Goal: Task Accomplishment & Management: Manage account settings

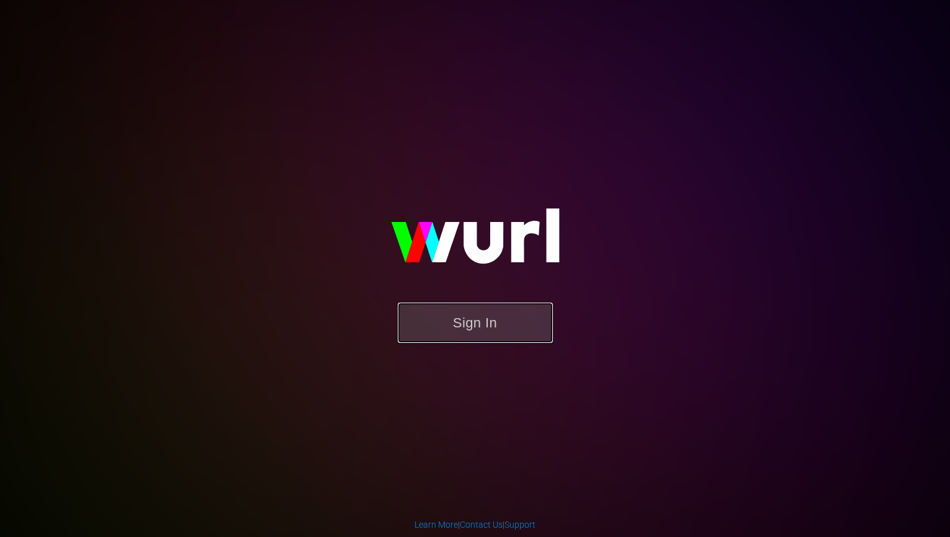
click at [442, 312] on button "Sign In" at bounding box center [475, 323] width 155 height 40
click at [477, 312] on button "Sign In" at bounding box center [475, 323] width 155 height 40
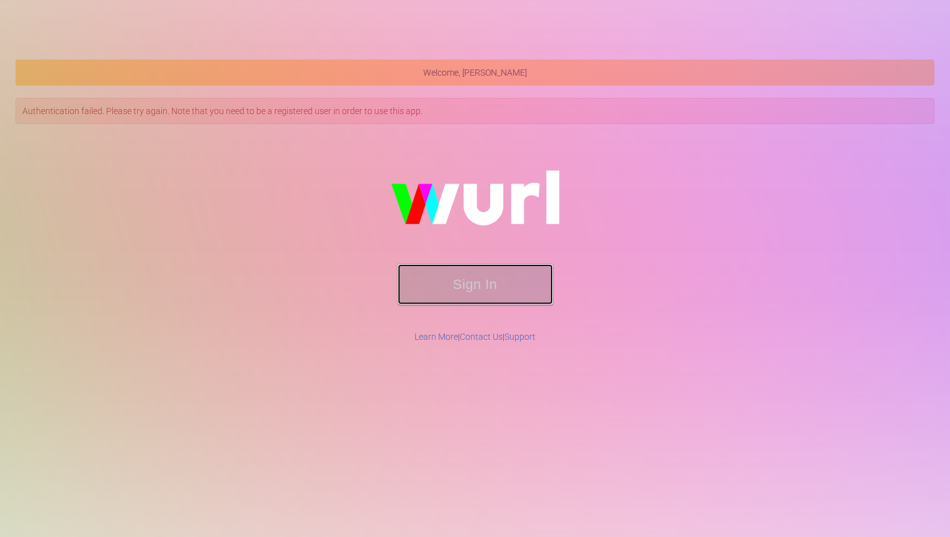
click at [483, 295] on button "Sign In" at bounding box center [475, 284] width 155 height 40
click at [468, 293] on button "Sign In" at bounding box center [475, 284] width 155 height 40
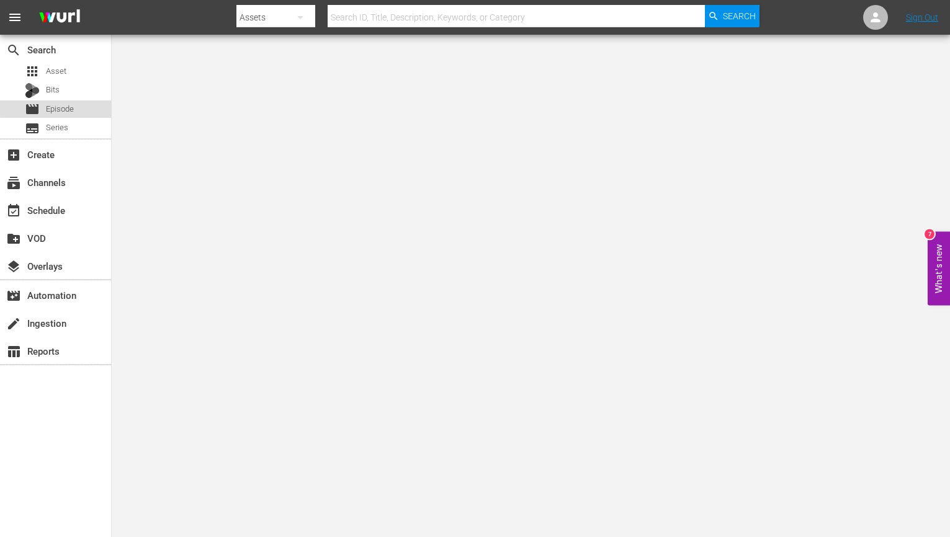
click at [92, 105] on div "movie Episode" at bounding box center [55, 109] width 111 height 17
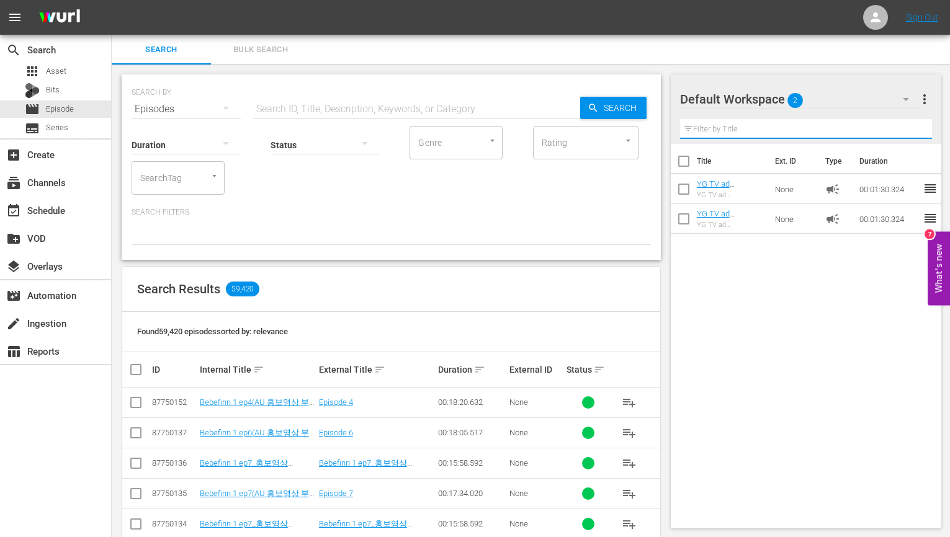
click at [805, 120] on input "text" at bounding box center [806, 129] width 253 height 20
click at [423, 248] on div "SEARCH BY Search By Episodes Search ID, Title, Description, Keywords, or Catego…" at bounding box center [391, 167] width 539 height 186
click at [837, 106] on div "Default Workspace 2" at bounding box center [800, 99] width 241 height 35
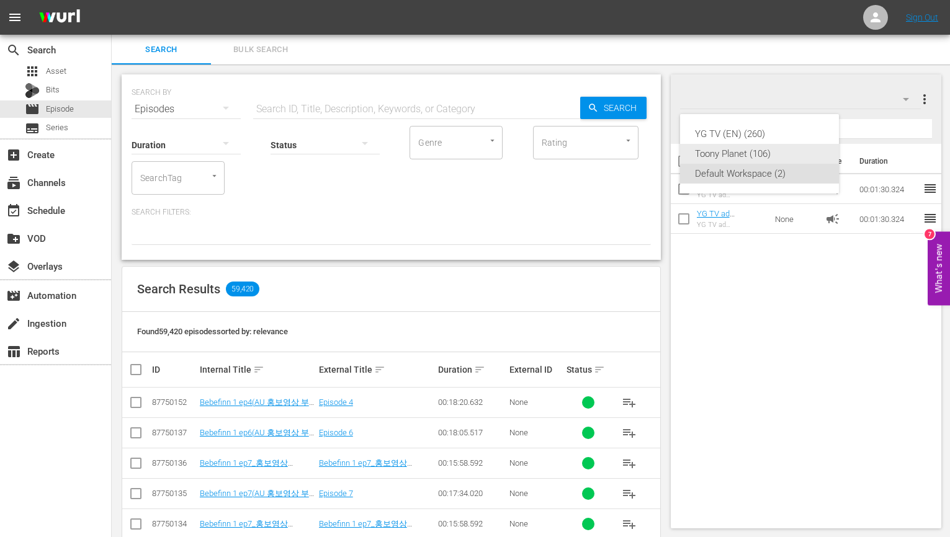
click at [736, 151] on div "Toony Planet (106)" at bounding box center [759, 154] width 129 height 20
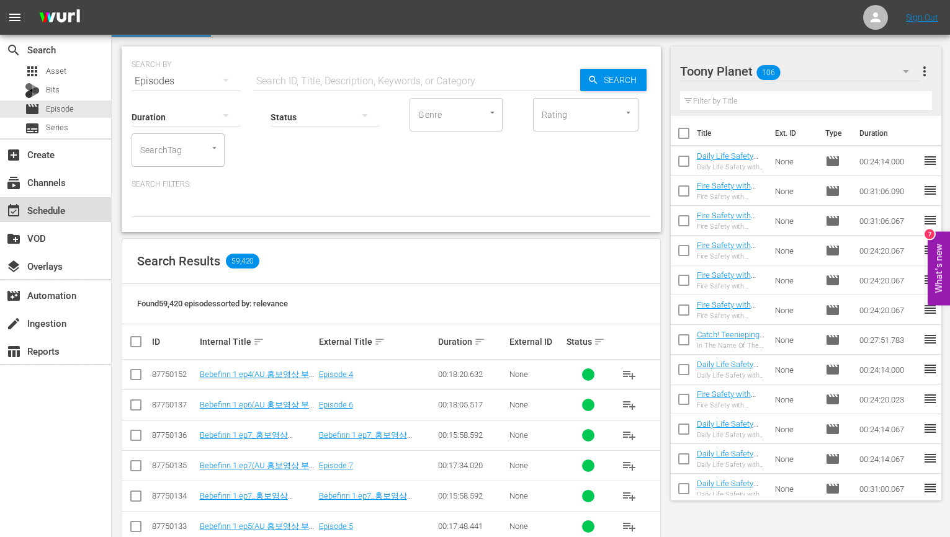
click at [72, 215] on div "event_available Schedule" at bounding box center [55, 209] width 111 height 25
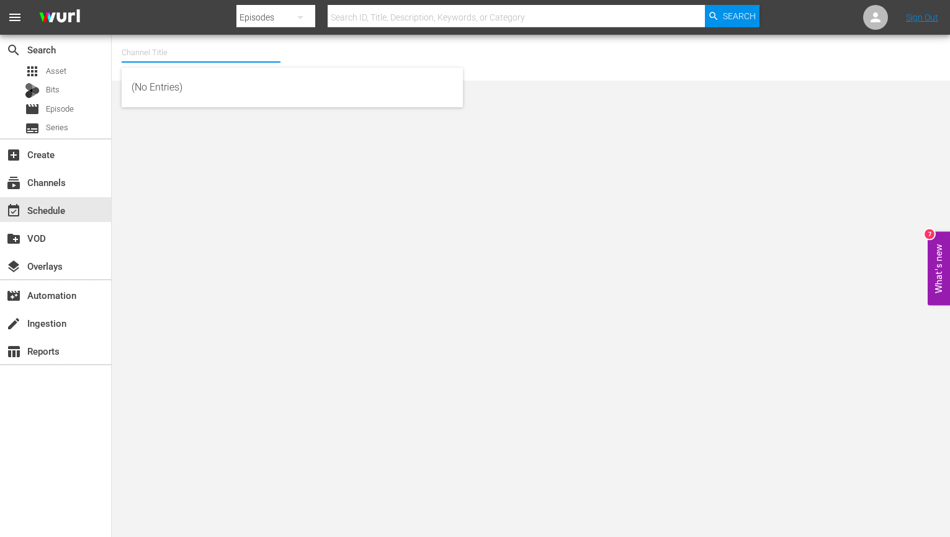
click at [235, 61] on input "text" at bounding box center [201, 53] width 159 height 30
type input "ㅆ"
click at [233, 55] on input "Toony" at bounding box center [201, 53] width 159 height 30
click at [230, 56] on input "Toony" at bounding box center [201, 53] width 159 height 30
click at [236, 55] on input "Toony" at bounding box center [201, 53] width 159 height 30
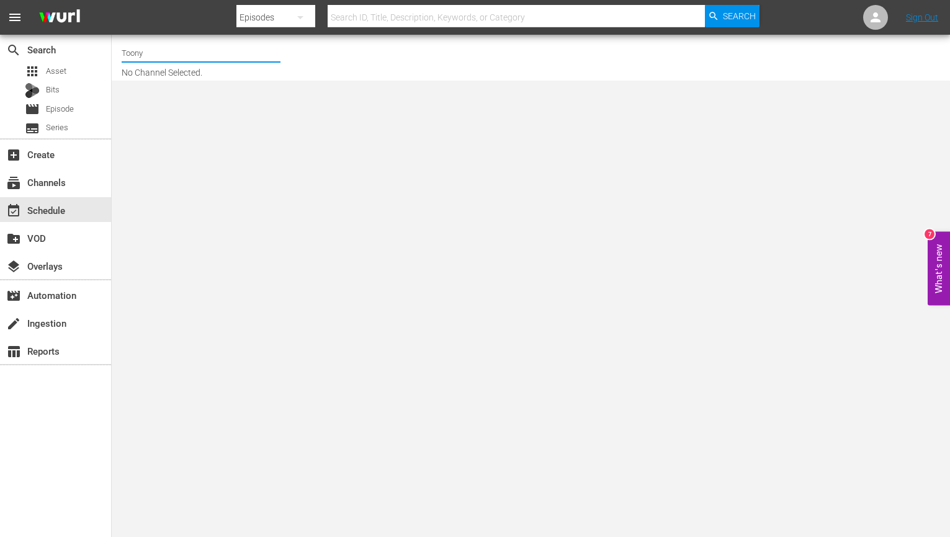
click at [226, 56] on input "Toony" at bounding box center [201, 53] width 159 height 30
click at [227, 53] on input "Toony" at bounding box center [201, 53] width 159 height 30
click at [186, 56] on input "Toony" at bounding box center [201, 53] width 159 height 30
click at [182, 51] on input "Toony" at bounding box center [201, 53] width 159 height 30
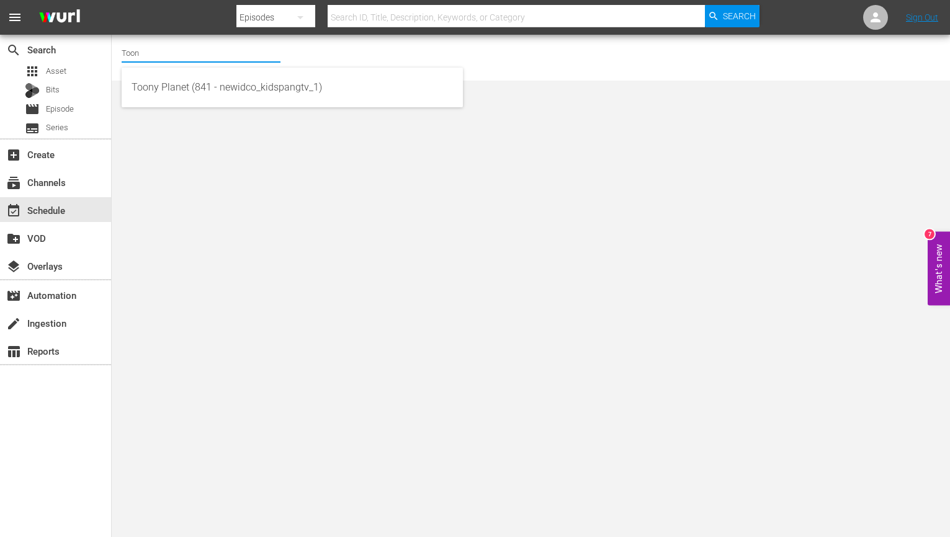
click at [182, 51] on input "Toon" at bounding box center [201, 53] width 159 height 30
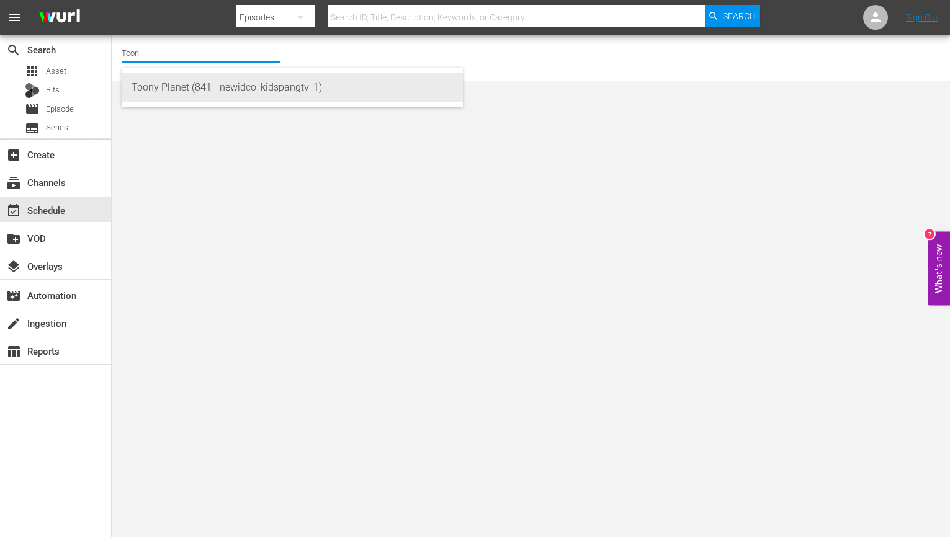
click at [188, 88] on div "Toony Planet (841 - newidco_kidspangtv_1)" at bounding box center [292, 88] width 321 height 30
type input "Toony Planet (841 - newidco_kidspangtv_1)"
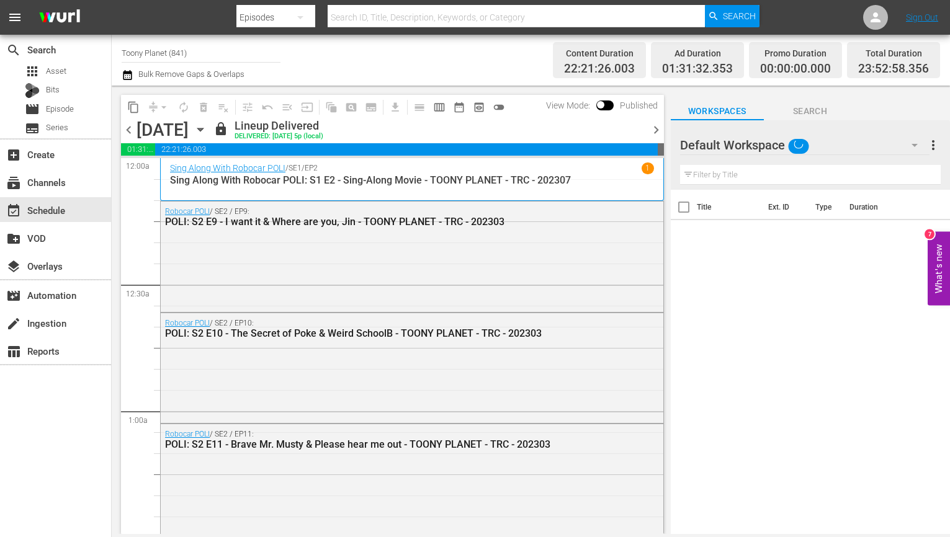
click at [854, 146] on div "Default Workspace" at bounding box center [804, 145] width 249 height 35
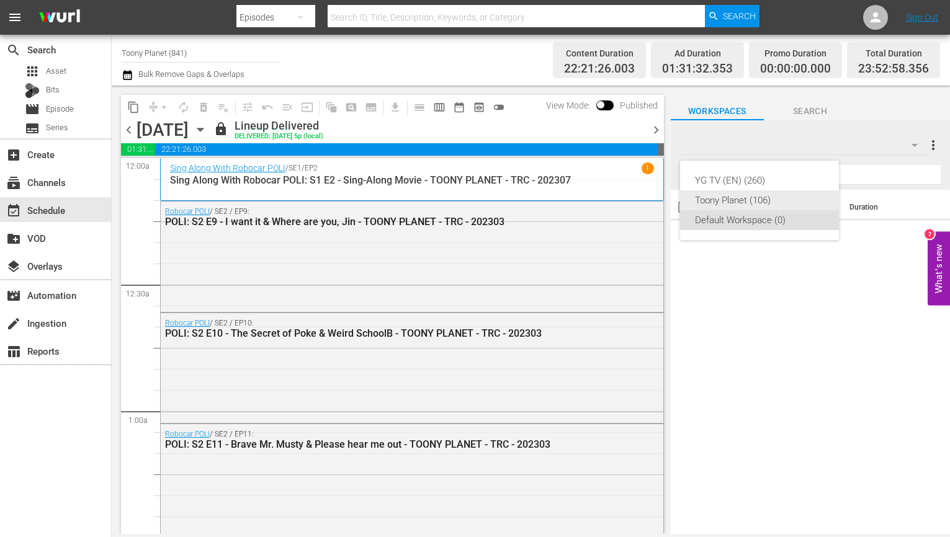
click at [747, 197] on div "Toony Planet (106)" at bounding box center [759, 200] width 129 height 20
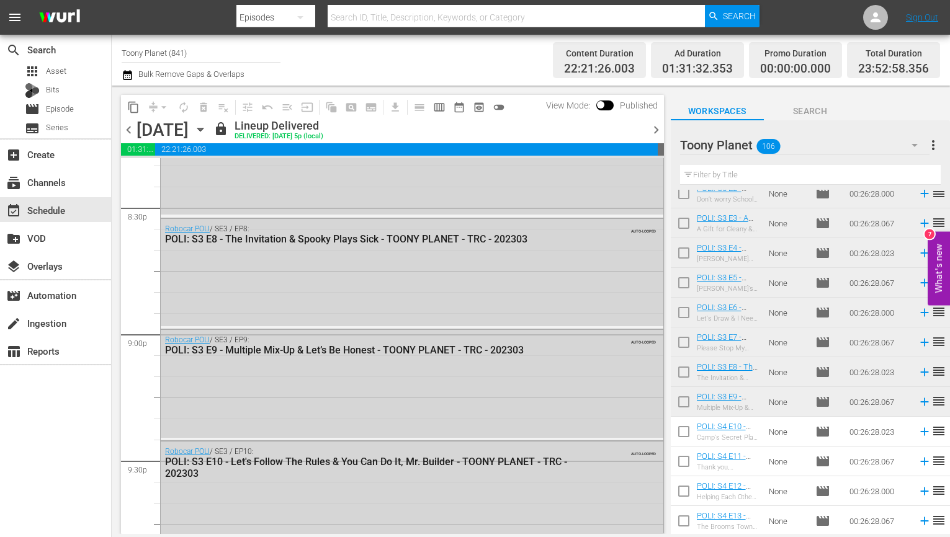
scroll to position [5713, 0]
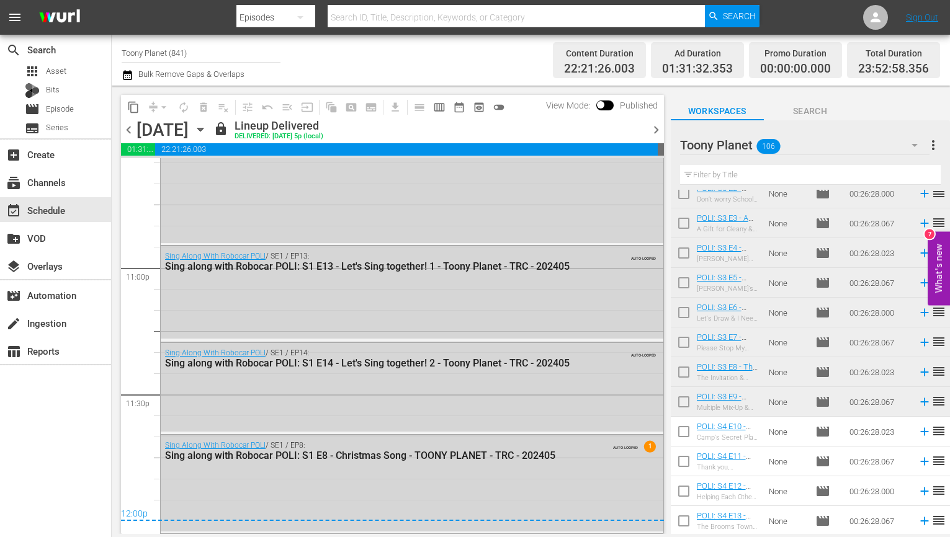
click at [587, 253] on div "Sing Along With Robocar POLI / SE1 / EP13: Sing along with Robocar POLI: S1 E13…" at bounding box center [379, 262] width 428 height 20
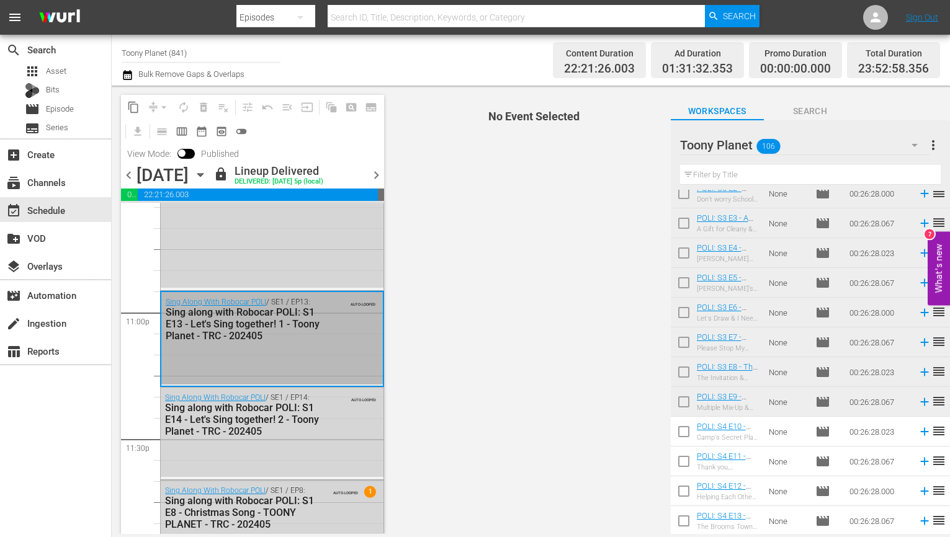
click at [377, 163] on div "content_copy compress arrow_drop_down autorenew_outlined delete_forever_outline…" at bounding box center [252, 129] width 263 height 69
click at [375, 168] on span "chevron_right" at bounding box center [377, 176] width 16 height 16
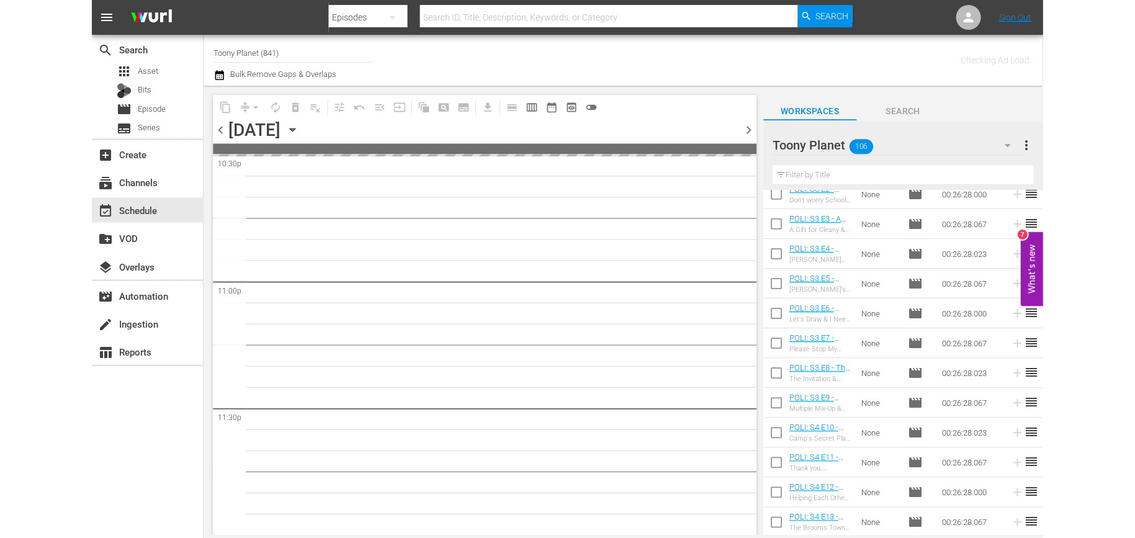
scroll to position [5698, 0]
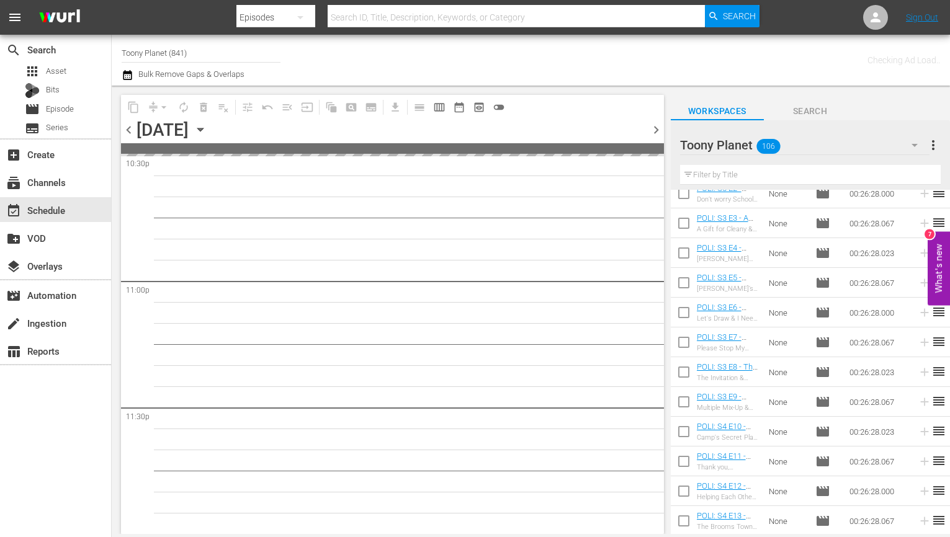
click at [659, 126] on span "chevron_right" at bounding box center [656, 130] width 16 height 16
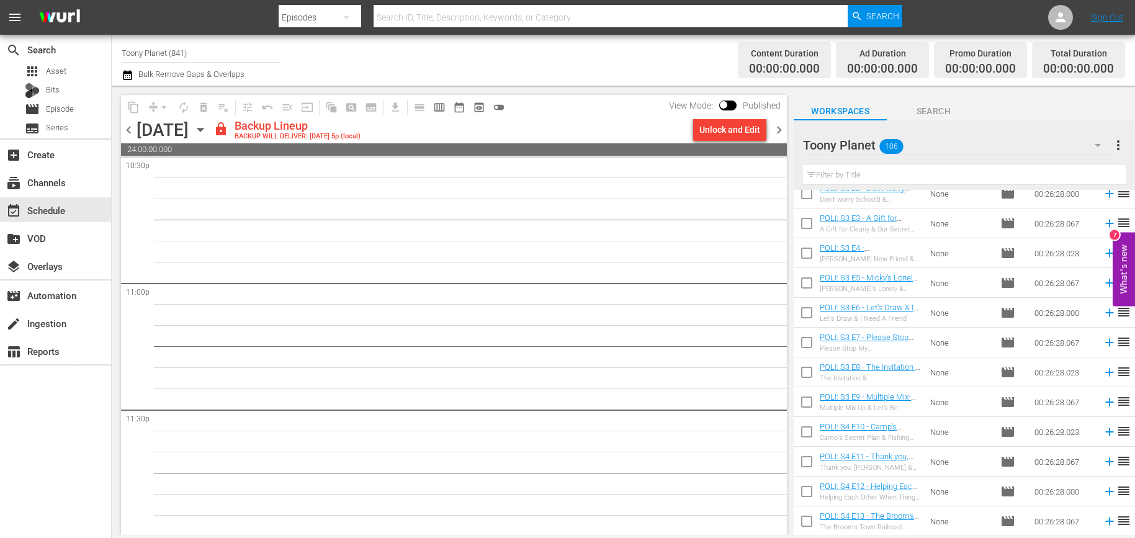
scroll to position [5698, 0]
click at [721, 123] on div "Unlock and Edit" at bounding box center [729, 130] width 61 height 22
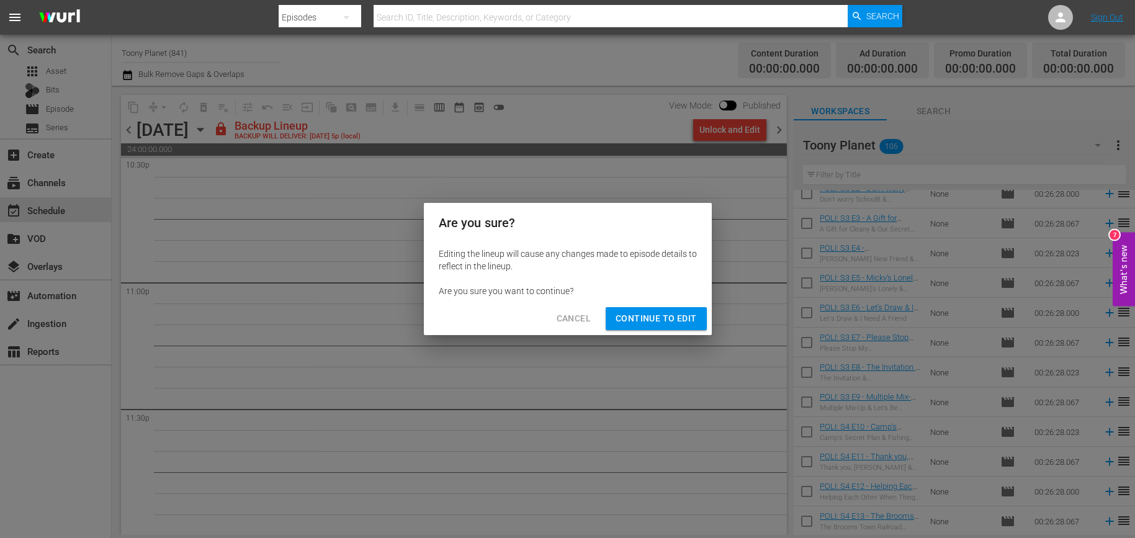
drag, startPoint x: 668, startPoint y: 317, endPoint x: 677, endPoint y: 307, distance: 13.2
click at [668, 317] on span "Continue to Edit" at bounding box center [656, 319] width 81 height 16
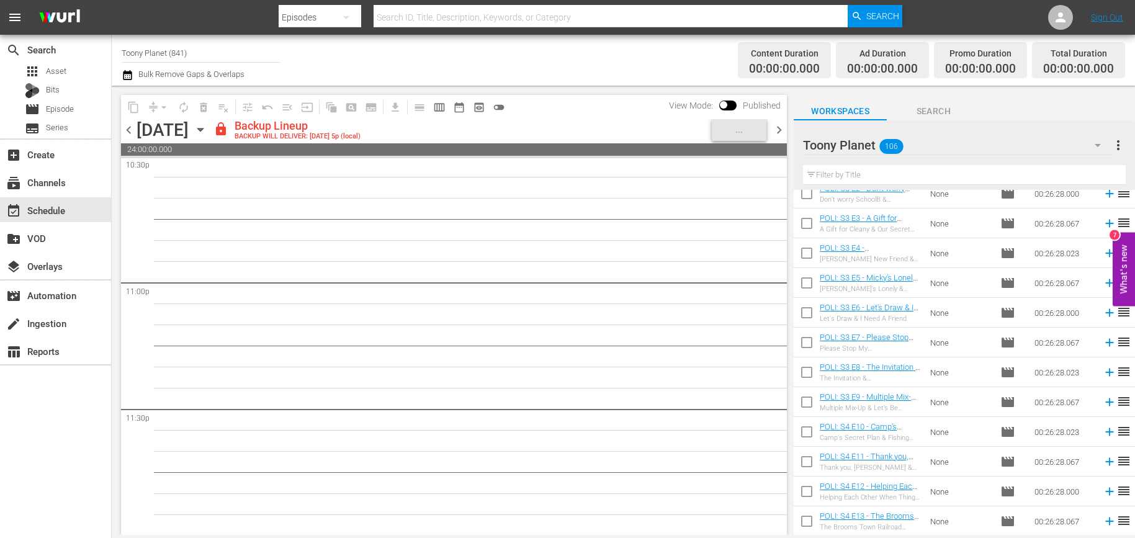
click at [777, 132] on span "chevron_right" at bounding box center [779, 130] width 16 height 16
click at [740, 134] on div "Unlock and Edit" at bounding box center [729, 130] width 61 height 22
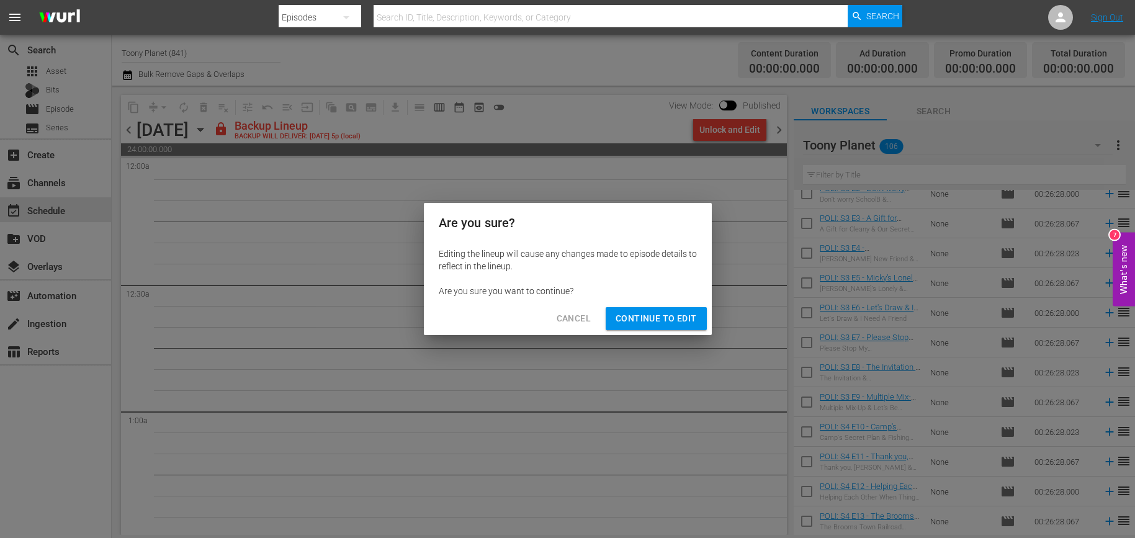
click at [661, 316] on span "Continue to Edit" at bounding box center [656, 319] width 81 height 16
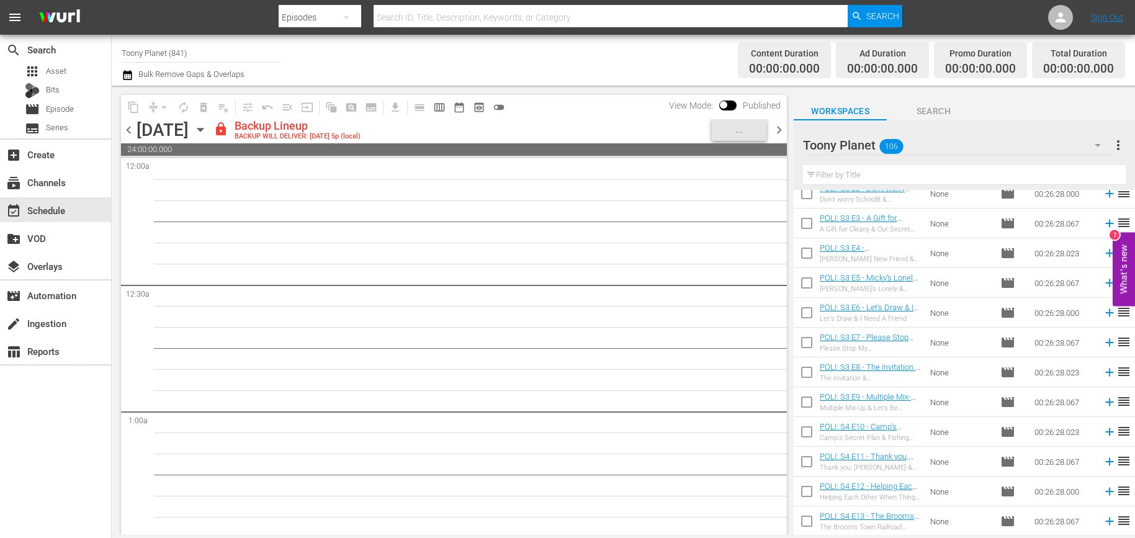
drag, startPoint x: 785, startPoint y: 130, endPoint x: 376, endPoint y: 9, distance: 426.4
click at [785, 130] on span "chevron_right" at bounding box center [779, 130] width 16 height 16
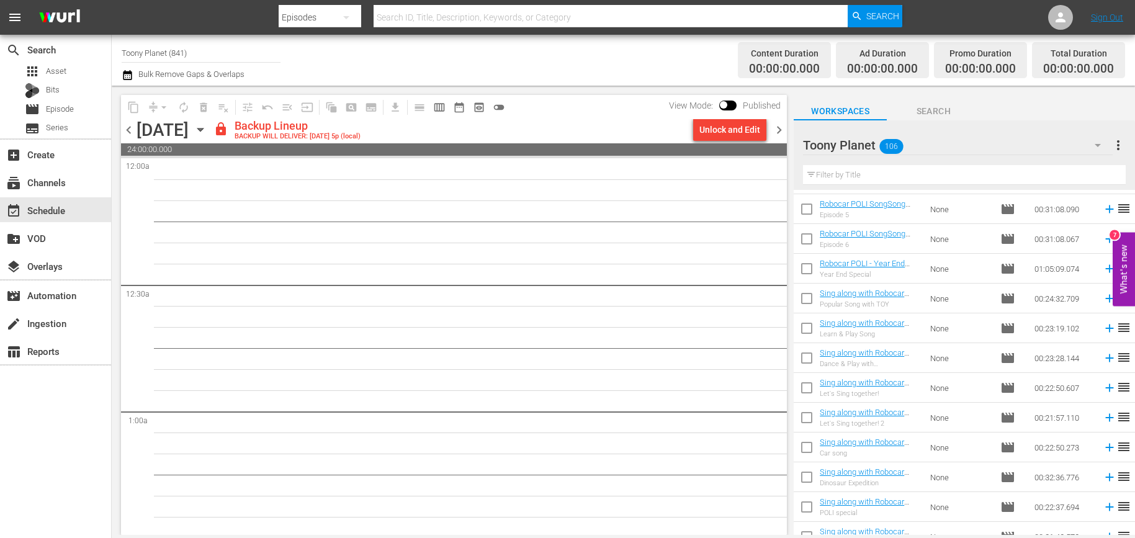
scroll to position [2394, 0]
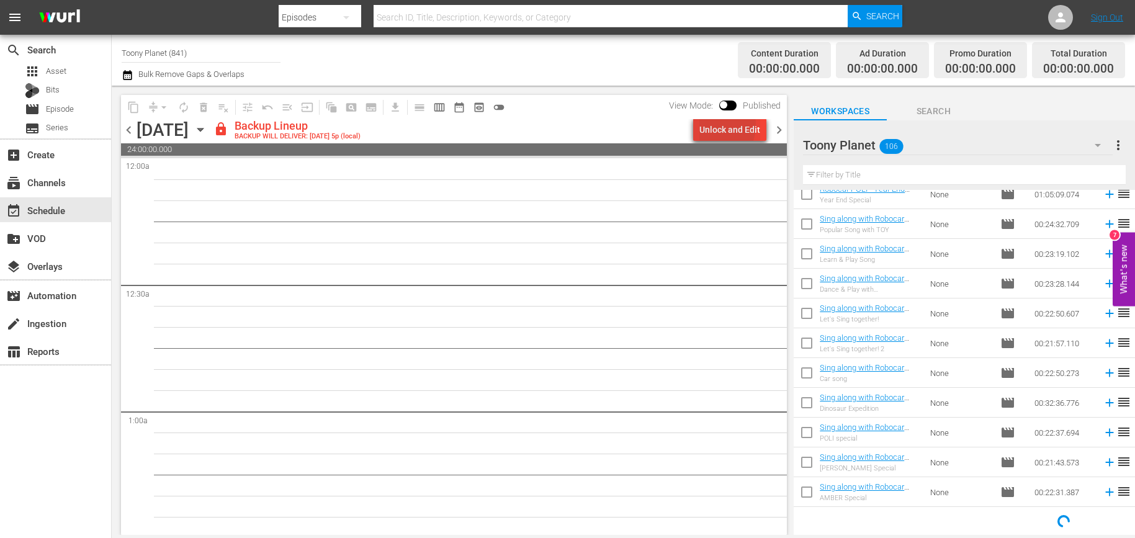
click at [715, 125] on div "Unlock and Edit" at bounding box center [729, 130] width 61 height 22
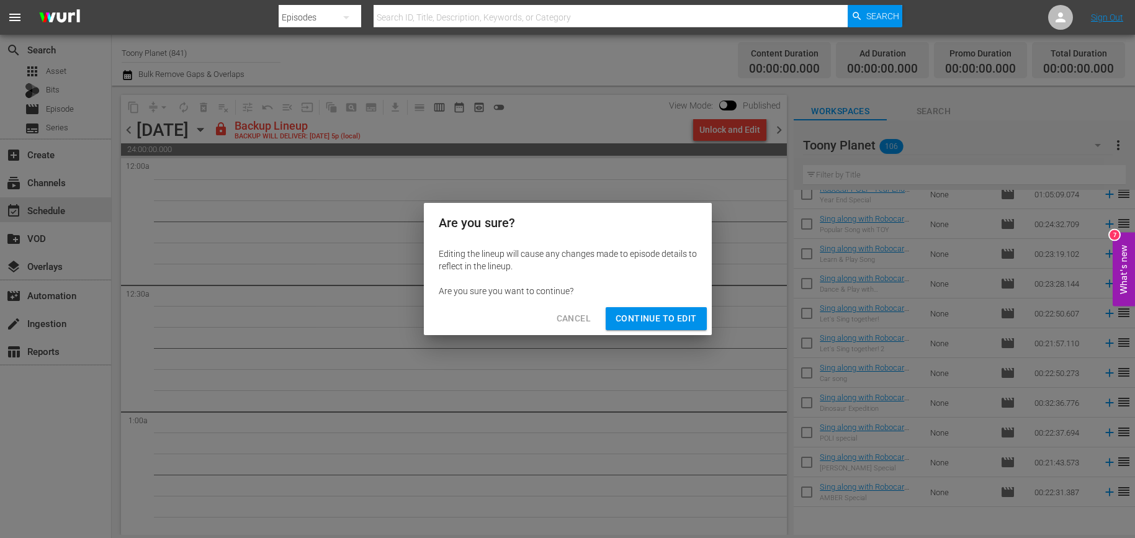
drag, startPoint x: 669, startPoint y: 321, endPoint x: 684, endPoint y: 302, distance: 25.2
click at [669, 321] on span "Continue to Edit" at bounding box center [656, 319] width 81 height 16
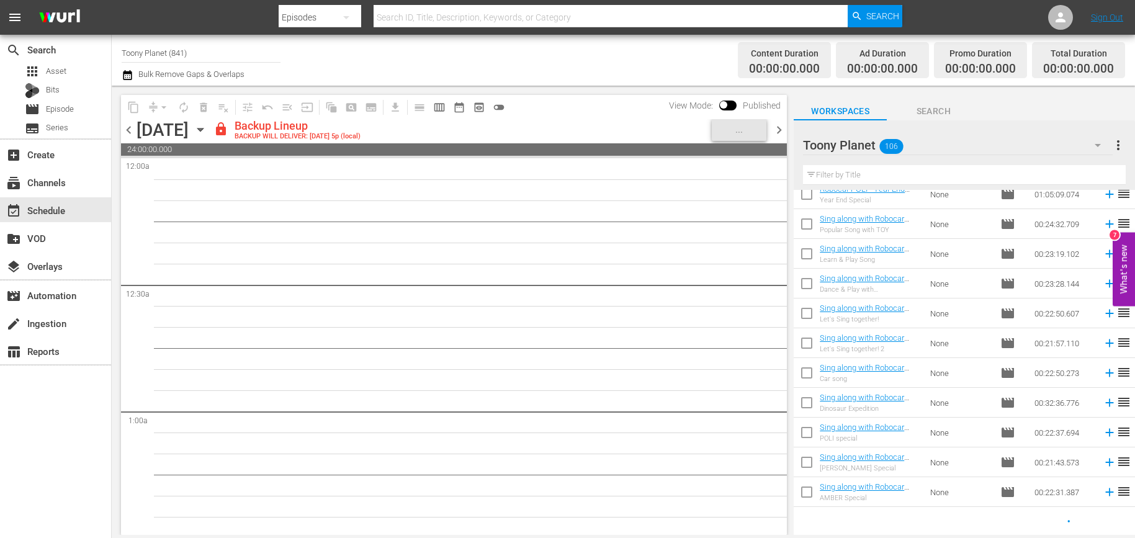
click at [776, 132] on span "chevron_right" at bounding box center [779, 130] width 16 height 16
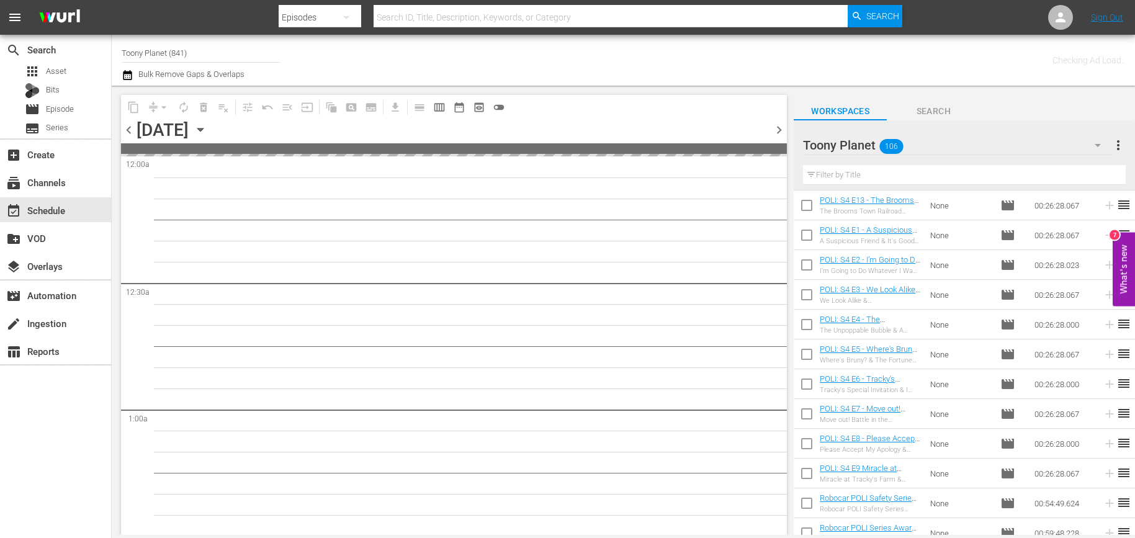
scroll to position [2841, 0]
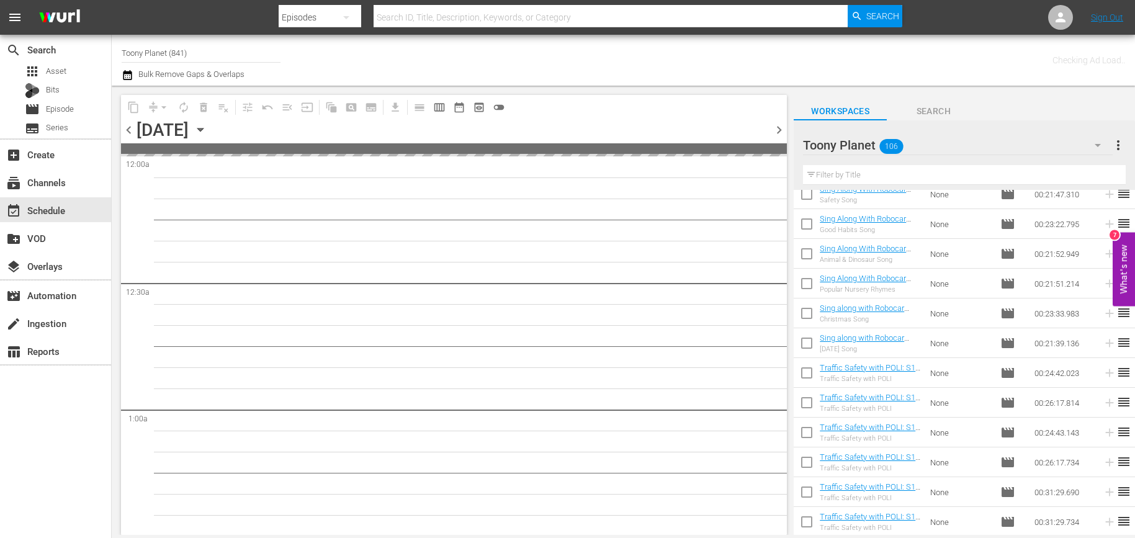
drag, startPoint x: 534, startPoint y: 341, endPoint x: 550, endPoint y: 311, distance: 33.6
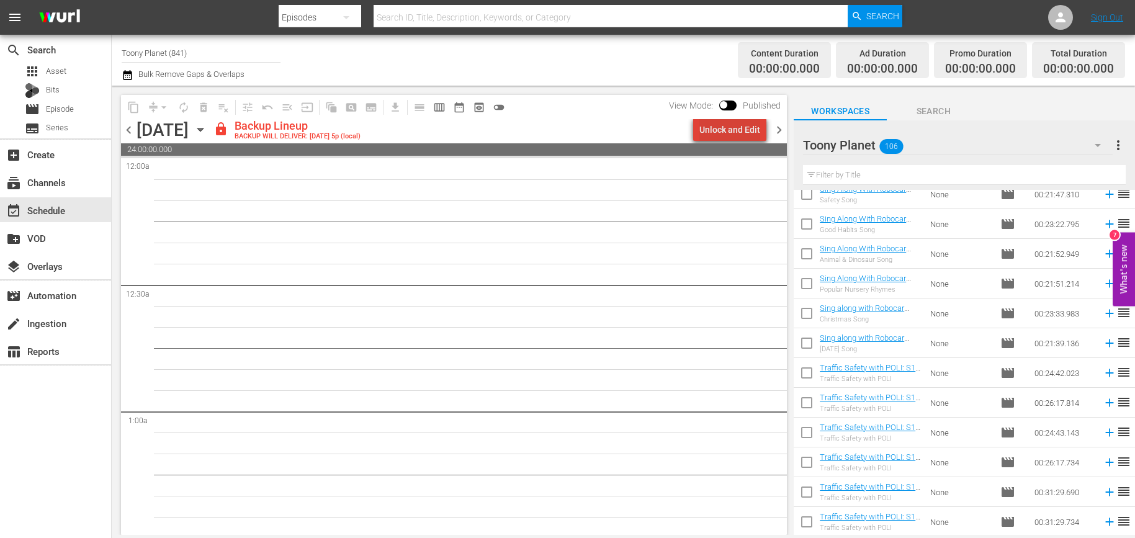
click at [737, 140] on div "Unlock and Edit" at bounding box center [729, 130] width 61 height 22
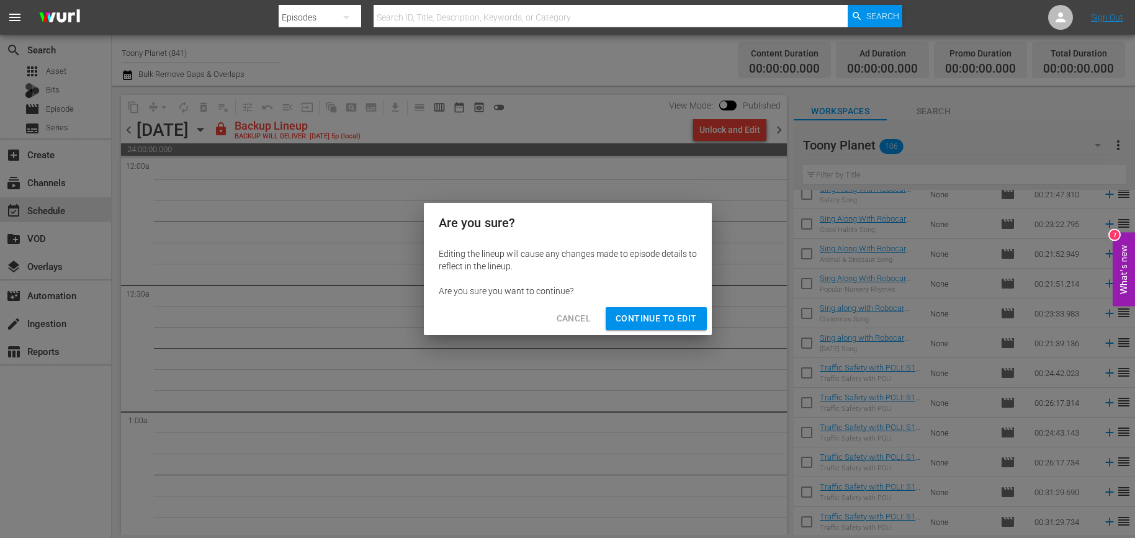
click at [651, 327] on button "Continue to Edit" at bounding box center [656, 318] width 101 height 23
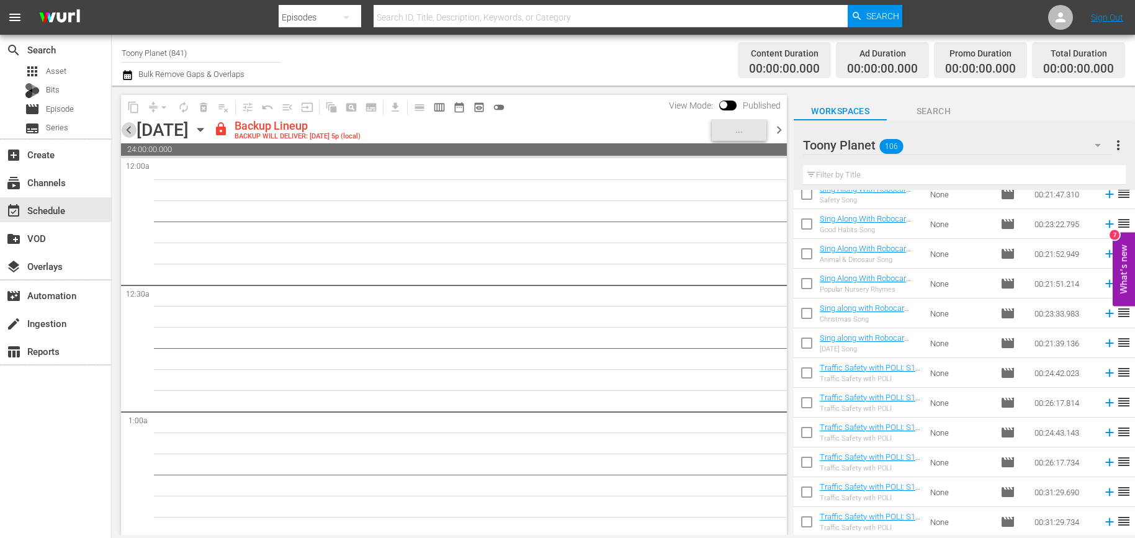
click at [136, 133] on span "chevron_left" at bounding box center [129, 130] width 16 height 16
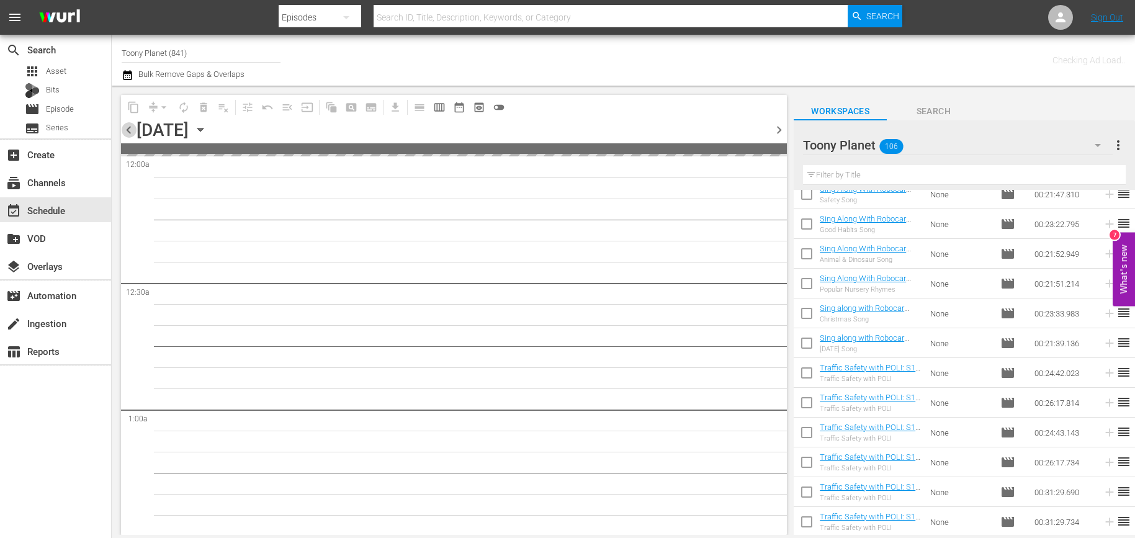
click at [136, 133] on span "chevron_left" at bounding box center [129, 130] width 16 height 16
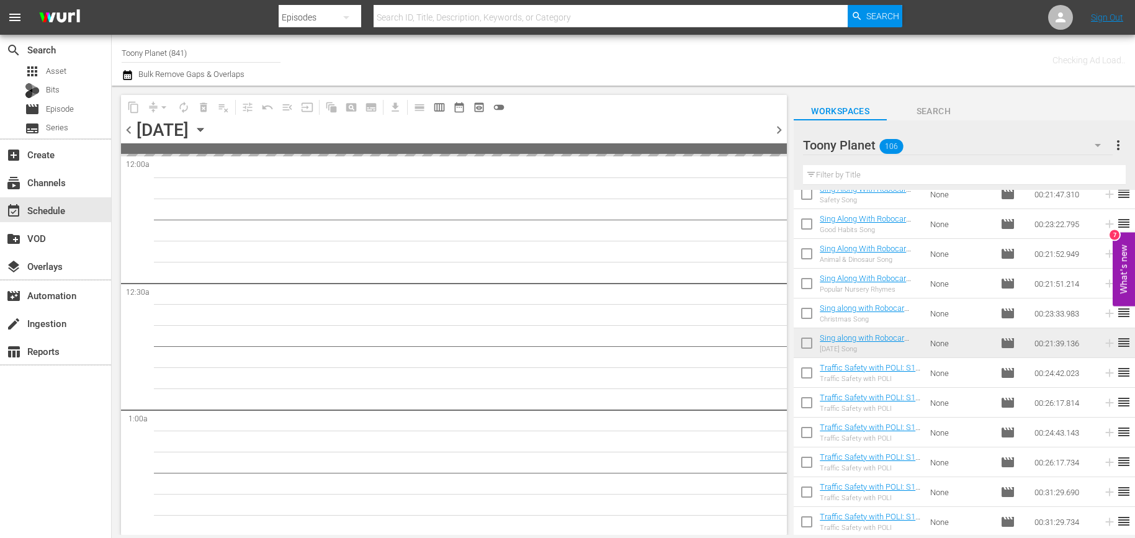
click at [136, 133] on span "chevron_left" at bounding box center [129, 130] width 16 height 16
click at [772, 126] on span "chevron_right" at bounding box center [779, 130] width 16 height 16
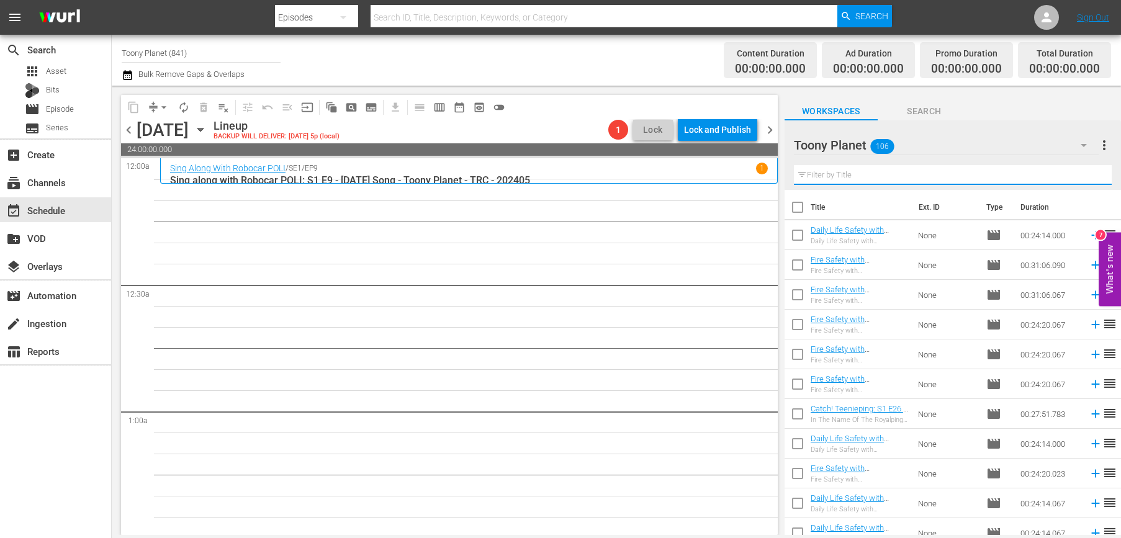
click at [828, 170] on input "text" at bounding box center [953, 175] width 318 height 20
click at [829, 175] on input "text" at bounding box center [953, 175] width 318 height 20
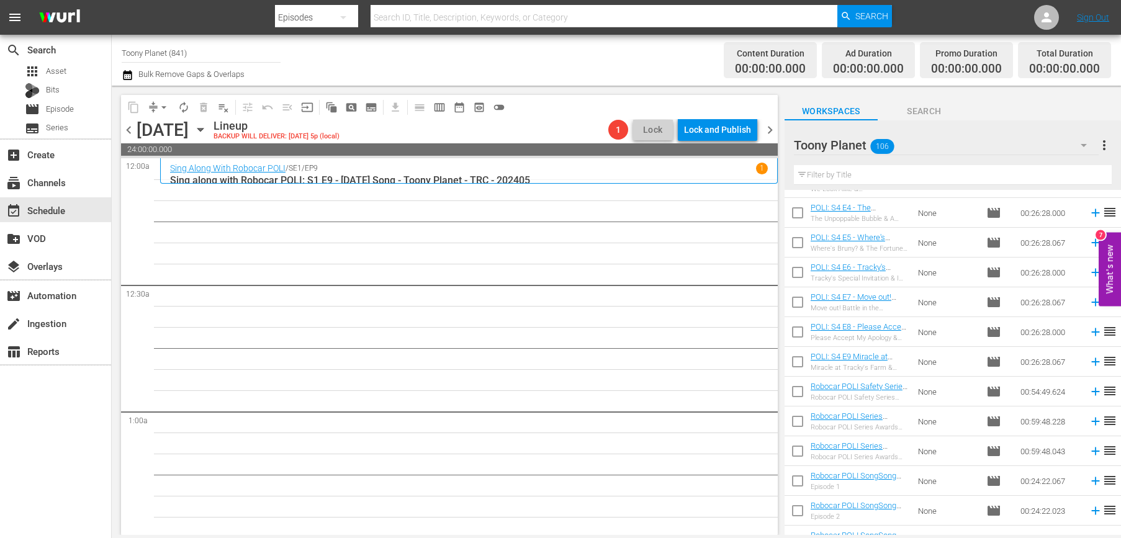
scroll to position [2841, 0]
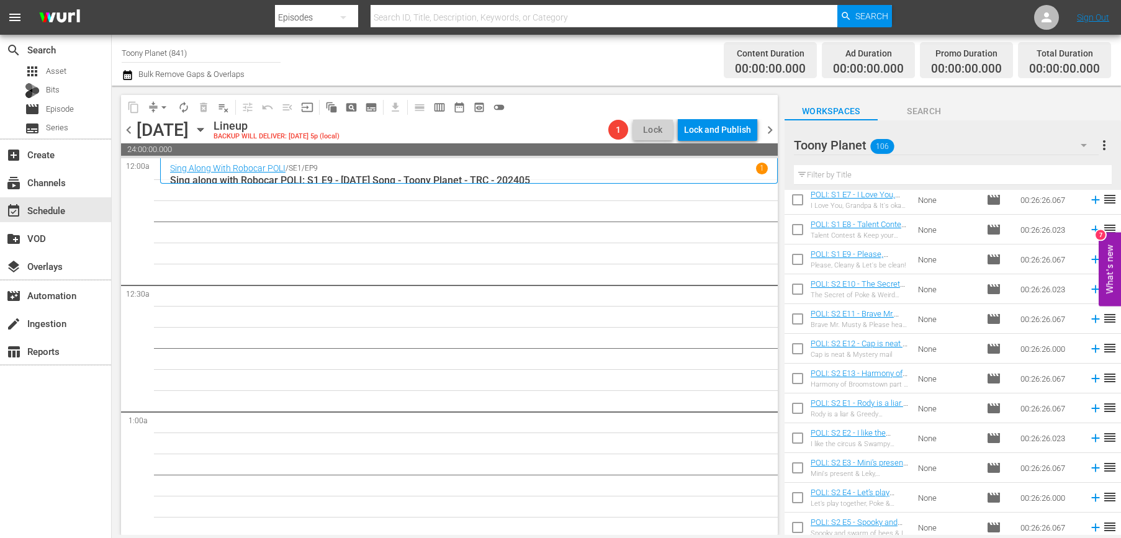
scroll to position [0, 0]
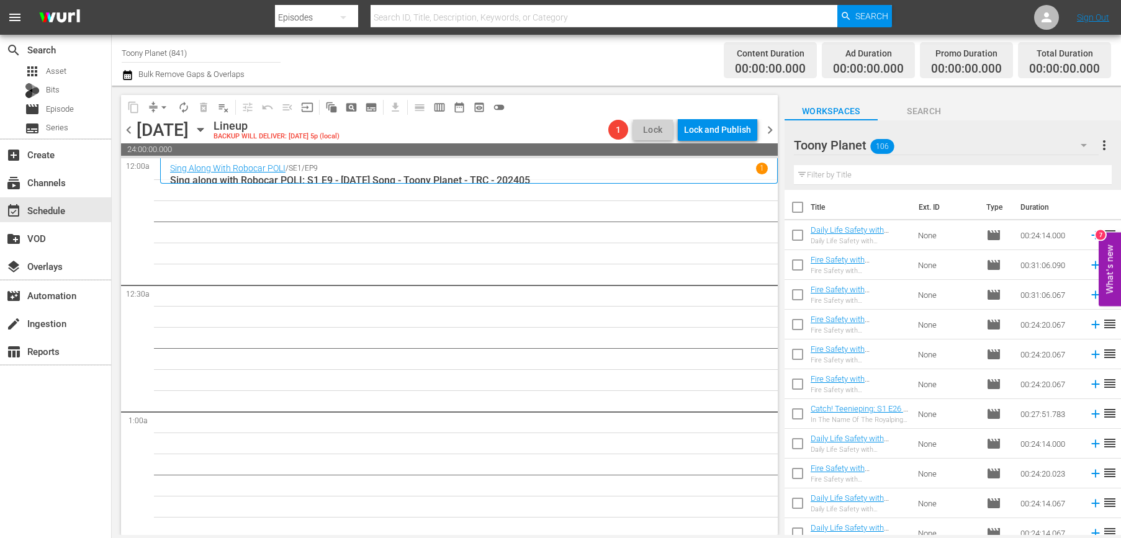
click at [904, 172] on input "text" at bounding box center [953, 175] width 318 height 20
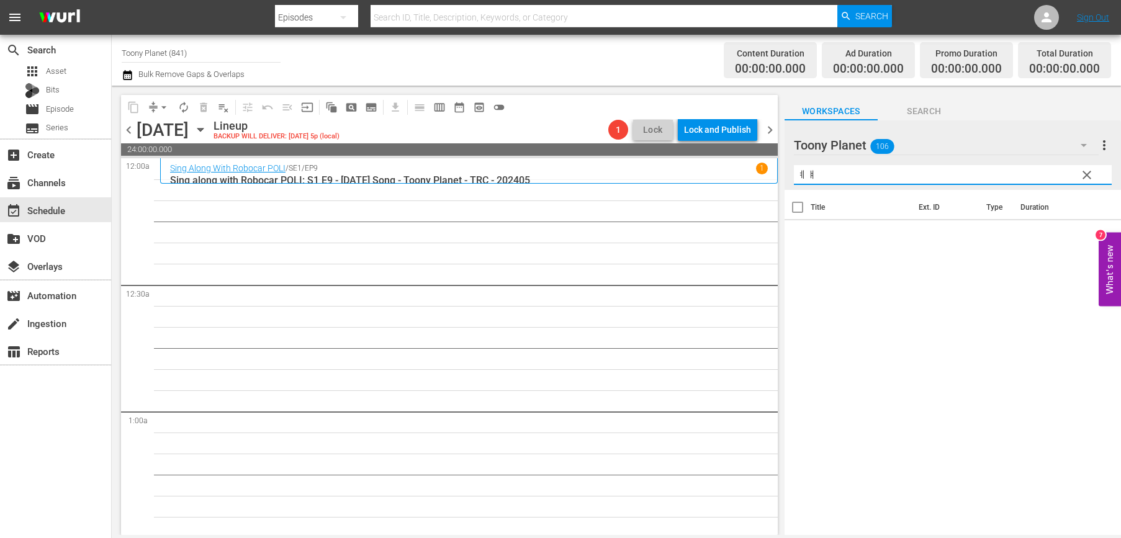
type input "ㅖ"
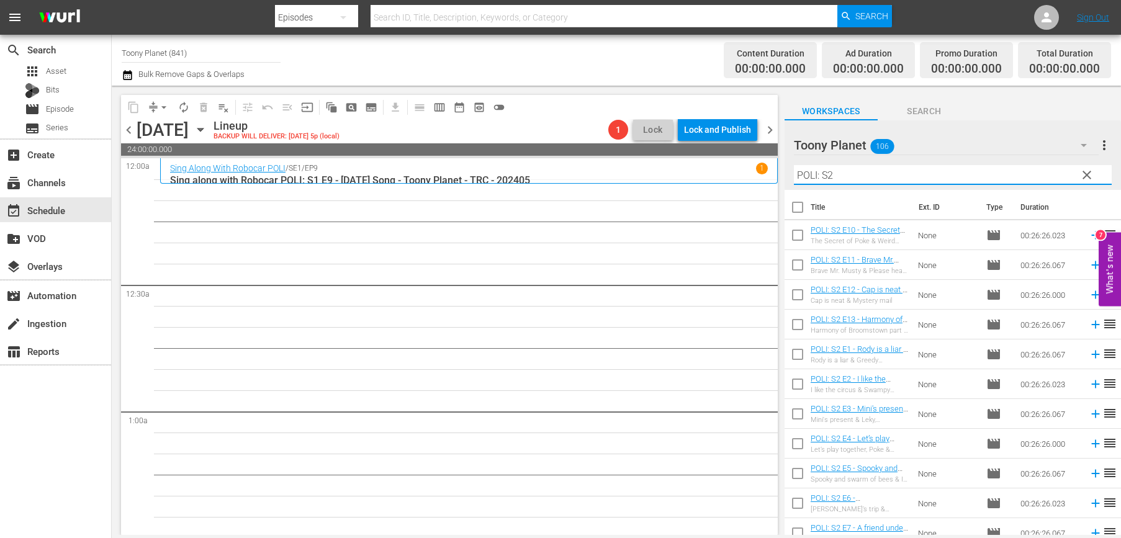
type input "POLI: S2"
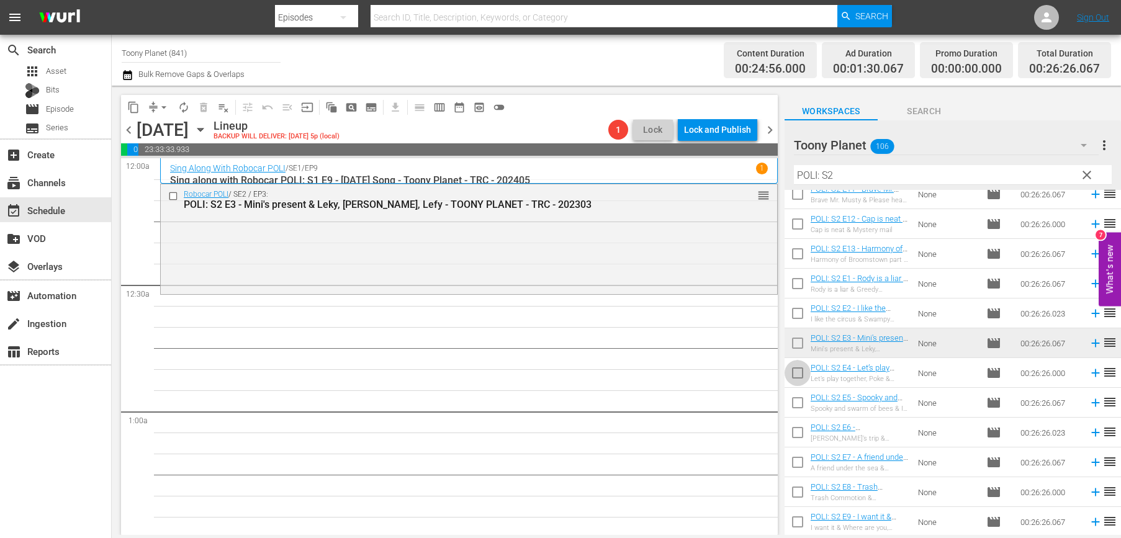
click at [799, 374] on input "checkbox" at bounding box center [797, 375] width 26 height 26
checkbox input "true"
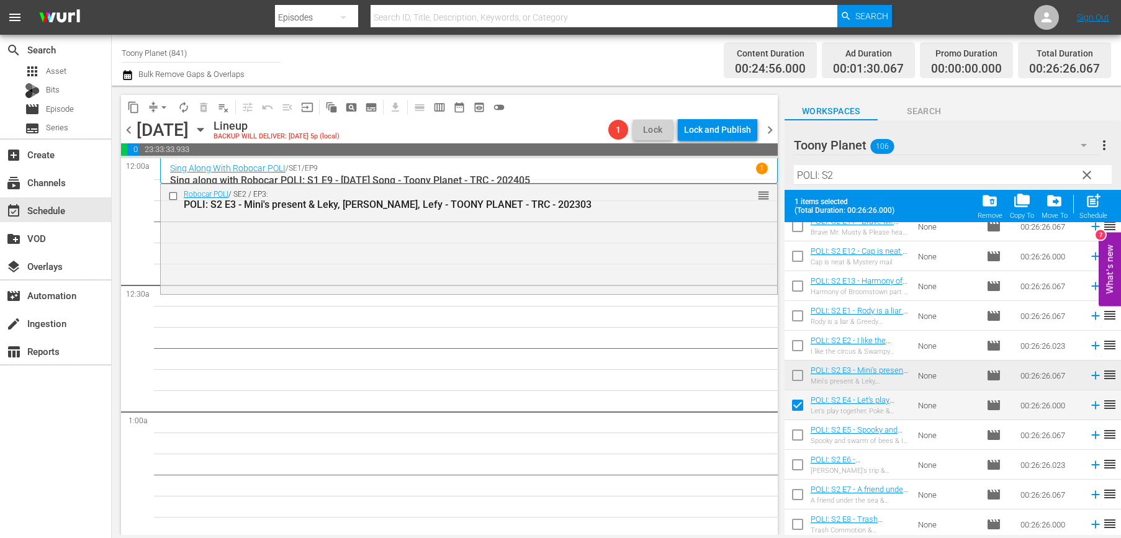
scroll to position [103, 0]
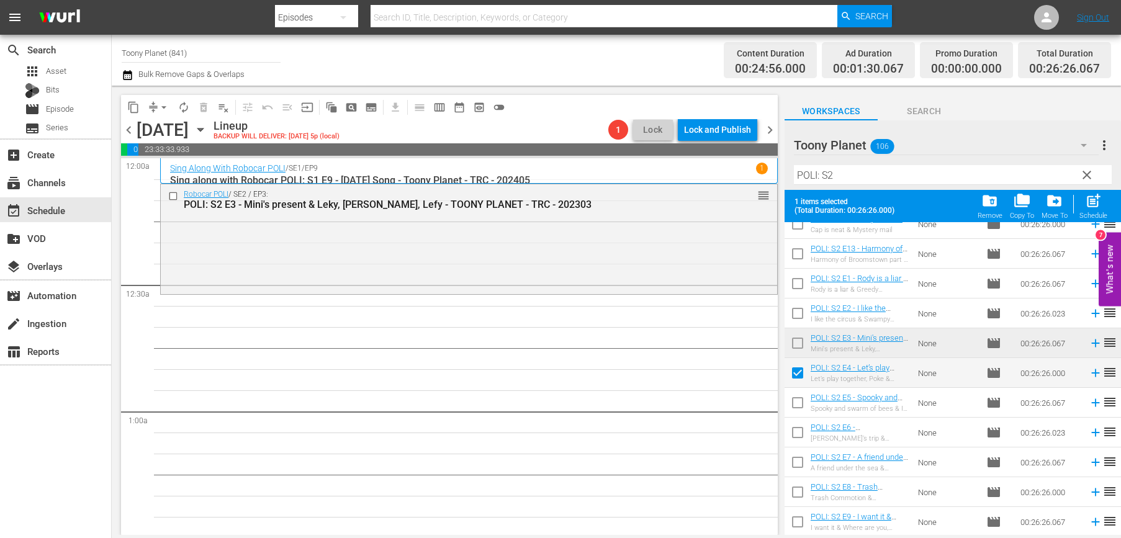
click at [796, 403] on input "checkbox" at bounding box center [797, 405] width 26 height 26
checkbox input "true"
drag, startPoint x: 797, startPoint y: 434, endPoint x: 795, endPoint y: 459, distance: 24.9
click at [797, 434] on input "checkbox" at bounding box center [797, 435] width 26 height 26
checkbox input "true"
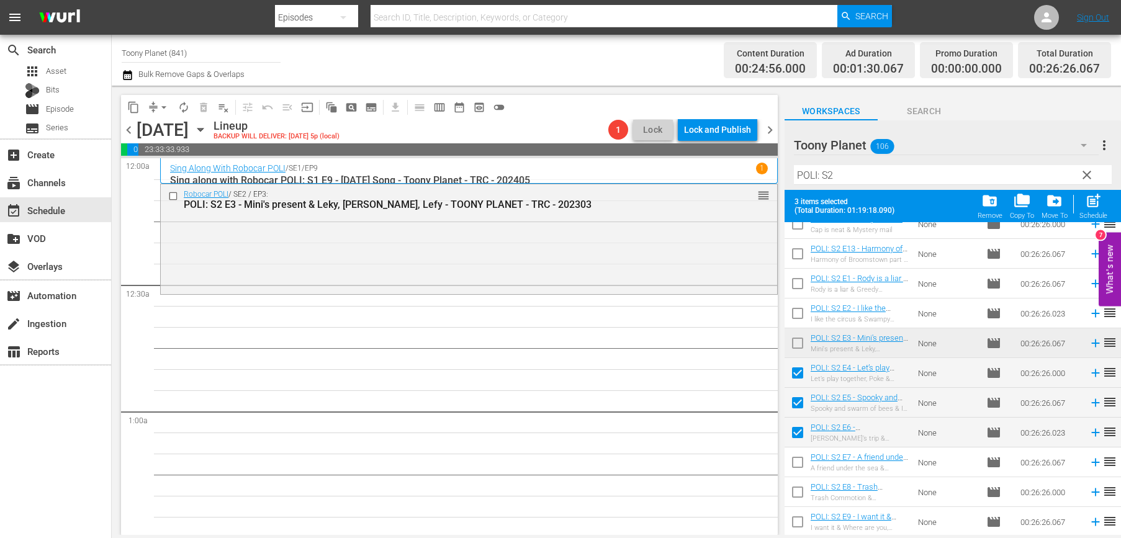
click at [795, 460] on input "checkbox" at bounding box center [797, 465] width 26 height 26
checkbox input "true"
click at [791, 489] on input "checkbox" at bounding box center [797, 494] width 26 height 26
checkbox input "true"
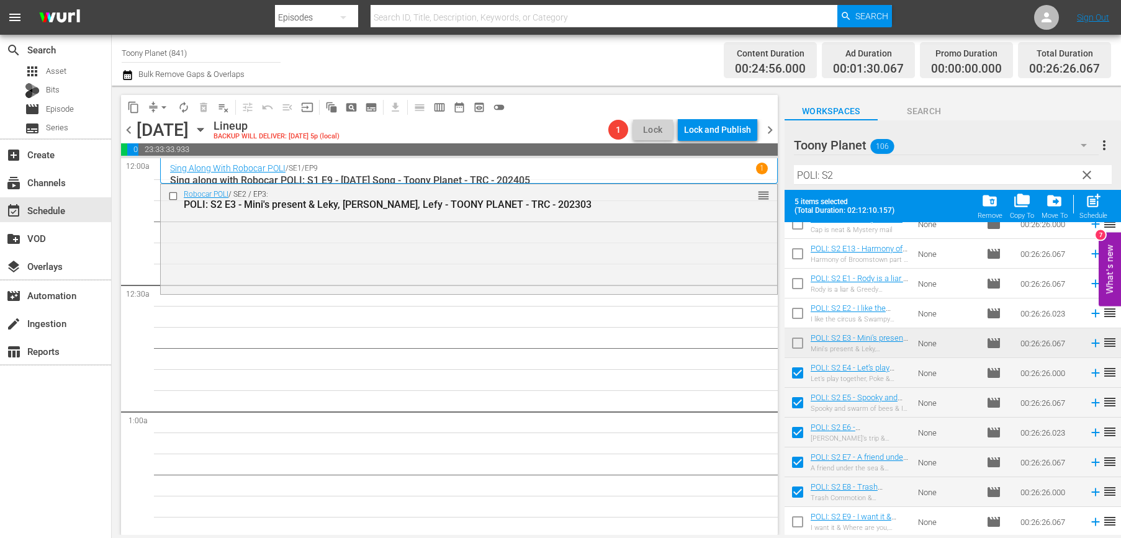
click at [949, 202] on span "post_add" at bounding box center [1093, 200] width 17 height 17
checkbox input "false"
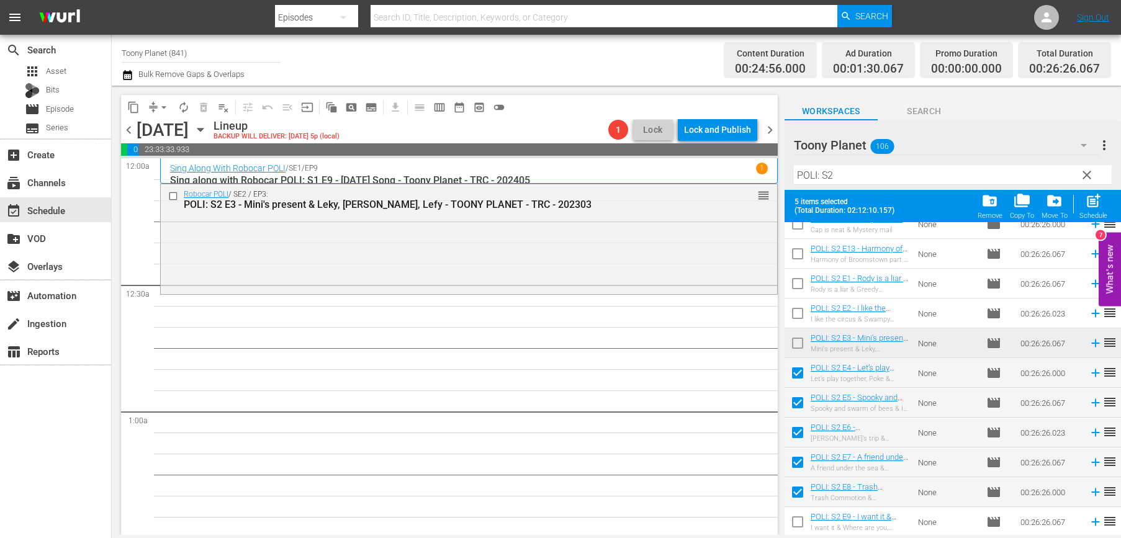
checkbox input "false"
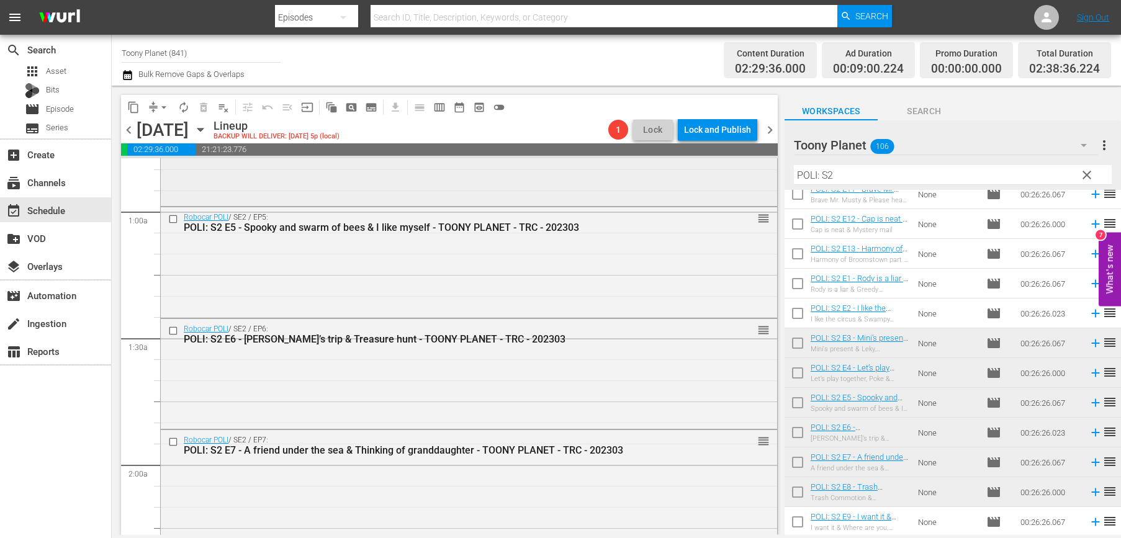
scroll to position [413, 0]
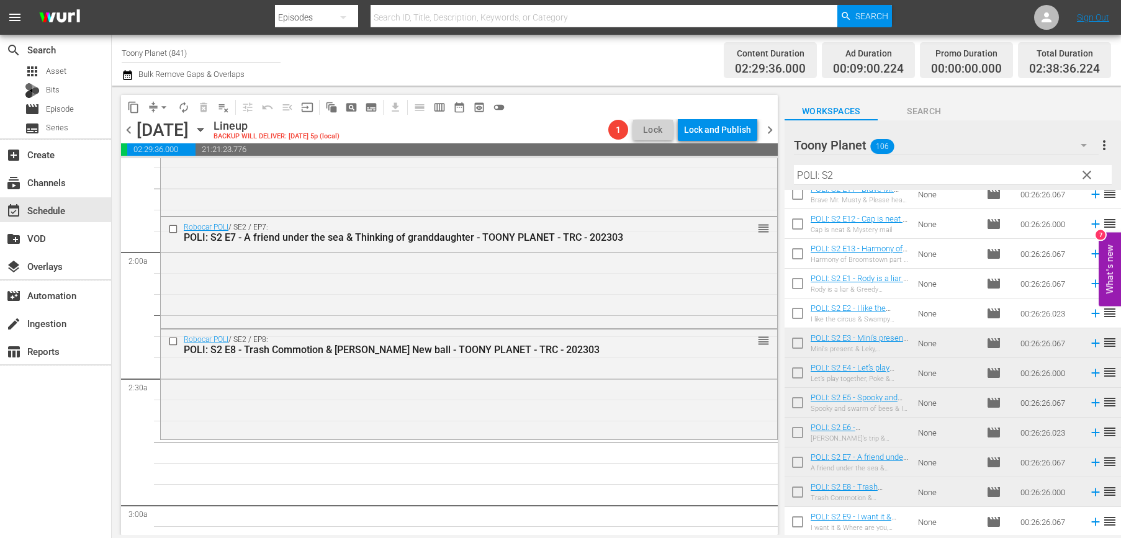
drag, startPoint x: 565, startPoint y: 402, endPoint x: 581, endPoint y: 340, distance: 64.1
click at [565, 402] on div "Robocar POLI / SE2 / EP8: POLI: S2 E8 - Trash Commotion & Bruner’s New ball - T…" at bounding box center [469, 383] width 616 height 108
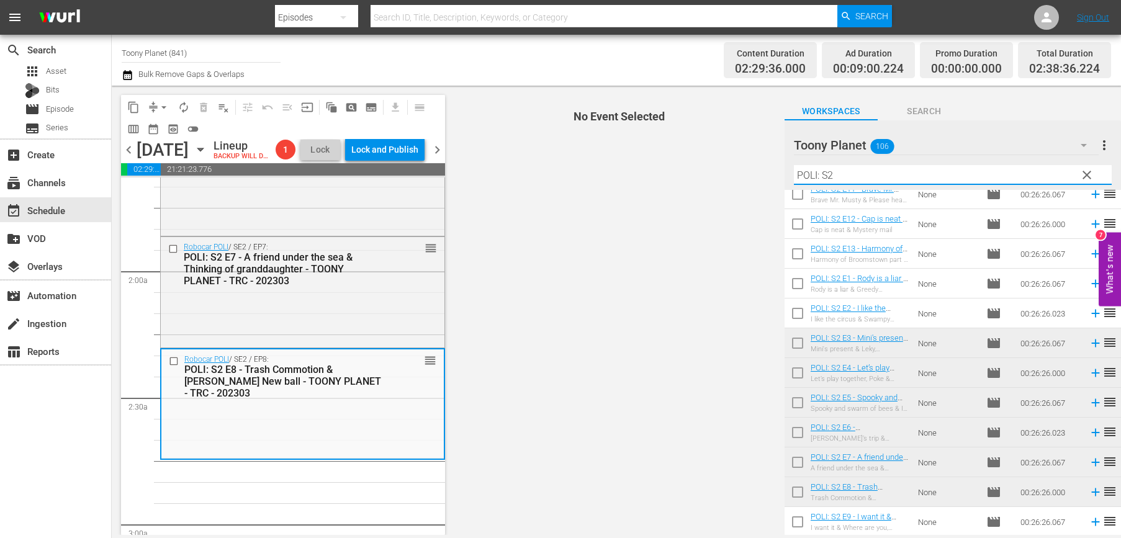
drag, startPoint x: 864, startPoint y: 169, endPoint x: 733, endPoint y: 166, distance: 131.0
click at [731, 168] on div "content_copy compress arrow_drop_down autorenew_outlined delete_forever_outline…" at bounding box center [616, 310] width 1009 height 449
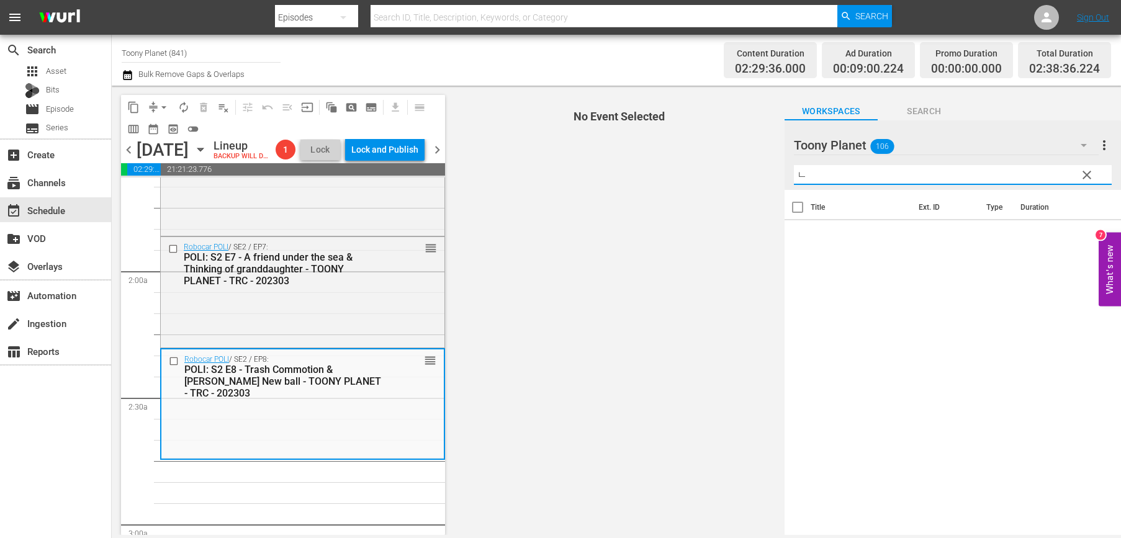
scroll to position [0, 0]
type input "내"
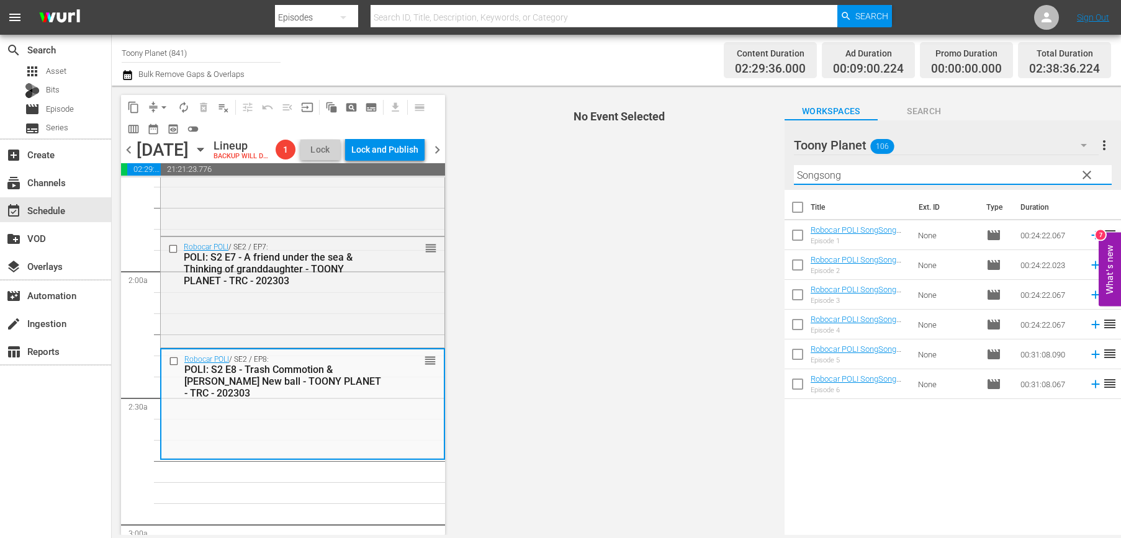
drag, startPoint x: 875, startPoint y: 179, endPoint x: 696, endPoint y: 170, distance: 179.6
click at [696, 170] on div "content_copy compress arrow_drop_down autorenew_outlined delete_forever_outline…" at bounding box center [616, 310] width 1009 height 449
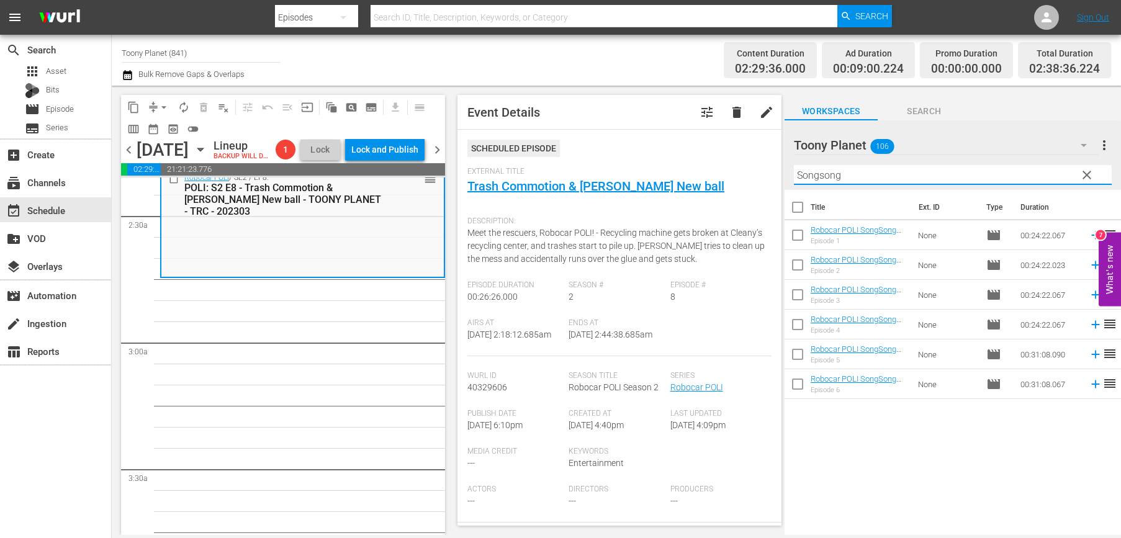
scroll to position [598, 0]
drag, startPoint x: 930, startPoint y: 480, endPoint x: 866, endPoint y: 381, distance: 118.4
click at [925, 473] on div "Title Ext. ID Type Duration Robocar POLI SongSong Museum: S1 E1 - TOONY PLANET …" at bounding box center [952, 363] width 336 height 347
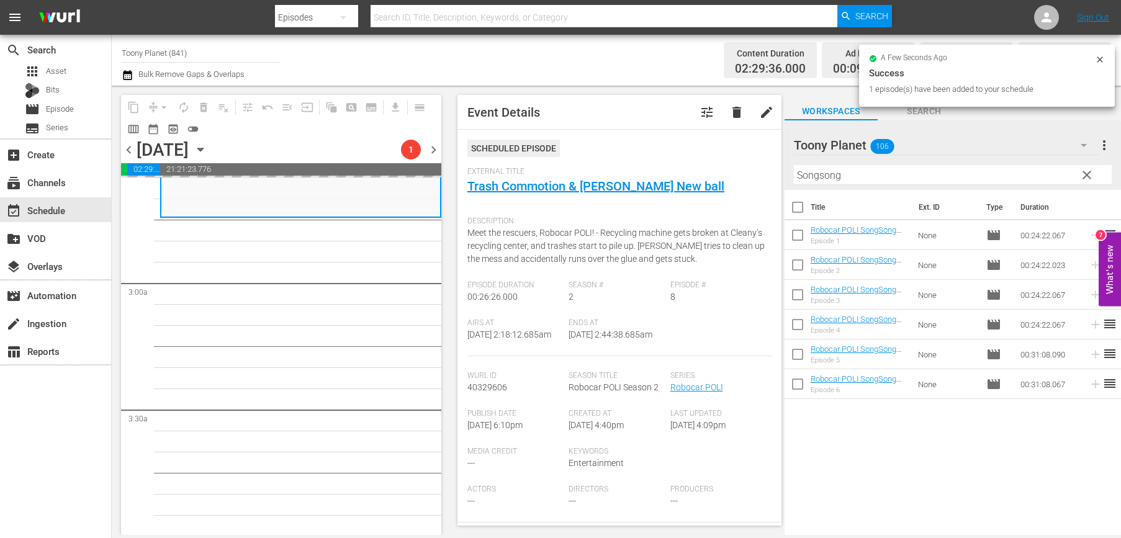
scroll to position [655, 0]
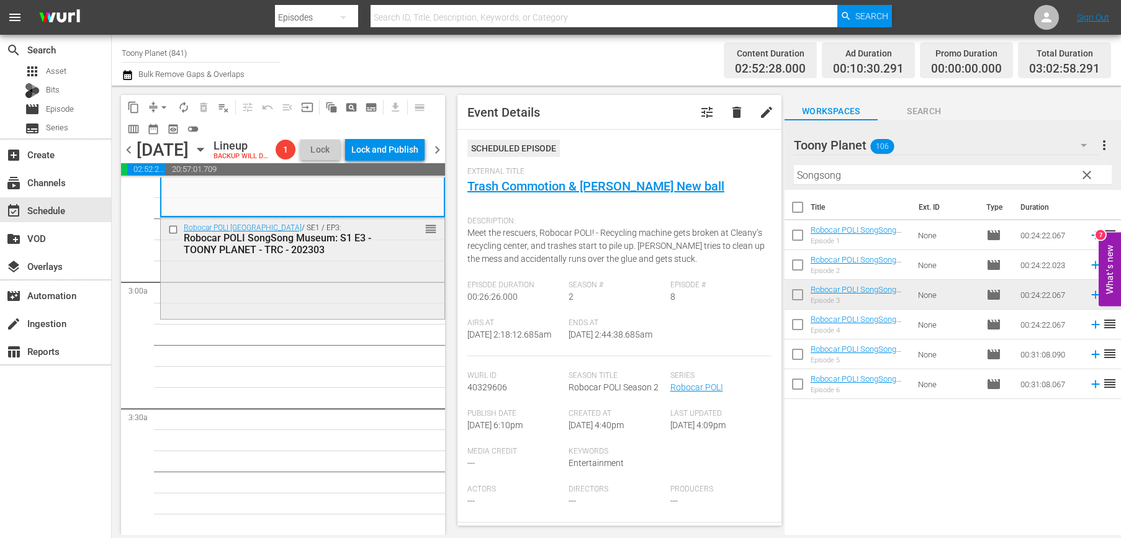
click at [360, 307] on div "Robocar POLI SongSong Museum / SE1 / EP3: Robocar POLI SongSong Museum: S1 E3 -…" at bounding box center [303, 267] width 284 height 99
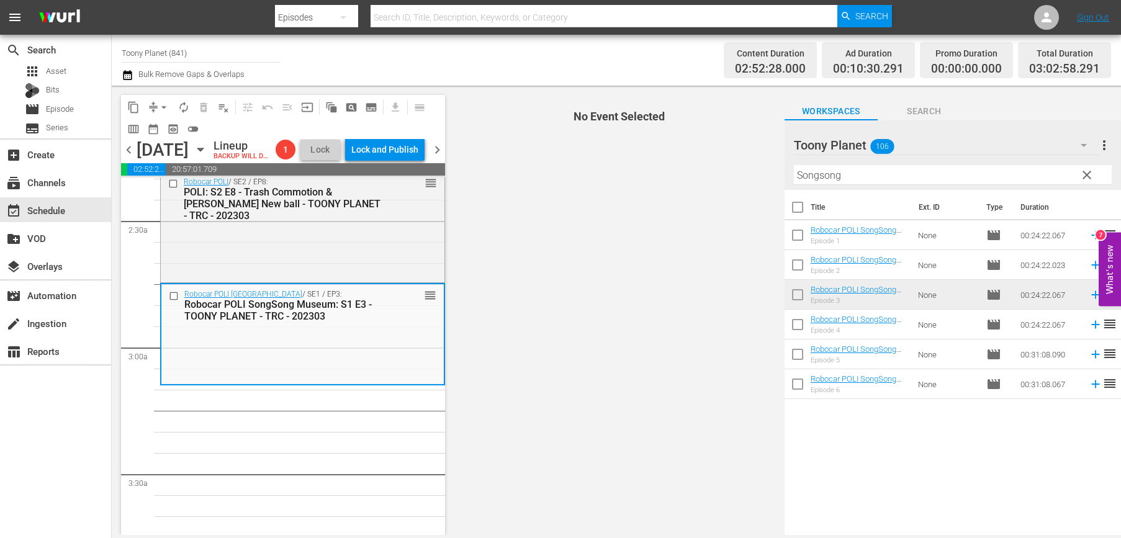
scroll to position [557, 0]
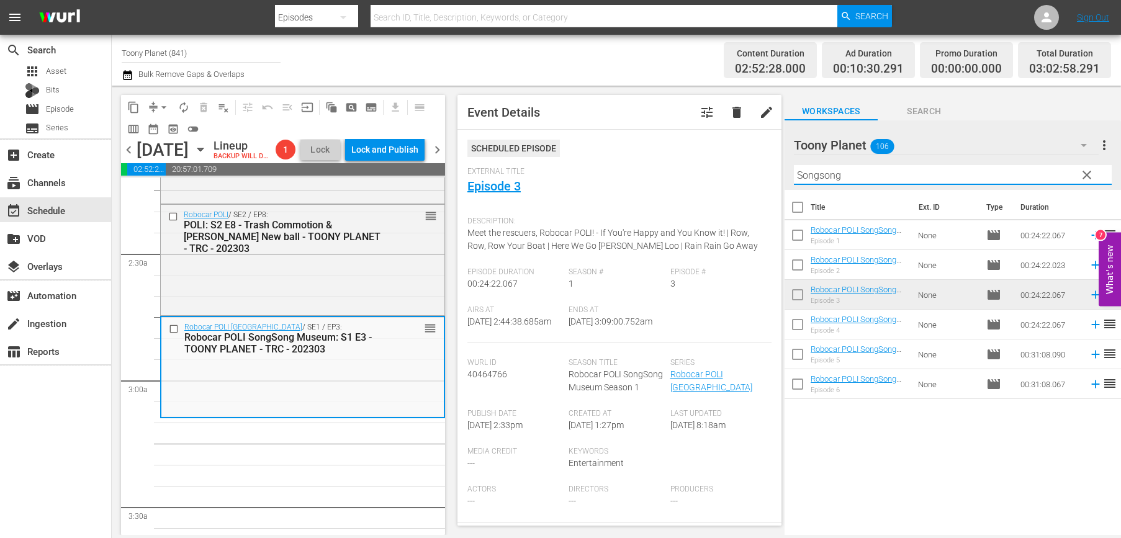
drag, startPoint x: 812, startPoint y: 166, endPoint x: 720, endPoint y: 150, distance: 92.5
click at [707, 154] on div "content_copy compress arrow_drop_down autorenew_outlined delete_forever_outline…" at bounding box center [616, 310] width 1009 height 449
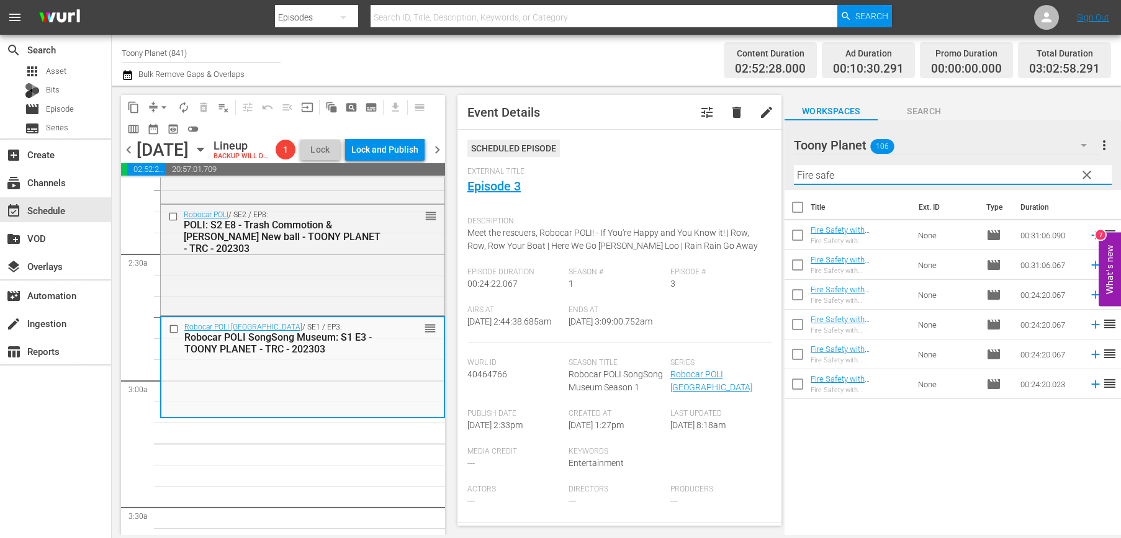
drag, startPoint x: 928, startPoint y: 482, endPoint x: 640, endPoint y: 182, distance: 415.6
click at [927, 481] on div "Title Ext. ID Type Duration Fire Safety with [PERSON_NAME]: S1 E6 - TOONY PLANE…" at bounding box center [952, 363] width 336 height 347
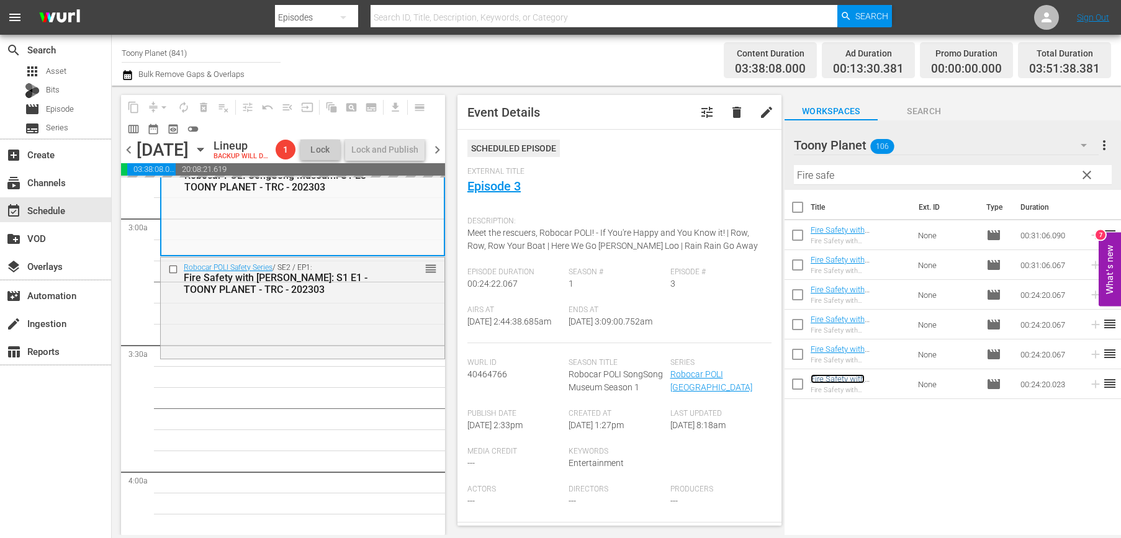
scroll to position [805, 0]
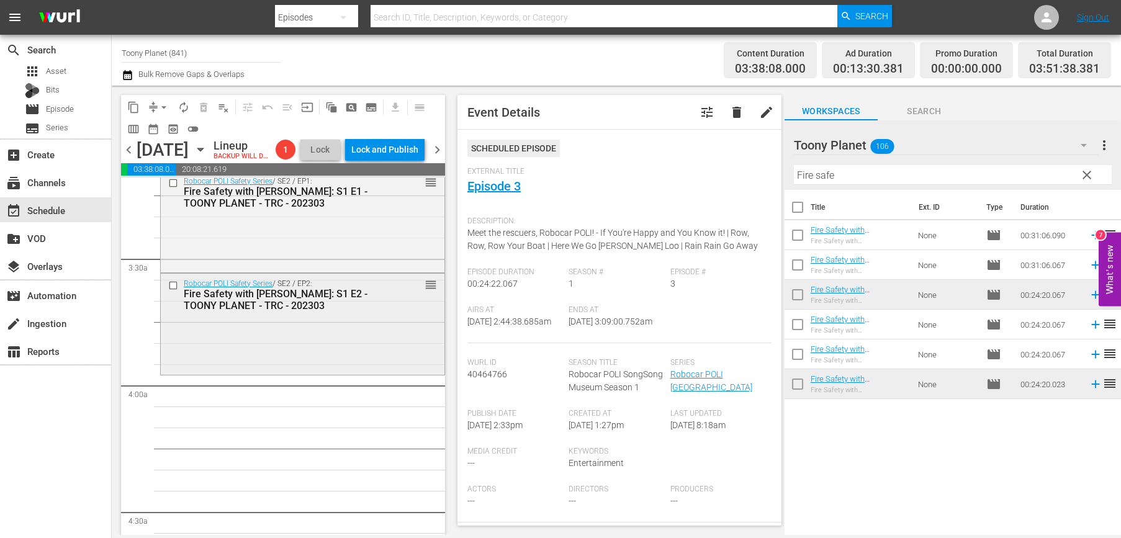
click at [351, 343] on div "Robocar POLI Safety Series / SE2 / EP2: Fire Safety with [PERSON_NAME]: S1 E2 -…" at bounding box center [303, 323] width 284 height 99
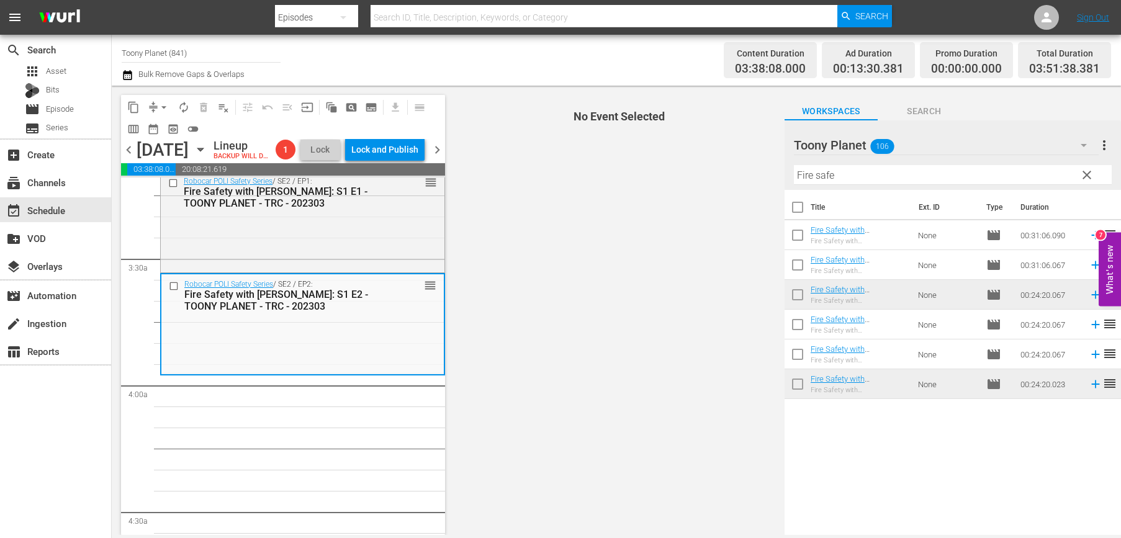
drag, startPoint x: 857, startPoint y: 174, endPoint x: 771, endPoint y: 171, distance: 86.3
click at [774, 171] on div "content_copy compress arrow_drop_down autorenew_outlined delete_forever_outline…" at bounding box center [616, 310] width 1009 height 449
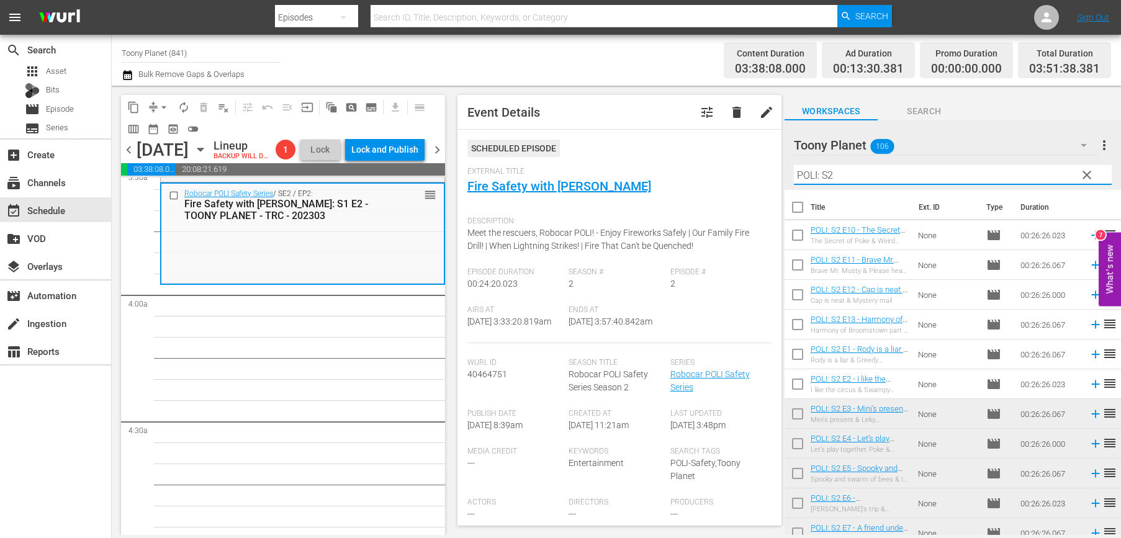
scroll to position [71, 0]
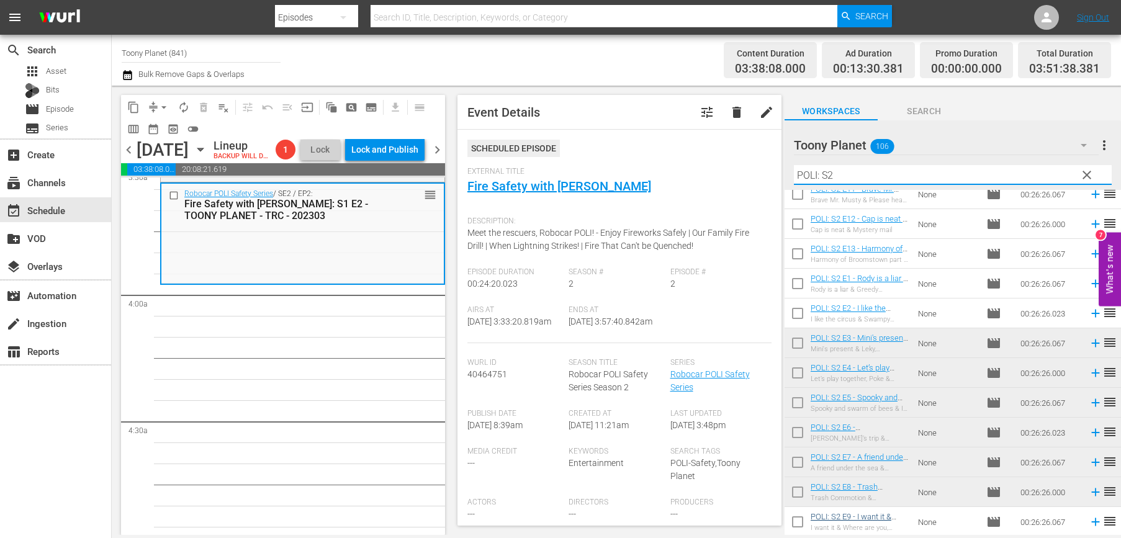
type input "POLI: S2"
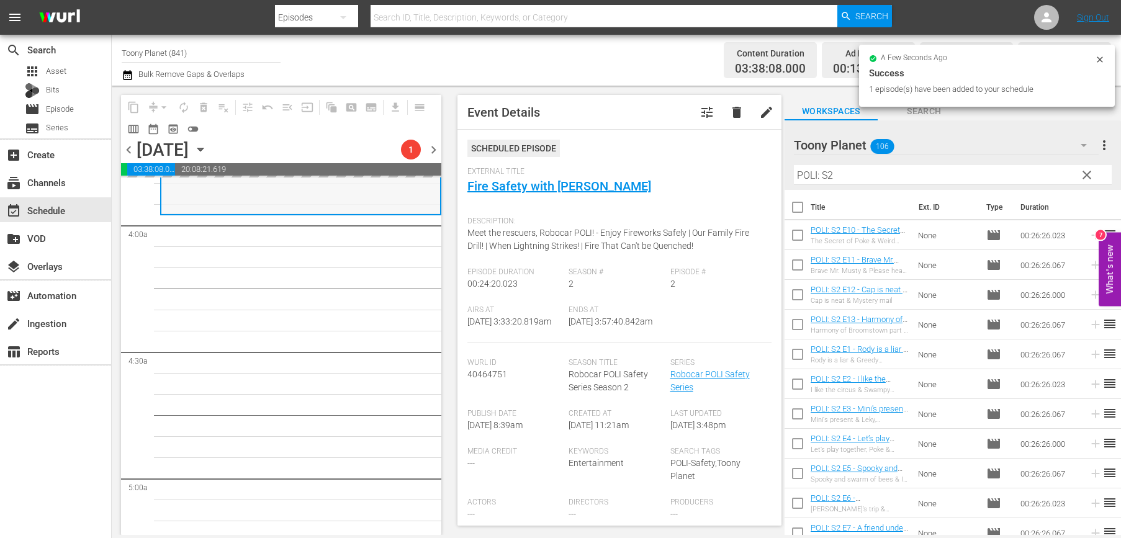
scroll to position [972, 0]
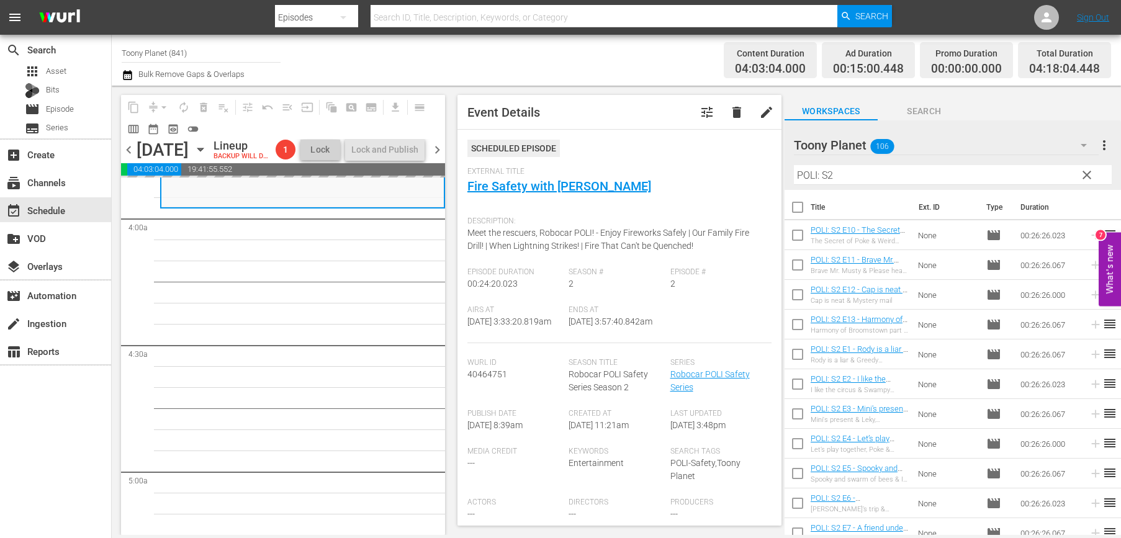
drag, startPoint x: 314, startPoint y: 296, endPoint x: 293, endPoint y: 299, distance: 20.7
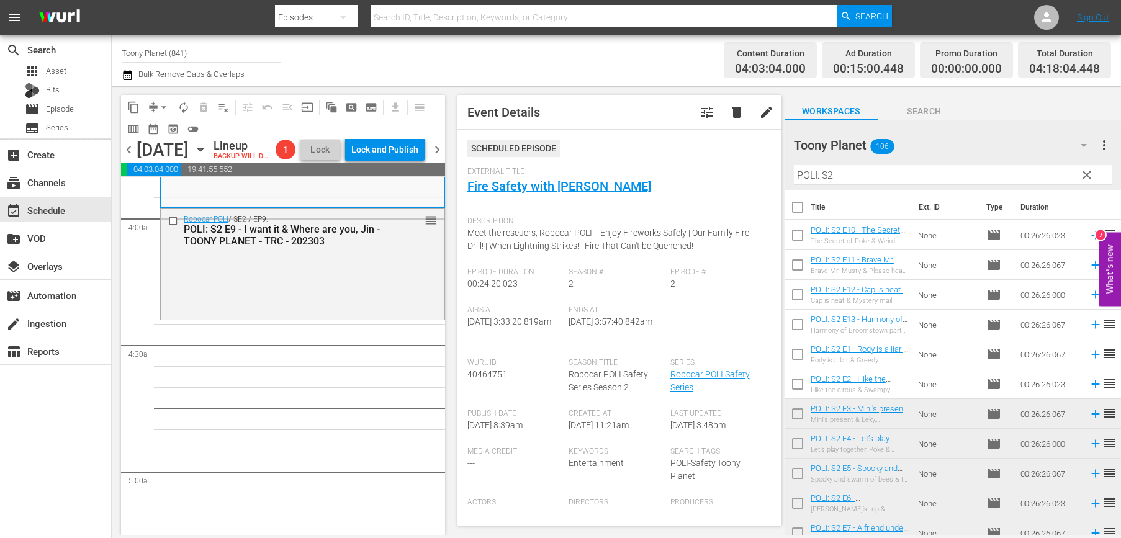
click at [271, 301] on div "Robocar POLI / SE2 / EP9: POLI: S2 E9 - I want it & Where are you, Jin - TOONY …" at bounding box center [303, 263] width 284 height 108
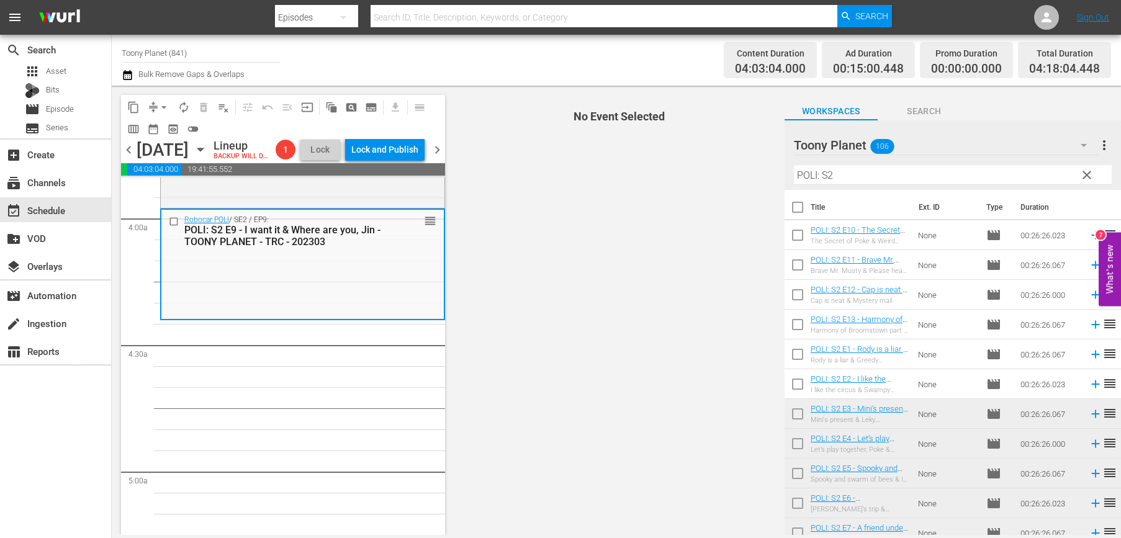
click at [785, 232] on input "checkbox" at bounding box center [797, 238] width 26 height 26
checkbox input "true"
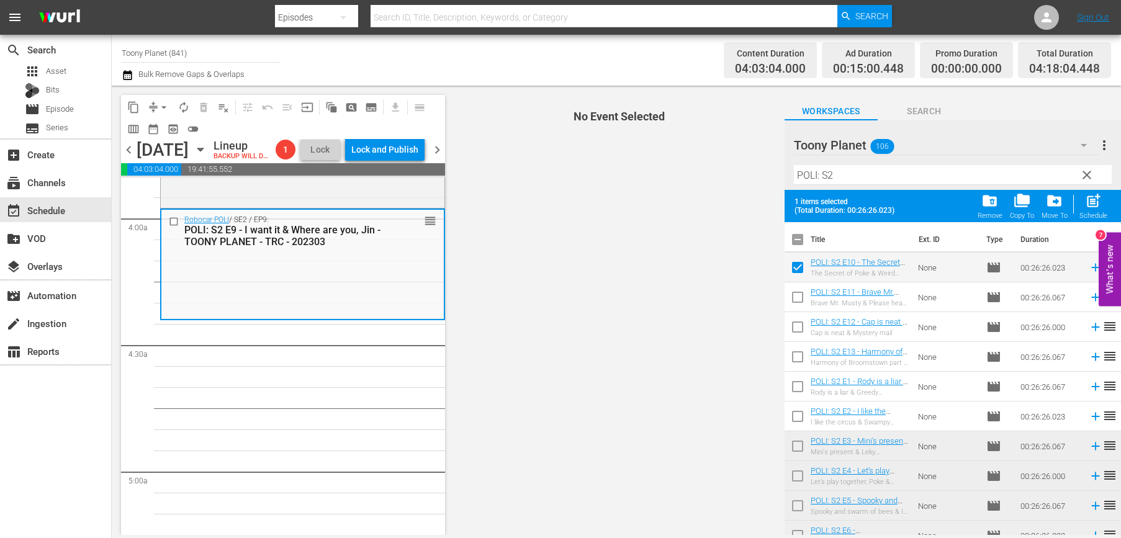
click at [795, 309] on input "checkbox" at bounding box center [797, 300] width 26 height 26
checkbox input "true"
drag, startPoint x: 797, startPoint y: 325, endPoint x: 798, endPoint y: 338, distance: 13.0
click at [797, 325] on input "checkbox" at bounding box center [797, 329] width 26 height 26
checkbox input "true"
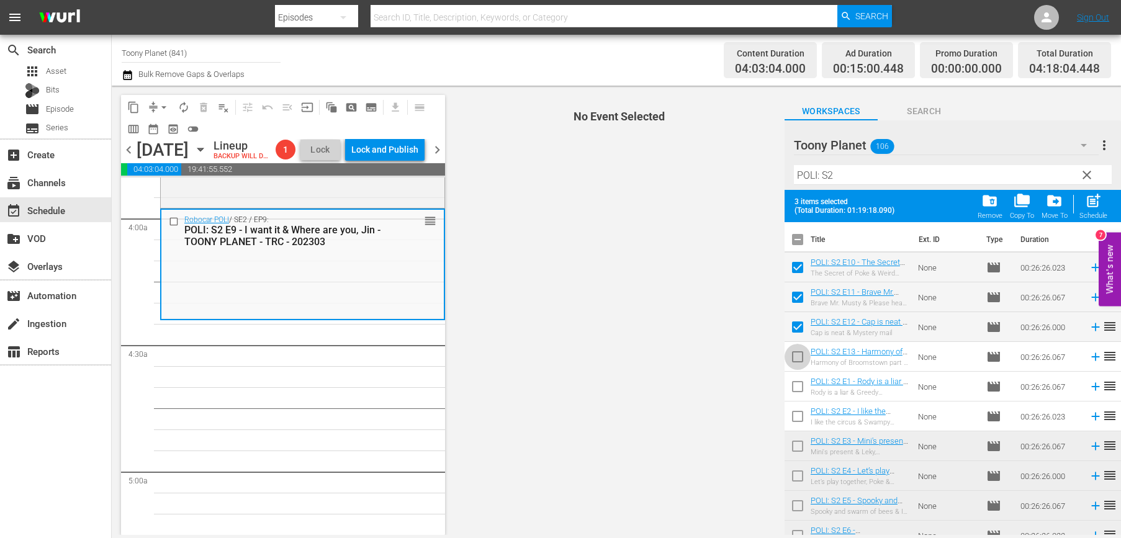
click at [798, 351] on input "checkbox" at bounding box center [797, 359] width 26 height 26
checkbox input "true"
click at [949, 204] on span "post_add" at bounding box center [1093, 200] width 17 height 17
checkbox input "false"
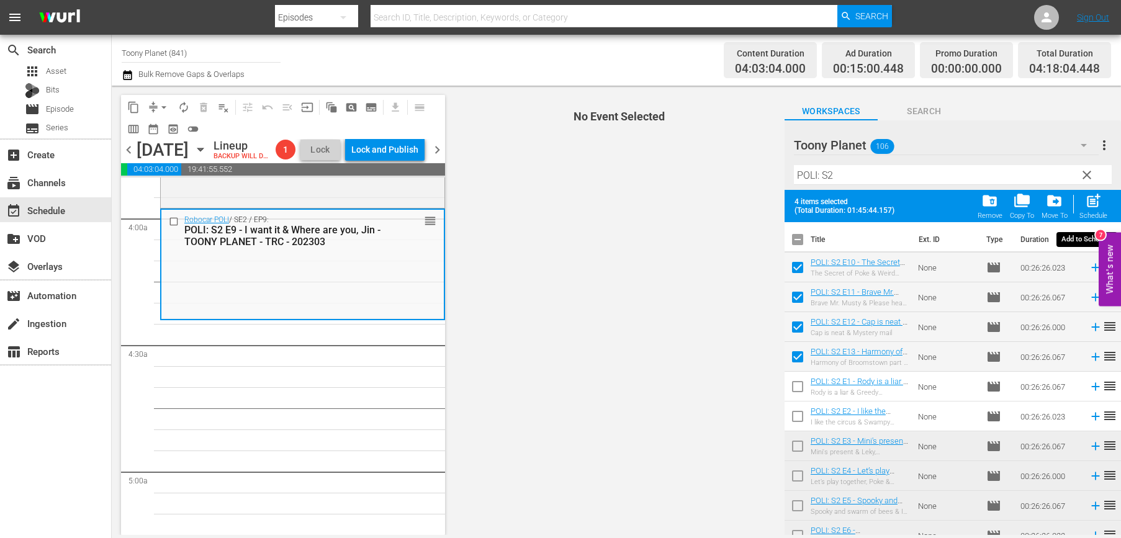
checkbox input "false"
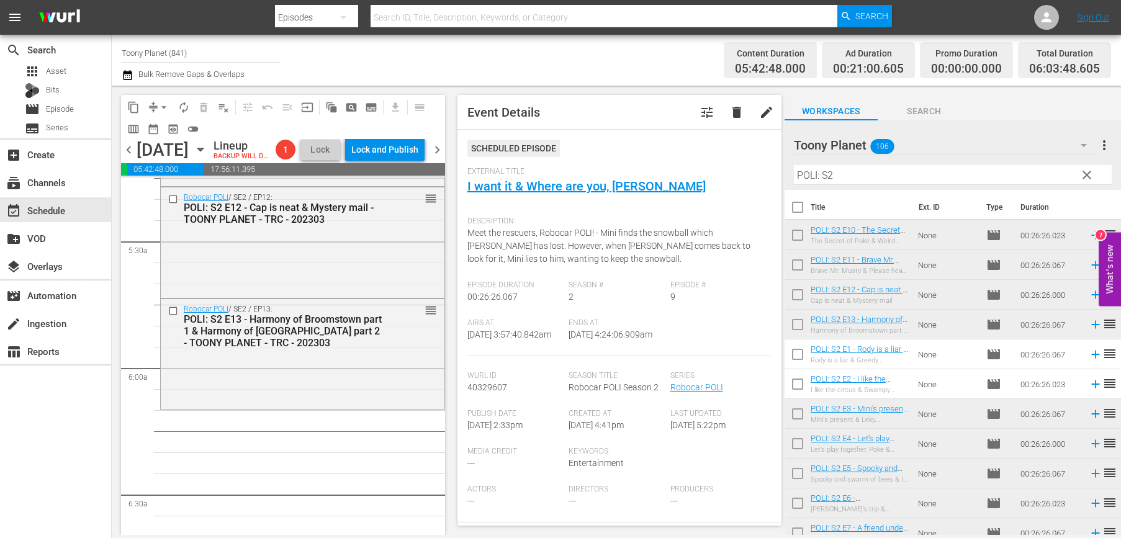
scroll to position [1332, 0]
click at [360, 377] on div "Robocar POLI / SE2 / EP13: POLI: S2 E13 - Harmony of Broomstown part 1 & Harmon…" at bounding box center [303, 350] width 284 height 108
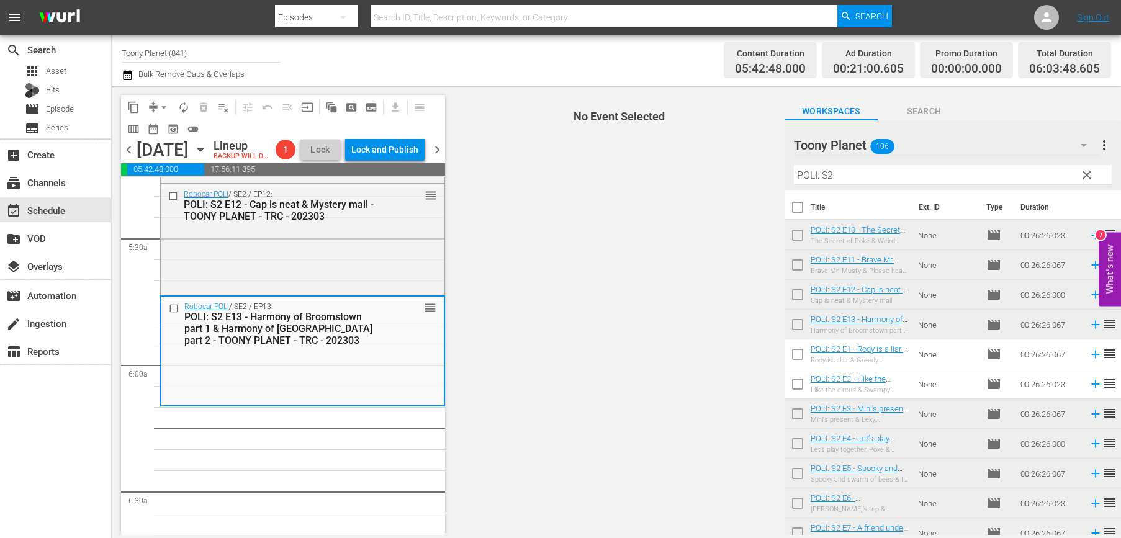
drag, startPoint x: 845, startPoint y: 175, endPoint x: 681, endPoint y: 161, distance: 165.0
click at [685, 161] on div "content_copy compress arrow_drop_down autorenew_outlined delete_forever_outline…" at bounding box center [616, 310] width 1009 height 449
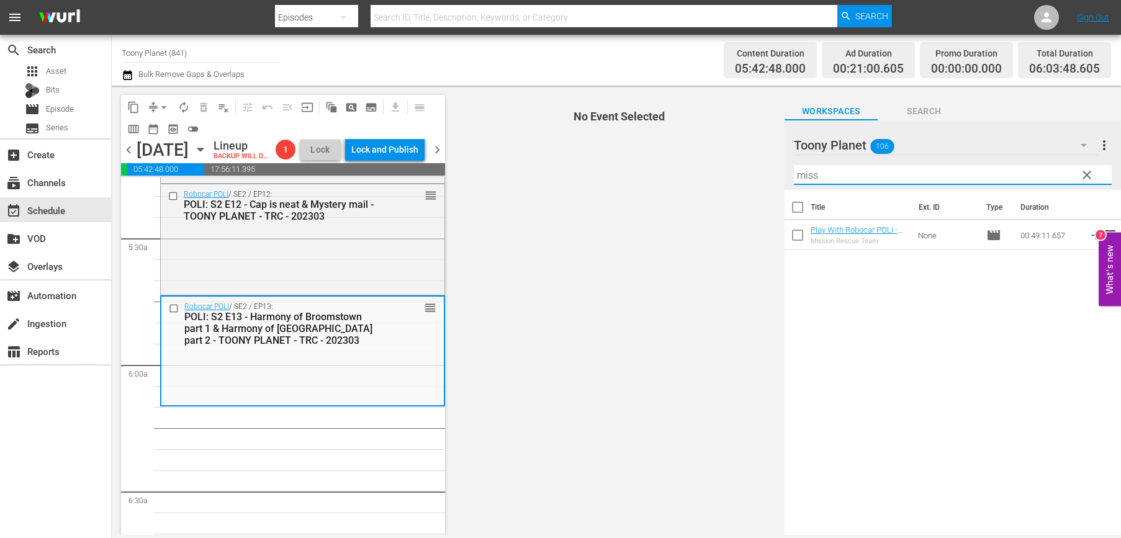
drag, startPoint x: 823, startPoint y: 176, endPoint x: 725, endPoint y: 163, distance: 98.9
click at [725, 165] on div "content_copy compress arrow_drop_down autorenew_outlined delete_forever_outline…" at bounding box center [616, 310] width 1009 height 449
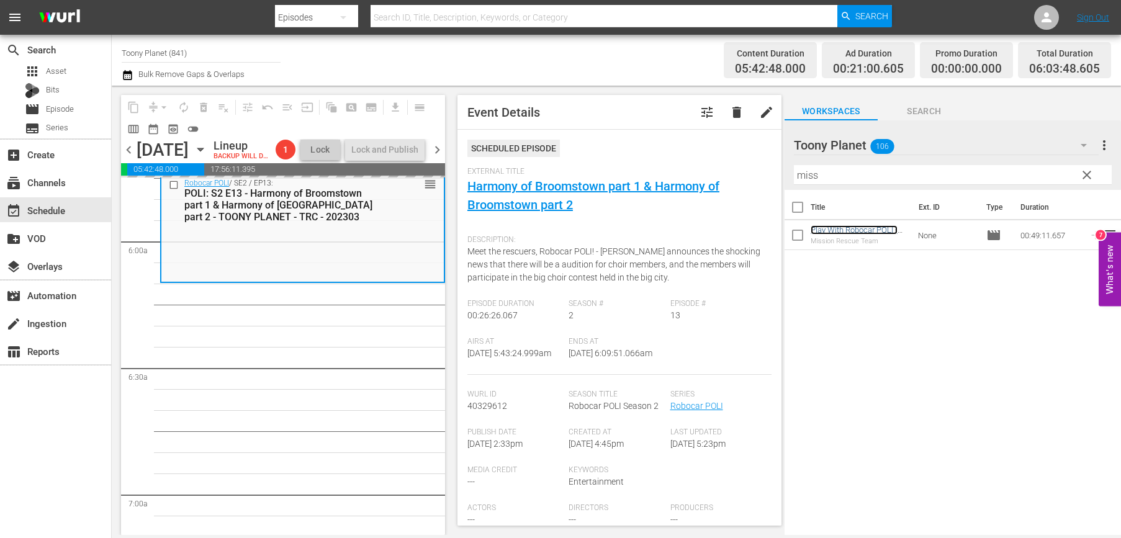
scroll to position [1469, 0]
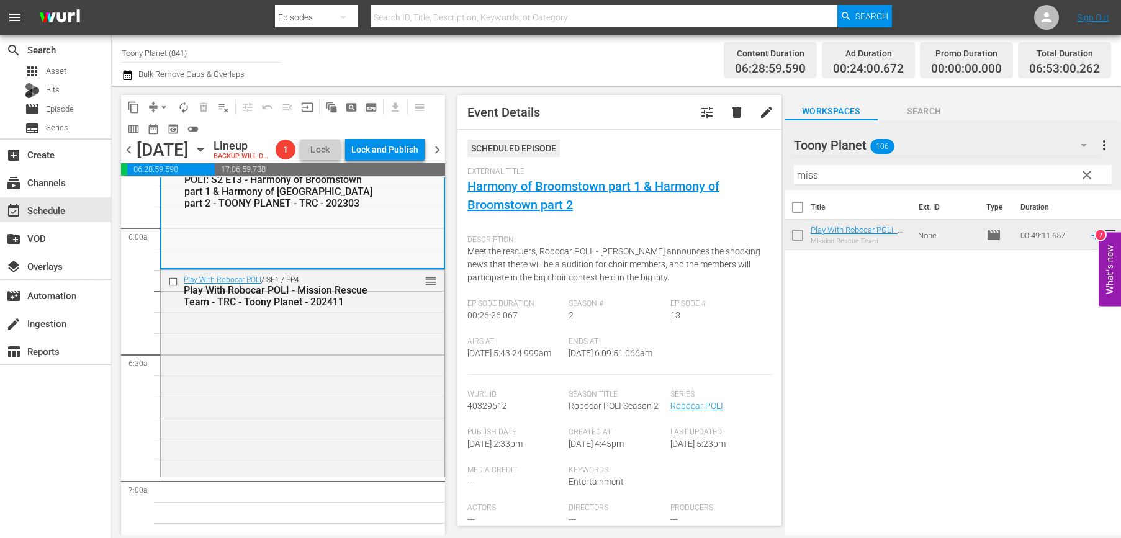
drag, startPoint x: 861, startPoint y: 233, endPoint x: 393, endPoint y: 535, distance: 557.5
drag, startPoint x: 769, startPoint y: 171, endPoint x: 640, endPoint y: 145, distance: 132.3
click at [639, 151] on div "content_copy compress arrow_drop_down autorenew_outlined delete_forever_outline…" at bounding box center [616, 310] width 1009 height 449
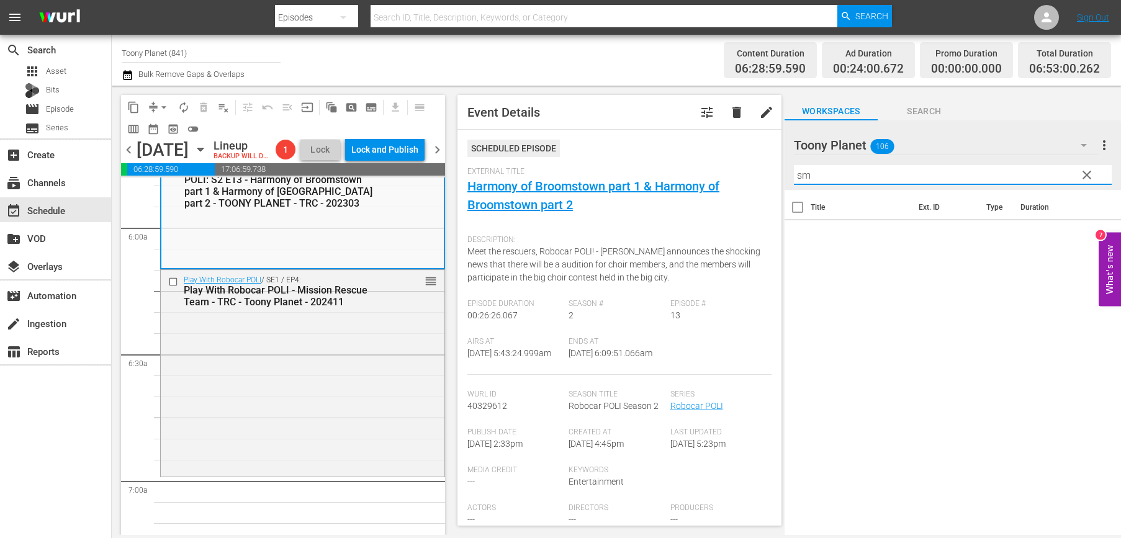
type input "s"
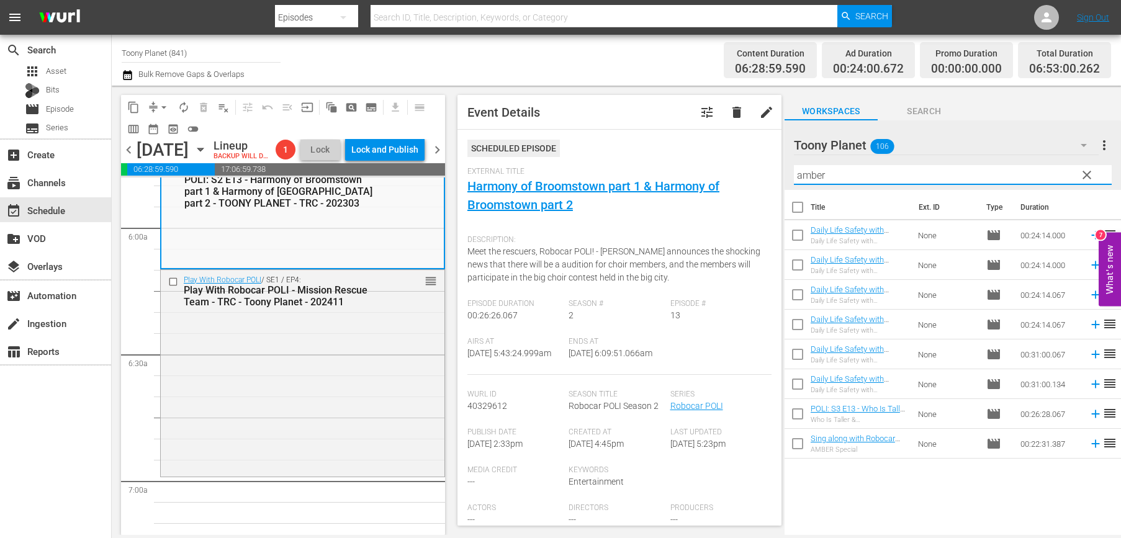
drag, startPoint x: 788, startPoint y: 166, endPoint x: 658, endPoint y: 153, distance: 130.9
click at [658, 153] on div "content_copy compress arrow_drop_down autorenew_outlined delete_forever_outline…" at bounding box center [616, 310] width 1009 height 449
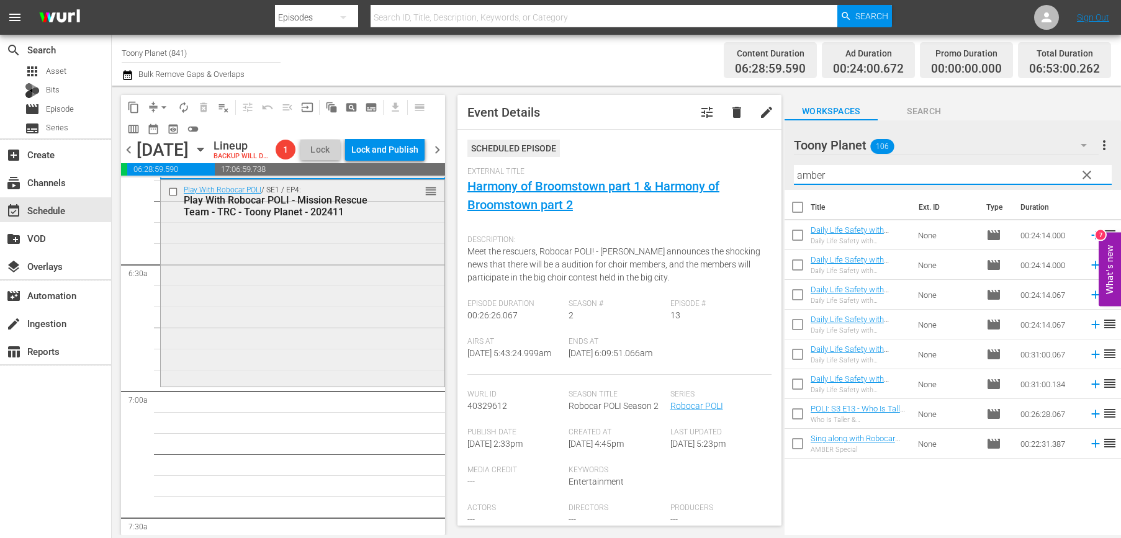
scroll to position [1601, 0]
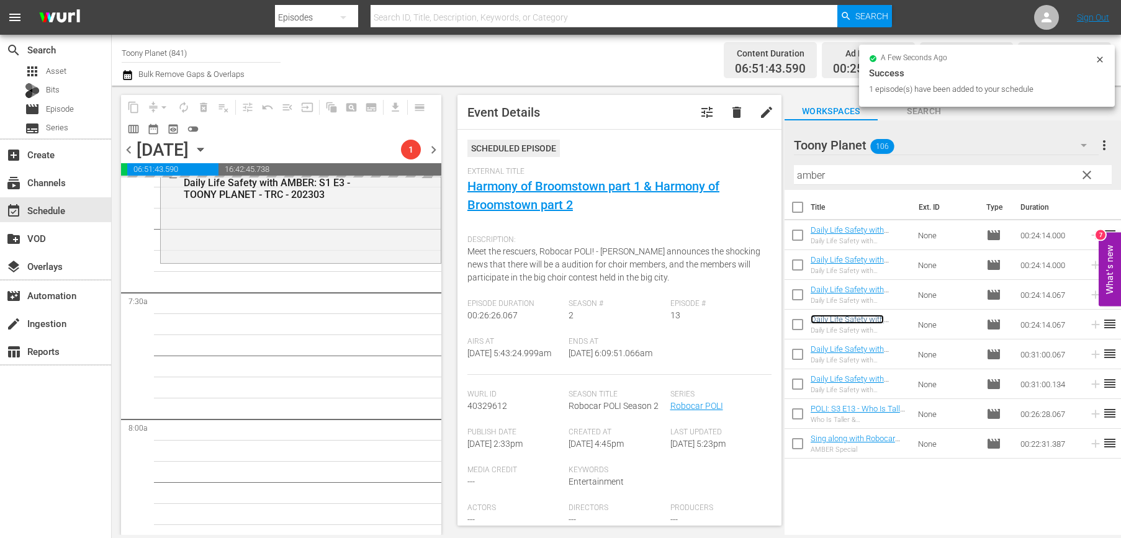
scroll to position [1793, 0]
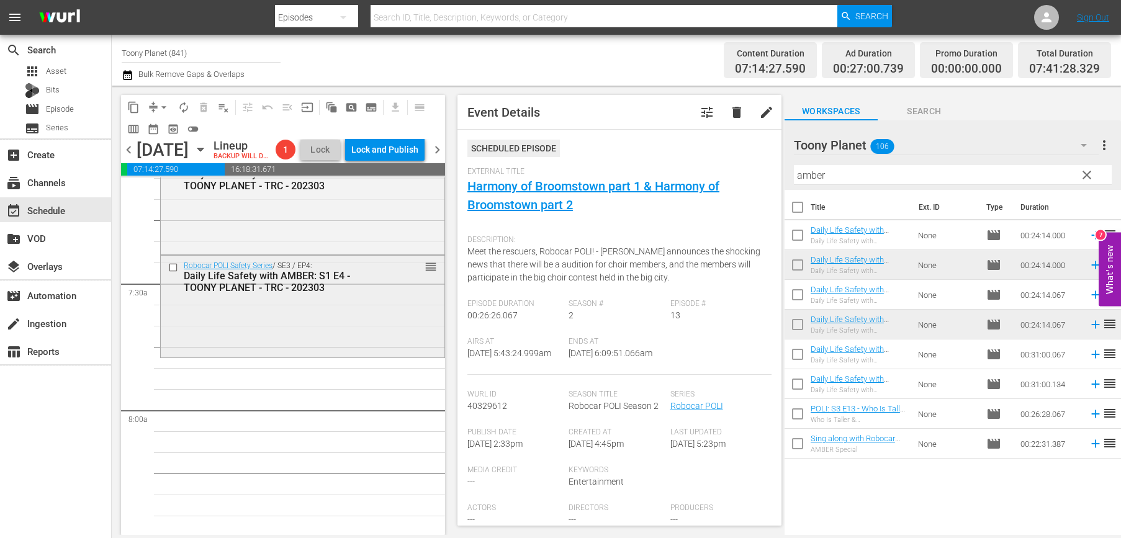
click at [382, 330] on div "Robocar POLI Safety Series / SE3 / EP4: Daily Life Safety with AMBER: S1 E4 - T…" at bounding box center [303, 305] width 284 height 99
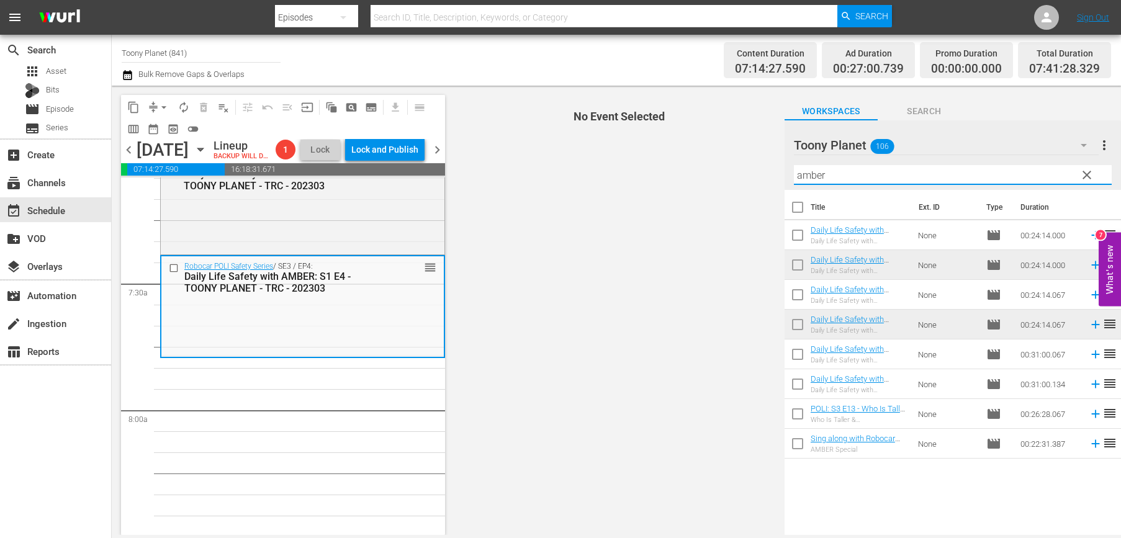
drag, startPoint x: 848, startPoint y: 173, endPoint x: 758, endPoint y: 174, distance: 89.3
click at [758, 174] on div "content_copy compress arrow_drop_down autorenew_outlined delete_forever_outline…" at bounding box center [616, 310] width 1009 height 449
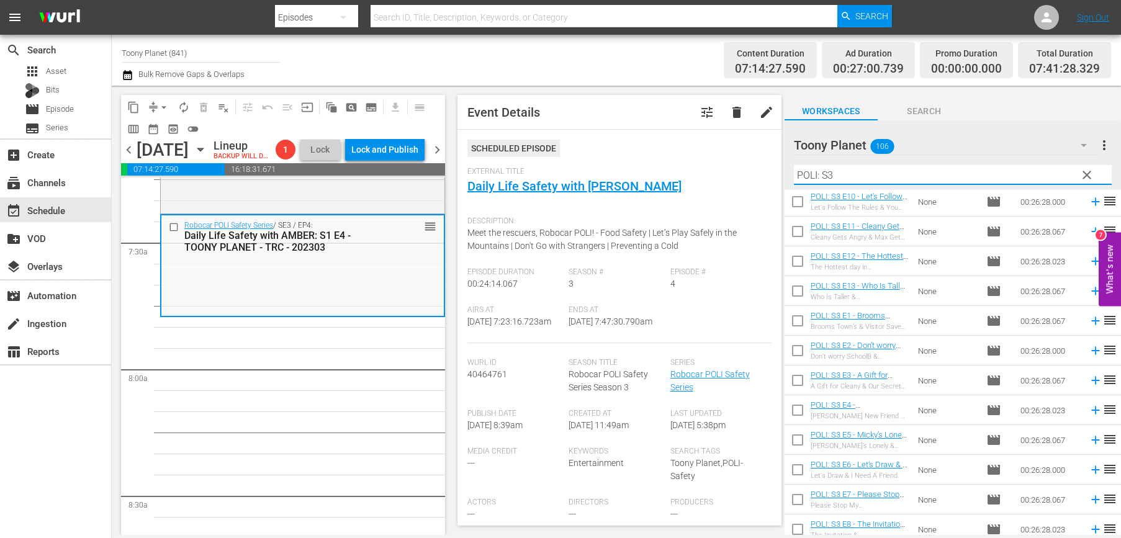
scroll to position [71, 0]
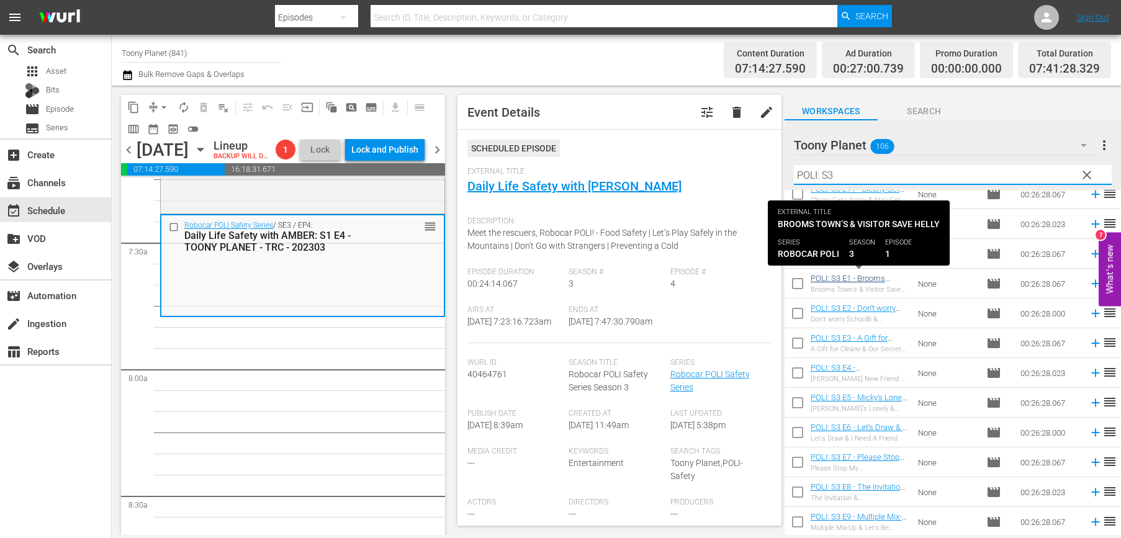
type input "POLI: S3"
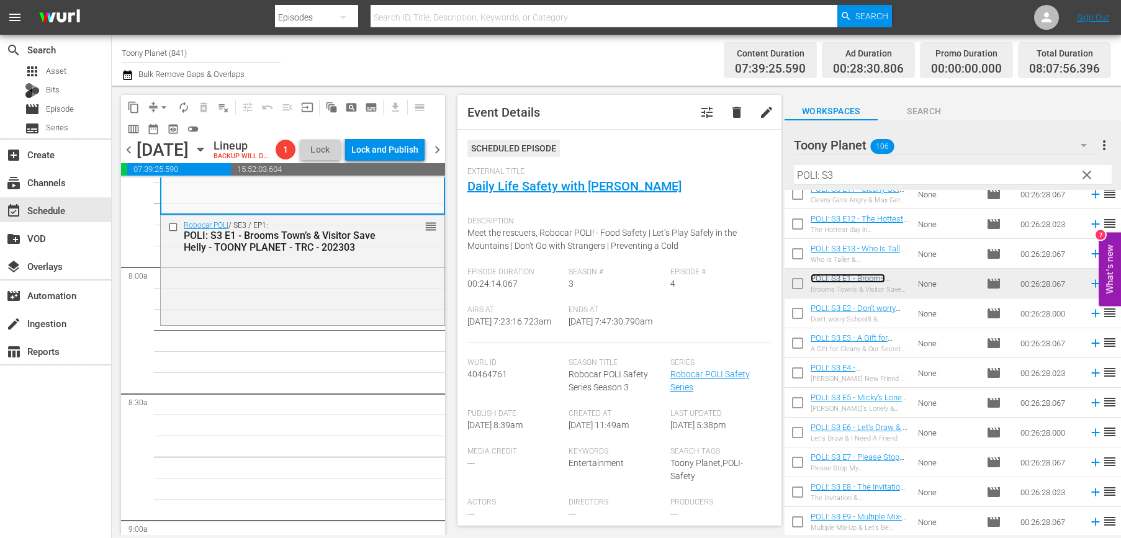
scroll to position [1939, 0]
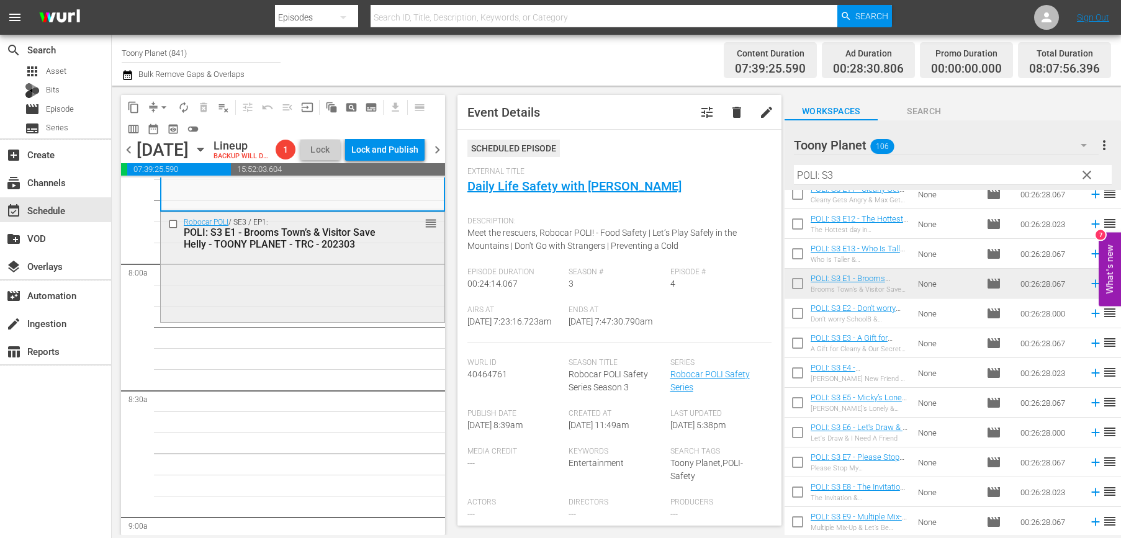
click at [269, 320] on div "Robocar POLI / SE3 / EP1: POLI: S3 E1 - Brooms Town’s & Visitor Save Helly - TO…" at bounding box center [303, 266] width 284 height 108
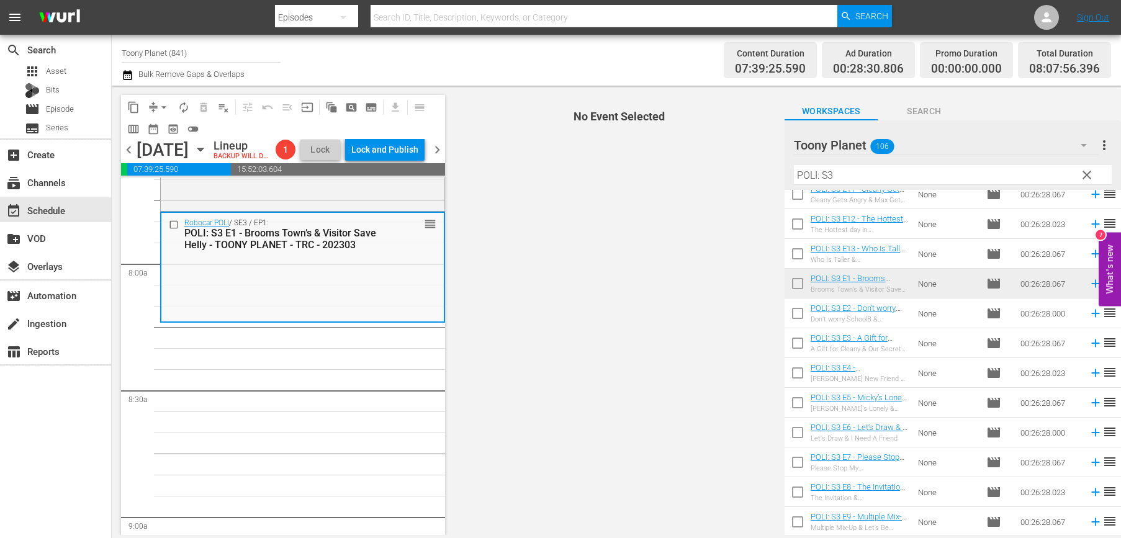
click at [789, 313] on input "checkbox" at bounding box center [797, 316] width 26 height 26
checkbox input "true"
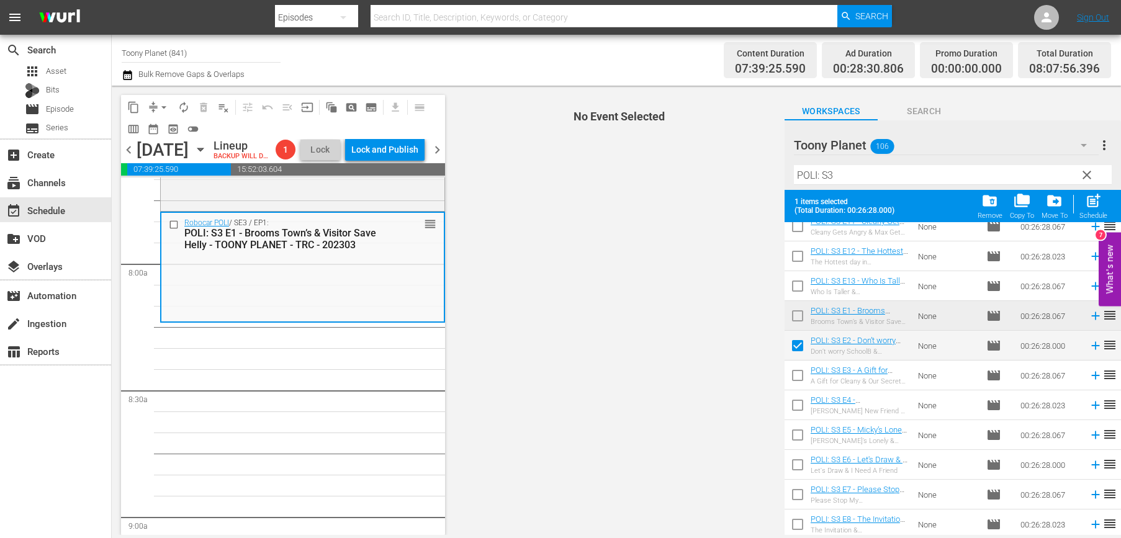
scroll to position [103, 0]
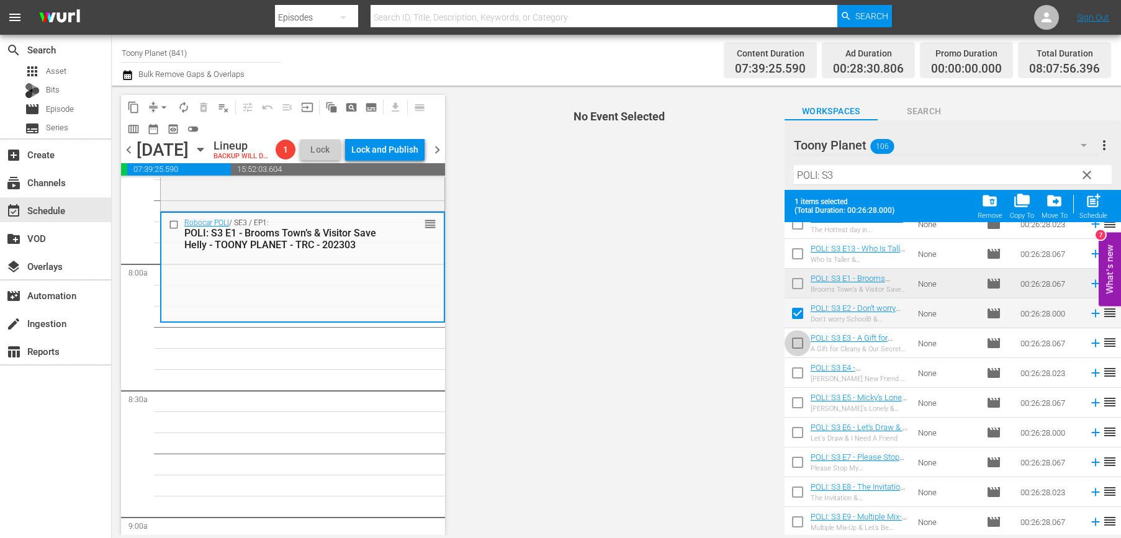
click at [794, 345] on input "checkbox" at bounding box center [797, 346] width 26 height 26
checkbox input "true"
drag, startPoint x: 794, startPoint y: 378, endPoint x: 790, endPoint y: 398, distance: 19.5
click at [794, 378] on input "checkbox" at bounding box center [797, 375] width 26 height 26
checkbox input "true"
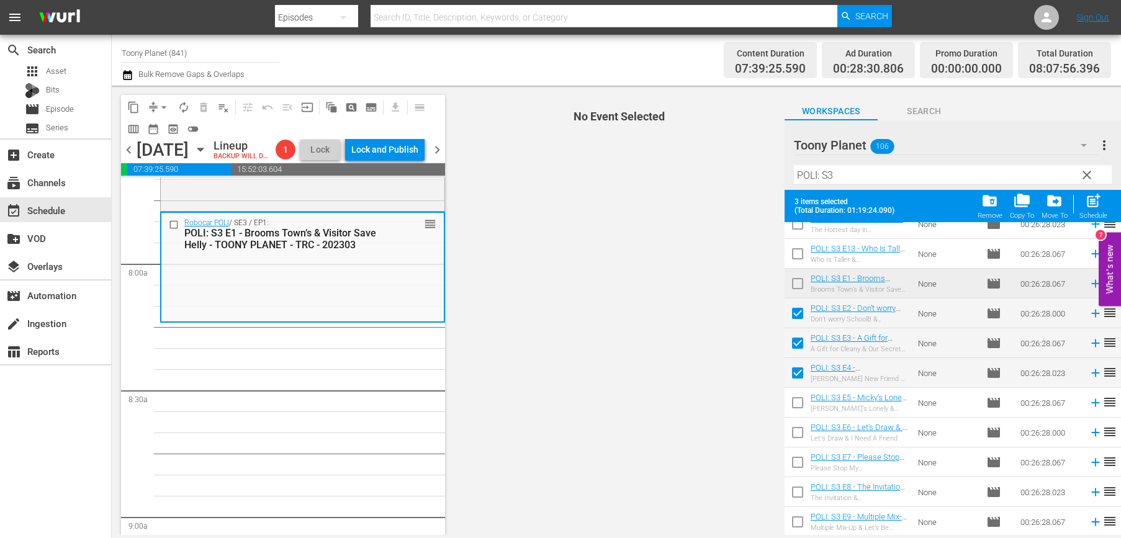
drag, startPoint x: 790, startPoint y: 399, endPoint x: 825, endPoint y: 388, distance: 36.5
click at [790, 399] on input "checkbox" at bounding box center [797, 405] width 26 height 26
checkbox input "true"
click at [949, 205] on div "post_add Schedule" at bounding box center [1093, 205] width 28 height 27
checkbox input "false"
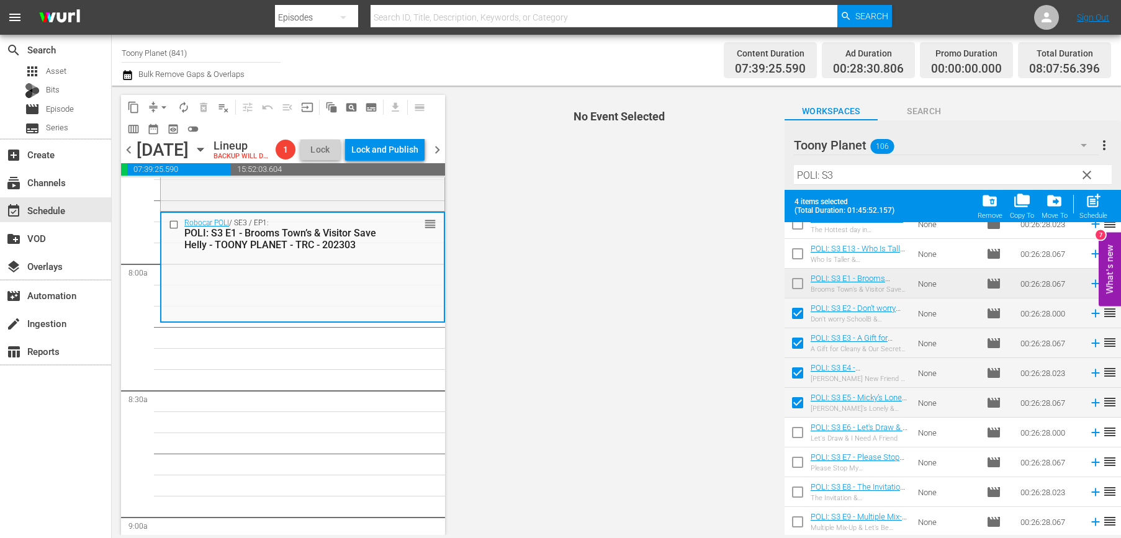
checkbox input "false"
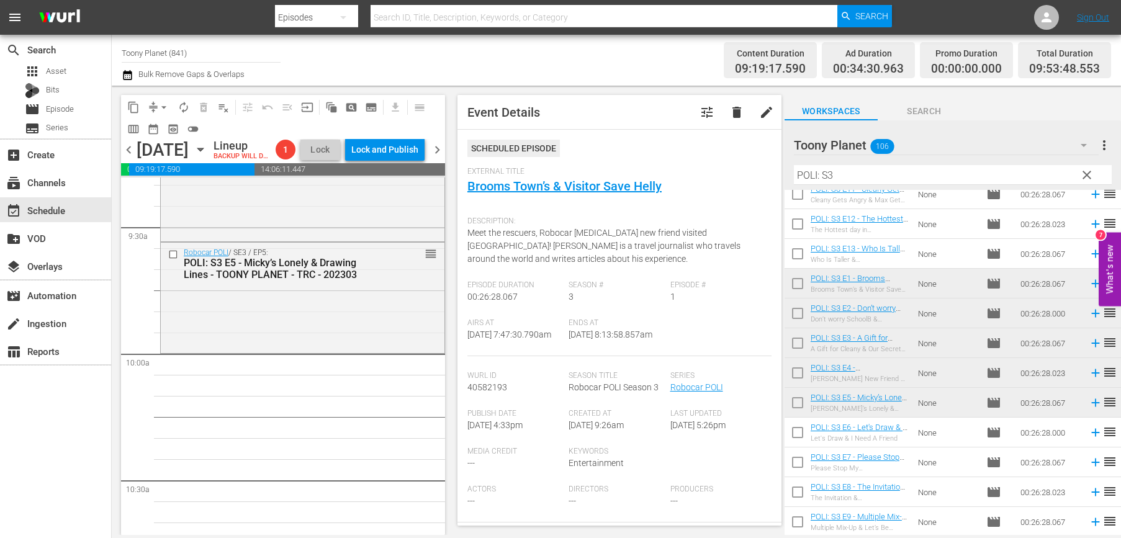
scroll to position [2367, 0]
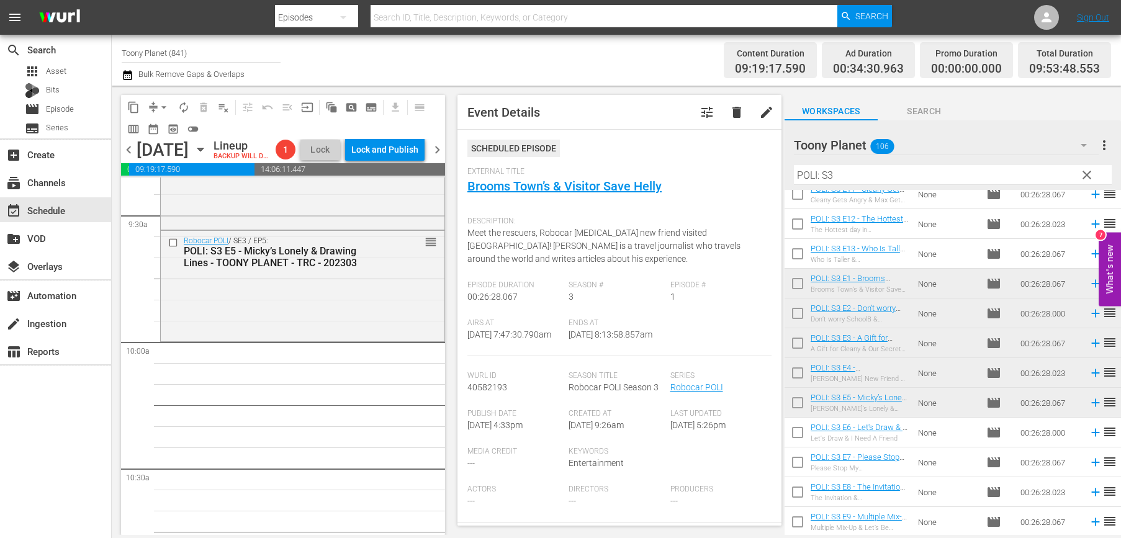
click at [351, 297] on div "Robocar POLI / SE3 / EP5: POLI: S3 E5 - Micky’s Lonely & Drawing Lines - TOONY …" at bounding box center [303, 285] width 284 height 108
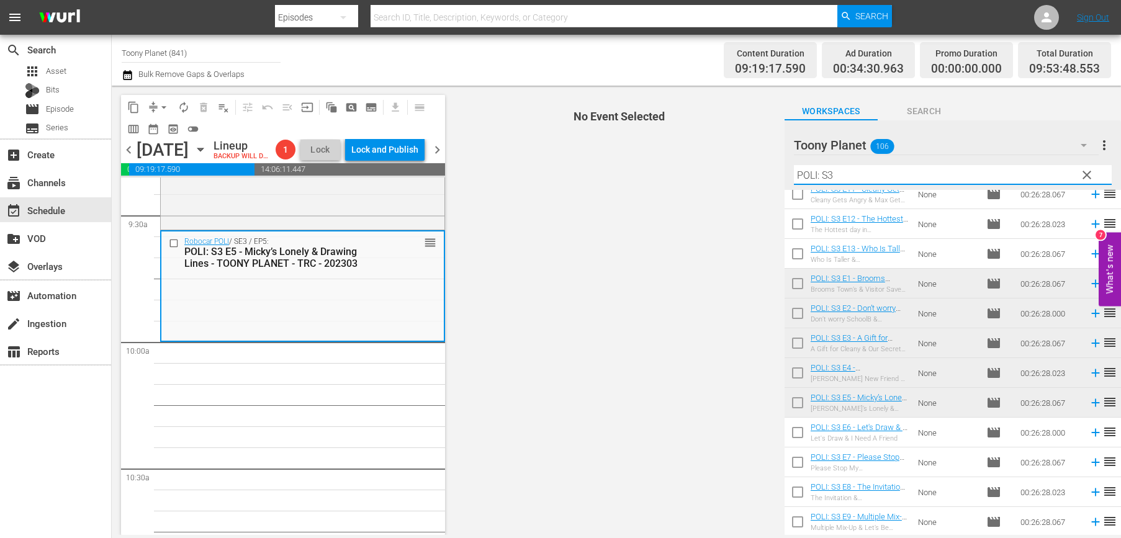
drag, startPoint x: 861, startPoint y: 176, endPoint x: 661, endPoint y: 164, distance: 200.2
click at [661, 164] on div "content_copy compress arrow_drop_down autorenew_outlined delete_forever_outline…" at bounding box center [616, 310] width 1009 height 449
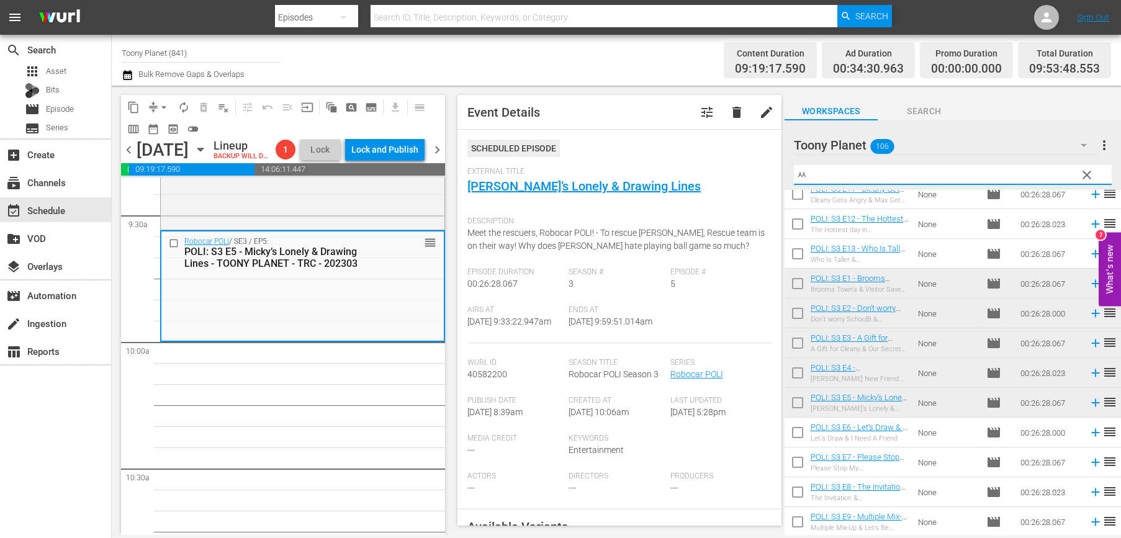
scroll to position [0, 0]
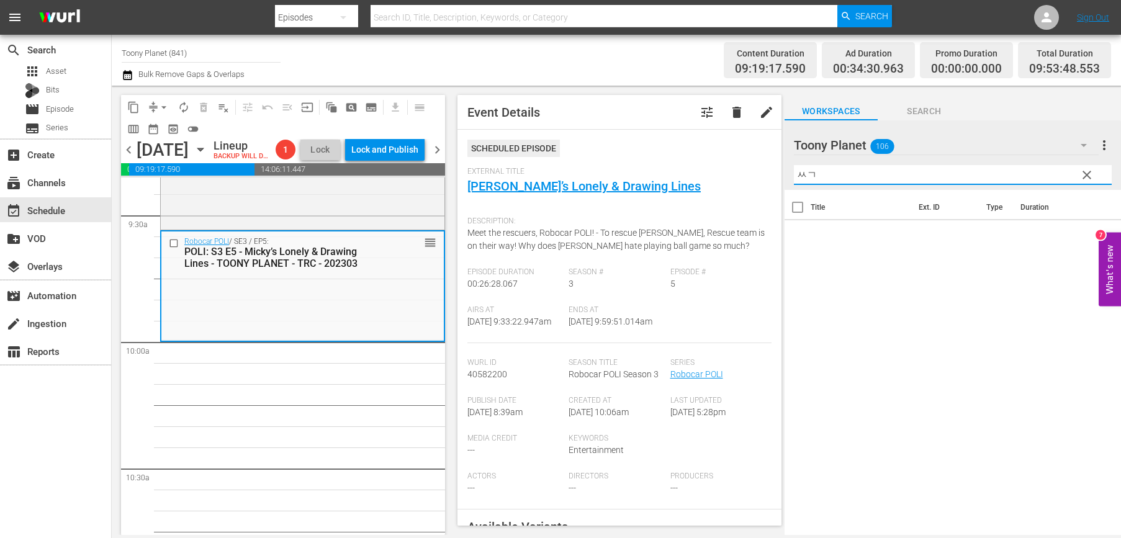
type input "ㅆ"
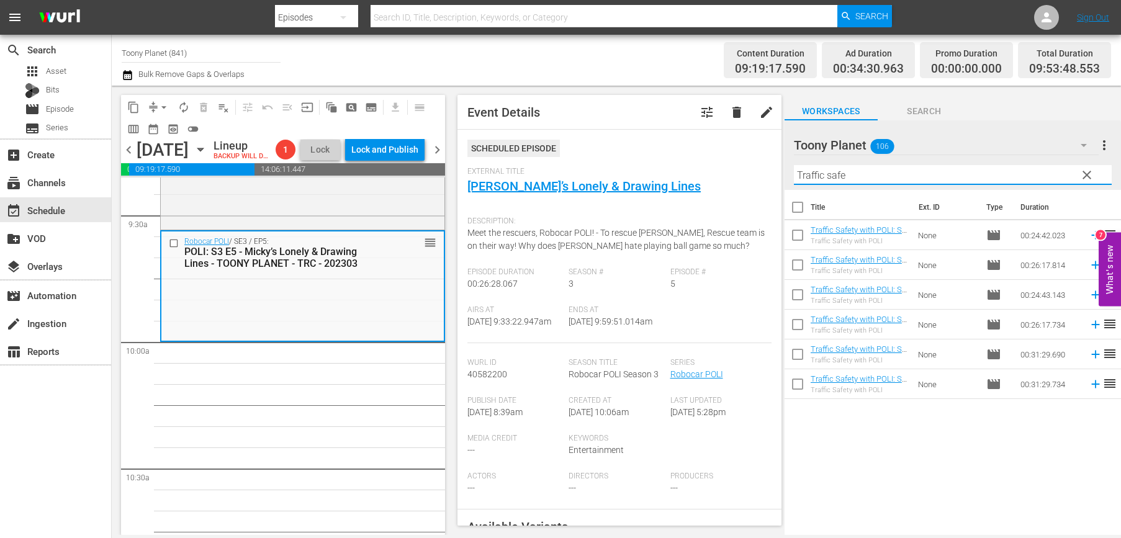
drag, startPoint x: 895, startPoint y: 170, endPoint x: 720, endPoint y: 163, distance: 174.5
click at [733, 168] on div "content_copy compress arrow_drop_down autorenew_outlined delete_forever_outline…" at bounding box center [616, 310] width 1009 height 449
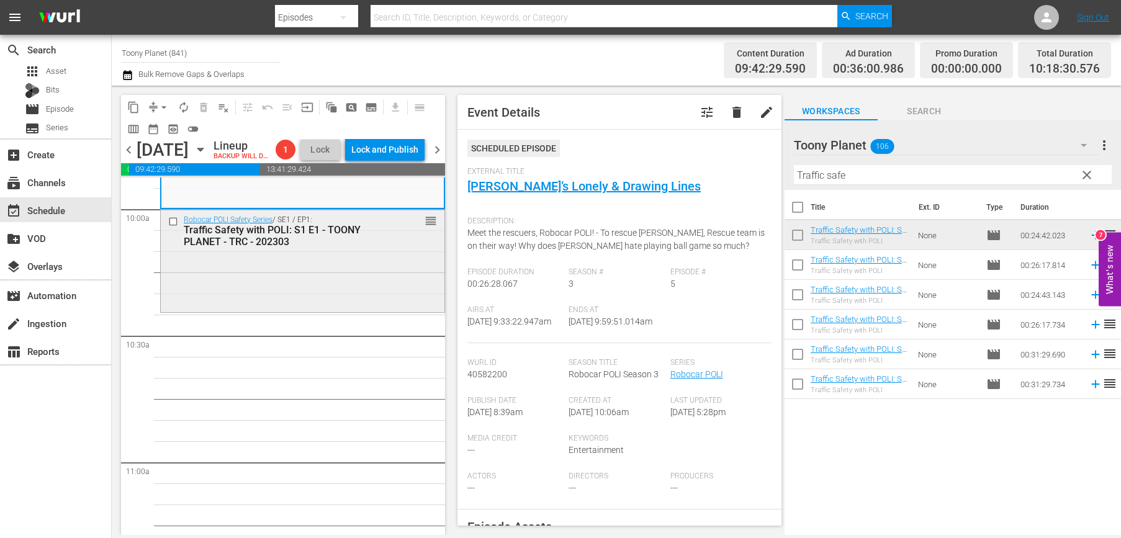
click at [411, 310] on div "Robocar POLI Safety Series / SE1 / EP1: Traffic Safety with POLI: S1 E1 - TOONY…" at bounding box center [303, 260] width 284 height 101
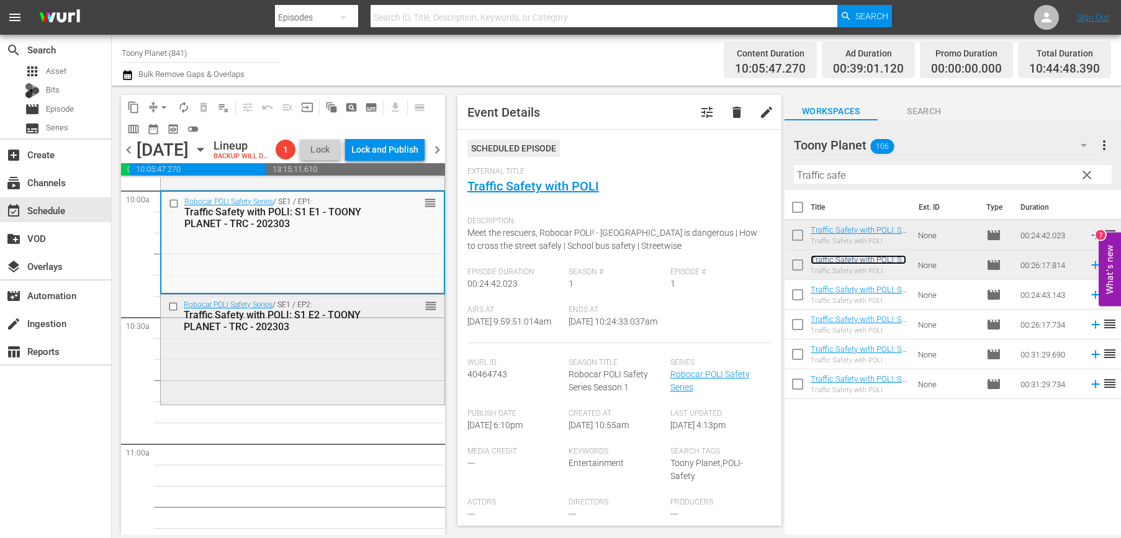
scroll to position [2540, 0]
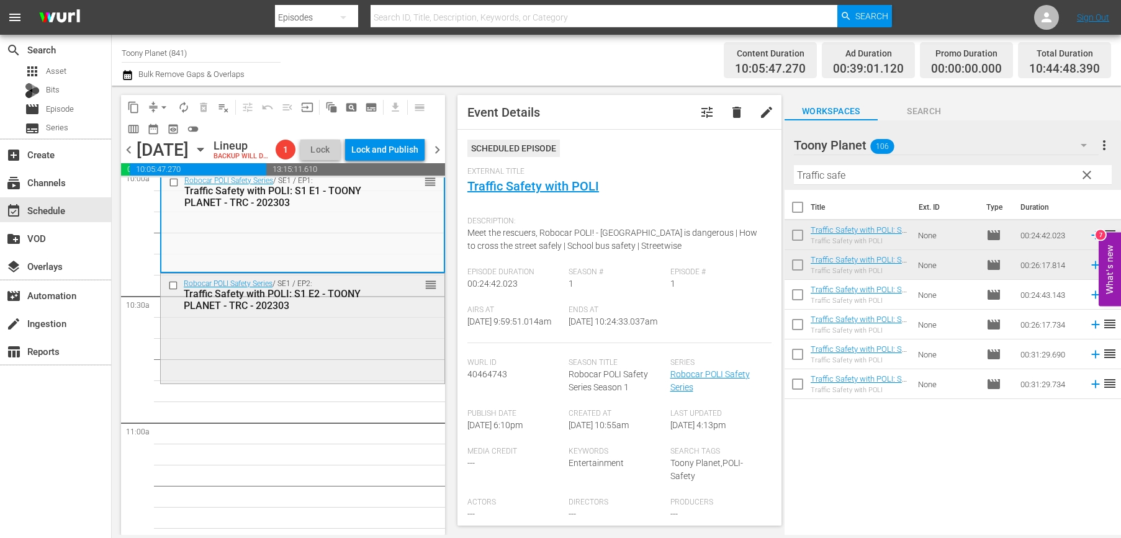
click at [349, 358] on div "Robocar POLI Safety Series / SE1 / EP2: Traffic Safety with POLI: S1 E2 - TOONY…" at bounding box center [303, 327] width 284 height 107
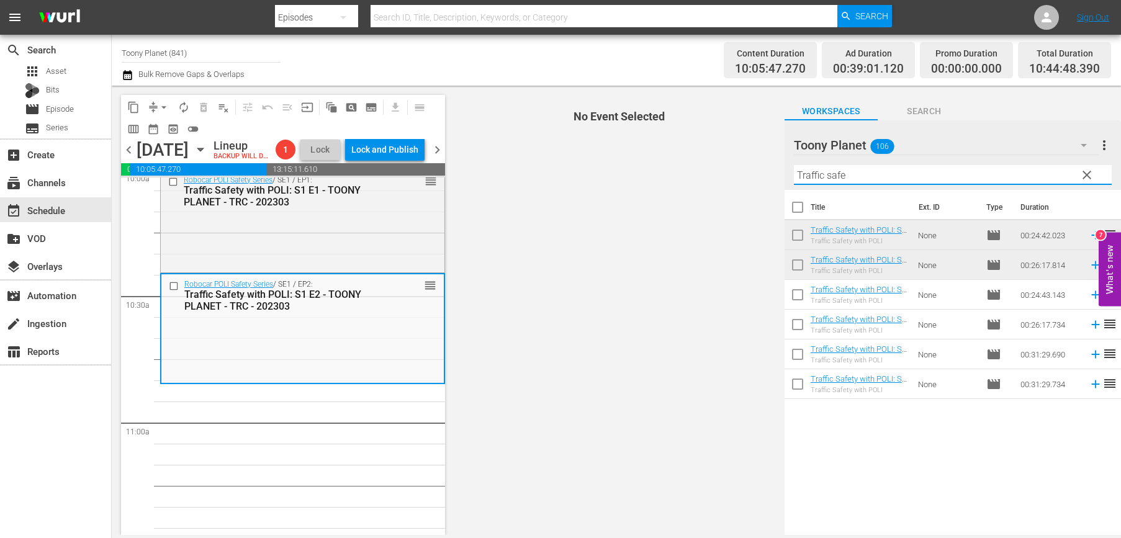
drag, startPoint x: 867, startPoint y: 175, endPoint x: 700, endPoint y: 168, distance: 167.7
click at [700, 168] on div "content_copy compress arrow_drop_down autorenew_outlined delete_forever_outline…" at bounding box center [616, 310] width 1009 height 449
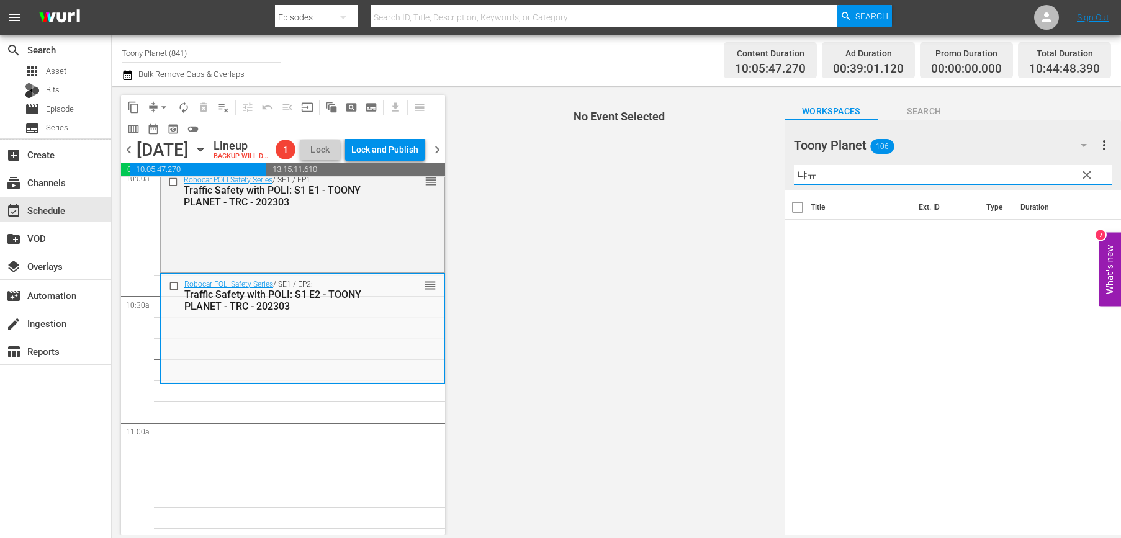
type input "냐"
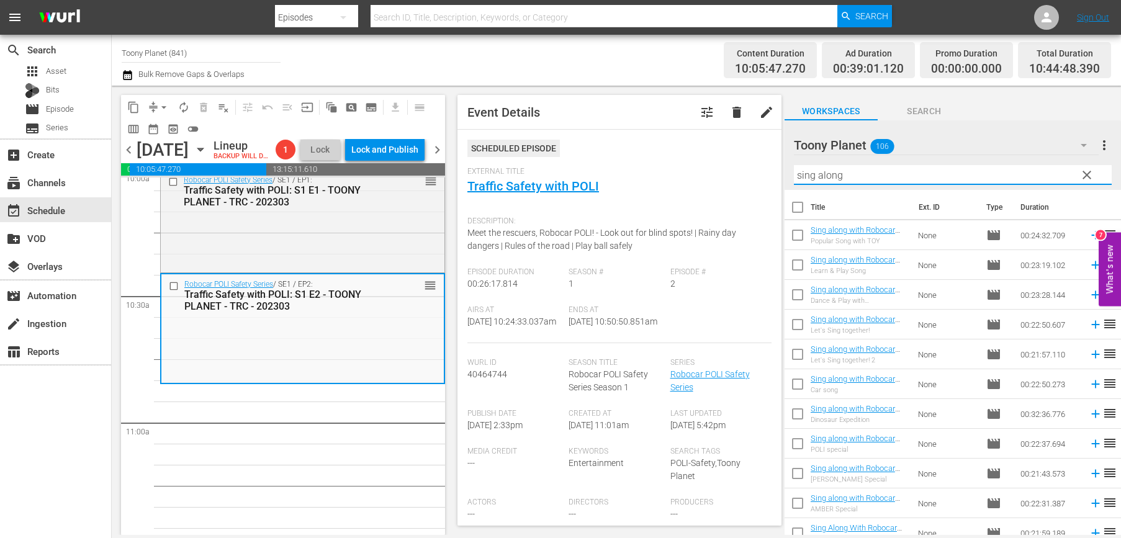
type input "sing along"
click at [648, 331] on div "Ends At 8/14/25 @ 10:50:50.851am" at bounding box center [618, 324] width 101 height 38
drag, startPoint x: 889, startPoint y: 174, endPoint x: 876, endPoint y: 346, distance: 172.4
click at [675, 163] on div "content_copy compress arrow_drop_down autorenew_outlined delete_forever_outline…" at bounding box center [616, 310] width 1009 height 449
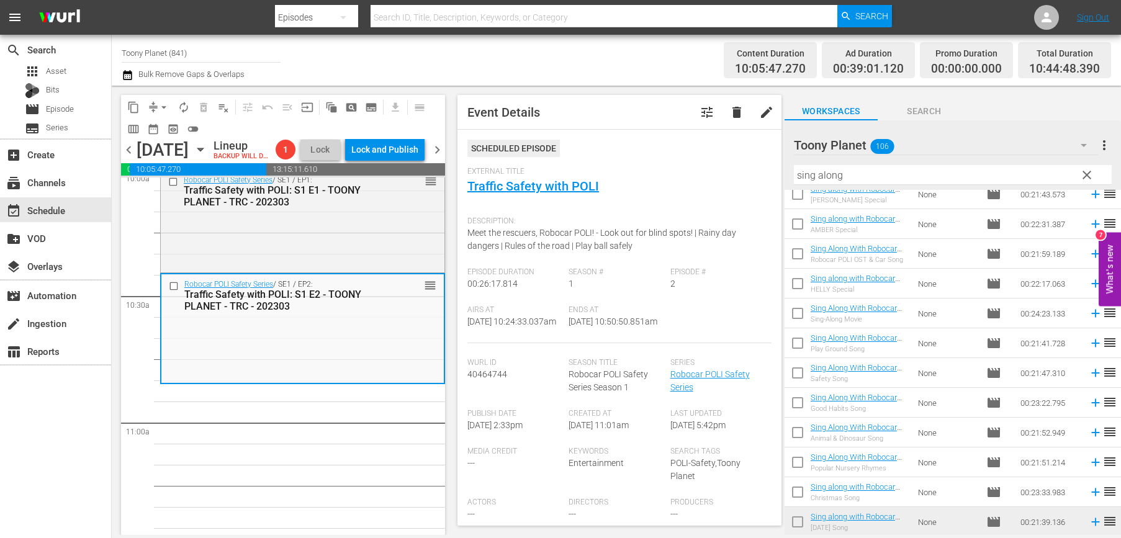
drag, startPoint x: 284, startPoint y: 462, endPoint x: 275, endPoint y: 432, distance: 31.8
click at [796, 340] on input "checkbox" at bounding box center [797, 346] width 26 height 26
checkbox input "true"
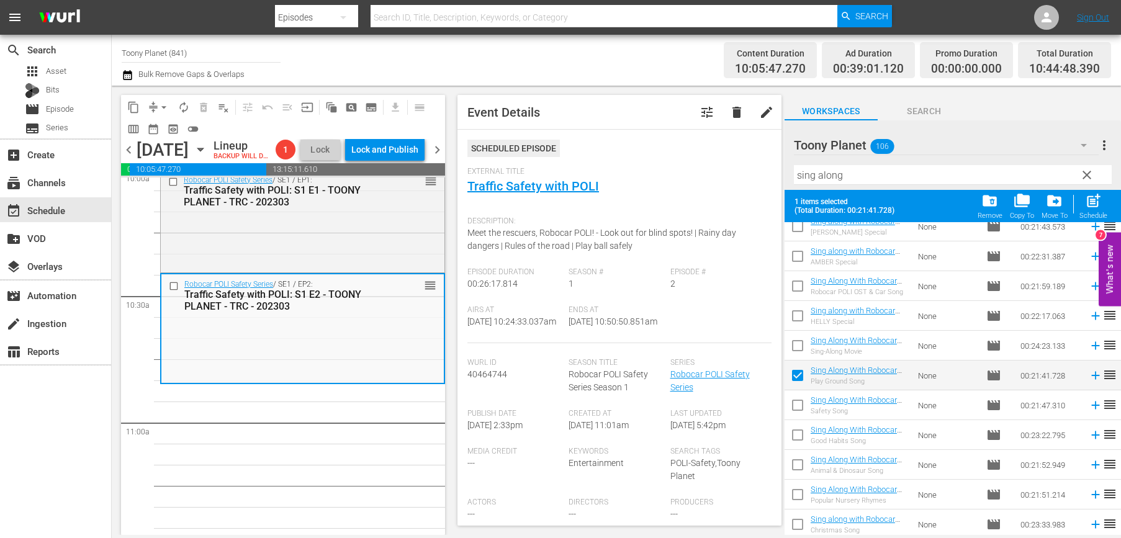
click at [801, 411] on input "checkbox" at bounding box center [797, 408] width 26 height 26
checkbox input "true"
click at [798, 436] on input "checkbox" at bounding box center [797, 437] width 26 height 26
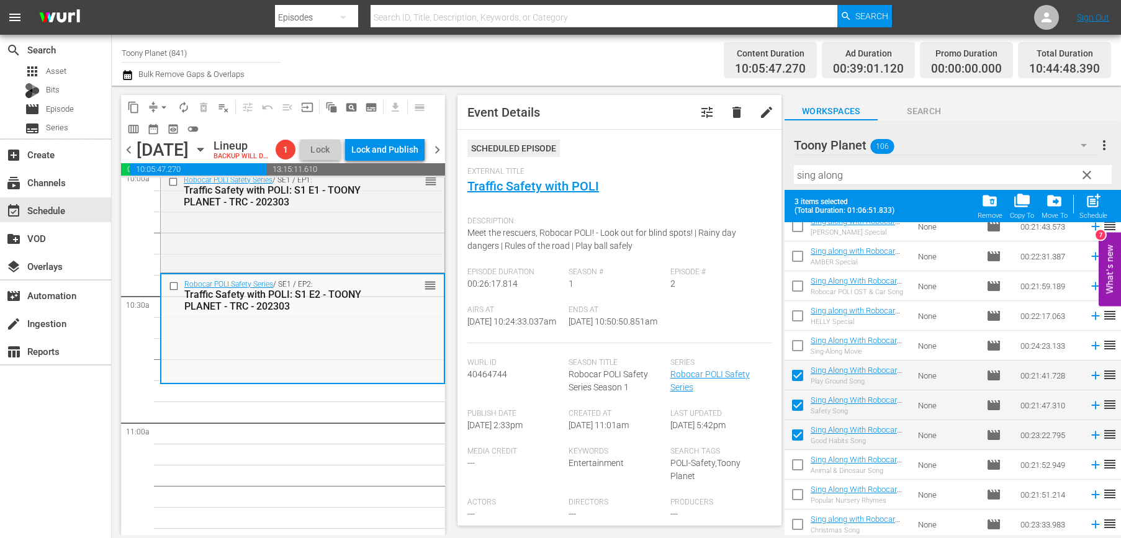
click at [792, 429] on input "checkbox" at bounding box center [797, 437] width 26 height 26
checkbox input "false"
click at [949, 207] on div "post_add Schedule" at bounding box center [1093, 205] width 28 height 27
checkbox input "false"
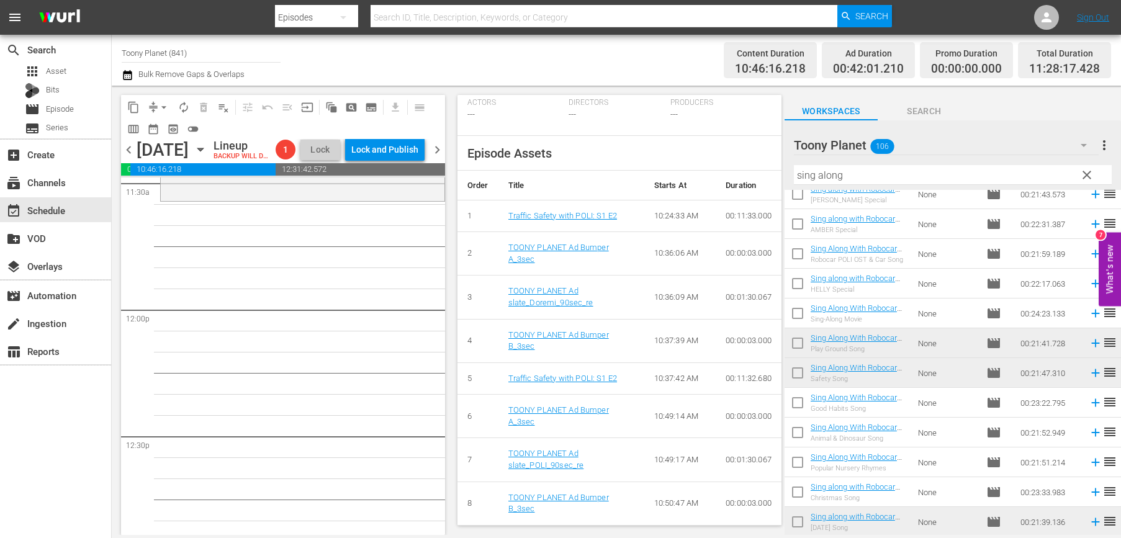
scroll to position [2838, 0]
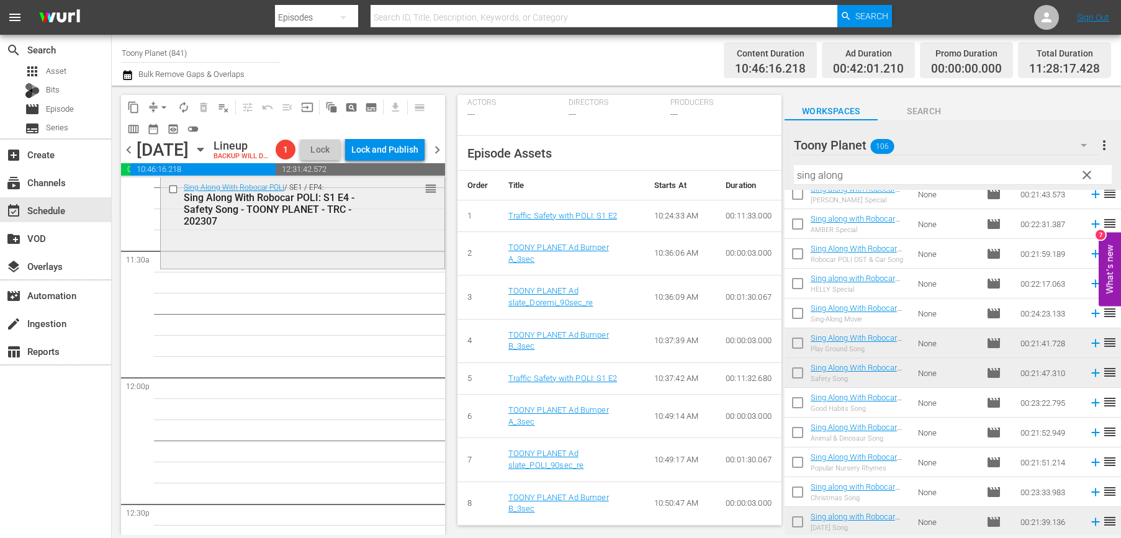
click at [354, 266] on div "Sing Along With Robocar POLI / SE1 / EP4: Sing Along With Robocar POLI: S1 E4 -…" at bounding box center [303, 221] width 284 height 88
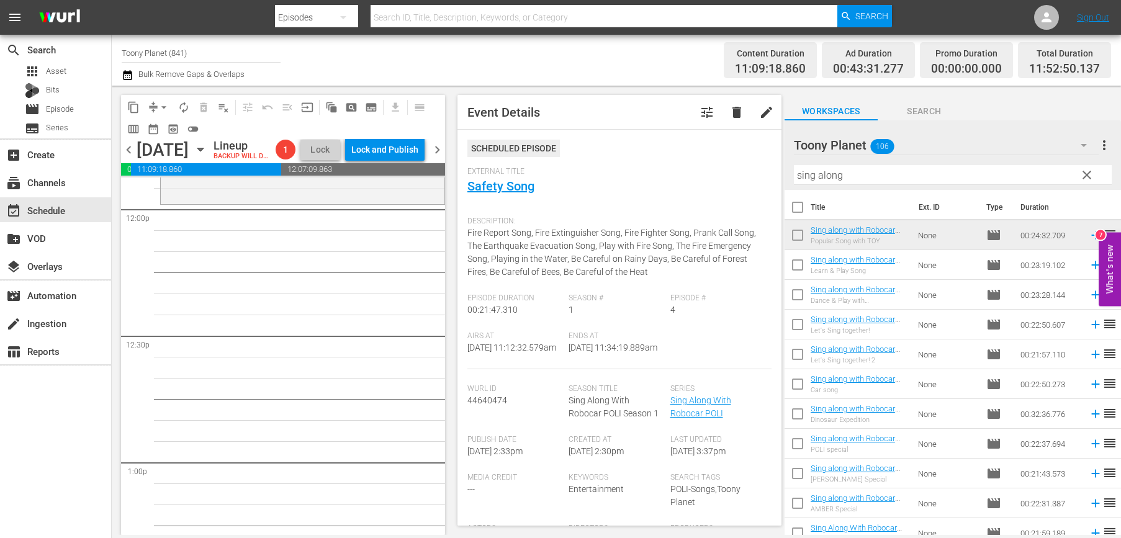
scroll to position [2905, 0]
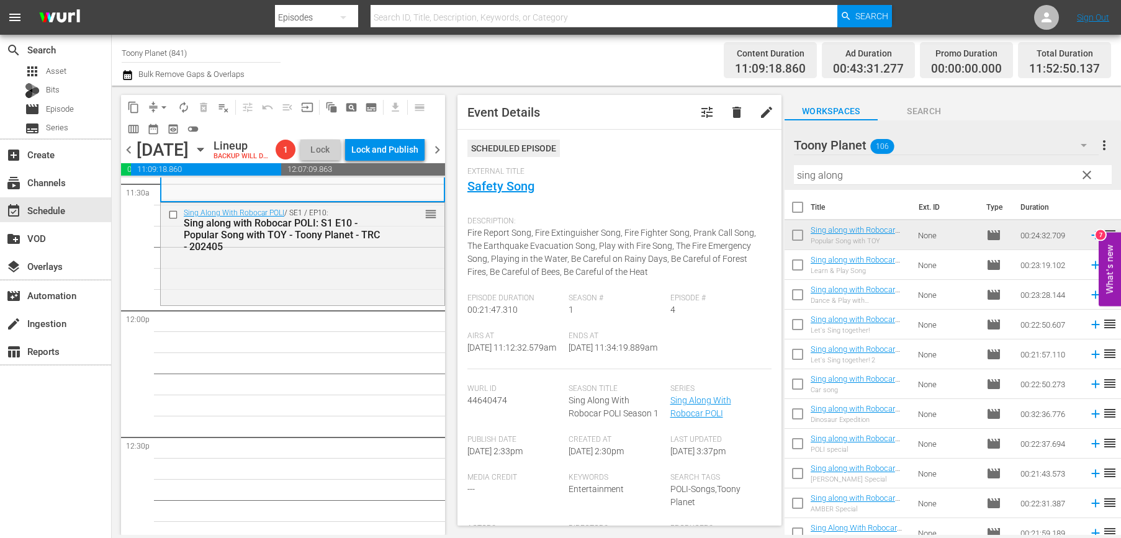
drag, startPoint x: 841, startPoint y: 232, endPoint x: 460, endPoint y: 527, distance: 481.7
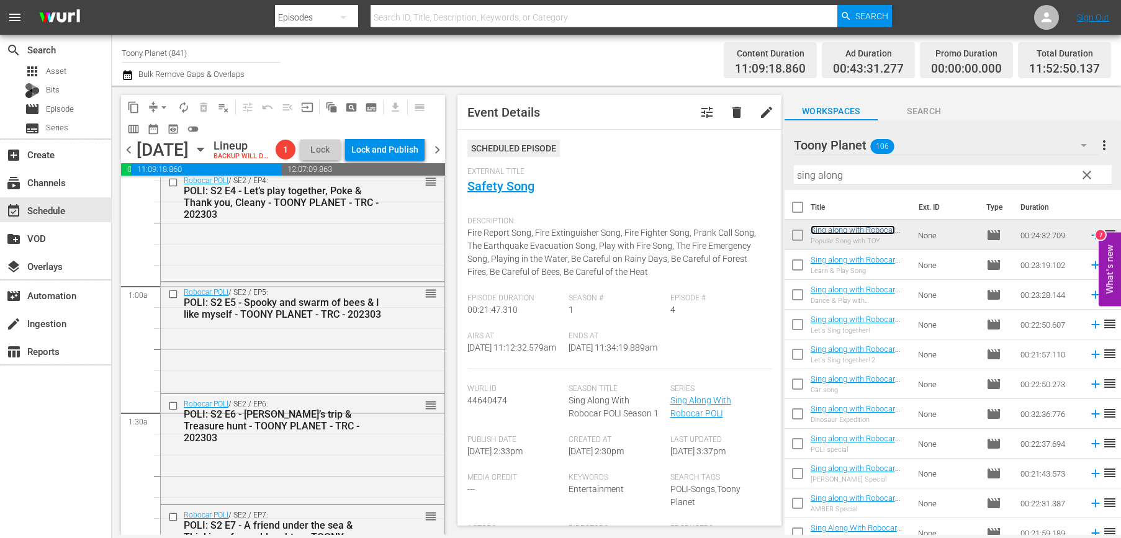
scroll to position [0, 0]
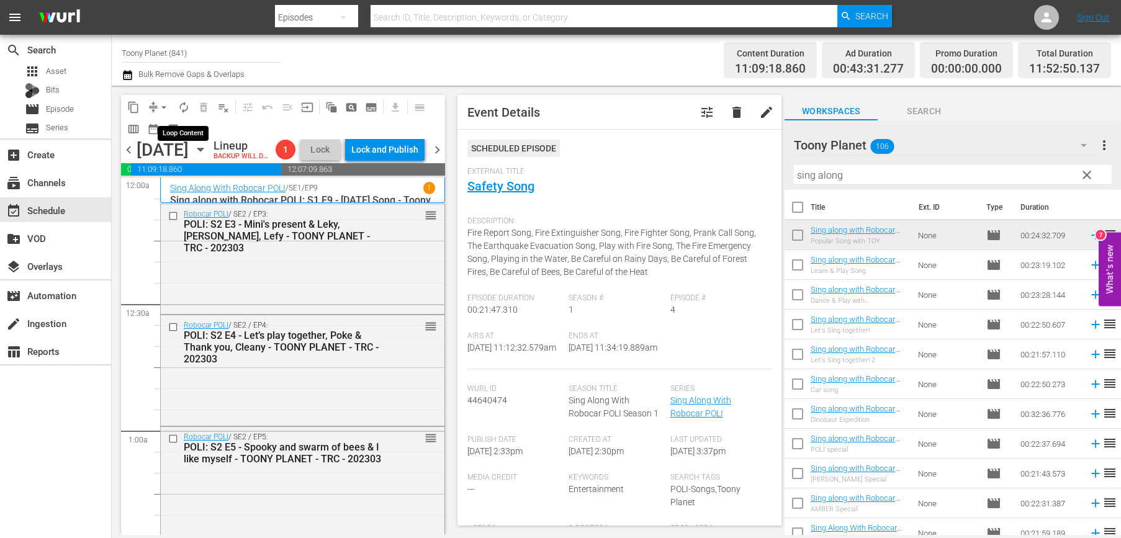
click at [186, 111] on span "autorenew_outlined" at bounding box center [183, 107] width 12 height 12
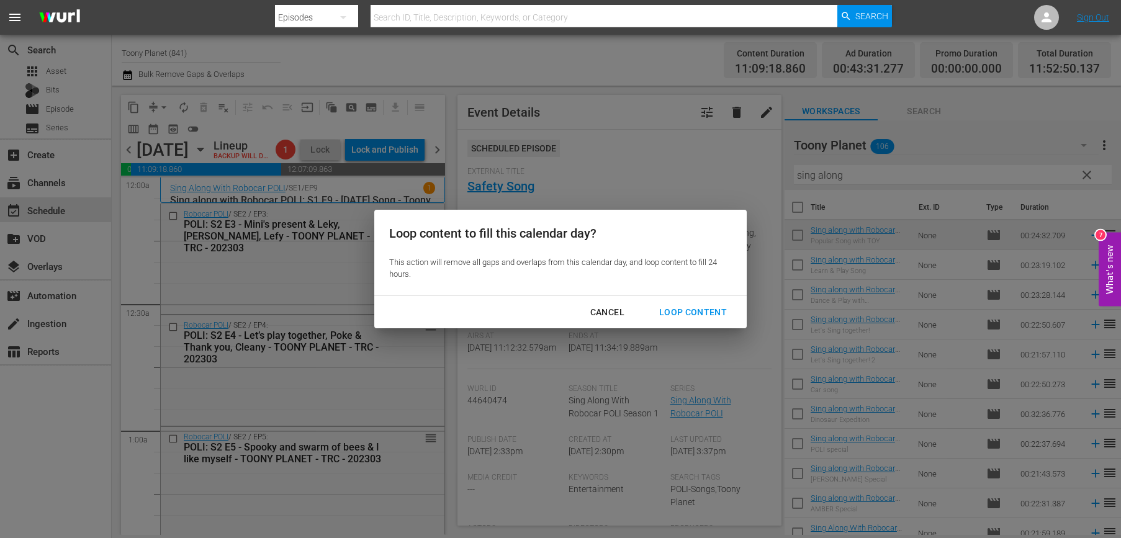
click at [585, 310] on div "Cancel" at bounding box center [607, 313] width 54 height 16
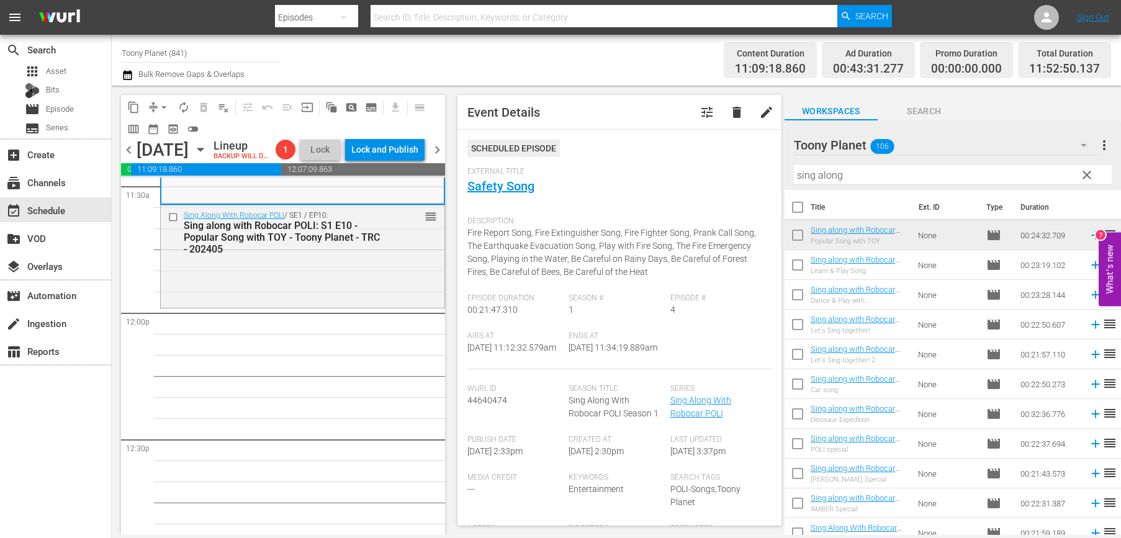
scroll to position [19, 0]
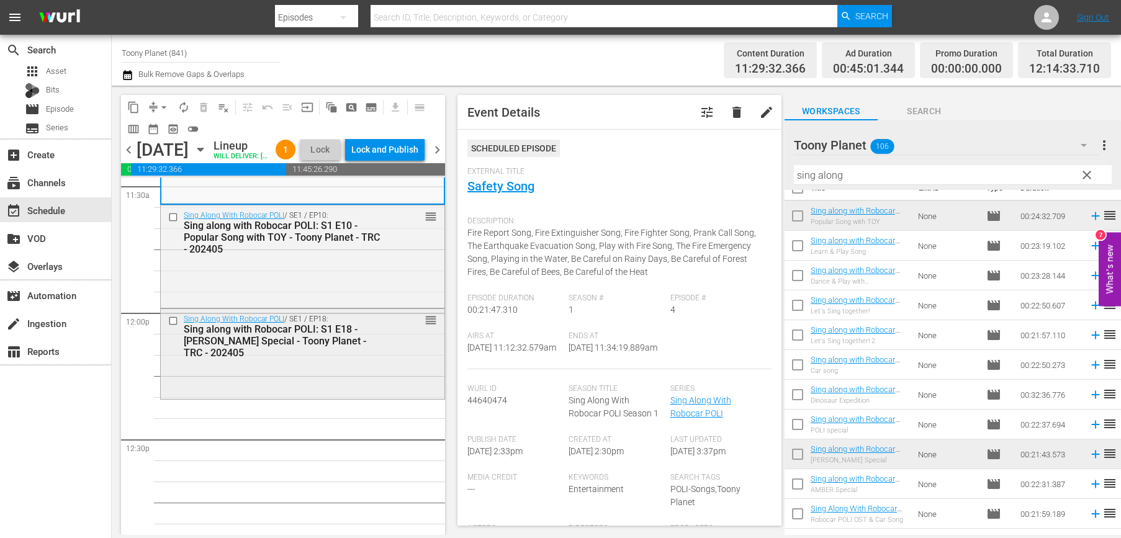
click at [339, 385] on div "Sing Along With Robocar POLI / SE1 / EP18: Sing along with Robocar POLI: S1 E18…" at bounding box center [303, 353] width 284 height 88
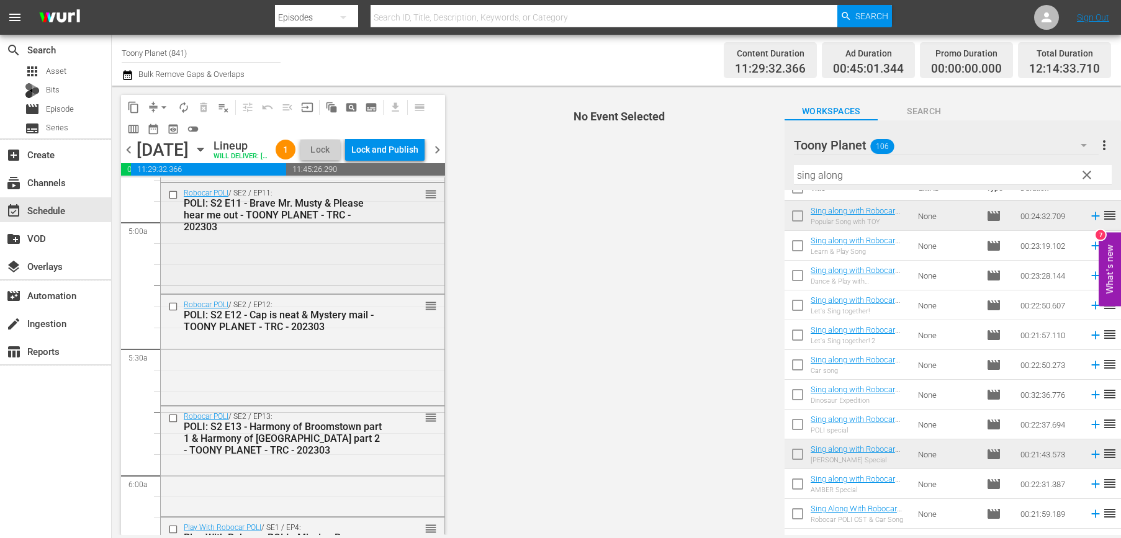
scroll to position [0, 0]
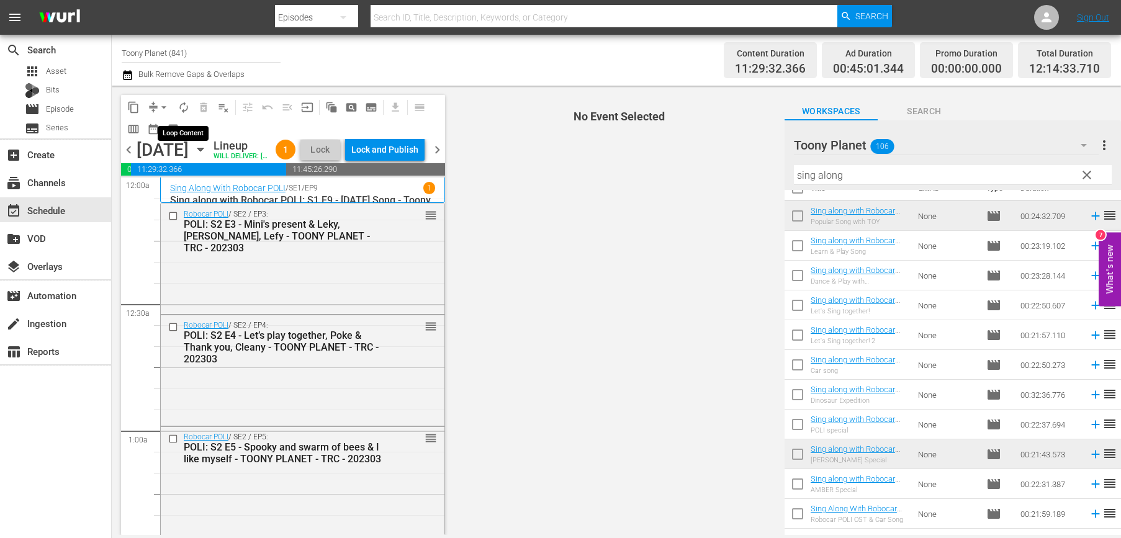
click at [186, 107] on span "autorenew_outlined" at bounding box center [183, 107] width 12 height 12
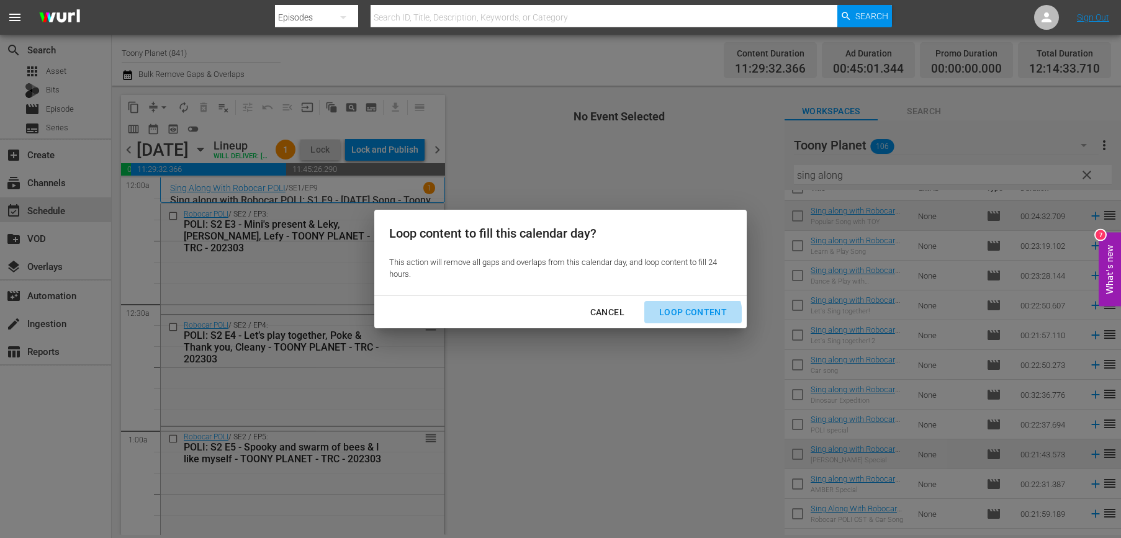
click at [689, 316] on div "Loop Content" at bounding box center [692, 313] width 87 height 16
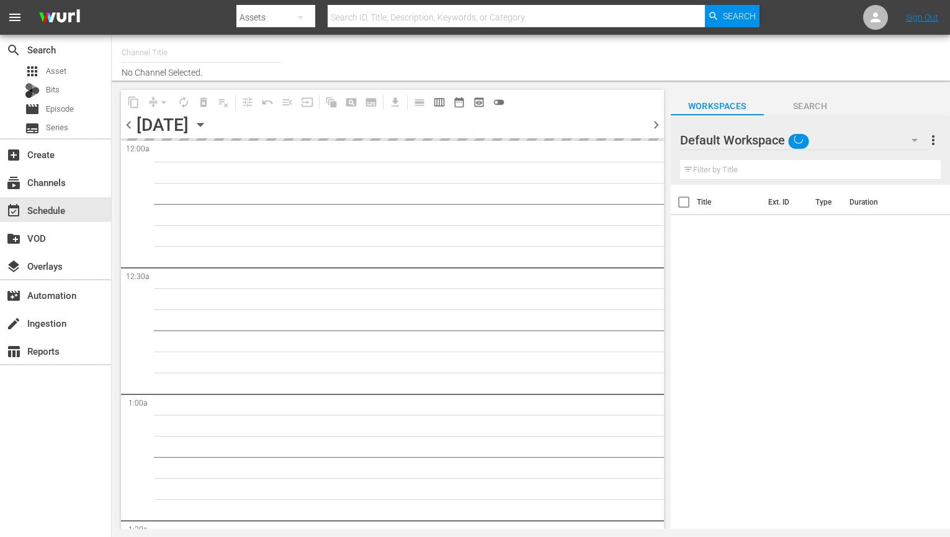
type input "Toony Planet (841)"
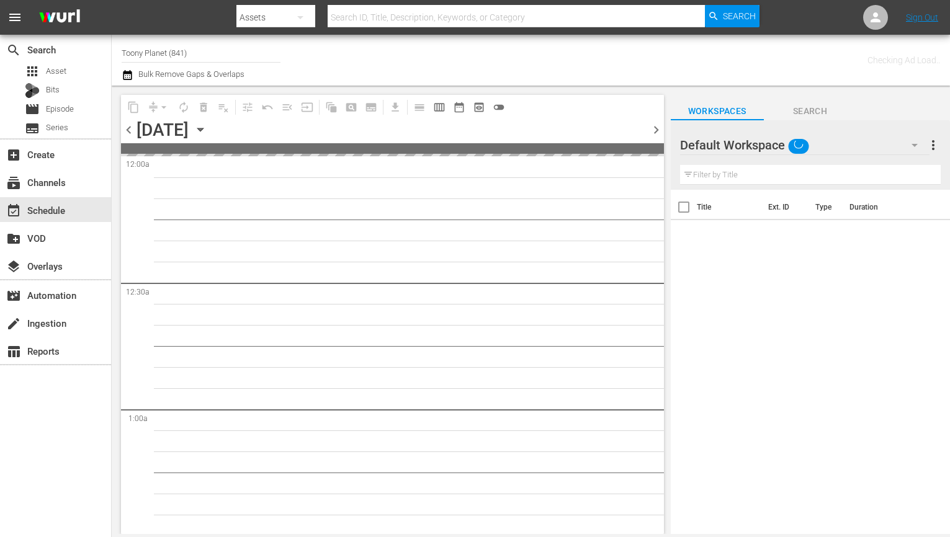
click at [826, 145] on div "Default Workspace" at bounding box center [804, 145] width 249 height 35
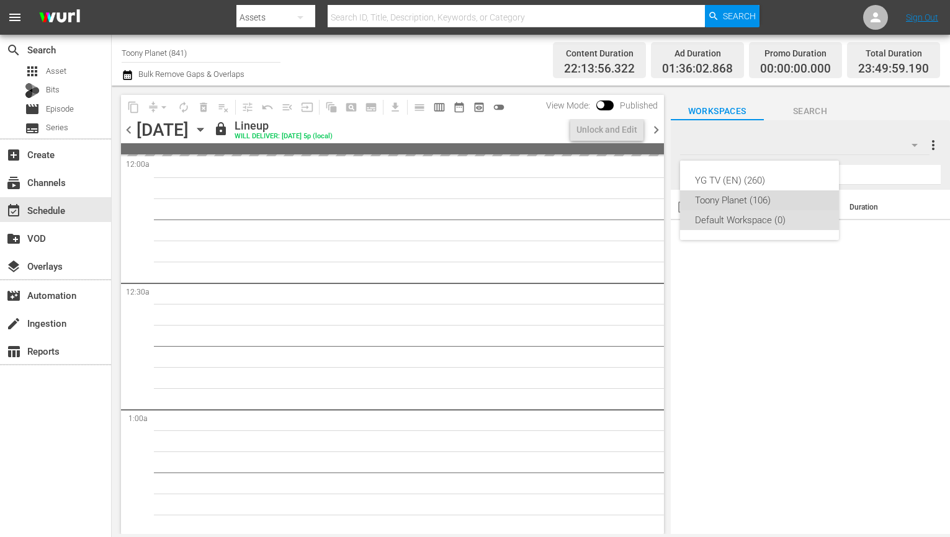
drag, startPoint x: 761, startPoint y: 199, endPoint x: 777, endPoint y: 177, distance: 27.1
click at [761, 199] on div "Toony Planet (106)" at bounding box center [759, 200] width 129 height 20
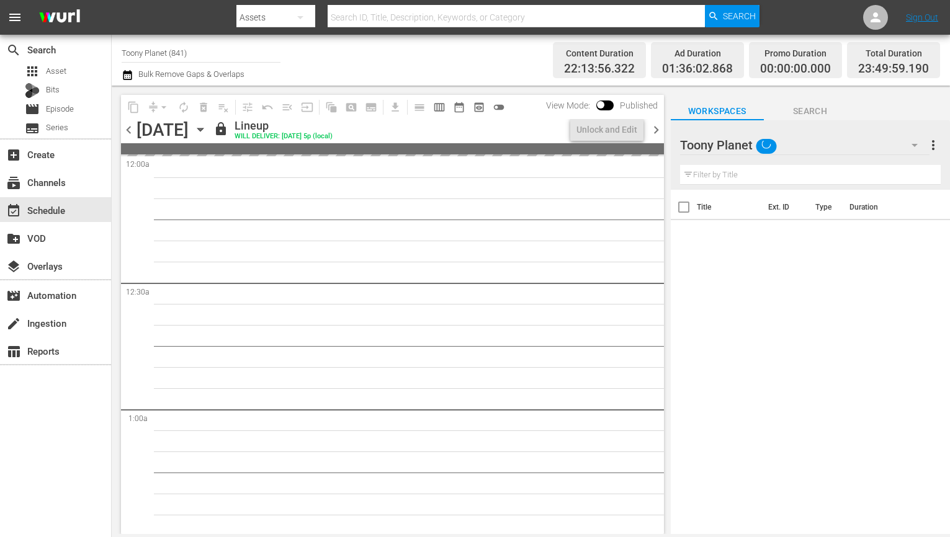
drag, startPoint x: 564, startPoint y: 288, endPoint x: 565, endPoint y: 278, distance: 10.0
click at [563, 288] on div "YG TV (EN) (260) Toony Planet (106) Default Workspace (0)" at bounding box center [475, 268] width 950 height 537
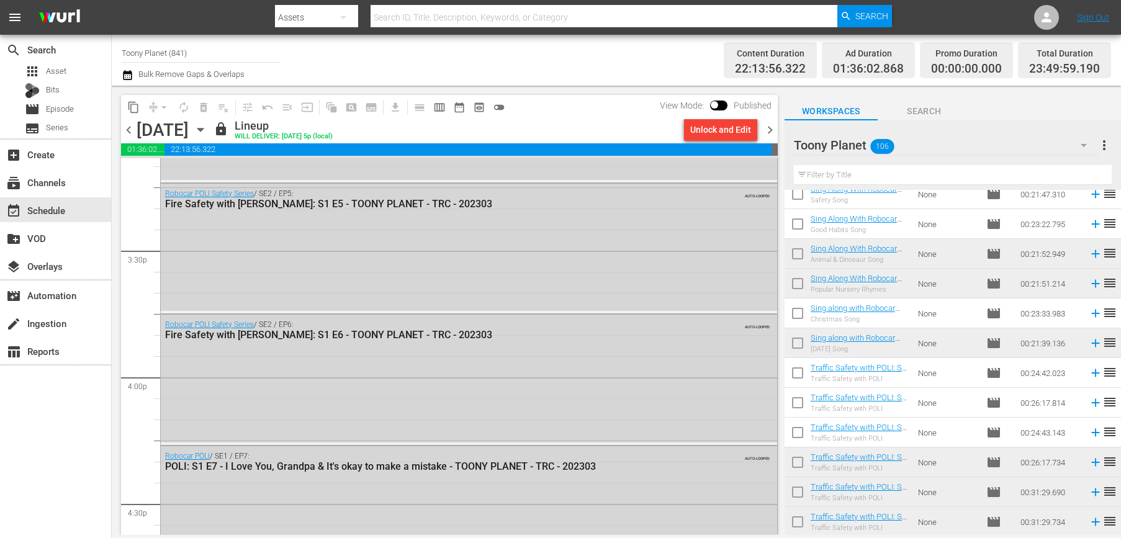
scroll to position [3836, 0]
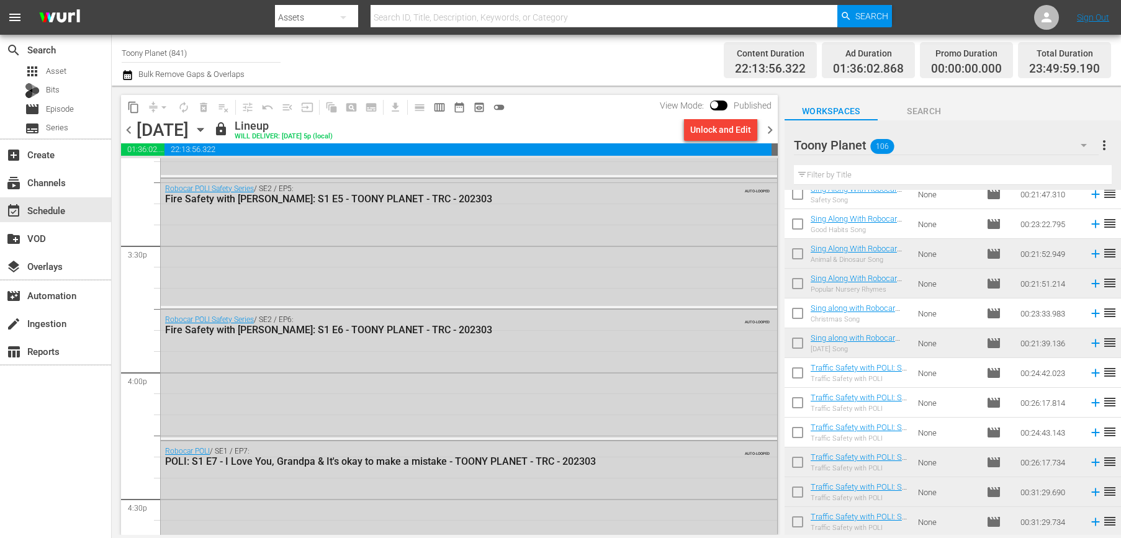
click at [844, 183] on input "text" at bounding box center [953, 175] width 318 height 20
paste input "miss"
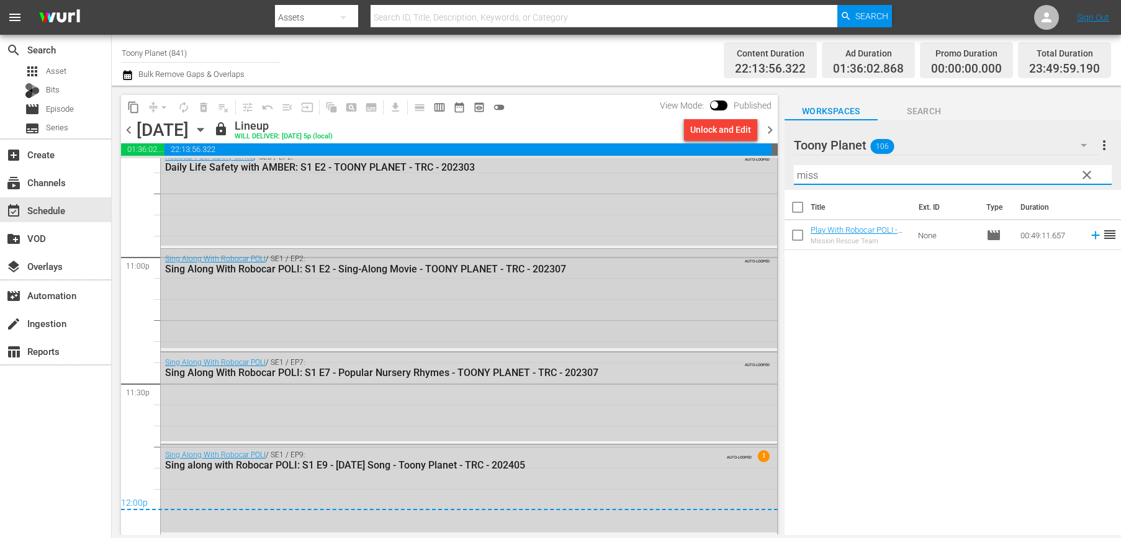
scroll to position [5659, 0]
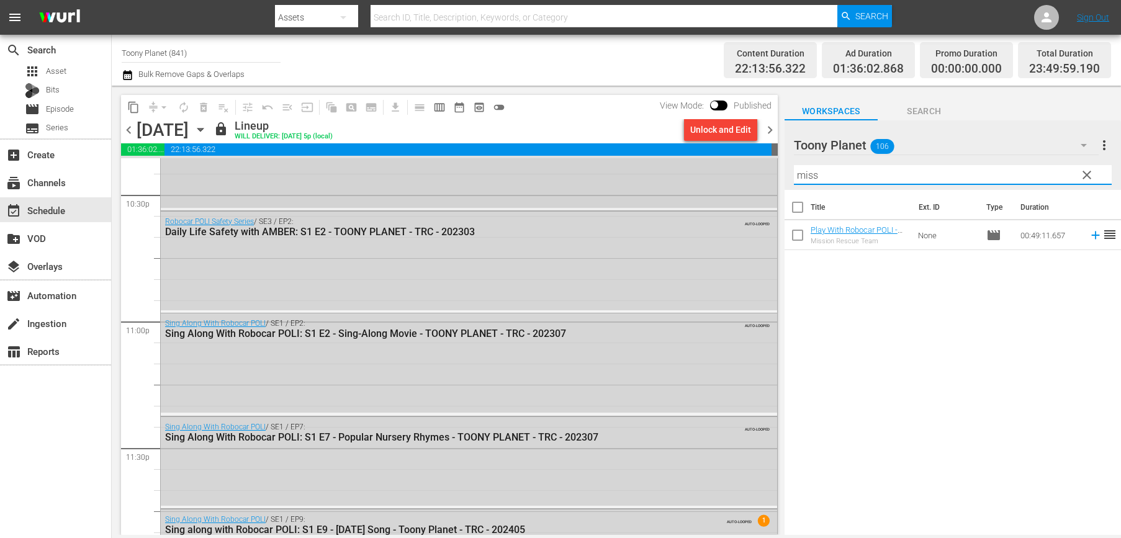
drag, startPoint x: 846, startPoint y: 171, endPoint x: 725, endPoint y: 172, distance: 121.0
click at [711, 156] on div "content_copy compress arrow_drop_down autorenew_outlined delete_forever_outline…" at bounding box center [616, 310] width 1009 height 449
paste input "Traffic safe"
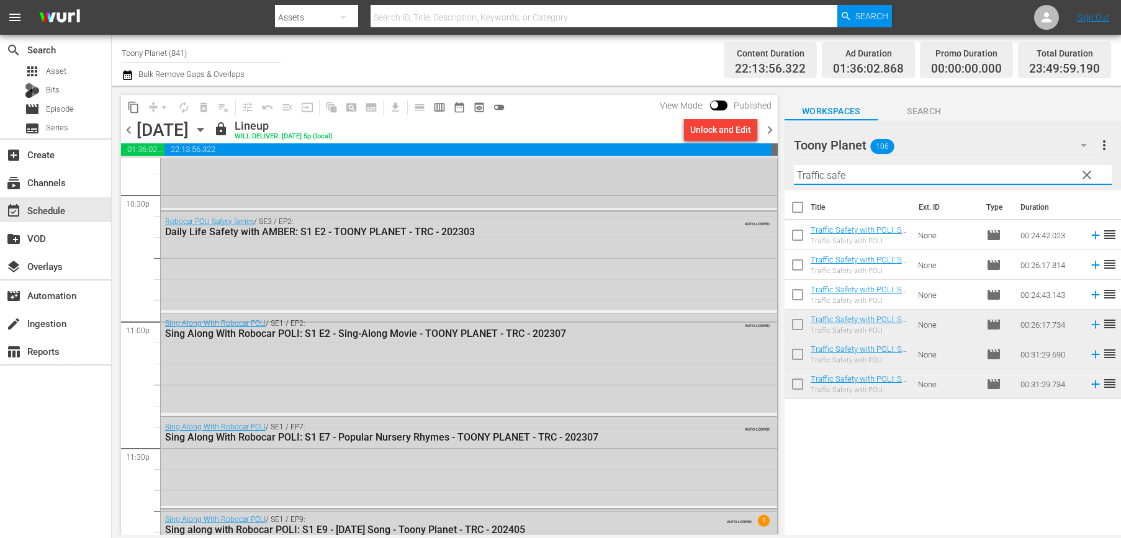
drag, startPoint x: 882, startPoint y: 168, endPoint x: 751, endPoint y: 161, distance: 131.7
click at [717, 150] on div "content_copy compress arrow_drop_down autorenew_outlined delete_forever_outline…" at bounding box center [616, 310] width 1009 height 449
paste input "sing along"
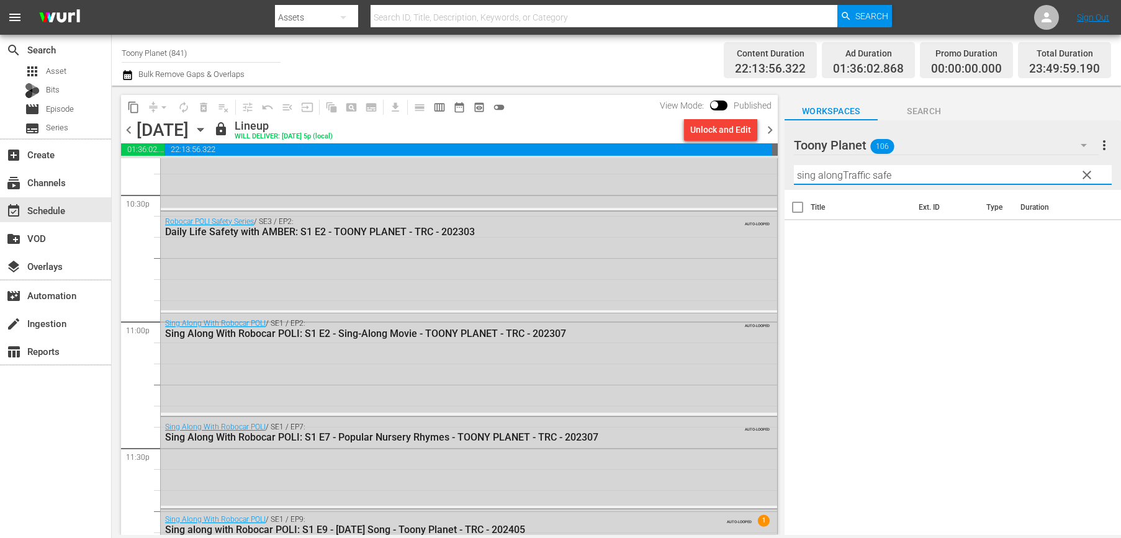
click at [902, 174] on input "sing alongTraffic safe" at bounding box center [953, 175] width 318 height 20
paste input "text"
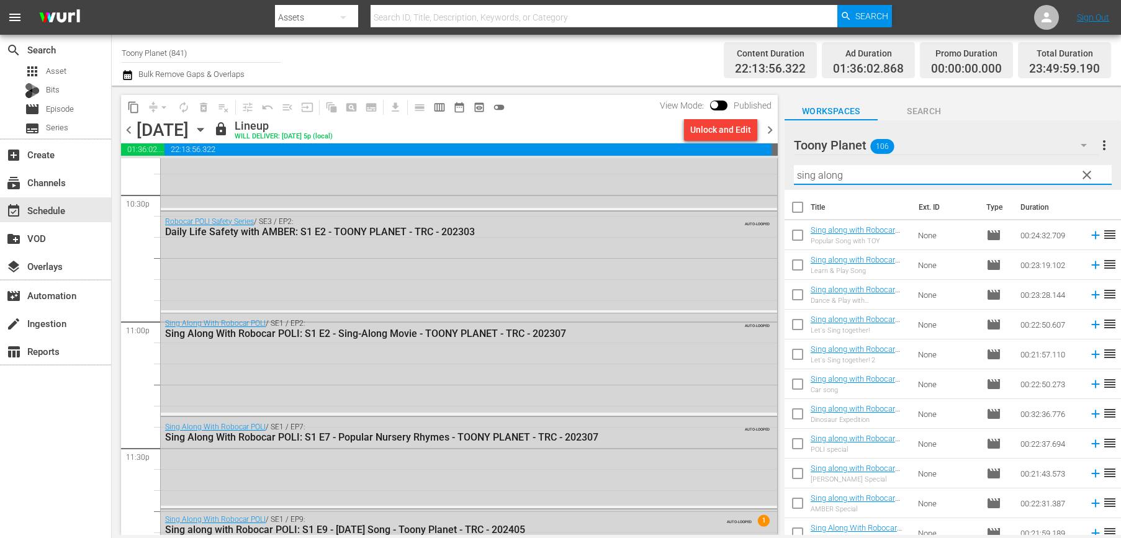
scroll to position [279, 0]
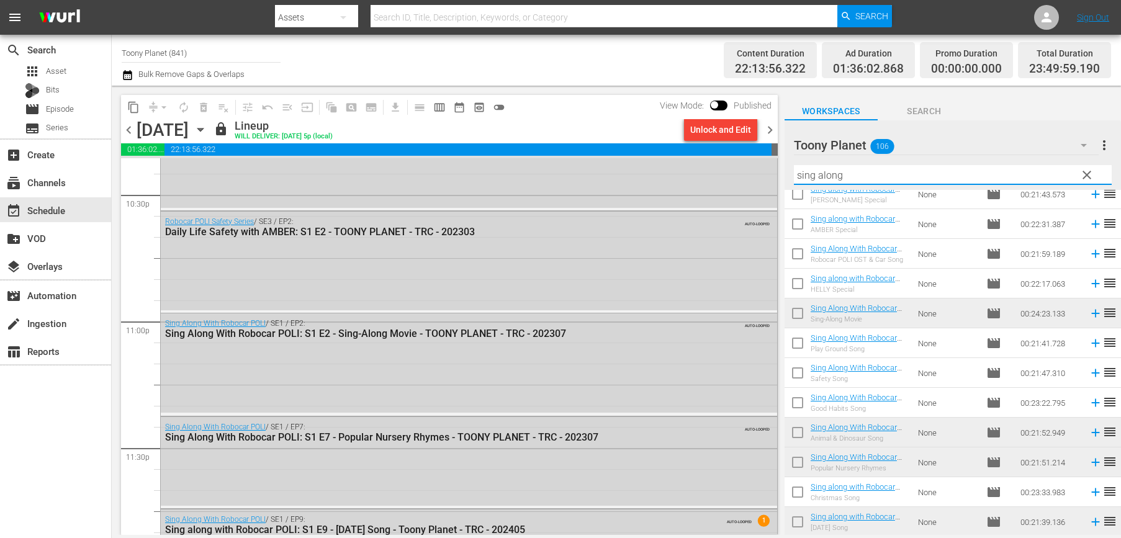
type input "sing along"
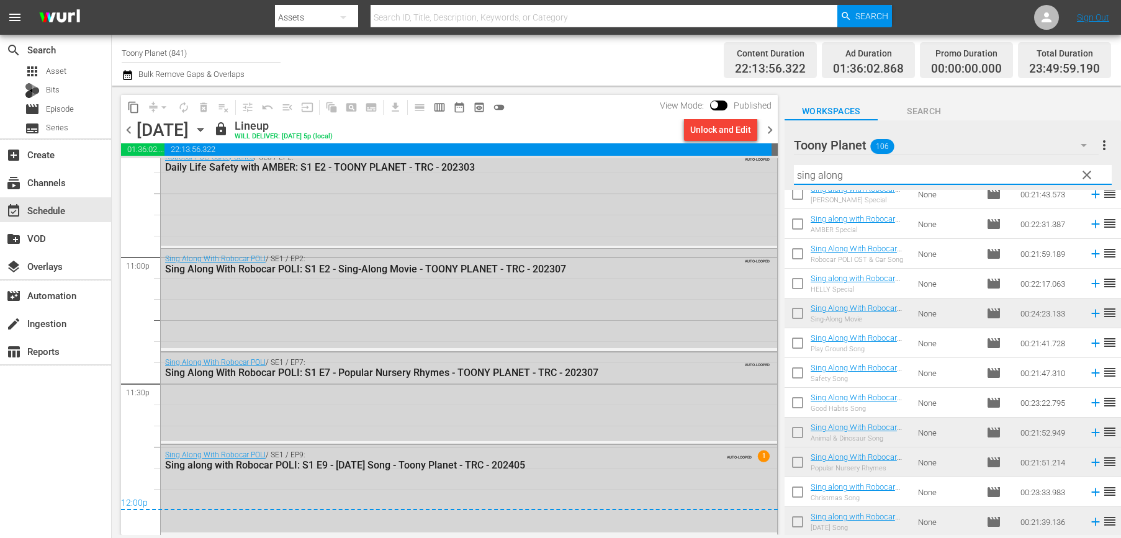
scroll to position [0, 0]
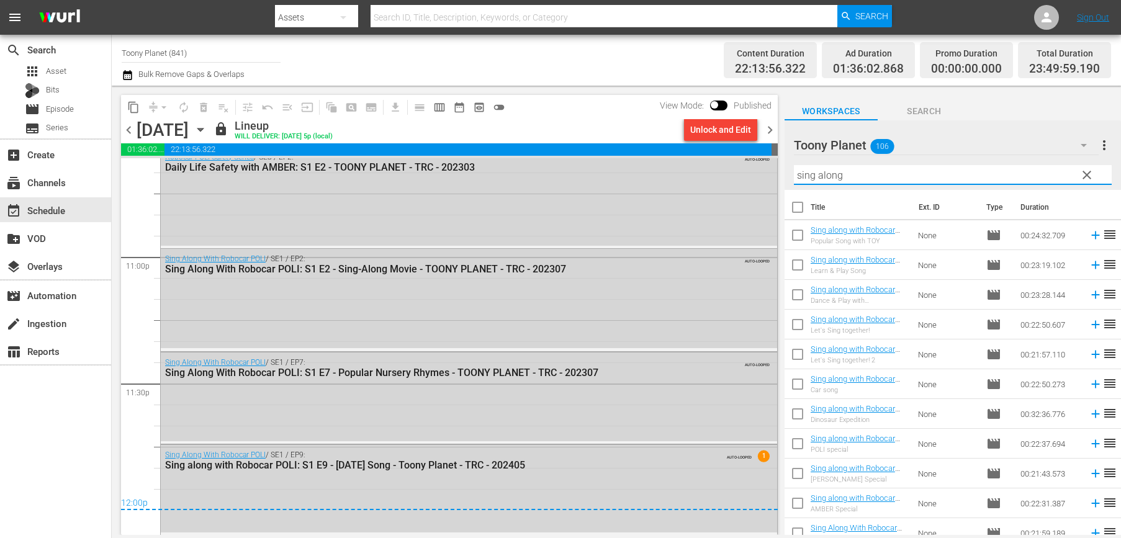
click at [765, 129] on span "chevron_right" at bounding box center [770, 130] width 16 height 16
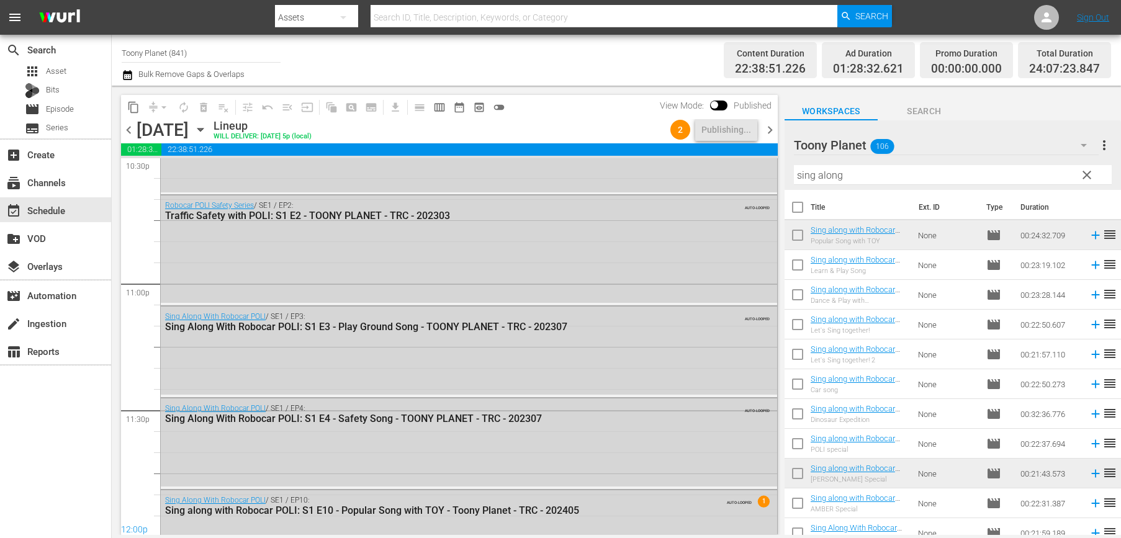
scroll to position [5724, 0]
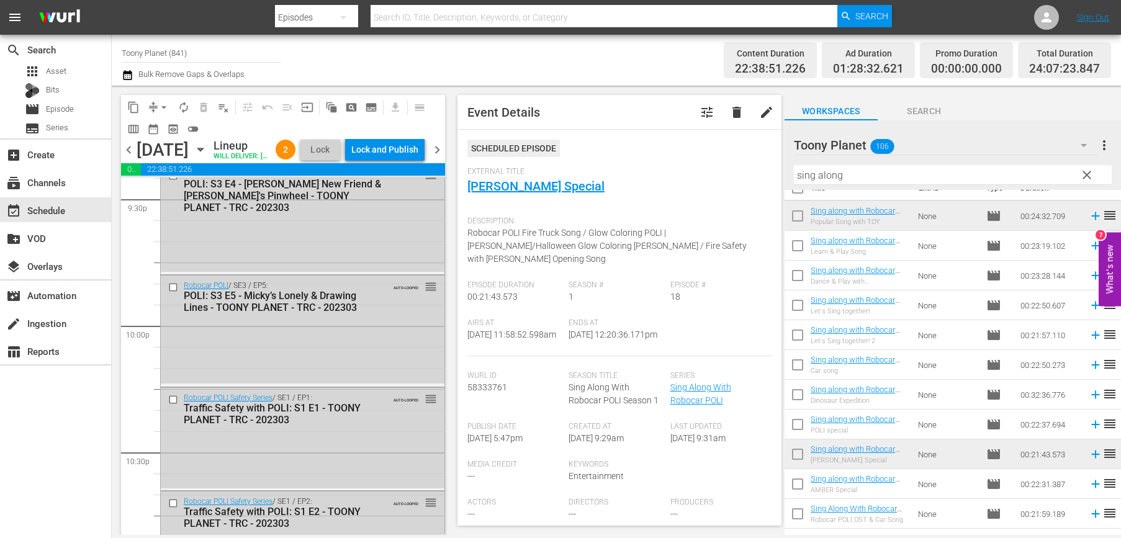
scroll to position [5795, 0]
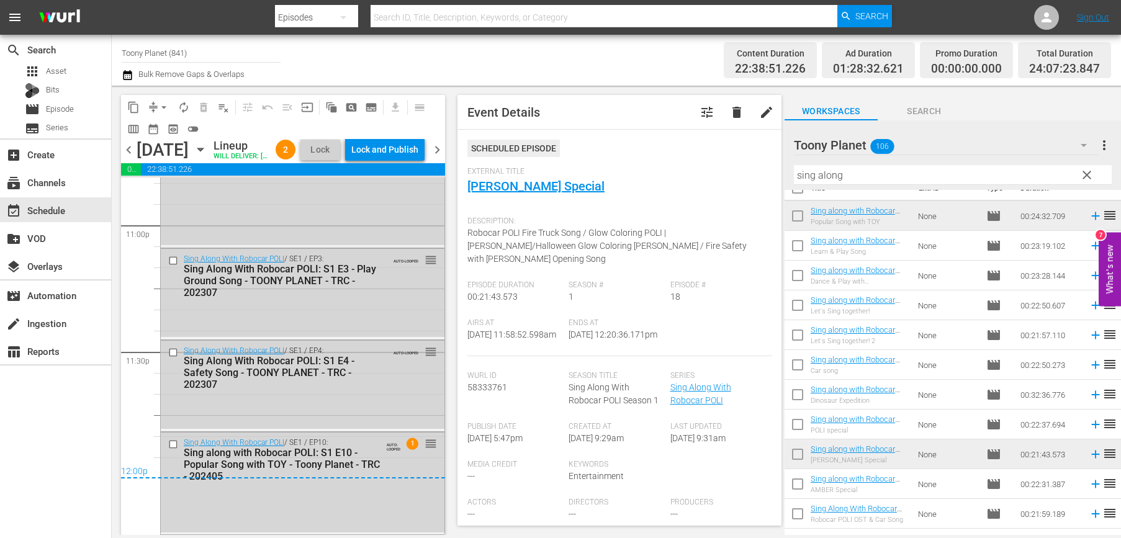
click at [334, 475] on div "12:00p" at bounding box center [283, 472] width 324 height 12
click at [383, 141] on div "Lock and Publish" at bounding box center [384, 149] width 67 height 22
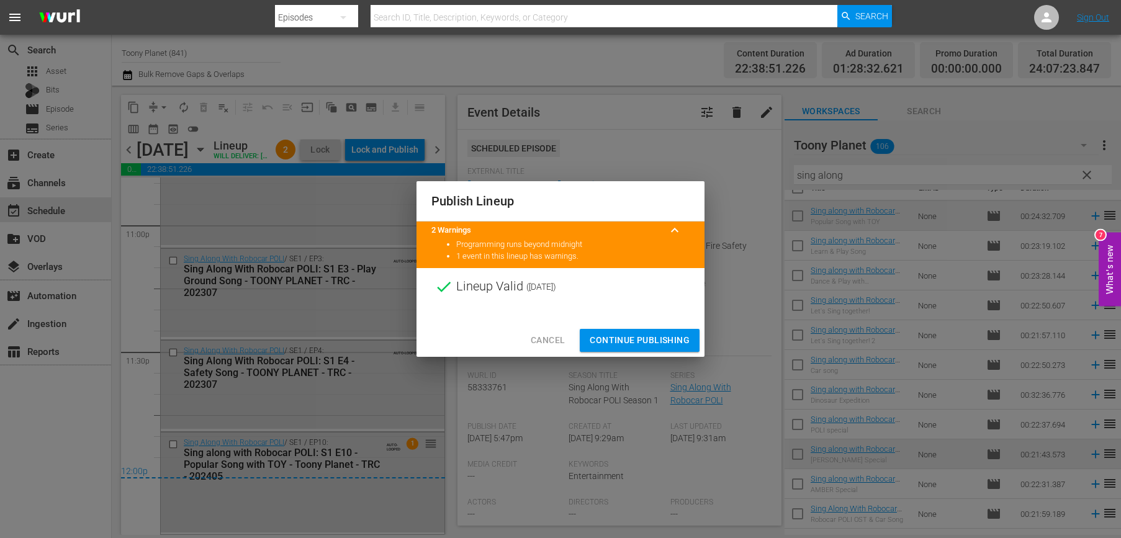
drag, startPoint x: 653, startPoint y: 341, endPoint x: 660, endPoint y: 330, distance: 12.8
click at [653, 341] on span "Continue Publishing" at bounding box center [639, 341] width 100 height 16
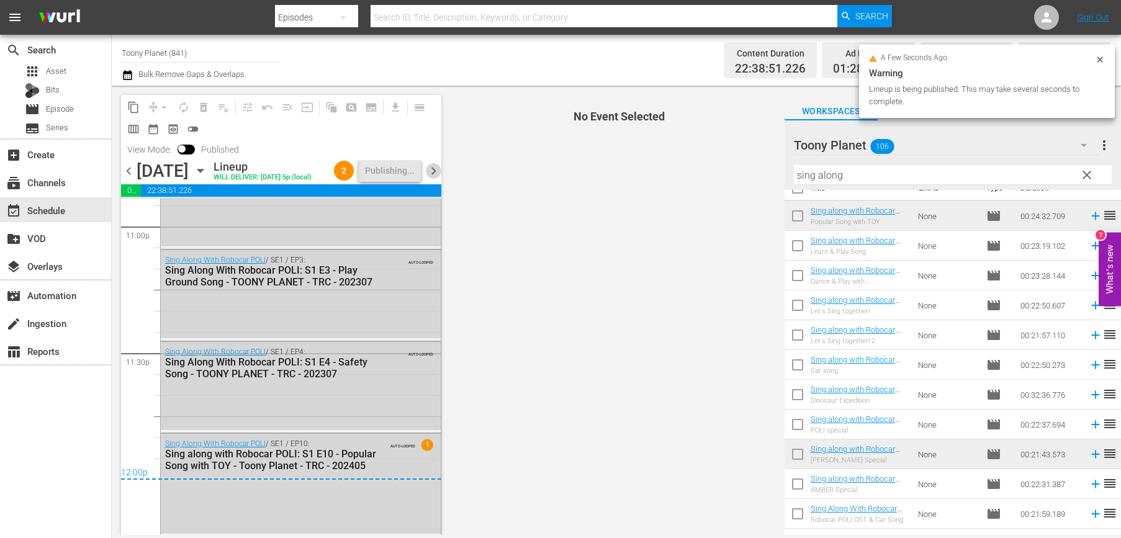
click at [439, 177] on span "chevron_right" at bounding box center [434, 171] width 16 height 16
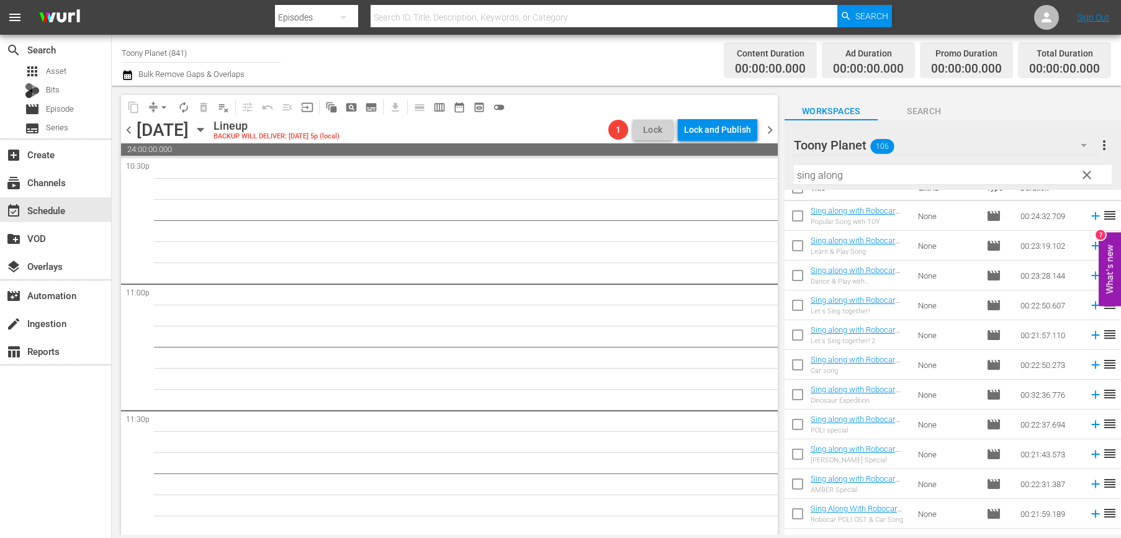
scroll to position [5698, 0]
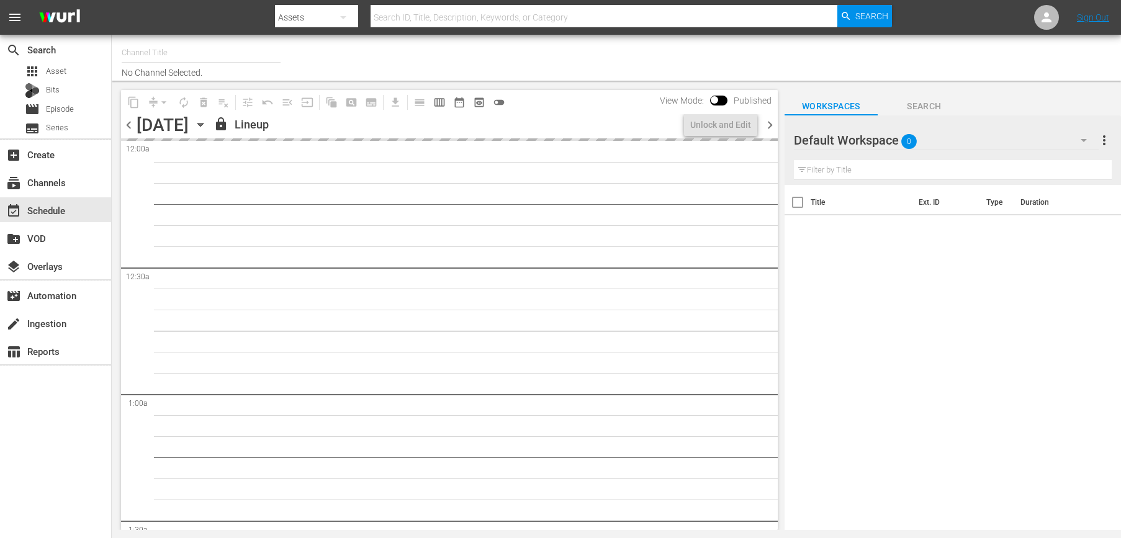
type input "Toony Planet (841)"
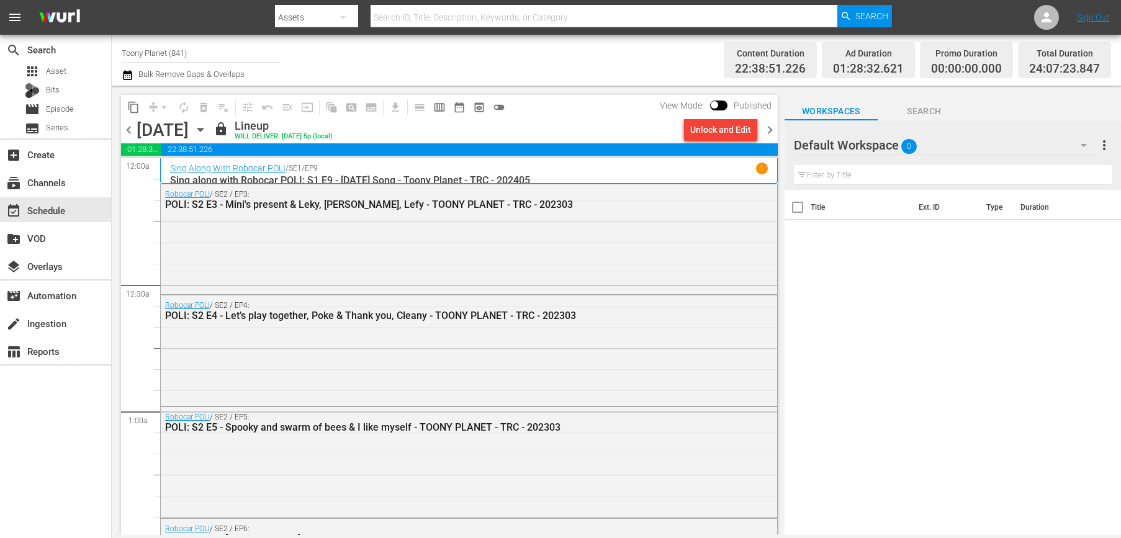
click at [935, 144] on div "Default Workspace 0" at bounding box center [946, 145] width 305 height 35
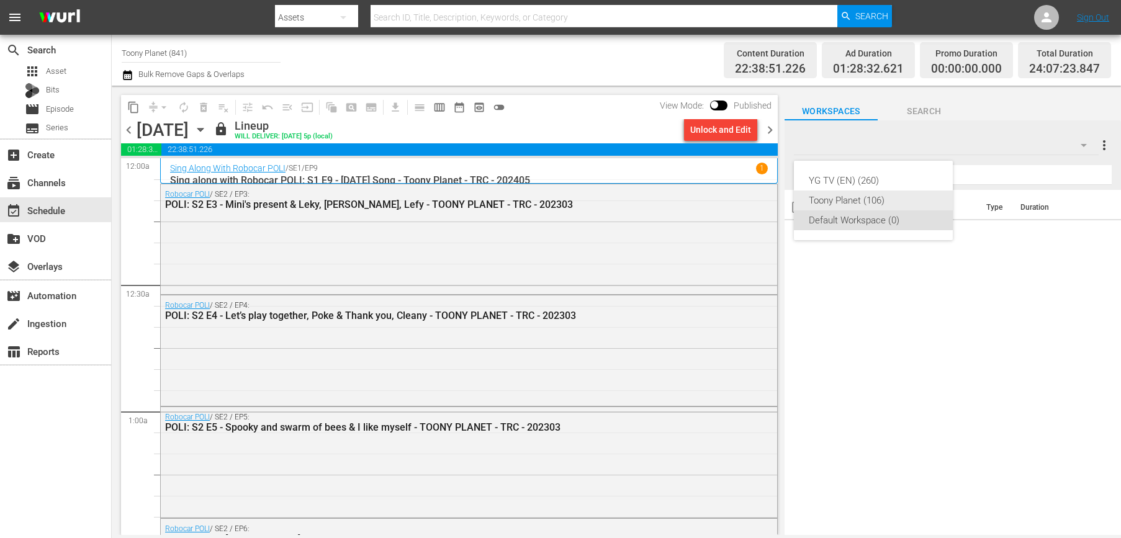
click at [863, 200] on div "Toony Planet (106)" at bounding box center [872, 200] width 129 height 20
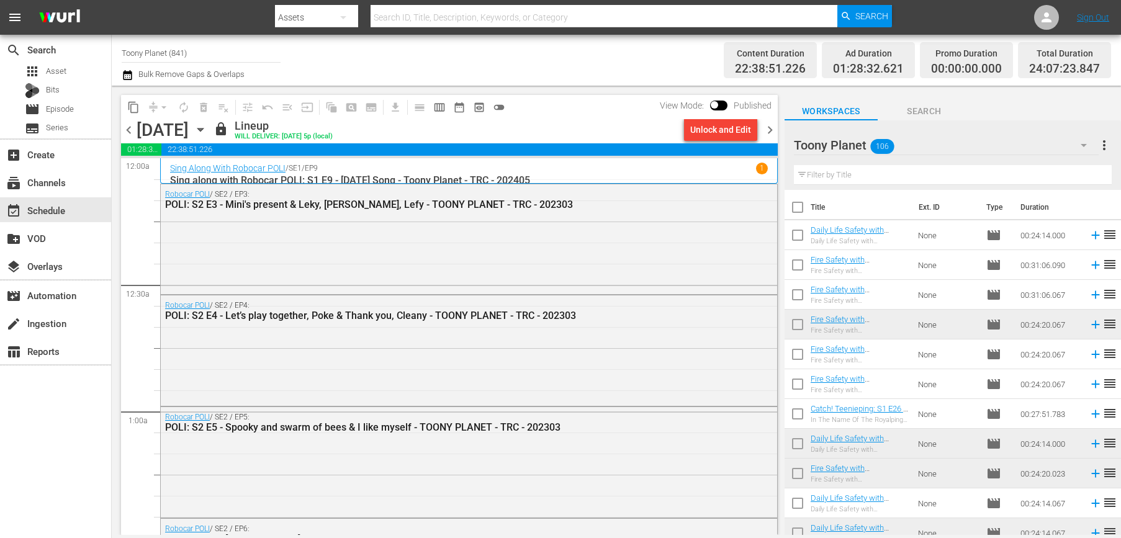
click at [526, 354] on div "Robocar POLI / SE2 / EP4: POLI: S2 E4 - Let’s play together, Poke & Thank you, …" at bounding box center [469, 349] width 616 height 108
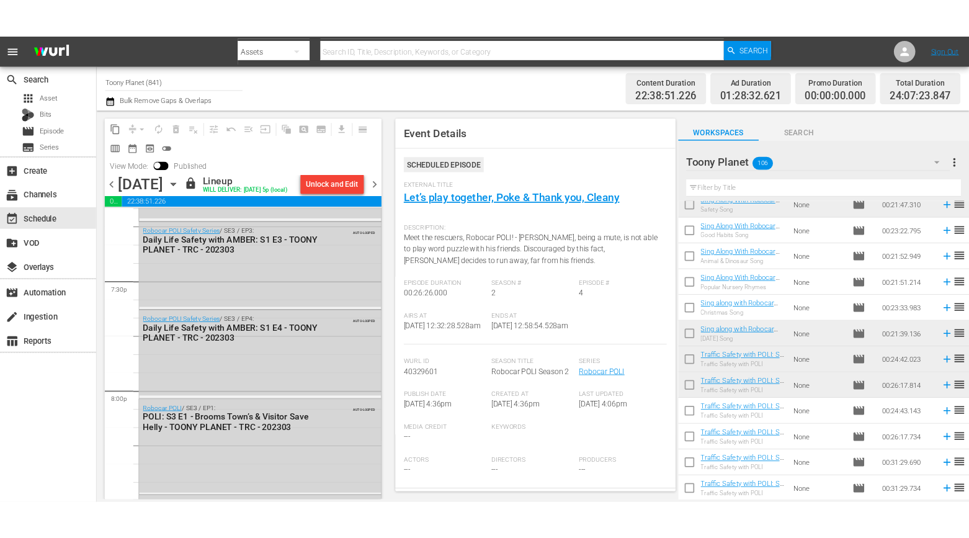
scroll to position [4848, 0]
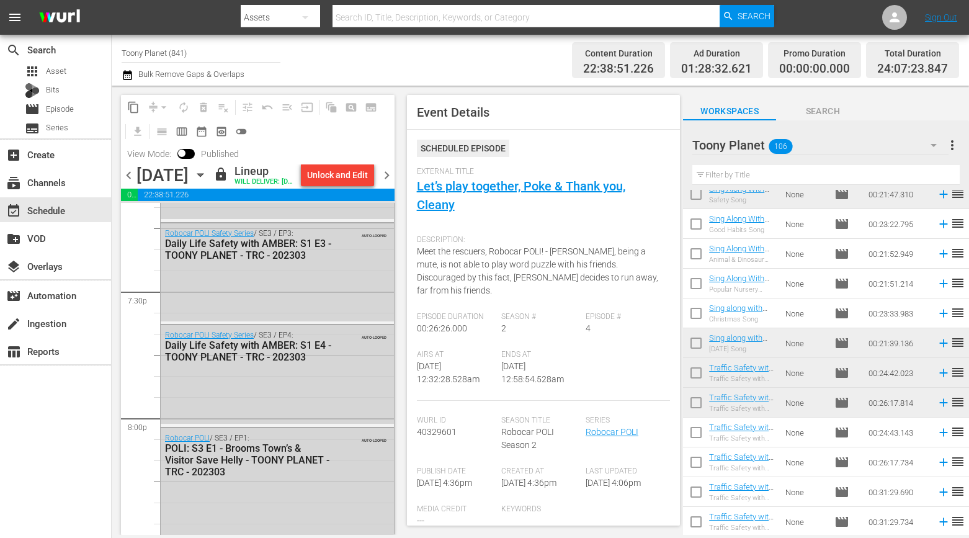
drag, startPoint x: 780, startPoint y: 181, endPoint x: 671, endPoint y: 174, distance: 109.4
click at [677, 174] on div "content_copy compress arrow_drop_down autorenew_outlined delete_forever_outline…" at bounding box center [540, 310] width 857 height 449
paste input "Fire safe"
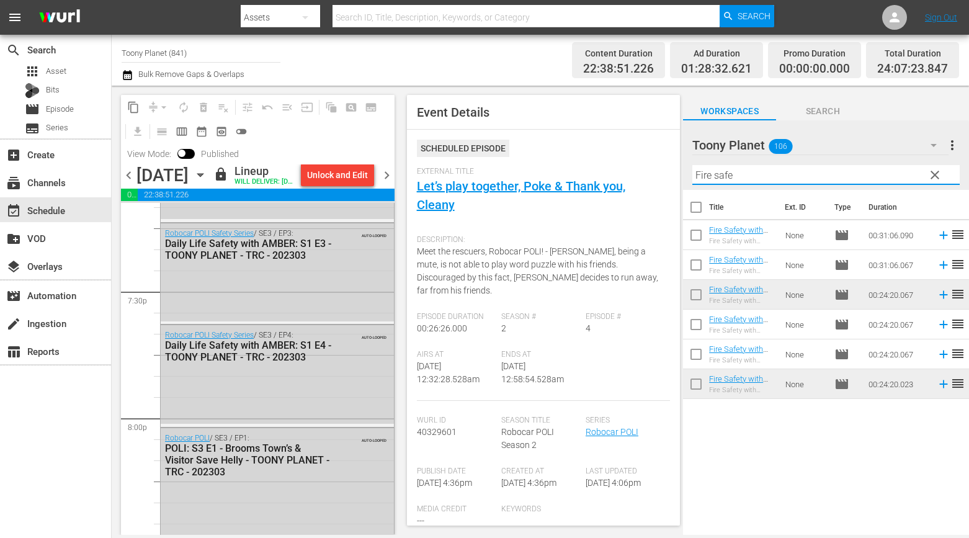
type input "Fire safe"
drag, startPoint x: 786, startPoint y: 459, endPoint x: 771, endPoint y: 416, distance: 46.1
click at [783, 452] on div "Title Ext. ID Type Duration Fire Safety with [PERSON_NAME]: S1 E6 - TOONY PLANE…" at bounding box center [826, 363] width 286 height 347
click at [390, 183] on span "chevron_right" at bounding box center [387, 176] width 16 height 16
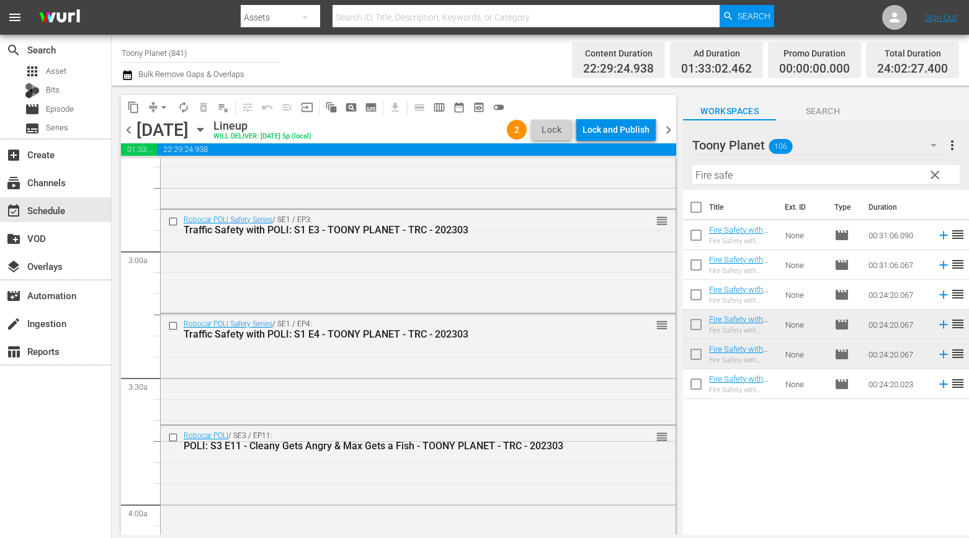
scroll to position [391, 0]
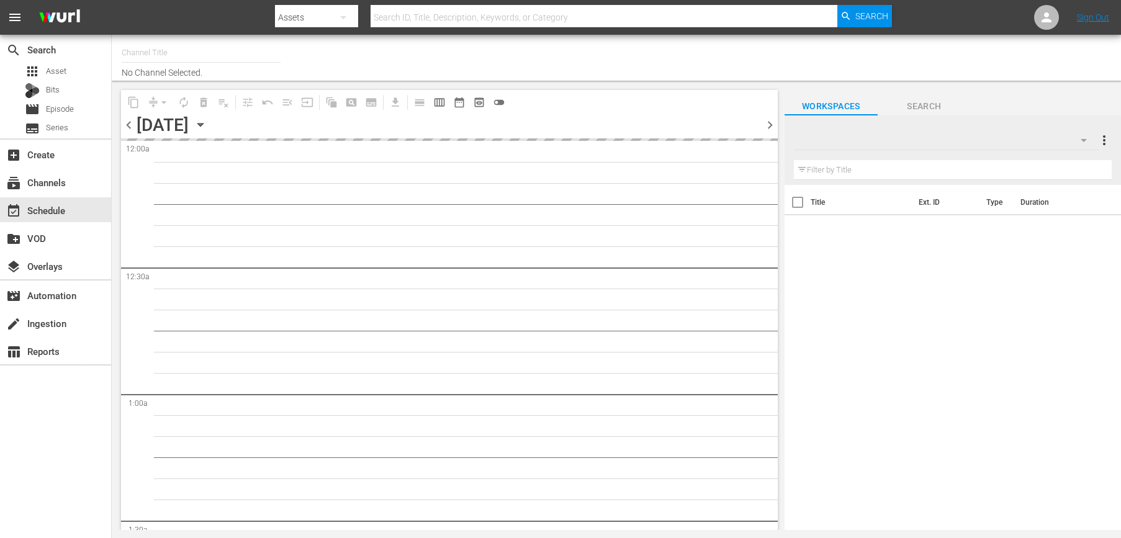
type input "Toony Planet (841)"
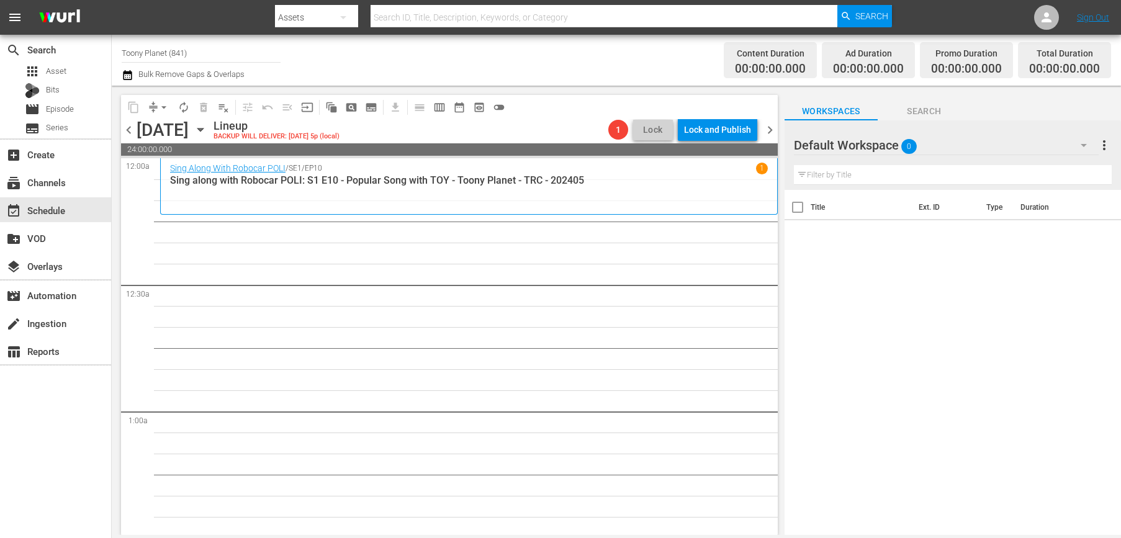
drag, startPoint x: 477, startPoint y: 261, endPoint x: 787, endPoint y: 226, distance: 312.8
click at [996, 153] on div "Default Workspace 0" at bounding box center [946, 145] width 305 height 35
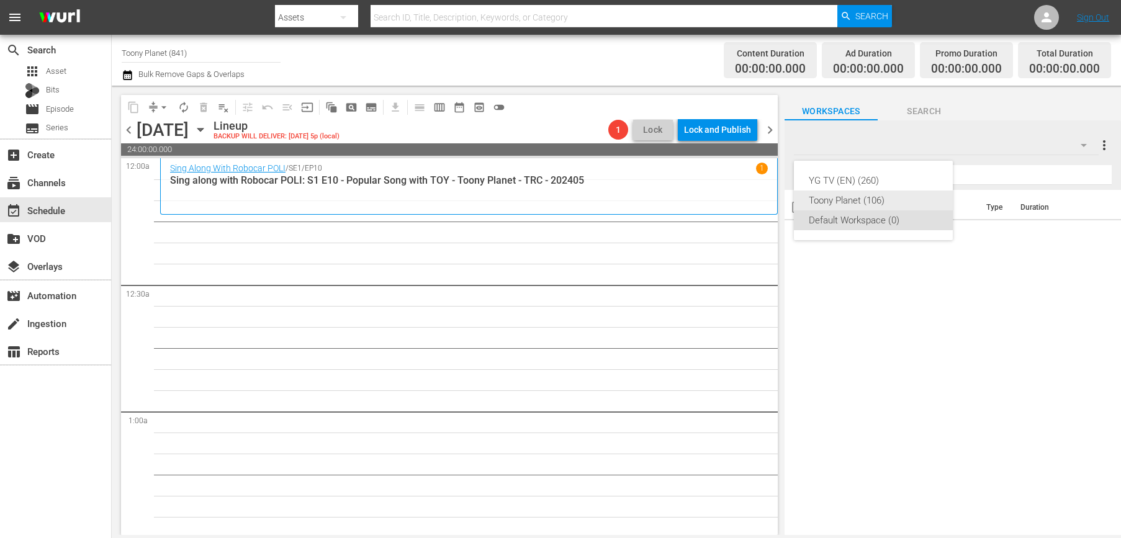
click at [864, 199] on div "Toony Planet (106)" at bounding box center [872, 200] width 129 height 20
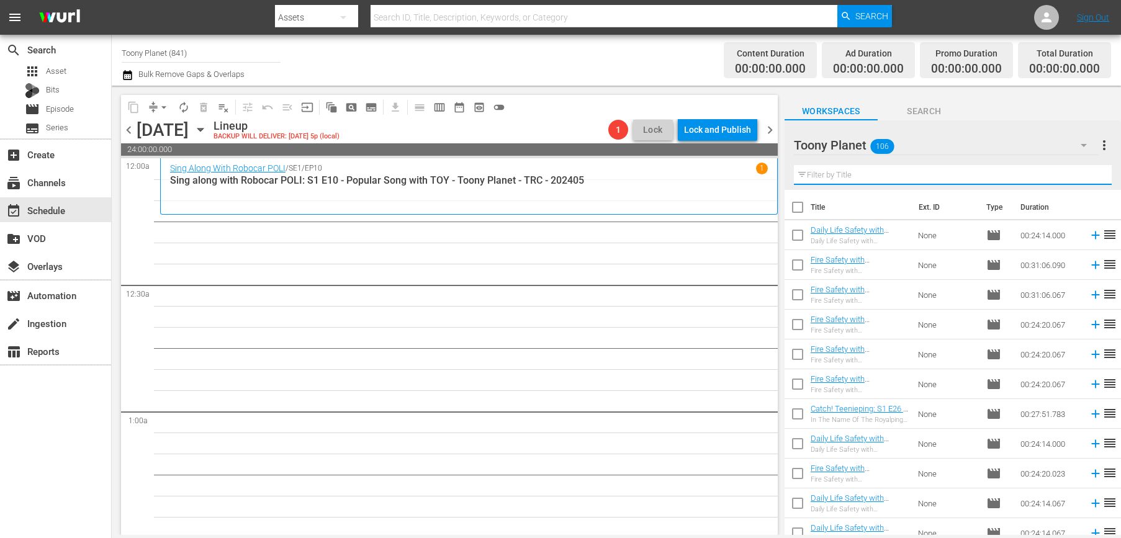
click at [877, 175] on input "text" at bounding box center [953, 175] width 318 height 20
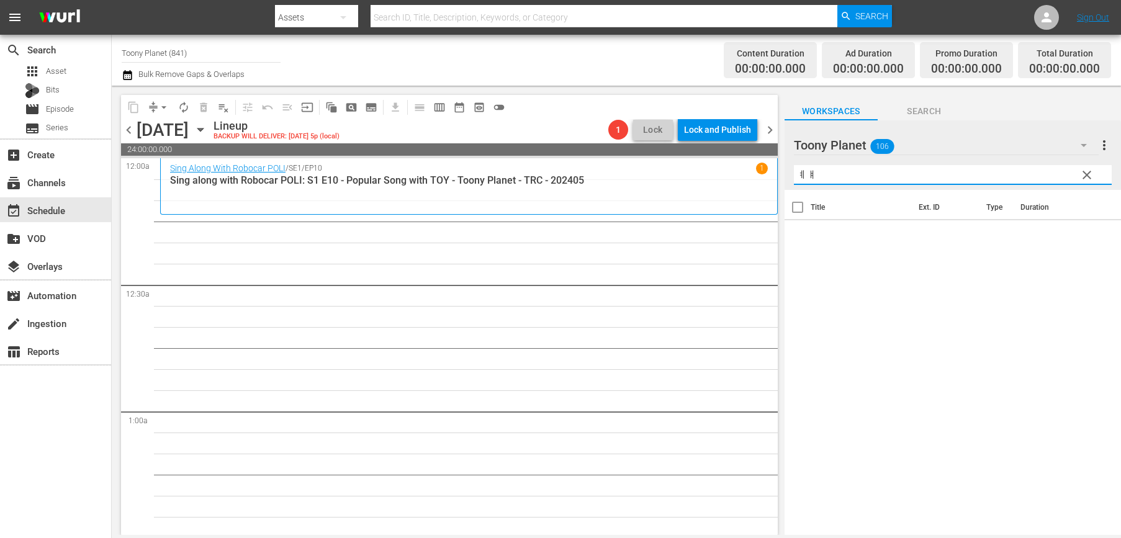
type input "ㅖ"
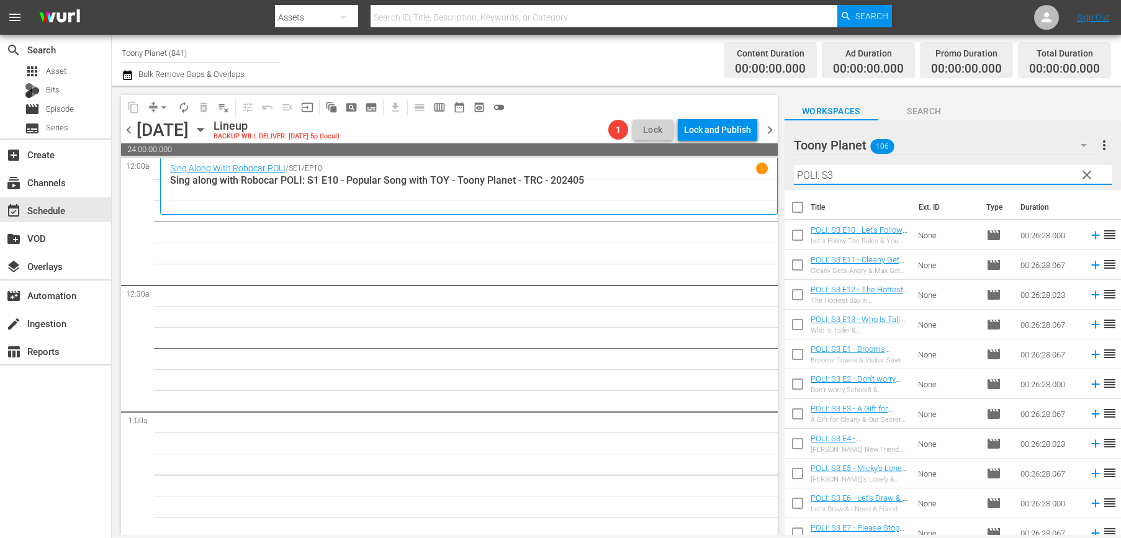
type input "POLI: S3"
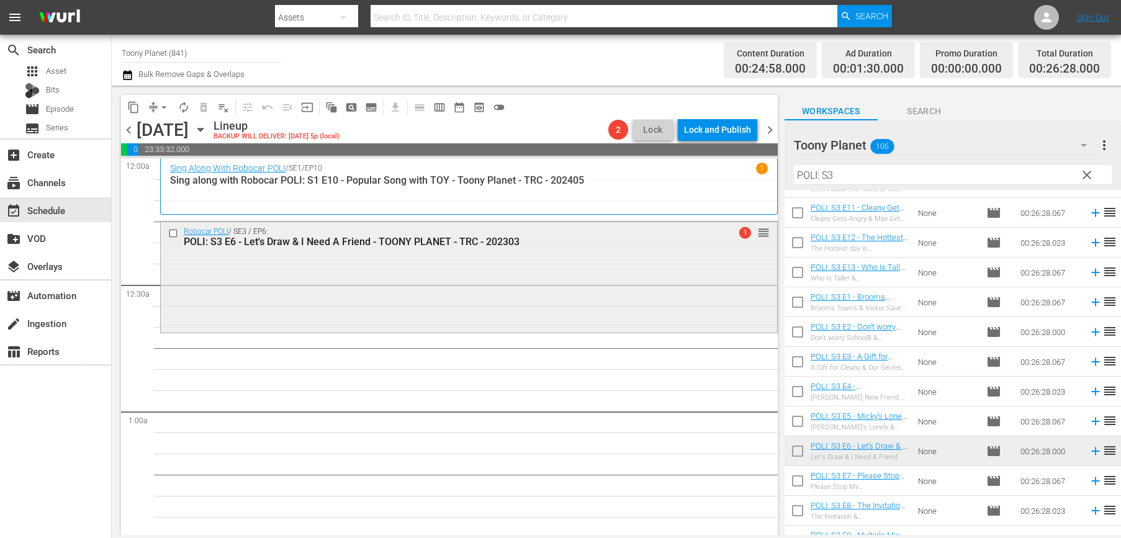
click at [422, 238] on div "POLI: S3 E6 - Let's Draw & I Need A Friend - TOONY PLANET - TRC - 202303" at bounding box center [446, 242] width 525 height 12
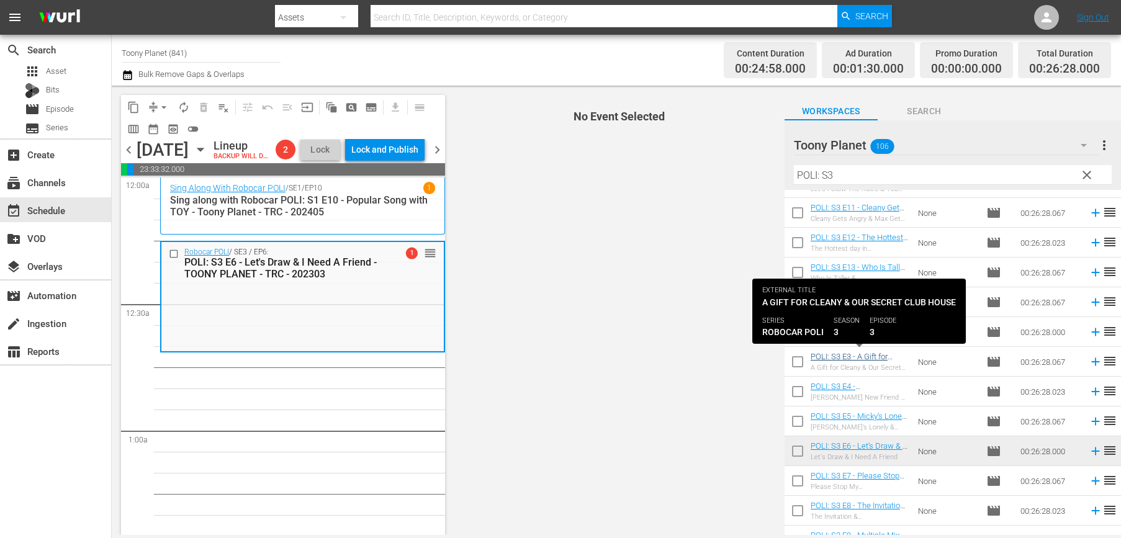
scroll to position [71, 0]
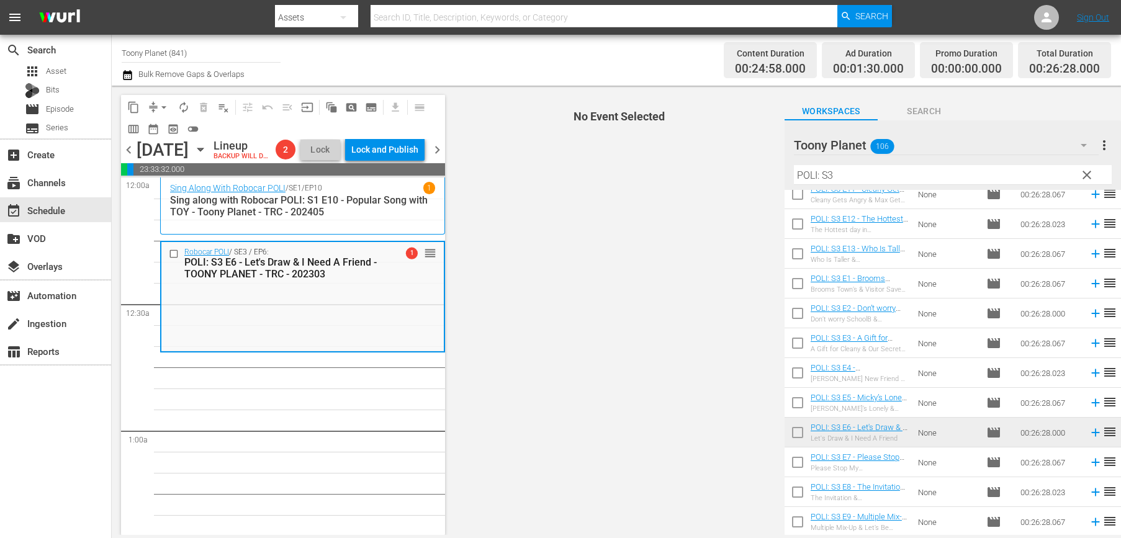
click at [795, 458] on input "checkbox" at bounding box center [797, 465] width 26 height 26
checkbox input "true"
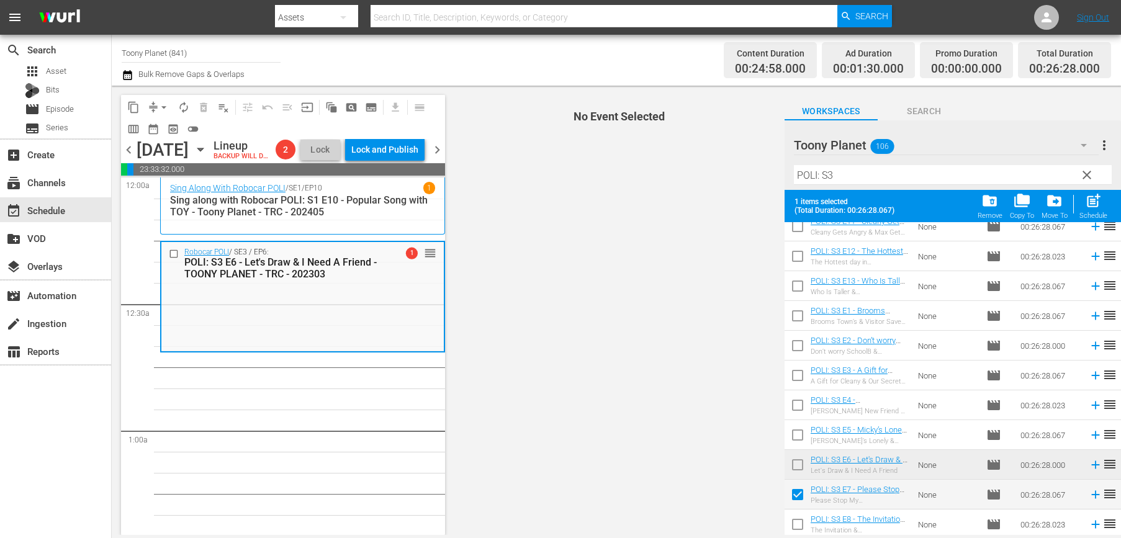
scroll to position [103, 0]
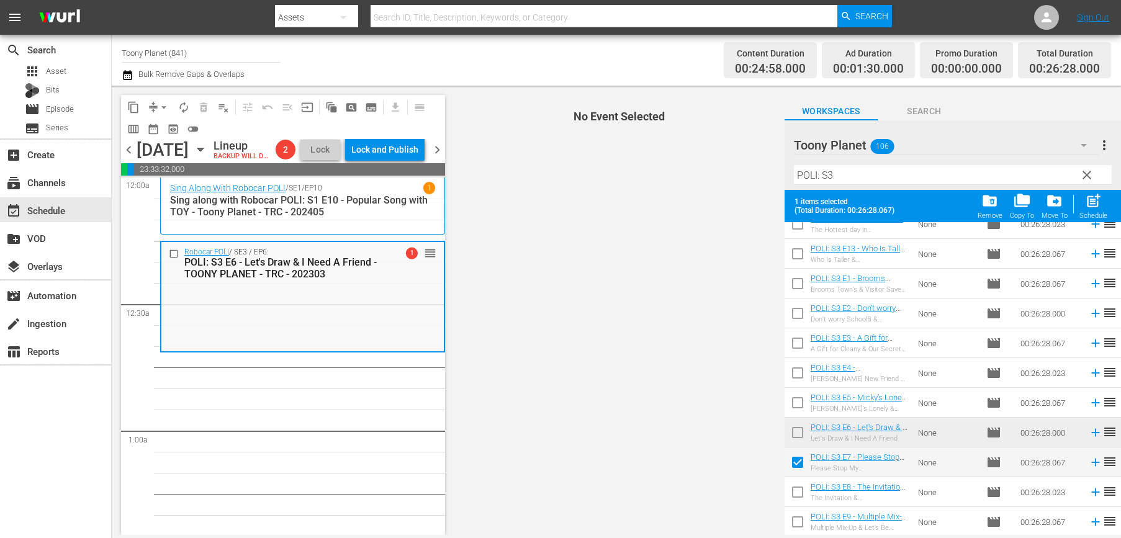
drag, startPoint x: 794, startPoint y: 493, endPoint x: 795, endPoint y: 520, distance: 27.3
click at [794, 493] on input "checkbox" at bounding box center [797, 494] width 26 height 26
checkbox input "true"
click at [795, 529] on input "checkbox" at bounding box center [797, 524] width 26 height 26
checkbox input "true"
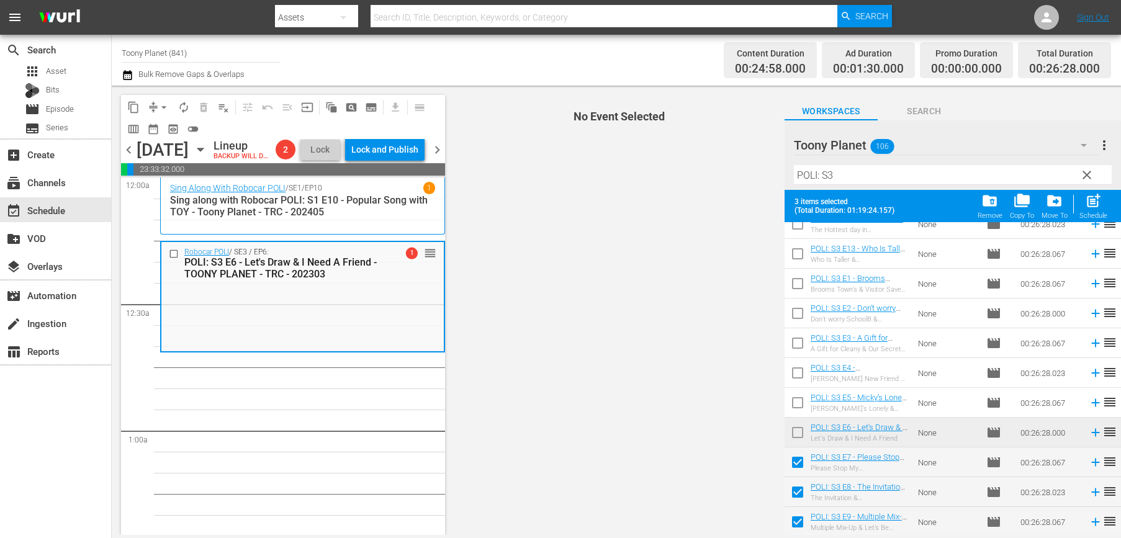
click at [1101, 207] on span "post_add" at bounding box center [1093, 200] width 17 height 17
checkbox input "false"
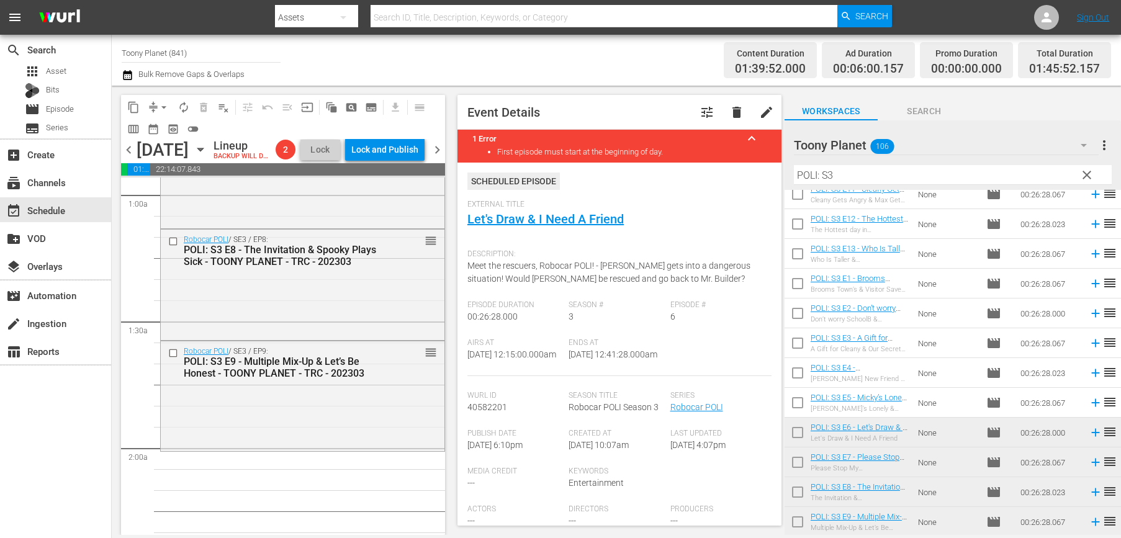
scroll to position [280, 0]
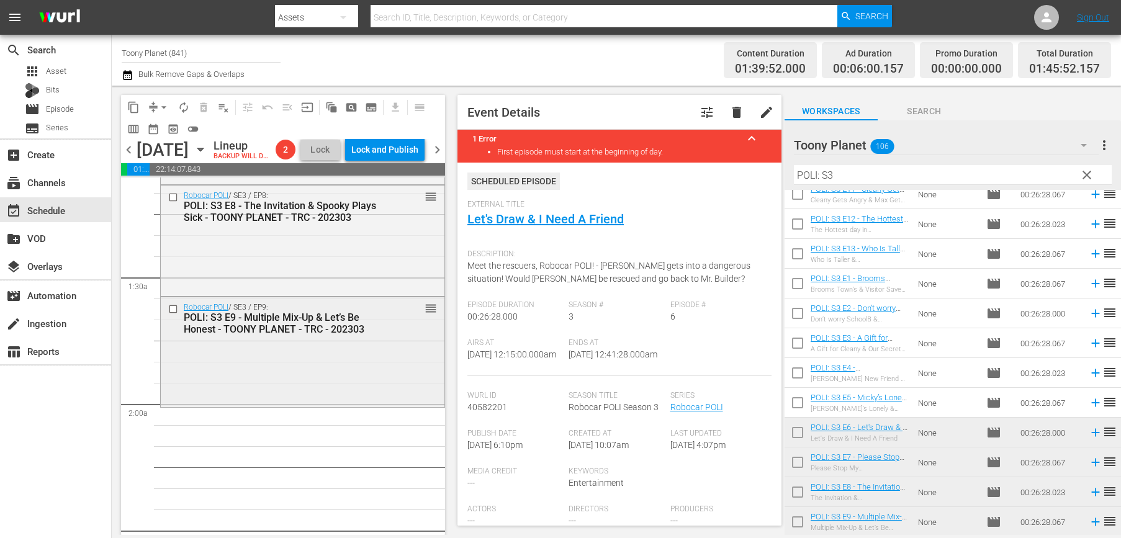
click at [407, 372] on div "Robocar POLI / SE3 / EP9: POLI: S3 E9 - Multiple Mix-Up & Let’s Be Honest - TOO…" at bounding box center [303, 351] width 284 height 108
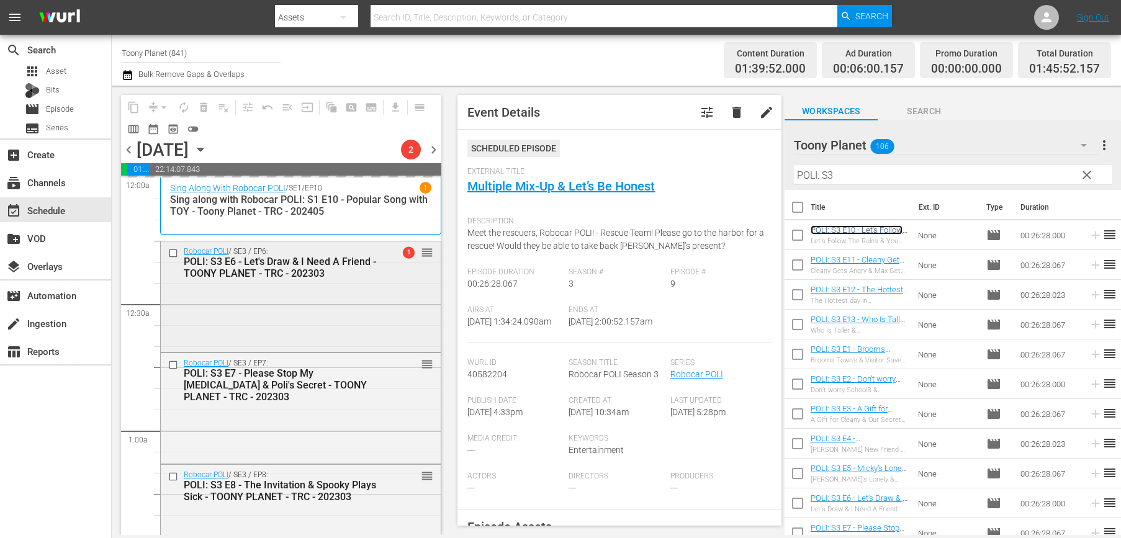
scroll to position [233, 0]
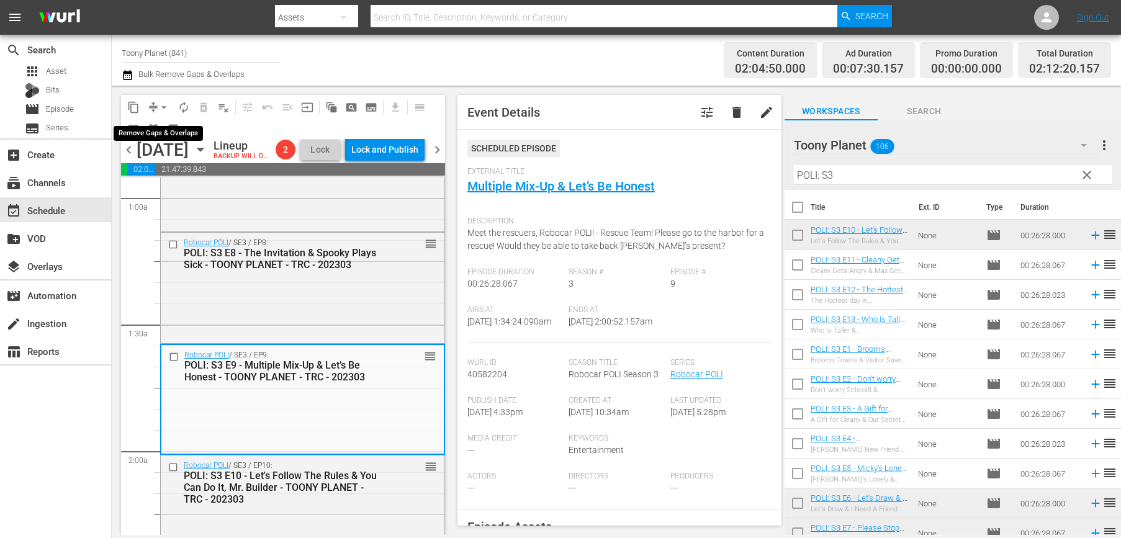
click at [167, 115] on button "arrow_drop_down" at bounding box center [164, 107] width 20 height 20
click at [164, 172] on li "Align to End of Previous Day" at bounding box center [164, 173] width 130 height 20
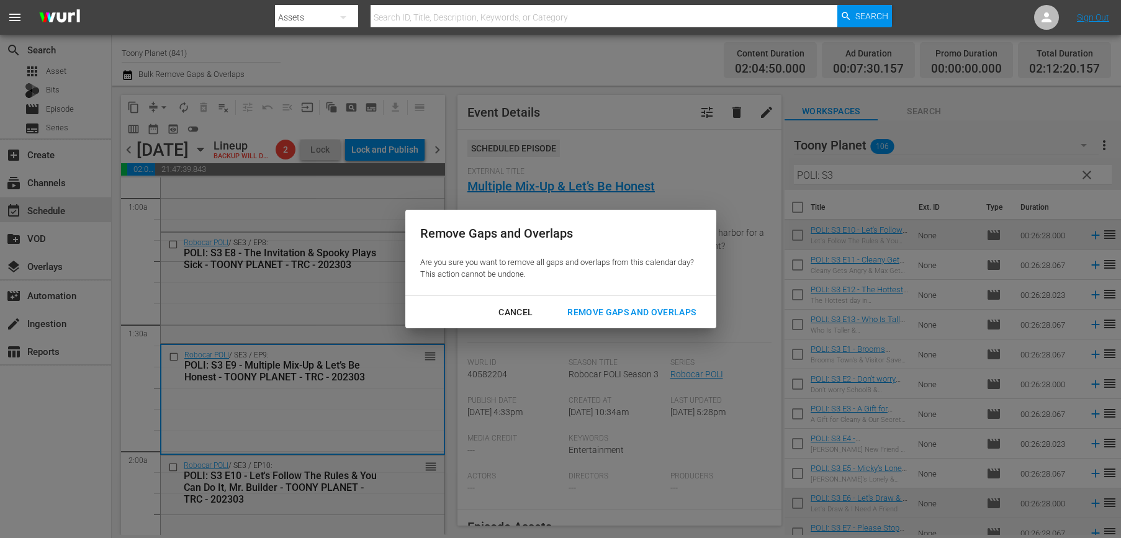
click at [645, 305] on div "Remove Gaps and Overlaps" at bounding box center [631, 313] width 148 height 16
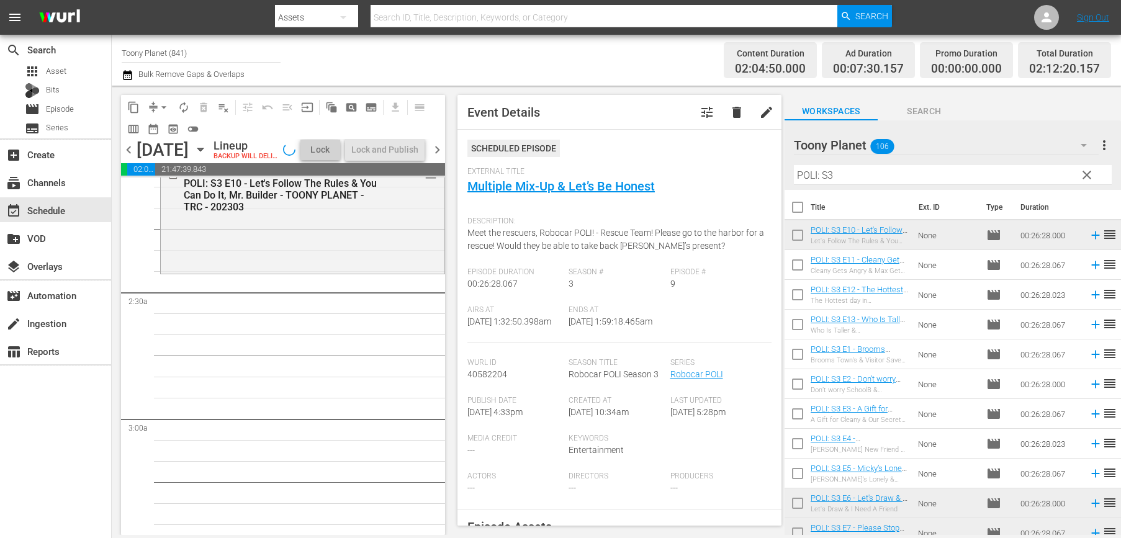
scroll to position [498, 0]
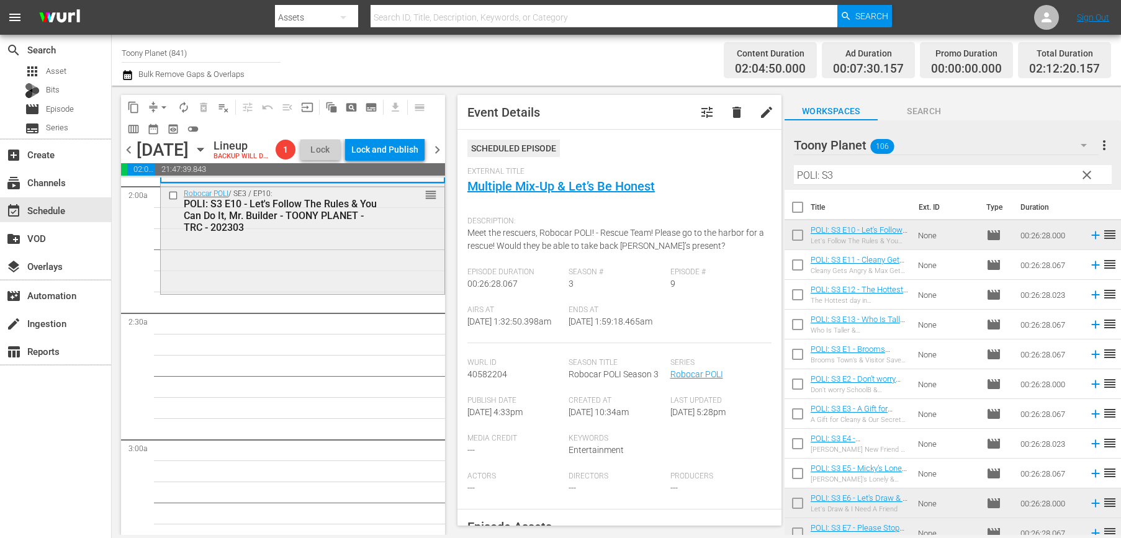
click at [316, 280] on div "Robocar POLI / SE3 / EP10: POLI: S3 E10 - Let's Follow The Rules & You Can Do I…" at bounding box center [303, 238] width 284 height 108
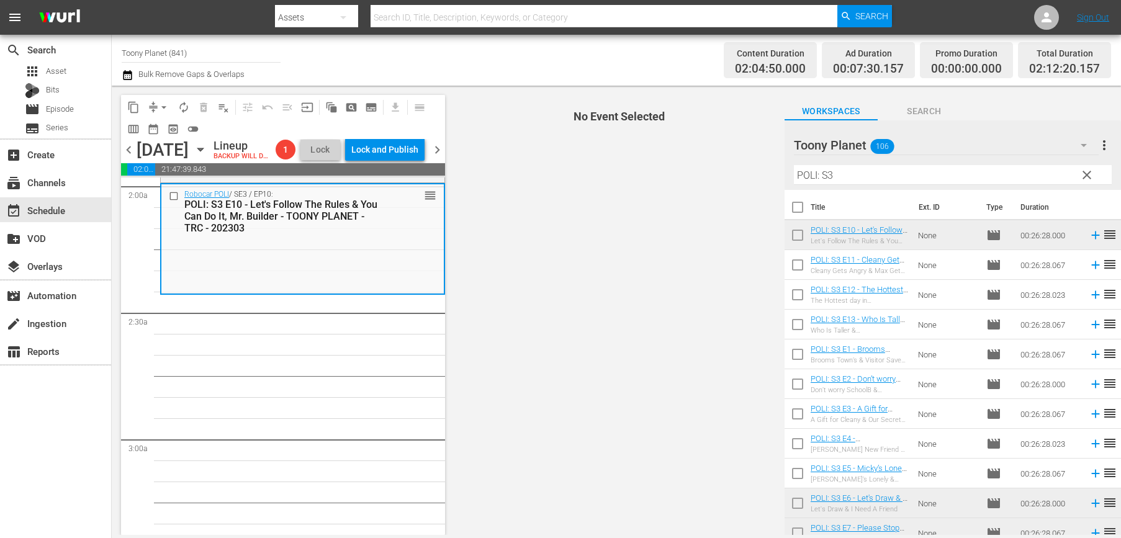
drag, startPoint x: 781, startPoint y: 171, endPoint x: 730, endPoint y: 168, distance: 50.9
click at [756, 170] on div "content_copy compress arrow_drop_down autorenew_outlined delete_forever_outline…" at bounding box center [616, 310] width 1009 height 449
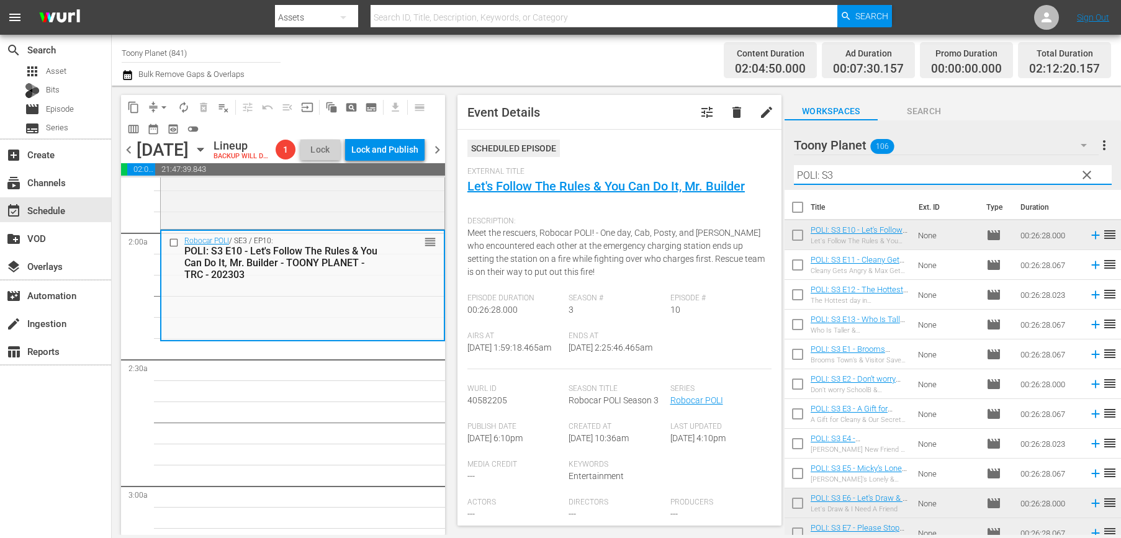
scroll to position [459, 0]
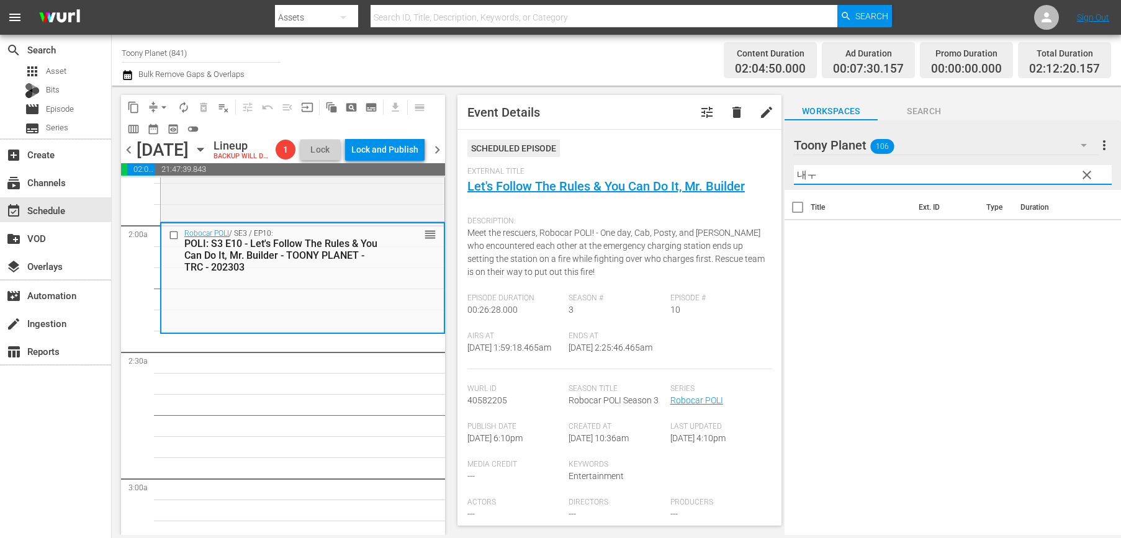
type input "내"
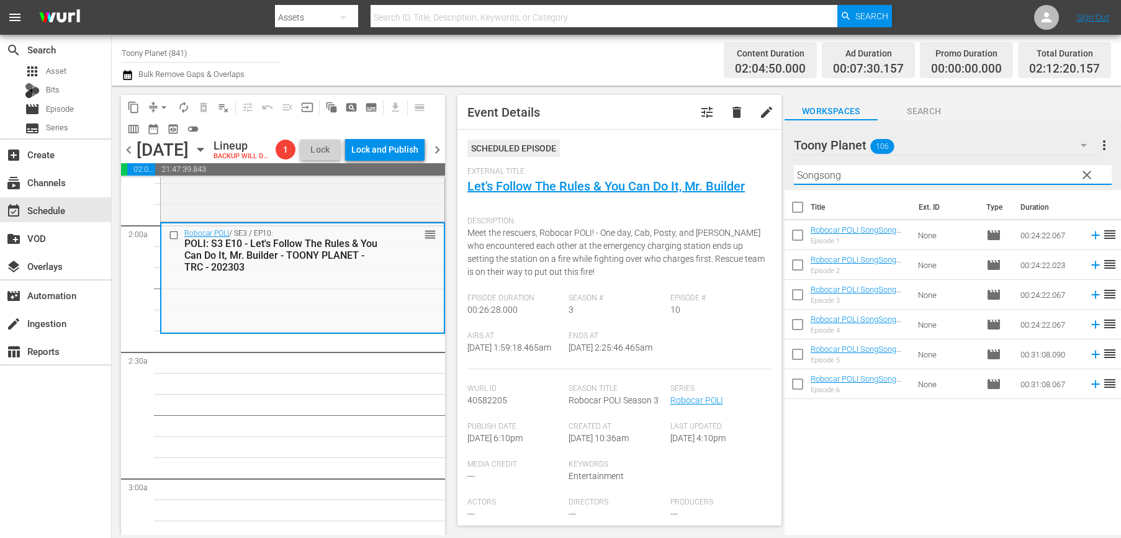
drag, startPoint x: 828, startPoint y: 168, endPoint x: 691, endPoint y: 150, distance: 138.2
click at [710, 151] on div "content_copy compress arrow_drop_down autorenew_outlined delete_forever_outline…" at bounding box center [616, 310] width 1009 height 449
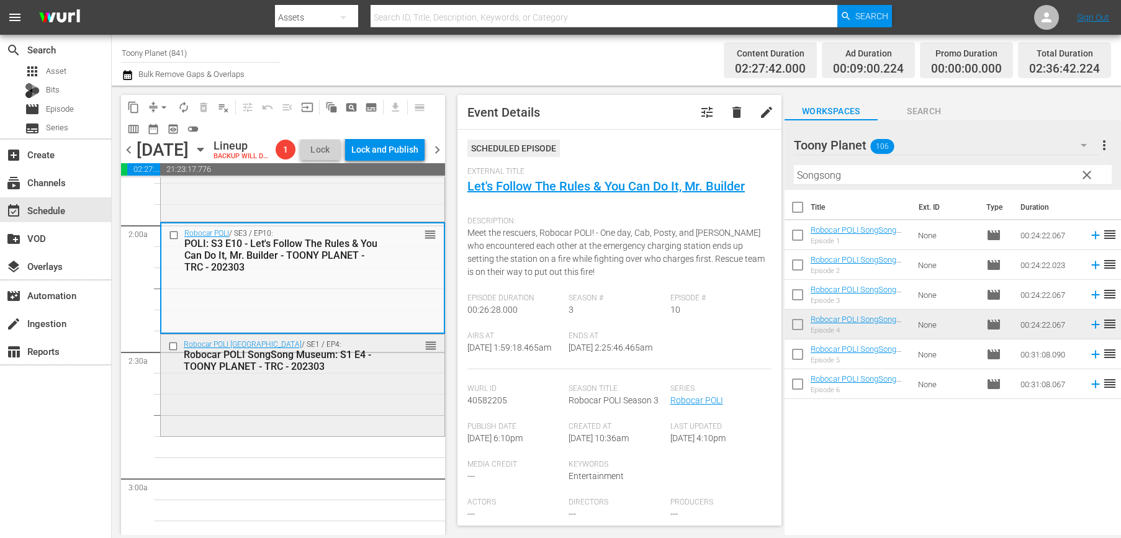
click at [342, 419] on div "Robocar POLI SongSong Museum / SE1 / EP4: Robocar POLI SongSong Museum: S1 E4 -…" at bounding box center [303, 383] width 284 height 99
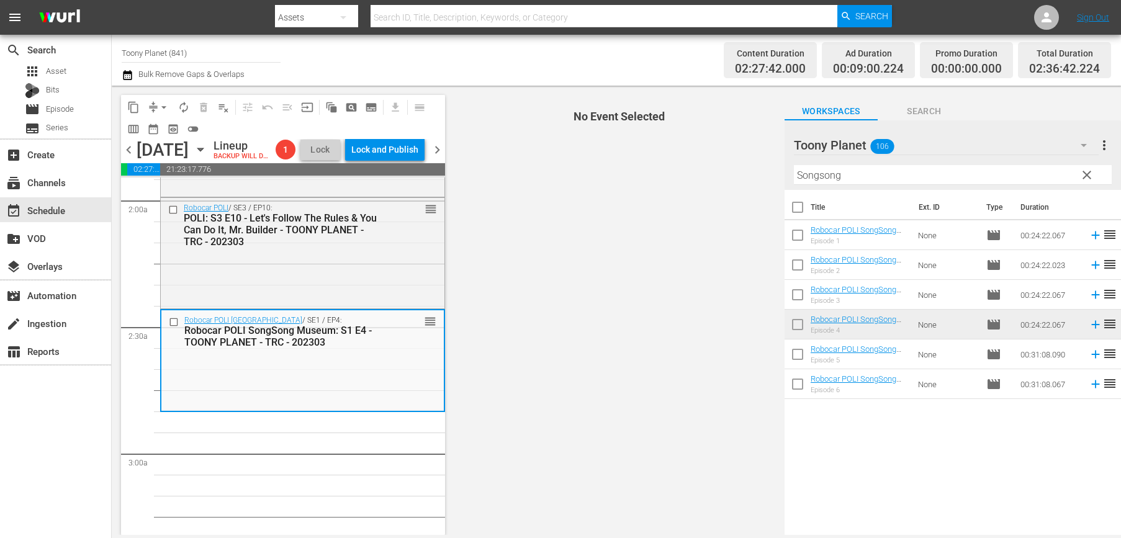
scroll to position [491, 0]
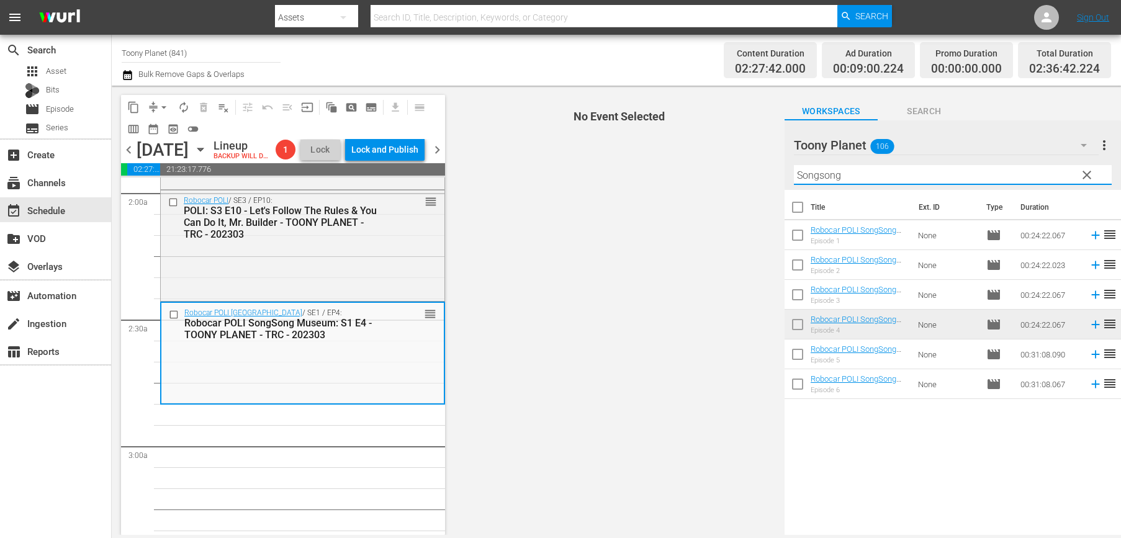
drag, startPoint x: 868, startPoint y: 175, endPoint x: 746, endPoint y: 168, distance: 122.5
click at [746, 168] on div "content_copy compress arrow_drop_down autorenew_outlined delete_forever_outline…" at bounding box center [616, 310] width 1009 height 449
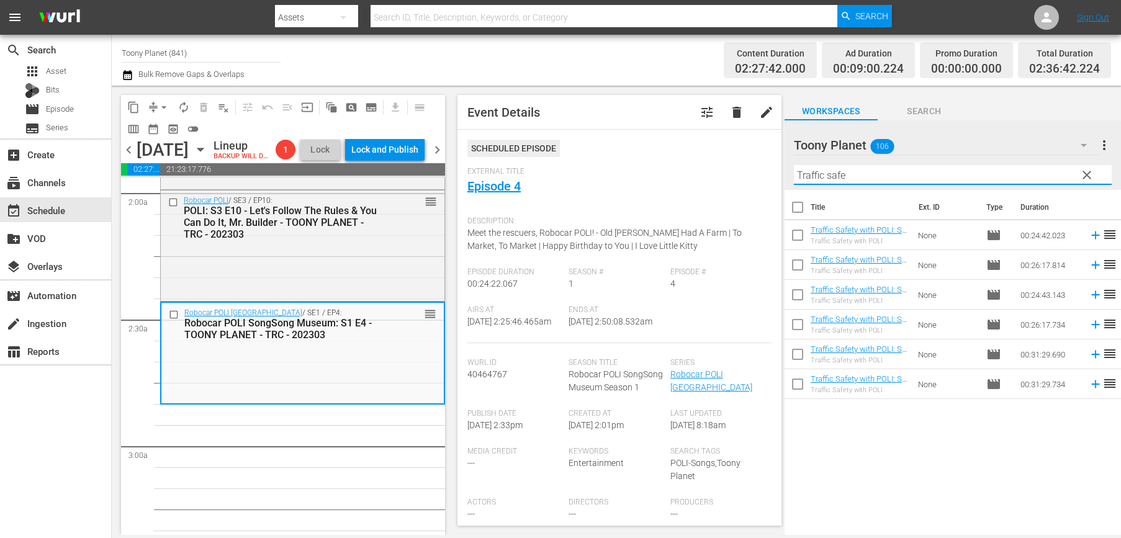
click at [910, 425] on div "Title Ext. ID Type Duration Traffic Safety with POLI: S1 E1 - TOONY PLANET - TR…" at bounding box center [952, 363] width 336 height 347
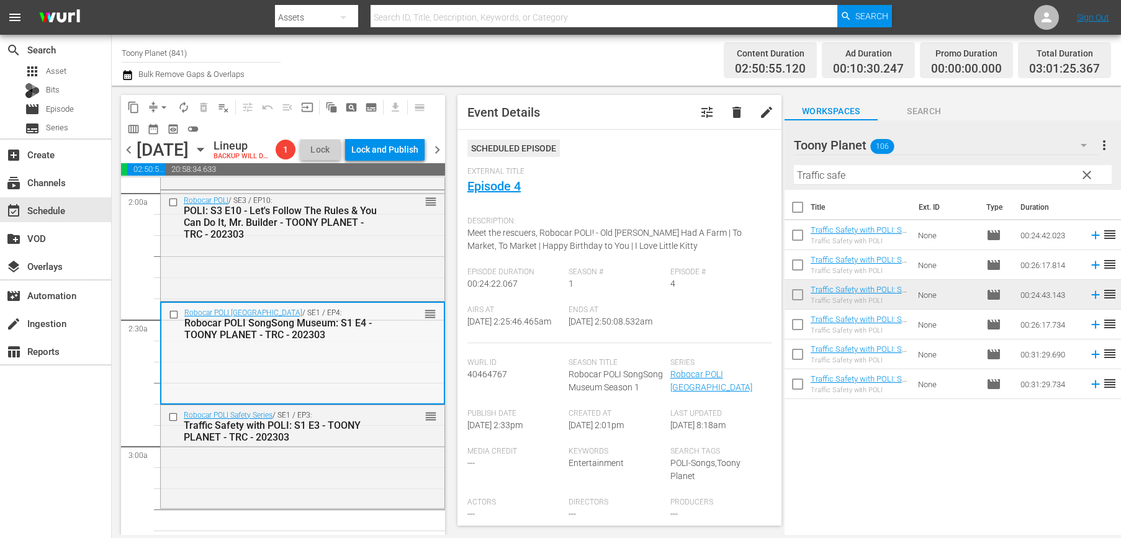
click at [345, 402] on div "Robocar POLI SongSong Museum / SE1 / EP4: Robocar POLI SongSong Museum: S1 E4 -…" at bounding box center [302, 352] width 282 height 99
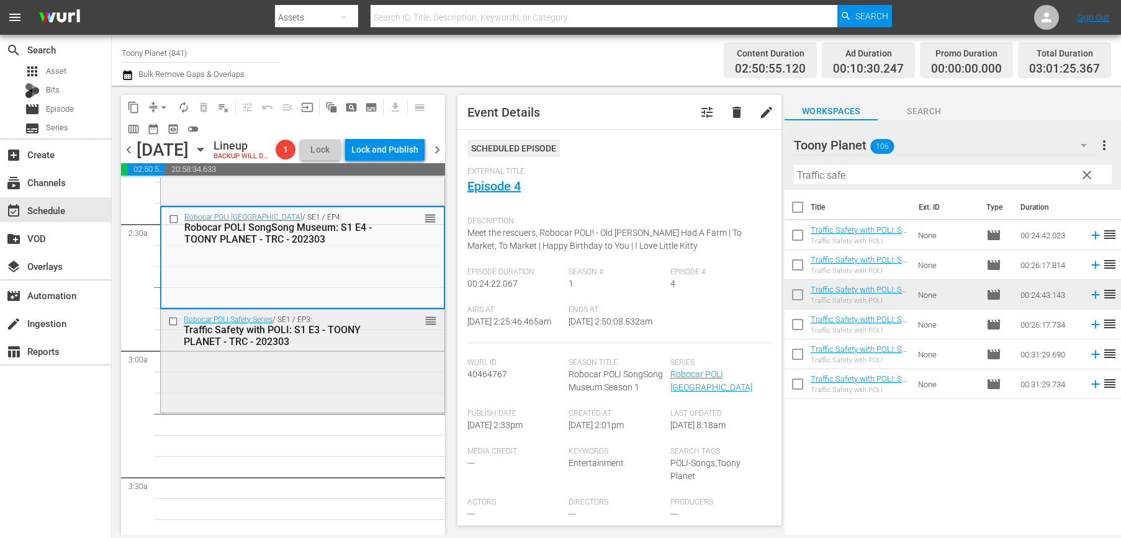
click at [345, 405] on div "Robocar POLI Safety Series / SE1 / EP3: Traffic Safety with POLI: S1 E3 - TOONY…" at bounding box center [303, 360] width 284 height 101
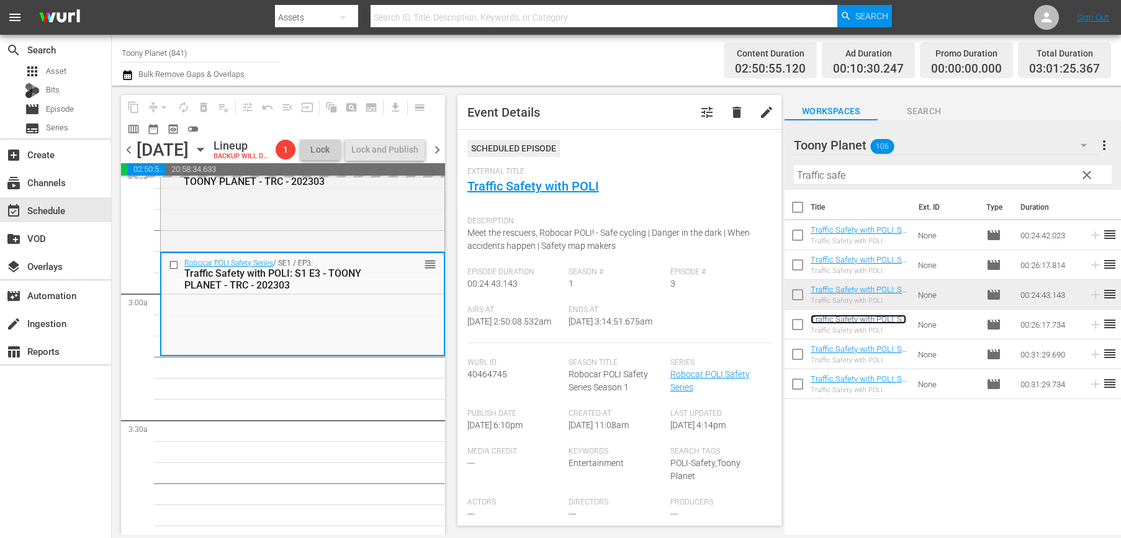
scroll to position [656, 0]
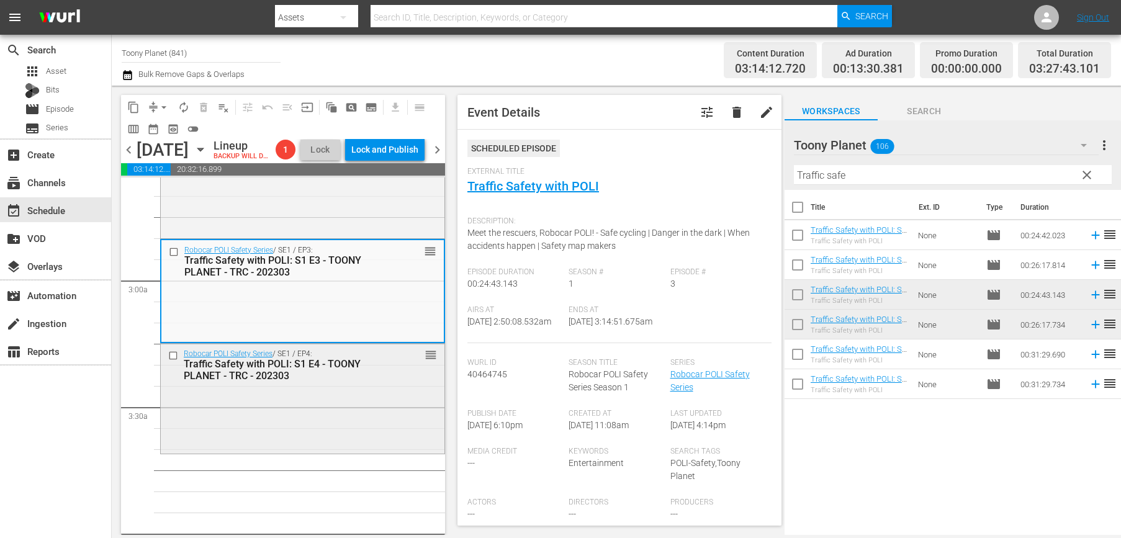
click at [380, 382] on div "Traffic Safety with POLI: S1 E4 - TOONY PLANET - TRC - 202303" at bounding box center [283, 370] width 199 height 24
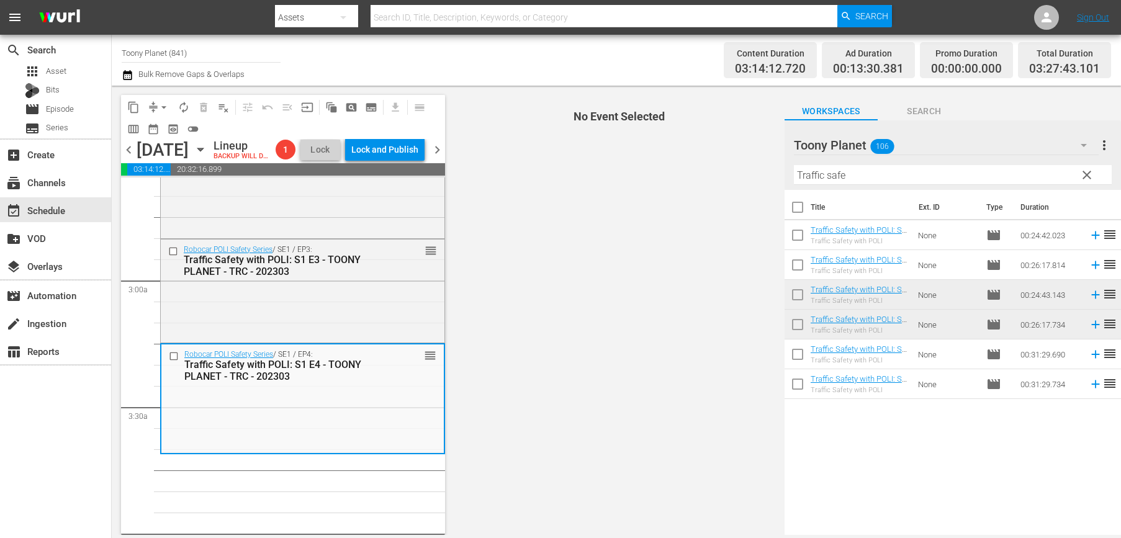
drag, startPoint x: 871, startPoint y: 174, endPoint x: 750, endPoint y: 161, distance: 122.2
click at [751, 163] on div "content_copy compress arrow_drop_down autorenew_outlined delete_forever_outline…" at bounding box center [616, 310] width 1009 height 449
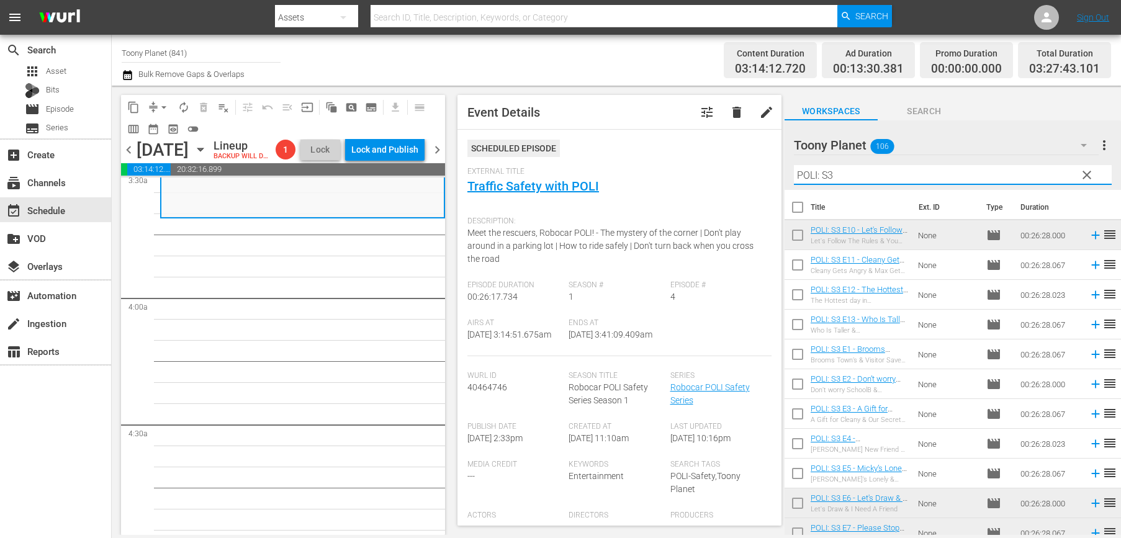
scroll to position [902, 0]
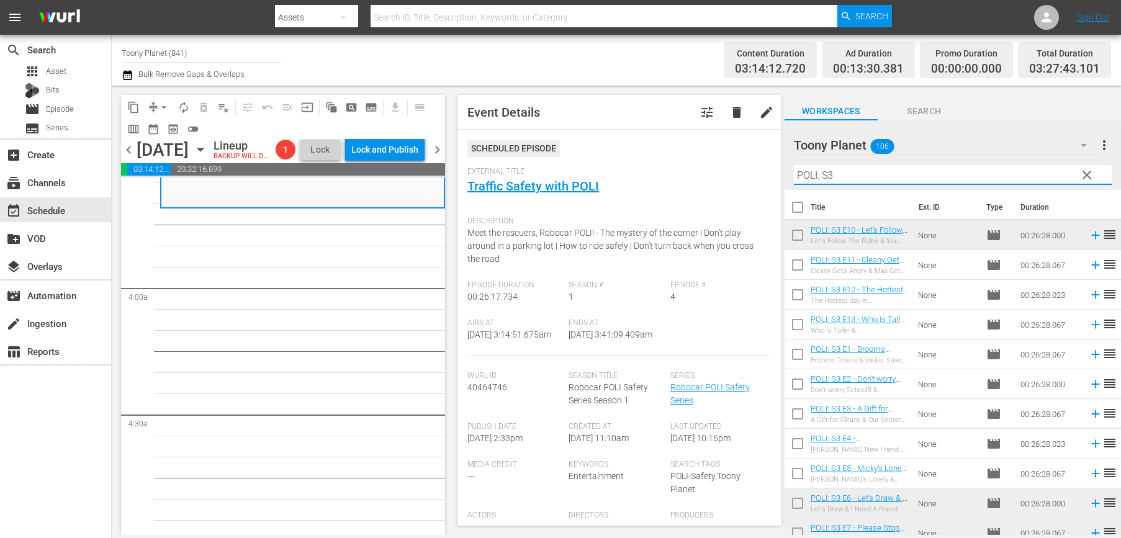
type input "POLI: S3"
drag, startPoint x: 356, startPoint y: 354, endPoint x: 735, endPoint y: 309, distance: 381.8
click at [795, 264] on input "checkbox" at bounding box center [797, 267] width 26 height 26
checkbox input "true"
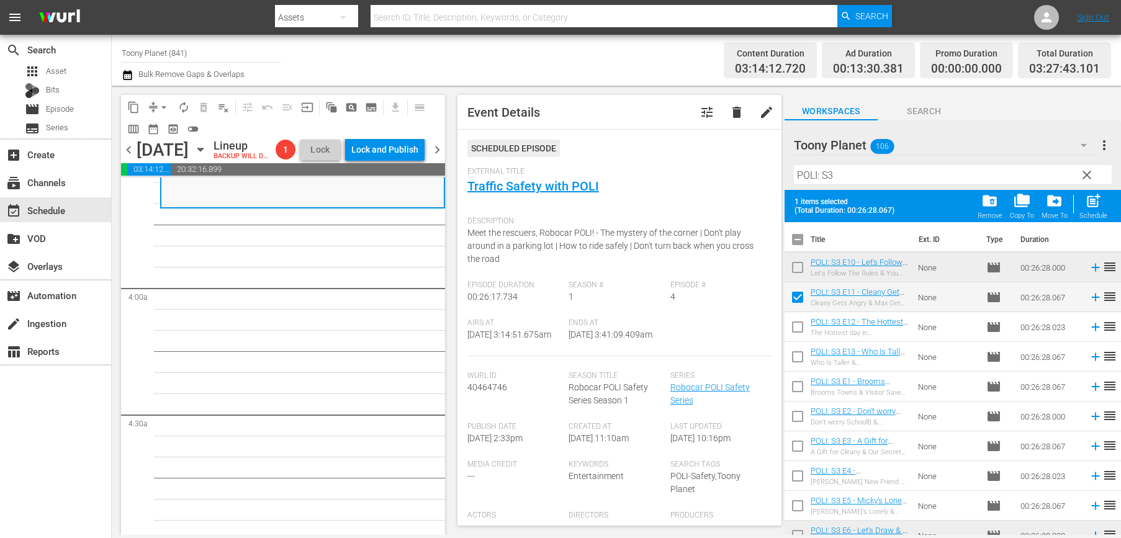
drag, startPoint x: 799, startPoint y: 325, endPoint x: 794, endPoint y: 348, distance: 24.1
click at [799, 325] on input "checkbox" at bounding box center [797, 329] width 26 height 26
checkbox input "true"
click at [794, 349] on input "checkbox" at bounding box center [797, 359] width 26 height 26
checkbox input "true"
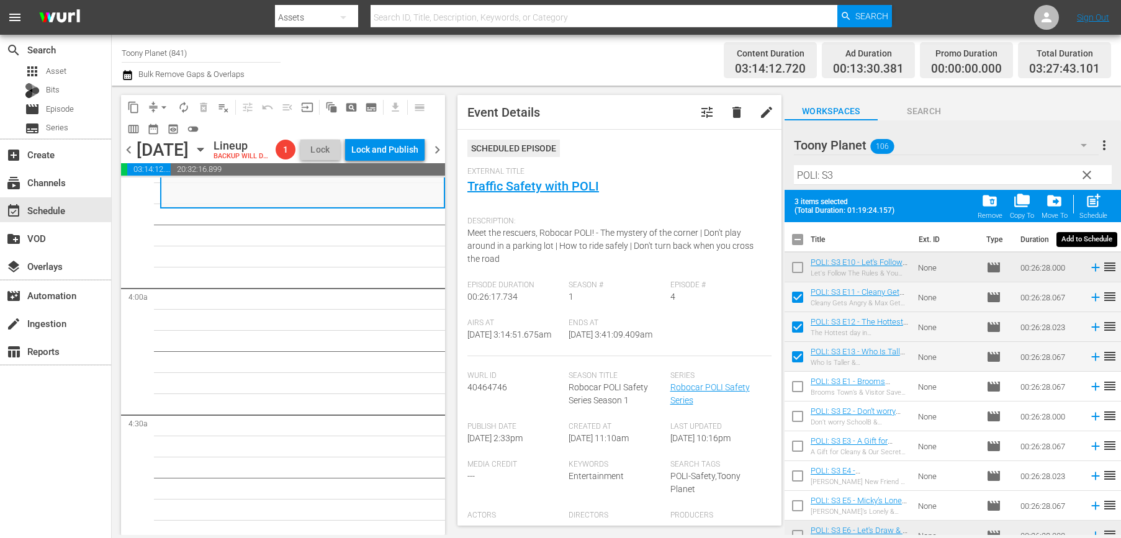
click at [1095, 200] on span "post_add" at bounding box center [1093, 200] width 17 height 17
checkbox input "false"
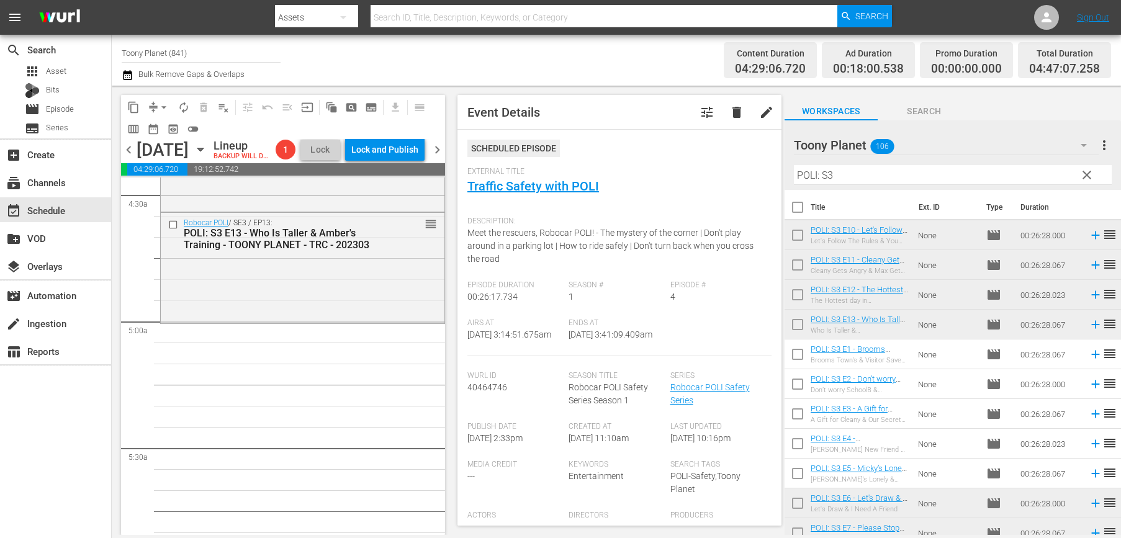
scroll to position [1123, 0]
click at [890, 181] on input "POLI: S3" at bounding box center [953, 175] width 318 height 20
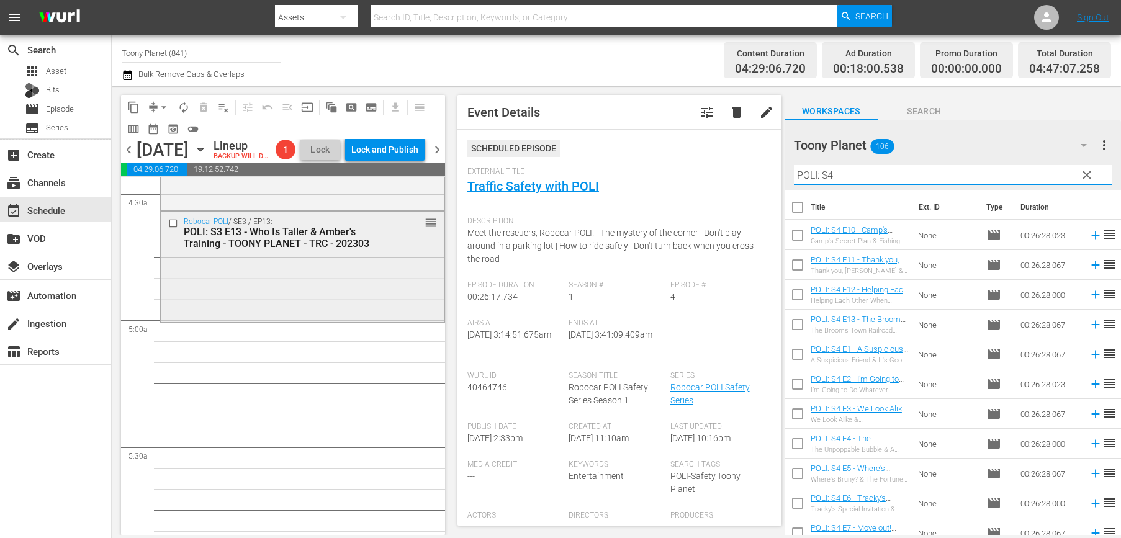
scroll to position [1134, 0]
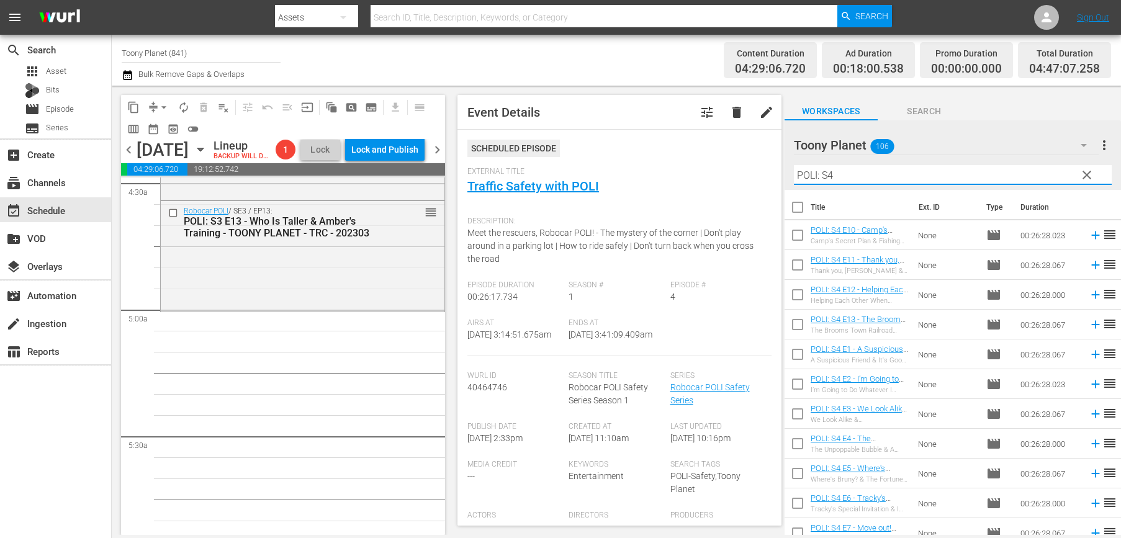
type input "POLI: S4"
click at [796, 354] on input "checkbox" at bounding box center [797, 357] width 26 height 26
checkbox input "true"
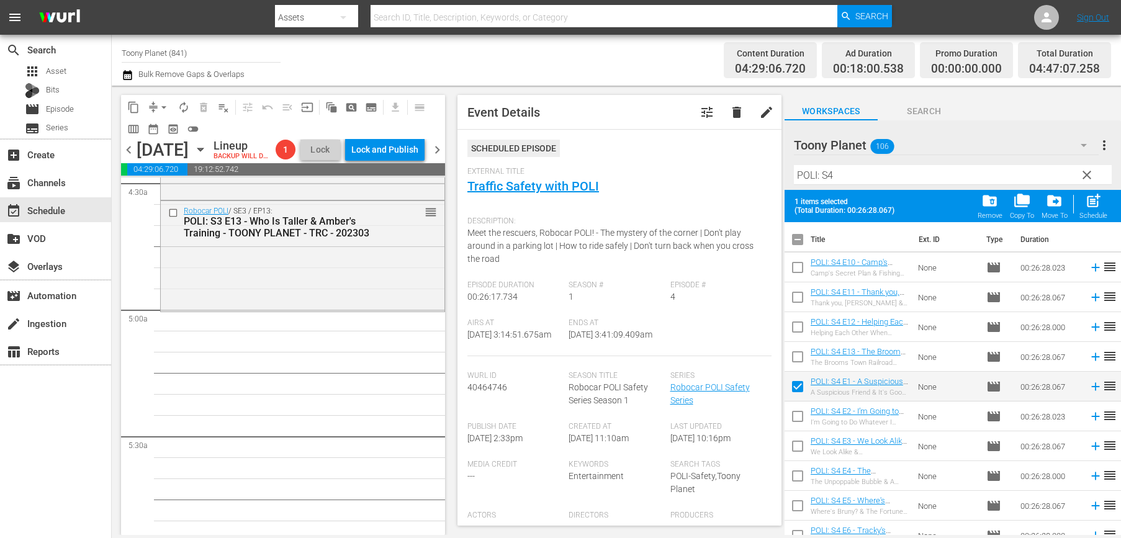
drag, startPoint x: 797, startPoint y: 418, endPoint x: 822, endPoint y: 399, distance: 31.9
click at [797, 418] on input "checkbox" at bounding box center [797, 419] width 26 height 26
checkbox input "true"
click at [1095, 207] on span "post_add" at bounding box center [1093, 200] width 17 height 17
checkbox input "false"
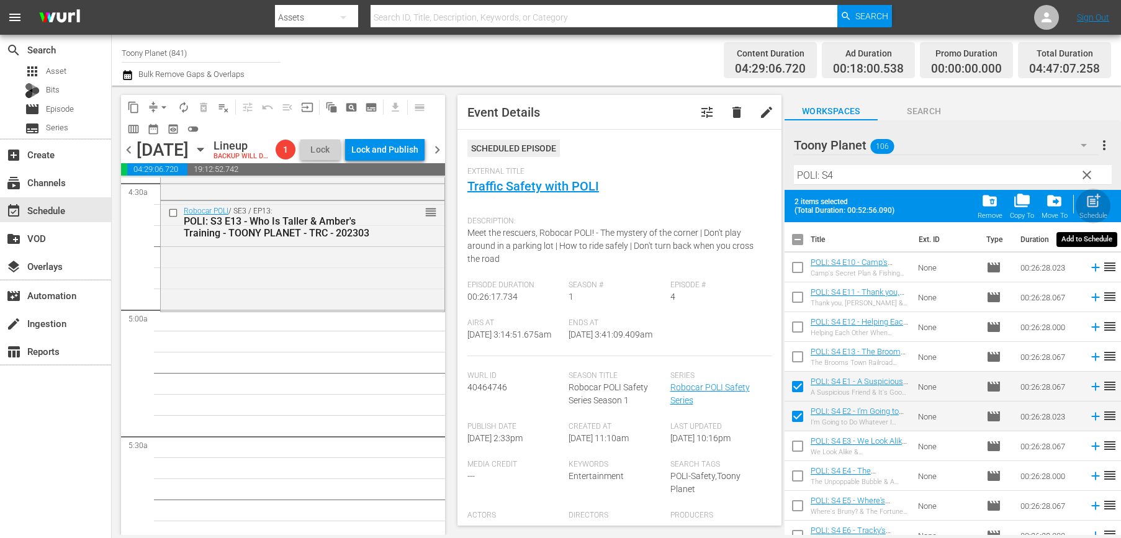
checkbox input "false"
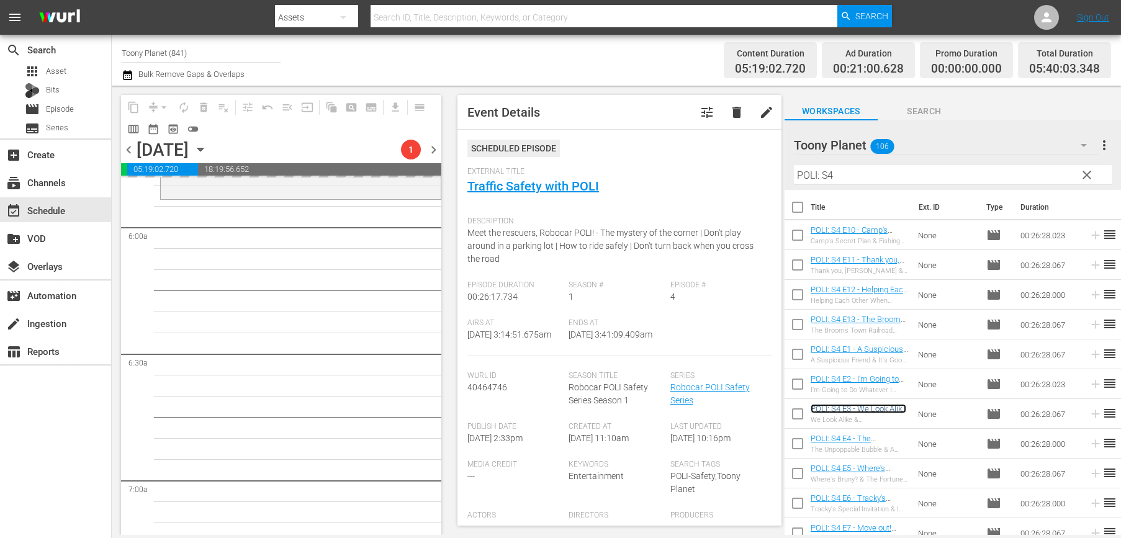
scroll to position [1469, 0]
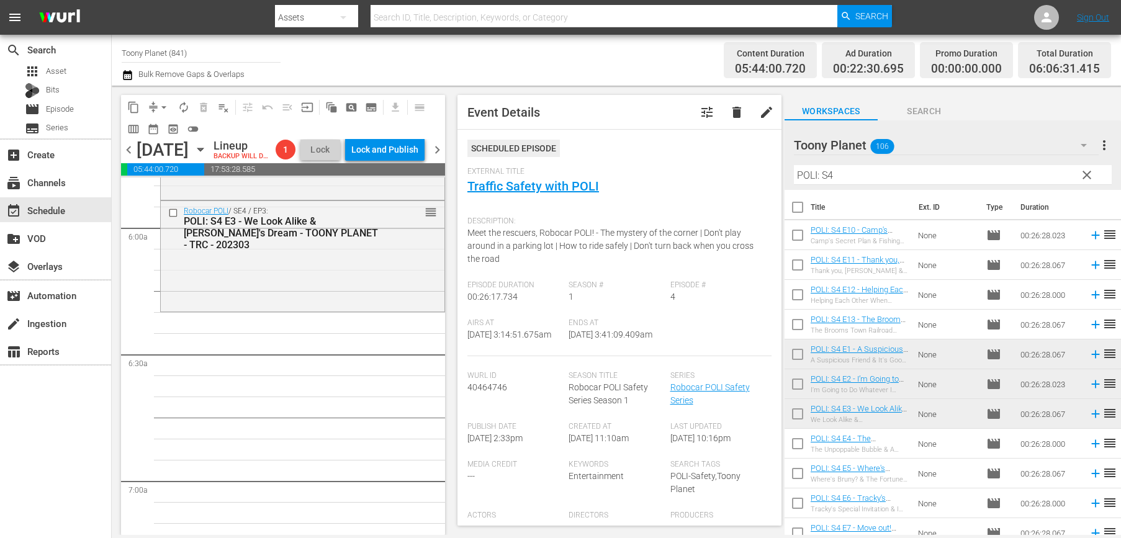
click at [387, 290] on div "Robocar POLI / SE4 / EP3: POLI: S4 E3 - We Look Alike & Marine's Dream - TOONY …" at bounding box center [303, 255] width 284 height 108
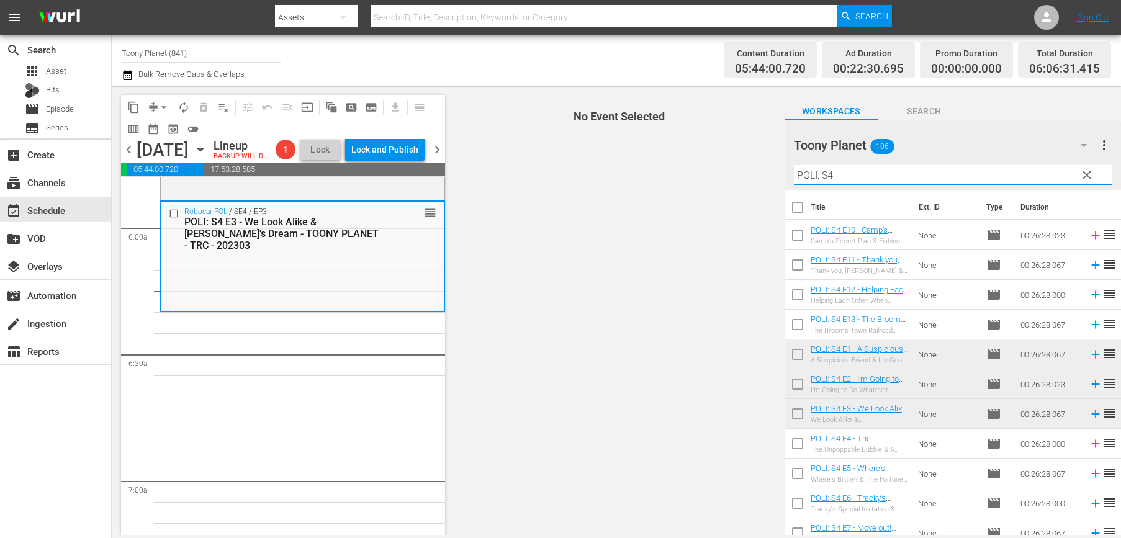
drag, startPoint x: 727, startPoint y: 162, endPoint x: 693, endPoint y: 163, distance: 34.1
click at [691, 163] on div "content_copy compress arrow_drop_down autorenew_outlined delete_forever_outline…" at bounding box center [616, 310] width 1009 height 449
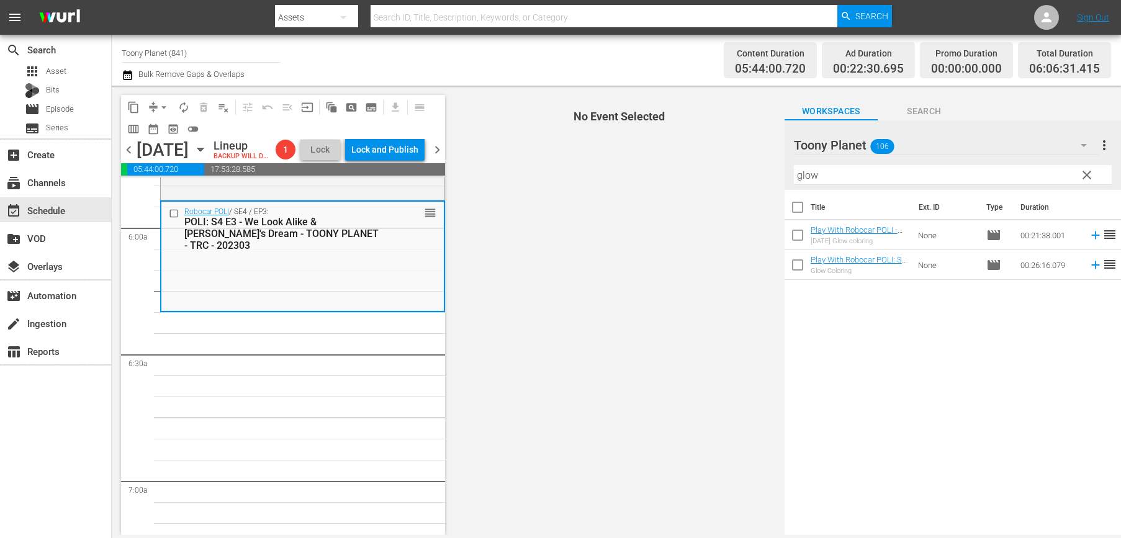
drag, startPoint x: 602, startPoint y: 317, endPoint x: 834, endPoint y: 249, distance: 241.3
click at [625, 314] on span "No Event Selected" at bounding box center [616, 310] width 336 height 449
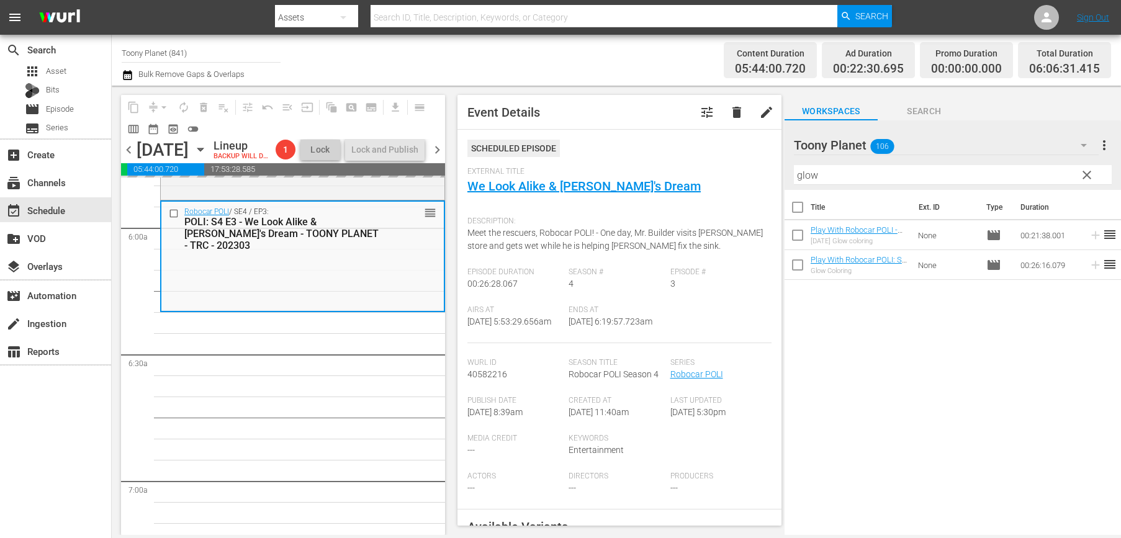
drag, startPoint x: 833, startPoint y: 226, endPoint x: 215, endPoint y: 28, distance: 649.1
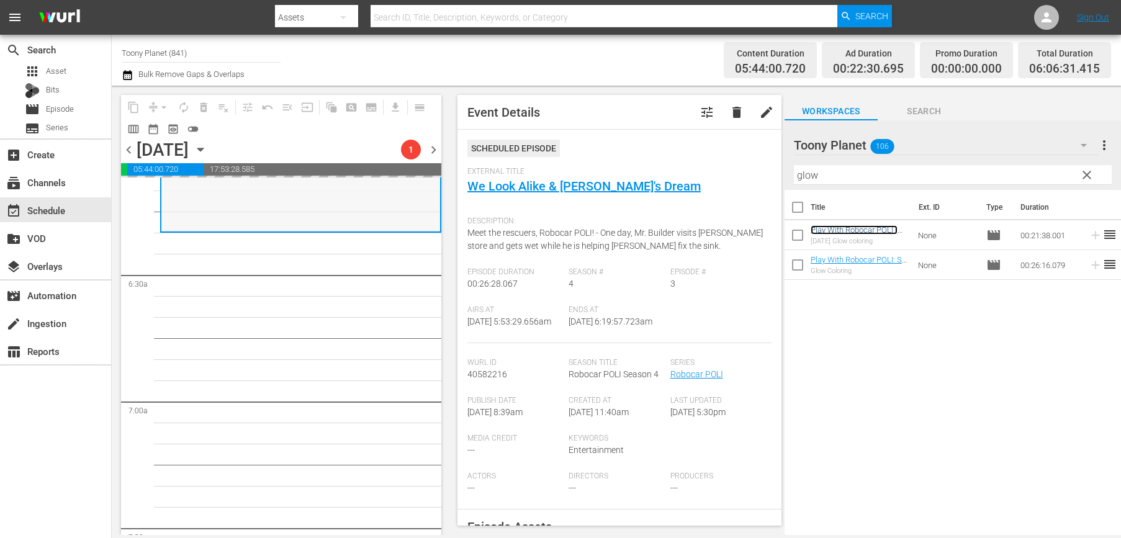
scroll to position [1565, 0]
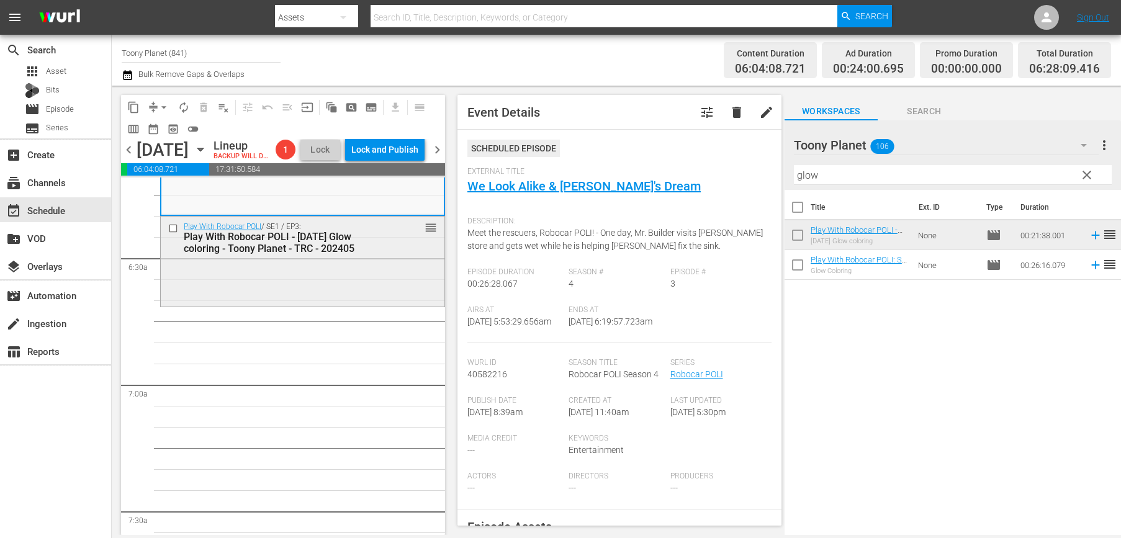
click at [316, 300] on div "Play With Robocar POLI / SE1 / EP3: Play With Robocar POLI - Halloween Glow col…" at bounding box center [303, 260] width 284 height 87
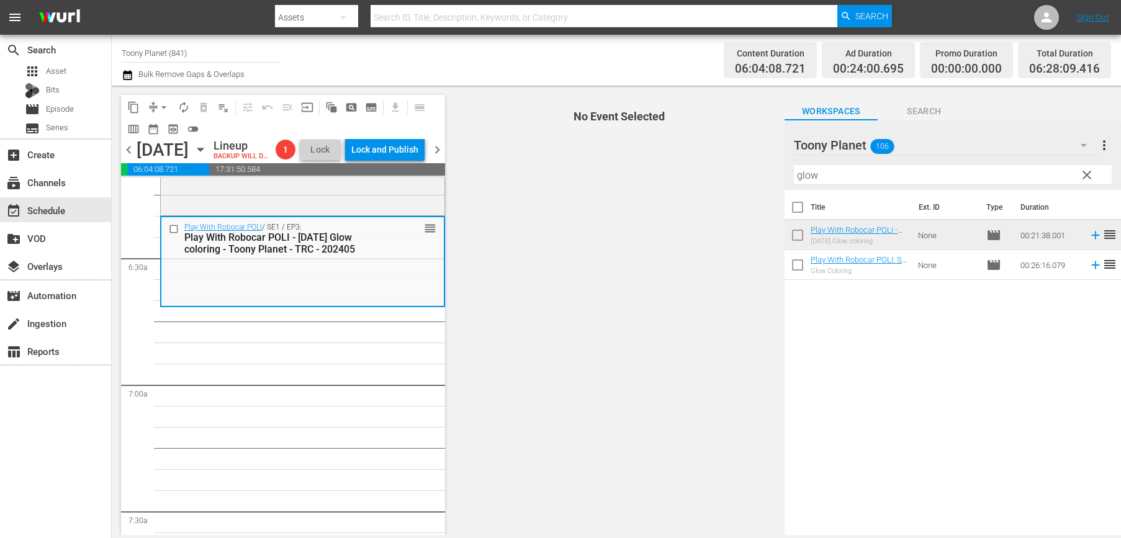
drag, startPoint x: 771, startPoint y: 170, endPoint x: 701, endPoint y: 159, distance: 71.0
click at [699, 161] on div "content_copy compress arrow_drop_down autorenew_outlined delete_forever_outline…" at bounding box center [616, 310] width 1009 height 449
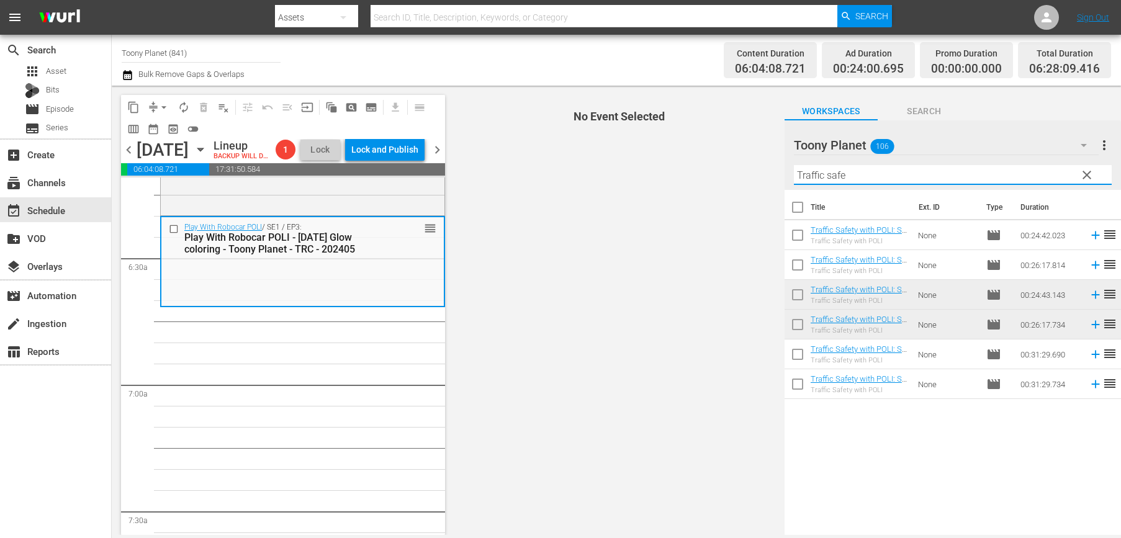
click at [626, 378] on span "No Event Selected" at bounding box center [616, 310] width 336 height 449
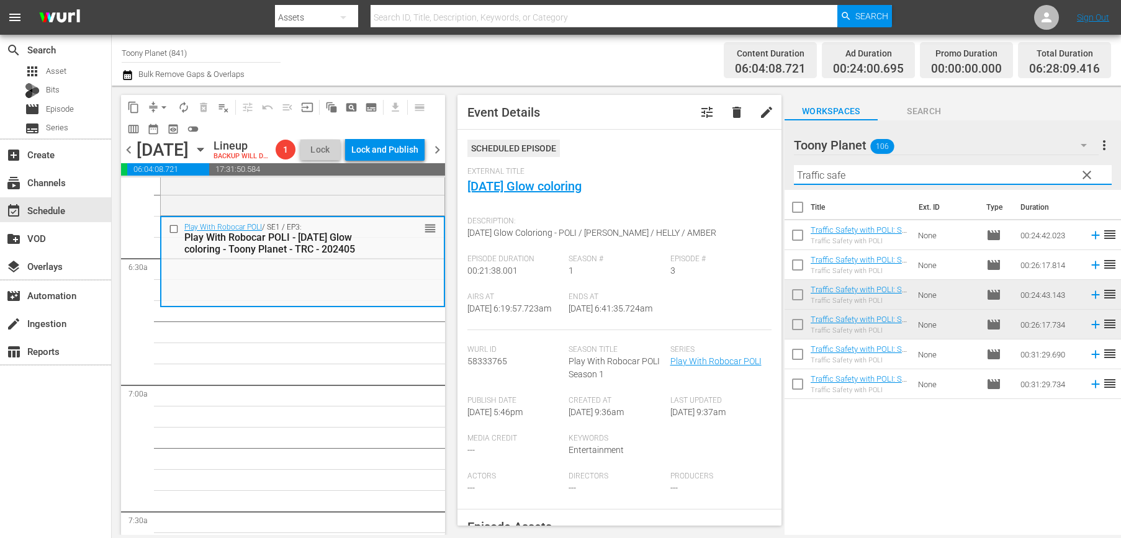
drag, startPoint x: 881, startPoint y: 175, endPoint x: 643, endPoint y: 146, distance: 239.4
click at [644, 146] on div "content_copy compress arrow_drop_down autorenew_outlined delete_forever_outline…" at bounding box center [616, 310] width 1009 height 449
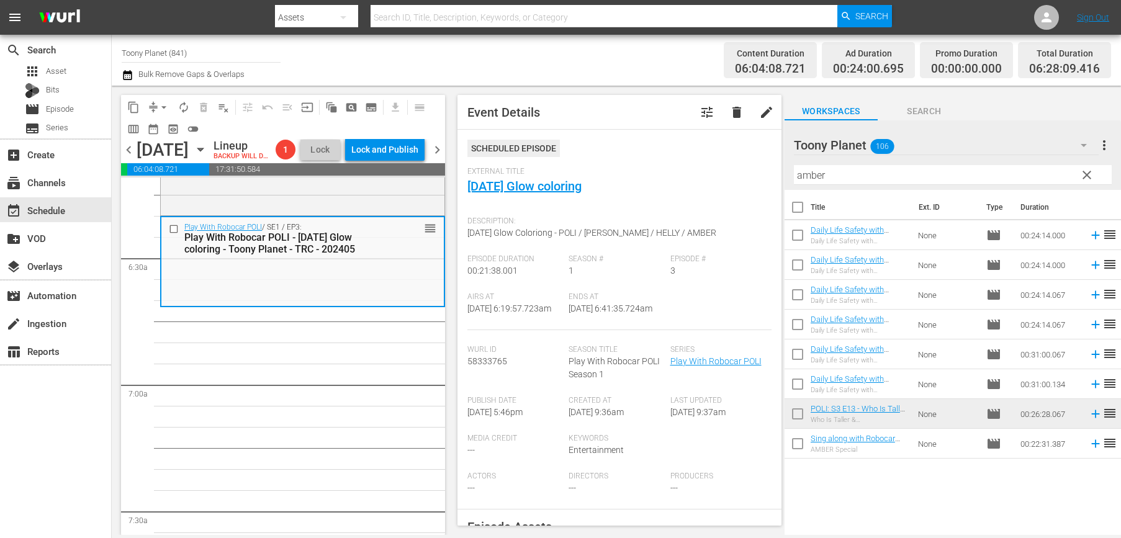
drag, startPoint x: 413, startPoint y: 388, endPoint x: 772, endPoint y: 277, distance: 375.4
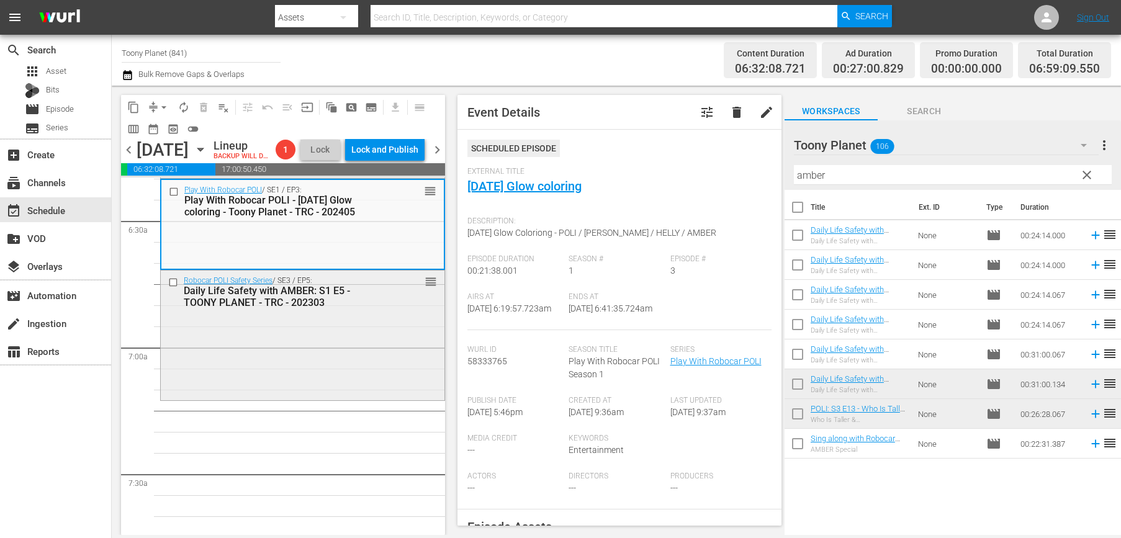
click at [315, 308] on div "Daily Life Safety with AMBER: S1 E5 - TOONY PLANET - TRC - 202303" at bounding box center [283, 297] width 199 height 24
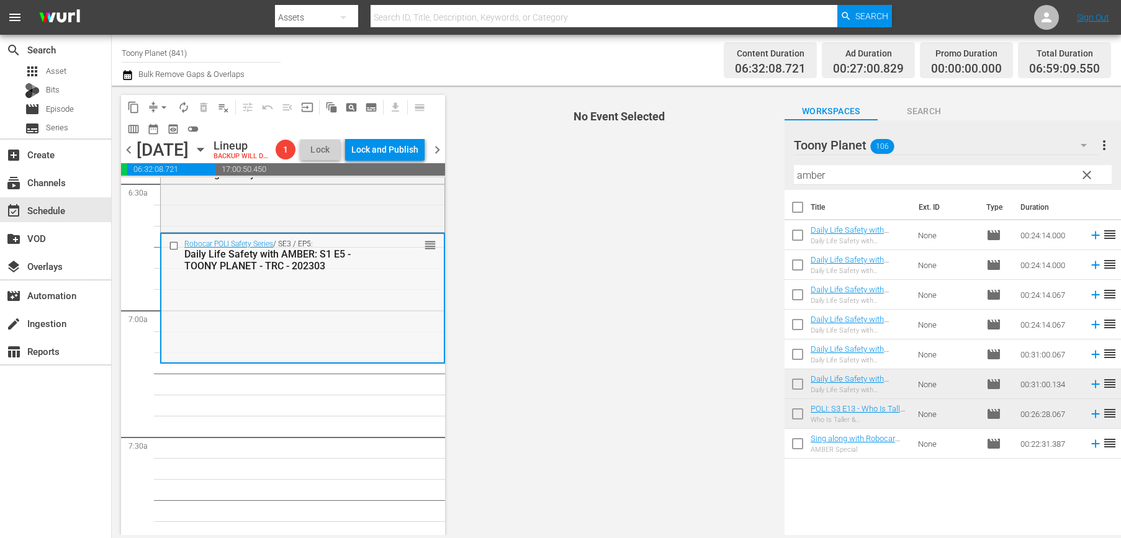
scroll to position [1643, 0]
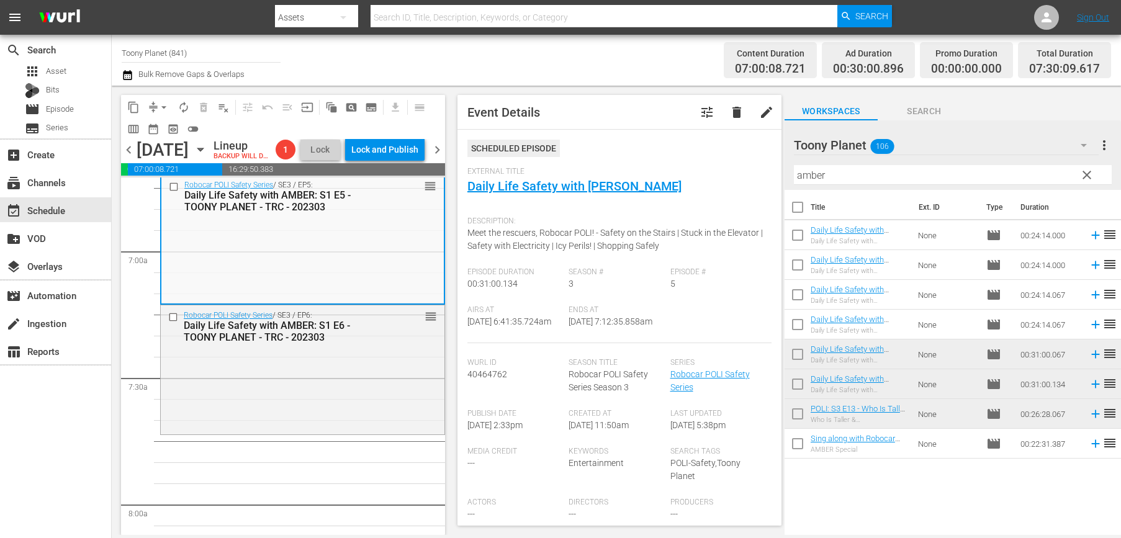
scroll to position [1701, 0]
click at [279, 374] on div "Robocar POLI Safety Series / SE3 / EP6: Daily Life Safety with AMBER: S1 E6 - T…" at bounding box center [303, 366] width 284 height 127
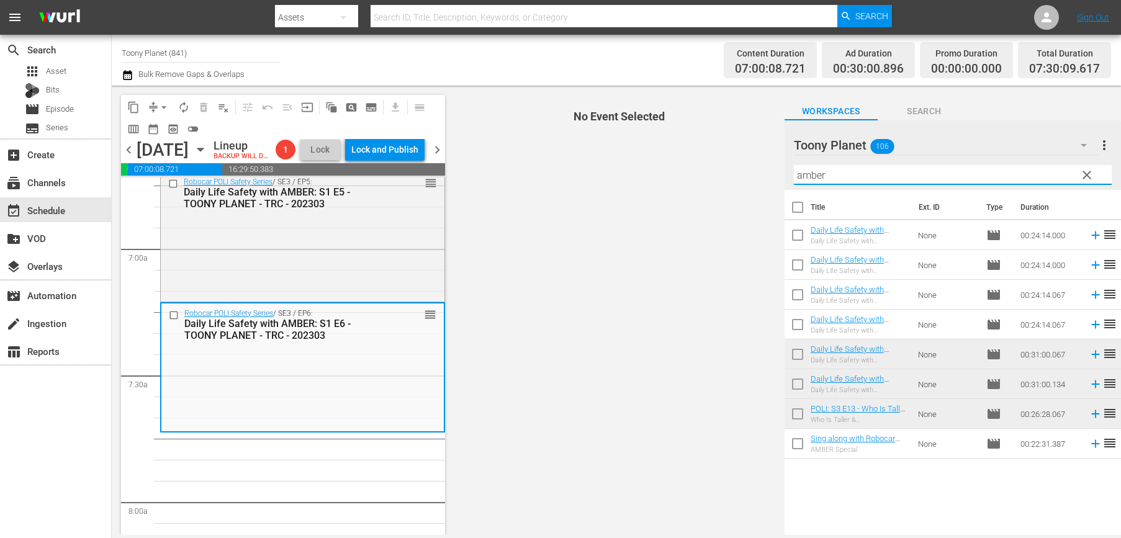
drag, startPoint x: 710, startPoint y: 150, endPoint x: 621, endPoint y: 143, distance: 89.6
click at [635, 143] on div "content_copy compress arrow_drop_down autorenew_outlined delete_forever_outline…" at bounding box center [616, 310] width 1009 height 449
drag, startPoint x: 849, startPoint y: 173, endPoint x: 640, endPoint y: 165, distance: 208.6
click at [640, 165] on div "content_copy compress arrow_drop_down autorenew_outlined delete_forever_outline…" at bounding box center [616, 310] width 1009 height 449
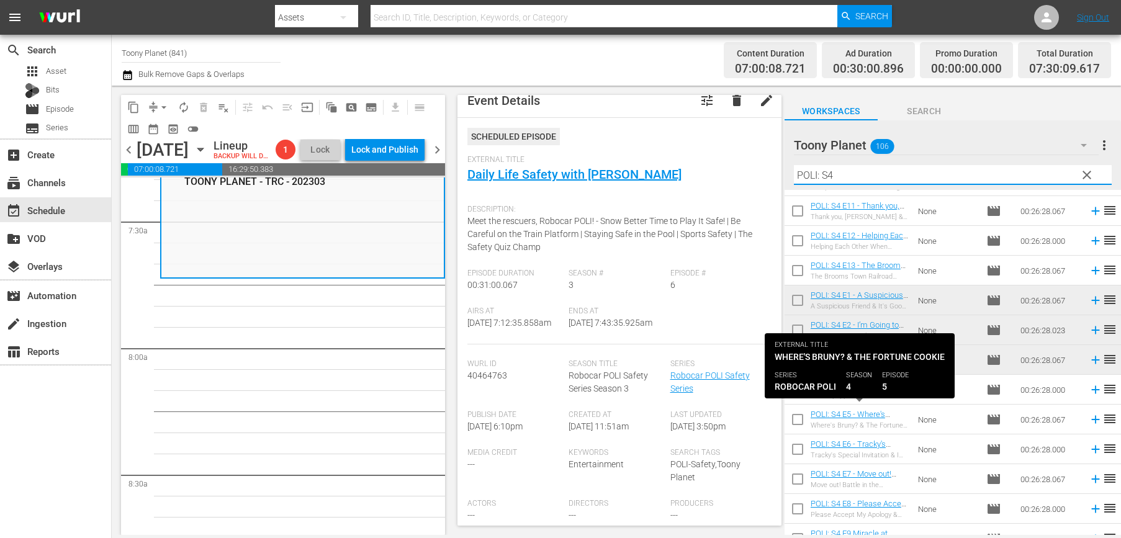
scroll to position [58, 0]
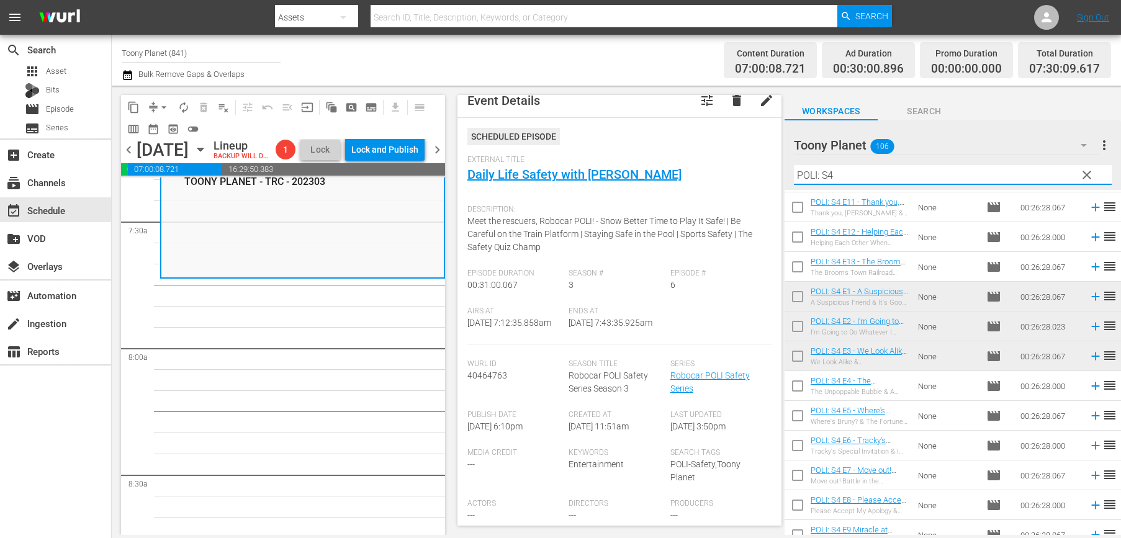
type input "POLI: S4"
click at [792, 388] on input "checkbox" at bounding box center [797, 388] width 26 height 26
checkbox input "true"
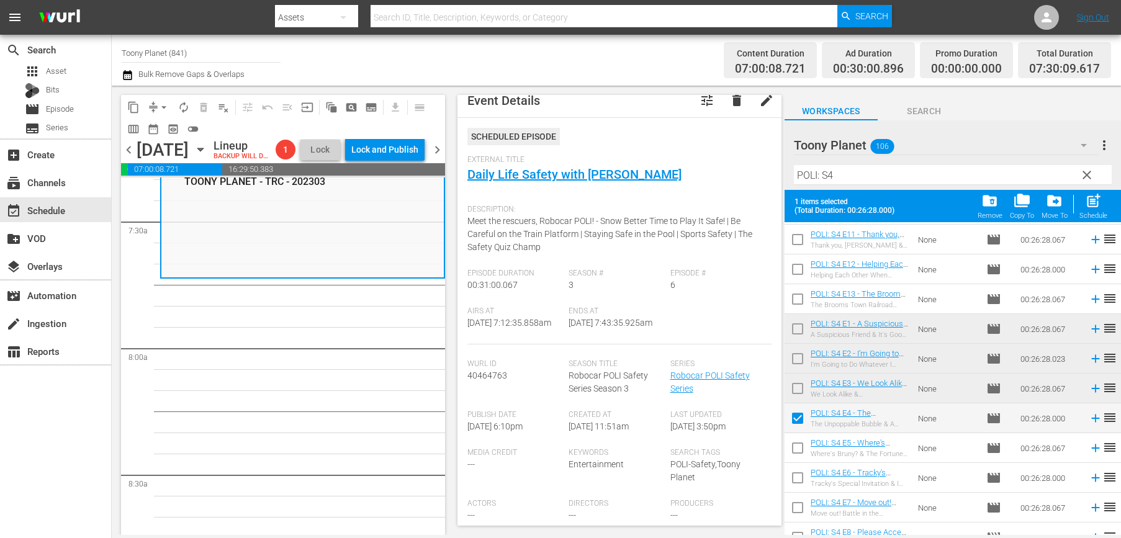
click at [795, 454] on input "checkbox" at bounding box center [797, 450] width 26 height 26
checkbox input "true"
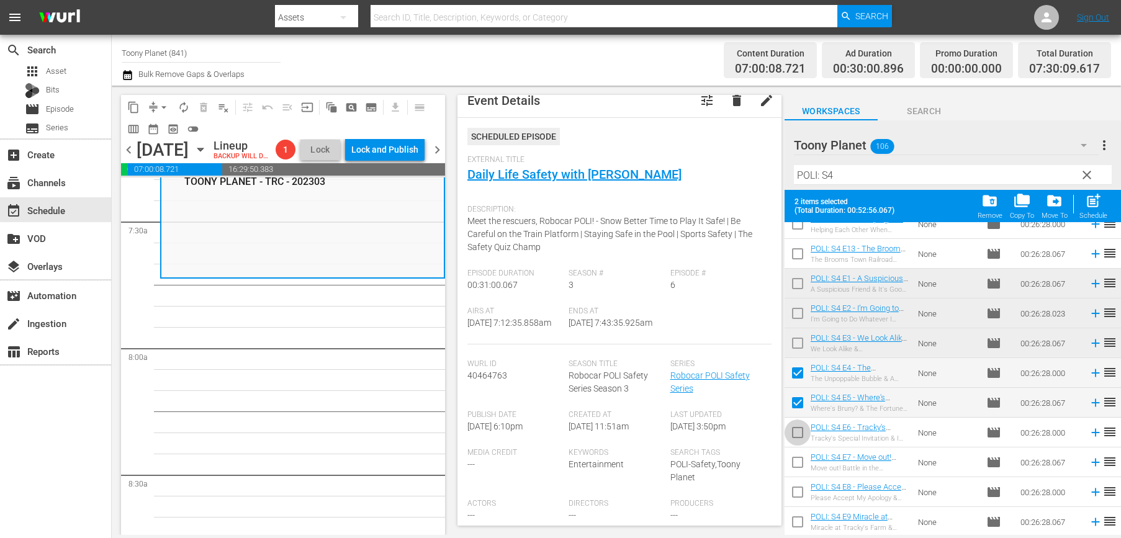
click at [797, 428] on input "checkbox" at bounding box center [797, 435] width 26 height 26
checkbox input "true"
click at [792, 462] on input "checkbox" at bounding box center [797, 465] width 26 height 26
checkbox input "true"
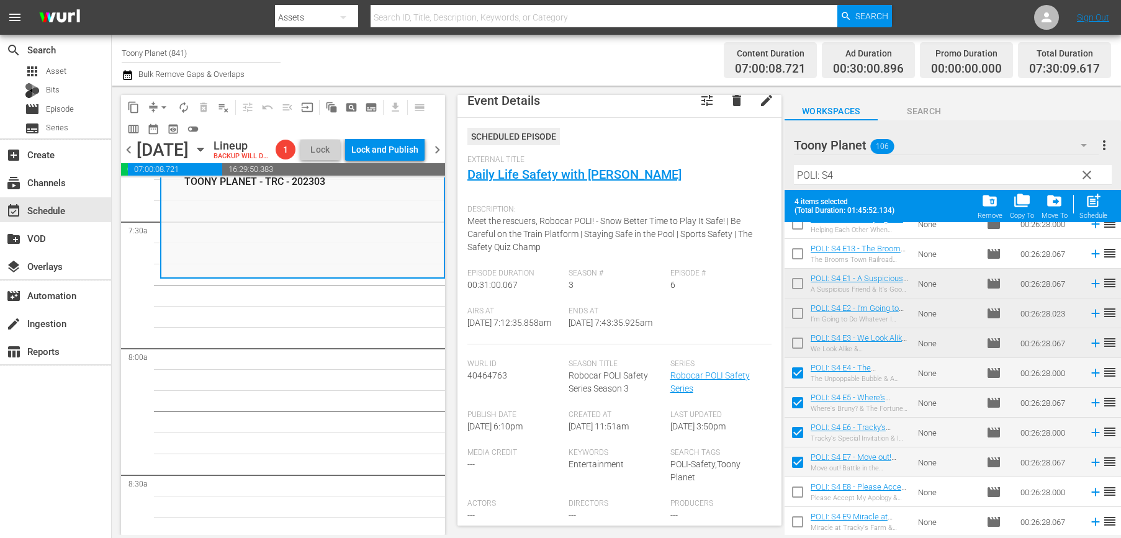
click at [1107, 207] on button "post_add Schedule" at bounding box center [1092, 206] width 35 height 35
checkbox input "false"
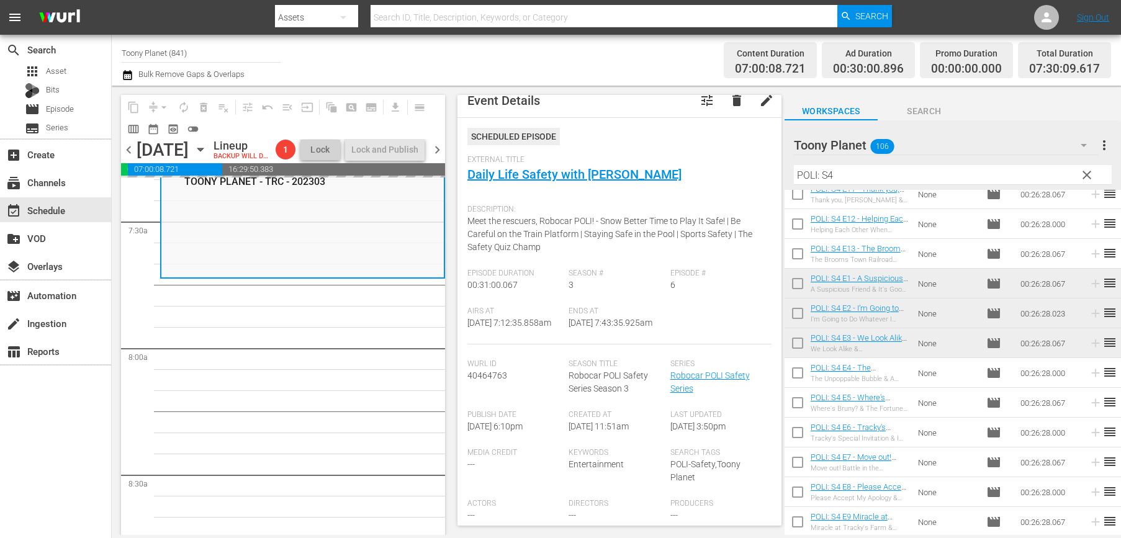
scroll to position [71, 0]
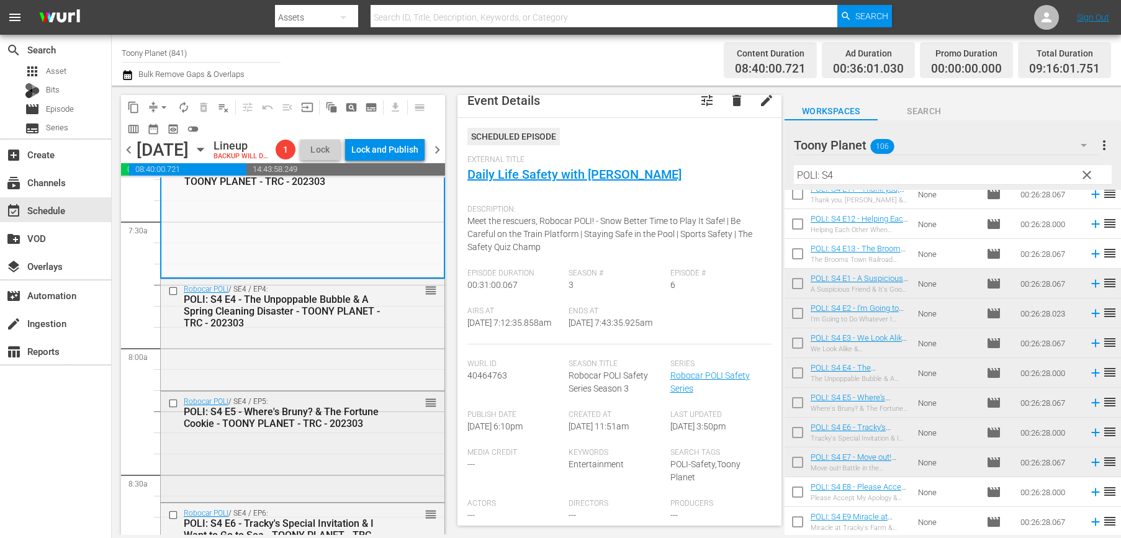
click at [301, 468] on div "Robocar POLI / SE4 / EP5: POLI: S4 E5 - Where's Bruny? & The Fortune Cookie - T…" at bounding box center [303, 446] width 284 height 108
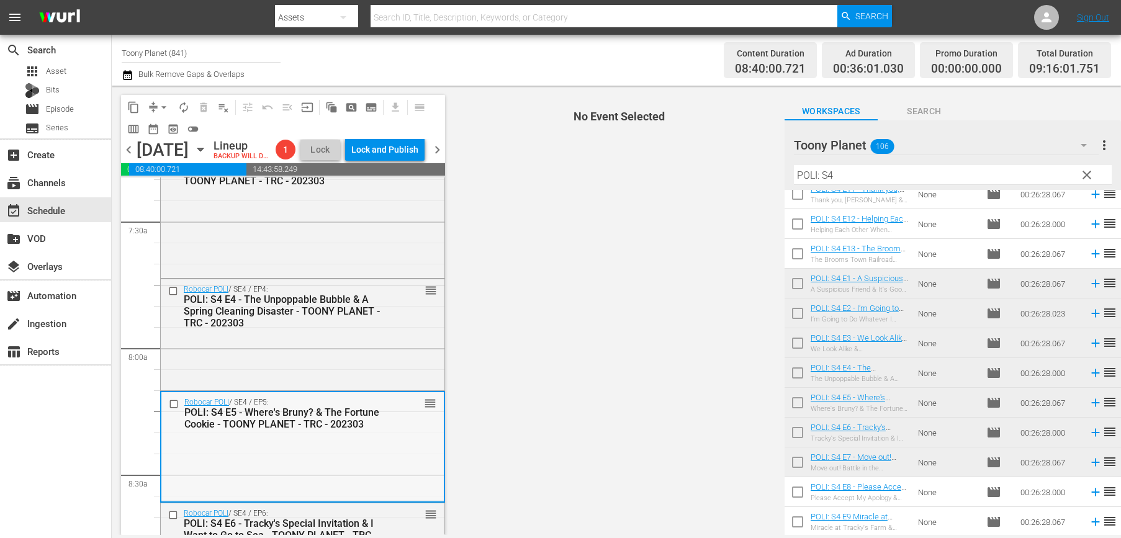
scroll to position [2200, 0]
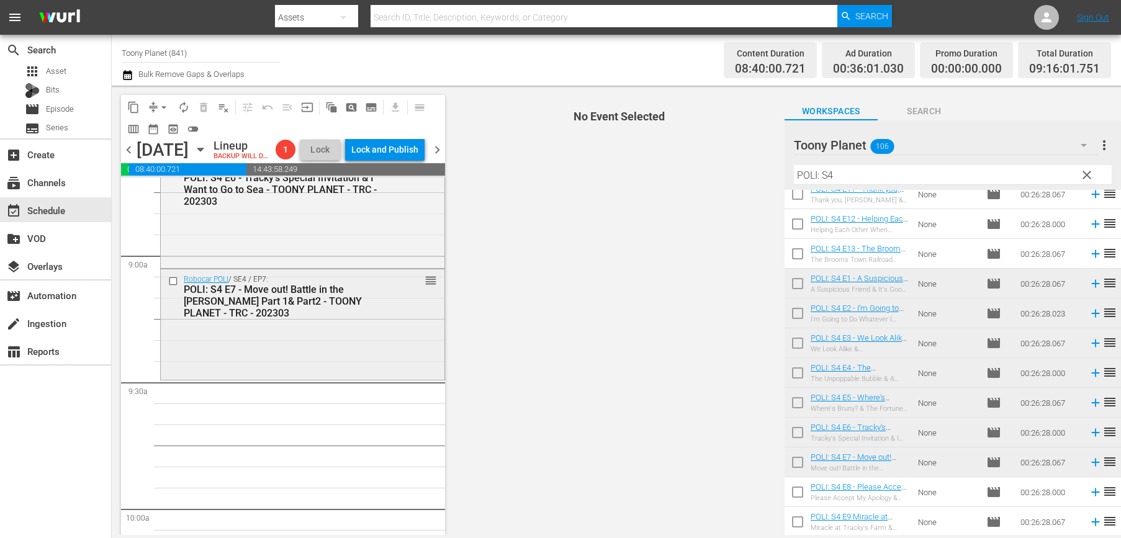
click at [172, 362] on div "Robocar POLI / SE4 / EP7: POLI: S4 E7 - Move out! Battle in the Woods Part 1& P…" at bounding box center [303, 323] width 284 height 108
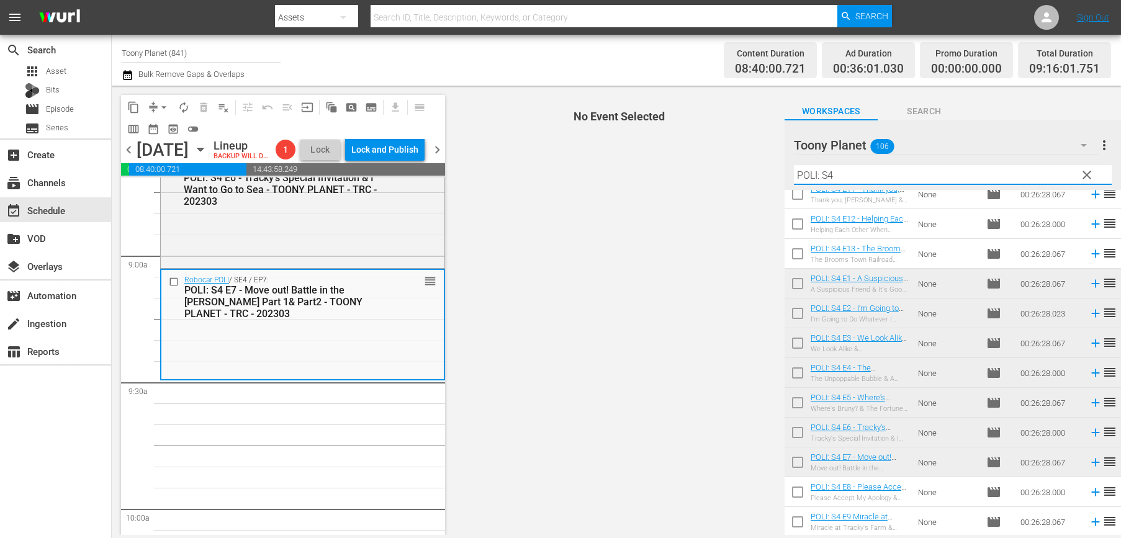
drag, startPoint x: 843, startPoint y: 169, endPoint x: 781, endPoint y: 164, distance: 62.2
click at [781, 164] on div "content_copy compress arrow_drop_down autorenew_outlined delete_forever_outline…" at bounding box center [616, 310] width 1009 height 449
click at [513, 351] on span "No Event Selected" at bounding box center [616, 310] width 336 height 449
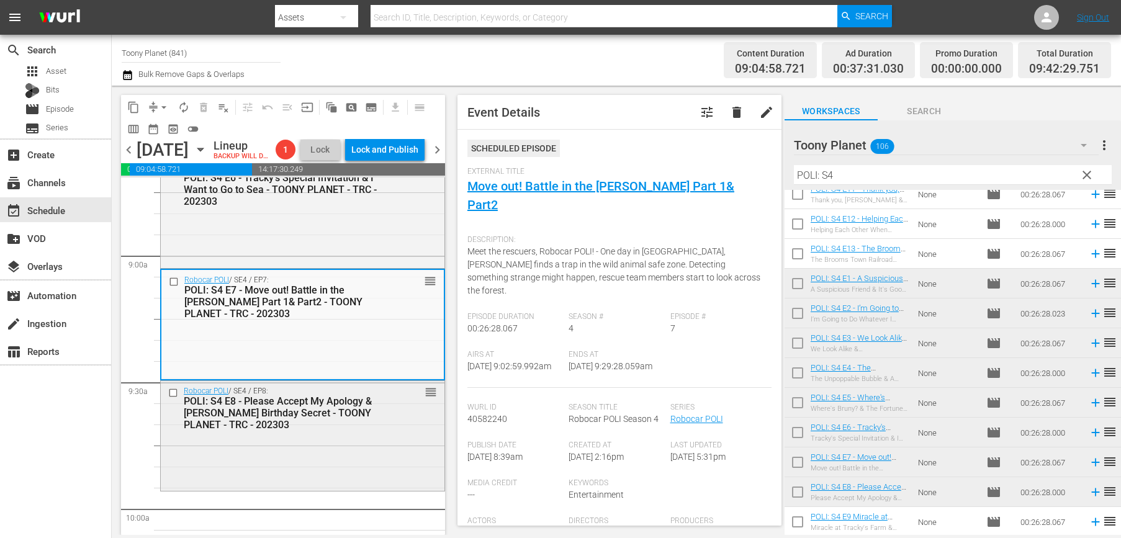
click at [345, 431] on div "POLI: S4 E8 - Please Accept My Apology & [PERSON_NAME] Birthday Secret - TOONY …" at bounding box center [283, 412] width 199 height 35
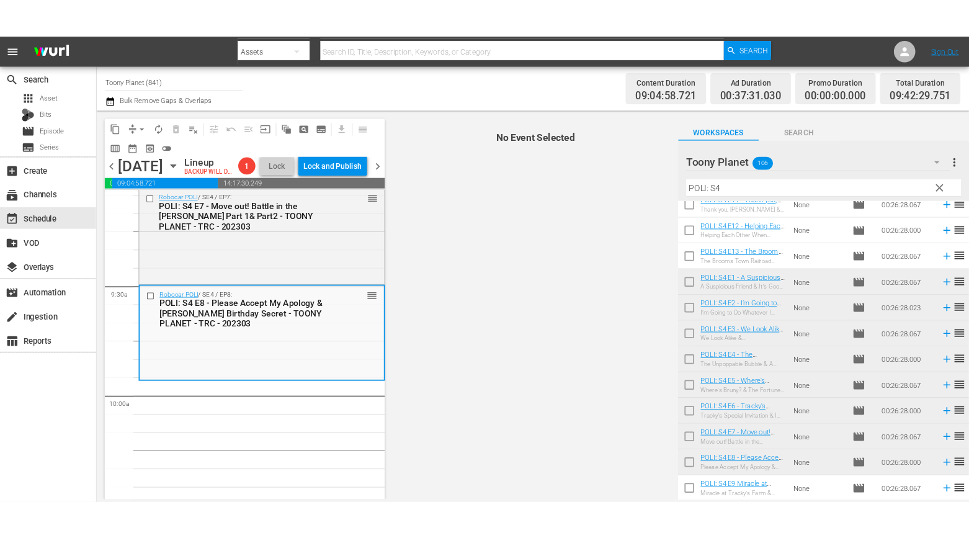
scroll to position [2294, 0]
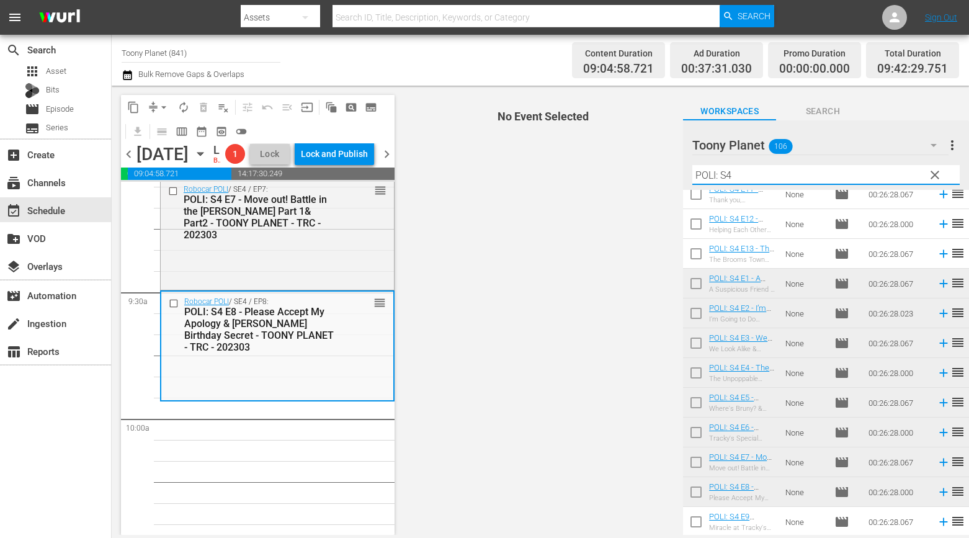
drag, startPoint x: 725, startPoint y: 176, endPoint x: 626, endPoint y: 168, distance: 99.0
click at [632, 172] on div "content_copy compress arrow_drop_down autorenew_outlined delete_forever_outline…" at bounding box center [540, 310] width 857 height 449
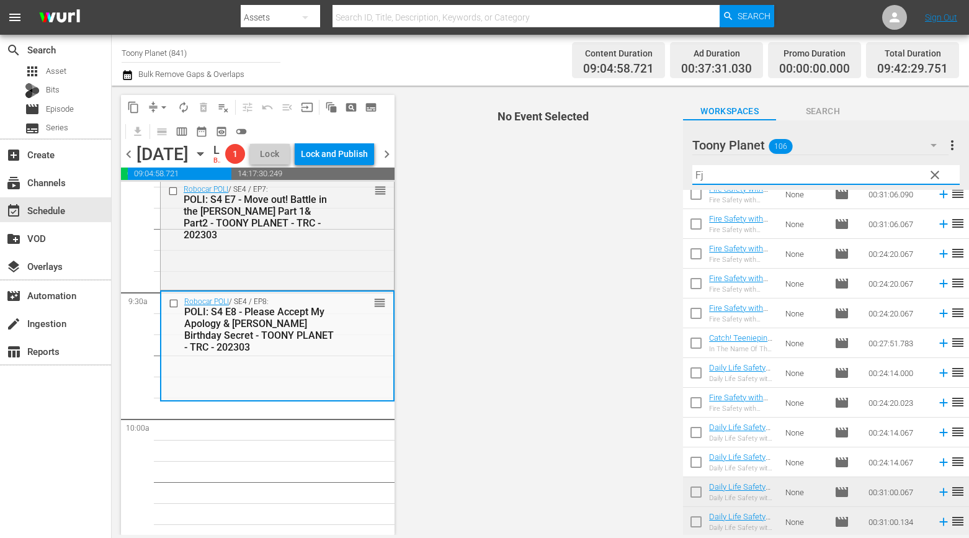
scroll to position [0, 0]
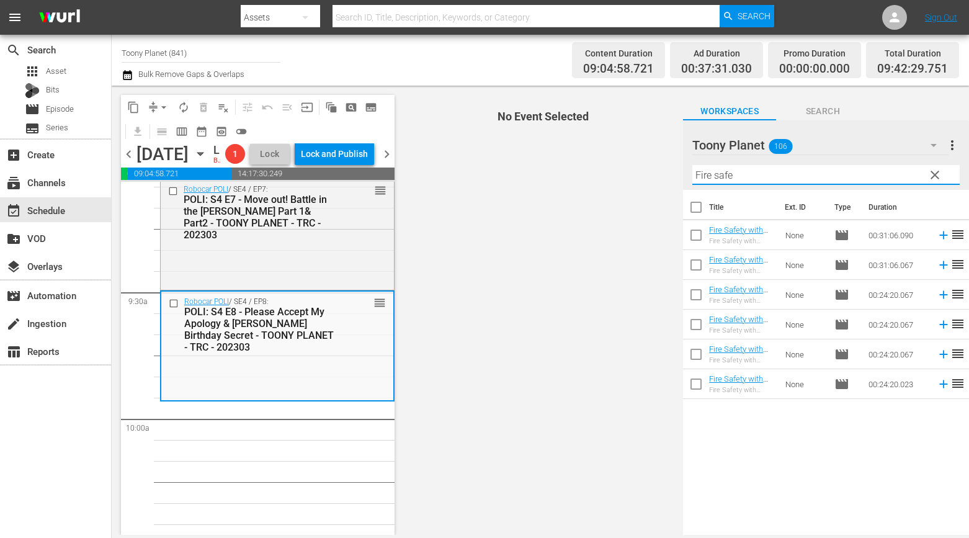
drag, startPoint x: 801, startPoint y: 174, endPoint x: 594, endPoint y: 167, distance: 207.3
click at [604, 167] on div "content_copy compress arrow_drop_down autorenew_outlined delete_forever_outline…" at bounding box center [540, 310] width 857 height 449
type input "Fire safe"
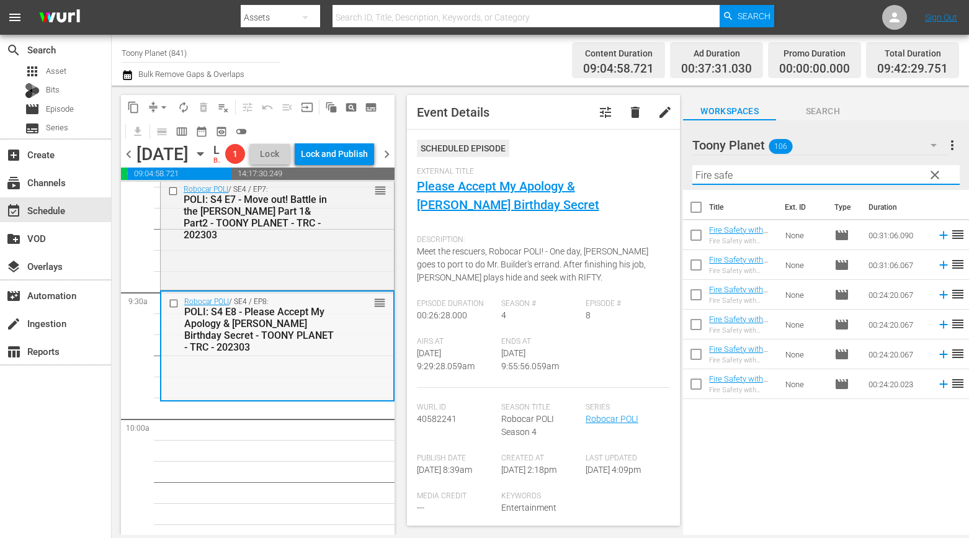
click at [232, 353] on div "POLI: S4 E8 - Please Accept My Apology & [PERSON_NAME] Birthday Secret - TOONY …" at bounding box center [259, 329] width 150 height 47
click at [695, 329] on input "checkbox" at bounding box center [696, 327] width 26 height 26
checkbox input "true"
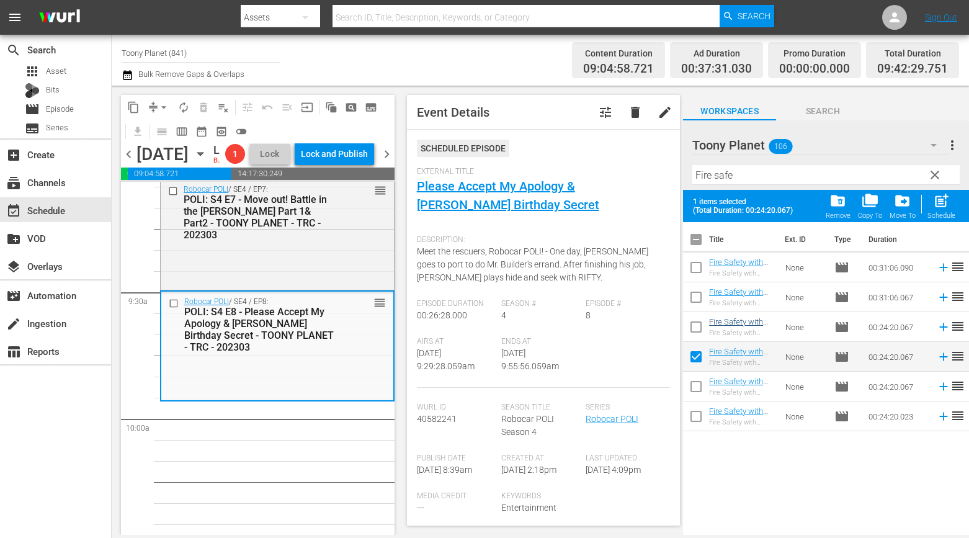
drag, startPoint x: 692, startPoint y: 382, endPoint x: 764, endPoint y: 321, distance: 94.3
click at [691, 382] on input "checkbox" at bounding box center [696, 389] width 26 height 26
checkbox input "true"
click at [939, 208] on span "post_add" at bounding box center [941, 200] width 17 height 17
checkbox input "false"
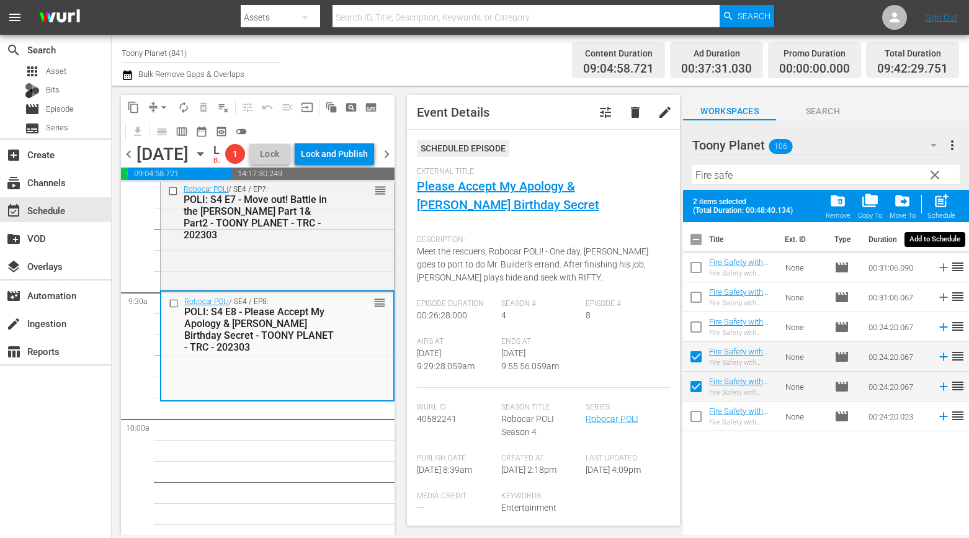
checkbox input "false"
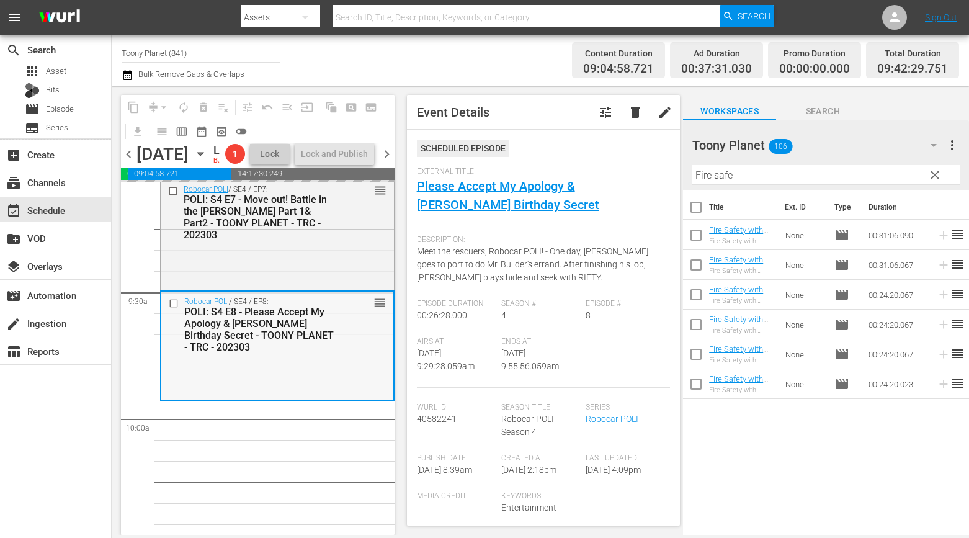
click at [282, 400] on div "Robocar POLI / SE4 / EP8: POLI: S4 E8 - Please Accept My Apology & Bruner's Bir…" at bounding box center [277, 346] width 232 height 108
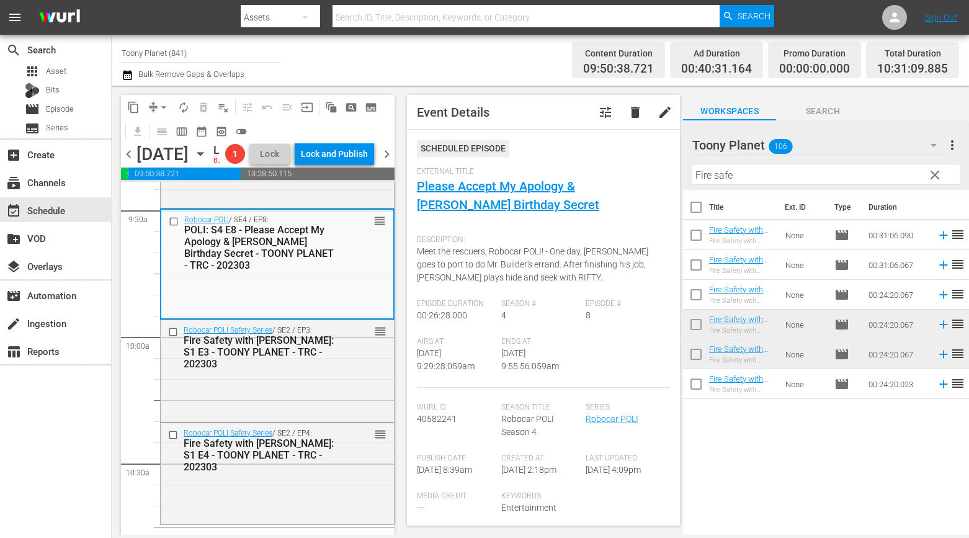
scroll to position [2569, 0]
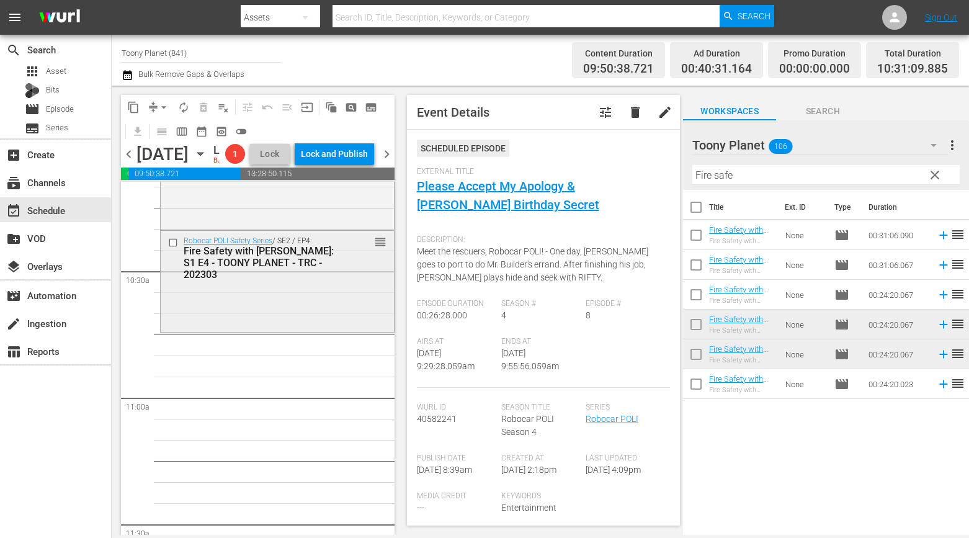
click at [261, 329] on div "Robocar POLI Safety Series / SE2 / EP4: Fire Safety with ROY: S1 E4 - TOONY PLA…" at bounding box center [277, 280] width 233 height 99
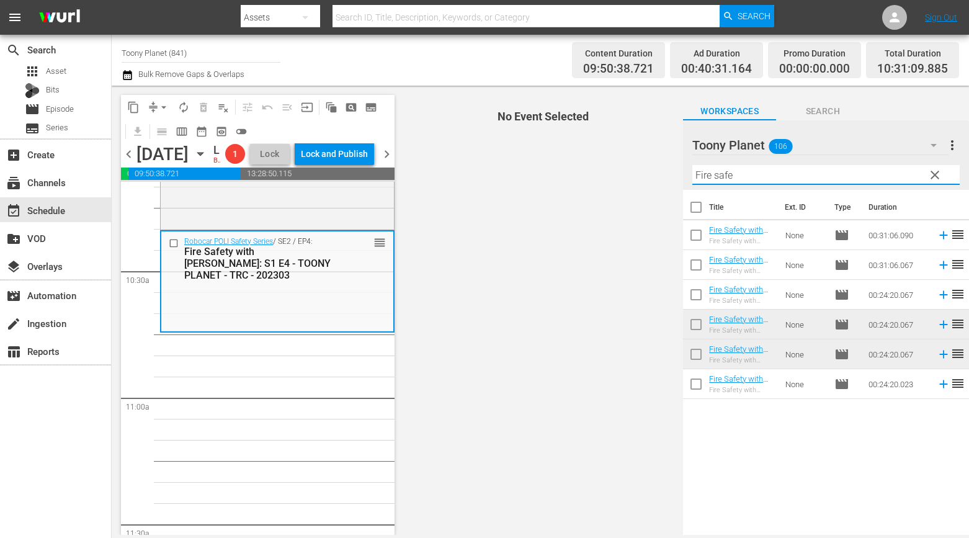
drag, startPoint x: 752, startPoint y: 178, endPoint x: 558, endPoint y: 155, distance: 194.9
click at [558, 155] on div "content_copy compress arrow_drop_down autorenew_outlined delete_forever_outline…" at bounding box center [540, 310] width 857 height 449
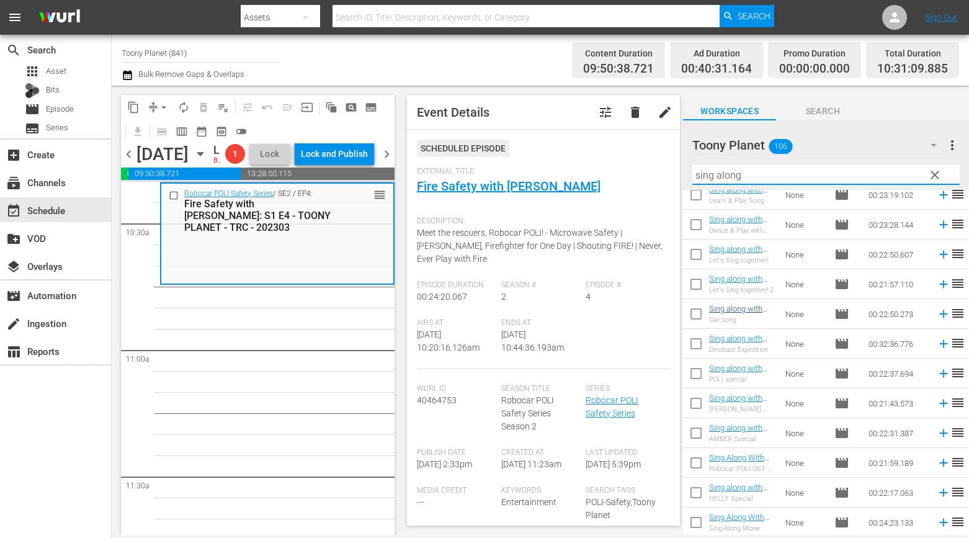
scroll to position [71, 0]
type input "sing along"
drag, startPoint x: 248, startPoint y: 413, endPoint x: 222, endPoint y: 395, distance: 31.2
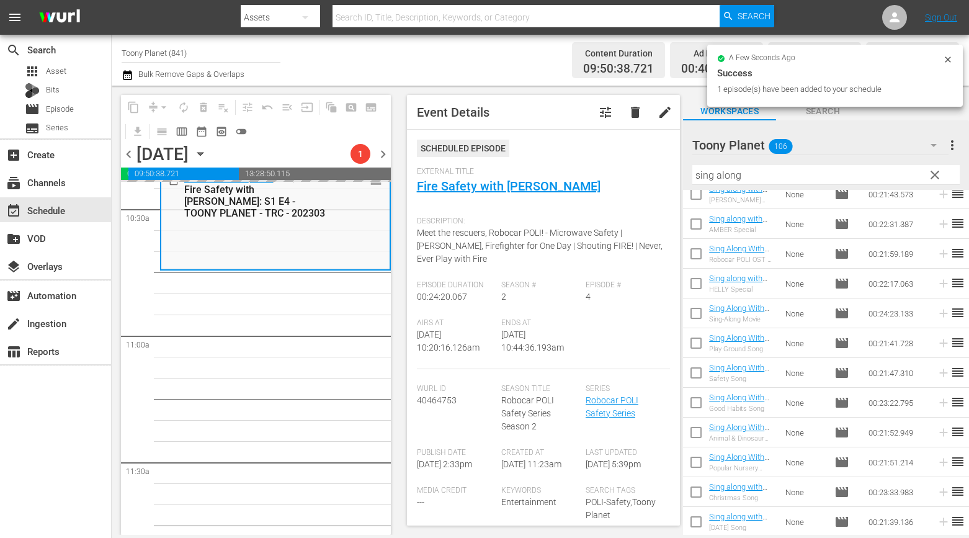
scroll to position [2631, 0]
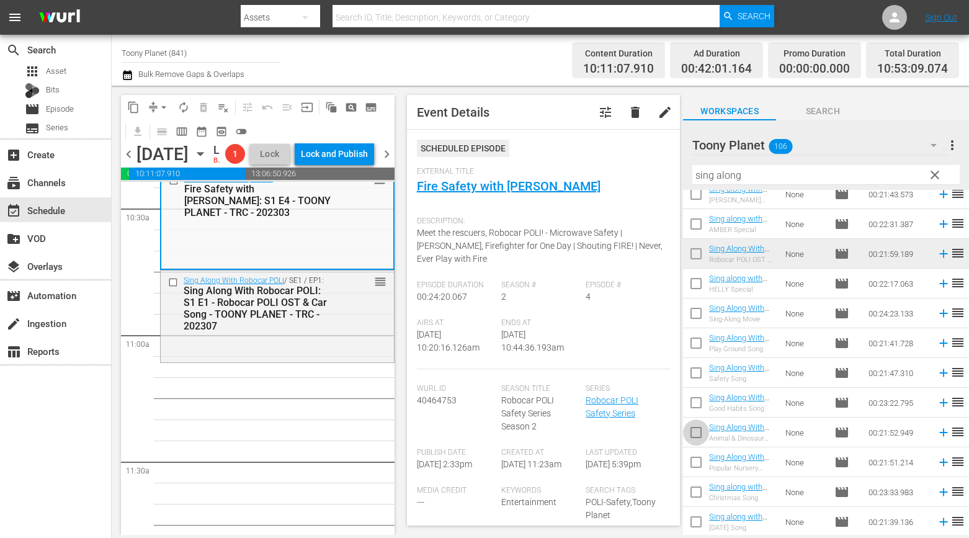
drag, startPoint x: 689, startPoint y: 435, endPoint x: 694, endPoint y: 430, distance: 7.0
click at [689, 435] on input "checkbox" at bounding box center [696, 435] width 26 height 26
checkbox input "true"
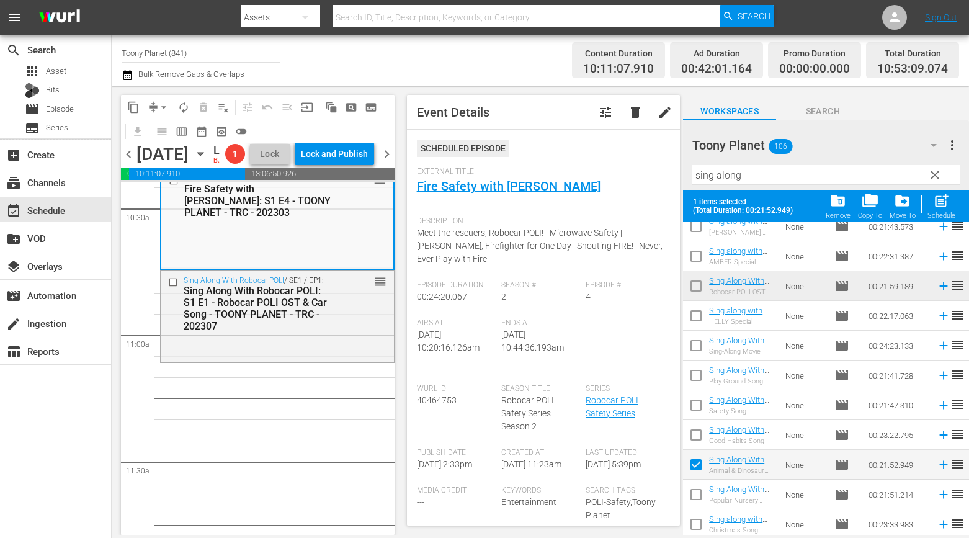
scroll to position [311, 0]
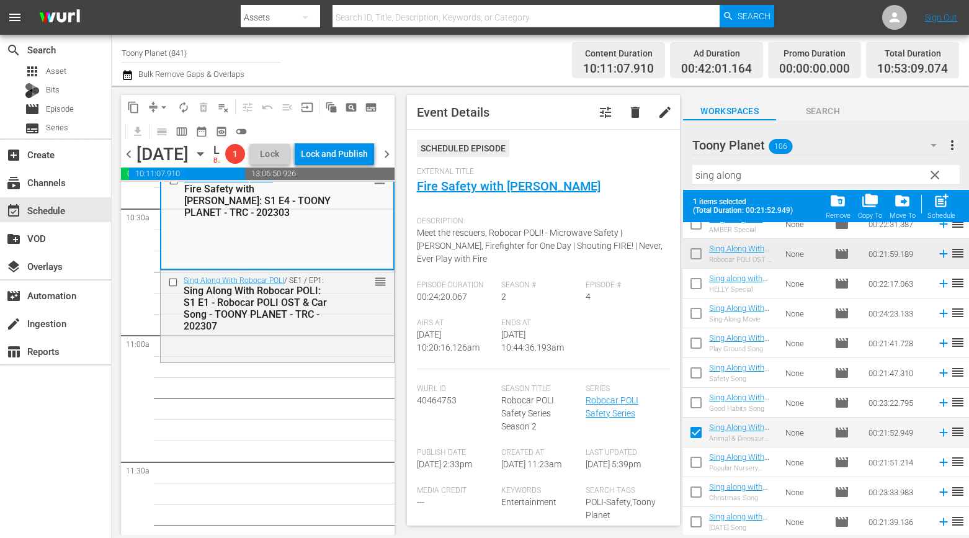
click at [697, 489] on input "checkbox" at bounding box center [696, 494] width 26 height 26
checkbox input "true"
click at [947, 205] on span "post_add" at bounding box center [941, 200] width 17 height 17
checkbox input "false"
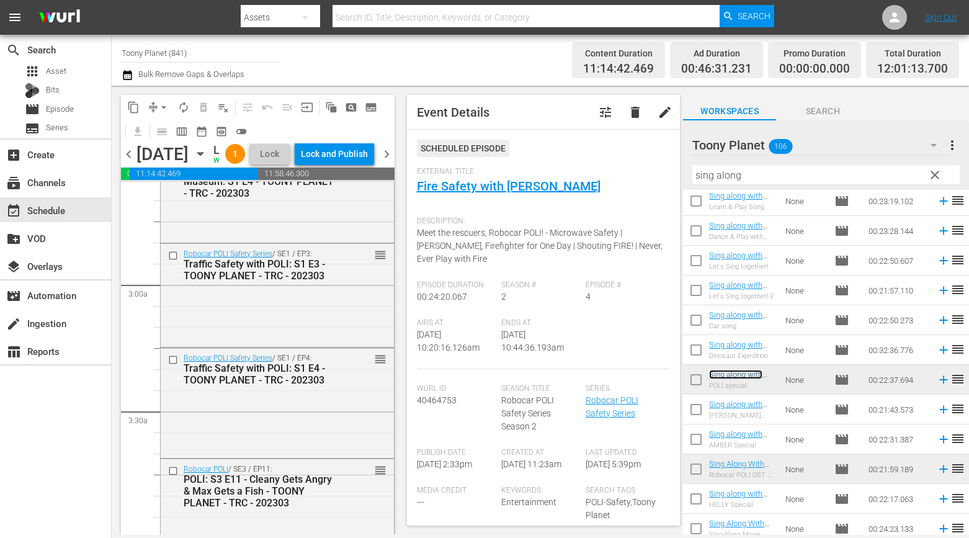
scroll to position [0, 0]
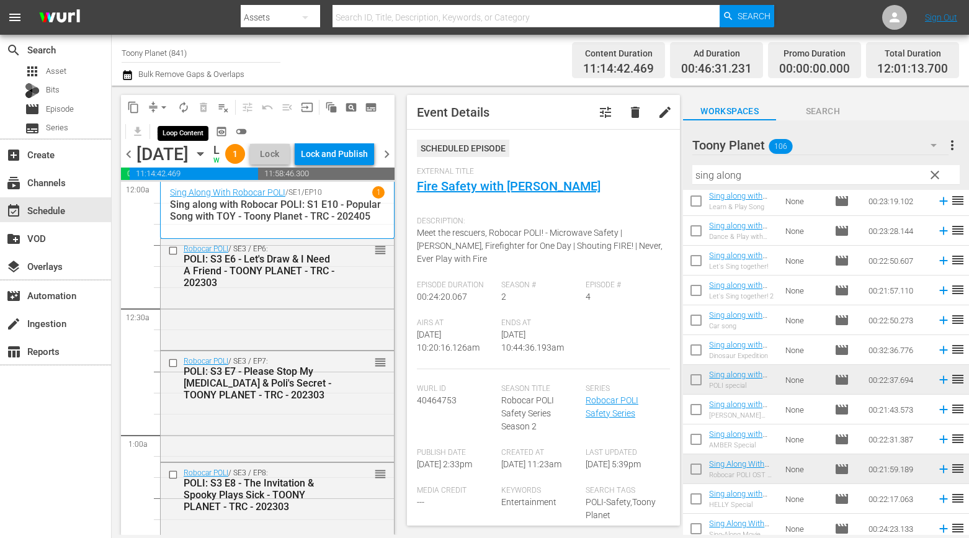
click at [184, 104] on span "autorenew_outlined" at bounding box center [183, 107] width 12 height 12
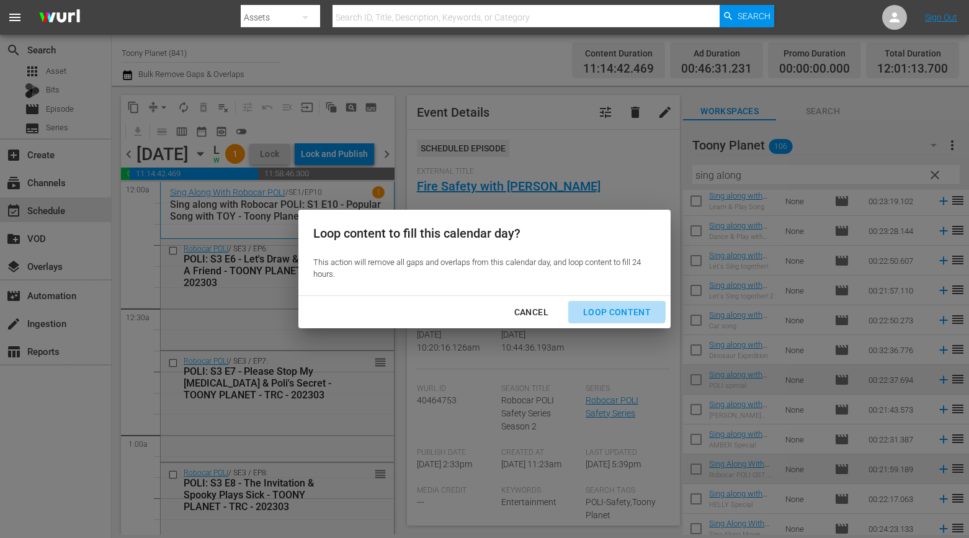
click at [601, 309] on div "Loop Content" at bounding box center [616, 313] width 87 height 16
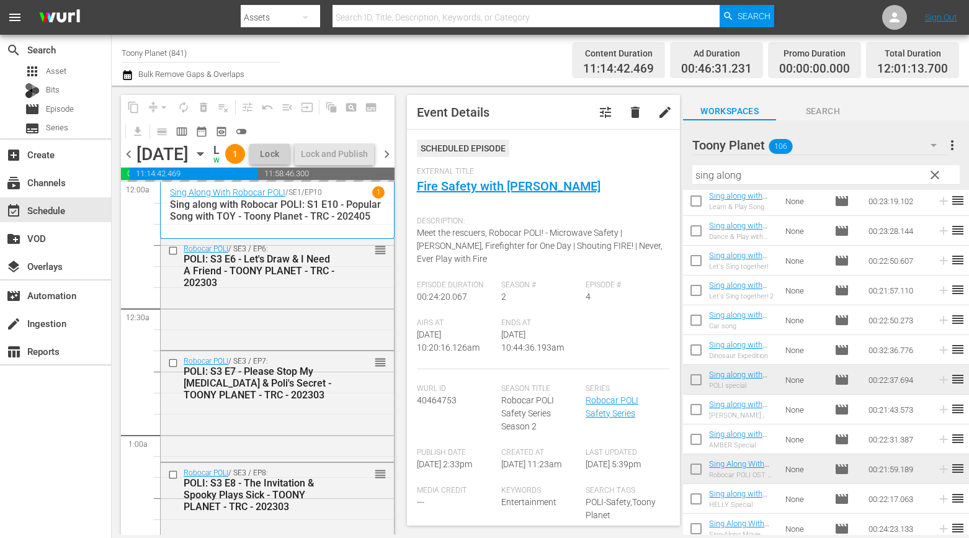
click at [19, 388] on div "search Search apps Asset Bits movie Episode subtitles Series add_box Create sub…" at bounding box center [56, 304] width 112 height 538
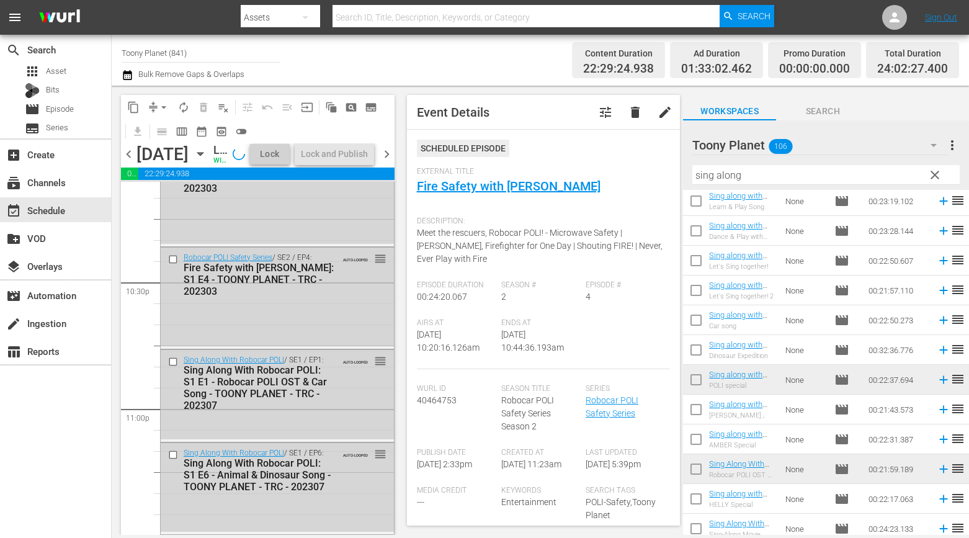
scroll to position [5809, 0]
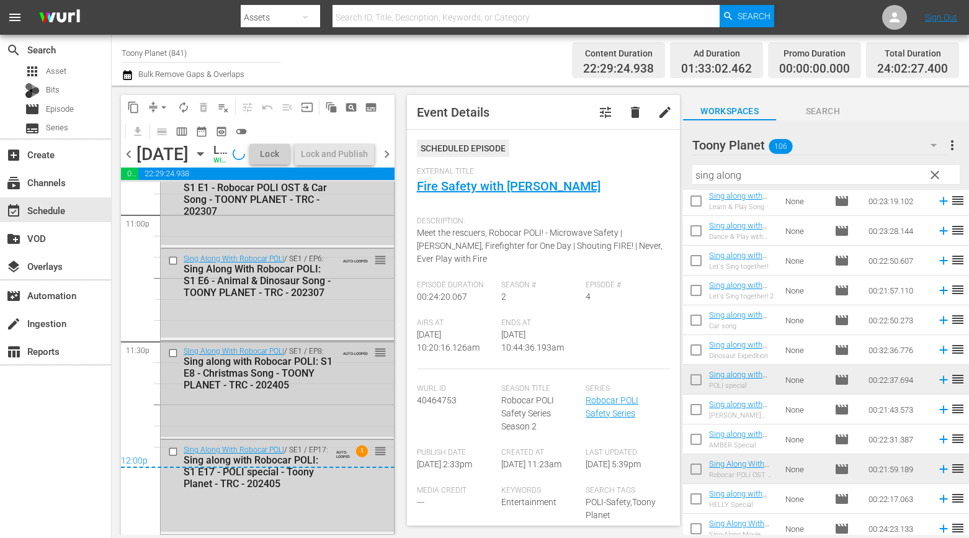
click at [237, 398] on div "Sing Along With Robocar POLI / SE1 / EP8: Sing along with Robocar POLI: S1 E8 -…" at bounding box center [277, 389] width 233 height 96
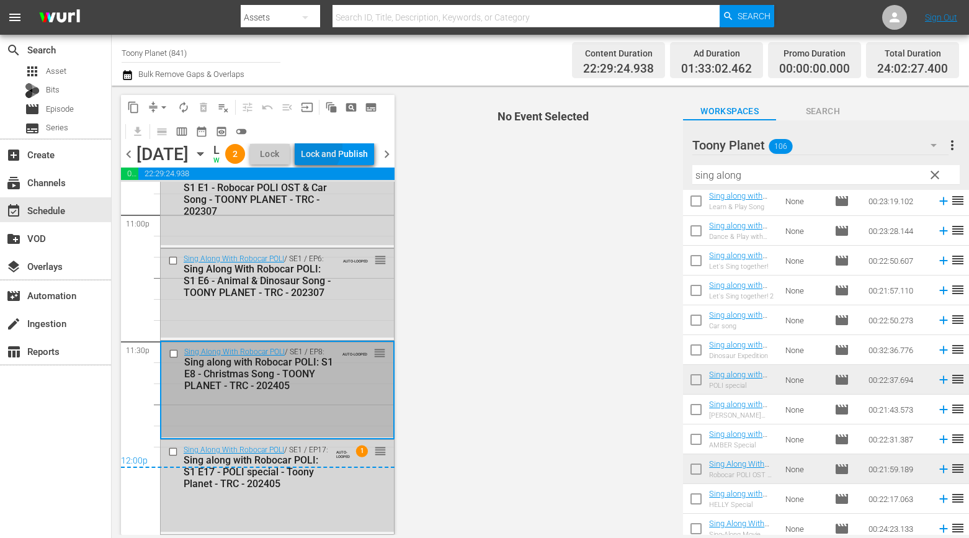
click at [338, 158] on div "Lock and Publish" at bounding box center [334, 154] width 67 height 22
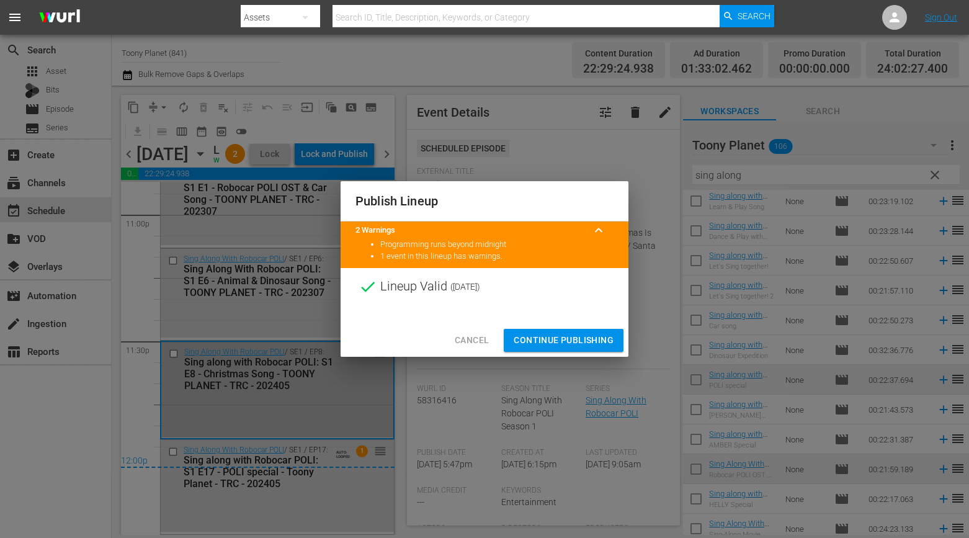
click at [531, 346] on span "Continue Publishing" at bounding box center [564, 341] width 100 height 16
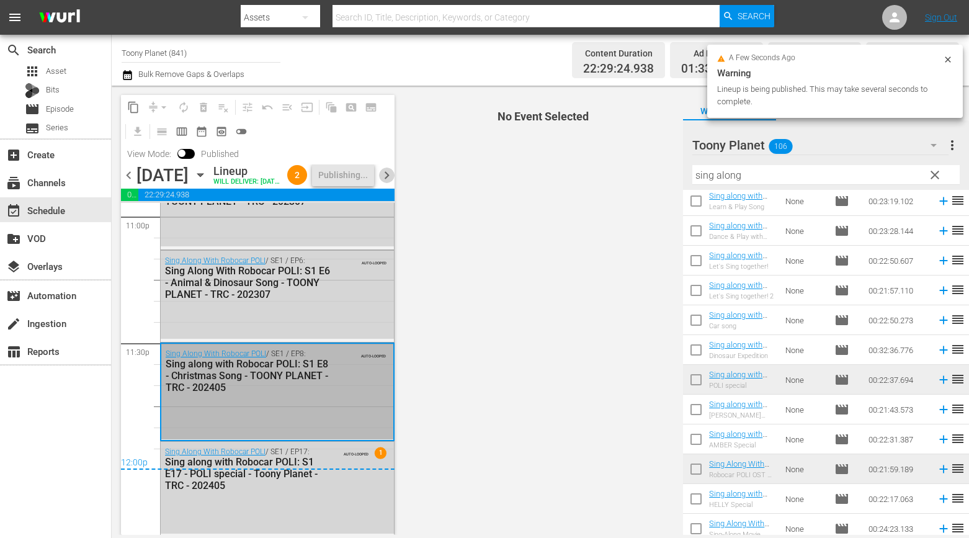
click at [380, 183] on span "chevron_right" at bounding box center [387, 176] width 16 height 16
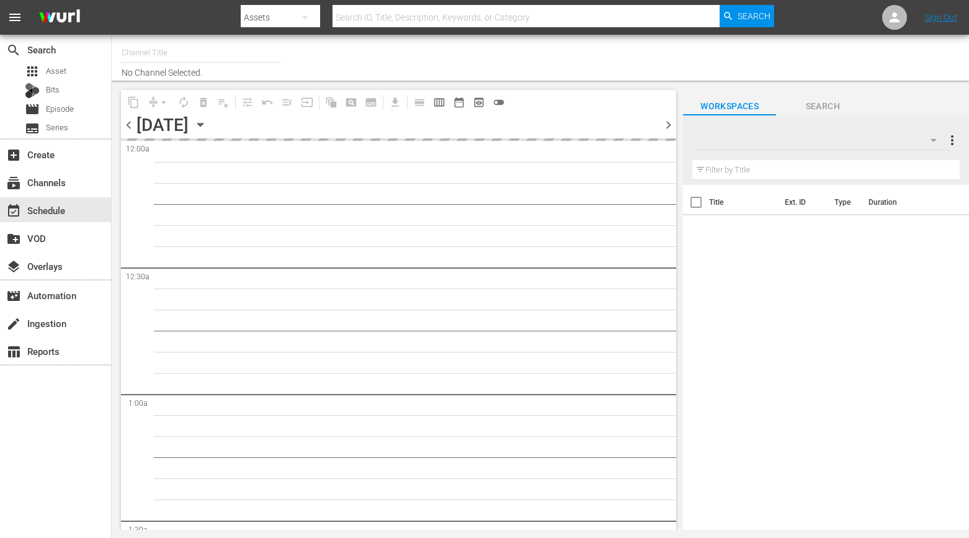
type input "Toony Planet (841)"
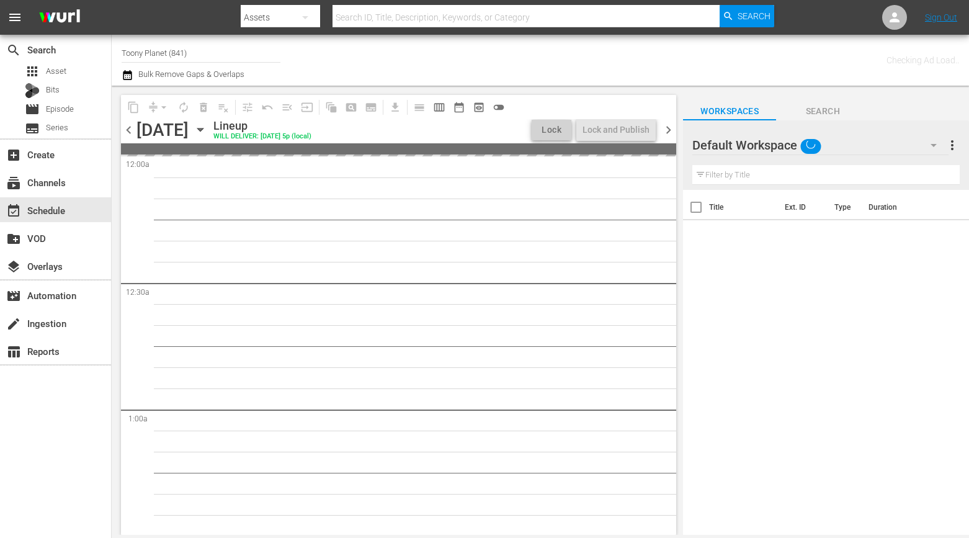
click at [835, 150] on div "Default Workspace" at bounding box center [820, 145] width 256 height 35
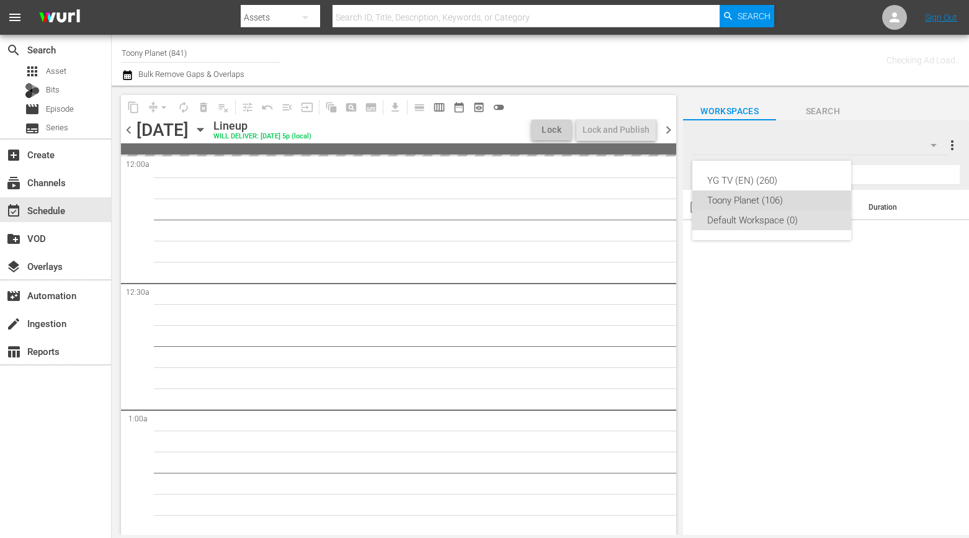
click at [772, 202] on div "Toony Planet (106)" at bounding box center [771, 200] width 129 height 20
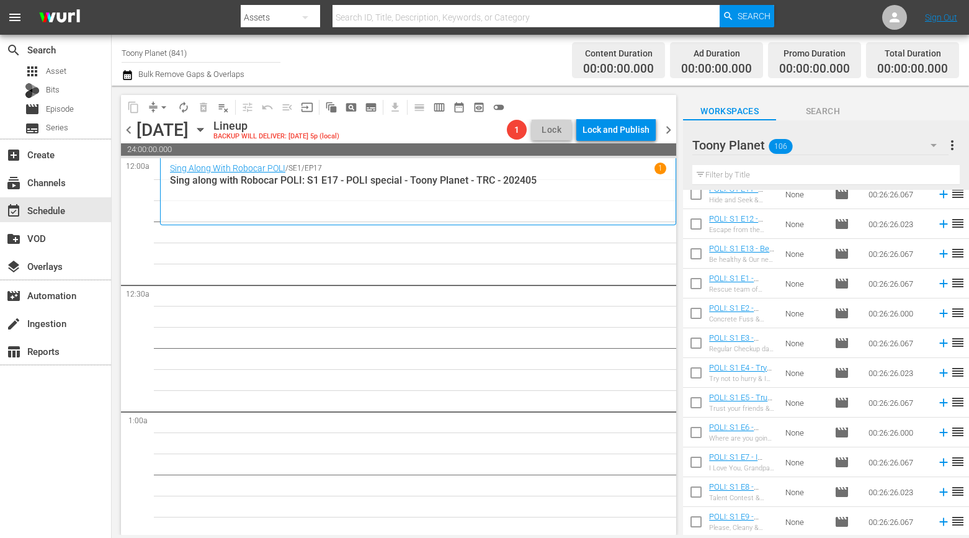
scroll to position [1500, 0]
drag, startPoint x: 545, startPoint y: 443, endPoint x: 159, endPoint y: 460, distance: 386.3
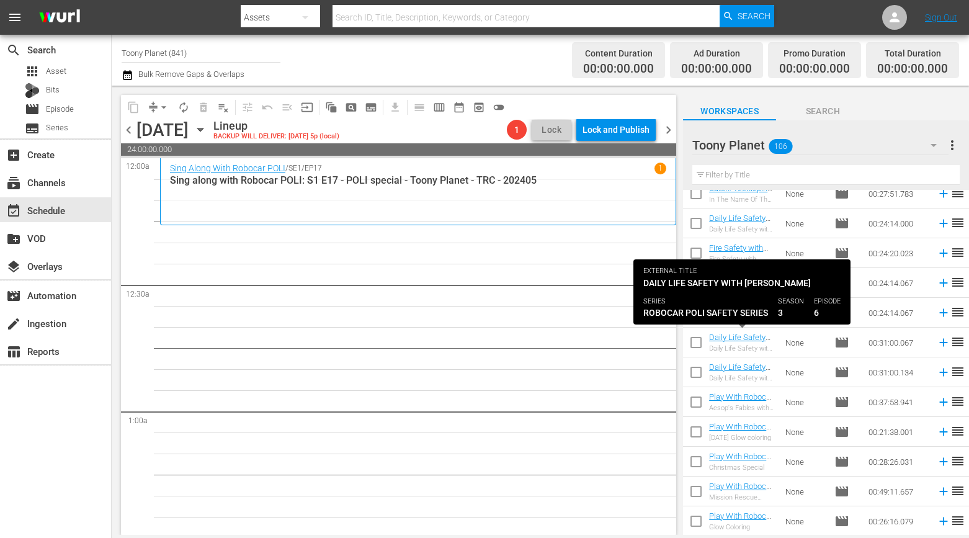
scroll to position [0, 0]
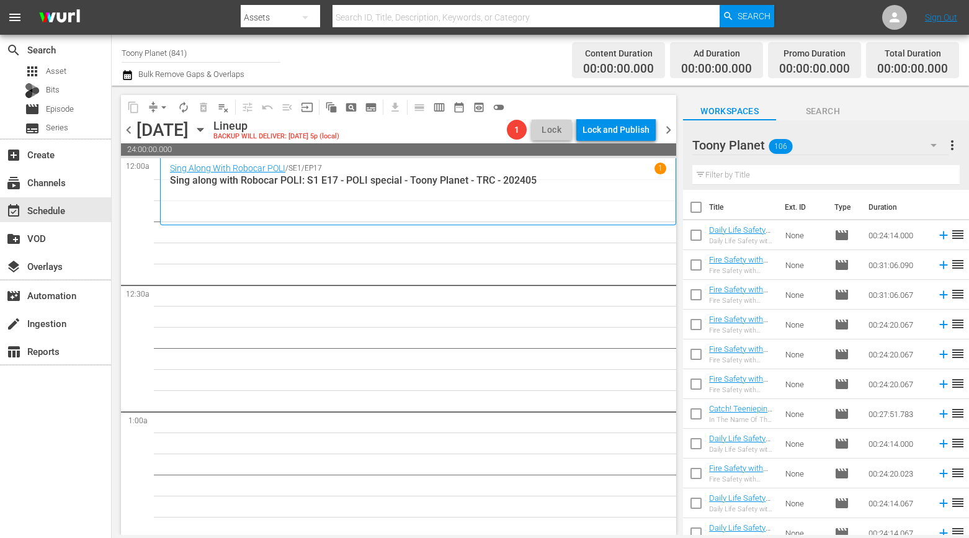
click at [728, 178] on input "text" at bounding box center [825, 175] width 267 height 20
type input "POLI: S4"
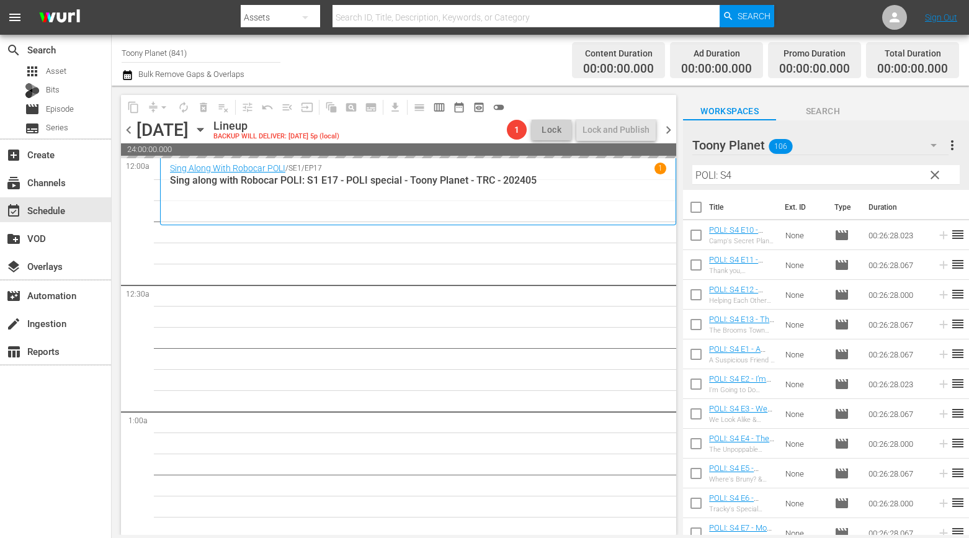
drag, startPoint x: 740, startPoint y: 516, endPoint x: 315, endPoint y: 1, distance: 668.2
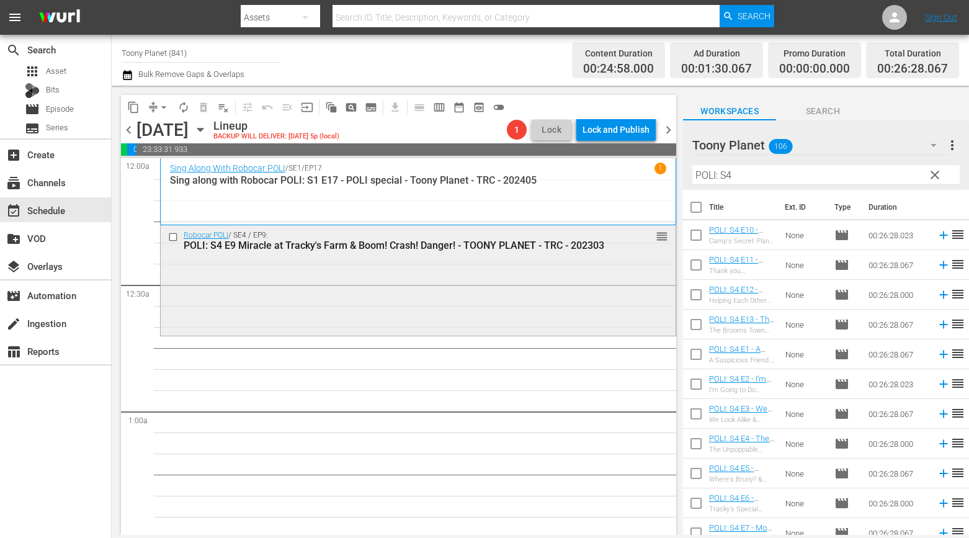
click at [408, 267] on div "Robocar POLI / SE4 / EP9: POLI: S4 E9 Miracle at Tracky's Farm & Boom! Crash! D…" at bounding box center [418, 279] width 515 height 108
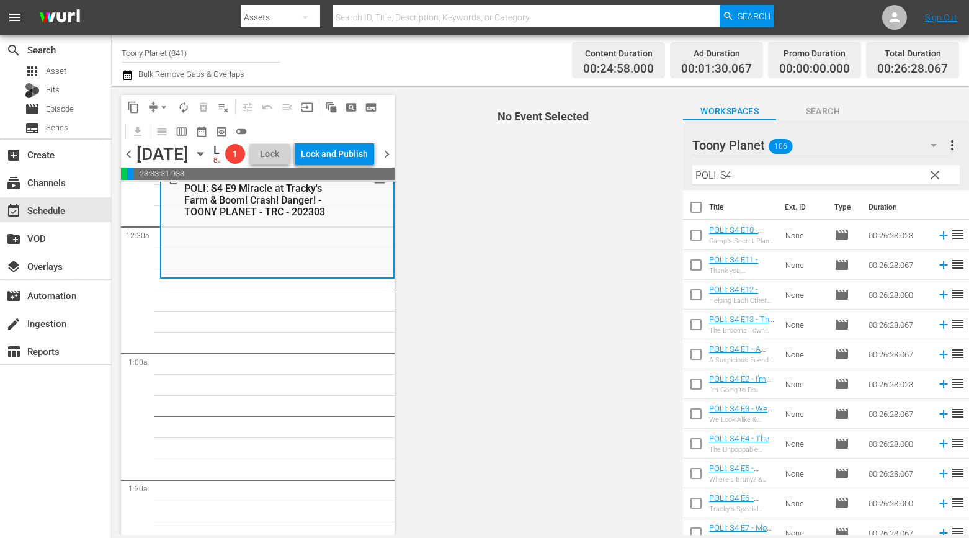
scroll to position [83, 0]
click at [695, 238] on input "checkbox" at bounding box center [696, 238] width 26 height 26
checkbox input "true"
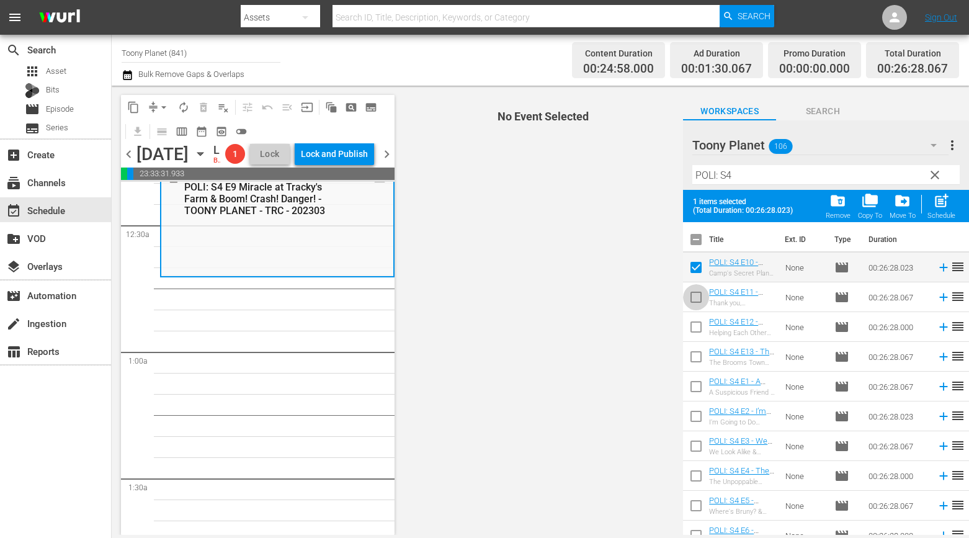
click at [697, 295] on input "checkbox" at bounding box center [696, 300] width 26 height 26
checkbox input "true"
click at [693, 321] on input "checkbox" at bounding box center [696, 329] width 26 height 26
checkbox input "true"
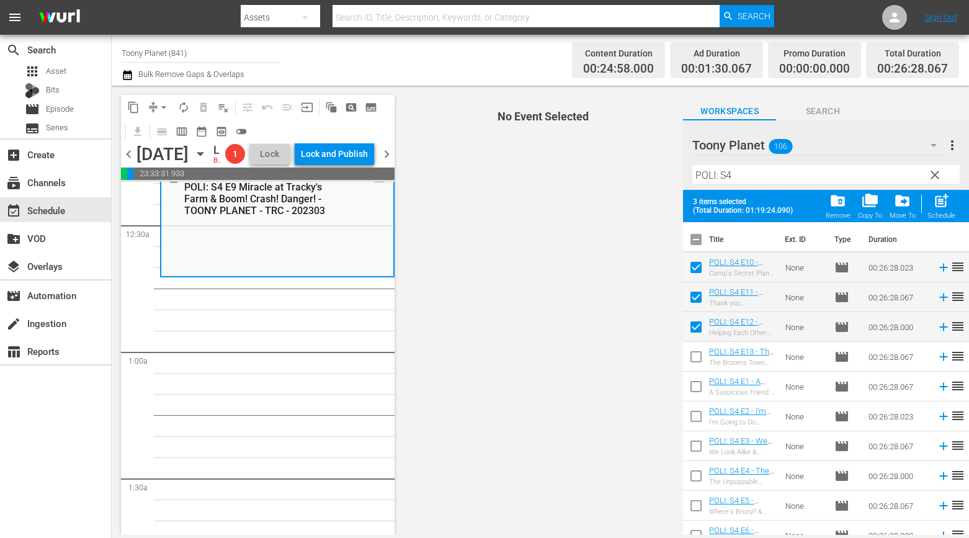
click at [684, 363] on input "checkbox" at bounding box center [696, 359] width 26 height 26
checkbox input "true"
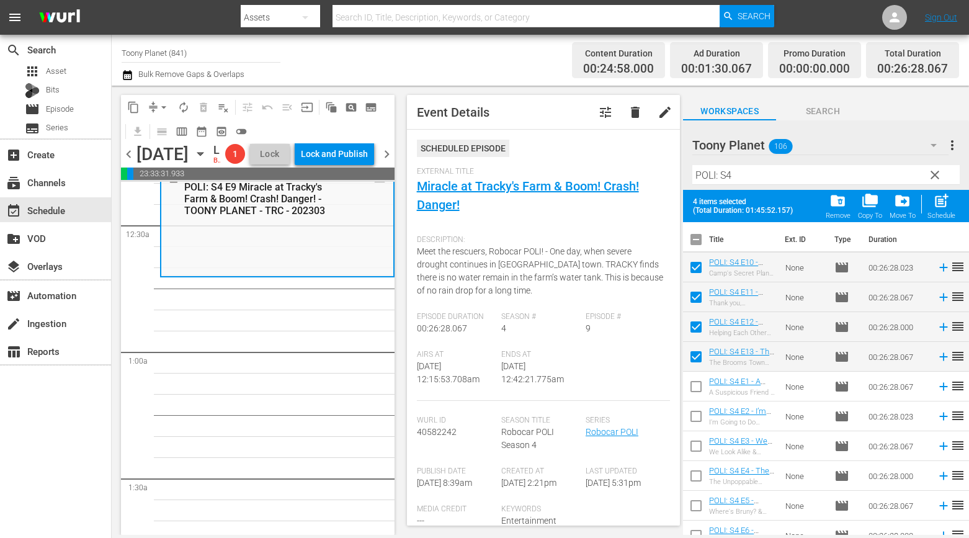
click at [933, 198] on span "post_add" at bounding box center [941, 200] width 17 height 17
checkbox input "false"
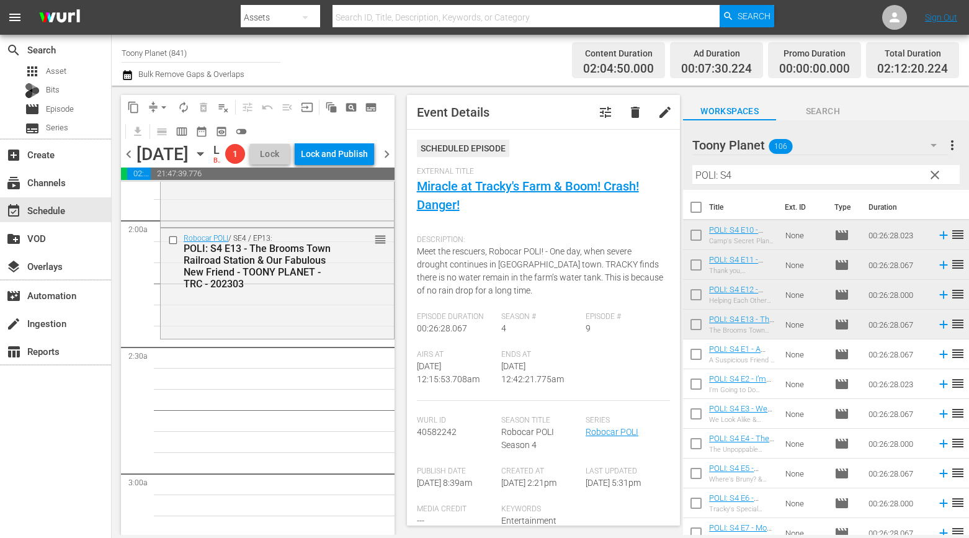
scroll to position [472, 0]
click at [265, 332] on div "Robocar POLI / SE4 / EP13: POLI: S4 E13 - The Brooms Town Railroad Station & Ou…" at bounding box center [277, 278] width 233 height 108
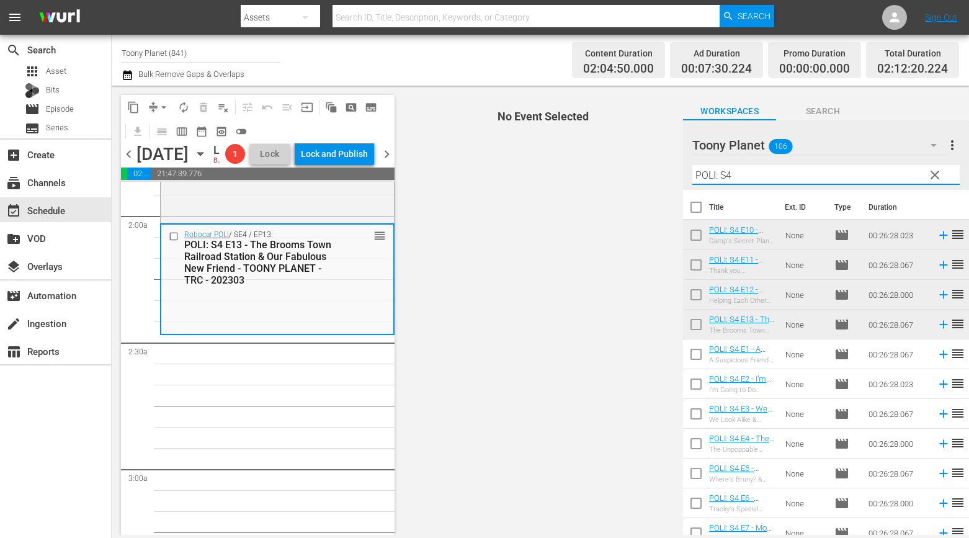
drag, startPoint x: 684, startPoint y: 171, endPoint x: 666, endPoint y: 171, distance: 17.4
click at [666, 171] on div "content_copy compress arrow_drop_down autorenew_outlined delete_forever_outline…" at bounding box center [540, 310] width 857 height 449
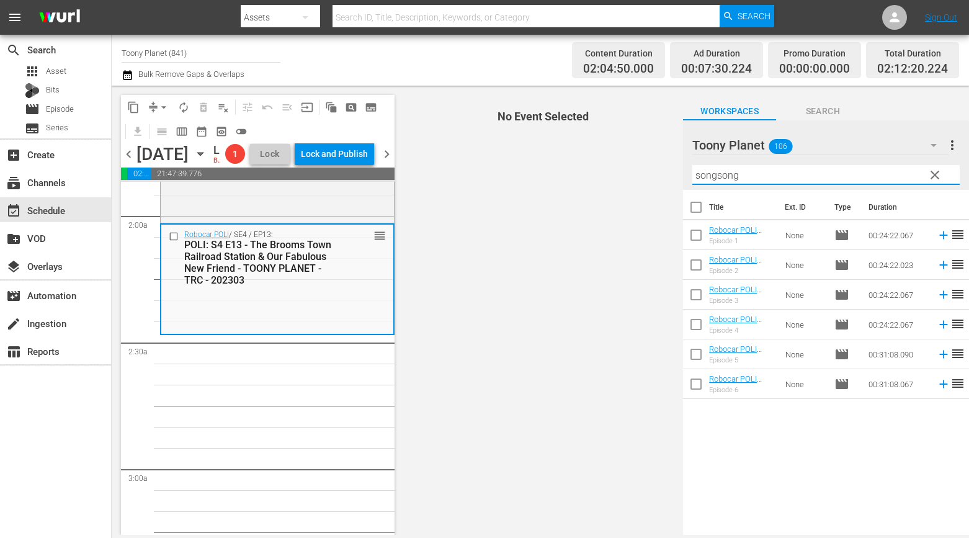
drag, startPoint x: 732, startPoint y: 176, endPoint x: 624, endPoint y: 158, distance: 109.4
click at [624, 159] on div "content_copy compress arrow_drop_down autorenew_outlined delete_forever_outline…" at bounding box center [540, 310] width 857 height 449
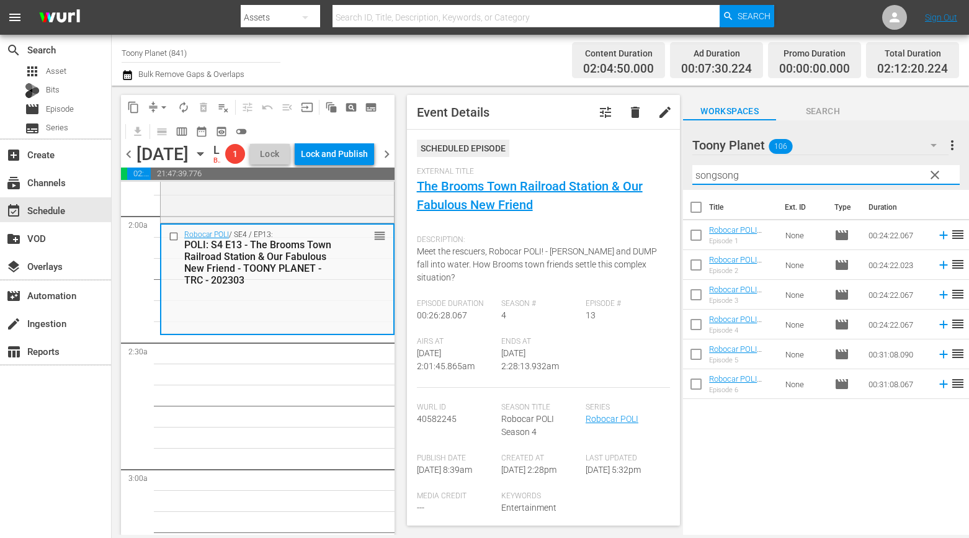
click at [765, 435] on div "Title Ext. ID Type Duration Robocar POLI SongSong Museum: S1 E1 - TOONY PLANET …" at bounding box center [826, 363] width 286 height 347
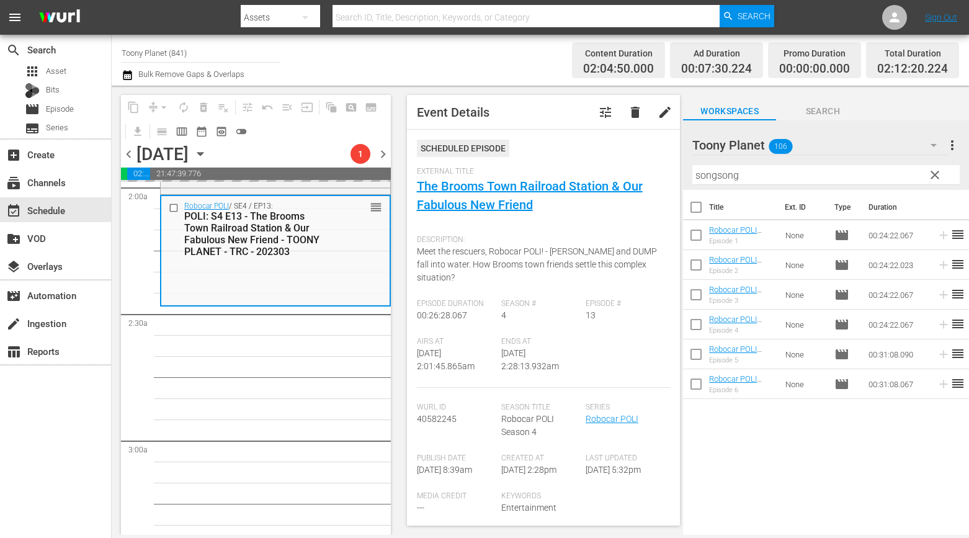
scroll to position [505, 0]
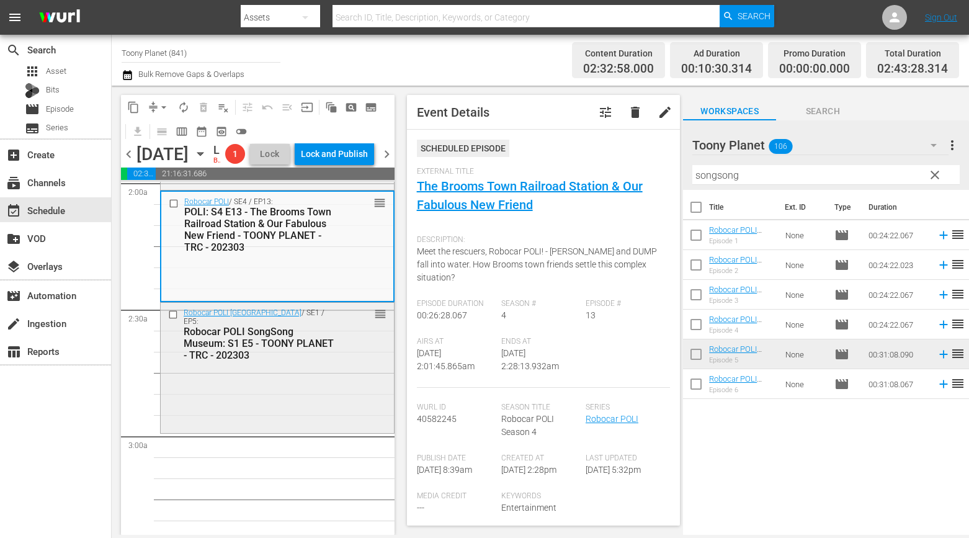
click at [314, 408] on div "Robocar POLI SongSong Museum / SE1 / EP5: Robocar POLI SongSong Museum: S1 E5 -…" at bounding box center [277, 367] width 233 height 128
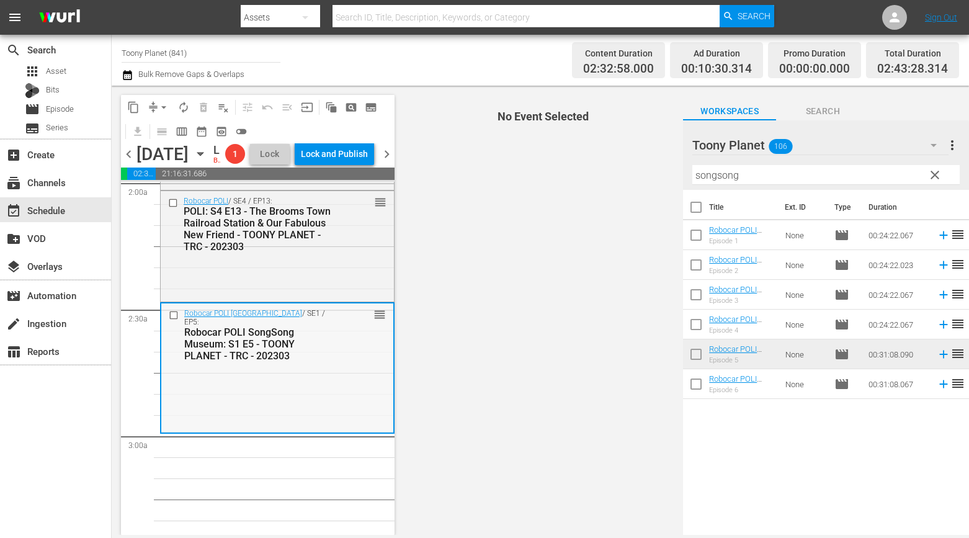
scroll to position [557, 0]
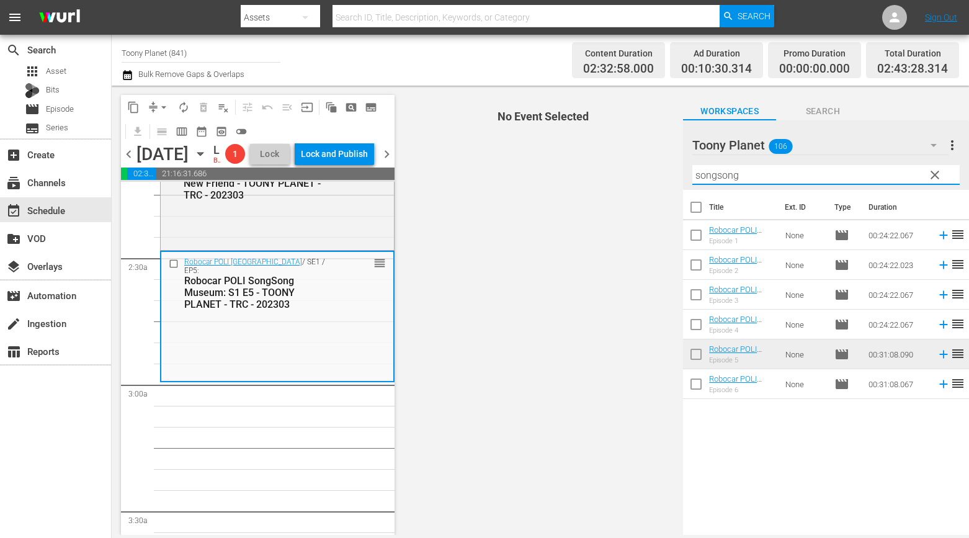
drag, startPoint x: 764, startPoint y: 172, endPoint x: 501, endPoint y: 159, distance: 262.8
click at [550, 164] on div "content_copy compress arrow_drop_down autorenew_outlined delete_forever_outline…" at bounding box center [540, 310] width 857 height 449
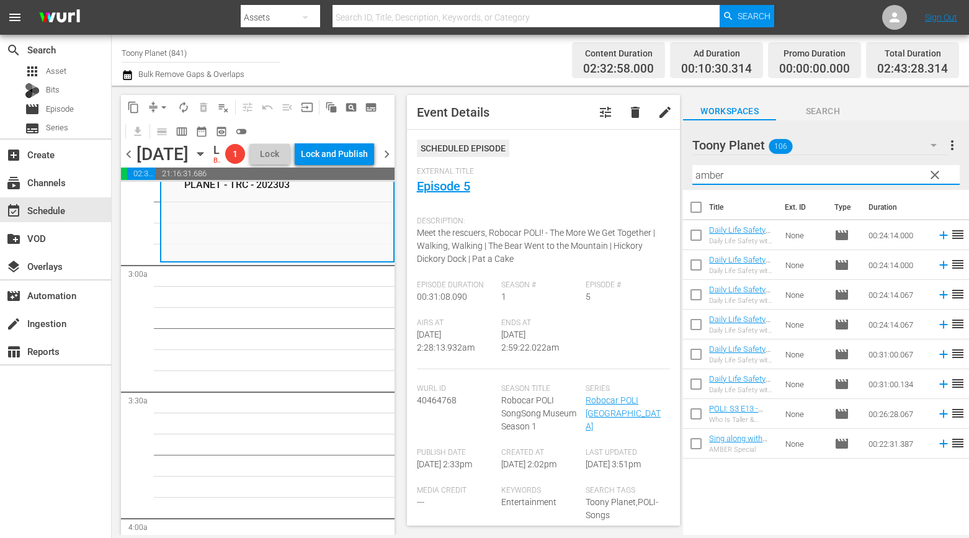
scroll to position [689, 0]
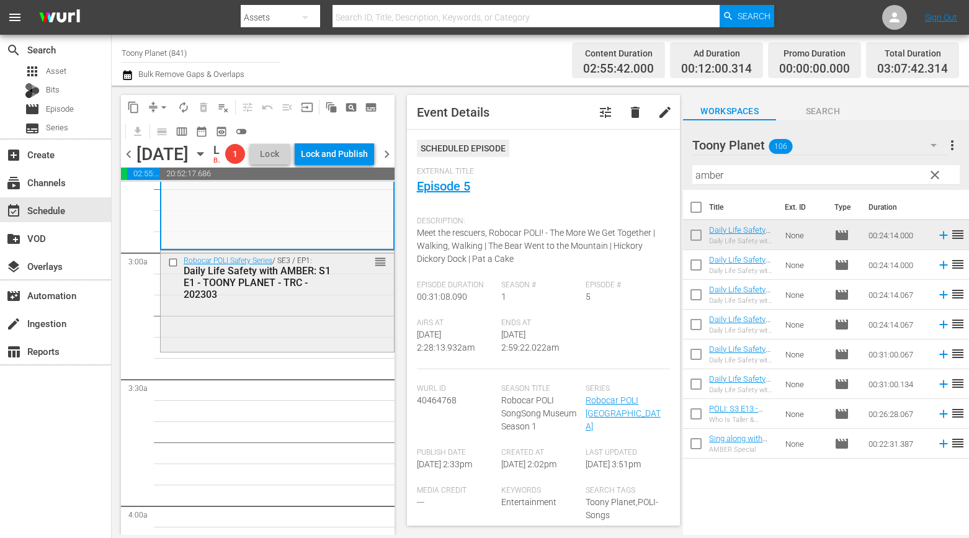
click at [293, 300] on div "Daily Life Safety with AMBER: S1 E1 - TOONY PLANET - TRC - 202303" at bounding box center [259, 282] width 151 height 35
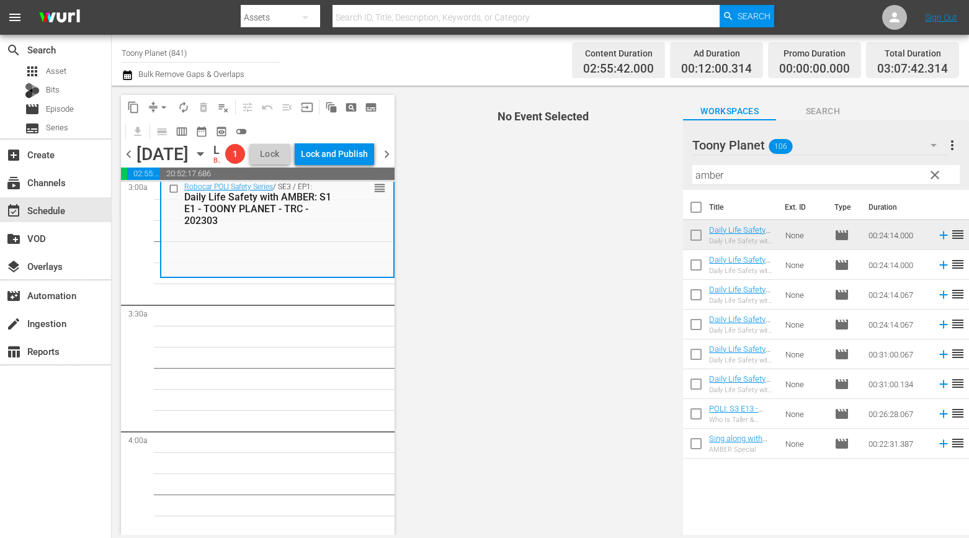
scroll to position [763, 0]
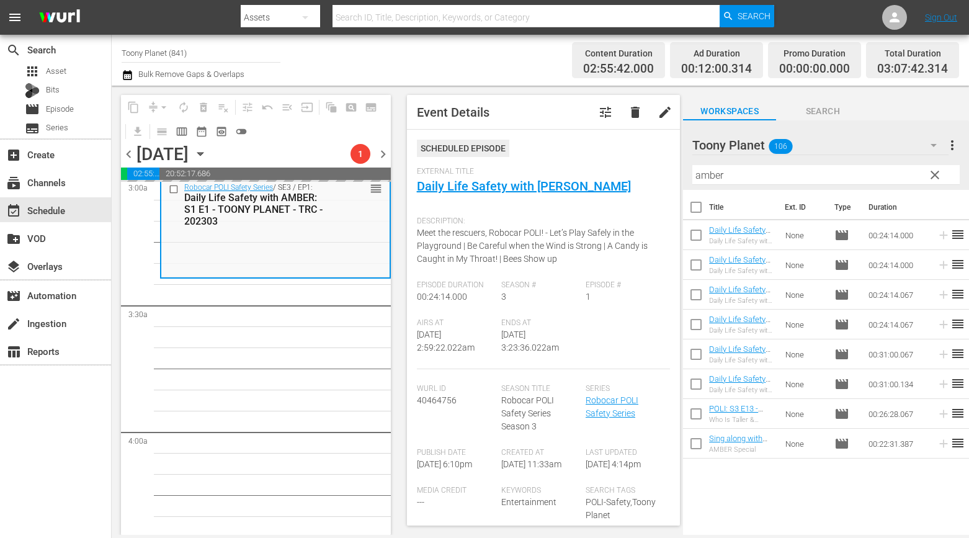
click at [2, 442] on div "search Search apps Asset Bits movie Episode subtitles Series add_box Create sub…" at bounding box center [56, 304] width 112 height 538
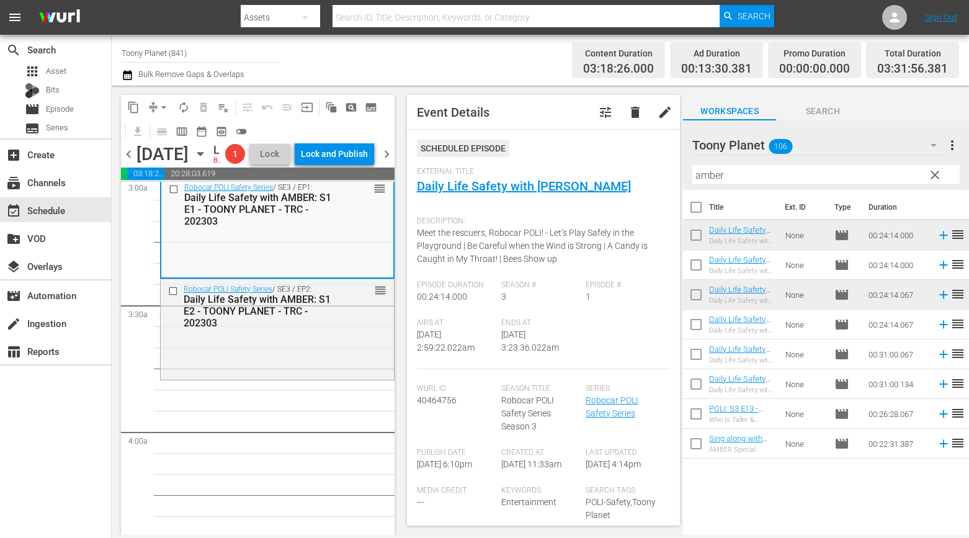
click at [270, 378] on div "Robocar POLI Safety Series / SE3 / EP2: Daily Life Safety with AMBER: S1 E2 - T…" at bounding box center [277, 328] width 233 height 99
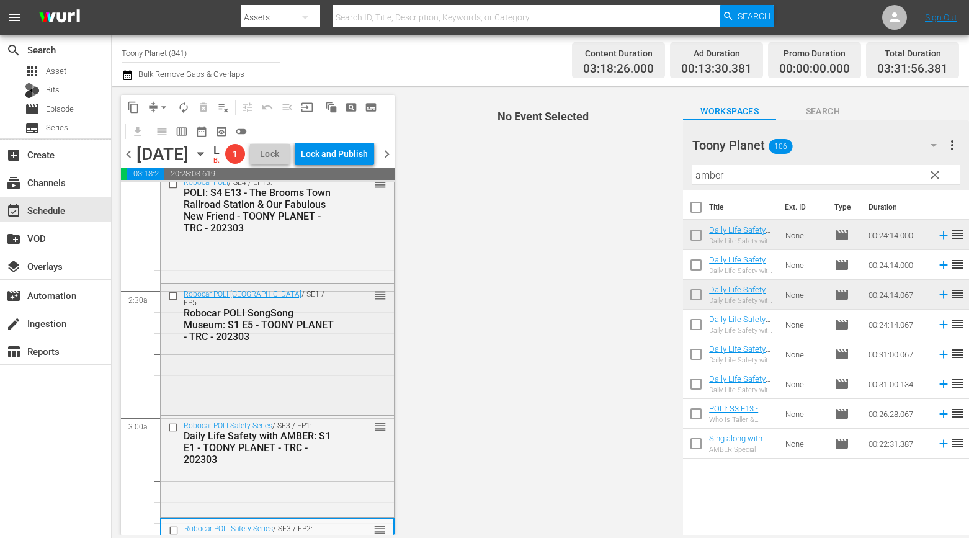
scroll to position [485, 0]
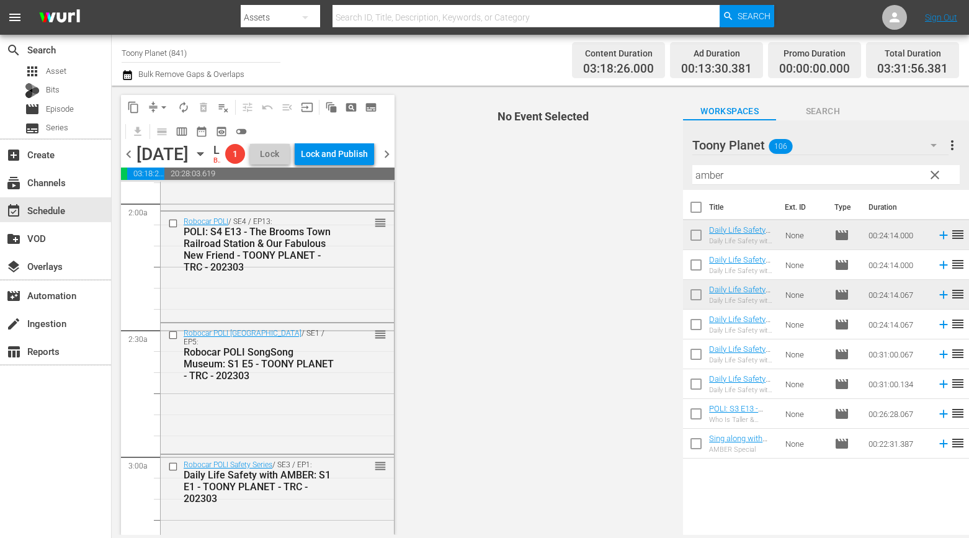
click at [736, 177] on input "amber" at bounding box center [825, 175] width 267 height 20
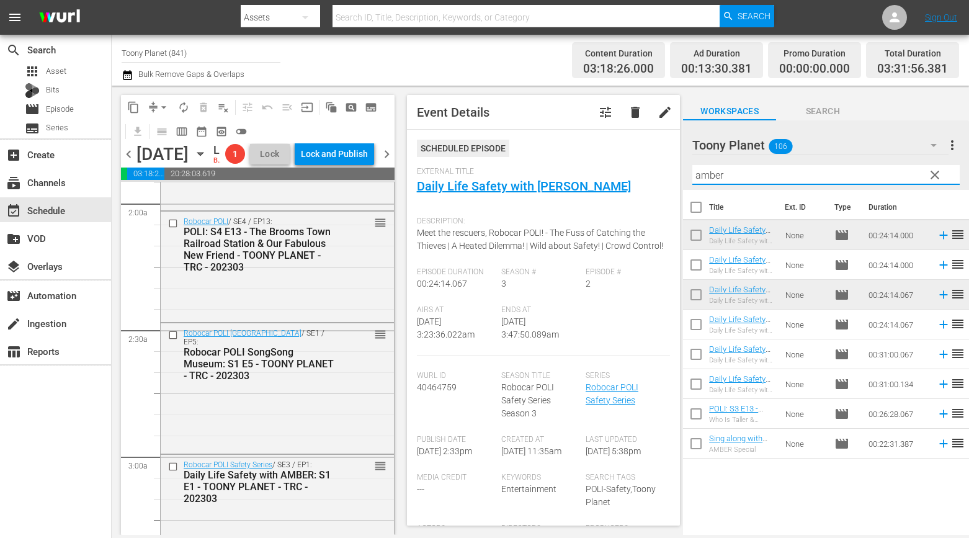
drag, startPoint x: 696, startPoint y: 171, endPoint x: 554, endPoint y: 166, distance: 141.6
click at [554, 166] on div "content_copy compress arrow_drop_down autorenew_outlined delete_forever_outline…" at bounding box center [540, 310] width 857 height 449
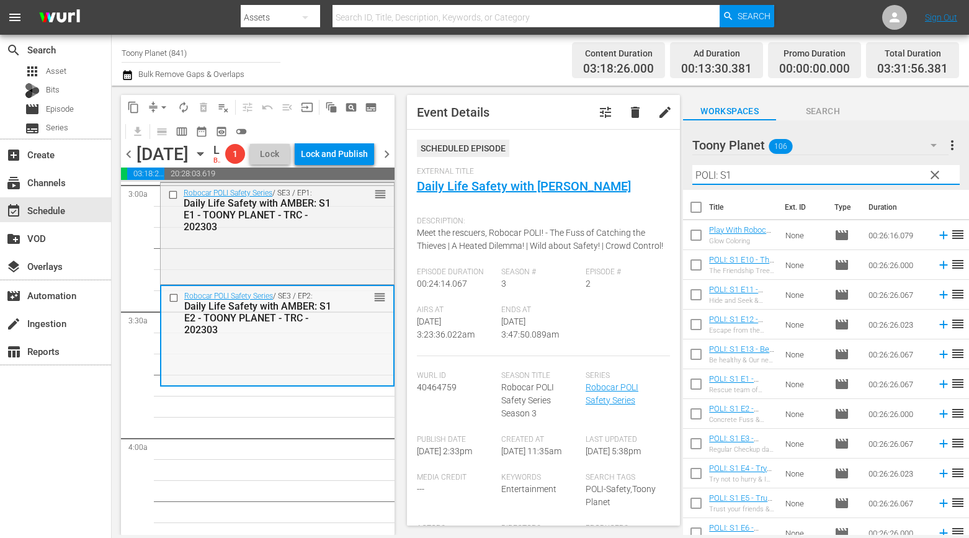
type input "POLI: S1"
click at [268, 385] on div "Robocar POLI Safety Series / SE3 / EP2: Daily Life Safety with AMBER: S1 E2 - T…" at bounding box center [277, 335] width 232 height 99
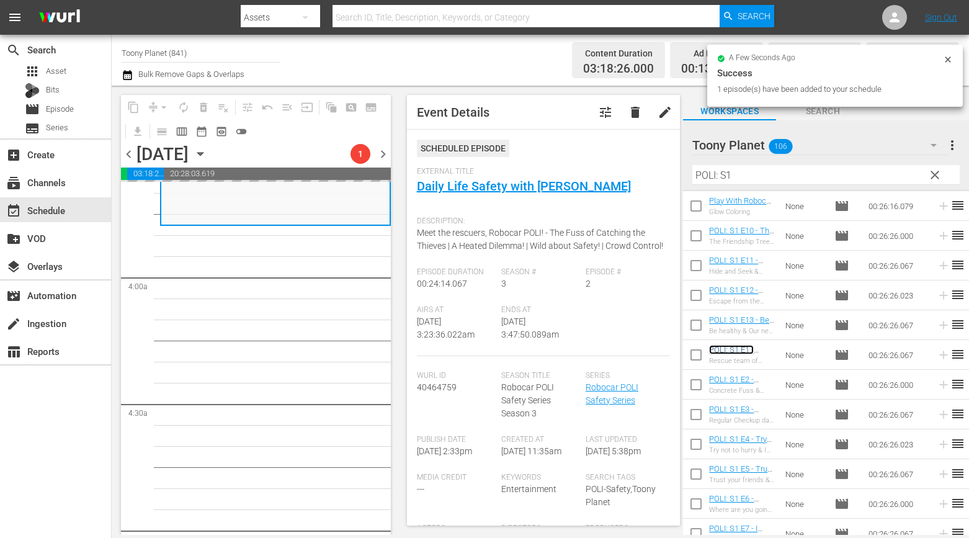
scroll to position [921, 0]
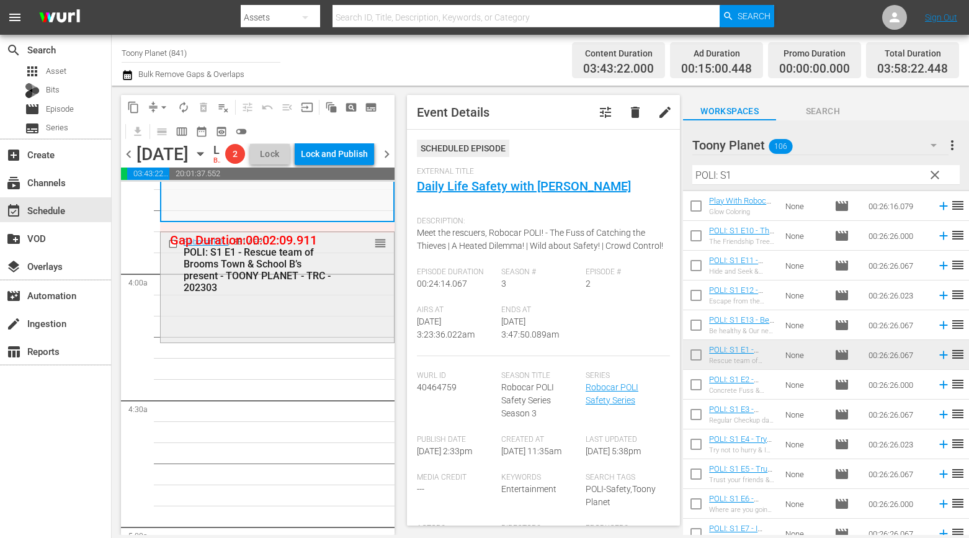
click at [297, 340] on div "Robocar POLI / SE1 / EP1: POLI: S1 E1 - Rescue team of Brooms Town & School B’s…" at bounding box center [277, 286] width 233 height 108
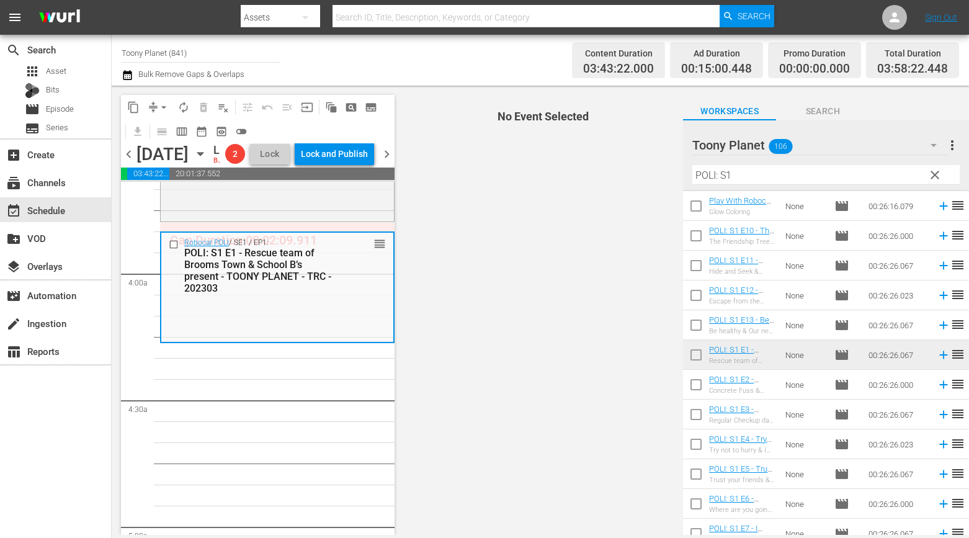
scroll to position [51, 0]
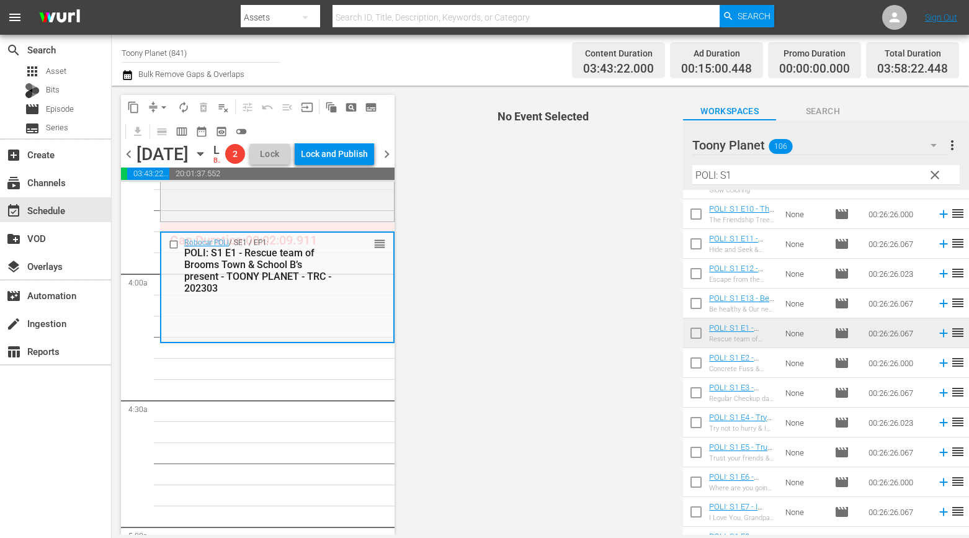
click at [697, 361] on input "checkbox" at bounding box center [696, 365] width 26 height 26
checkbox input "true"
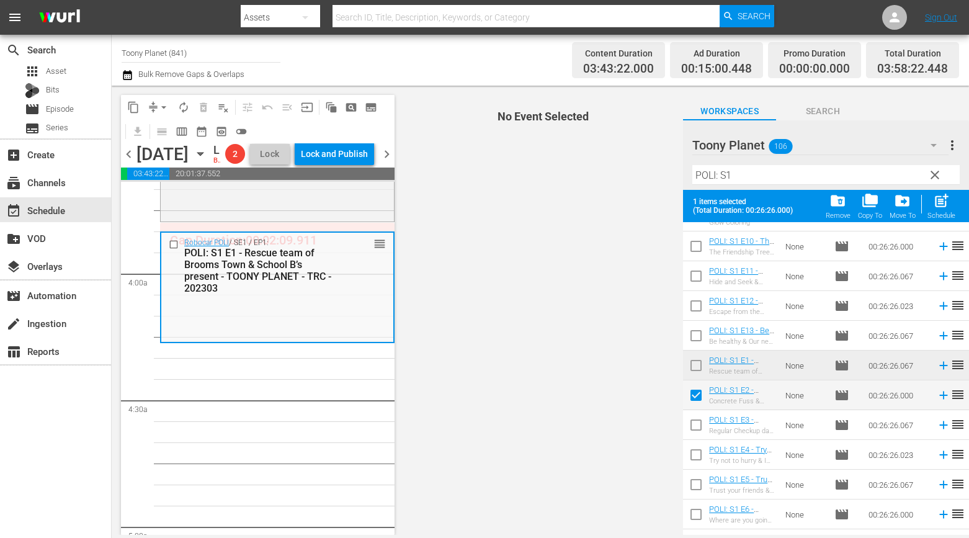
scroll to position [94, 0]
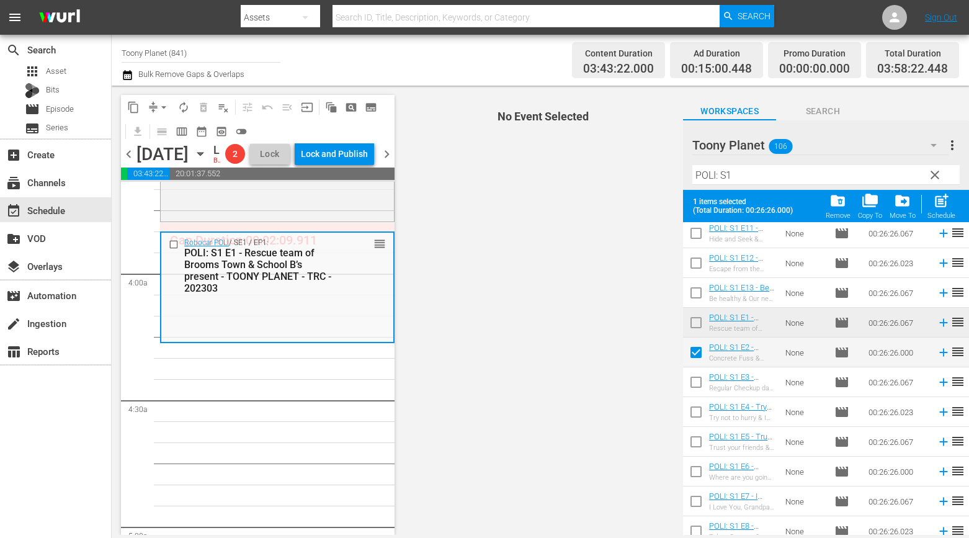
click at [691, 382] on input "checkbox" at bounding box center [696, 385] width 26 height 26
checkbox input "true"
click at [692, 418] on input "checkbox" at bounding box center [696, 414] width 26 height 26
checkbox input "true"
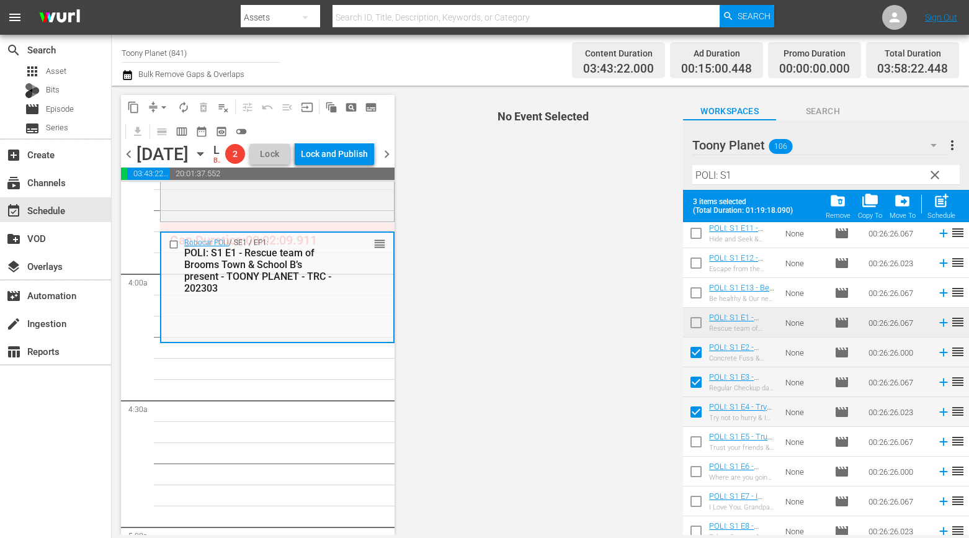
click at [929, 212] on div "Schedule" at bounding box center [942, 216] width 28 height 8
checkbox input "false"
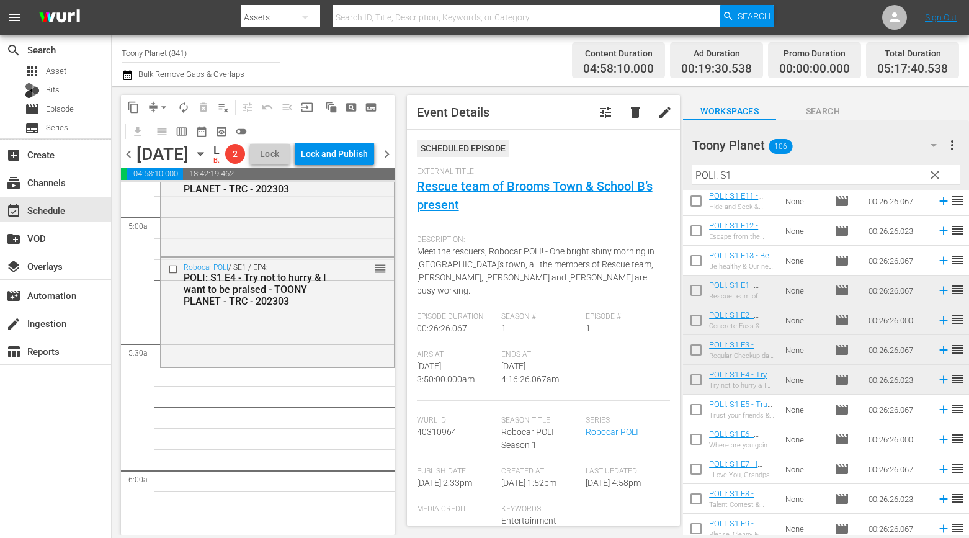
scroll to position [1231, 0]
click at [303, 365] on div "Robocar POLI / SE1 / EP4: POLI: S1 E4 - Try not to hurry & I want to be praised…" at bounding box center [277, 311] width 233 height 108
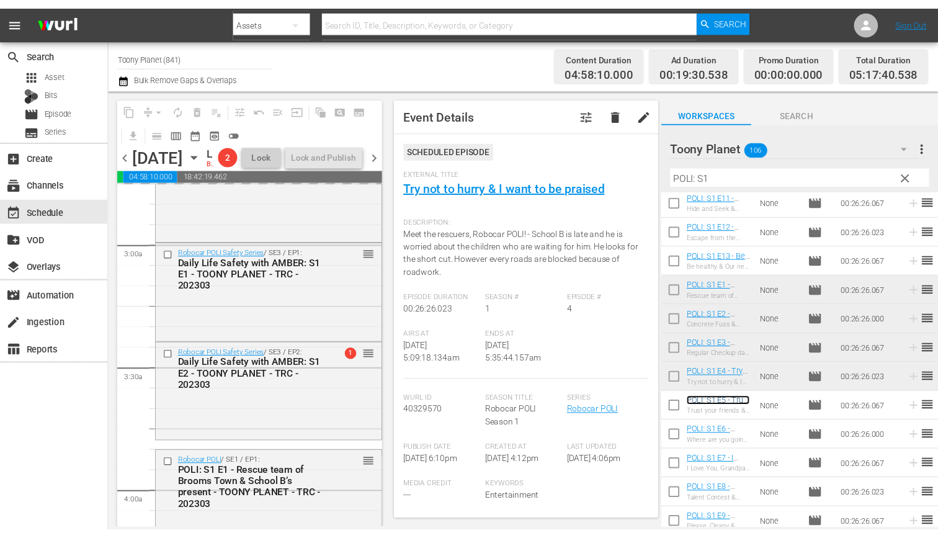
scroll to position [1121, 0]
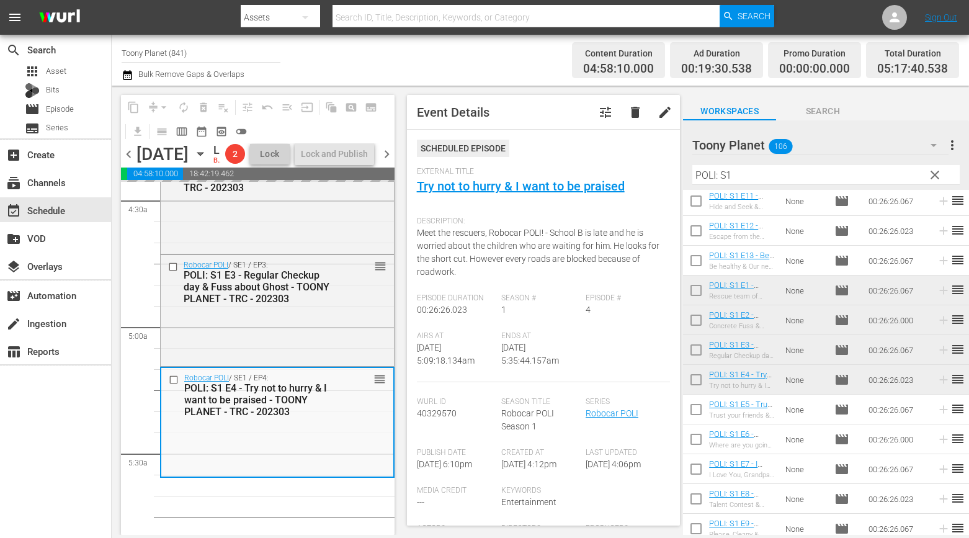
drag, startPoint x: 280, startPoint y: 421, endPoint x: 119, endPoint y: 415, distance: 160.8
click at [277, 418] on div "Robocar POLI / SE1 / EP4: POLI: S1 E4 - Try not to hurry & I want to be praised…" at bounding box center [259, 396] width 150 height 44
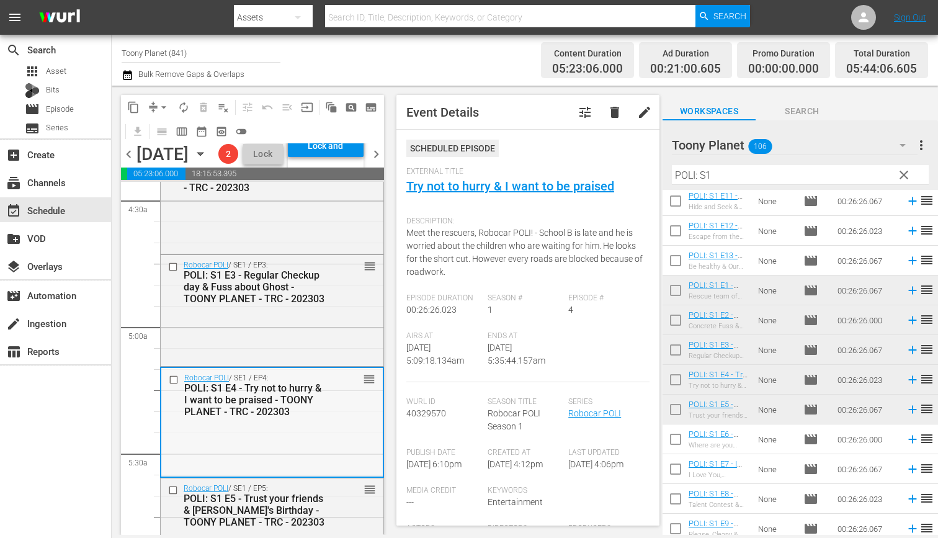
scroll to position [1295, 0]
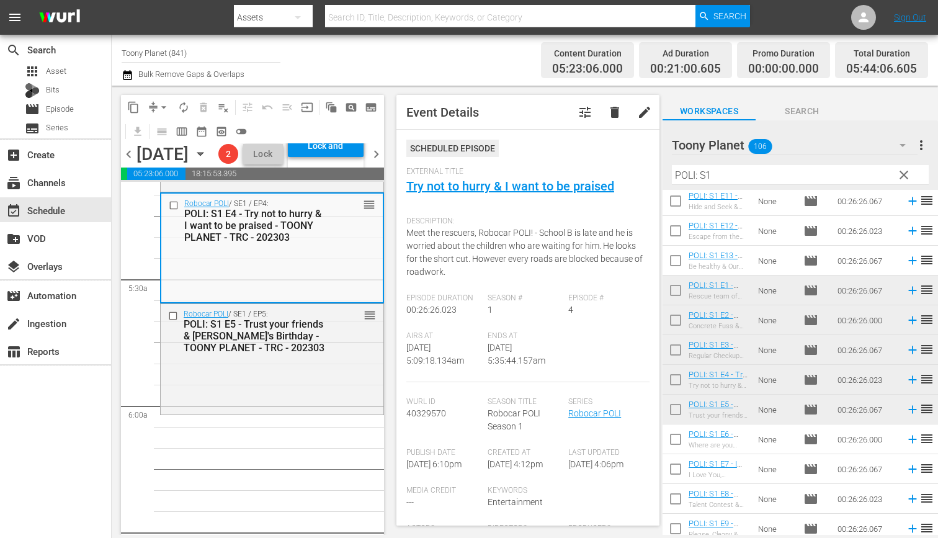
drag, startPoint x: 273, startPoint y: 431, endPoint x: 416, endPoint y: 361, distance: 159.0
click at [273, 412] on div "Robocar POLI / SE1 / EP5: POLI: S1 E5 - Trust your friends & Helly's Birthday -…" at bounding box center [272, 358] width 223 height 108
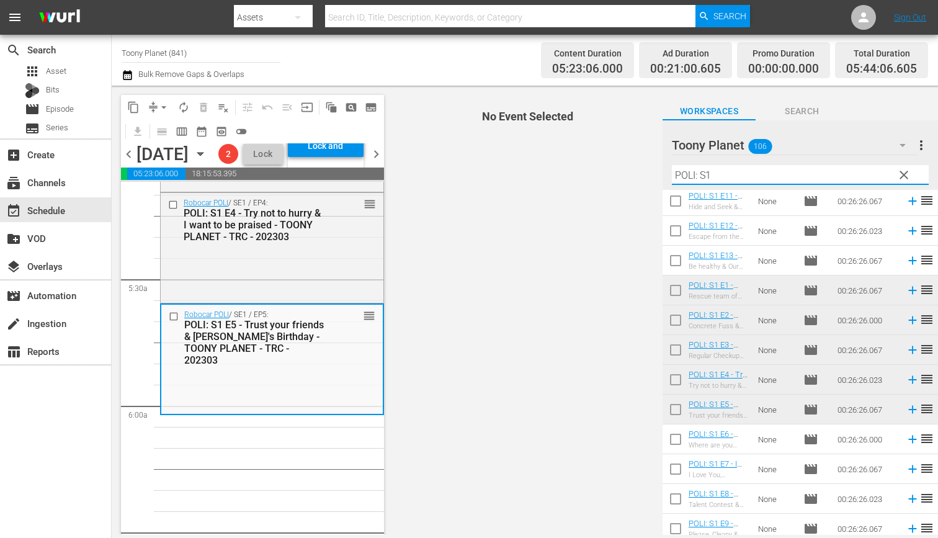
drag, startPoint x: 711, startPoint y: 174, endPoint x: 624, endPoint y: 169, distance: 87.0
click at [661, 169] on div "content_copy compress arrow_drop_down autorenew_outlined delete_forever_outline…" at bounding box center [525, 310] width 826 height 449
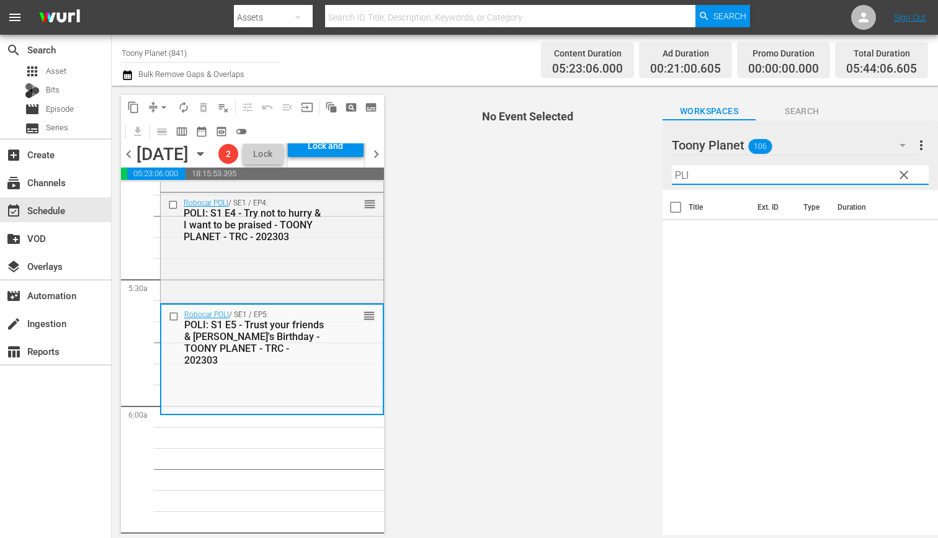
scroll to position [0, 0]
type input "P"
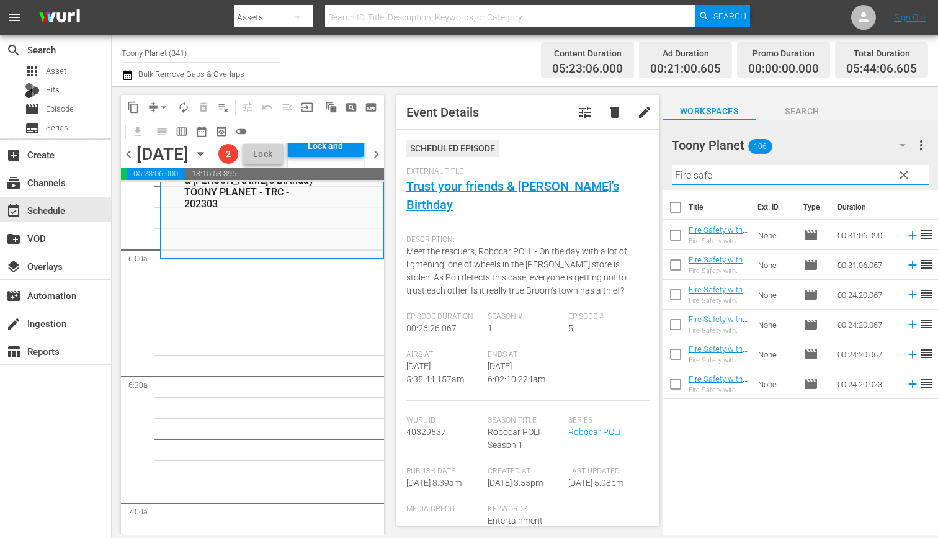
scroll to position [1452, 0]
drag, startPoint x: 616, startPoint y: 165, endPoint x: 573, endPoint y: 158, distance: 43.4
click at [569, 158] on div "content_copy compress arrow_drop_down autorenew_outlined delete_forever_outline…" at bounding box center [525, 310] width 826 height 449
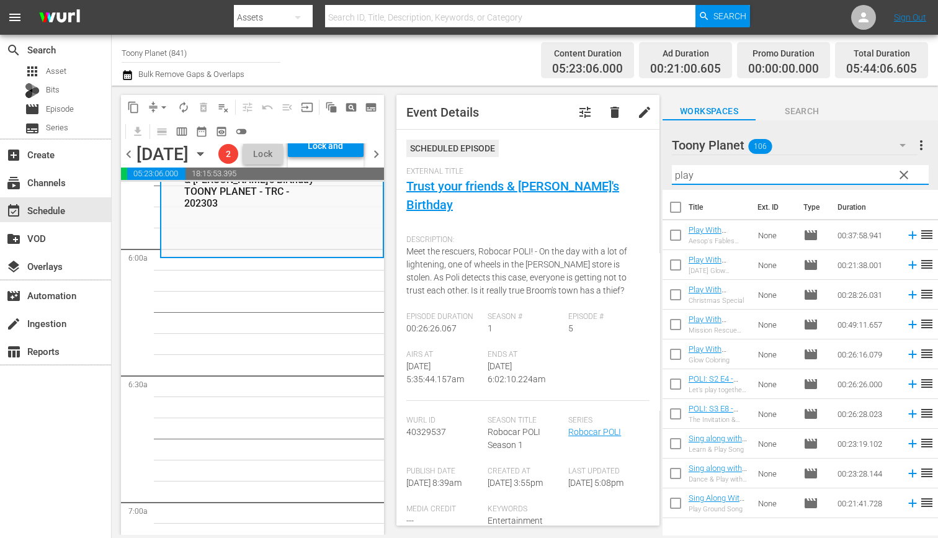
drag, startPoint x: 718, startPoint y: 176, endPoint x: 599, endPoint y: 166, distance: 119.0
click at [568, 155] on div "content_copy compress arrow_drop_down autorenew_outlined delete_forever_outline…" at bounding box center [525, 310] width 826 height 449
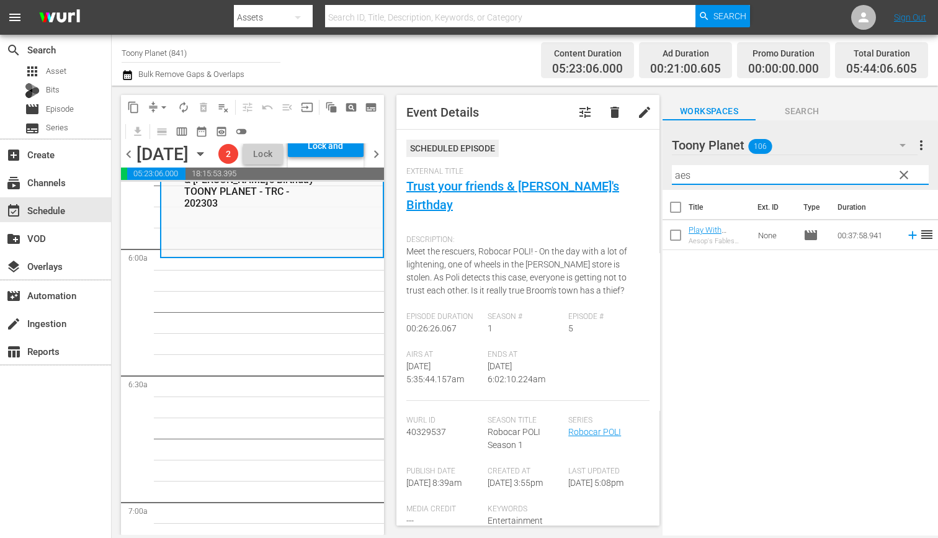
drag, startPoint x: 606, startPoint y: 161, endPoint x: 529, endPoint y: 151, distance: 77.5
click at [526, 151] on div "content_copy compress arrow_drop_down autorenew_outlined delete_forever_outline…" at bounding box center [525, 310] width 826 height 449
drag, startPoint x: 545, startPoint y: 139, endPoint x: 402, endPoint y: 107, distance: 146.8
click at [414, 118] on div "content_copy compress arrow_drop_down autorenew_outlined delete_forever_outline…" at bounding box center [525, 310] width 826 height 449
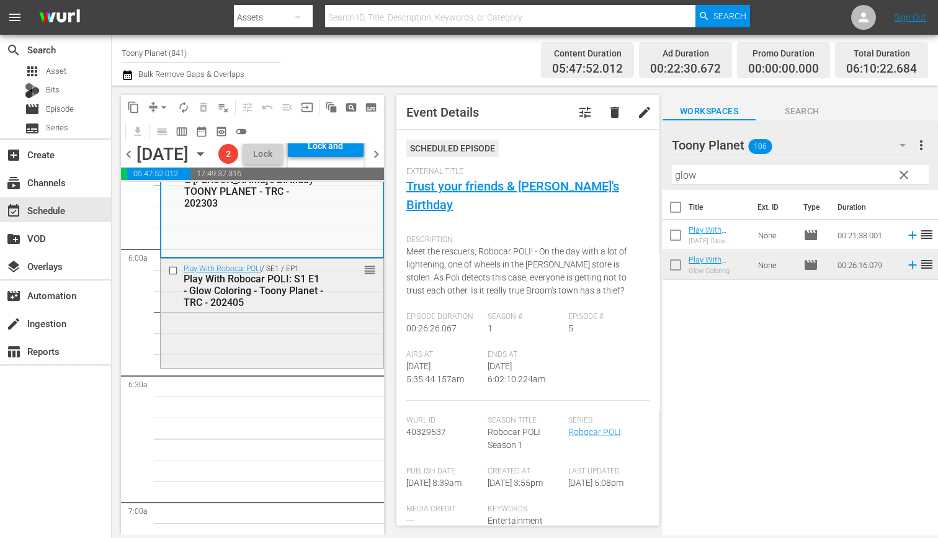
click at [259, 366] on div "Play With Robocar POLI / SE1 / EP1: Play With Robocar POLI: S1 E1 - Glow Colori…" at bounding box center [272, 312] width 223 height 107
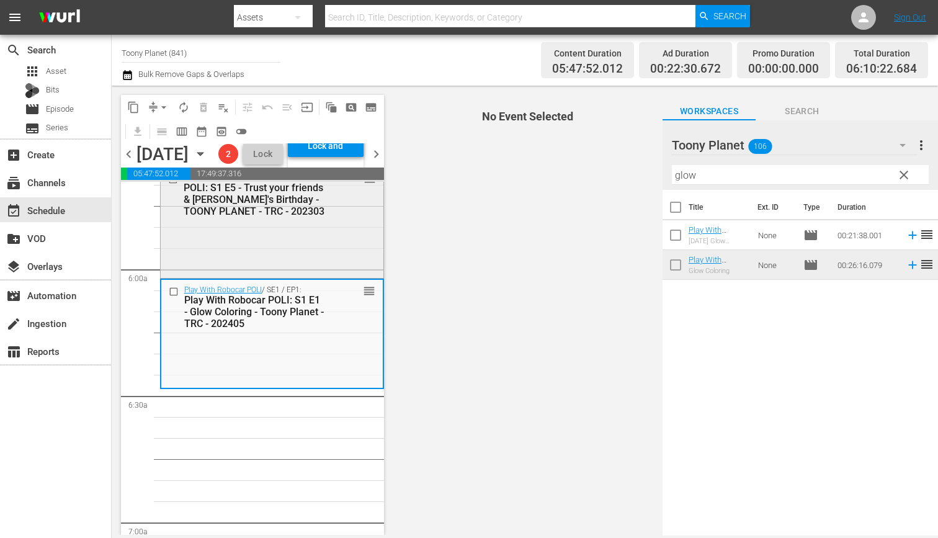
scroll to position [1373, 0]
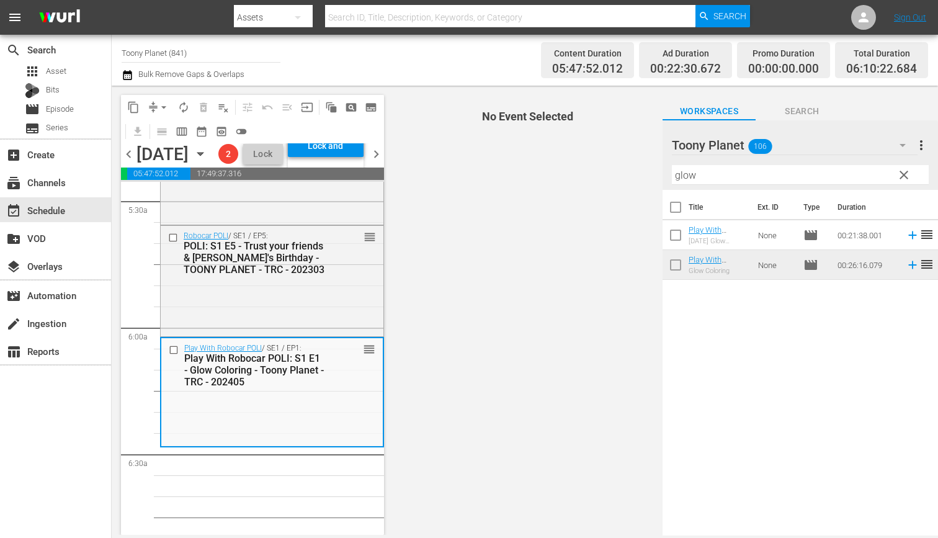
click at [564, 165] on div "content_copy compress arrow_drop_down autorenew_outlined delete_forever_outline…" at bounding box center [525, 310] width 826 height 449
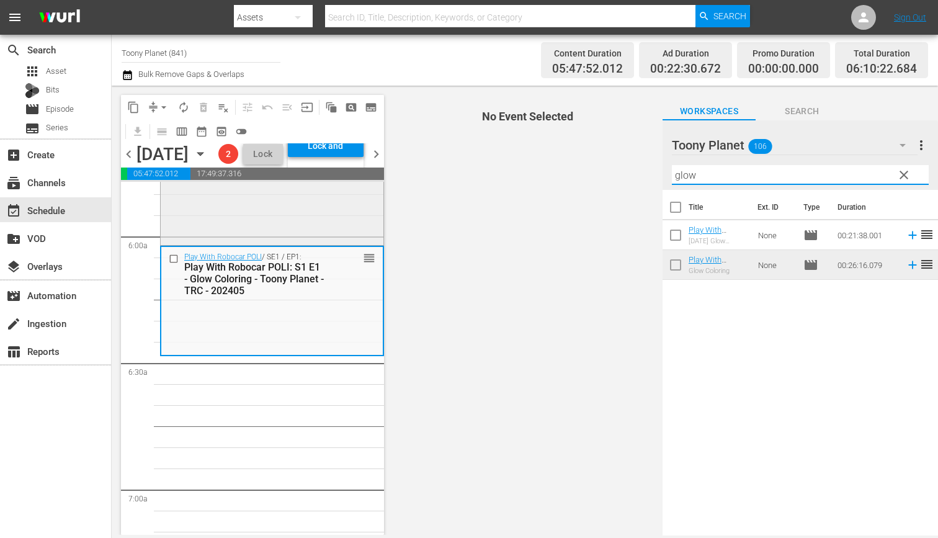
scroll to position [1469, 0]
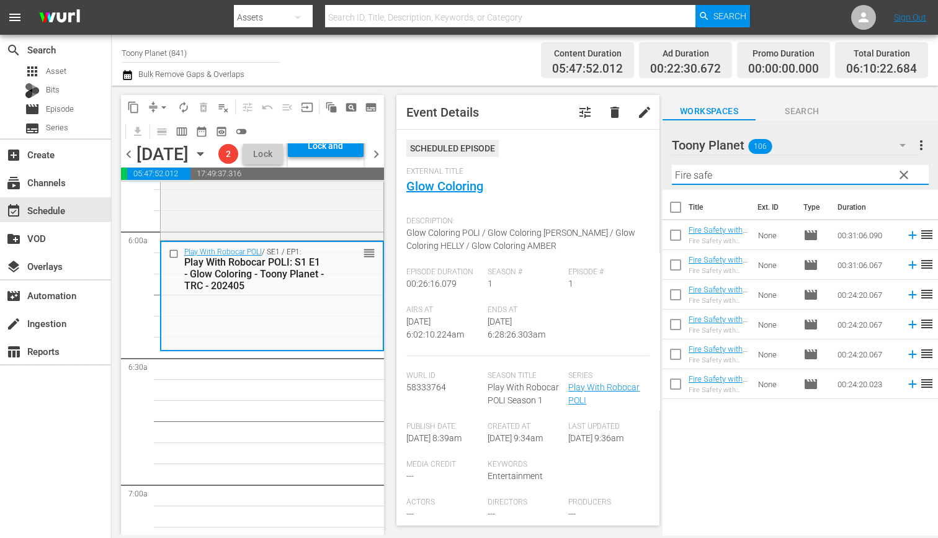
drag, startPoint x: 696, startPoint y: 445, endPoint x: 704, endPoint y: 384, distance: 61.9
click at [697, 442] on div "Title Ext. ID Type Duration Fire Safety with [PERSON_NAME]: S1 E6 - TOONY PLANE…" at bounding box center [800, 363] width 275 height 347
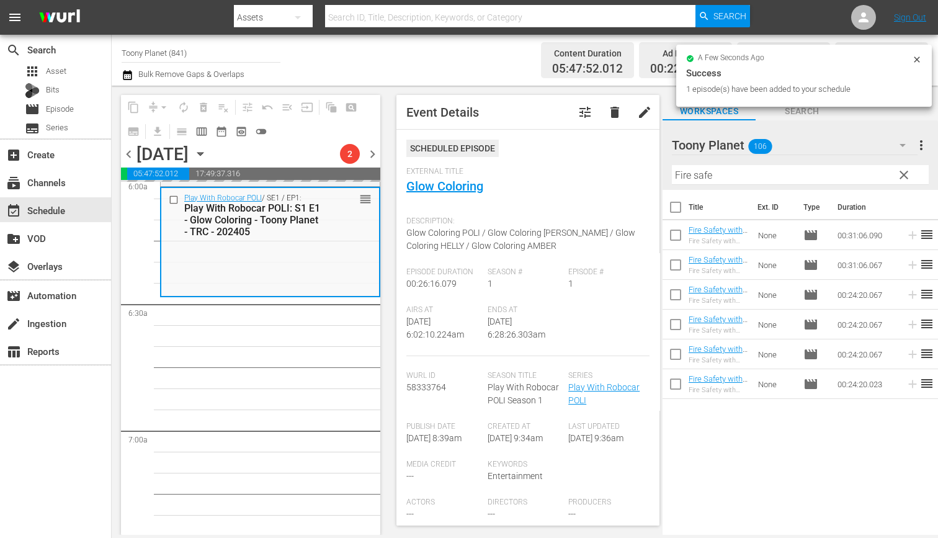
scroll to position [1526, 0]
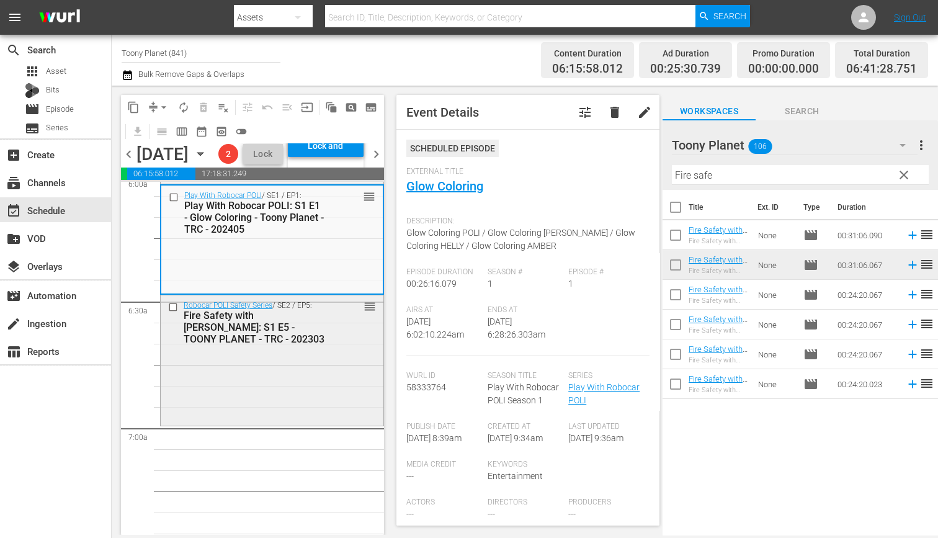
click at [290, 396] on div "Robocar POLI Safety Series / SE2 / EP5: Fire Safety with ROY: S1 E5 - TOONY PLA…" at bounding box center [272, 358] width 223 height 127
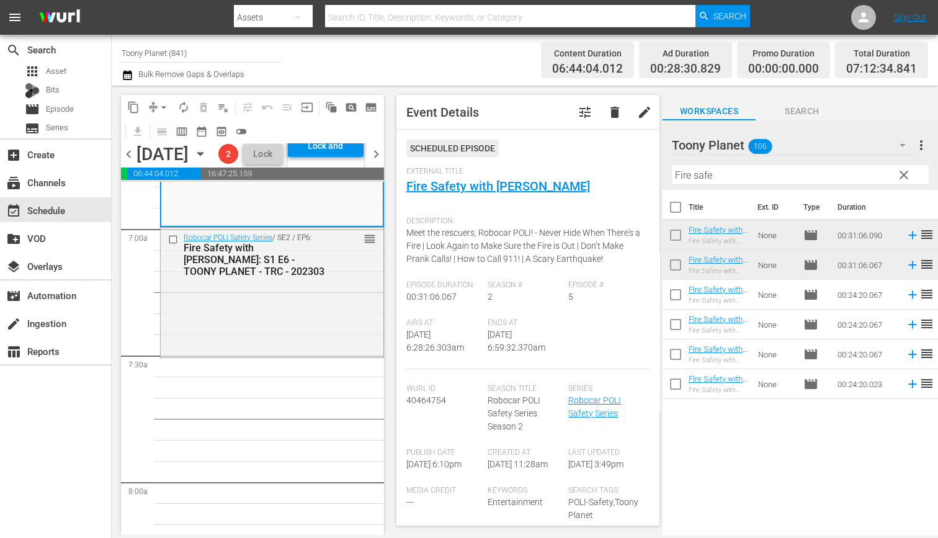
scroll to position [1734, 0]
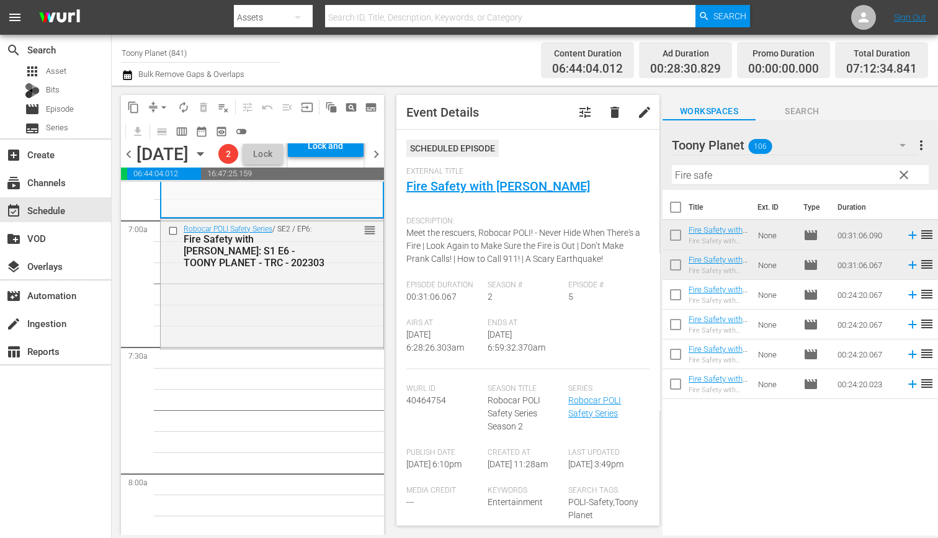
click at [343, 346] on div "Robocar POLI Safety Series / SE2 / EP6: Fire Safety with ROY: S1 E6 - TOONY PLA…" at bounding box center [272, 282] width 223 height 127
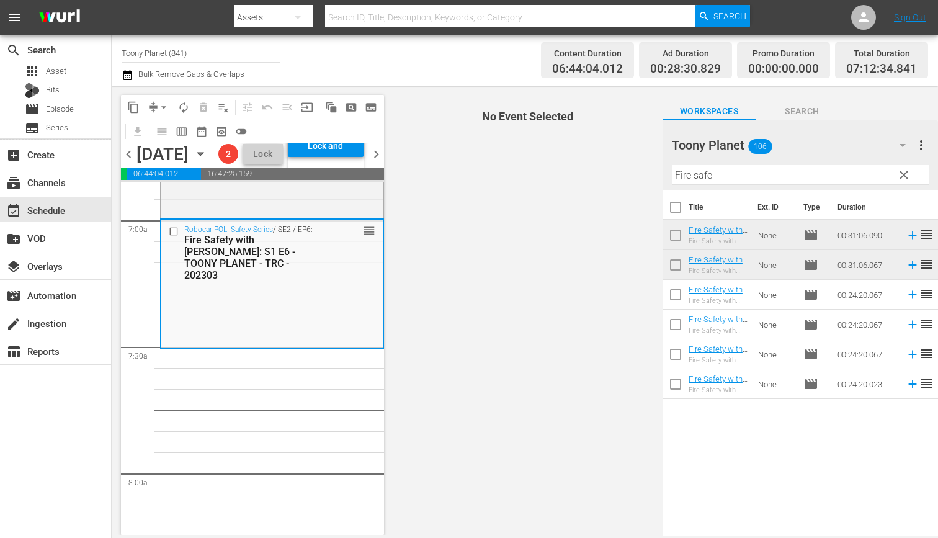
drag, startPoint x: 702, startPoint y: 171, endPoint x: 548, endPoint y: 166, distance: 154.0
click at [565, 169] on div "content_copy compress arrow_drop_down autorenew_outlined delete_forever_outline…" at bounding box center [525, 310] width 826 height 449
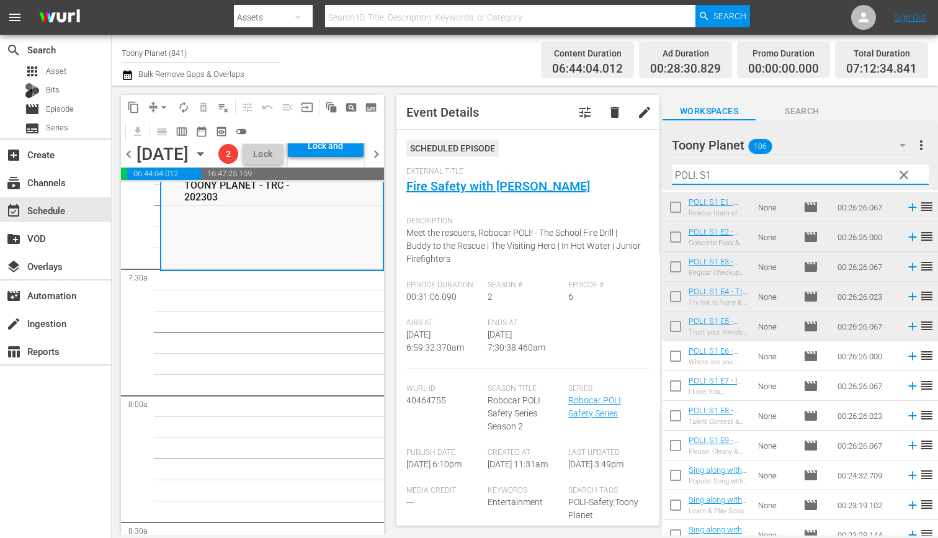
scroll to position [184, 0]
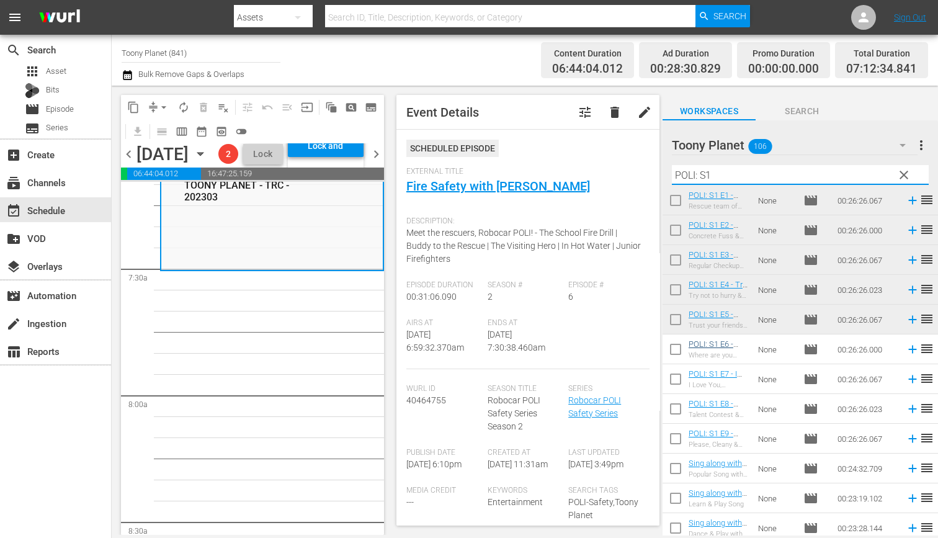
type input "POLI: S1"
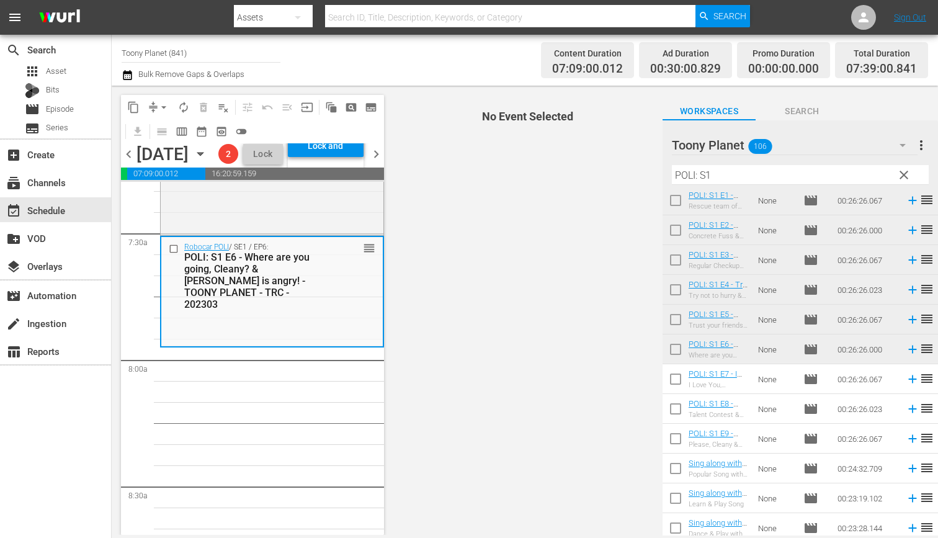
scroll to position [1897, 0]
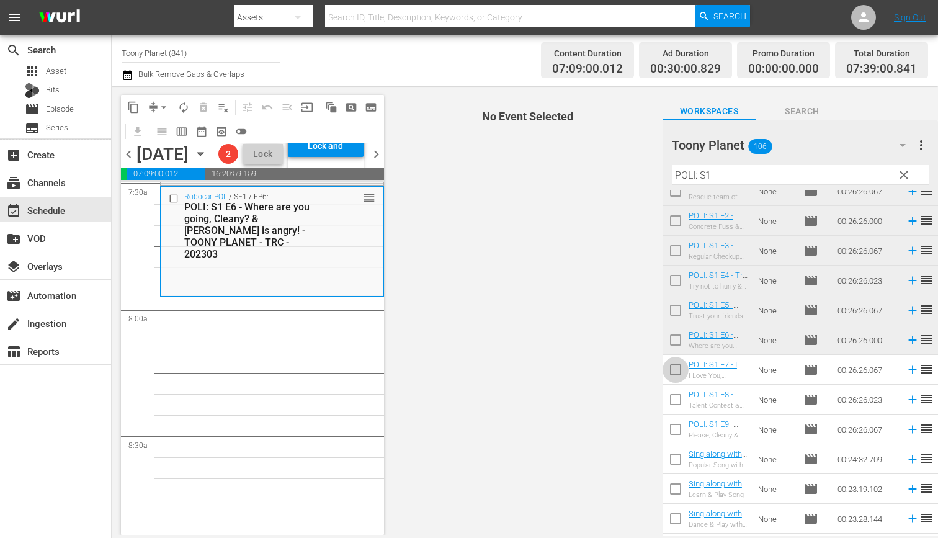
click at [673, 370] on input "checkbox" at bounding box center [676, 372] width 26 height 26
checkbox input "true"
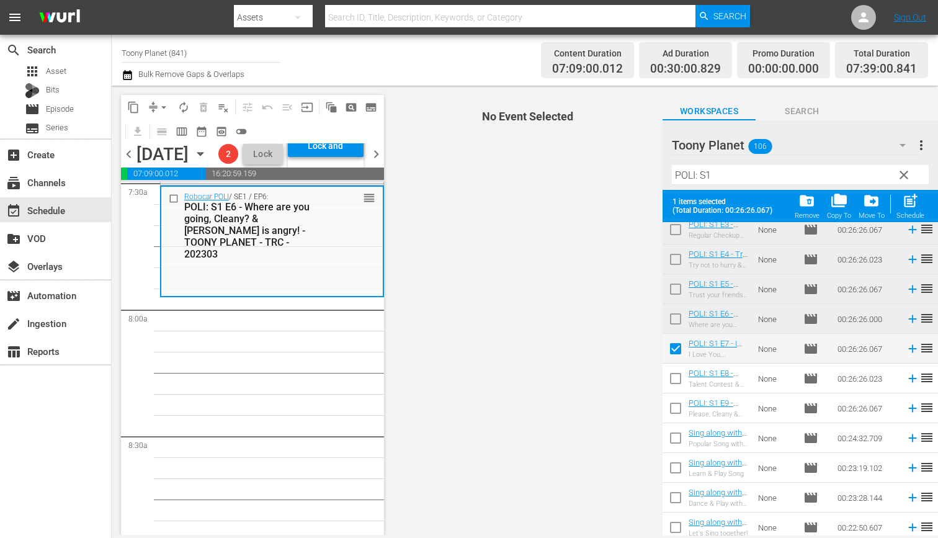
scroll to position [262, 0]
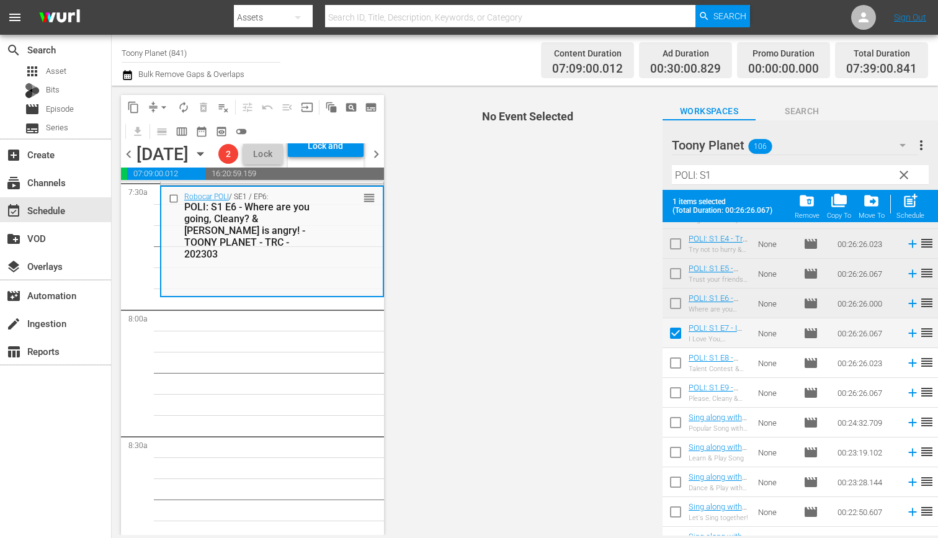
click at [674, 367] on input "checkbox" at bounding box center [676, 365] width 26 height 26
checkbox input "true"
click at [668, 393] on input "checkbox" at bounding box center [676, 395] width 26 height 26
checkbox input "true"
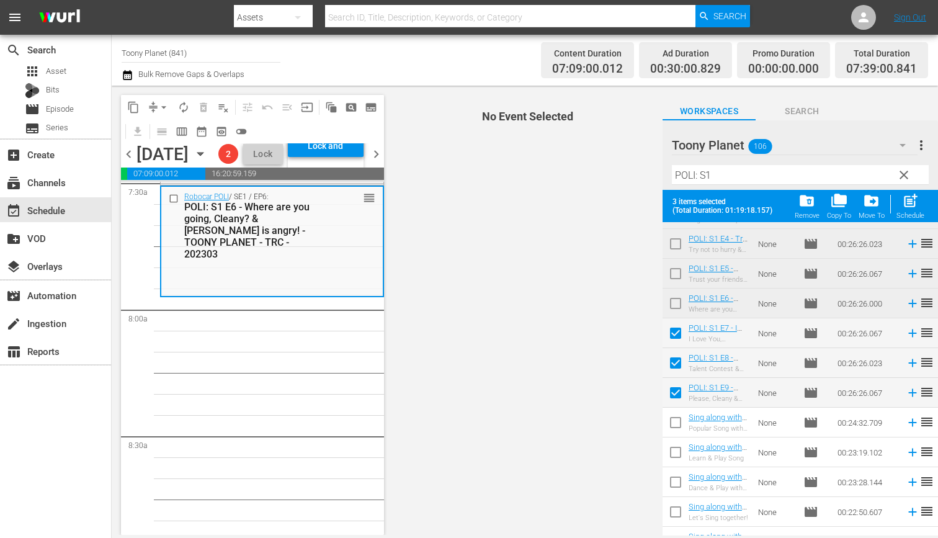
click at [918, 209] on div "post_add Schedule" at bounding box center [911, 205] width 28 height 27
checkbox input "false"
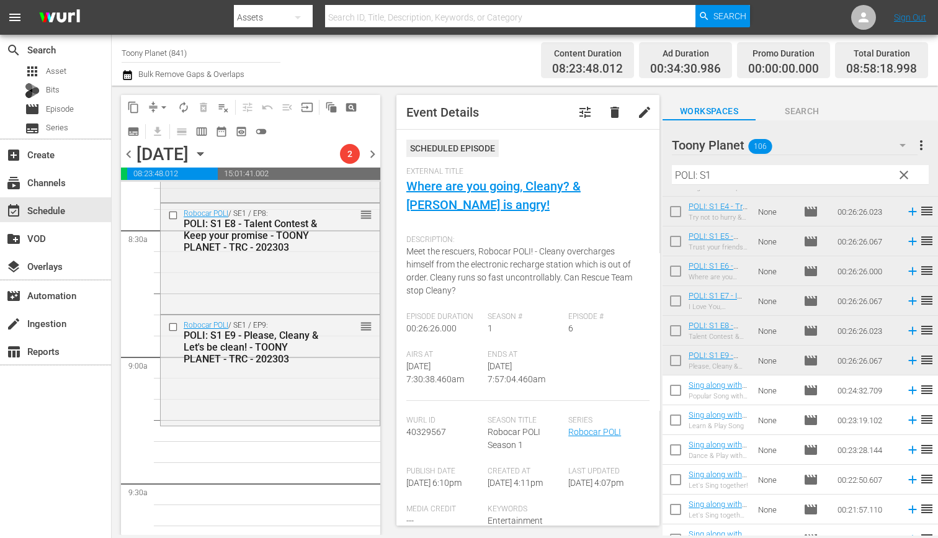
scroll to position [2107, 0]
click at [292, 352] on div "POLI: S1 E9 - Please, Cleany & Let's be clean! - TOONY PLANET - TRC - 202303" at bounding box center [253, 343] width 138 height 35
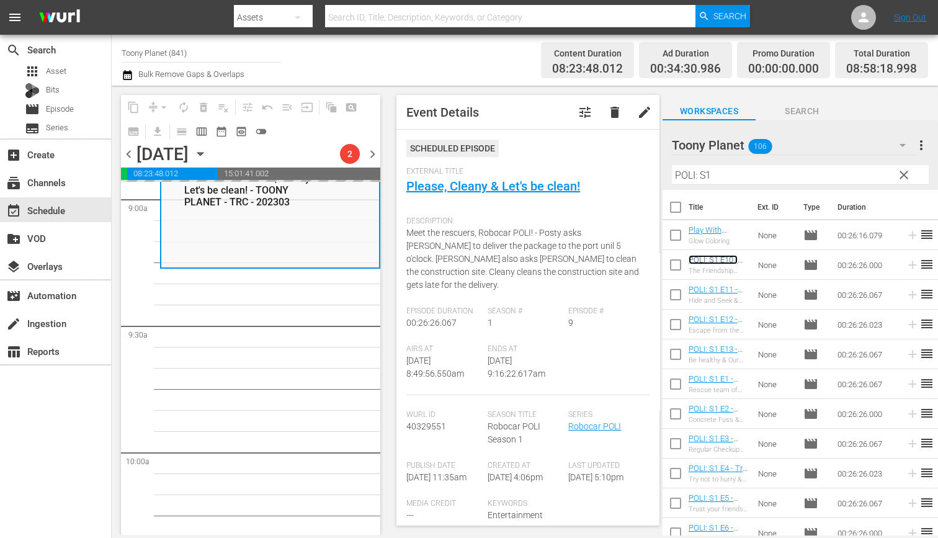
scroll to position [2265, 0]
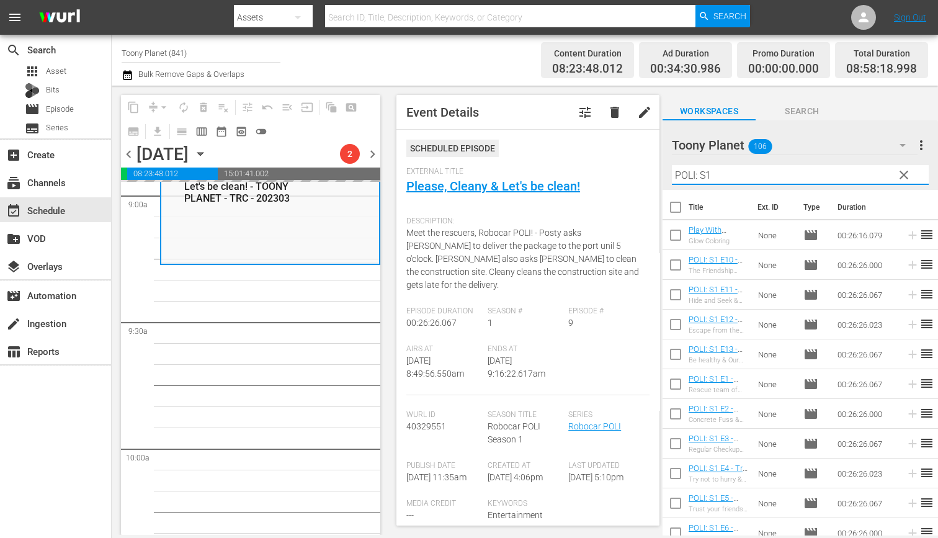
drag, startPoint x: 737, startPoint y: 171, endPoint x: 608, endPoint y: 163, distance: 129.3
click at [614, 163] on div "content_copy compress arrow_drop_down autorenew_outlined delete_forever_outline…" at bounding box center [525, 310] width 826 height 449
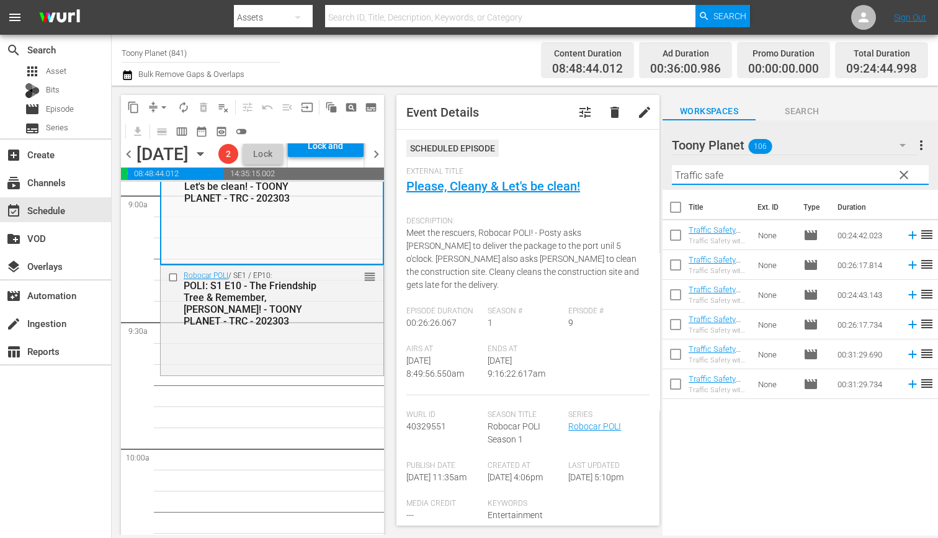
drag, startPoint x: 723, startPoint y: 179, endPoint x: 519, endPoint y: 140, distance: 207.7
click at [553, 150] on div "content_copy compress arrow_drop_down autorenew_outlined delete_forever_outline…" at bounding box center [525, 310] width 826 height 449
type input "Traffic safe"
click at [311, 362] on div "Robocar POLI / SE1 / EP10: POLI: S1 E10 - The Friendship Tree & Remember, Max! …" at bounding box center [272, 320] width 223 height 108
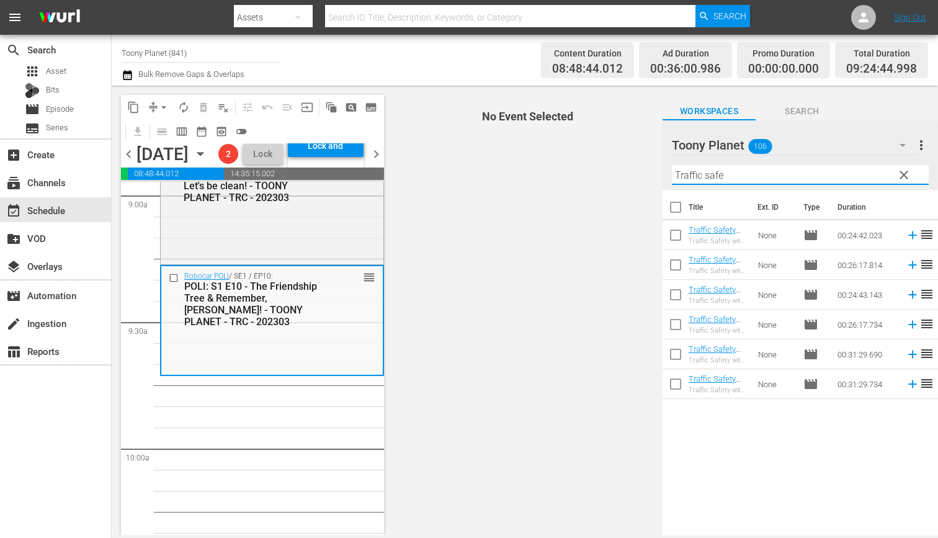
drag, startPoint x: 748, startPoint y: 171, endPoint x: 573, endPoint y: 289, distance: 210.5
click at [548, 161] on div "content_copy compress arrow_drop_down autorenew_outlined delete_forever_outline…" at bounding box center [525, 310] width 826 height 449
drag, startPoint x: 459, startPoint y: 413, endPoint x: 344, endPoint y: 346, distance: 133.1
click at [458, 413] on span "No Event Selected" at bounding box center [524, 310] width 275 height 449
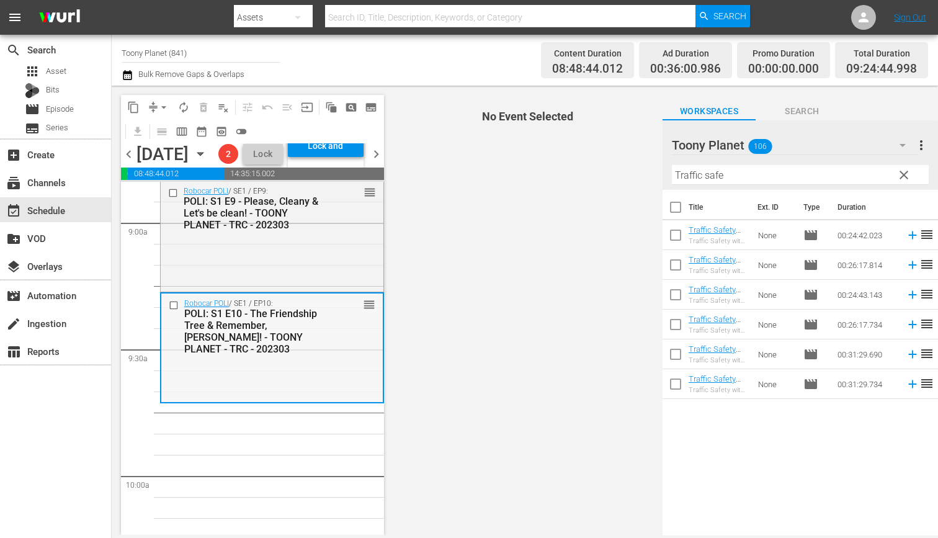
click at [342, 401] on div "Robocar POLI / SE1 / EP10: POLI: S1 E10 - The Friendship Tree & Remember, Max! …" at bounding box center [272, 347] width 222 height 108
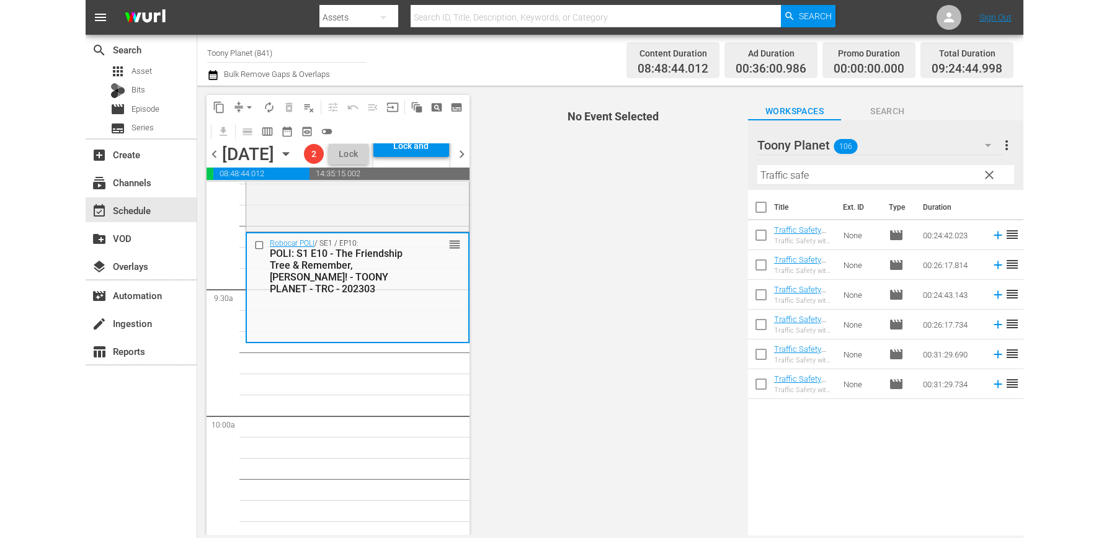
scroll to position [2306, 0]
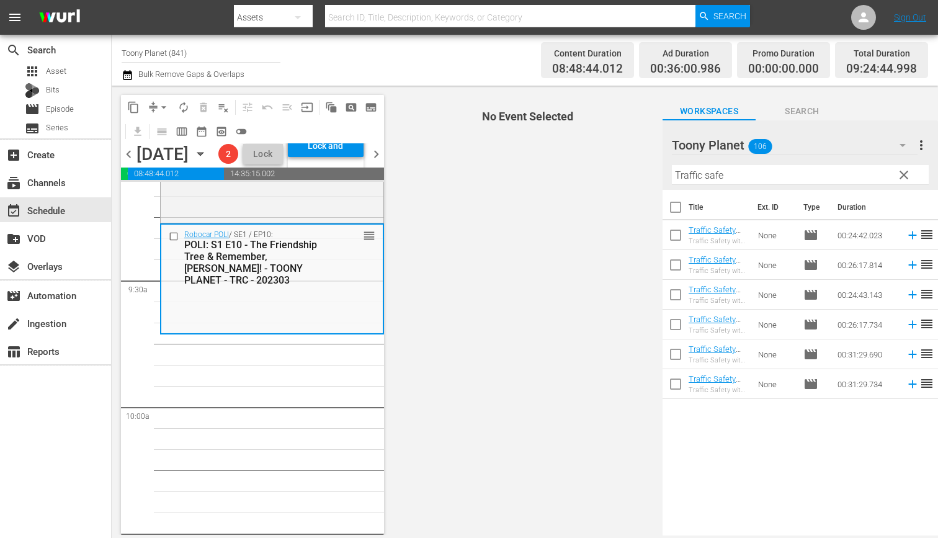
click at [591, 419] on span "No Event Selected" at bounding box center [524, 310] width 275 height 449
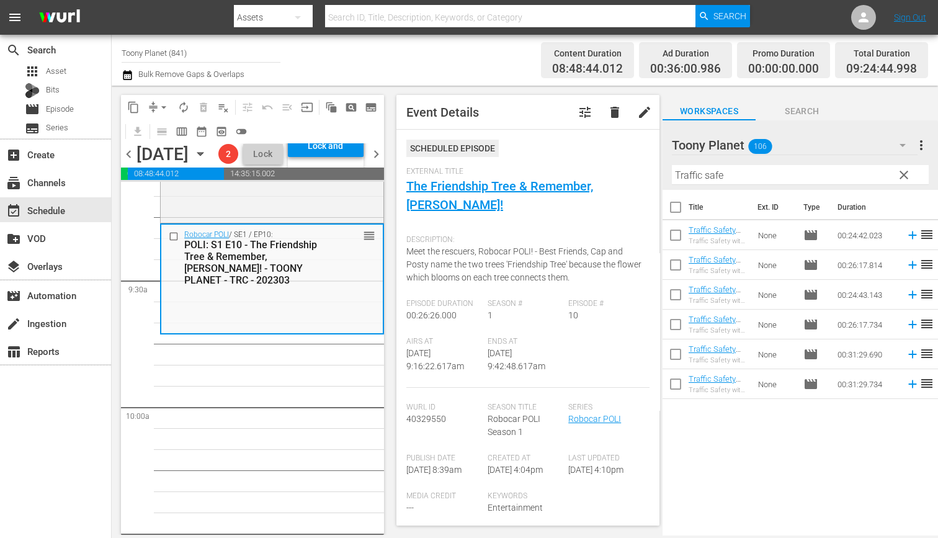
click at [676, 356] on input "checkbox" at bounding box center [676, 357] width 26 height 26
checkbox input "true"
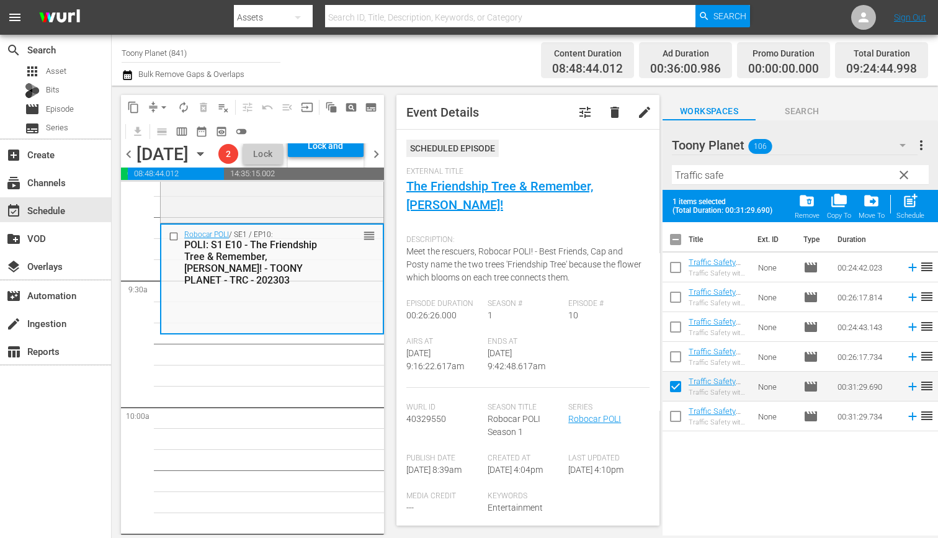
drag, startPoint x: 676, startPoint y: 423, endPoint x: 682, endPoint y: 416, distance: 8.8
click at [676, 423] on input "checkbox" at bounding box center [676, 419] width 26 height 26
checkbox input "true"
click at [906, 208] on span "post_add" at bounding box center [910, 200] width 17 height 17
checkbox input "false"
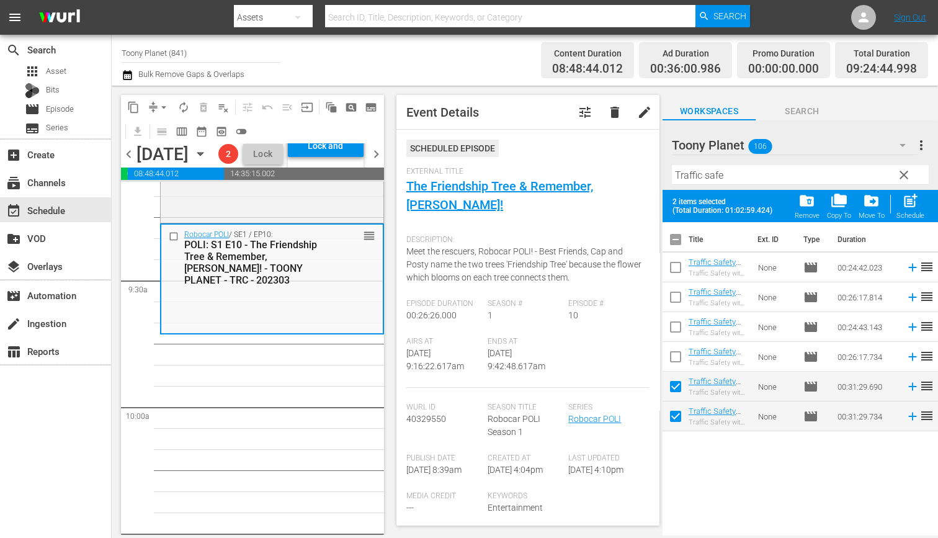
checkbox input "false"
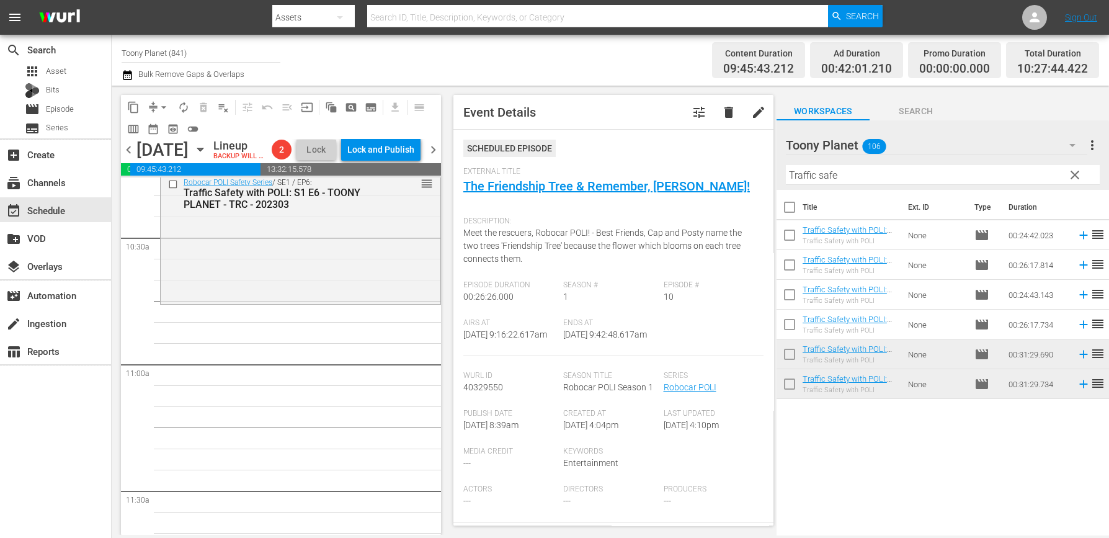
scroll to position [2505, 0]
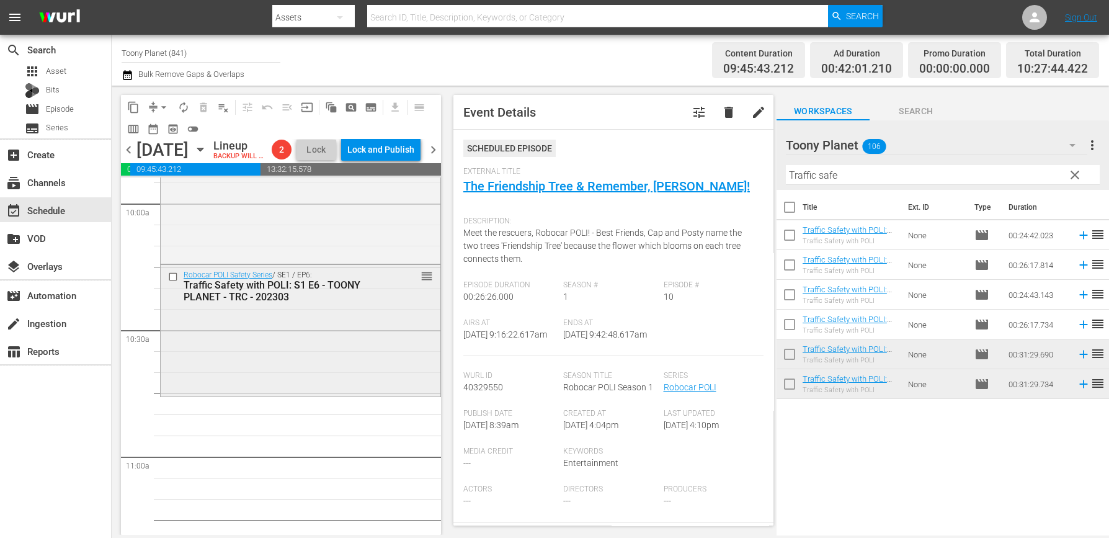
click at [364, 377] on div "Robocar POLI Safety Series / SE1 / EP6: Traffic Safety with POLI: S1 E6 - TOONY…" at bounding box center [301, 329] width 280 height 129
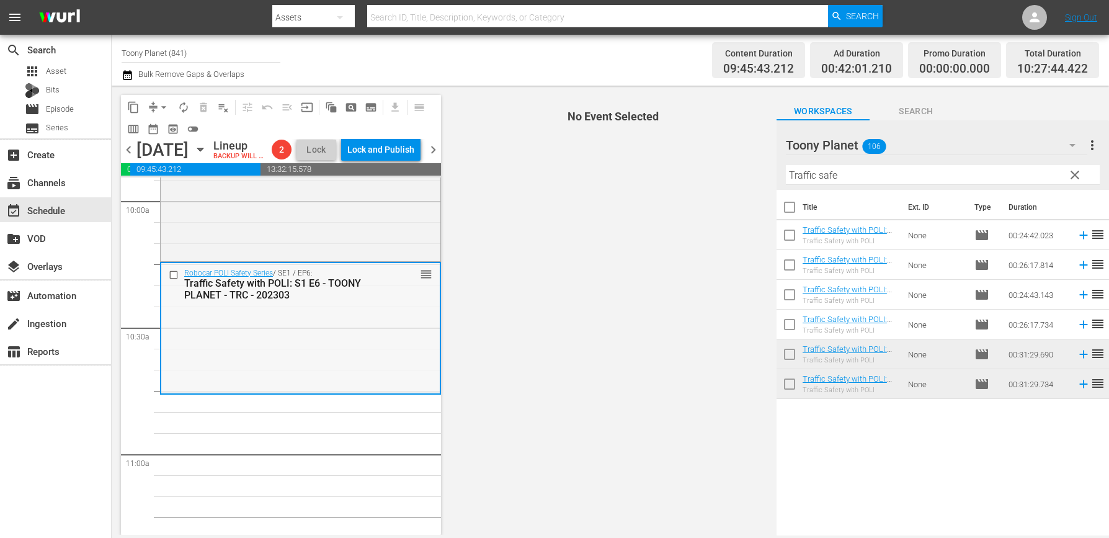
scroll to position [2510, 0]
drag, startPoint x: 896, startPoint y: 173, endPoint x: 666, endPoint y: 164, distance: 229.7
click at [681, 163] on div "content_copy compress arrow_drop_down autorenew_outlined delete_forever_outline…" at bounding box center [611, 310] width 998 height 449
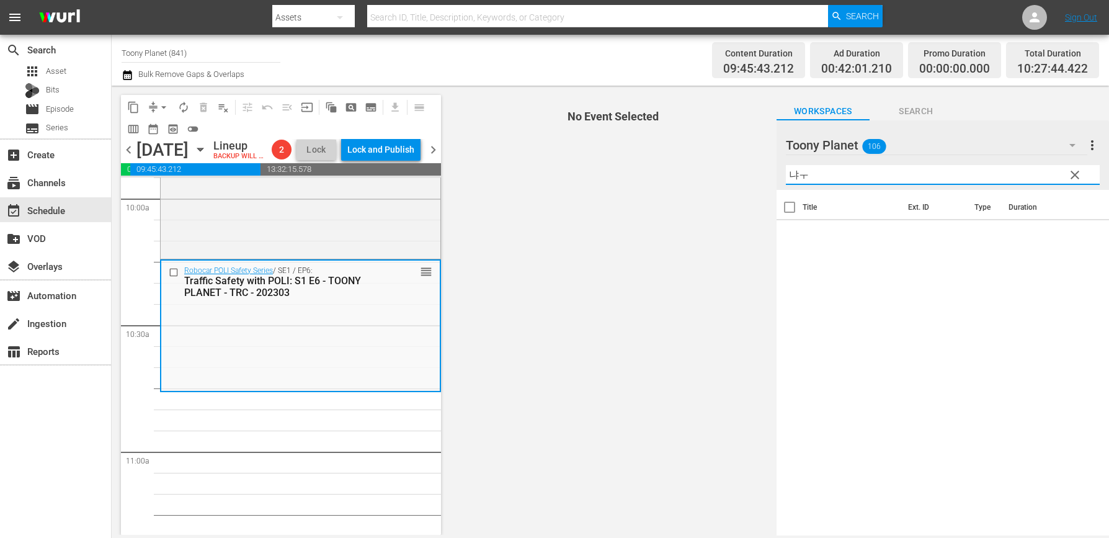
type input "냐"
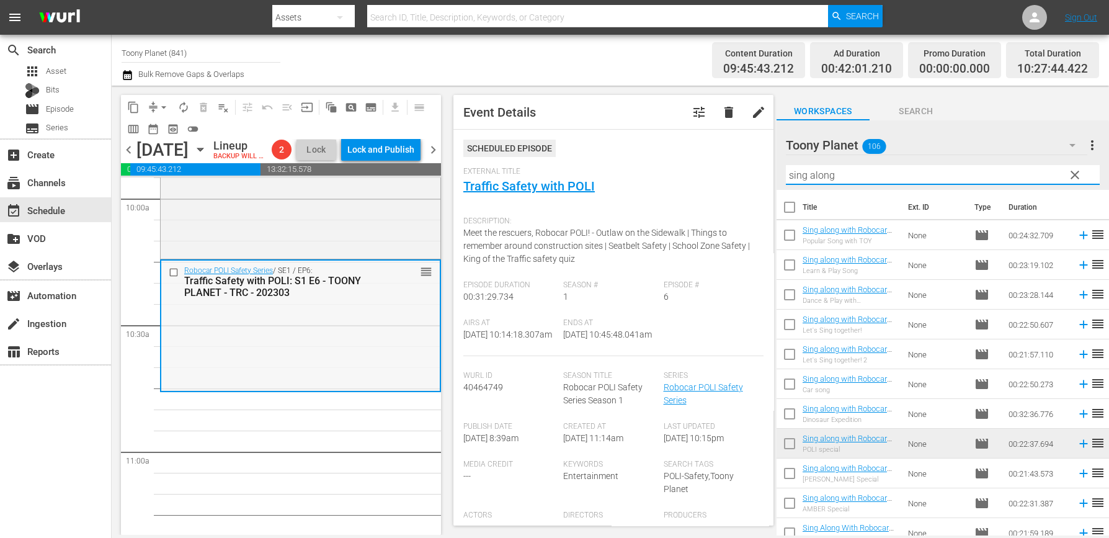
click at [353, 298] on div "Traffic Safety with POLI: S1 E6 - TOONY PLANET - TRC - 202303" at bounding box center [281, 287] width 194 height 24
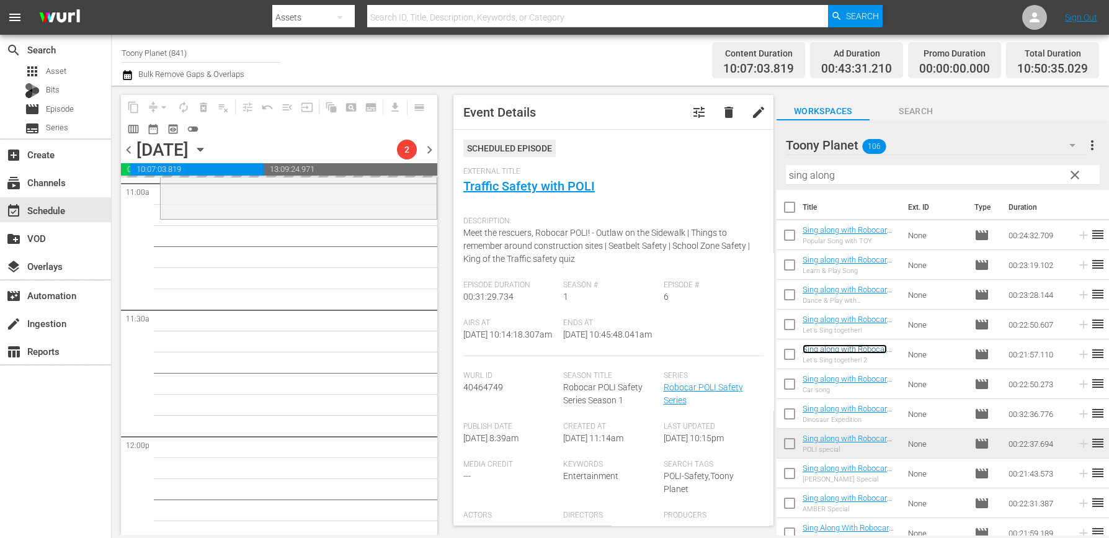
scroll to position [2787, 0]
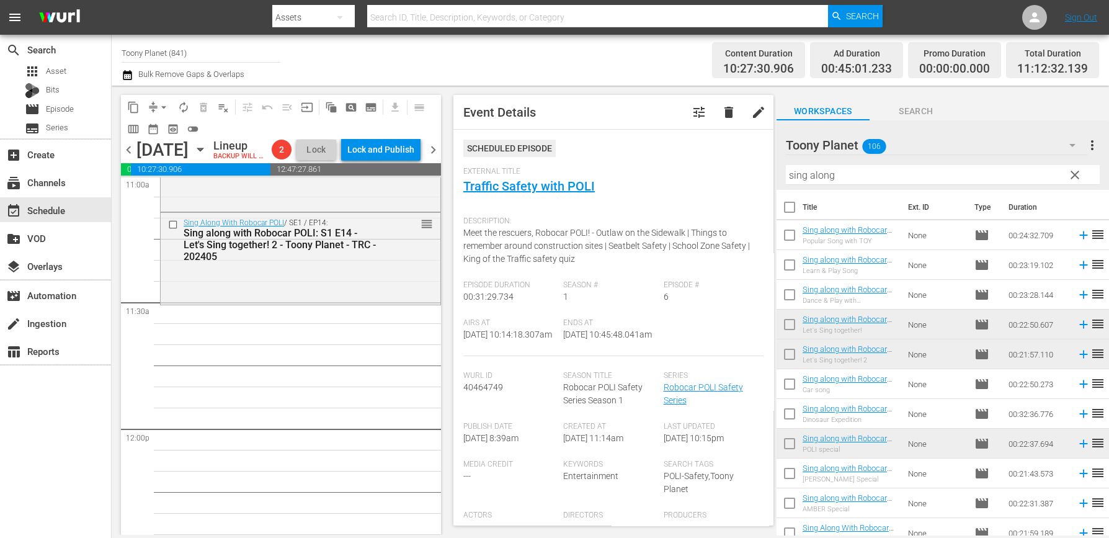
click at [330, 325] on div "Robocar POLI Safety Series / SE1 / EP6: Traffic Safety with POLI: S1 E6 - TOONY…" at bounding box center [300, 429] width 281 height 6076
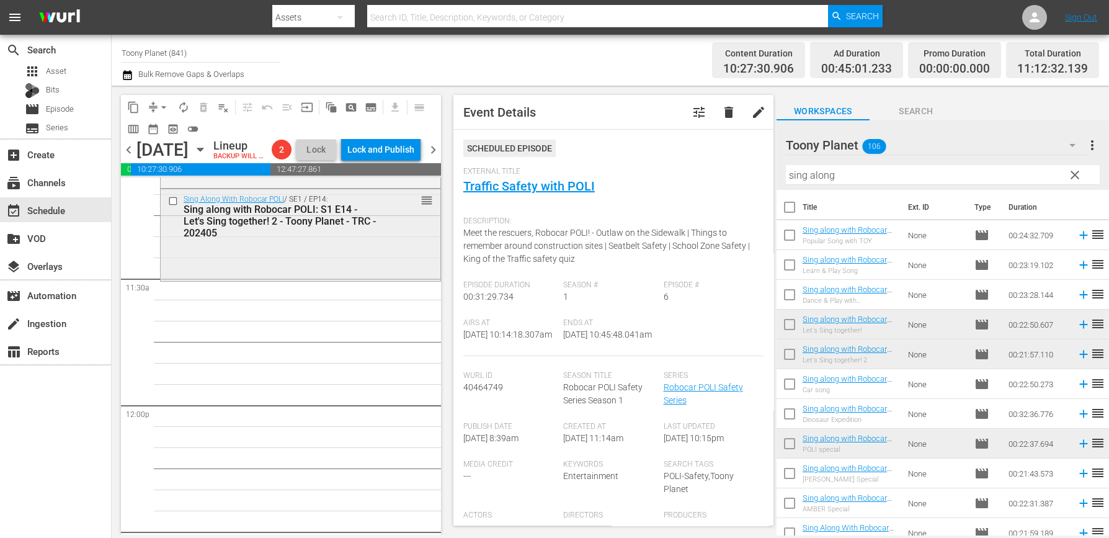
scroll to position [2741, 0]
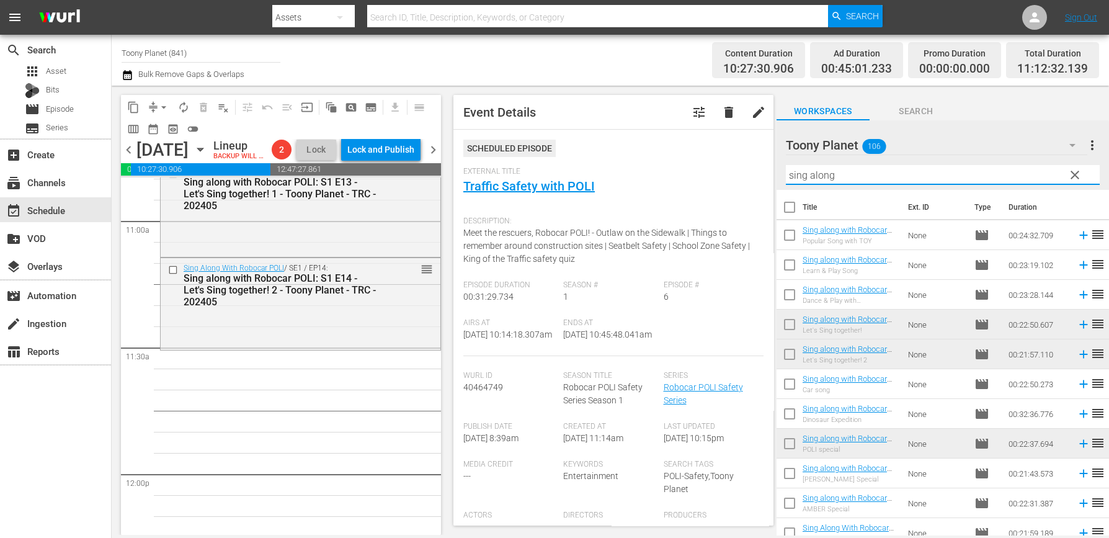
drag, startPoint x: 867, startPoint y: 177, endPoint x: 788, endPoint y: 342, distance: 182.6
click at [709, 165] on div "content_copy compress arrow_drop_down autorenew_outlined delete_forever_outline…" at bounding box center [611, 310] width 998 height 449
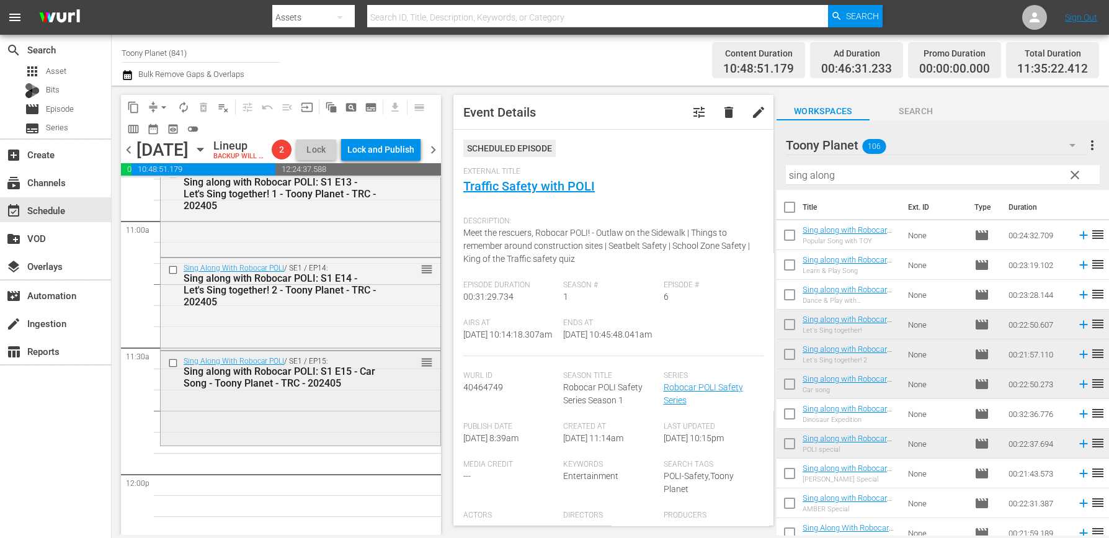
click at [363, 431] on div "Sing Along With Robocar POLI / SE1 / EP15: Sing along with Robocar POLI: S1 E15…" at bounding box center [301, 397] width 280 height 92
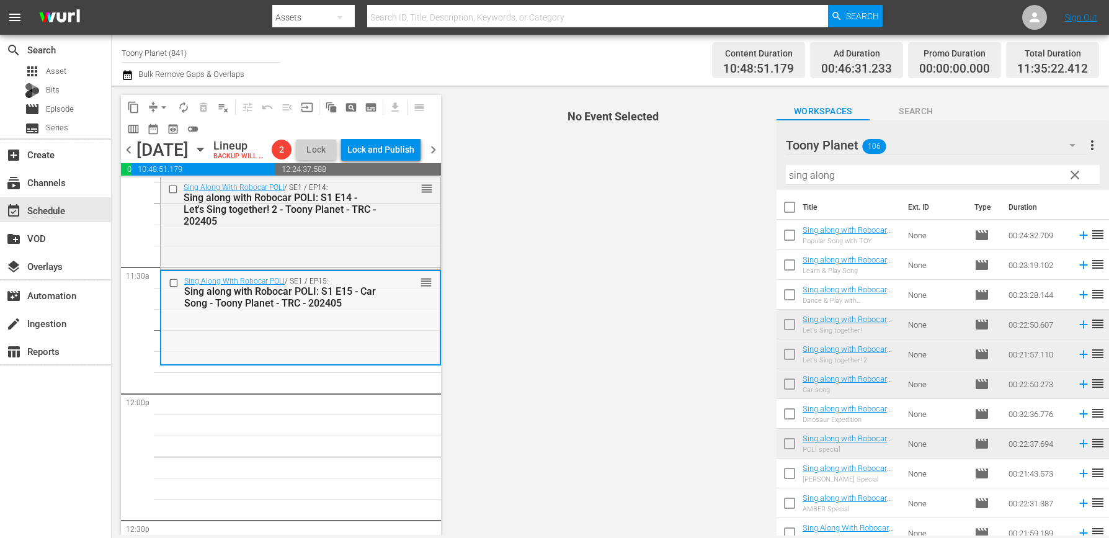
scroll to position [2855, 0]
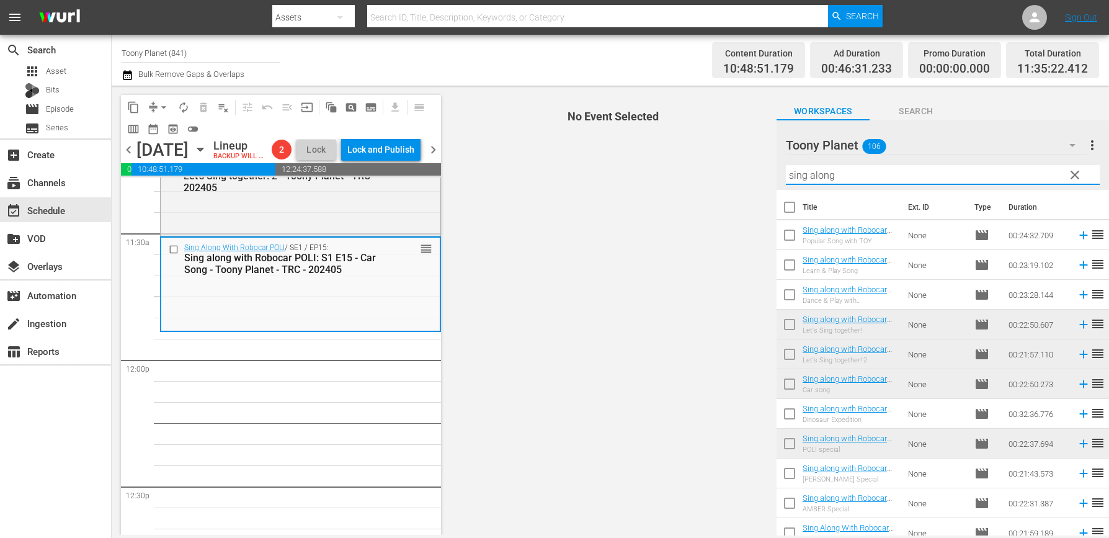
drag, startPoint x: 892, startPoint y: 169, endPoint x: 558, endPoint y: 153, distance: 334.8
click at [563, 156] on div "content_copy compress arrow_drop_down autorenew_outlined delete_forever_outline…" at bounding box center [611, 310] width 998 height 449
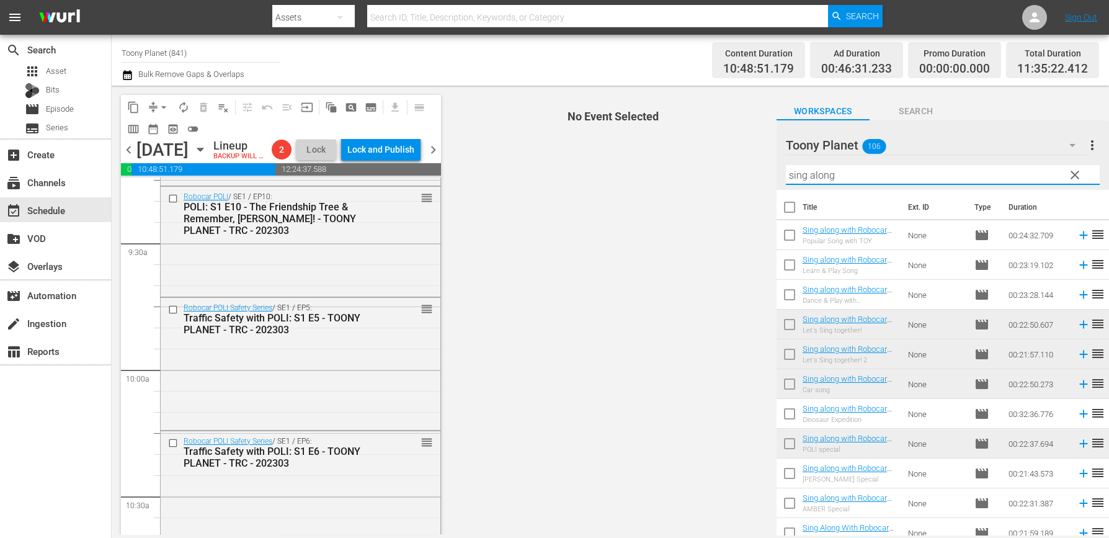
scroll to position [2265, 0]
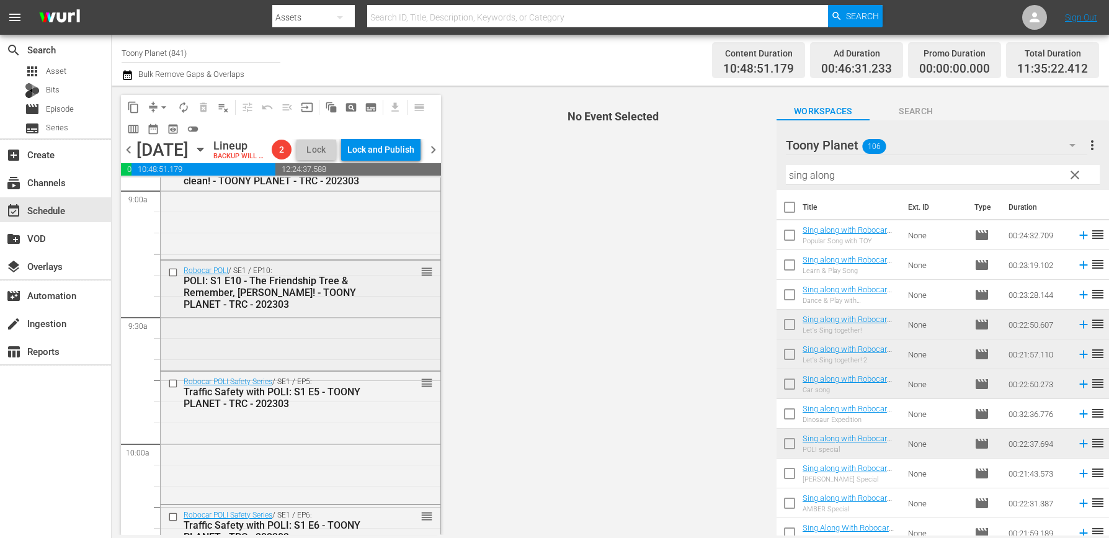
click at [277, 349] on div "Robocar POLI / SE1 / EP10: POLI: S1 E10 - The Friendship Tree & Remember, Max! …" at bounding box center [301, 315] width 280 height 108
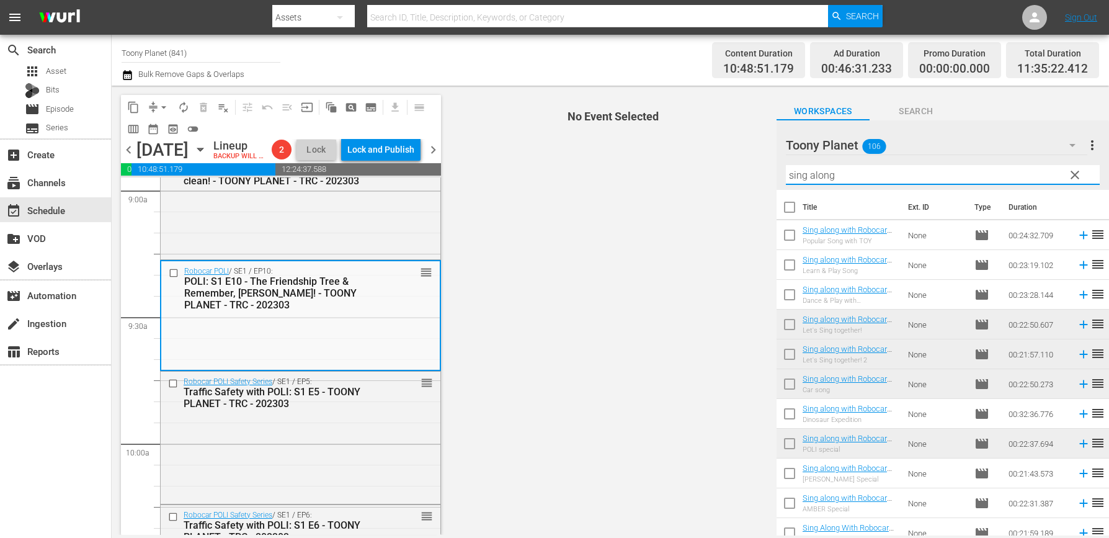
drag, startPoint x: 786, startPoint y: 164, endPoint x: 733, endPoint y: 159, distance: 53.0
click at [733, 159] on div "content_copy compress arrow_drop_down autorenew_outlined delete_forever_outline…" at bounding box center [611, 310] width 998 height 449
drag, startPoint x: 866, startPoint y: 174, endPoint x: 754, endPoint y: 169, distance: 111.8
click at [757, 169] on div "content_copy compress arrow_drop_down autorenew_outlined delete_forever_outline…" at bounding box center [611, 310] width 998 height 449
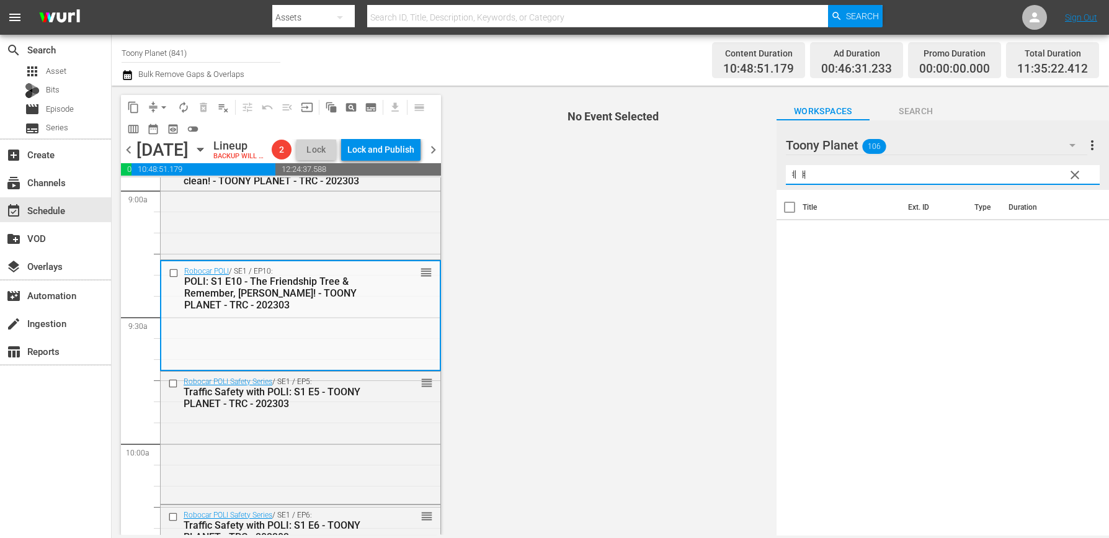
type input "ㅖ"
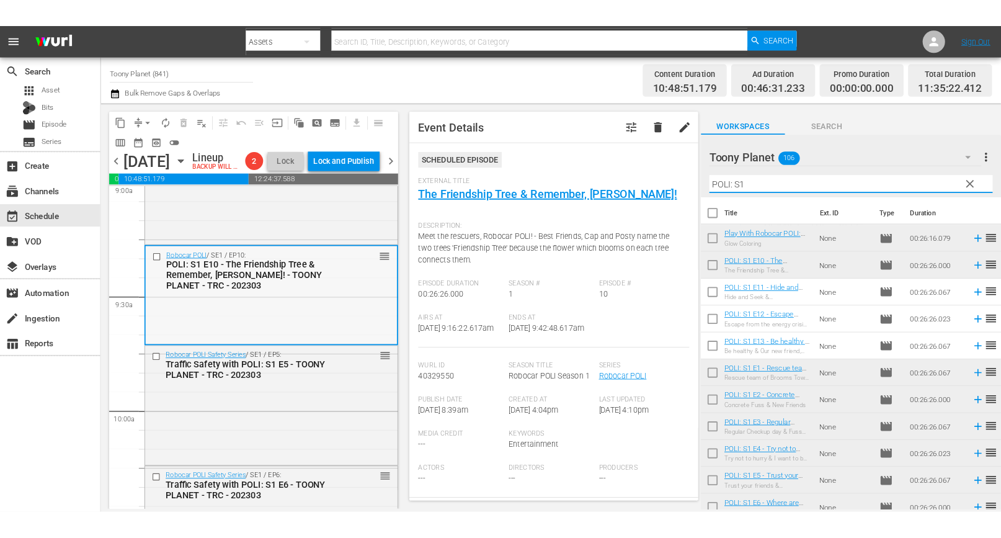
scroll to position [2284, 0]
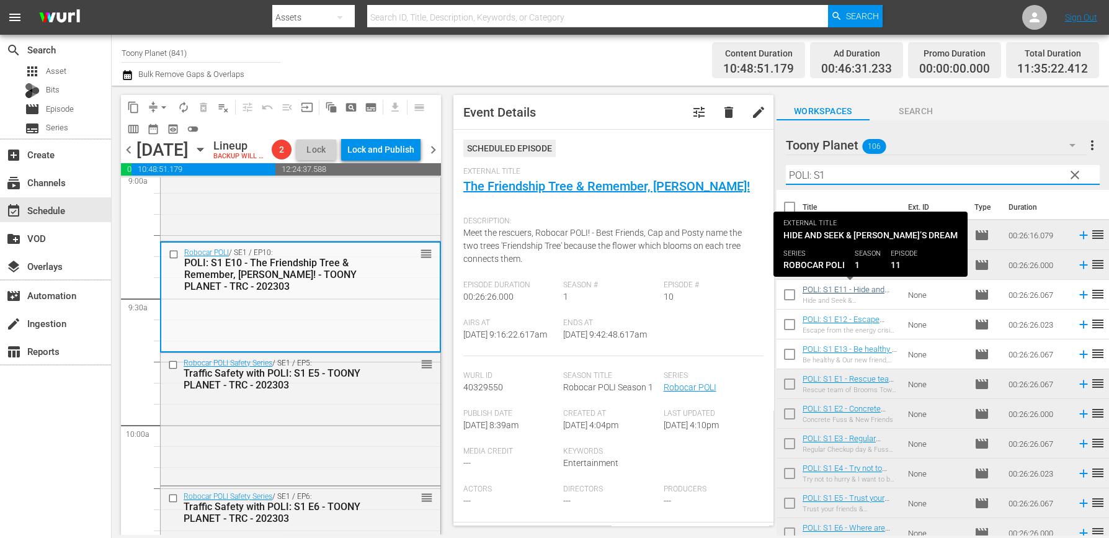
type input "POLI: S1"
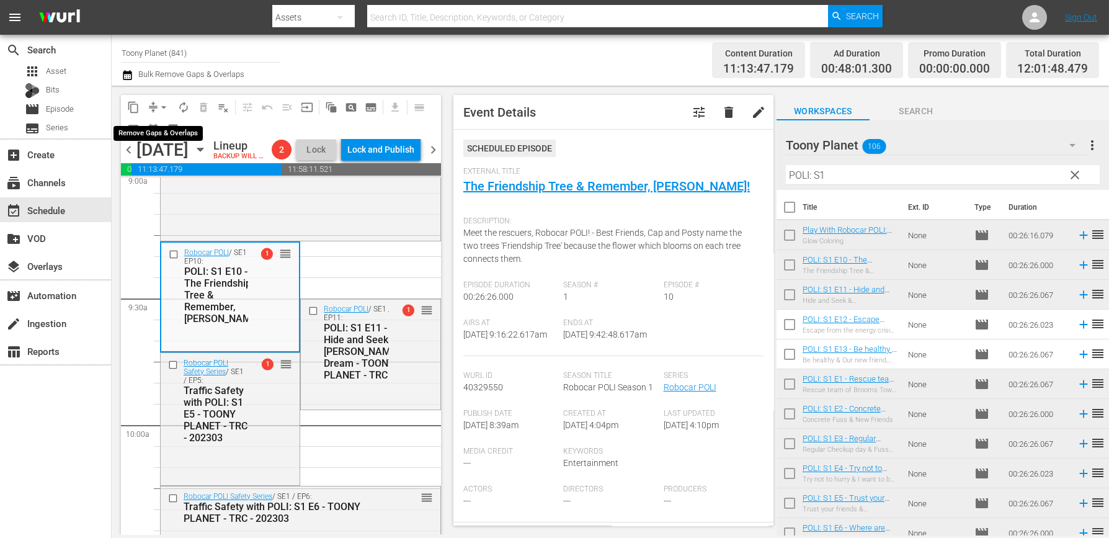
click at [164, 105] on span "arrow_drop_down" at bounding box center [164, 107] width 12 height 12
click at [164, 172] on li "Align to End of Previous Day" at bounding box center [164, 173] width 130 height 20
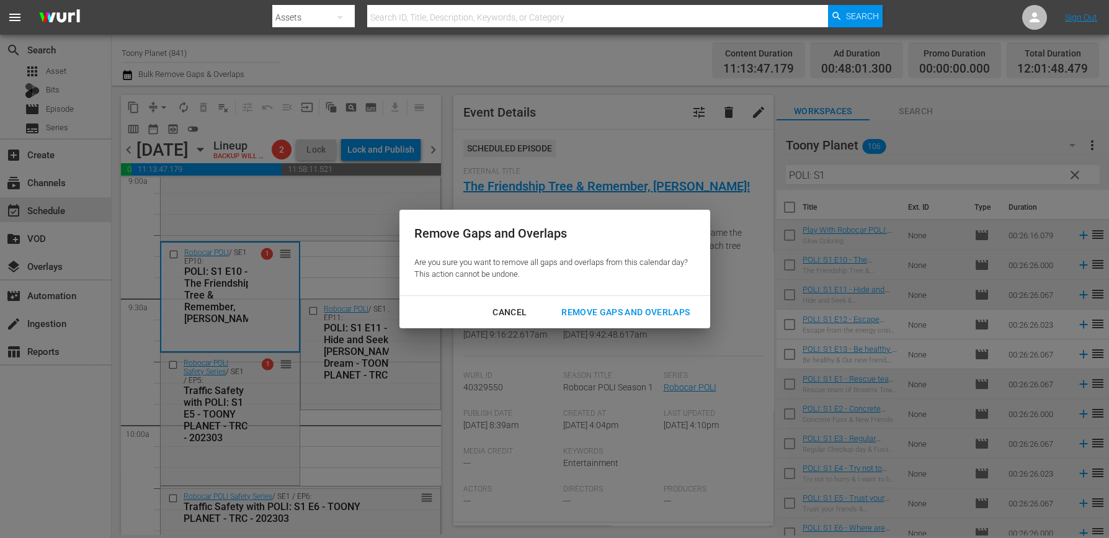
click at [626, 305] on div "Remove Gaps and Overlaps" at bounding box center [626, 313] width 148 height 16
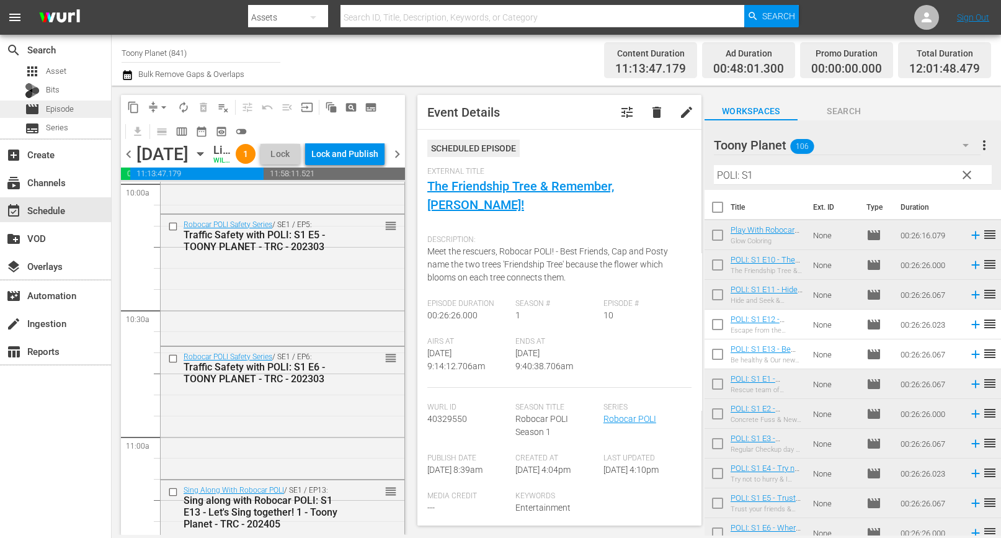
scroll to position [2919, 0]
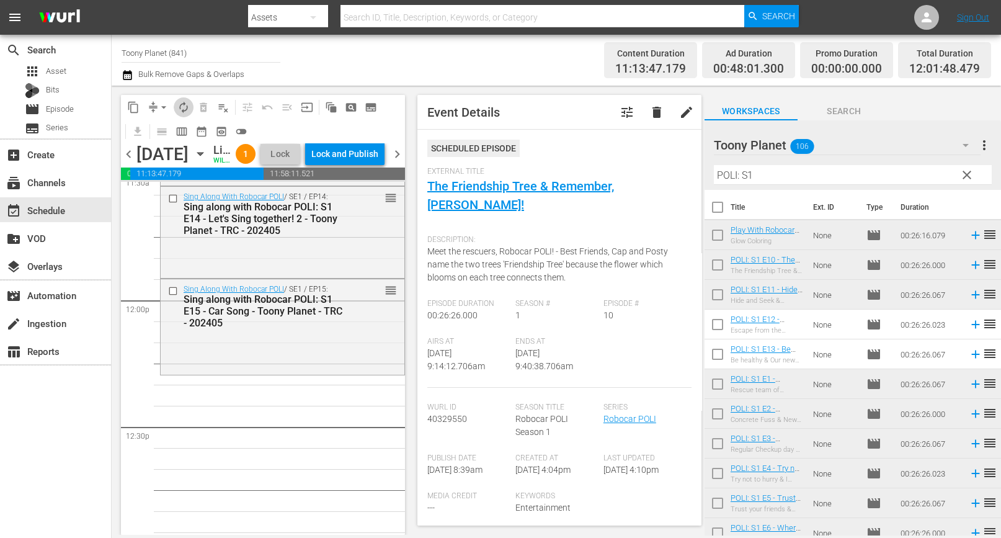
click at [187, 110] on span "autorenew_outlined" at bounding box center [183, 107] width 12 height 12
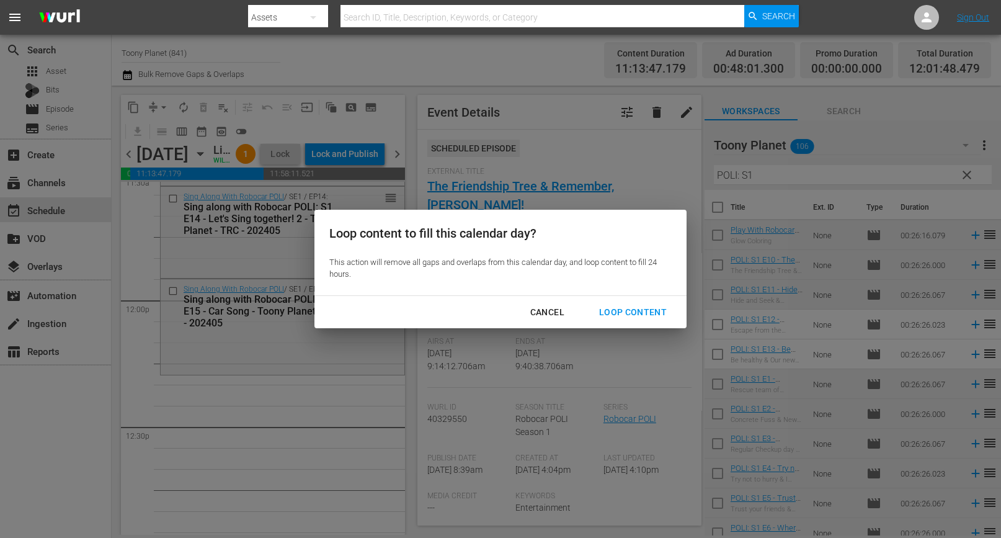
click at [629, 318] on div "Loop Content" at bounding box center [632, 313] width 87 height 16
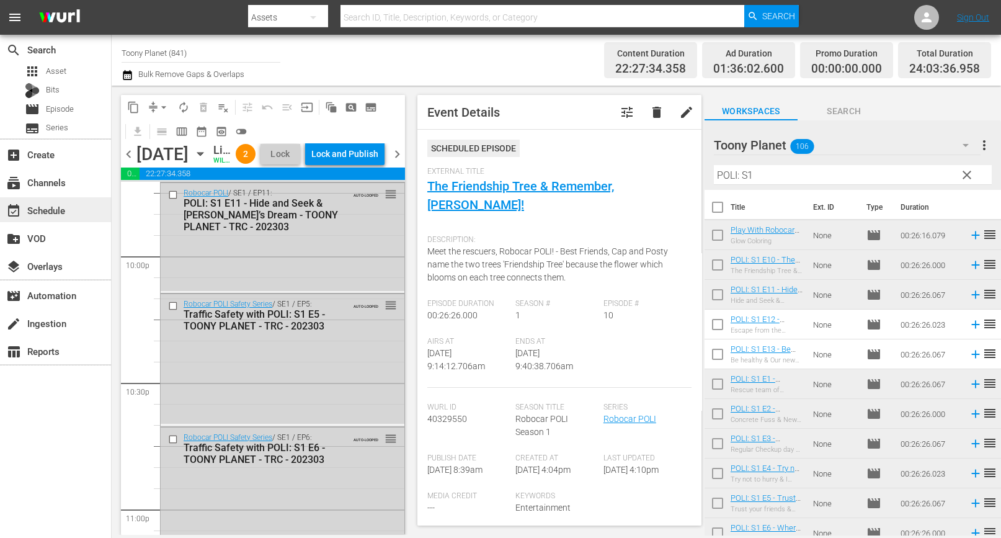
scroll to position [5824, 0]
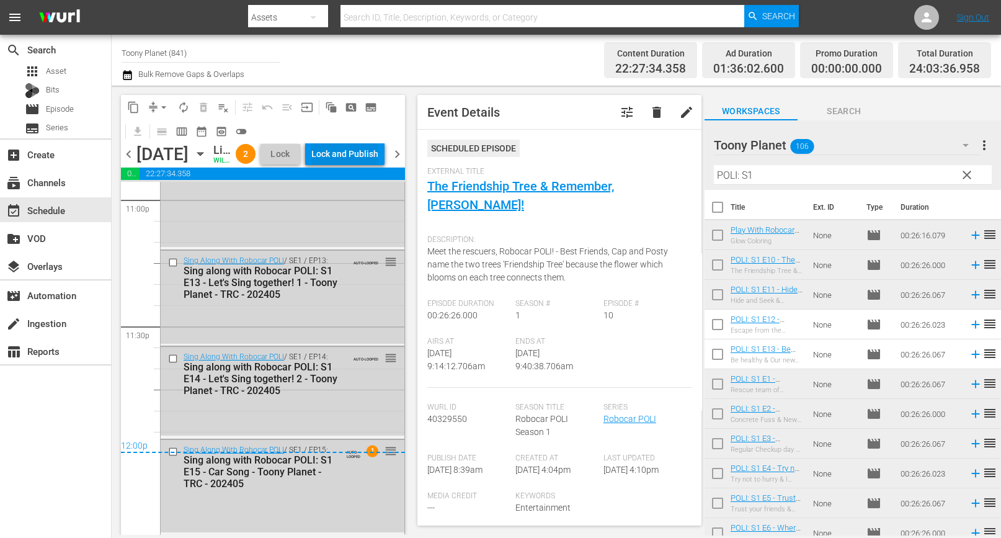
click at [374, 160] on div "Lock and Publish" at bounding box center [344, 154] width 67 height 22
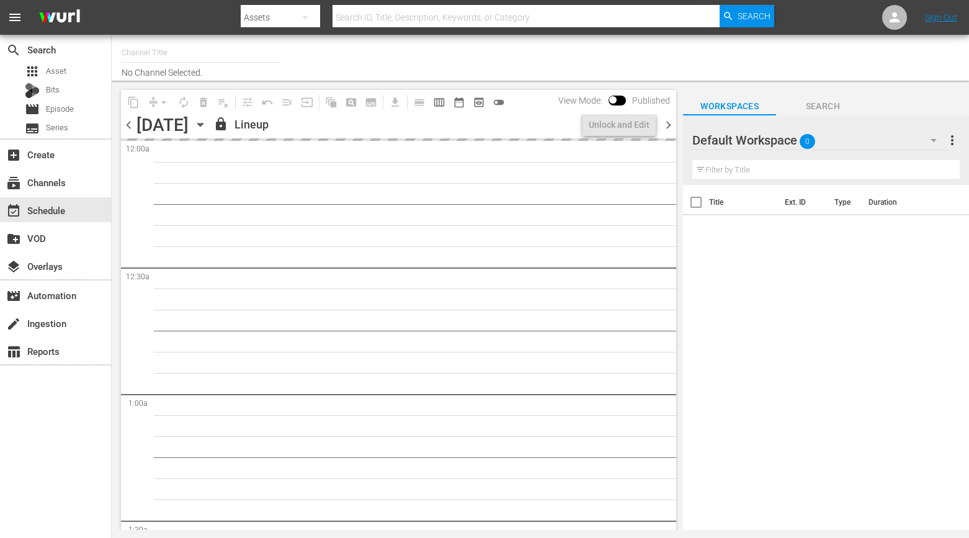
type input "Toony Planet (841)"
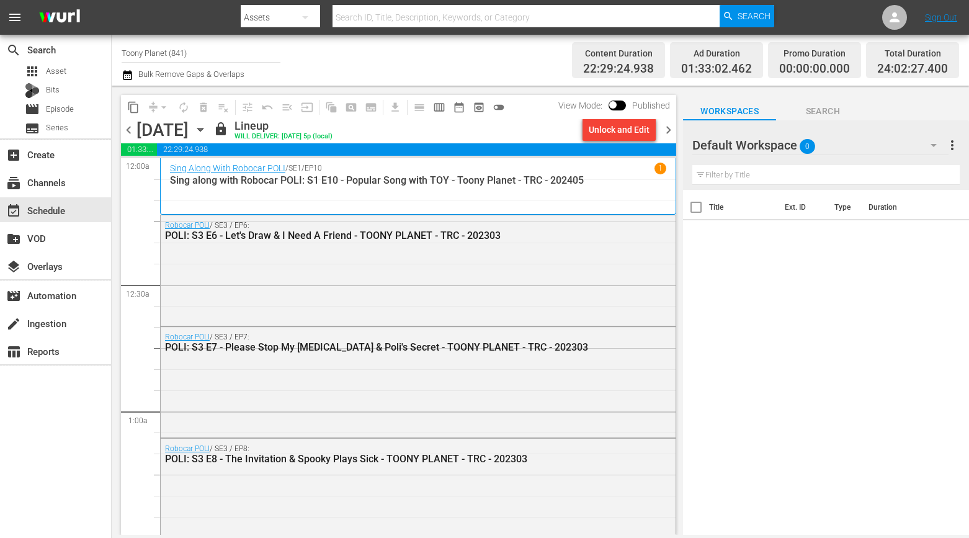
click at [869, 155] on hr at bounding box center [820, 154] width 256 height 1
click at [861, 147] on div "Default Workspace 0" at bounding box center [820, 145] width 256 height 35
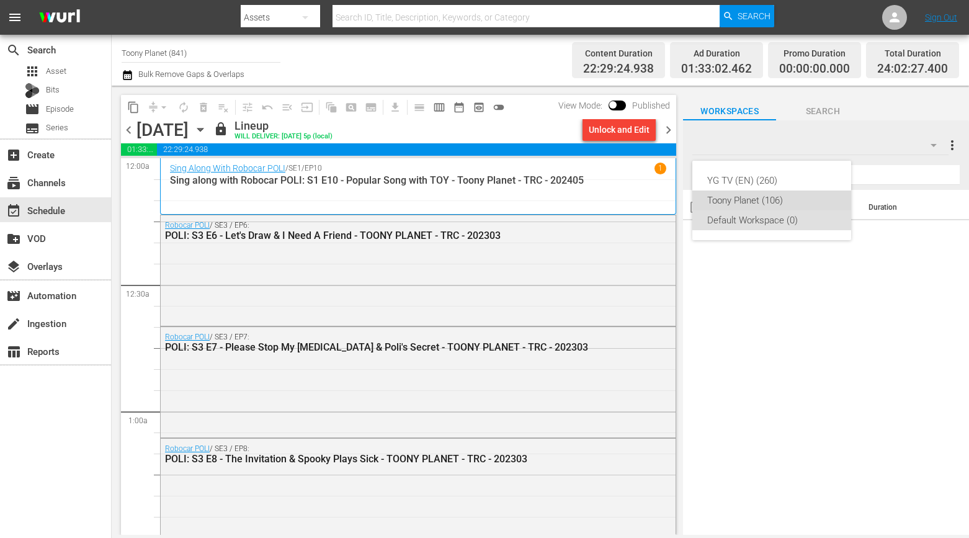
click at [808, 197] on div "Toony Planet (106)" at bounding box center [771, 200] width 129 height 20
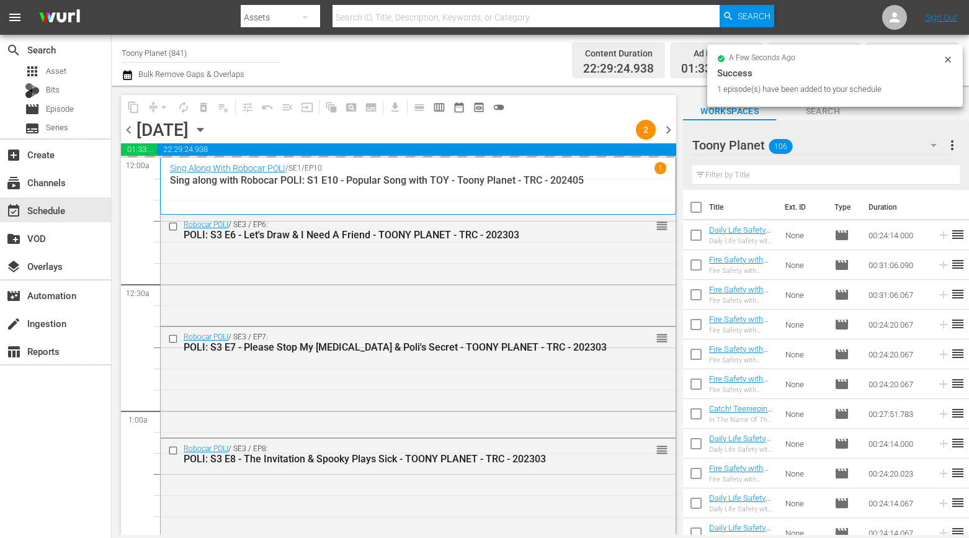
scroll to position [1090, 0]
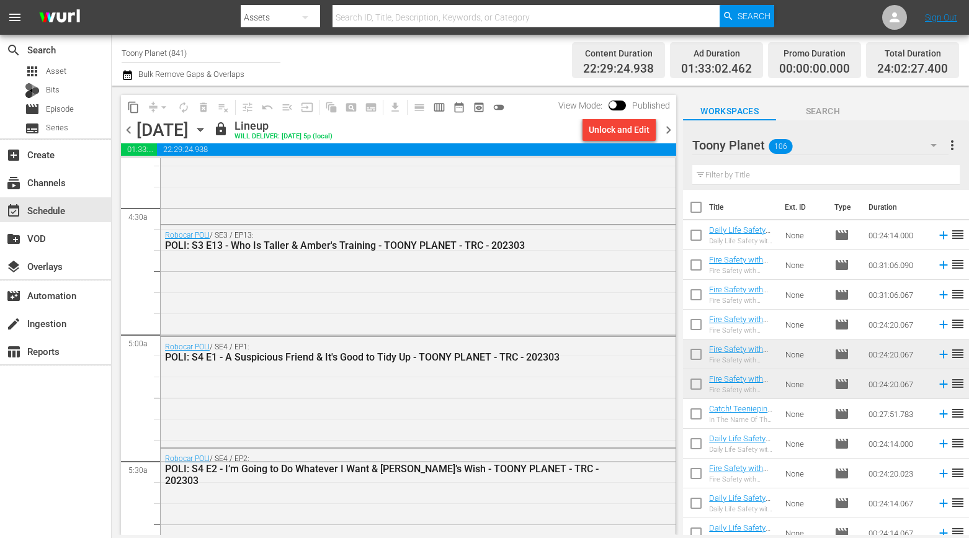
click at [775, 174] on input "text" at bounding box center [825, 175] width 267 height 20
paste input "songsong"
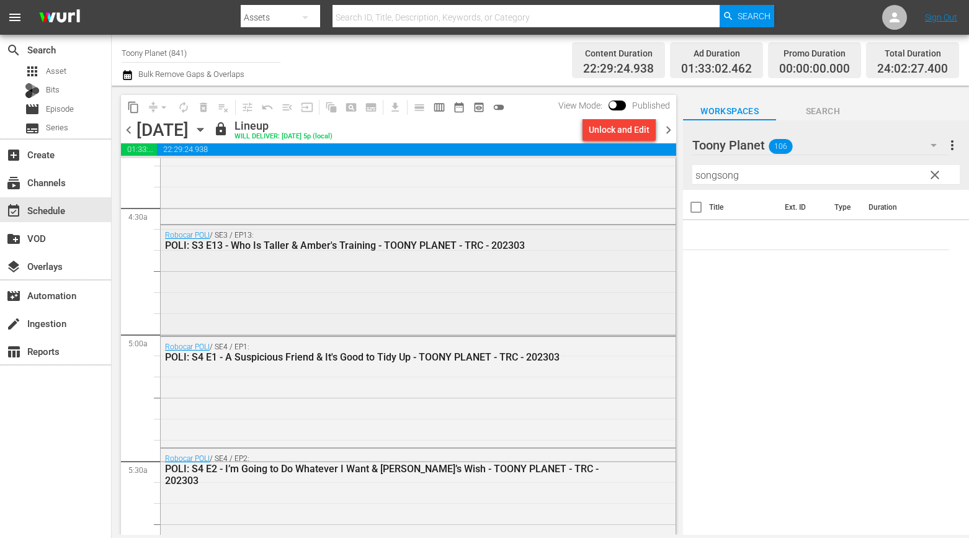
drag, startPoint x: 769, startPoint y: 384, endPoint x: 486, endPoint y: 270, distance: 304.5
click at [756, 380] on div "Title Ext. ID Type Duration" at bounding box center [826, 363] width 286 height 347
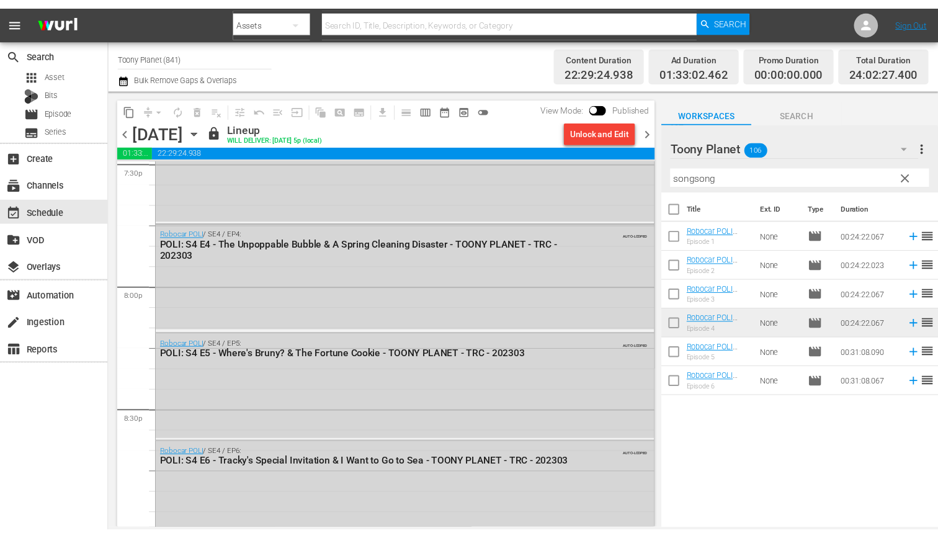
scroll to position [4842, 0]
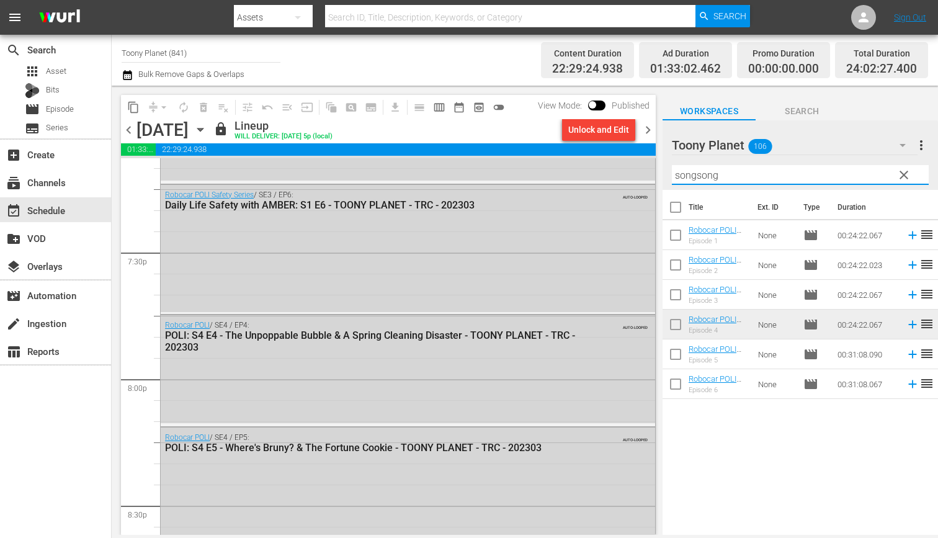
drag, startPoint x: 782, startPoint y: 176, endPoint x: 738, endPoint y: 219, distance: 61.4
click at [612, 162] on div "content_copy compress arrow_drop_down autorenew_outlined delete_forever_outline…" at bounding box center [525, 310] width 826 height 449
paste input "glow"
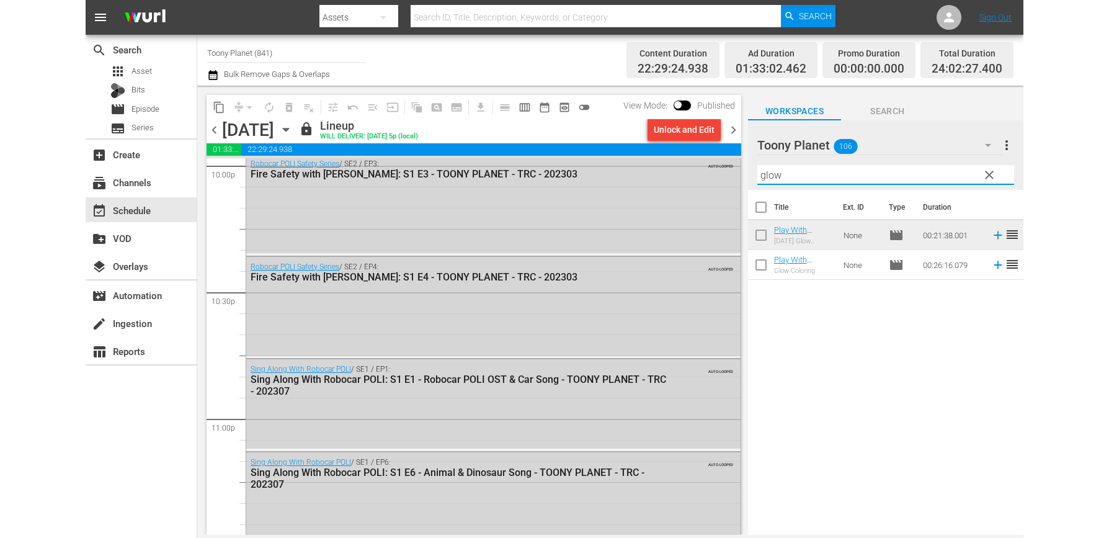
scroll to position [5520, 0]
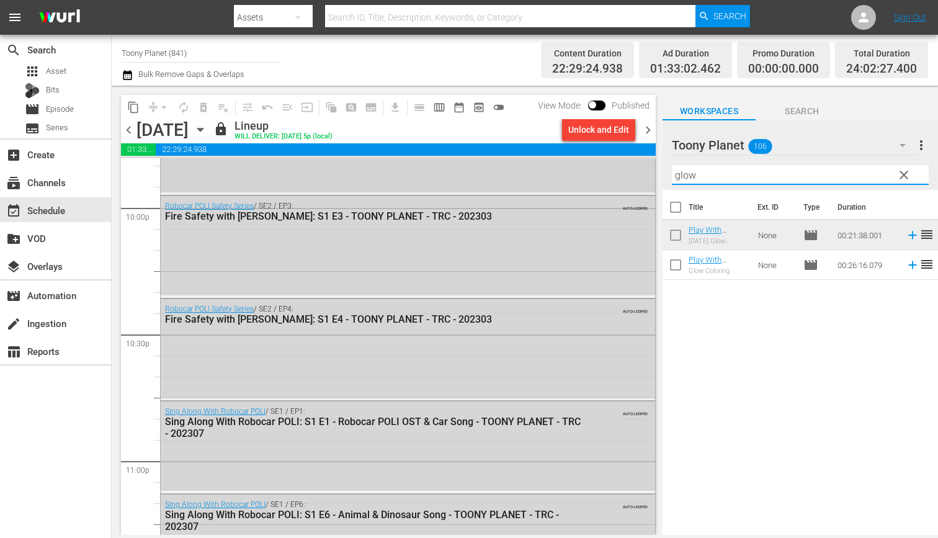
drag, startPoint x: 715, startPoint y: 181, endPoint x: 616, endPoint y: 174, distance: 99.5
click at [624, 166] on div "content_copy compress arrow_drop_down autorenew_outlined delete_forever_outline…" at bounding box center [525, 310] width 826 height 449
paste input "Traffic safe"
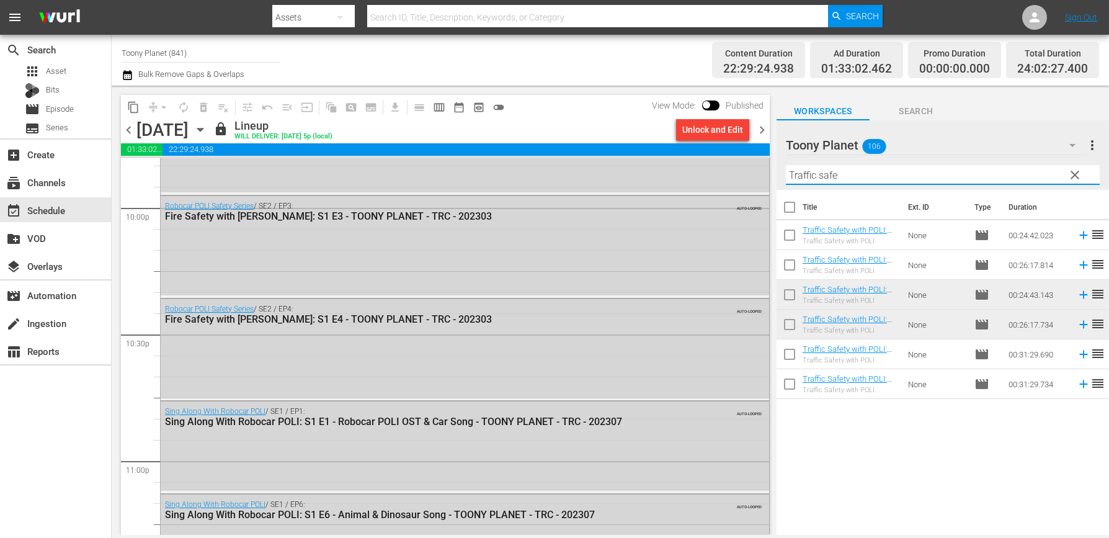
drag, startPoint x: 831, startPoint y: 162, endPoint x: 733, endPoint y: 146, distance: 99.3
click at [758, 155] on div "content_copy compress arrow_drop_down autorenew_outlined delete_forever_outline…" at bounding box center [611, 310] width 998 height 449
paste input "sing along"
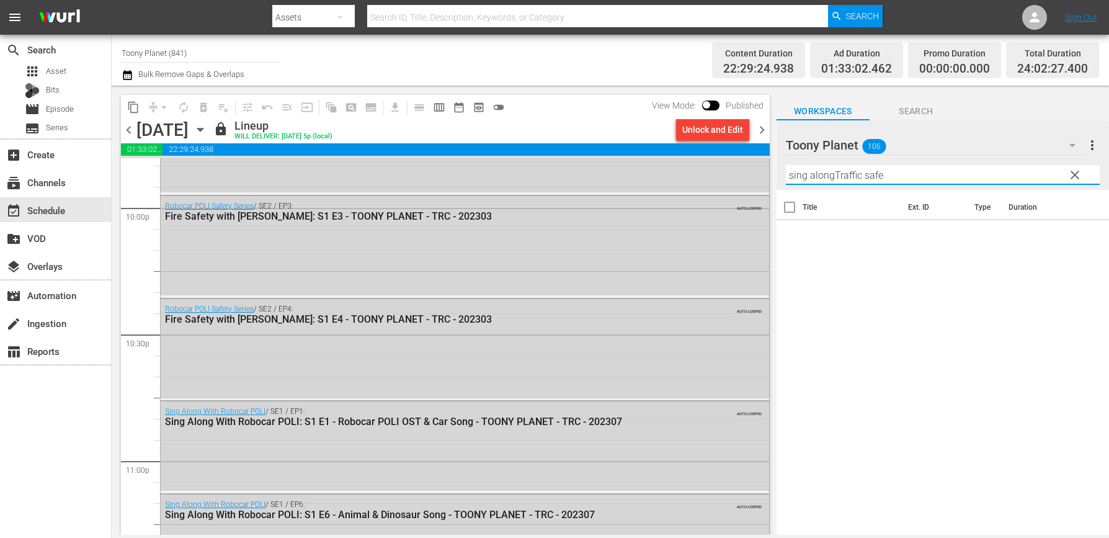
click at [897, 175] on input "sing alongTraffic safe" at bounding box center [943, 175] width 314 height 20
drag, startPoint x: 877, startPoint y: 178, endPoint x: 783, endPoint y: 168, distance: 94.3
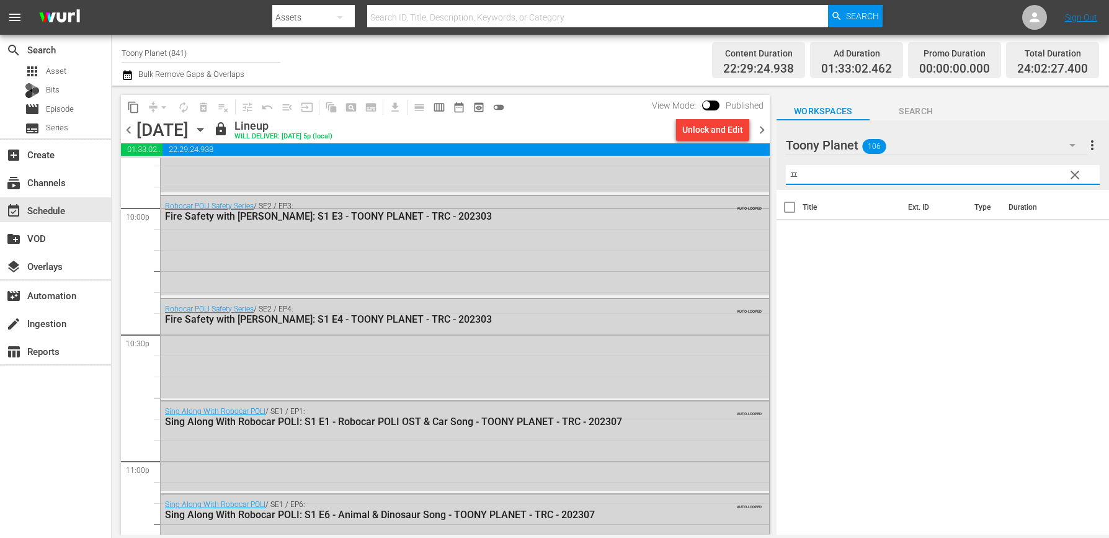
click at [795, 166] on input "ㅍ" at bounding box center [943, 175] width 314 height 20
paste input "sing along"
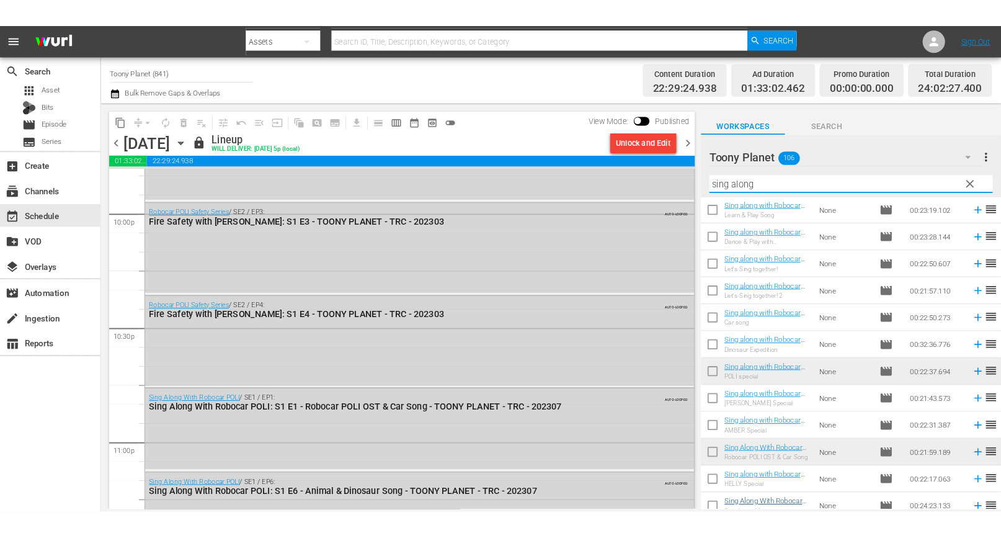
scroll to position [35, 0]
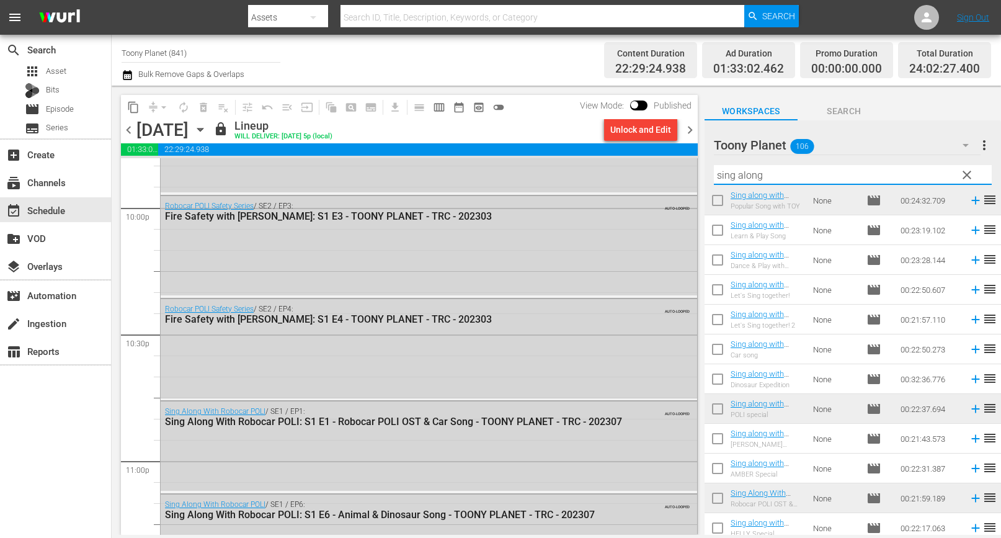
click at [689, 130] on span "chevron_right" at bounding box center [691, 130] width 16 height 16
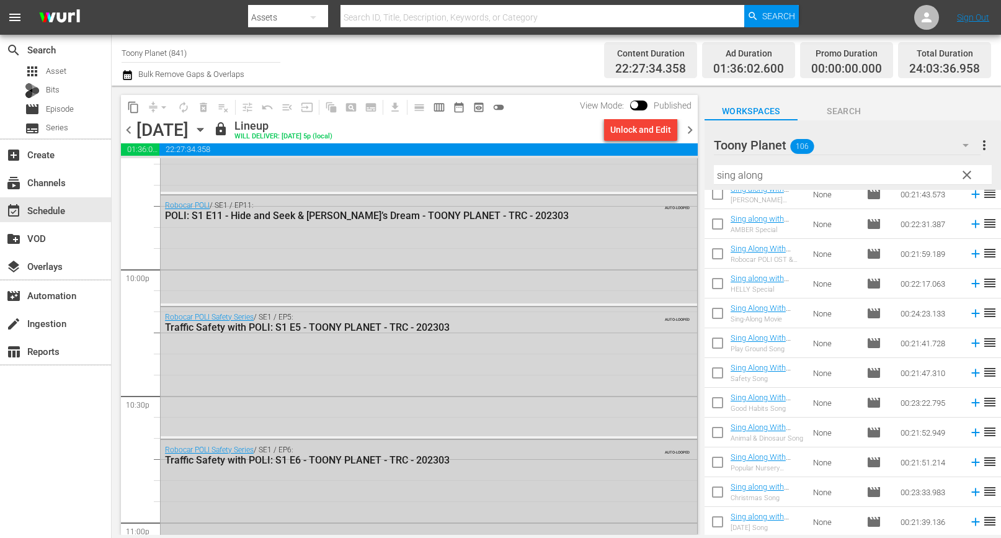
scroll to position [5390, 0]
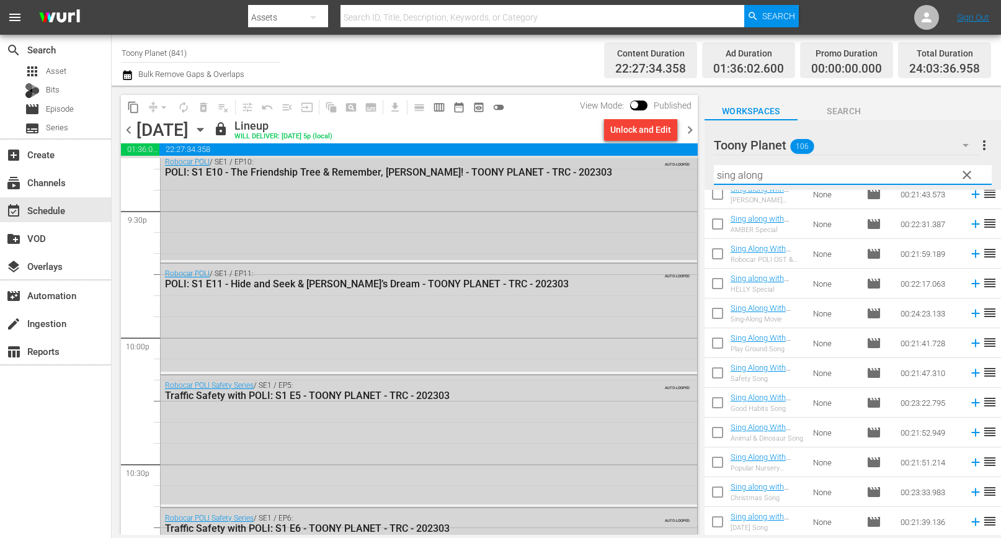
drag, startPoint x: 774, startPoint y: 174, endPoint x: 668, endPoint y: 164, distance: 106.6
click at [668, 166] on div "content_copy compress arrow_drop_down autorenew_outlined delete_forever_outline…" at bounding box center [557, 310] width 890 height 449
paste input "Songs"
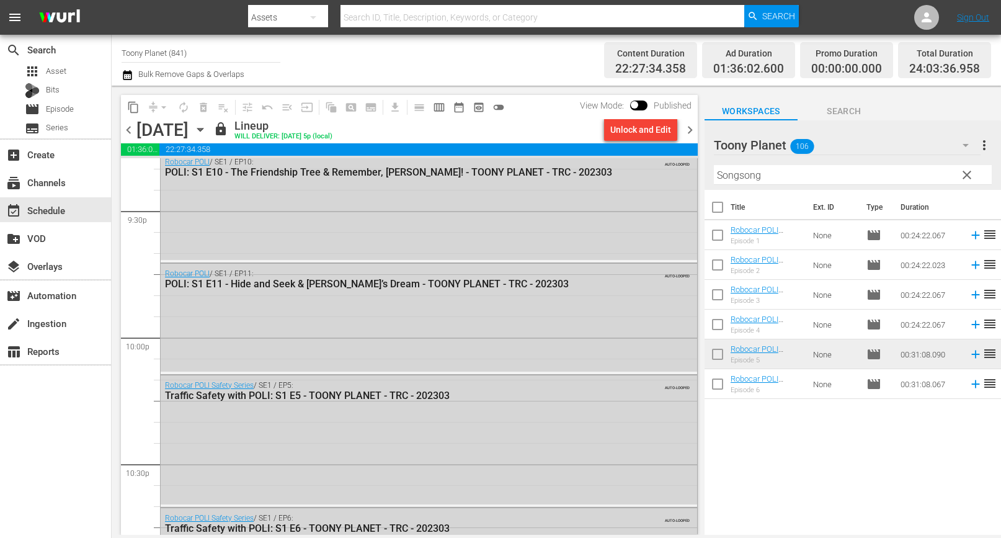
drag, startPoint x: 852, startPoint y: 439, endPoint x: 787, endPoint y: 377, distance: 89.1
click at [845, 432] on div "Title Ext. ID Type Duration Robocar POLI SongSong Museum: S1 E1 - TOONY PLANET …" at bounding box center [853, 363] width 297 height 347
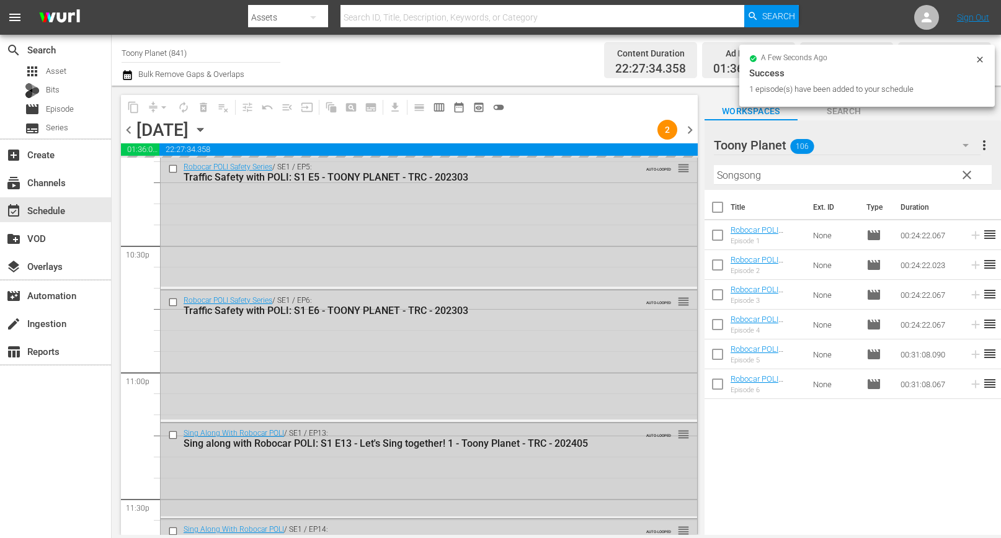
scroll to position [5445, 0]
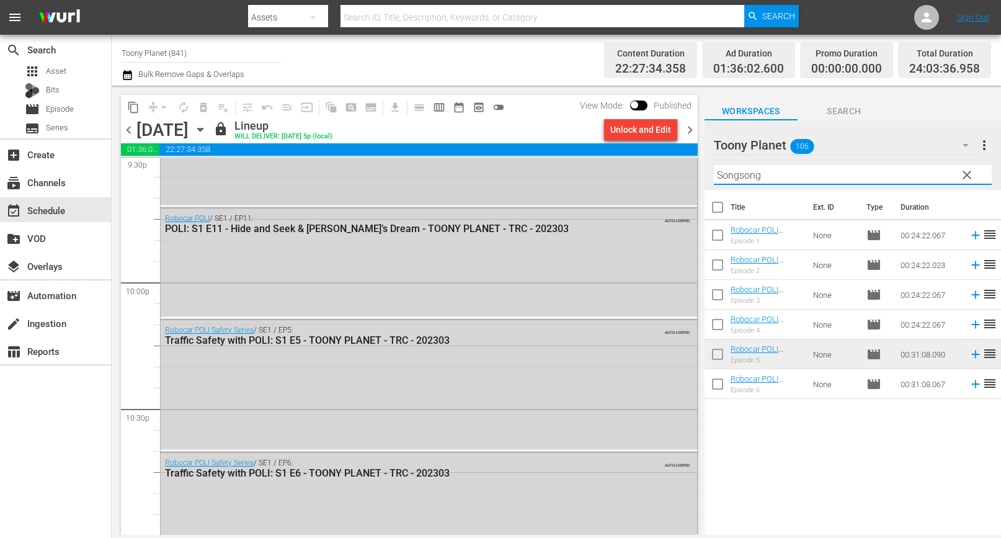
drag, startPoint x: 727, startPoint y: 172, endPoint x: 602, endPoint y: 158, distance: 125.5
click at [584, 160] on div "content_copy compress arrow_drop_down autorenew_outlined delete_forever_outline…" at bounding box center [557, 310] width 890 height 449
paste input "amber"
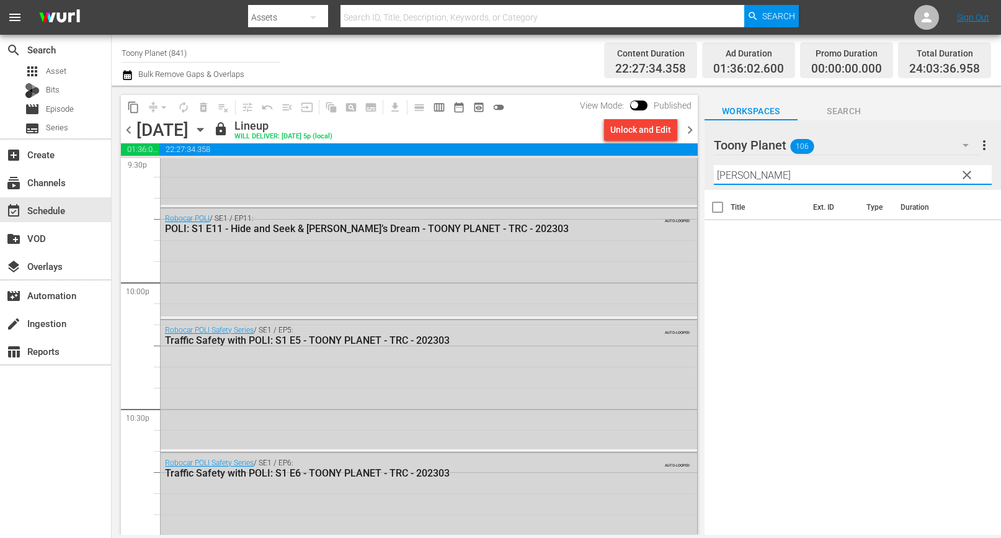
drag, startPoint x: 787, startPoint y: 176, endPoint x: 583, endPoint y: 160, distance: 204.8
click at [583, 160] on div "content_copy compress arrow_drop_down autorenew_outlined delete_forever_outline…" at bounding box center [557, 310] width 890 height 449
paste input "text"
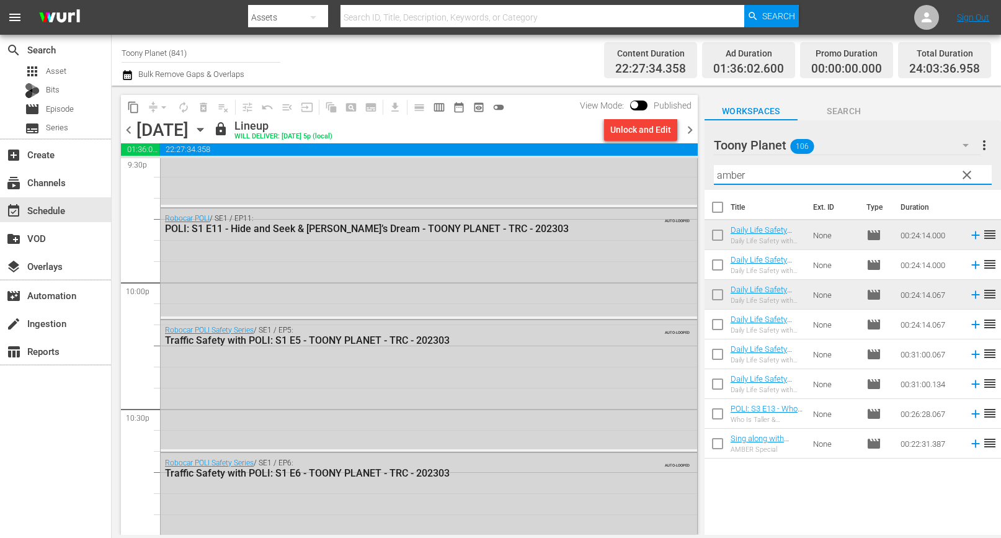
drag, startPoint x: 815, startPoint y: 176, endPoint x: 609, endPoint y: 156, distance: 206.3
click at [606, 156] on div "content_copy compress arrow_drop_down autorenew_outlined delete_forever_outline…" at bounding box center [557, 310] width 890 height 449
paste input "sing along"
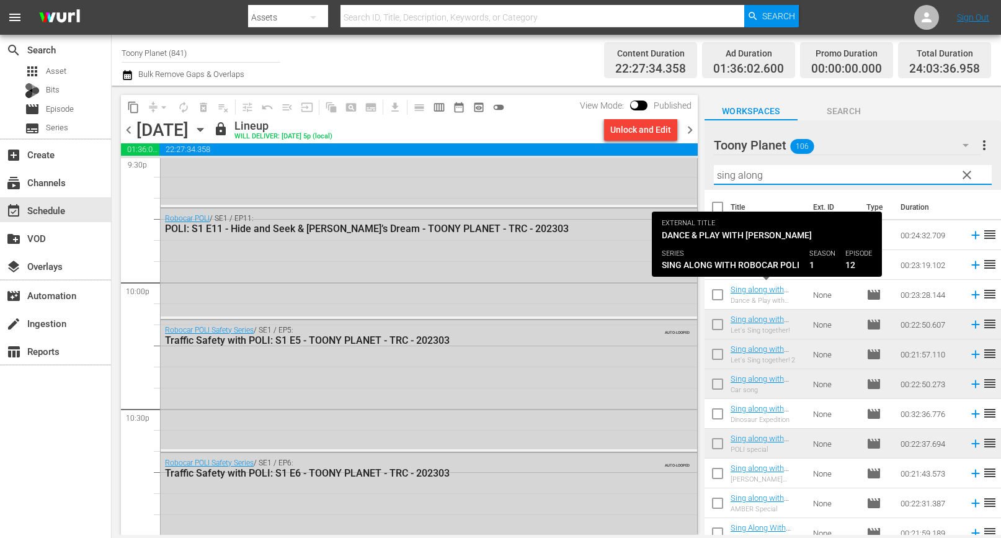
scroll to position [279, 0]
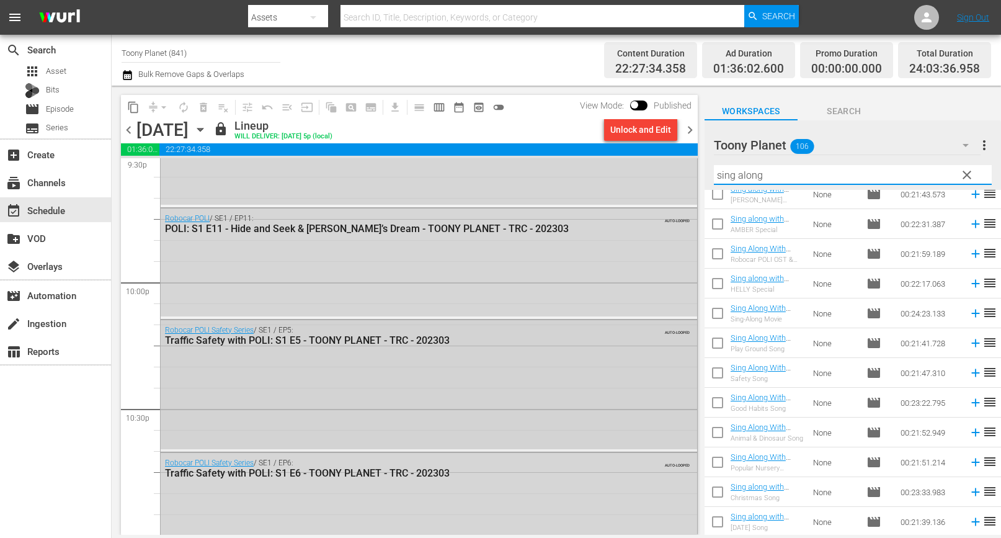
type input "sing along"
click at [562, 393] on div "Robocar POLI Safety Series / SE1 / EP5: Traffic Safety with POLI: S1 E5 - TOONY…" at bounding box center [429, 384] width 537 height 129
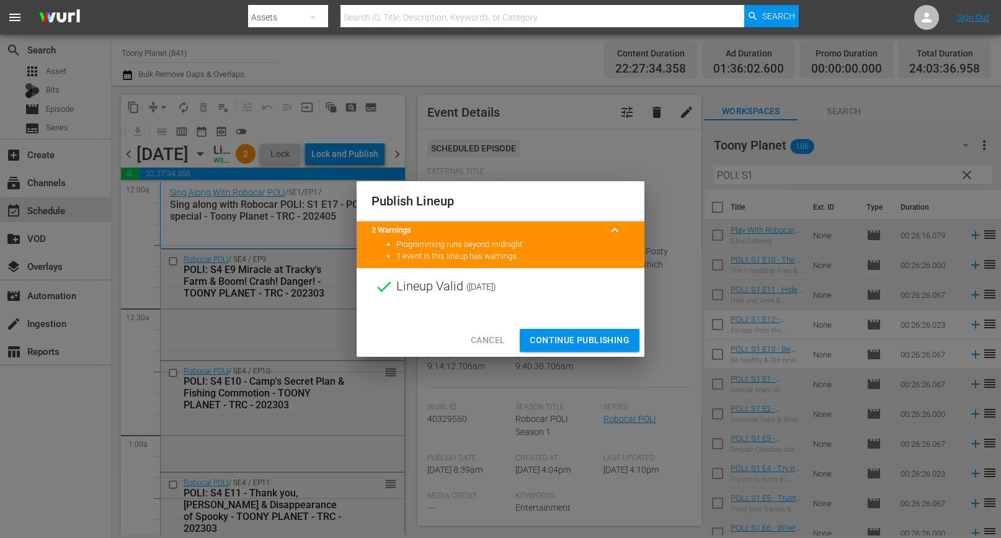
scroll to position [5824, 0]
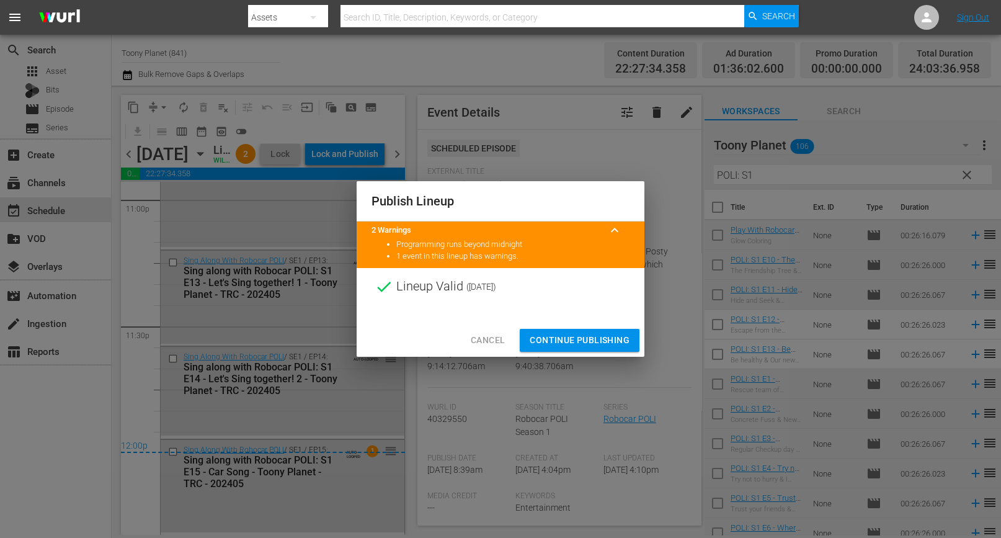
click at [584, 319] on div at bounding box center [501, 314] width 288 height 19
click at [575, 340] on span "Continue Publishing" at bounding box center [580, 341] width 100 height 16
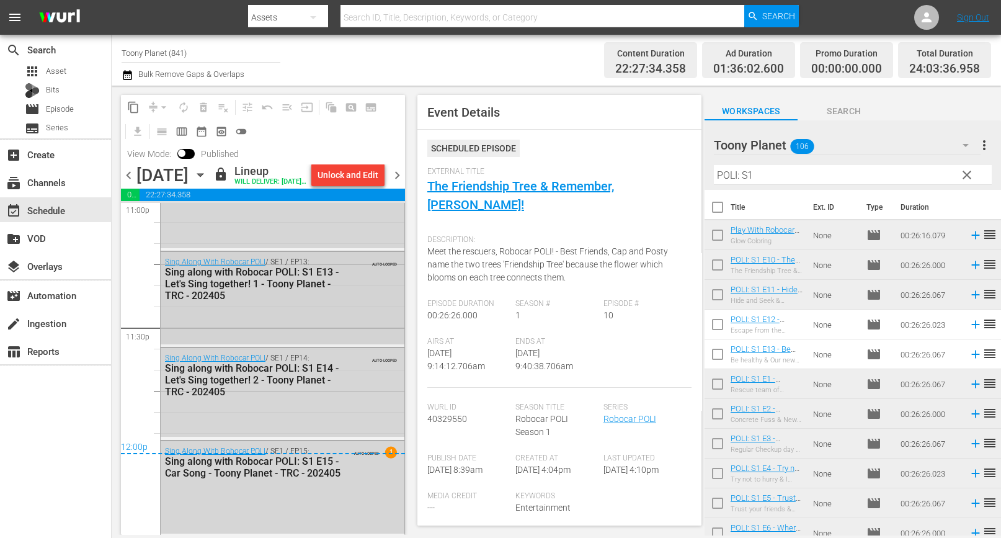
scroll to position [5845, 0]
click at [398, 181] on span "chevron_right" at bounding box center [398, 176] width 16 height 16
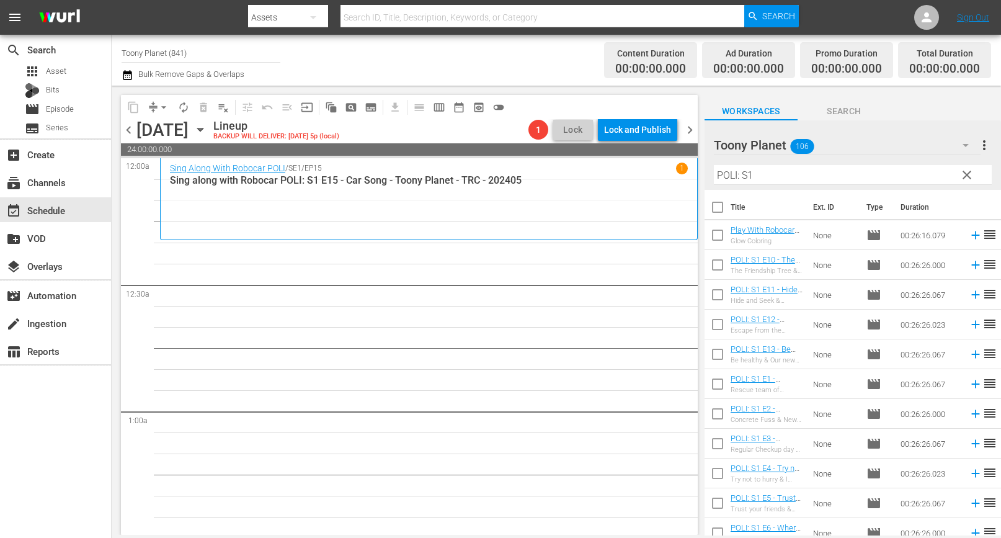
drag, startPoint x: 721, startPoint y: 323, endPoint x: 722, endPoint y: 331, distance: 7.5
click at [721, 323] on input "checkbox" at bounding box center [718, 327] width 26 height 26
checkbox input "true"
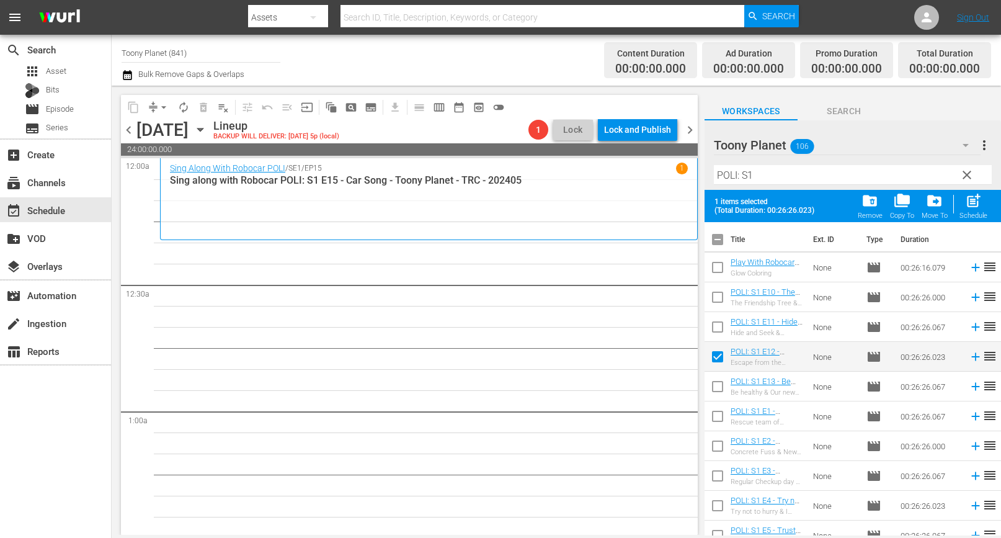
click at [714, 384] on input "checkbox" at bounding box center [718, 389] width 26 height 26
checkbox input "true"
click at [980, 202] on span "post_add" at bounding box center [973, 200] width 17 height 17
checkbox input "false"
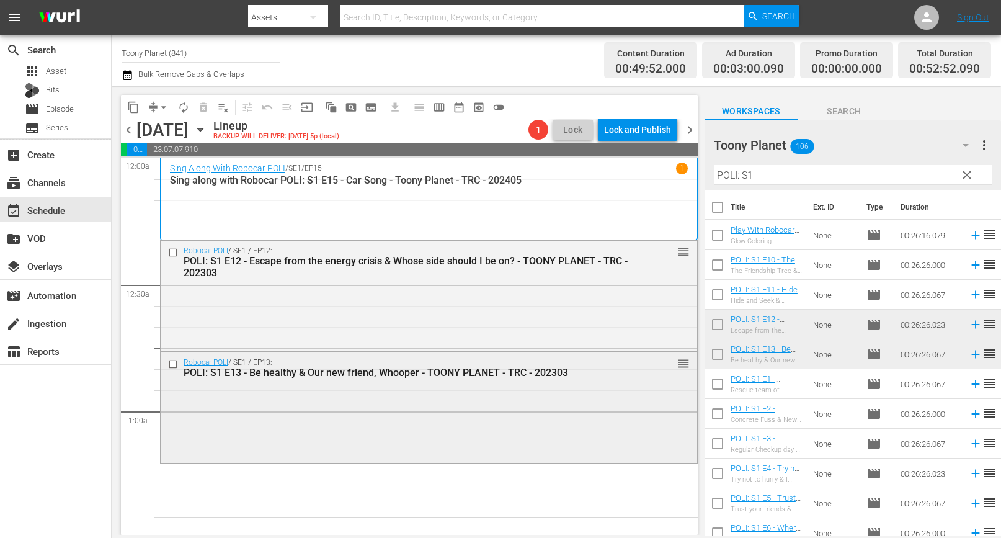
click at [417, 394] on div "Robocar POLI / SE1 / EP13: POLI: S1 E13 - Be healthy & Our new friend, Whooper …" at bounding box center [429, 406] width 537 height 108
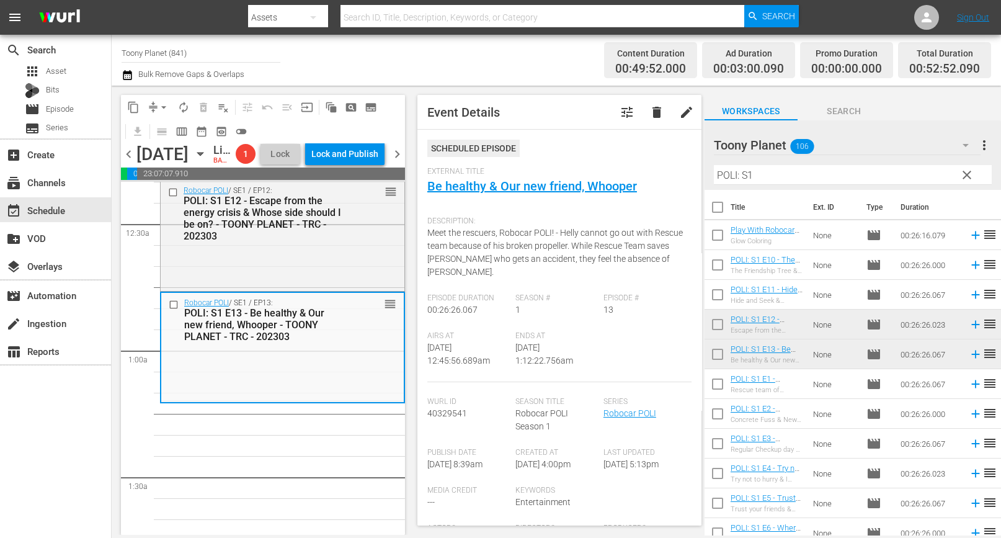
drag, startPoint x: 806, startPoint y: 163, endPoint x: 800, endPoint y: 176, distance: 14.4
click at [806, 163] on div "Filter by Title POLI: S1" at bounding box center [853, 175] width 278 height 30
click at [799, 176] on input "POLI: S1" at bounding box center [853, 175] width 278 height 20
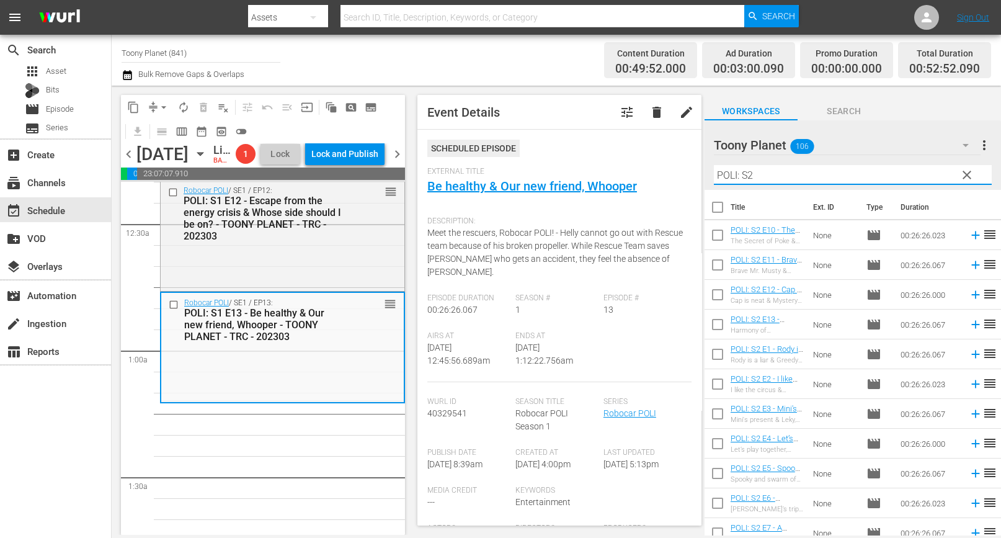
type input "POLI: S2"
click at [716, 354] on input "checkbox" at bounding box center [718, 357] width 26 height 26
checkbox input "true"
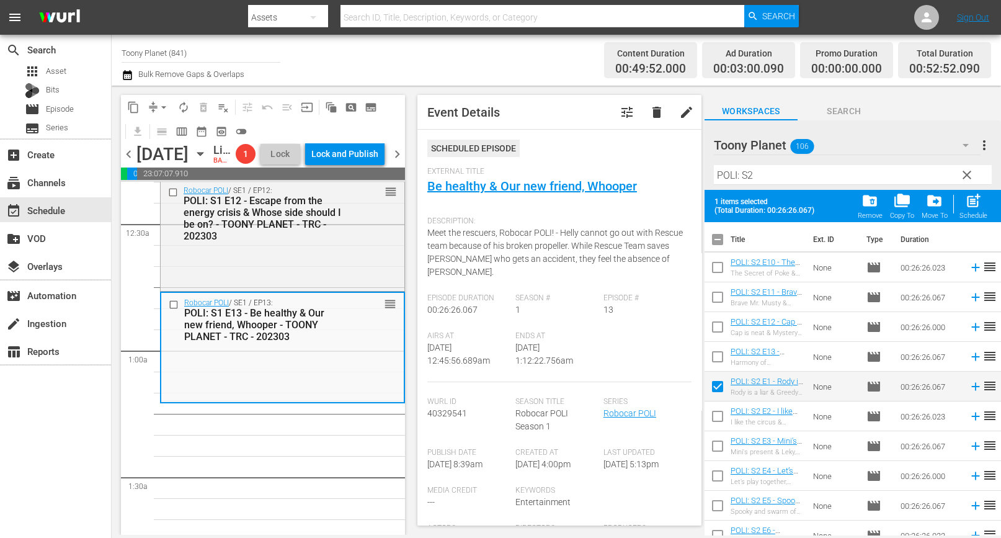
click at [715, 409] on input "checkbox" at bounding box center [718, 419] width 26 height 26
checkbox input "true"
drag, startPoint x: 717, startPoint y: 447, endPoint x: 745, endPoint y: 434, distance: 31.1
click at [717, 447] on input "checkbox" at bounding box center [718, 449] width 26 height 26
checkbox input "true"
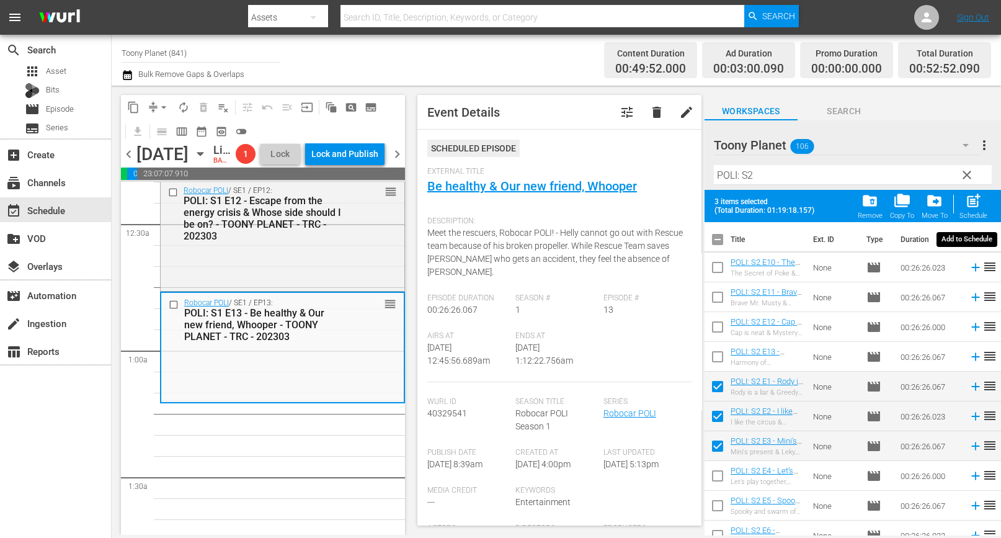
click at [970, 201] on span "post_add" at bounding box center [973, 200] width 17 height 17
checkbox input "false"
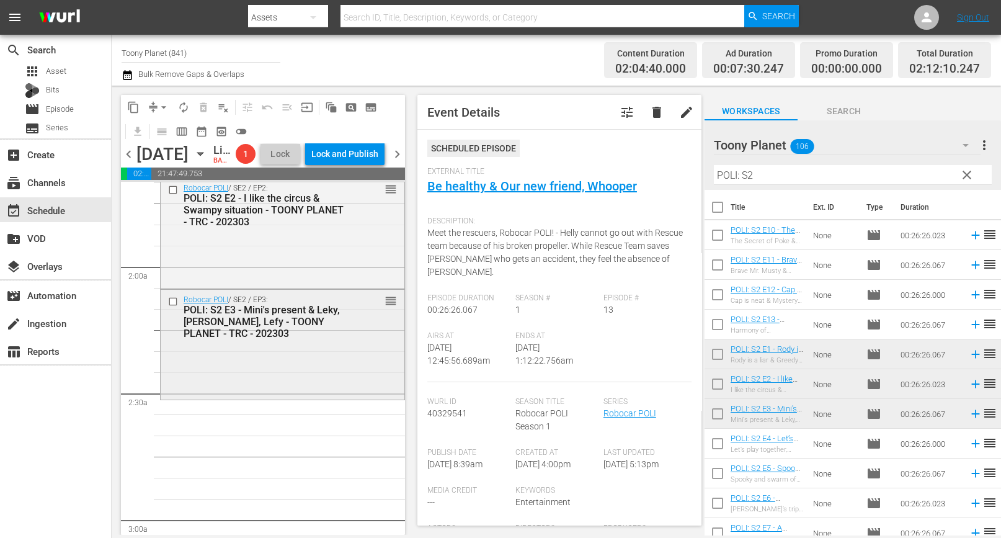
click at [342, 339] on div "POLI: S2 E3 - Mini's present & Leky, [PERSON_NAME], Lefy - TOONY PLANET - TRC -…" at bounding box center [264, 321] width 161 height 35
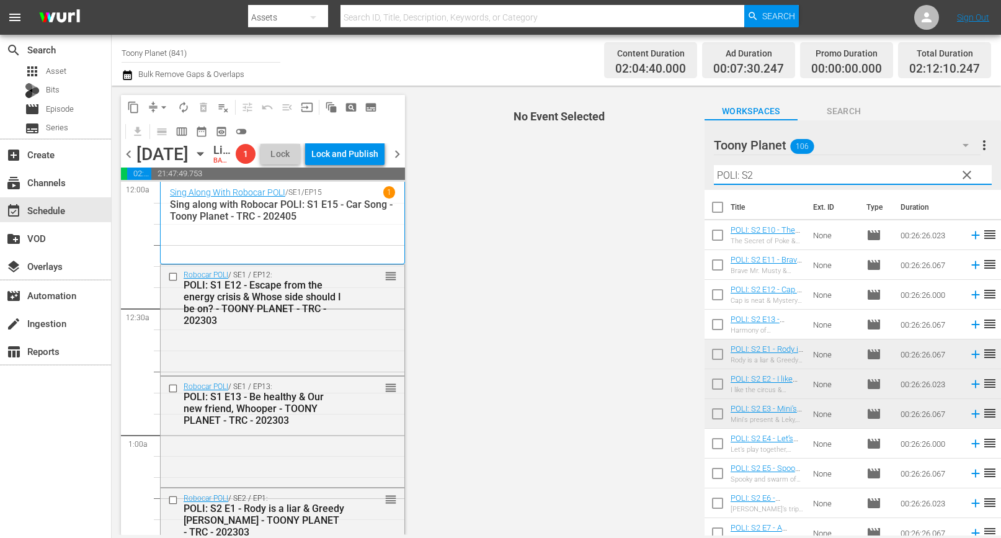
drag, startPoint x: 709, startPoint y: 164, endPoint x: 553, endPoint y: 154, distance: 156.1
click at [554, 154] on div "content_copy compress arrow_drop_down autorenew_outlined delete_forever_outline…" at bounding box center [557, 310] width 890 height 449
drag, startPoint x: 774, startPoint y: 174, endPoint x: 659, endPoint y: 165, distance: 115.8
click at [659, 165] on div "content_copy compress arrow_drop_down autorenew_outlined delete_forever_outline…" at bounding box center [557, 310] width 890 height 449
type input "ㄴ"
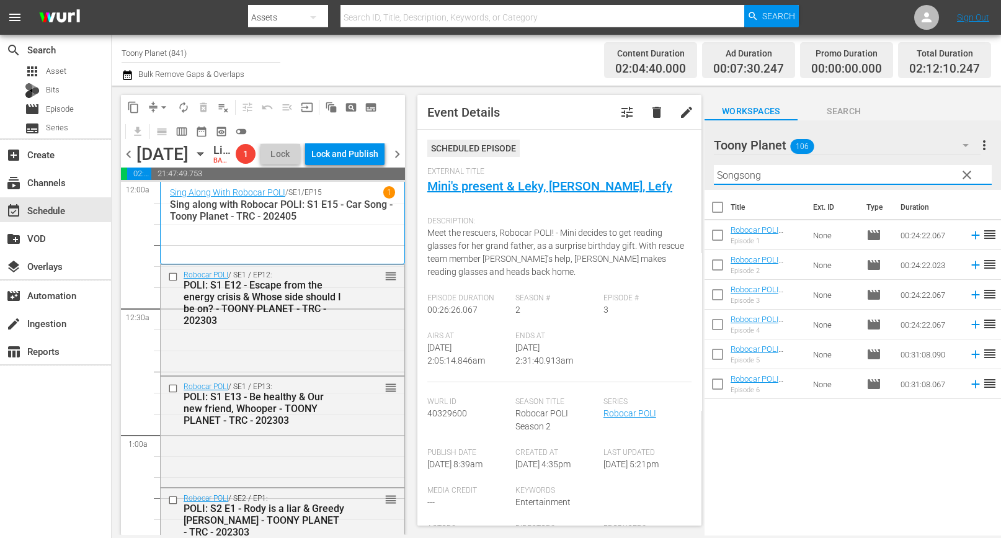
drag, startPoint x: 820, startPoint y: 174, endPoint x: 661, endPoint y: 140, distance: 162.5
click at [694, 163] on div "content_copy compress arrow_drop_down autorenew_outlined delete_forever_outline…" at bounding box center [557, 310] width 890 height 449
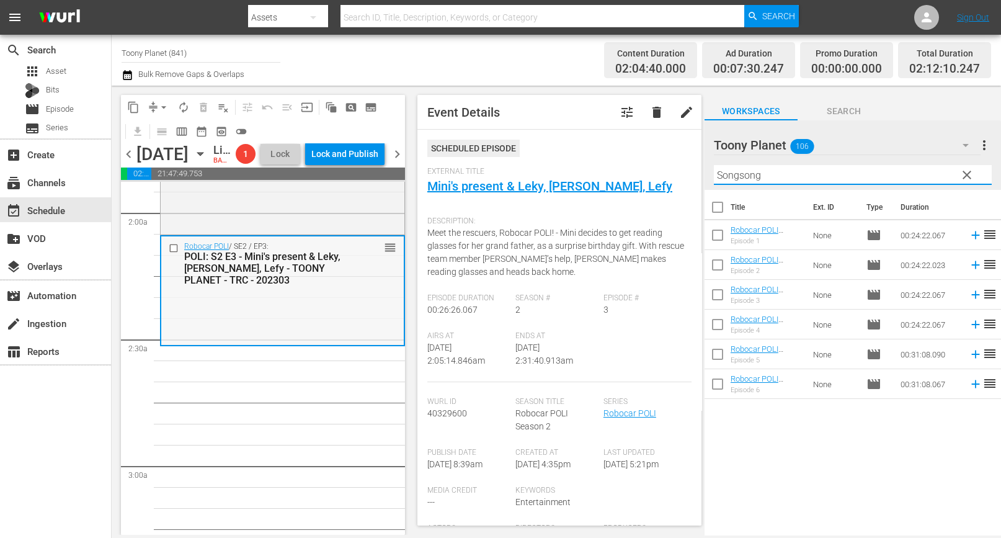
scroll to position [488, 0]
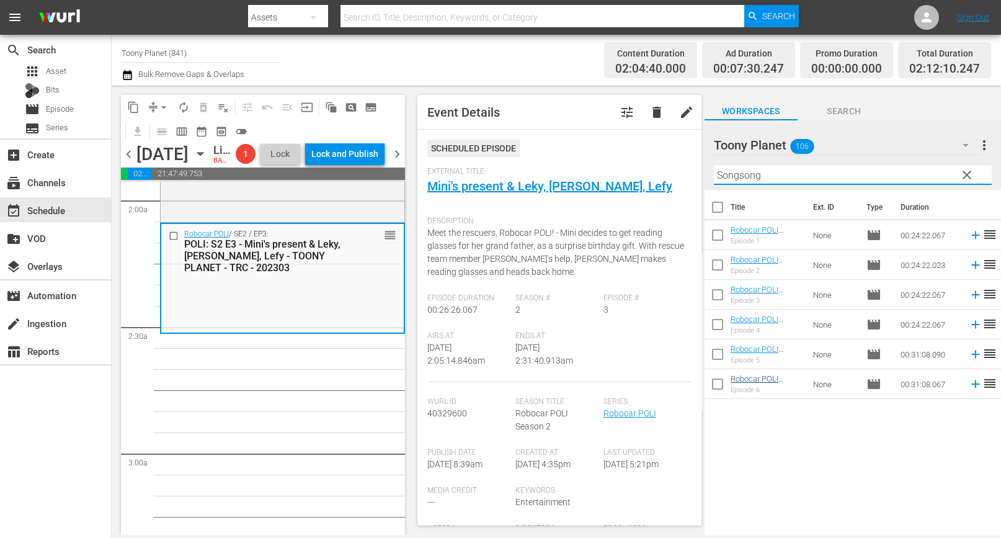
drag, startPoint x: 785, startPoint y: 473, endPoint x: 769, endPoint y: 380, distance: 93.7
click at [784, 471] on div "Title Ext. ID Type Duration Robocar POLI SongSong Museum: S1 E1 - TOONY PLANET …" at bounding box center [853, 363] width 297 height 347
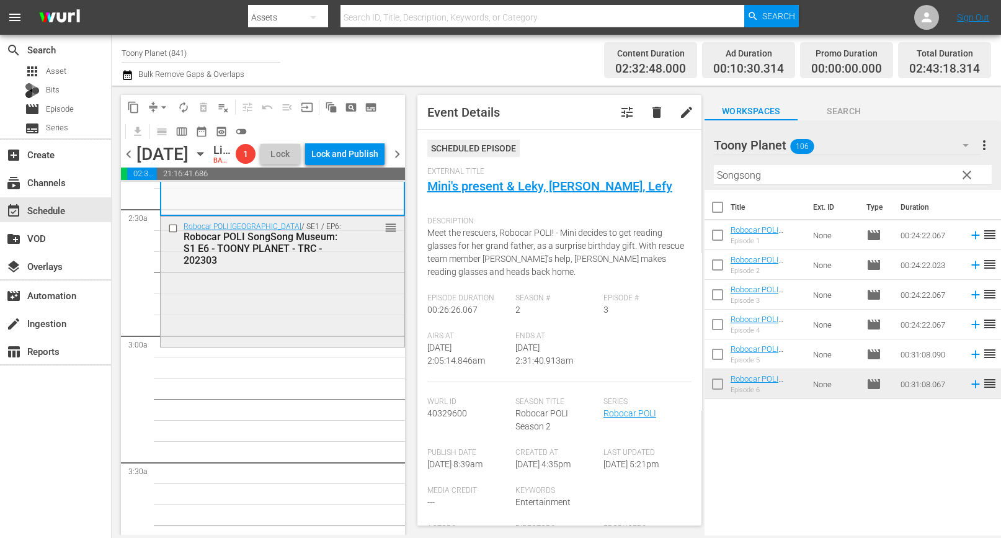
click at [266, 324] on div "Robocar POLI SongSong Museum / SE1 / EP6: Robocar POLI [GEOGRAPHIC_DATA]: S1 E6…" at bounding box center [283, 281] width 244 height 128
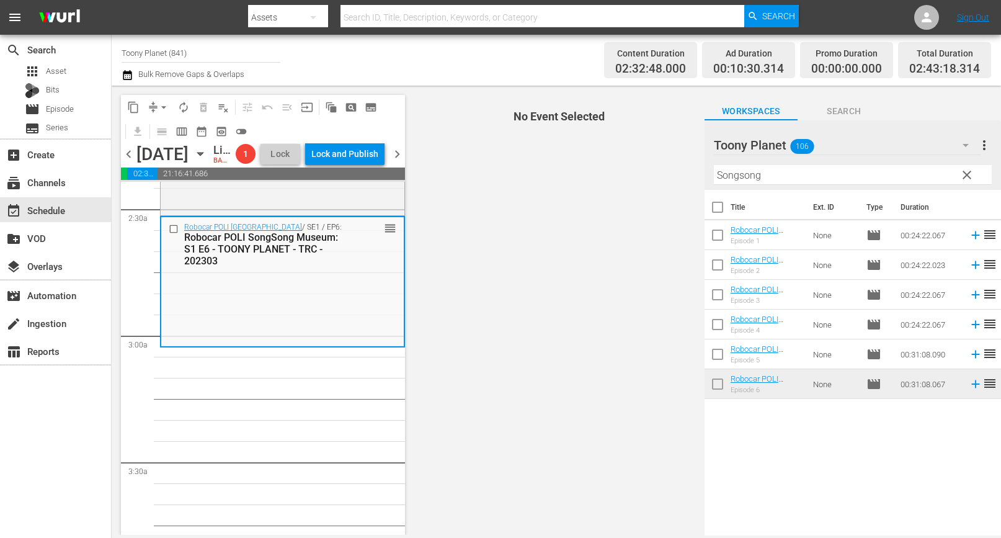
scroll to position [515, 0]
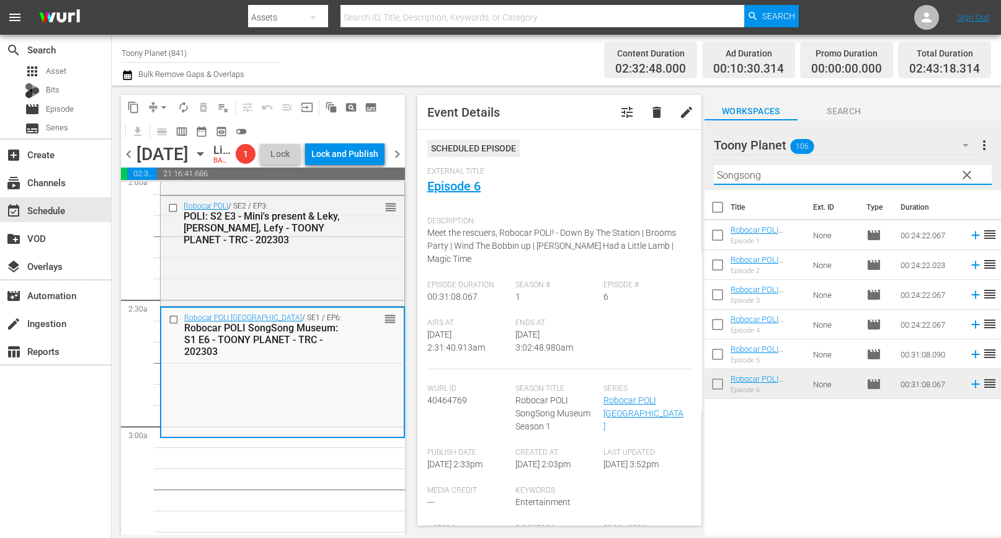
drag, startPoint x: 723, startPoint y: 164, endPoint x: 582, endPoint y: 146, distance: 142.7
click at [582, 146] on div "content_copy compress arrow_drop_down autorenew_outlined delete_forever_outline…" at bounding box center [557, 310] width 890 height 449
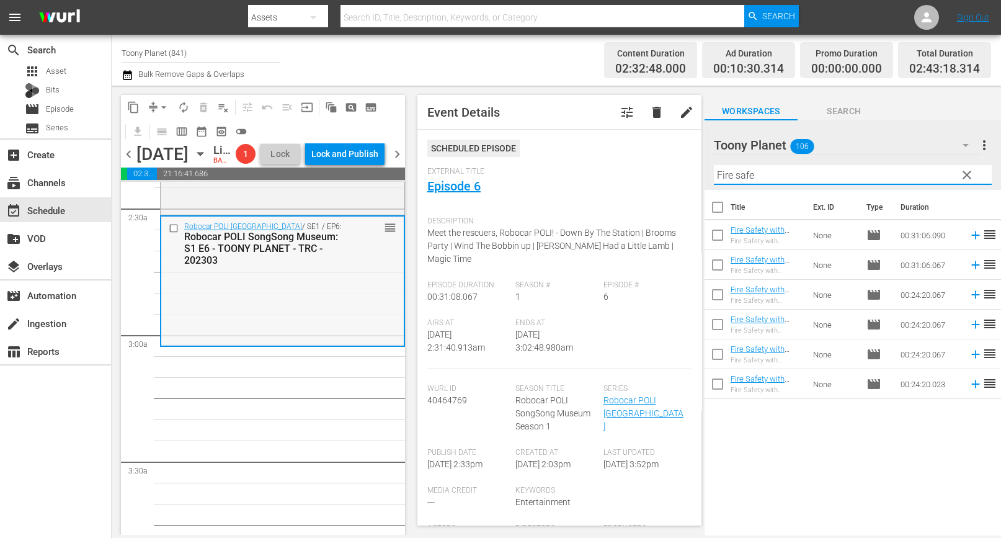
scroll to position [617, 0]
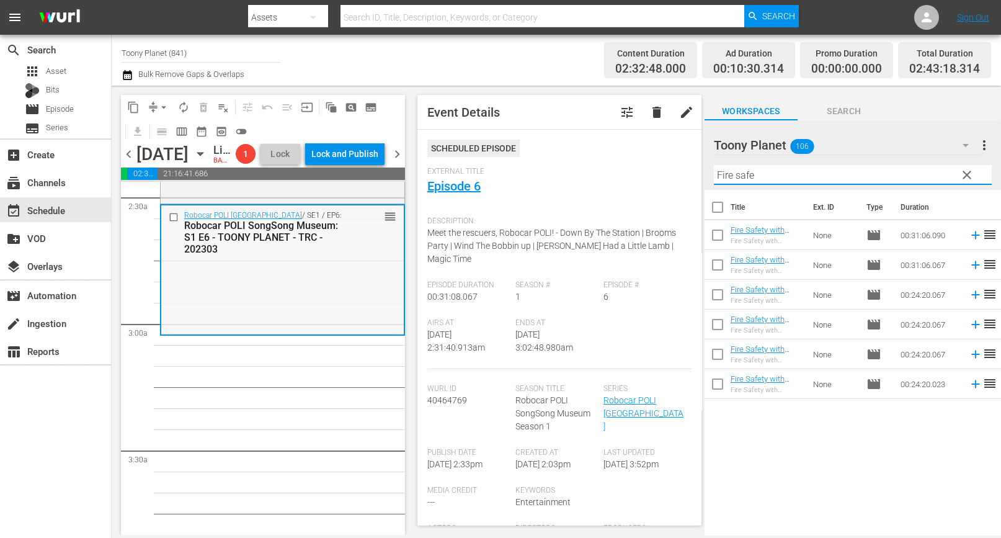
drag, startPoint x: 285, startPoint y: 361, endPoint x: 294, endPoint y: 354, distance: 11.5
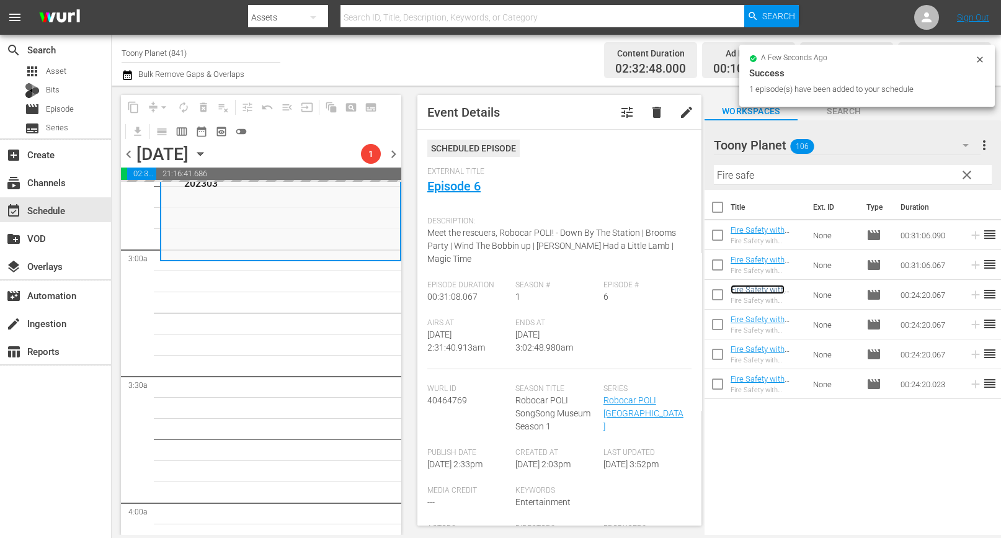
scroll to position [692, 0]
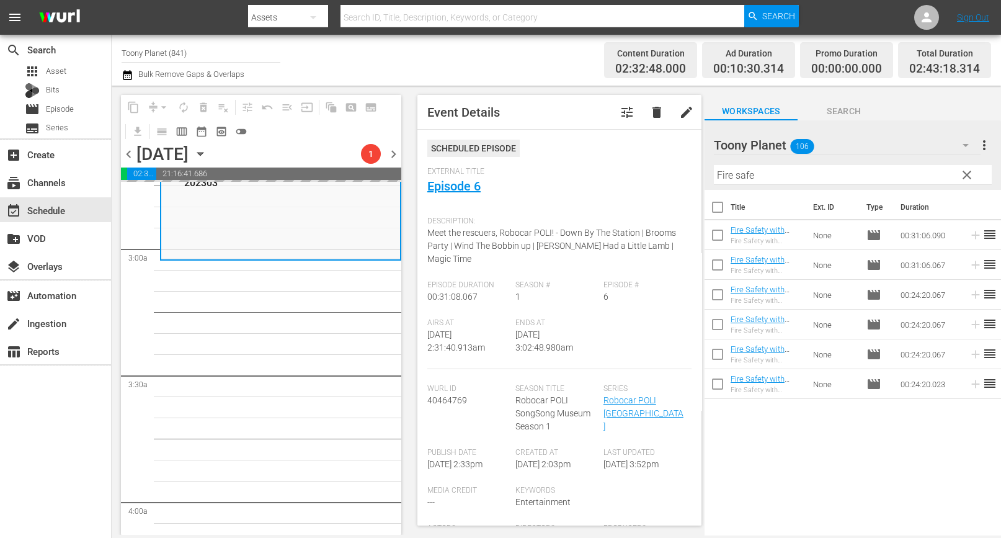
click at [747, 438] on div "Title Ext. ID Type Duration Fire Safety with [PERSON_NAME]: S1 E6 - TOONY PLANE…" at bounding box center [853, 363] width 297 height 347
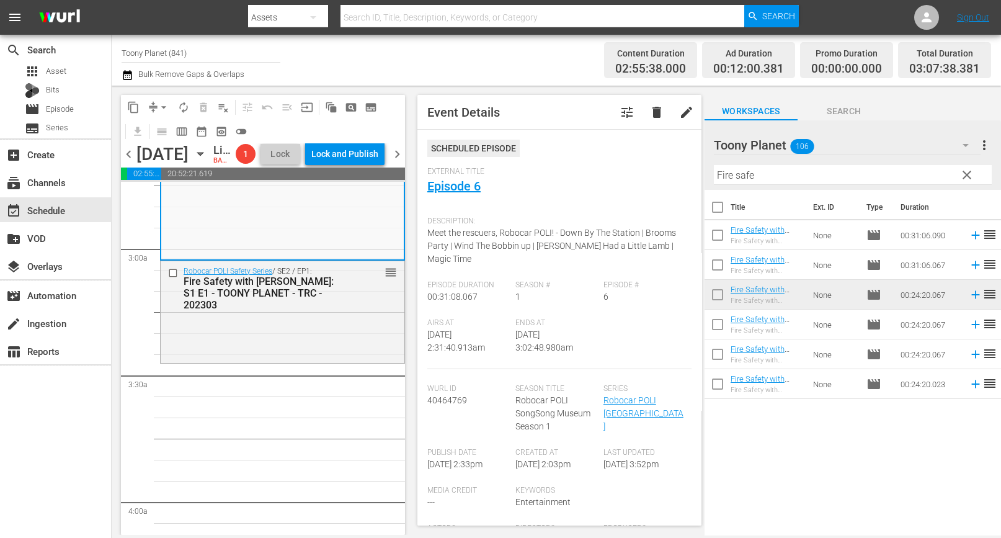
click at [272, 330] on div "Robocar POLI Safety Series / SE2 / EP1: Fire Safety with [PERSON_NAME]: S1 E1 -…" at bounding box center [283, 310] width 244 height 99
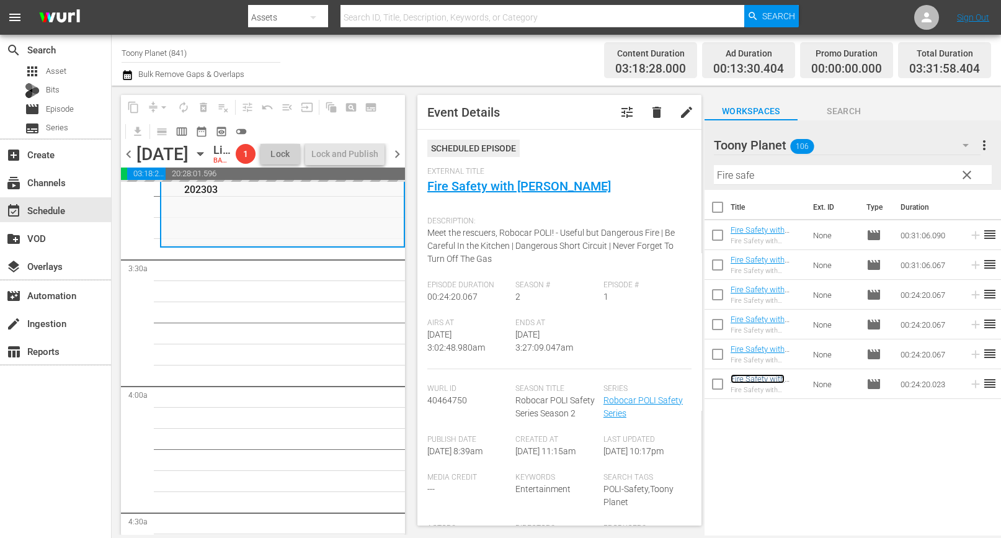
scroll to position [819, 0]
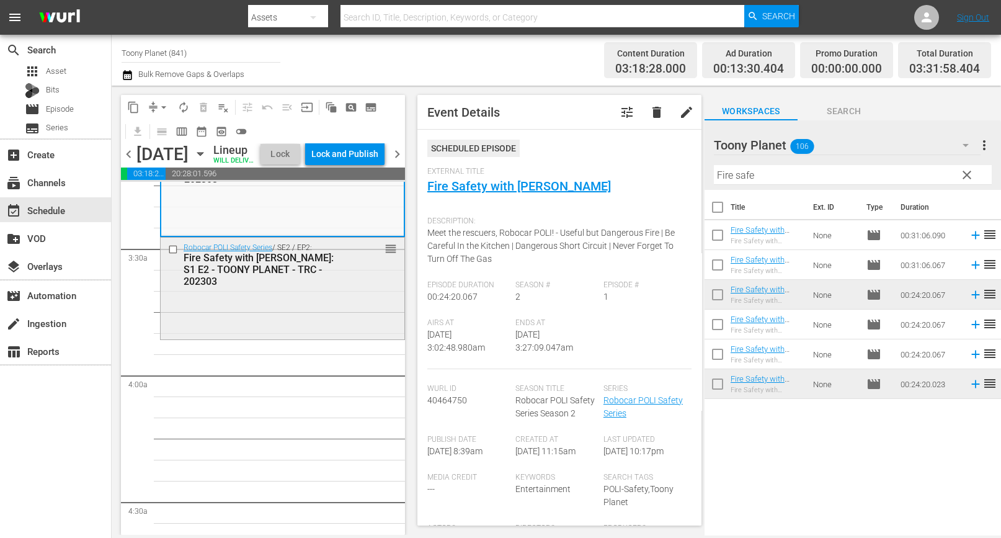
click at [168, 336] on div "Robocar POLI Safety Series / SE2 / EP2: Fire Safety with [PERSON_NAME]: S1 E2 -…" at bounding box center [283, 287] width 244 height 99
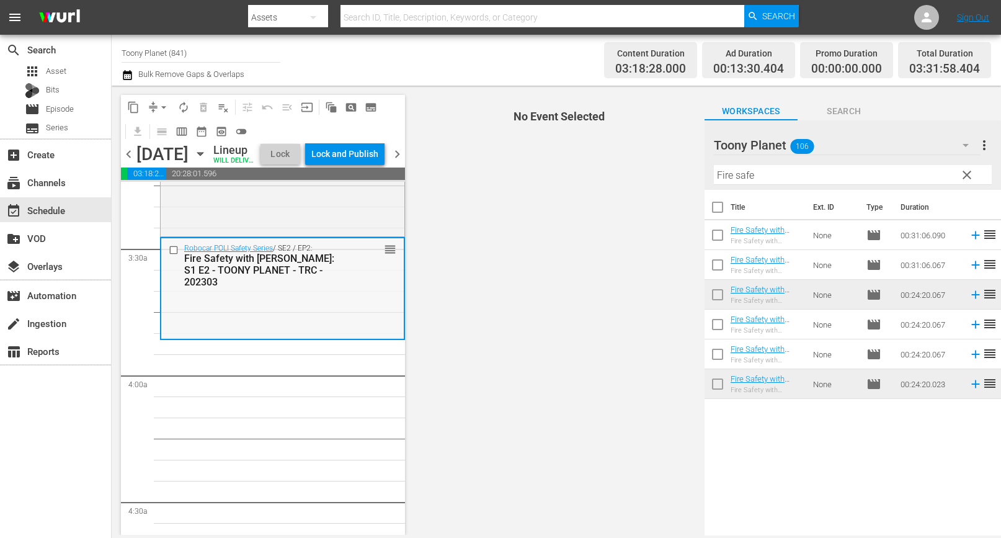
click at [207, 332] on div "Robocar POLI Safety Series / SE2 / EP2: Fire Safety with [PERSON_NAME]: S1 E2 -…" at bounding box center [282, 287] width 243 height 99
drag, startPoint x: 776, startPoint y: 182, endPoint x: 674, endPoint y: 171, distance: 101.7
click at [668, 170] on div "content_copy compress arrow_drop_down autorenew_outlined delete_forever_outline…" at bounding box center [557, 310] width 890 height 449
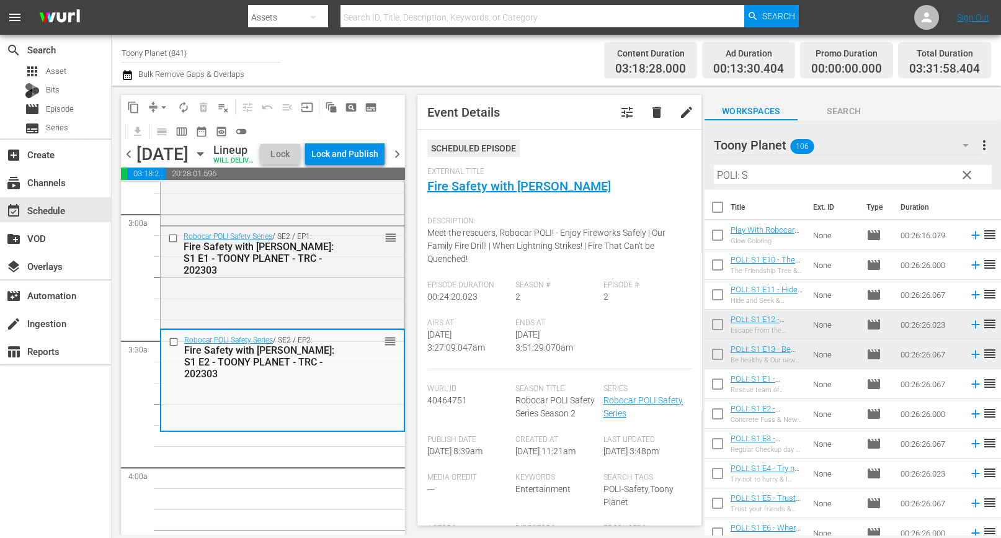
scroll to position [745, 0]
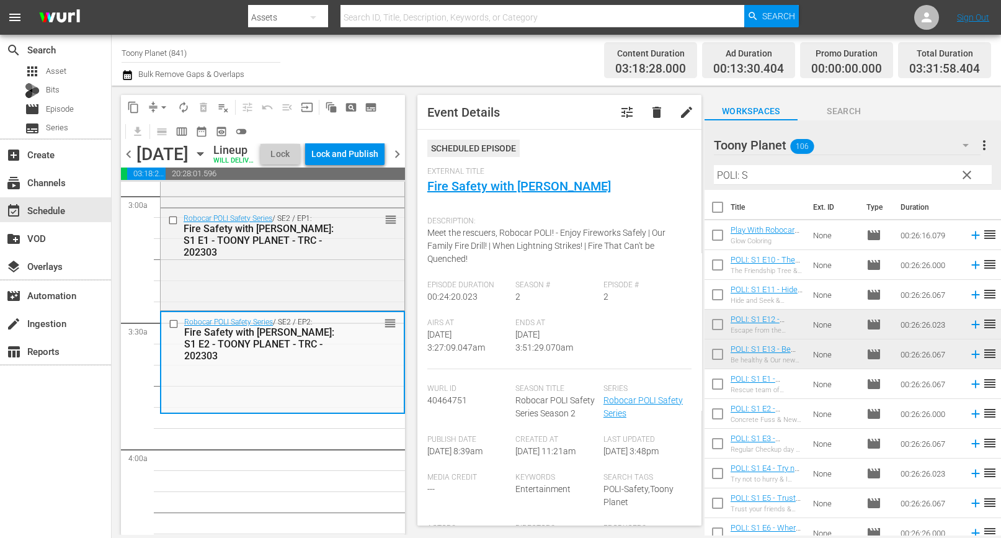
click at [790, 166] on input "POLI: S" at bounding box center [853, 175] width 278 height 20
click at [784, 176] on input "POLI: S" at bounding box center [853, 175] width 278 height 20
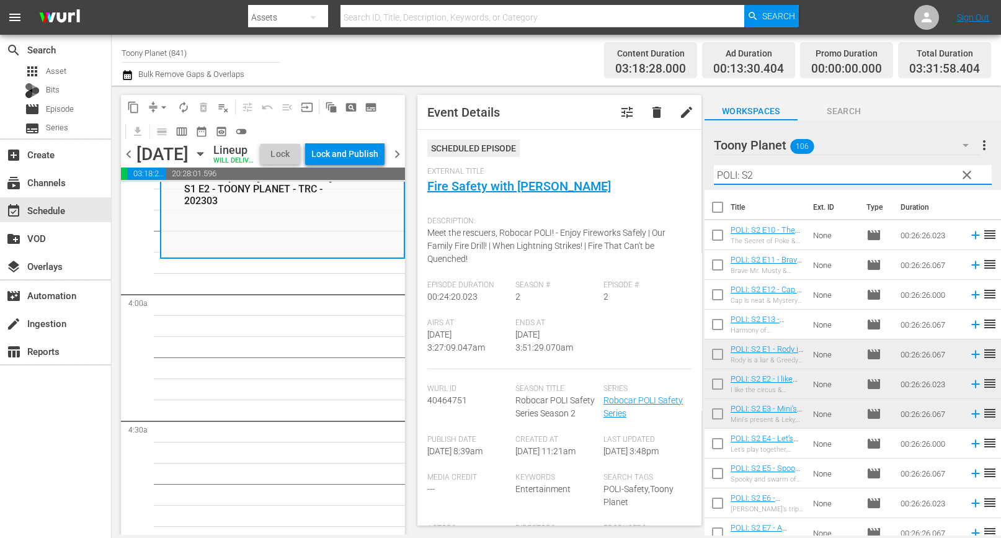
scroll to position [71, 0]
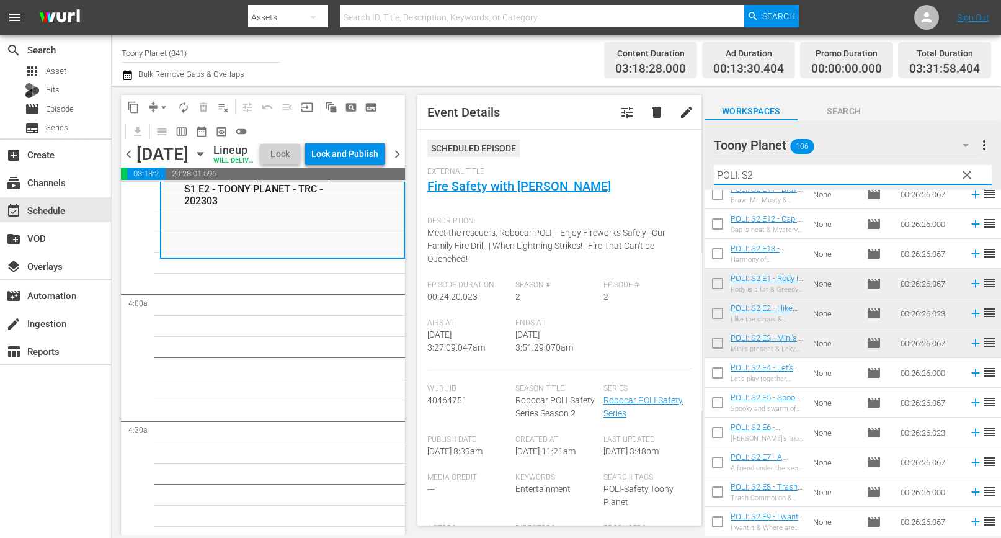
type input "POLI: S2"
click at [717, 368] on input "checkbox" at bounding box center [718, 375] width 26 height 26
checkbox input "true"
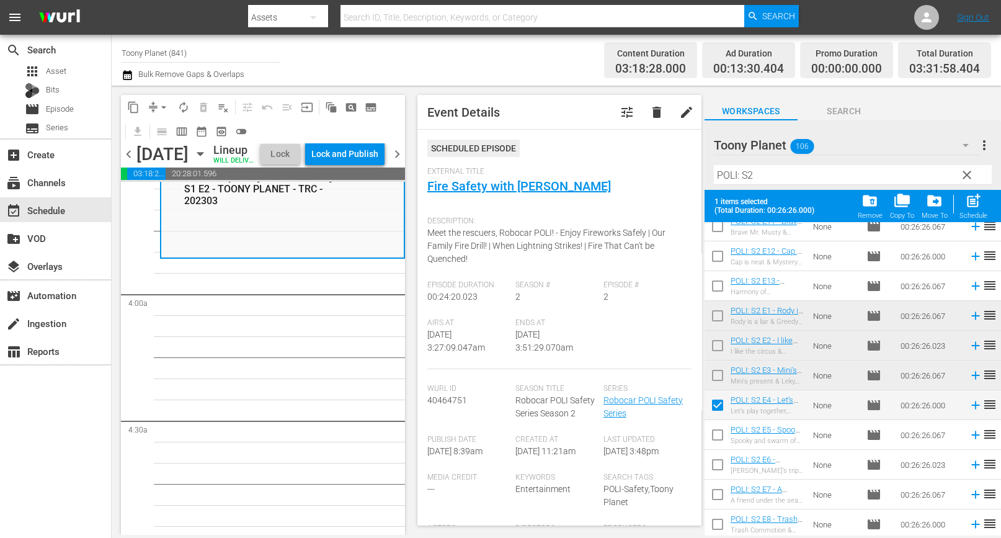
scroll to position [103, 0]
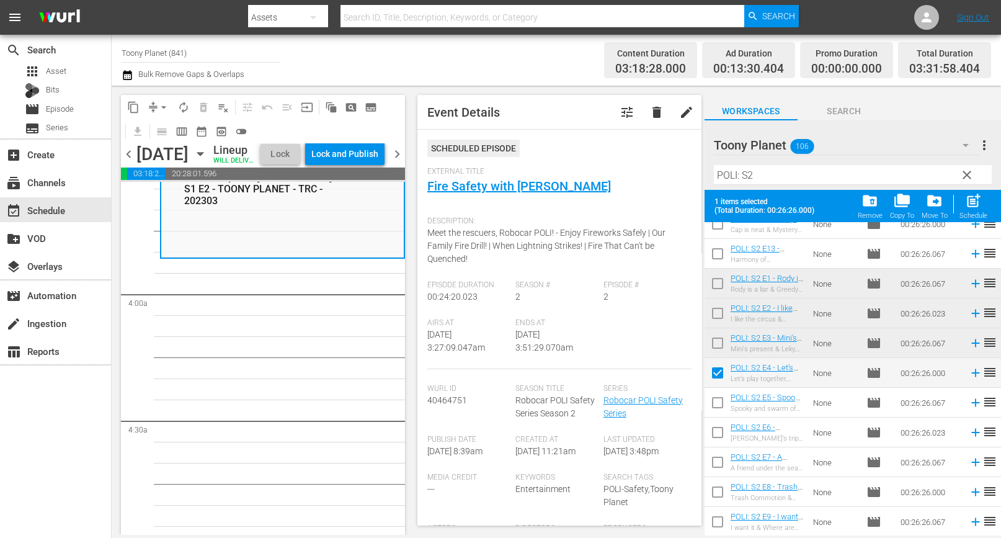
click at [717, 401] on input "checkbox" at bounding box center [718, 405] width 26 height 26
checkbox input "true"
drag, startPoint x: 715, startPoint y: 437, endPoint x: 718, endPoint y: 467, distance: 29.3
click at [715, 437] on input "checkbox" at bounding box center [718, 435] width 26 height 26
checkbox input "true"
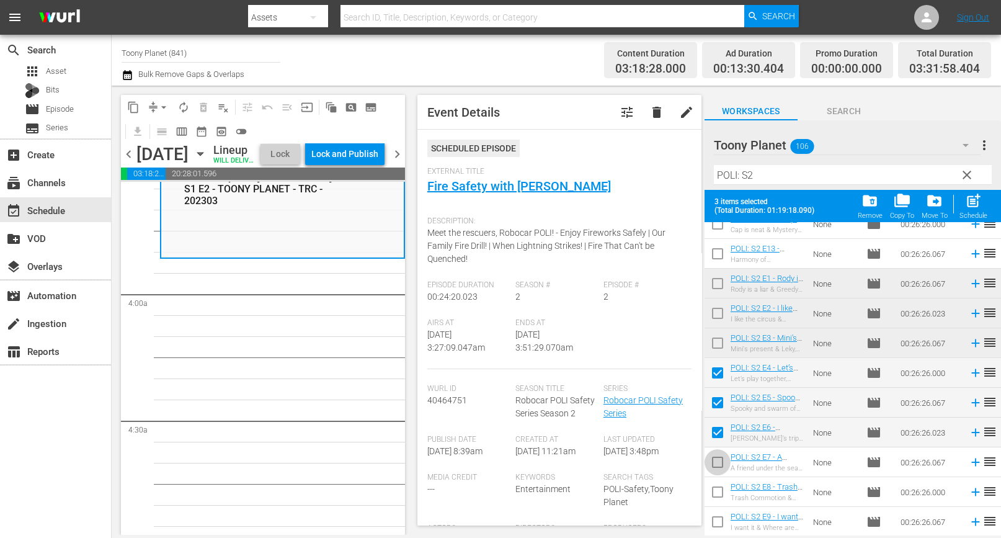
drag, startPoint x: 718, startPoint y: 468, endPoint x: 768, endPoint y: 414, distance: 73.3
click at [719, 468] on input "checkbox" at bounding box center [718, 465] width 26 height 26
checkbox input "true"
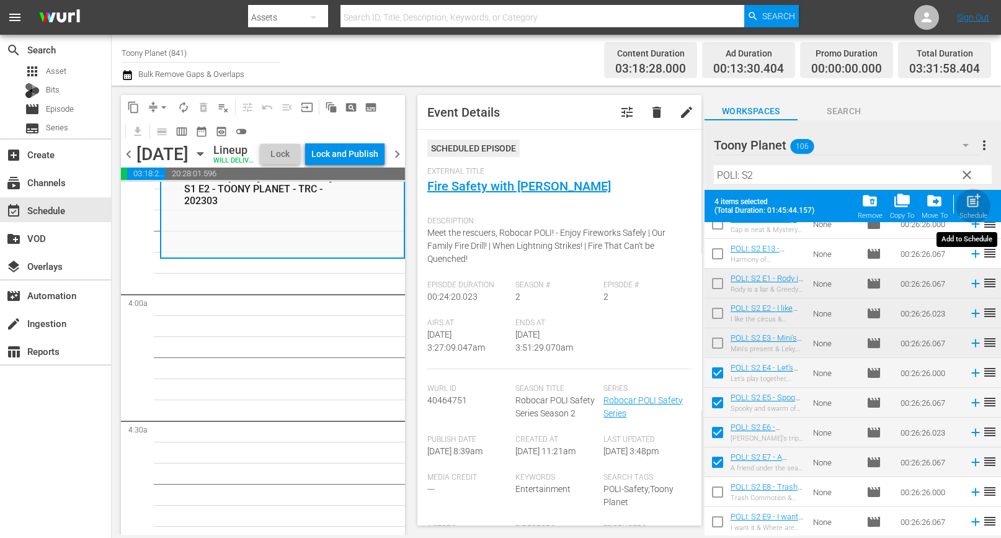
click at [967, 217] on div "Schedule" at bounding box center [974, 216] width 28 height 8
checkbox input "false"
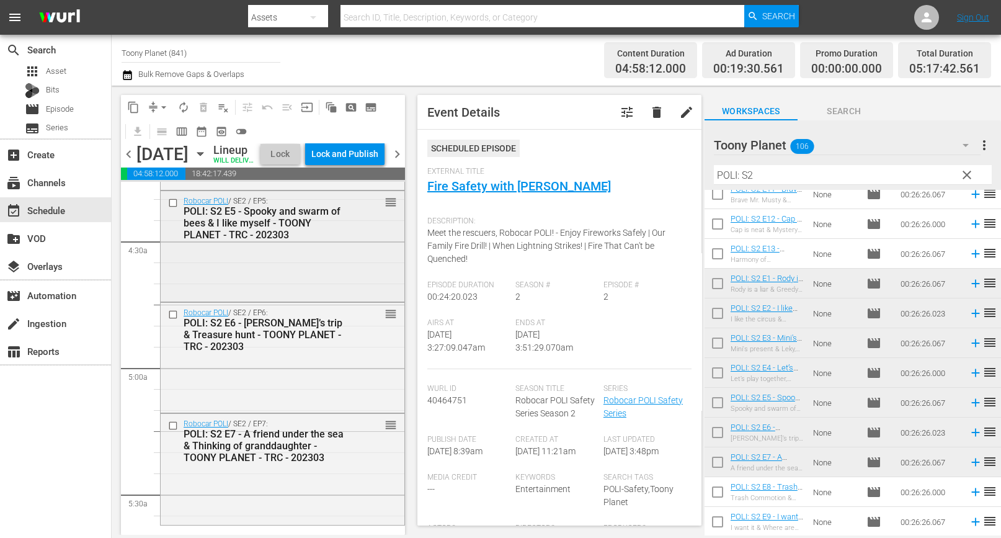
scroll to position [1217, 0]
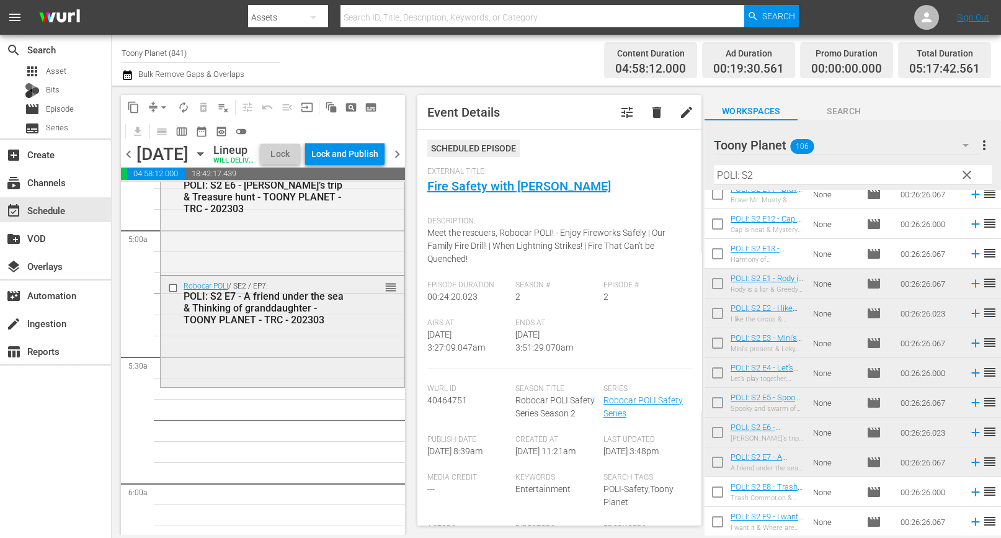
click at [354, 330] on div "Robocar POLI / SE2 / EP7: POLI: S2 E7 - A friend under the sea & Thinking of gr…" at bounding box center [283, 303] width 244 height 54
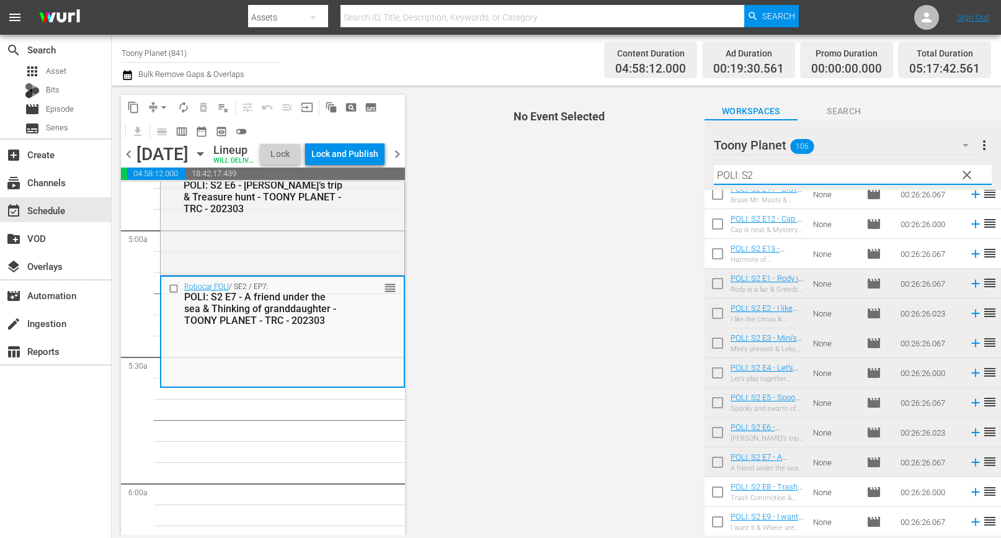
click at [633, 168] on div "content_copy compress arrow_drop_down autorenew_outlined delete_forever_outline…" at bounding box center [557, 310] width 890 height 449
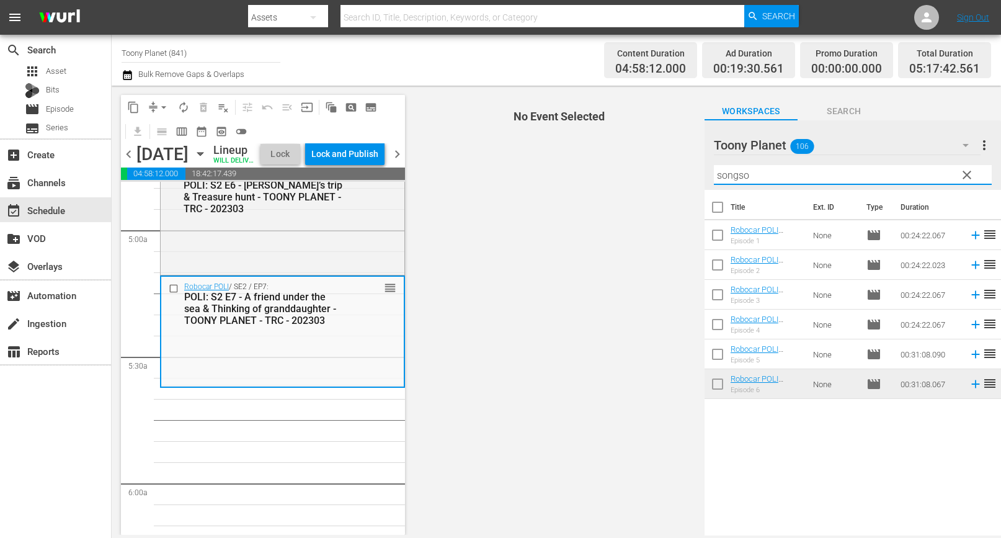
scroll to position [0, 0]
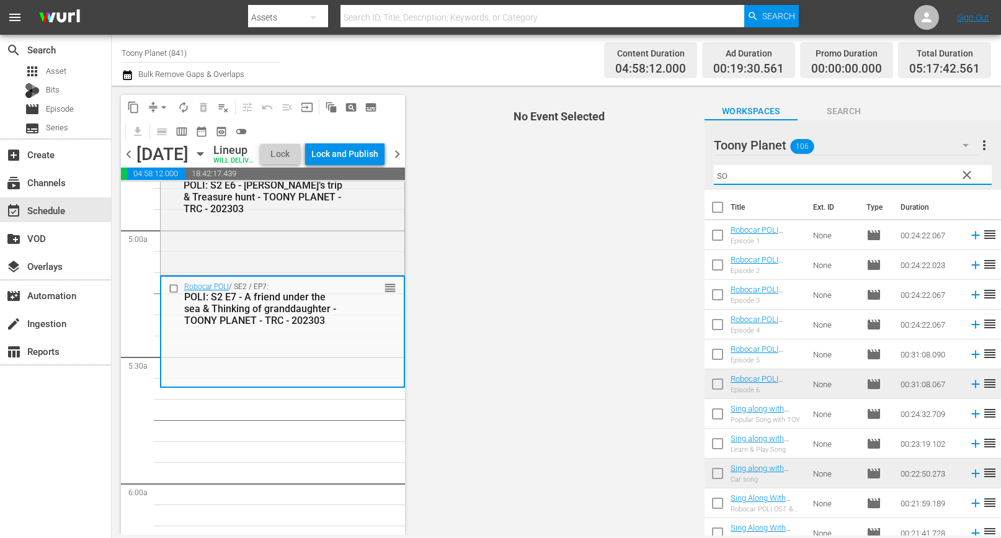
type input "s"
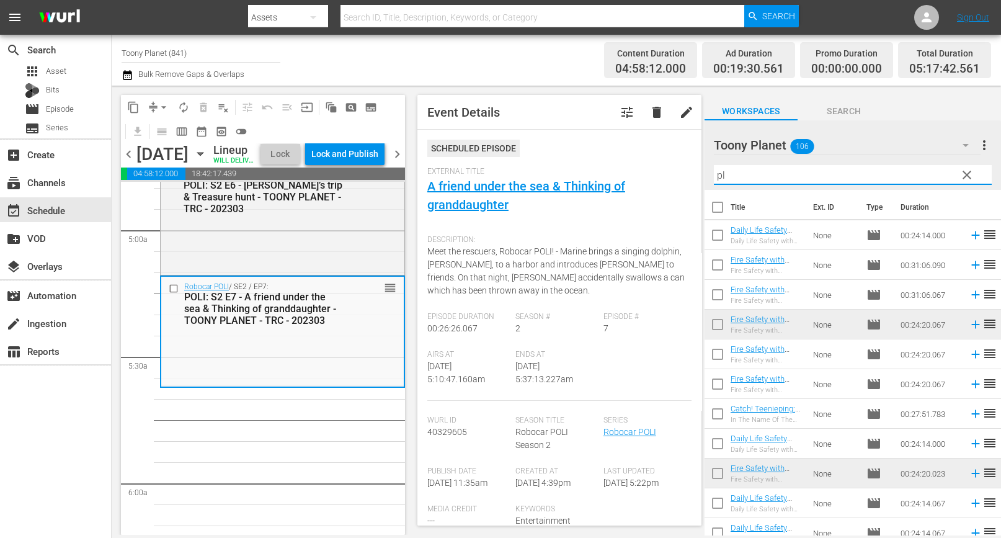
type input "p"
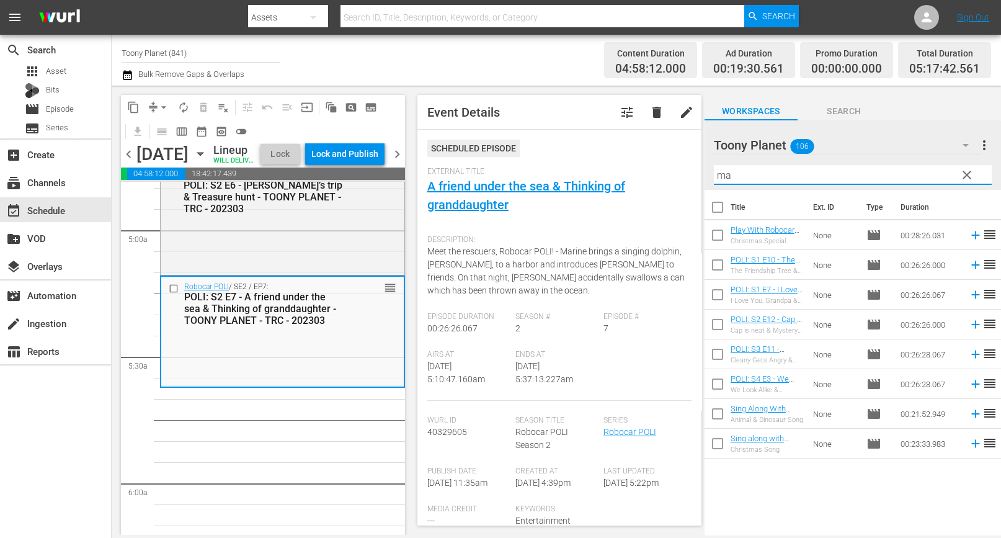
type input "m"
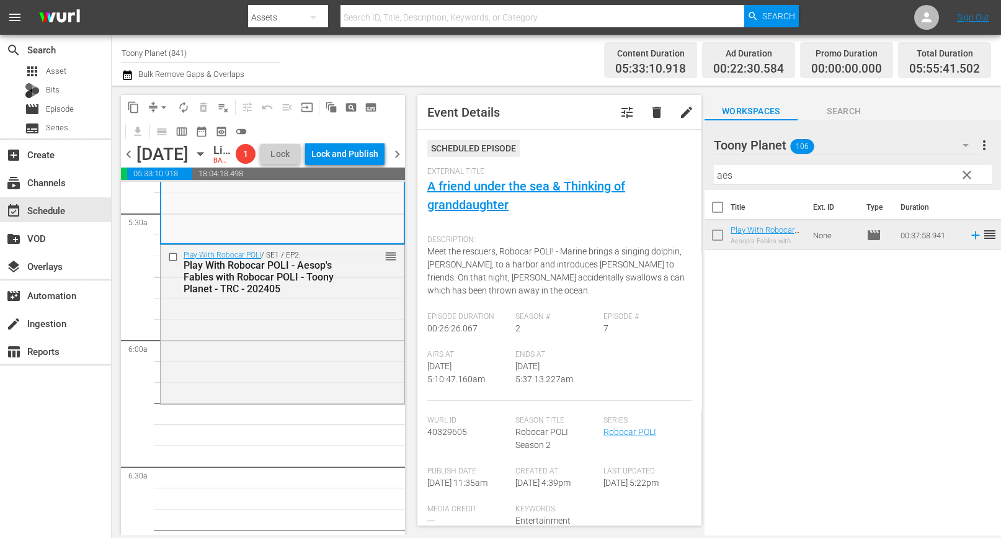
scroll to position [1382, 0]
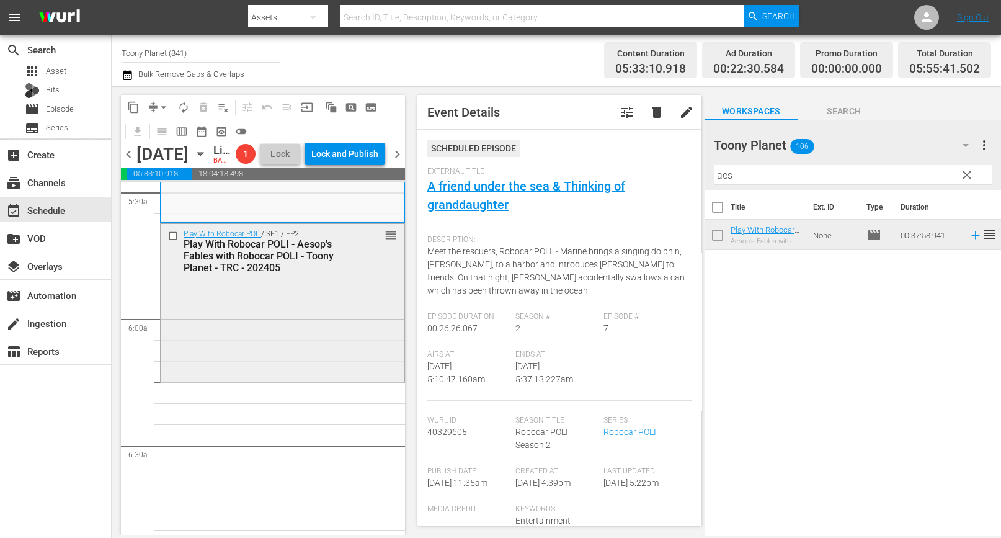
click at [279, 380] on div "Play With Robocar POLI / SE1 / EP2: Play With Robocar POLI - Aesop's Fables wit…" at bounding box center [283, 302] width 244 height 156
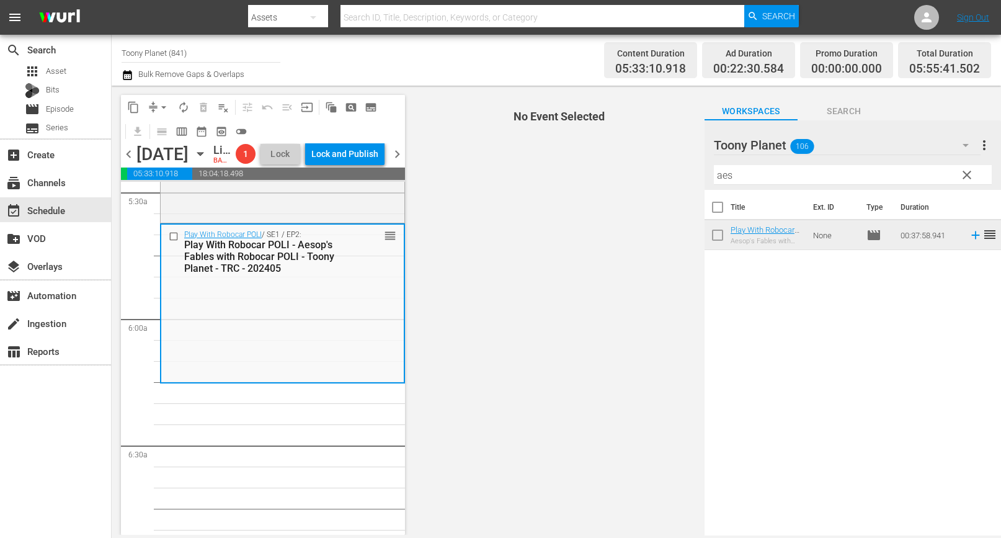
drag, startPoint x: 761, startPoint y: 180, endPoint x: 599, endPoint y: 161, distance: 163.7
click at [599, 161] on div "content_copy compress arrow_drop_down autorenew_outlined delete_forever_outline…" at bounding box center [557, 310] width 890 height 449
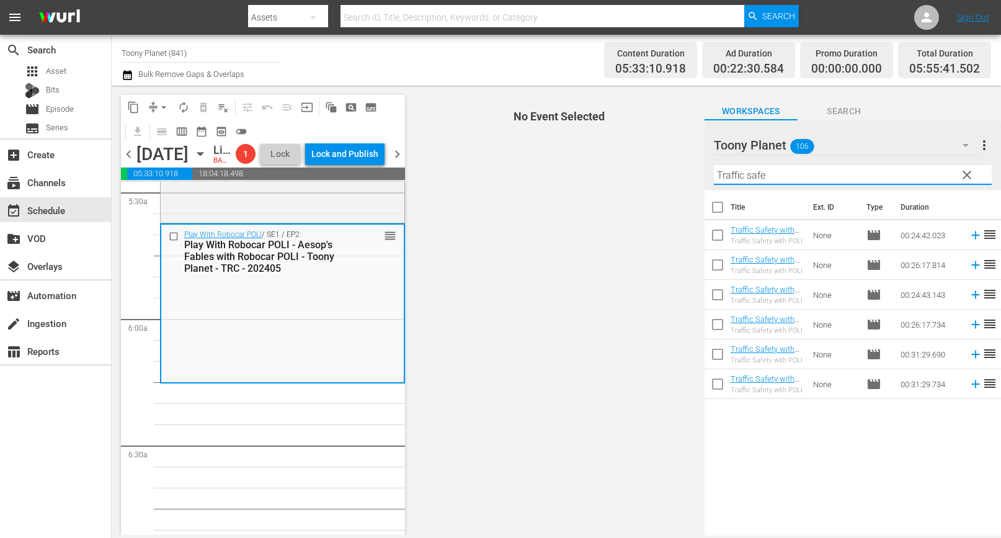
type input "Traffic safe"
drag, startPoint x: 516, startPoint y: 318, endPoint x: 591, endPoint y: 295, distance: 78.5
click at [516, 314] on span "No Event Selected" at bounding box center [556, 310] width 297 height 449
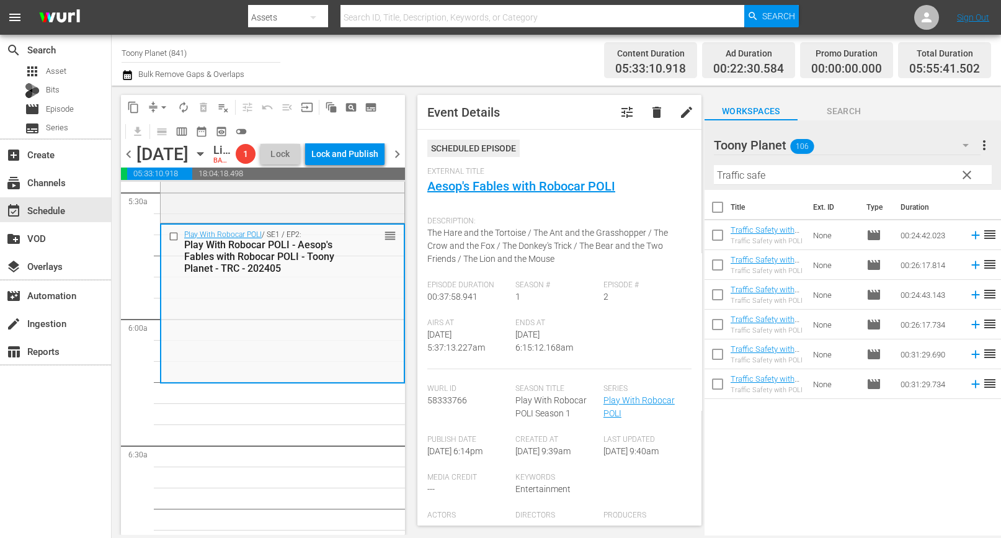
click at [712, 231] on input "checkbox" at bounding box center [718, 238] width 26 height 26
checkbox input "true"
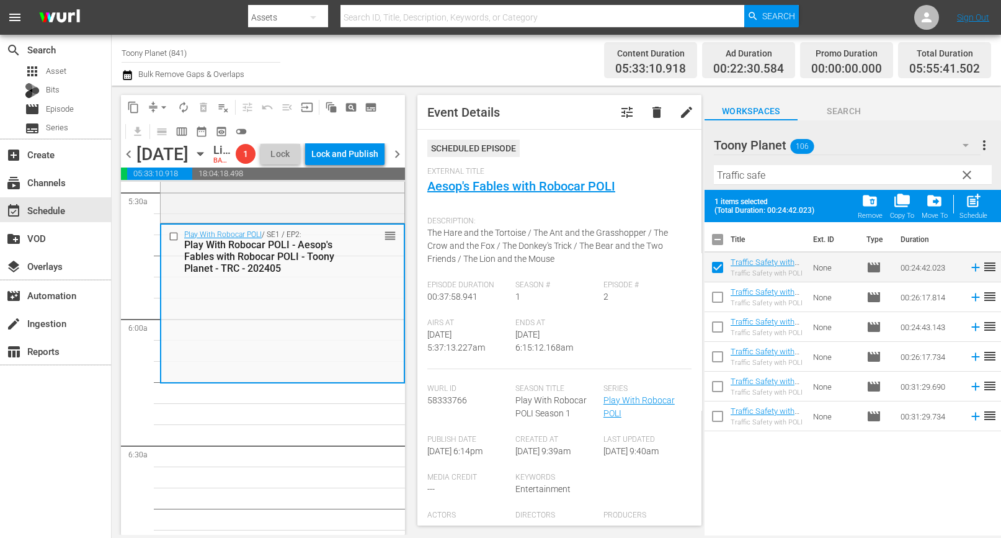
click at [719, 298] on input "checkbox" at bounding box center [718, 300] width 26 height 26
checkbox input "true"
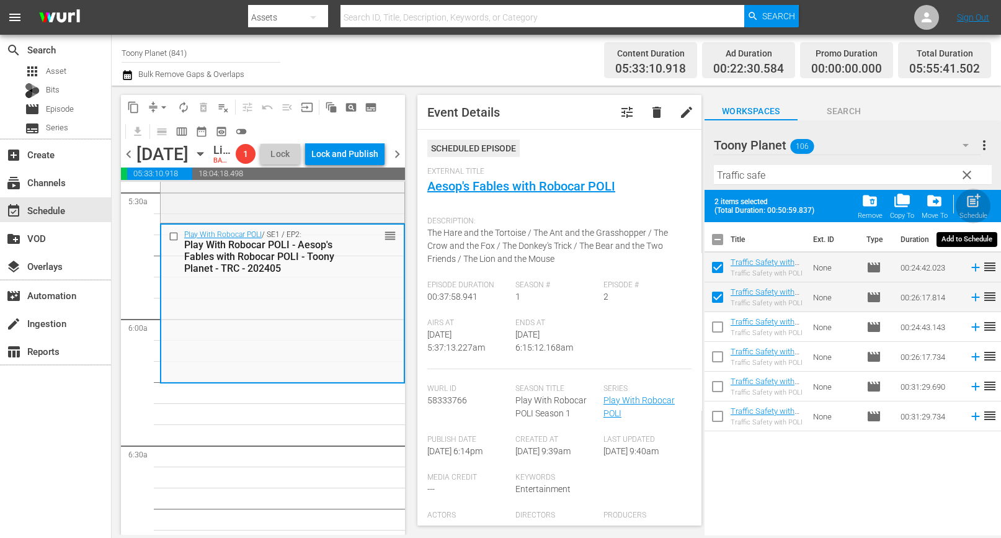
click at [975, 197] on span "post_add" at bounding box center [973, 200] width 17 height 17
checkbox input "false"
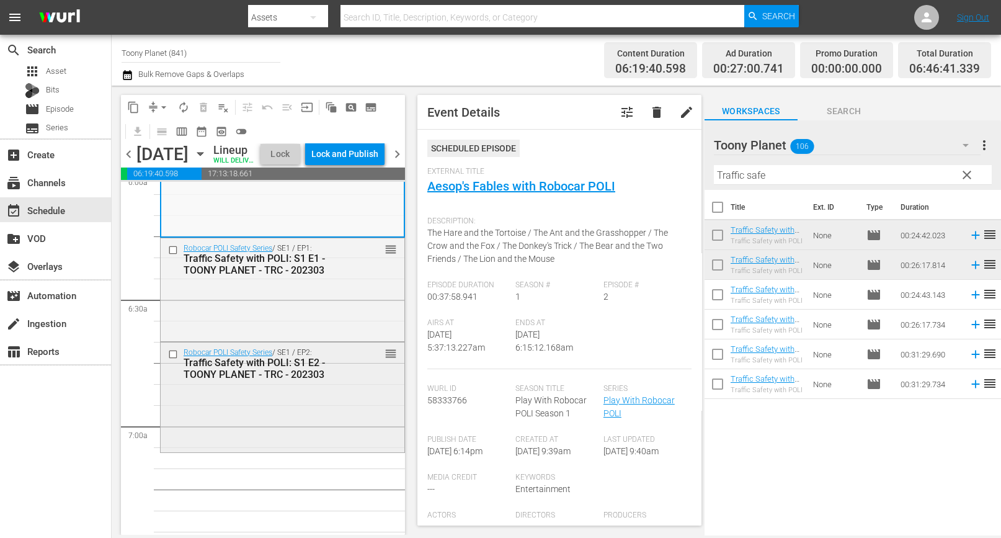
click at [282, 380] on div "Traffic Safety with POLI: S1 E2 - TOONY PLANET - TRC - 202303" at bounding box center [264, 369] width 161 height 24
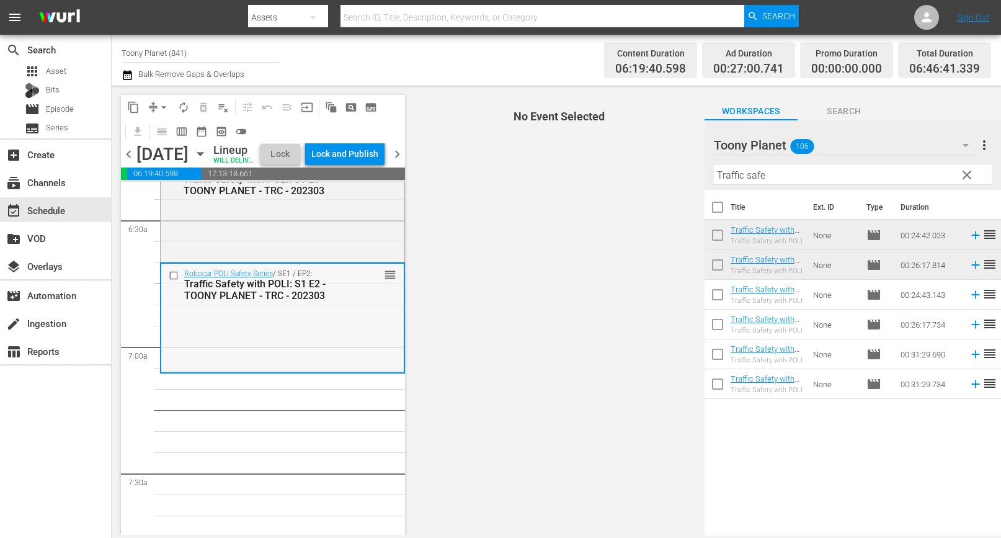
scroll to position [1626, 0]
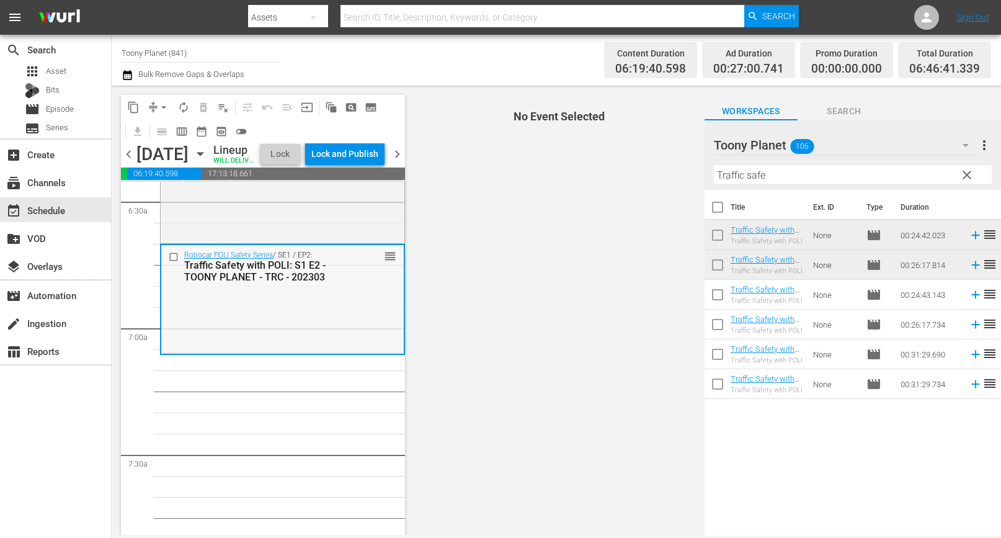
click at [284, 352] on div "Robocar POLI Safety Series / SE1 / EP2: Traffic Safety with POLI: S1 E2 - TOONY…" at bounding box center [282, 298] width 243 height 107
drag, startPoint x: 787, startPoint y: 176, endPoint x: 609, endPoint y: 163, distance: 179.2
click at [609, 163] on div "content_copy compress arrow_drop_down autorenew_outlined delete_forever_outline…" at bounding box center [557, 310] width 890 height 449
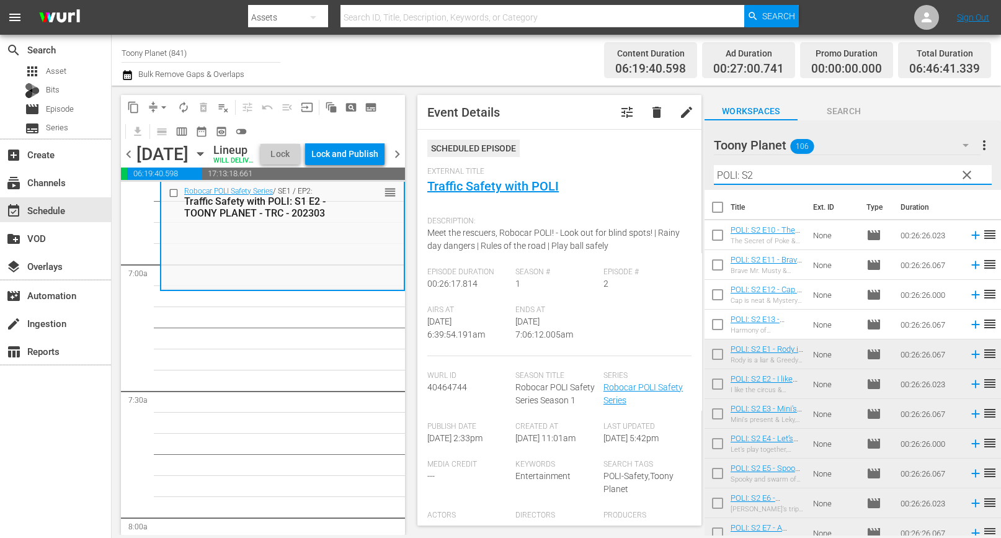
scroll to position [71, 0]
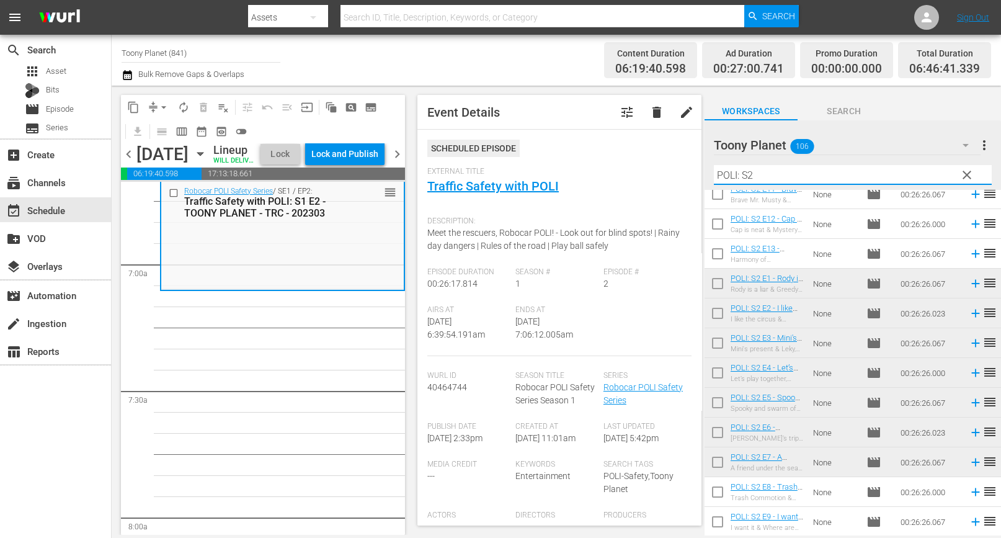
type input "POLI: S2"
click at [707, 493] on input "checkbox" at bounding box center [718, 494] width 26 height 26
checkbox input "true"
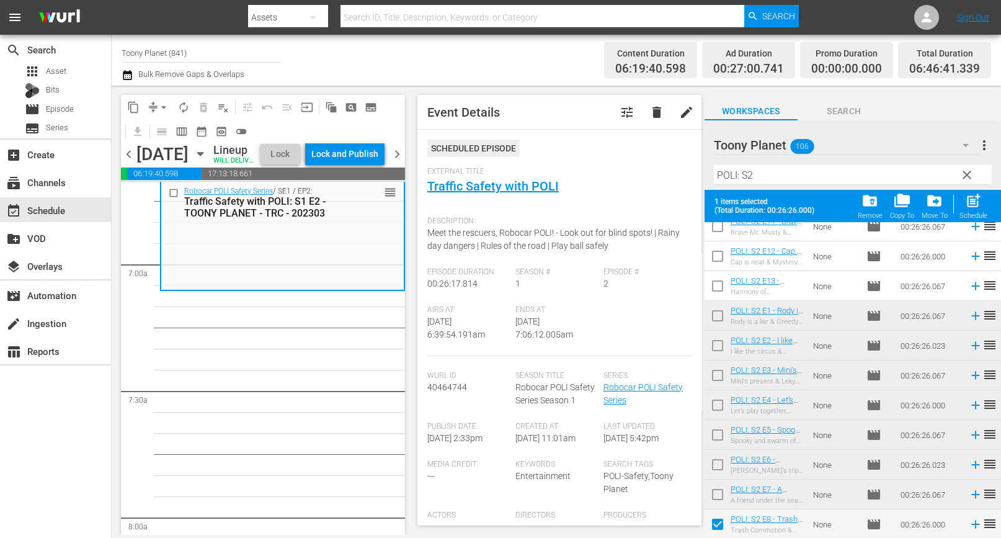
scroll to position [103, 0]
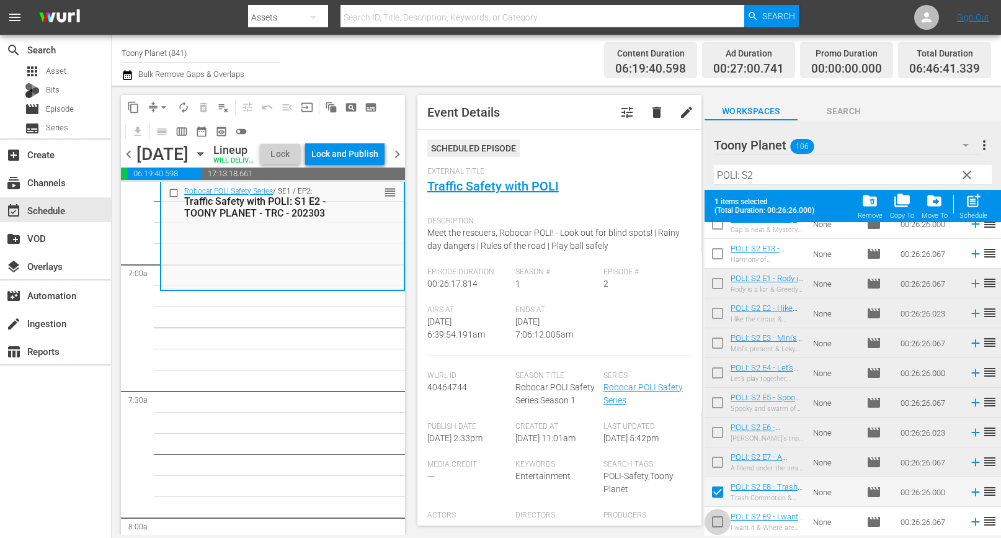
click at [721, 522] on input "checkbox" at bounding box center [718, 524] width 26 height 26
checkbox input "true"
click at [988, 213] on button "post_add Schedule" at bounding box center [973, 206] width 35 height 35
checkbox input "false"
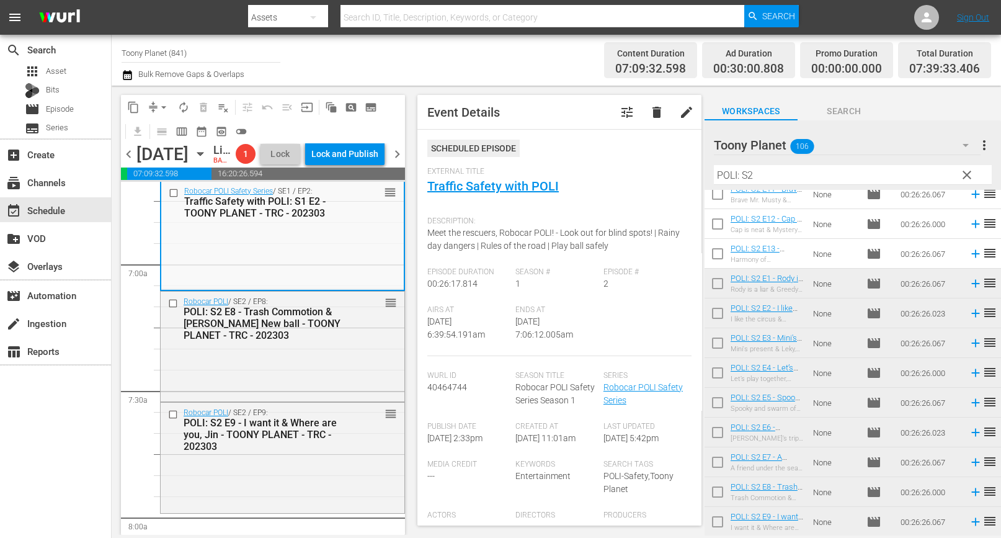
scroll to position [1934, 0]
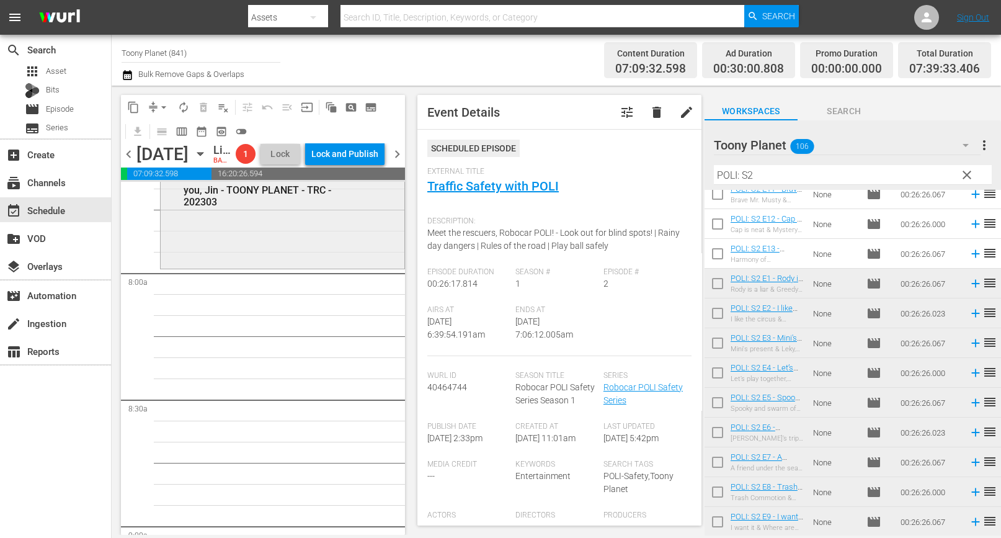
click at [300, 265] on div "Robocar POLI / SE2 / EP9: POLI: S2 E9 - I want it & Where are you, Jin - TOONY …" at bounding box center [283, 212] width 244 height 108
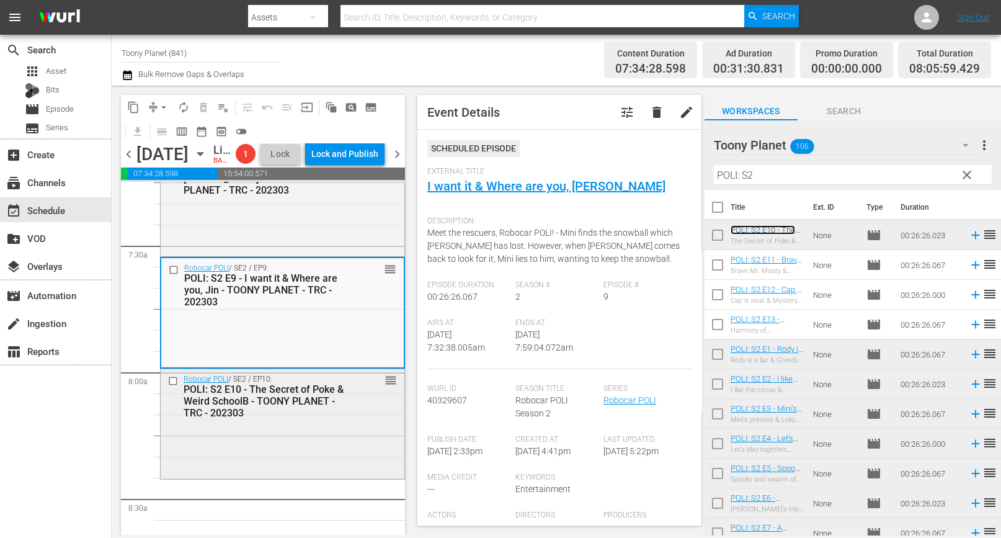
scroll to position [1889, 0]
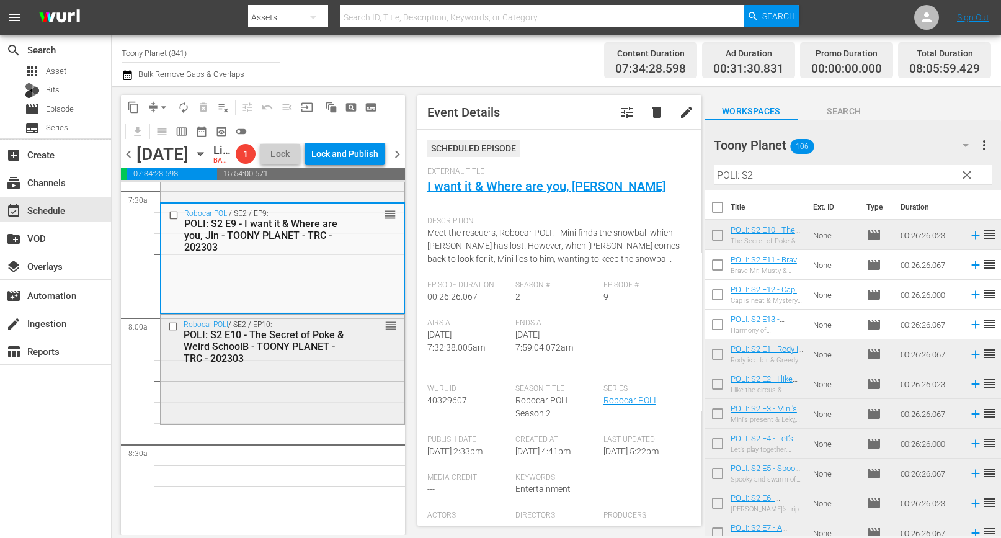
click at [310, 411] on div "Robocar POLI / SE2 / EP10: POLI: S2 E10 - The Secret of Poke & Weird SchoolB - …" at bounding box center [283, 369] width 244 height 108
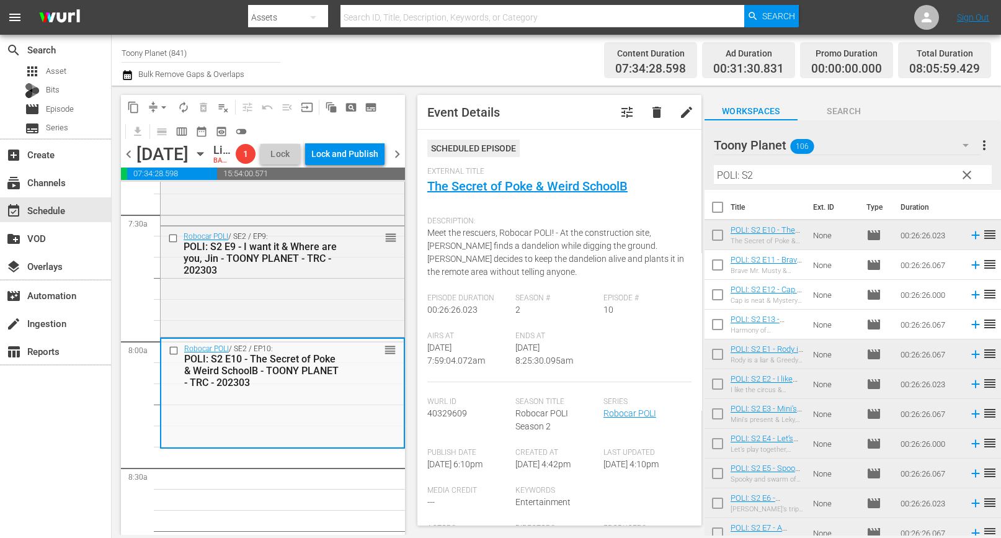
scroll to position [1884, 0]
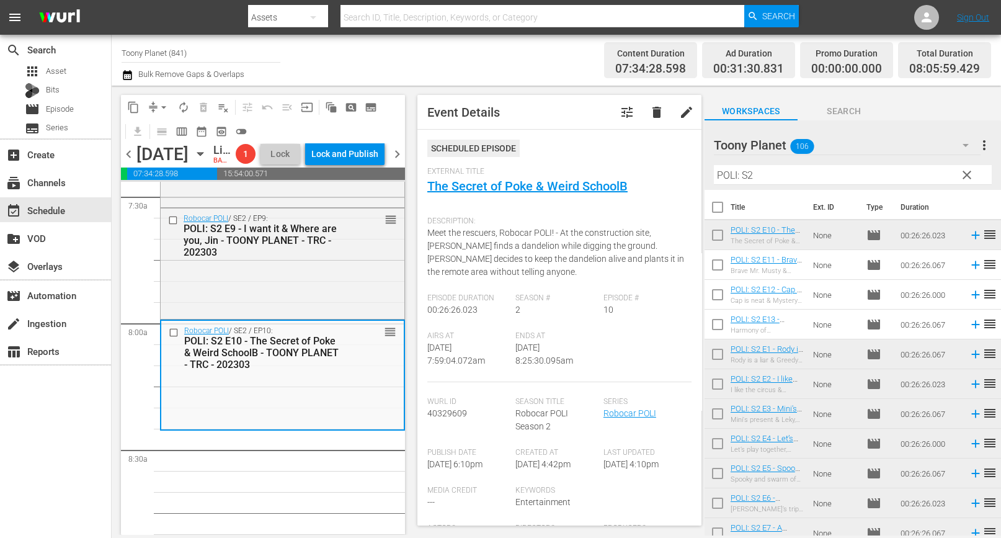
click at [710, 266] on input "checkbox" at bounding box center [718, 267] width 26 height 26
checkbox input "true"
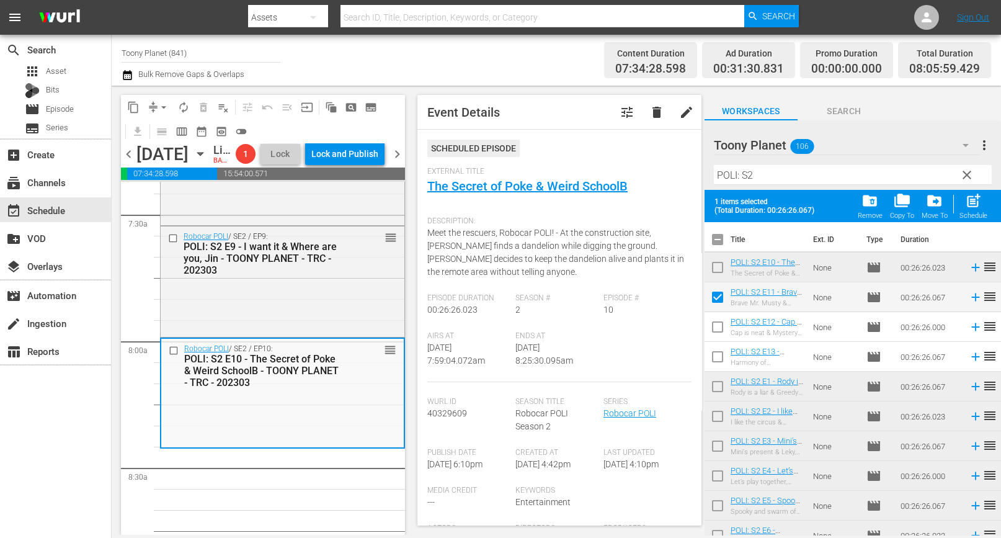
scroll to position [1934, 0]
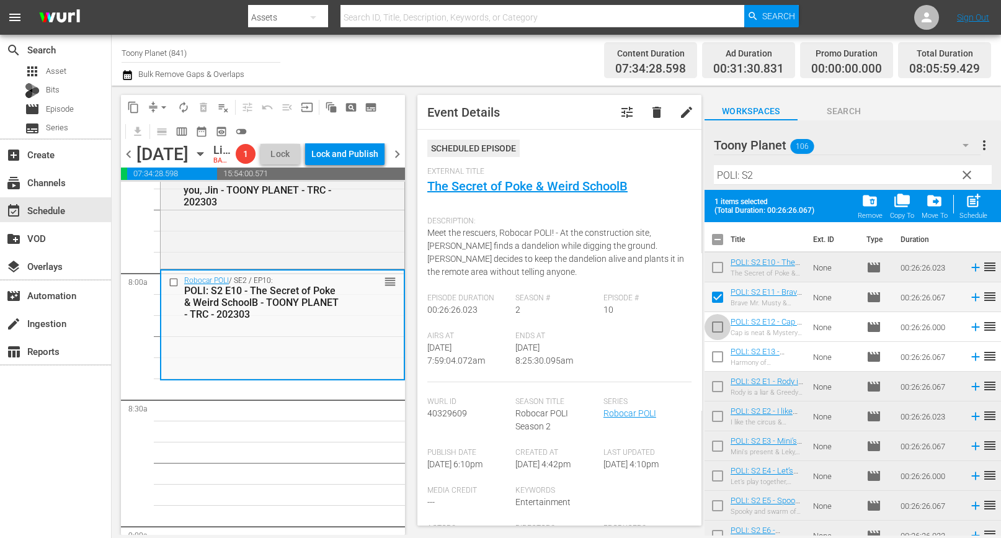
click at [711, 326] on input "checkbox" at bounding box center [718, 329] width 26 height 26
checkbox input "true"
click at [719, 352] on input "checkbox" at bounding box center [718, 359] width 26 height 26
checkbox input "true"
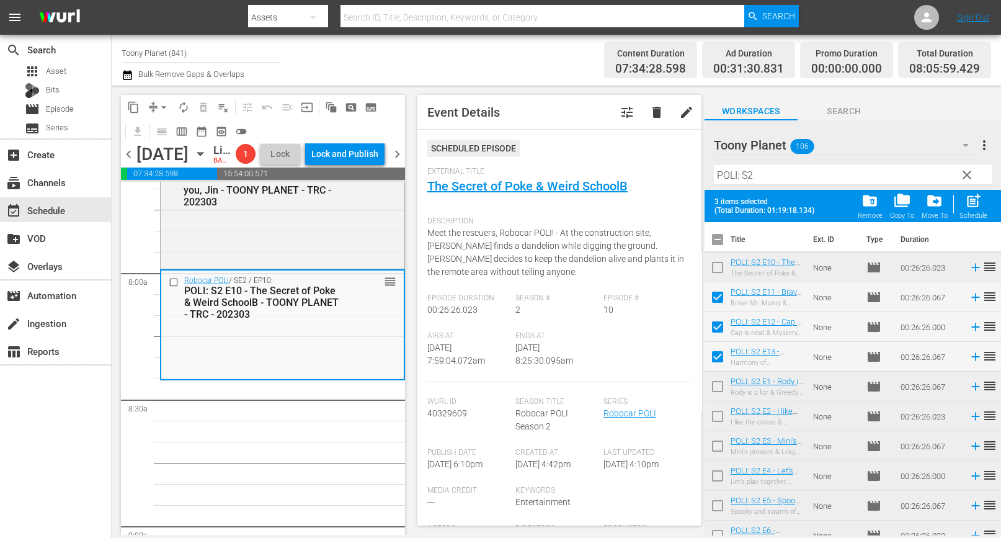
click at [969, 205] on span "post_add" at bounding box center [973, 200] width 17 height 17
checkbox input "false"
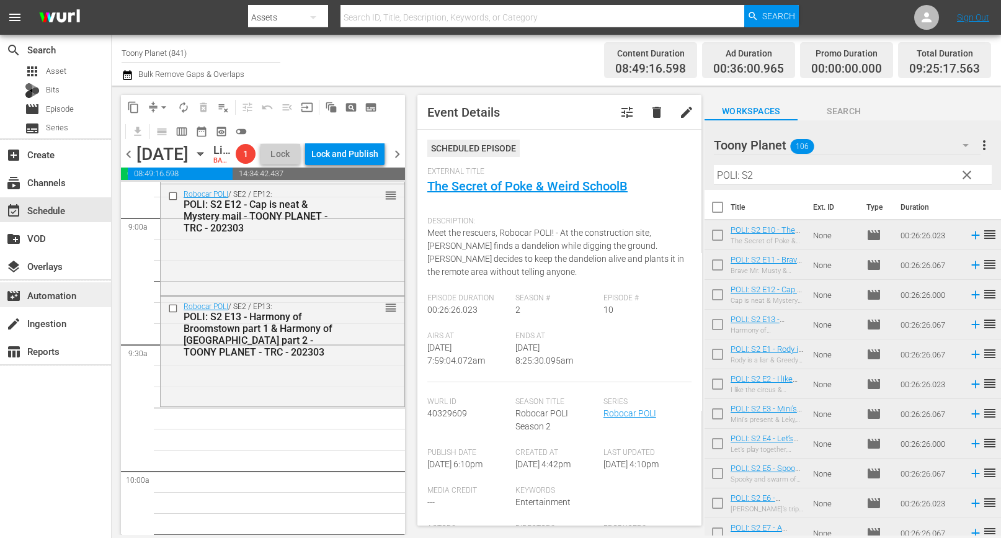
scroll to position [2250, 0]
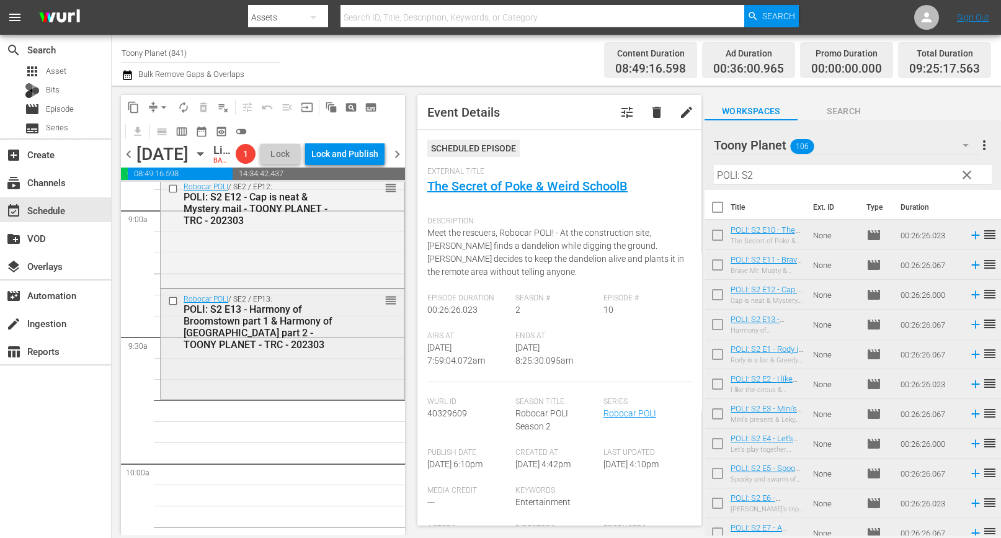
click at [323, 397] on div "Robocar POLI / SE2 / EP13: POLI: S2 E13 - Harmony of Broomstown part 1 & Harmon…" at bounding box center [283, 343] width 244 height 108
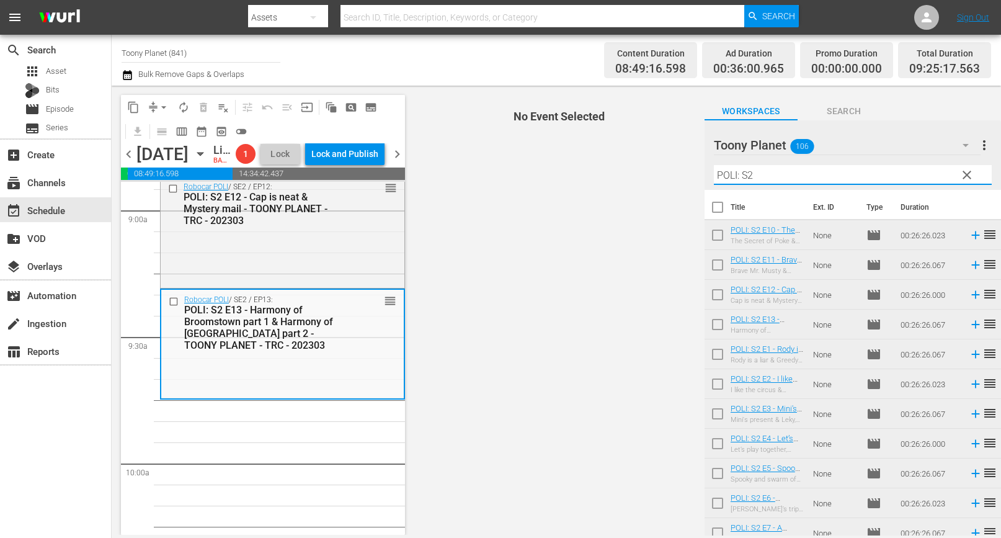
drag, startPoint x: 763, startPoint y: 176, endPoint x: 640, endPoint y: 172, distance: 122.3
click at [640, 172] on div "content_copy compress arrow_drop_down autorenew_outlined delete_forever_outline…" at bounding box center [557, 310] width 890 height 449
type input "ㄴ"
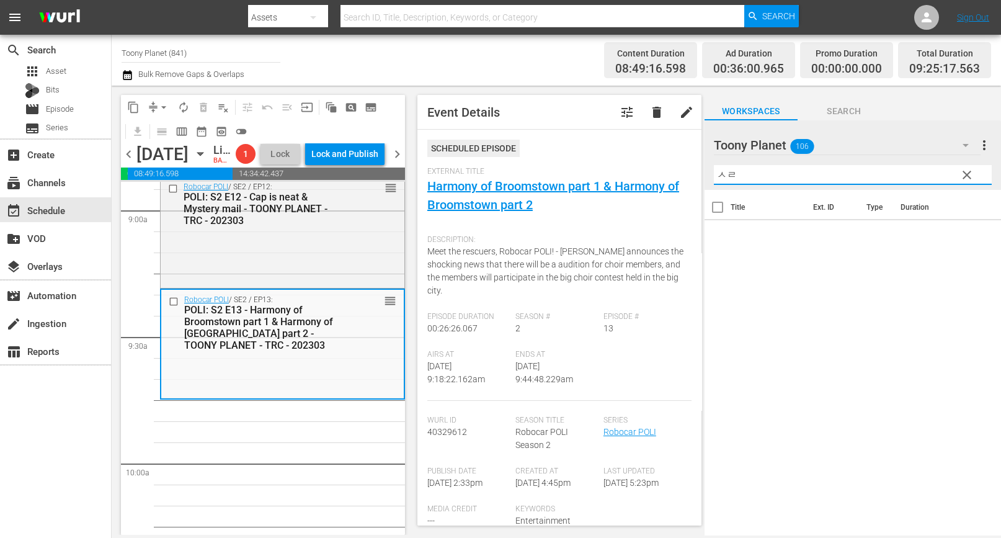
type input "ㅅ"
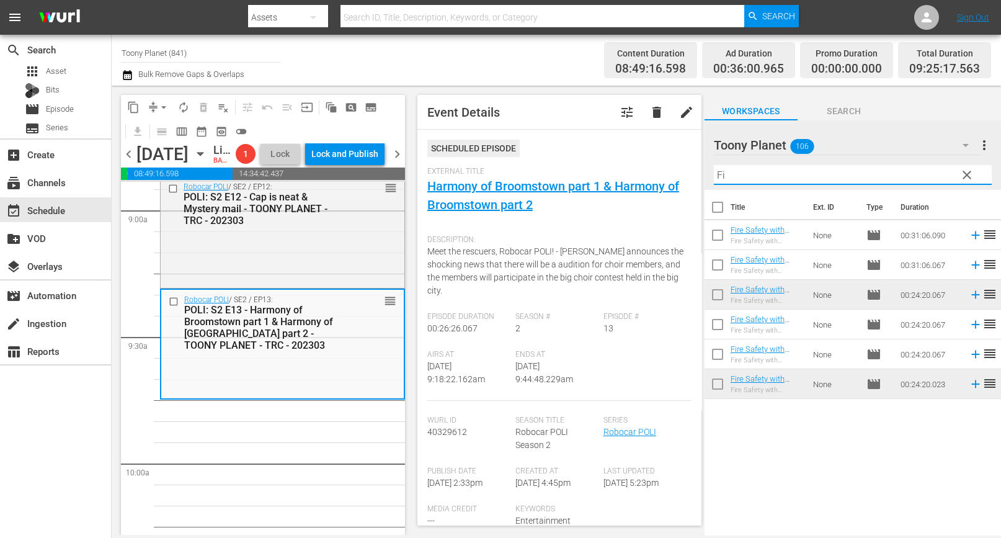
type input "F"
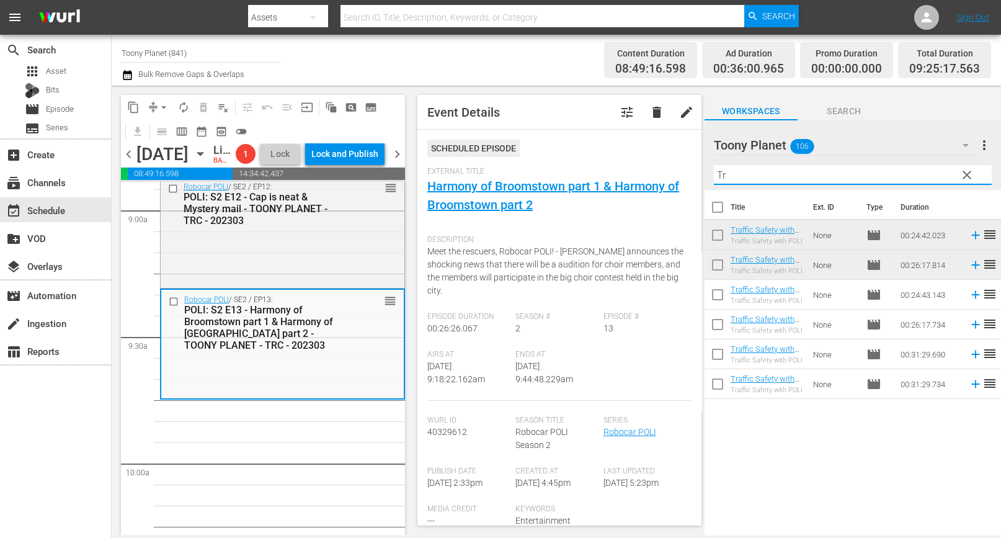
type input "T"
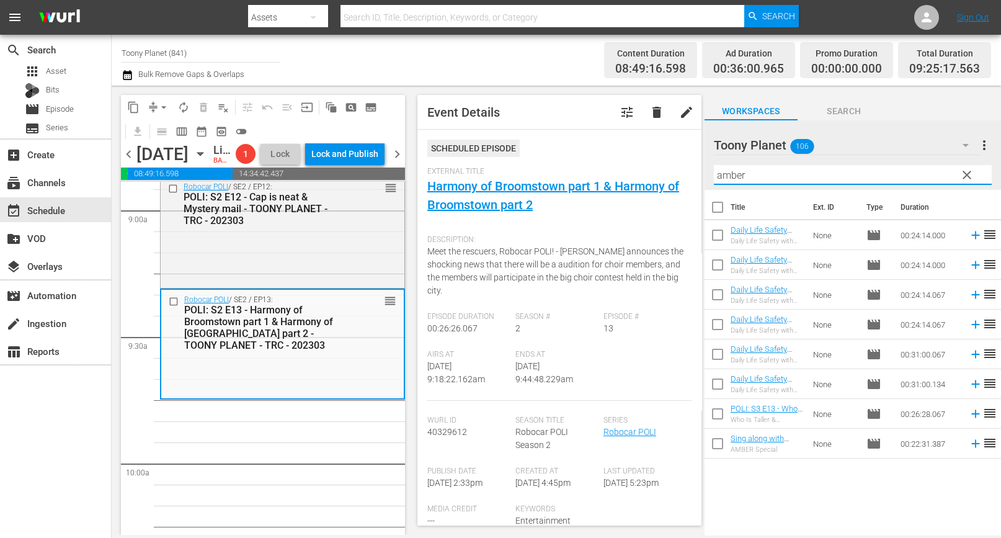
drag, startPoint x: 774, startPoint y: 179, endPoint x: 678, endPoint y: 163, distance: 97.4
click at [692, 163] on div "content_copy compress arrow_drop_down autorenew_outlined delete_forever_outline…" at bounding box center [557, 310] width 890 height 449
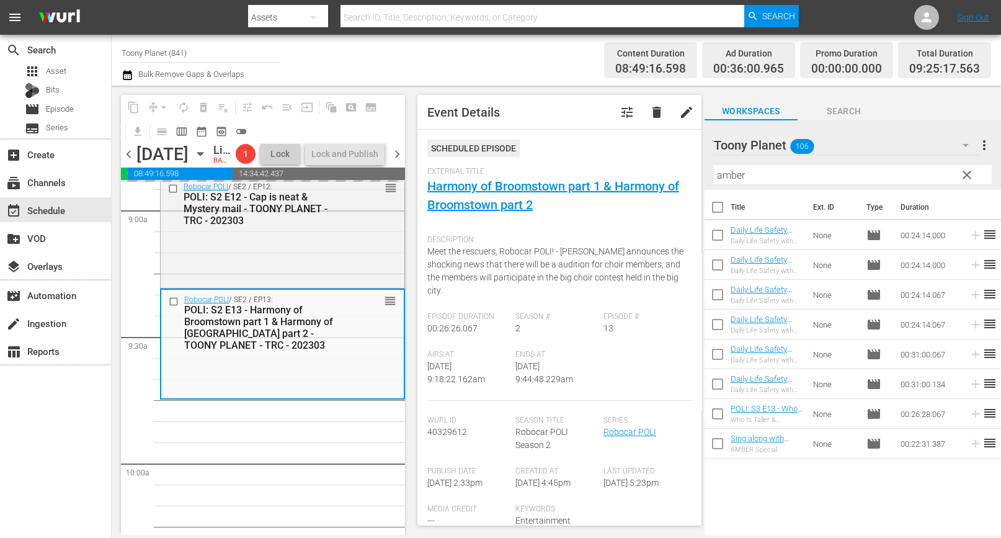
drag, startPoint x: 756, startPoint y: 261, endPoint x: 453, endPoint y: 16, distance: 389.9
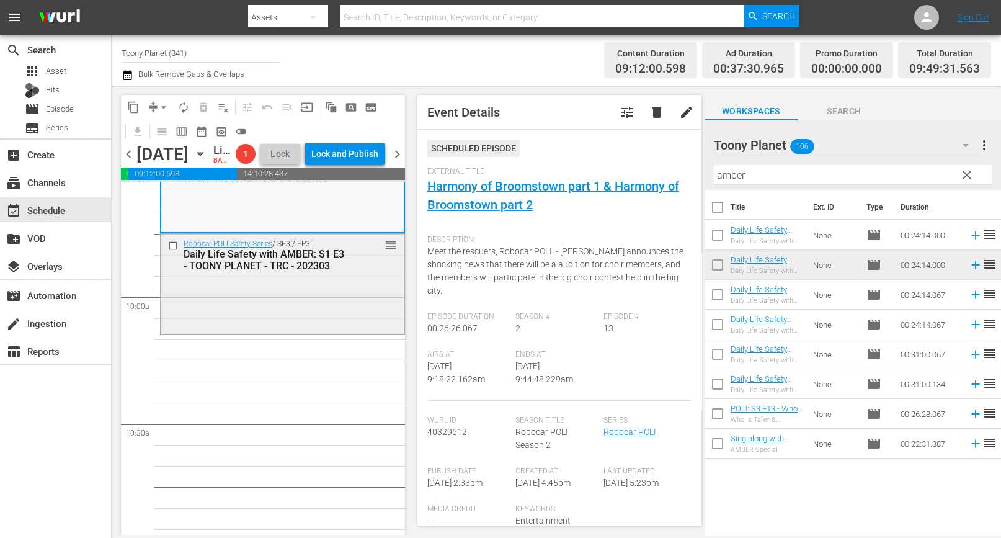
click at [333, 333] on div "Robocar POLI Safety Series / SE3 / EP3: Daily Life Safety with AMBER: S1 E3 - T…" at bounding box center [283, 283] width 244 height 99
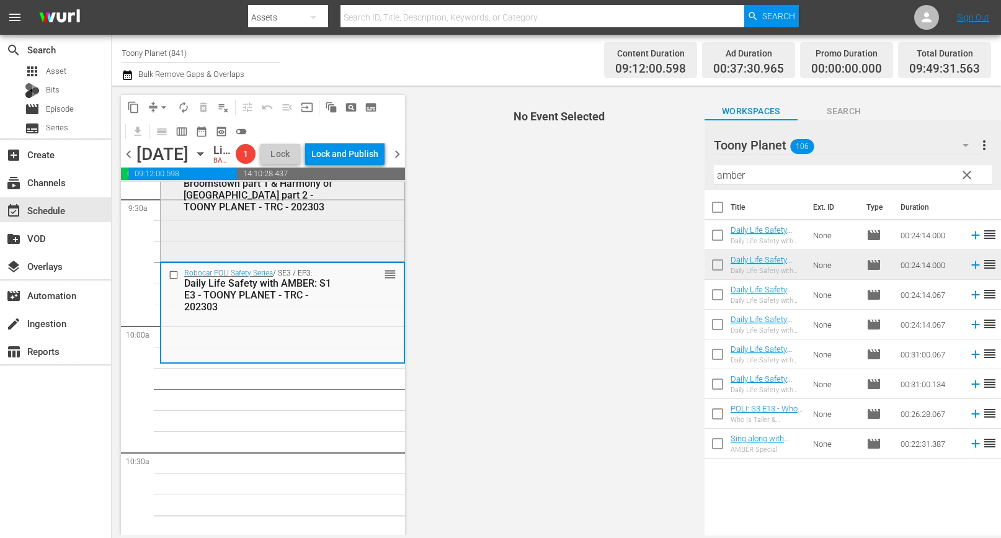
scroll to position [2401, 0]
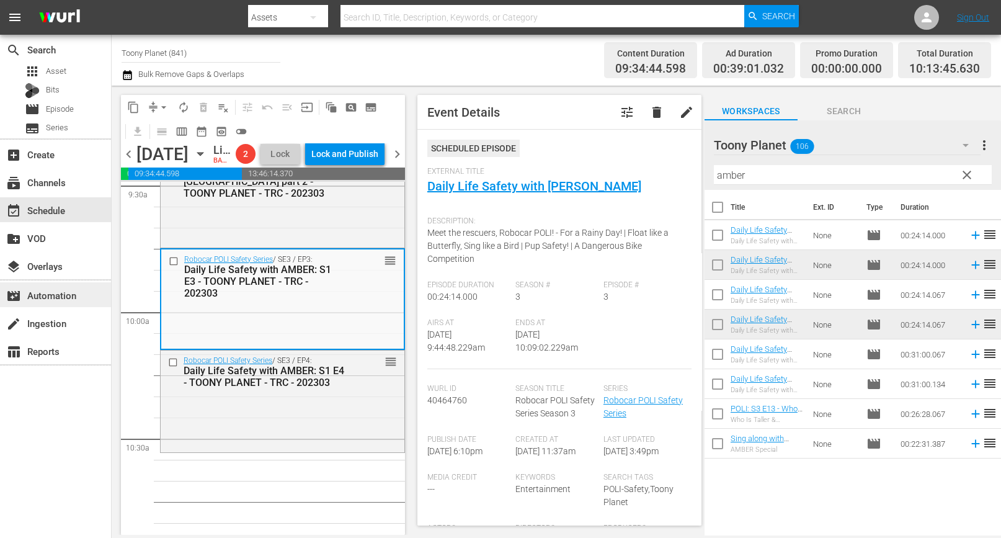
drag, startPoint x: 226, startPoint y: 406, endPoint x: 56, endPoint y: 304, distance: 197.9
click at [225, 388] on div "Daily Life Safety with AMBER: S1 E4 - TOONY PLANET - TRC - 202303" at bounding box center [264, 377] width 161 height 24
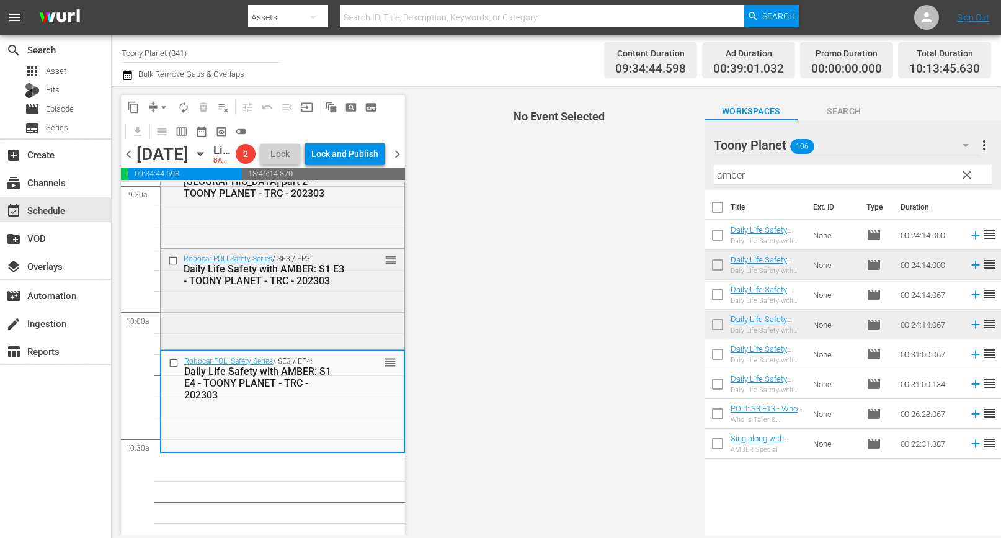
scroll to position [2451, 0]
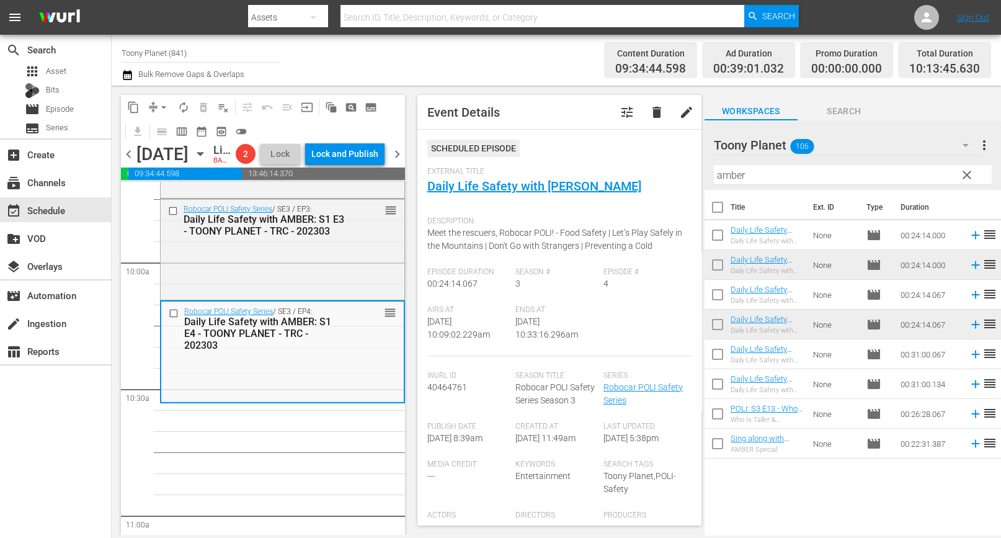
drag, startPoint x: 806, startPoint y: 177, endPoint x: 521, endPoint y: 157, distance: 285.5
click at [524, 157] on div "content_copy compress arrow_drop_down autorenew_outlined delete_forever_outline…" at bounding box center [557, 310] width 890 height 449
type input "ㄴ"
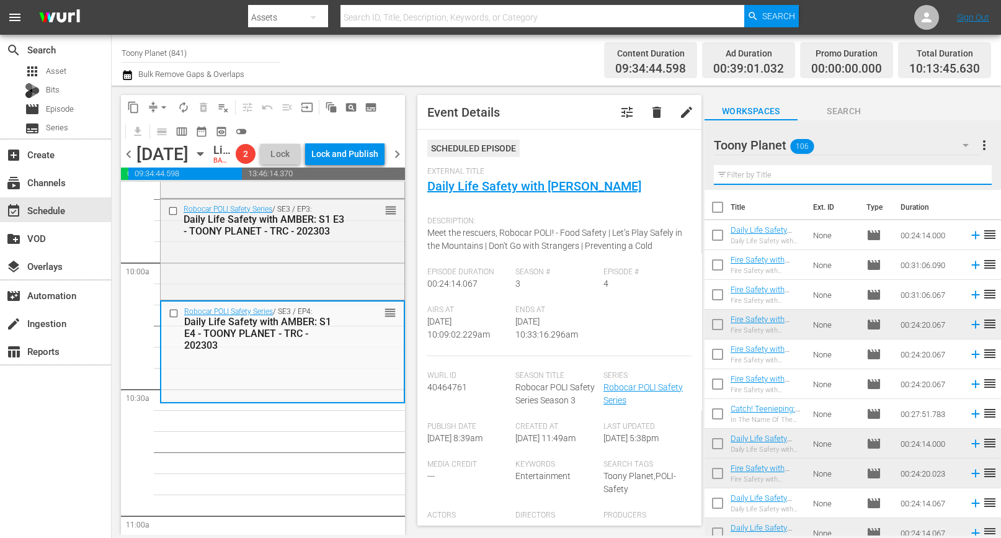
type input "ㅁ"
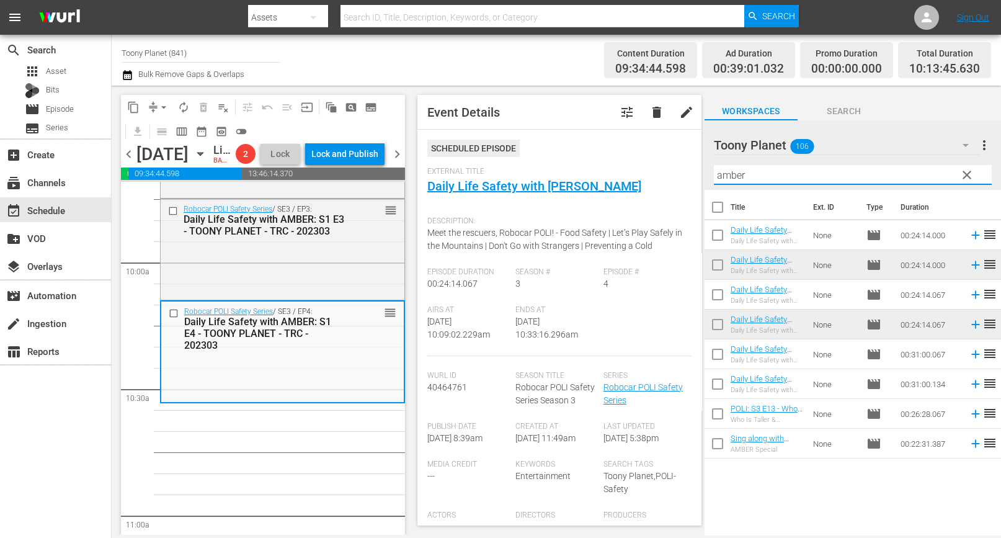
drag, startPoint x: 367, startPoint y: 457, endPoint x: 641, endPoint y: 284, distance: 324.6
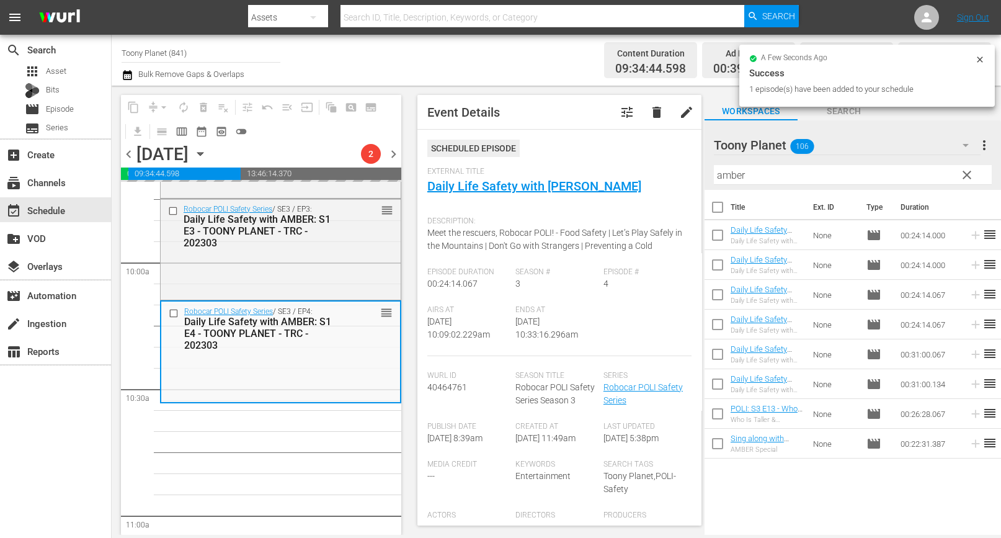
scroll to position [2499, 0]
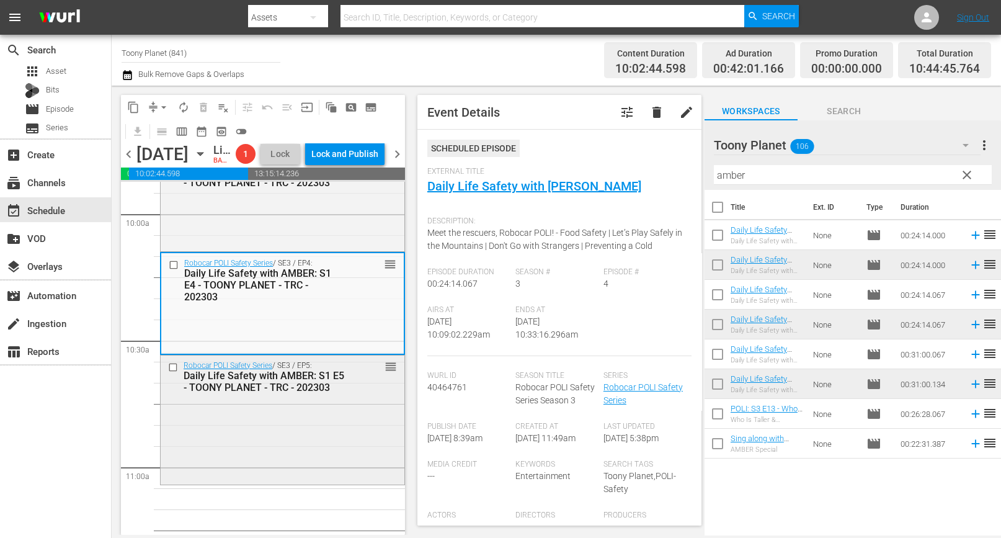
click at [320, 441] on div "Robocar POLI Safety Series / SE3 / EP5: Daily Life Safety with AMBER: S1 E5 - T…" at bounding box center [283, 419] width 244 height 127
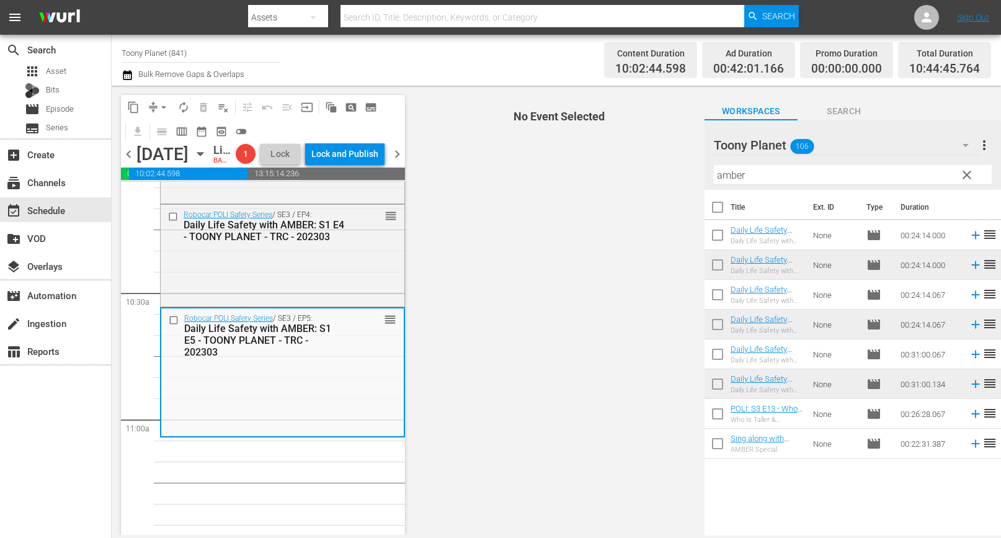
scroll to position [2554, 0]
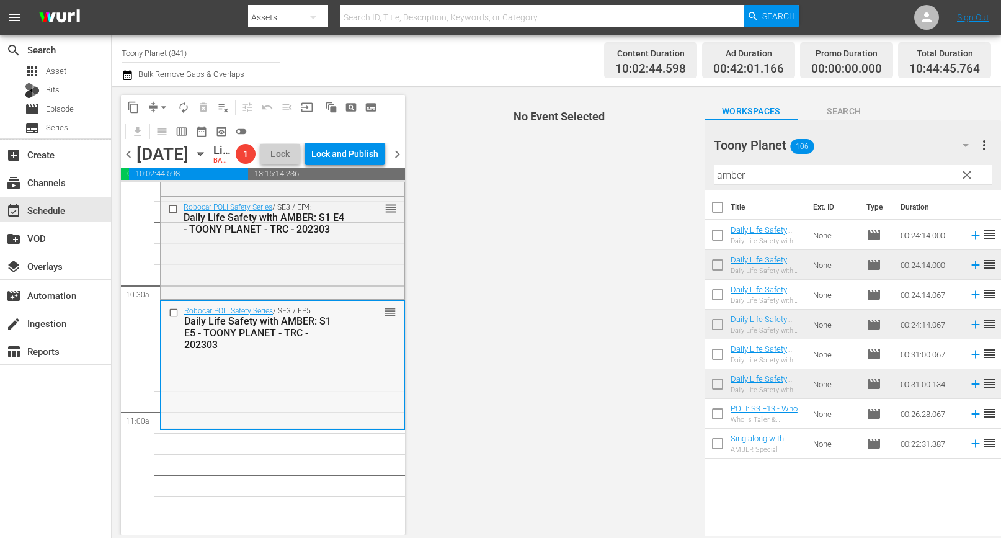
click at [284, 355] on div "Robocar POLI Safety Series / SE3 / EP5: Daily Life Safety with AMBER: S1 E5 - T…" at bounding box center [282, 328] width 243 height 54
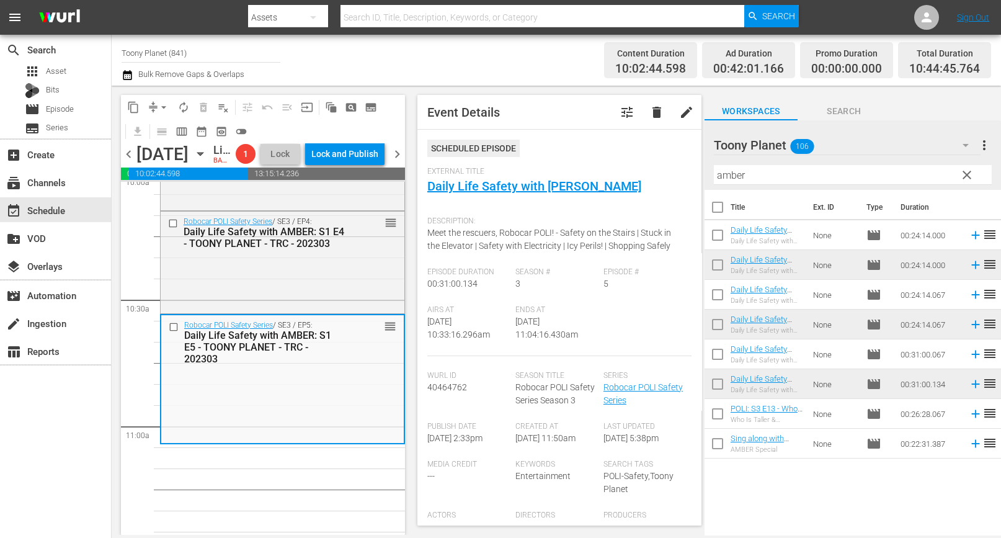
scroll to position [2572, 0]
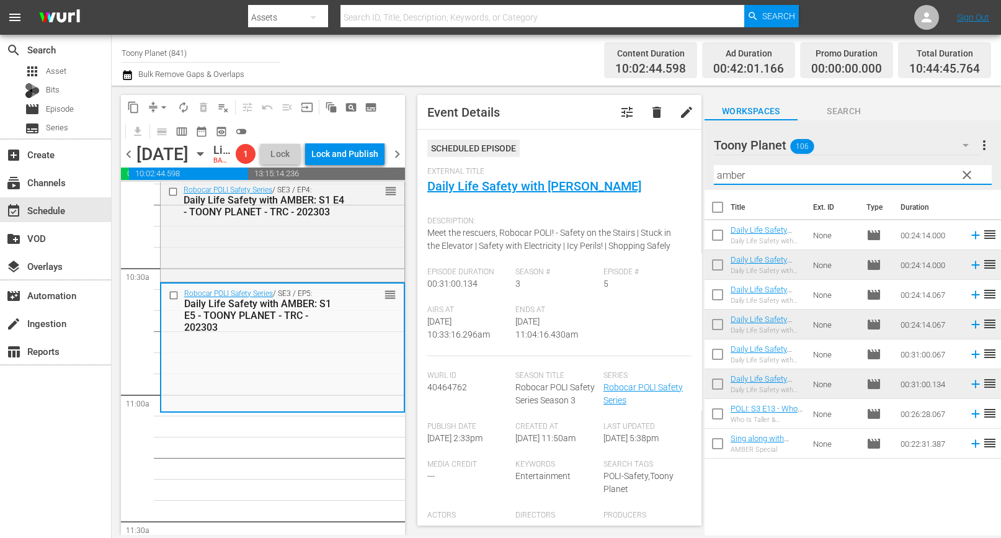
drag, startPoint x: 766, startPoint y: 179, endPoint x: 536, endPoint y: 159, distance: 230.4
click at [536, 159] on div "content_copy compress arrow_drop_down autorenew_outlined delete_forever_outline…" at bounding box center [557, 310] width 890 height 449
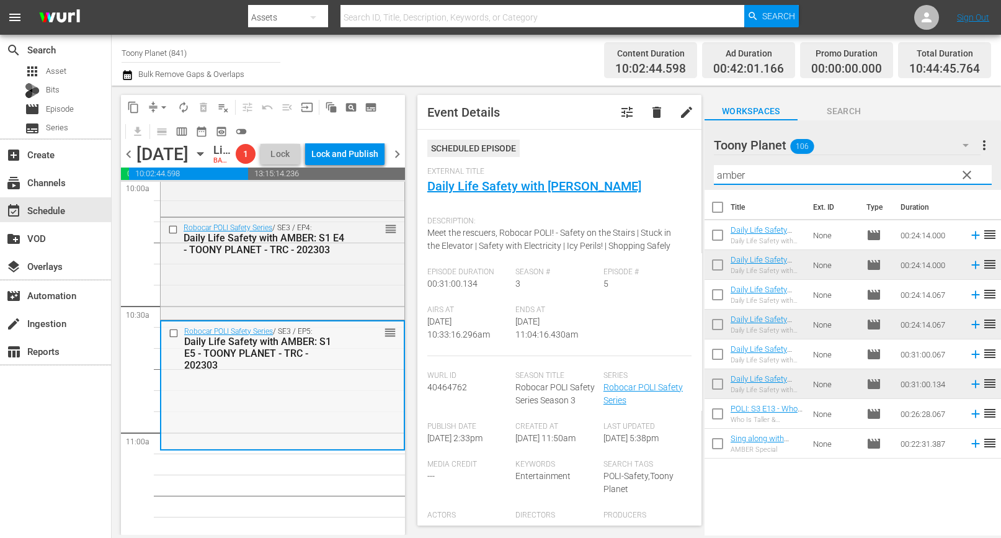
scroll to position [2568, 0]
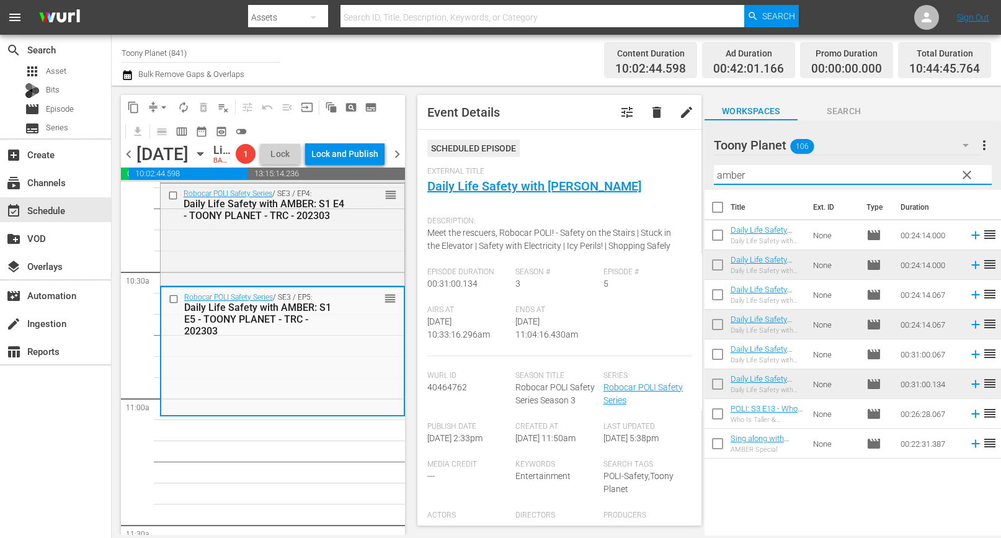
click at [769, 179] on input "amber" at bounding box center [853, 175] width 278 height 20
click at [226, 414] on div "Robocar POLI Safety Series / SE3 / EP5: Daily Life Safety with AMBER: S1 E5 - T…" at bounding box center [282, 350] width 243 height 127
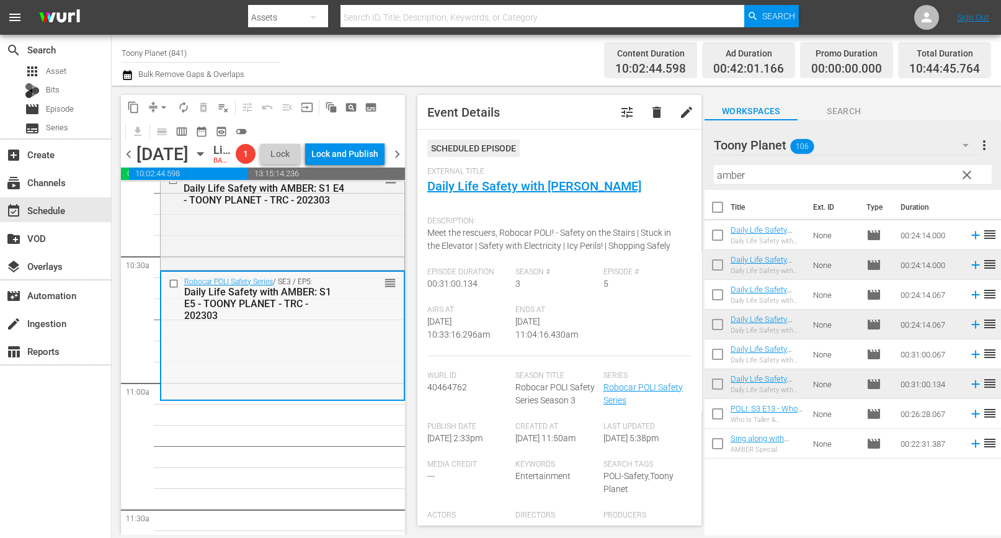
scroll to position [2596, 0]
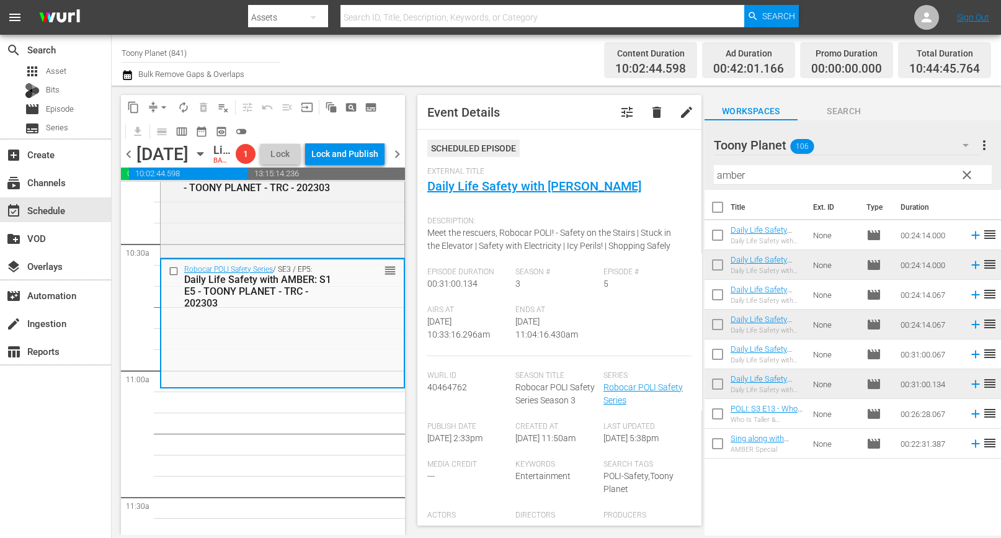
drag, startPoint x: 797, startPoint y: 189, endPoint x: 789, endPoint y: 184, distance: 9.5
click at [795, 189] on div "Filter by Title amber" at bounding box center [853, 175] width 278 height 30
drag, startPoint x: 783, startPoint y: 177, endPoint x: 594, endPoint y: 150, distance: 190.6
click at [594, 150] on div "content_copy compress arrow_drop_down autorenew_outlined delete_forever_outline…" at bounding box center [557, 310] width 890 height 449
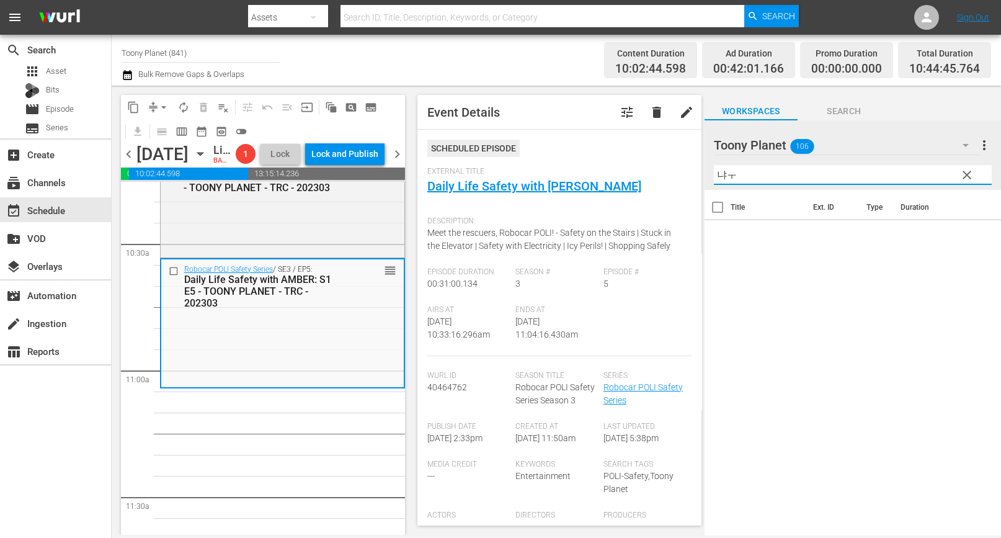
type input "냐"
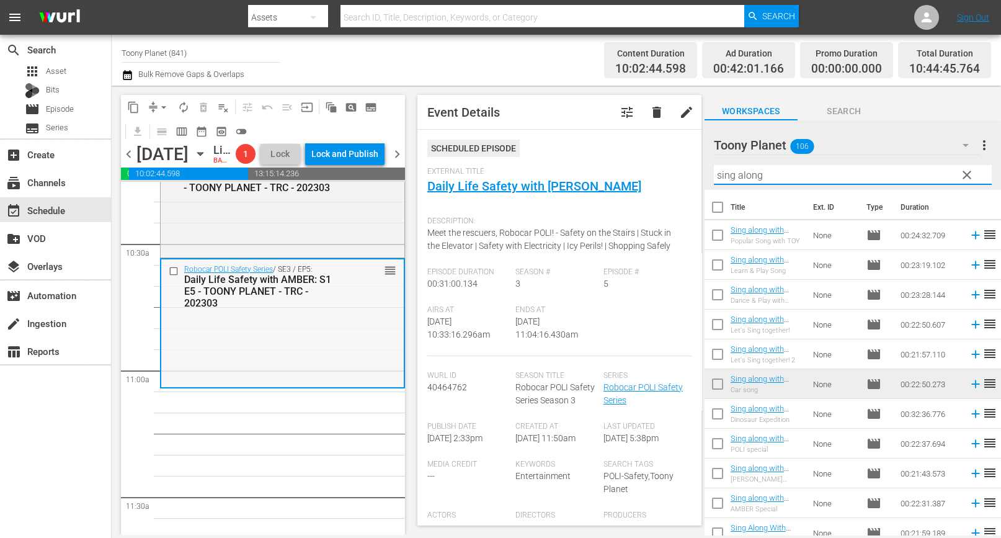
type input "sing along"
drag, startPoint x: 360, startPoint y: 360, endPoint x: 539, endPoint y: 358, distance: 178.1
click at [358, 360] on div "Robocar POLI Safety Series / SE3 / EP5: Daily Life Safety with AMBER: S1 E5 - T…" at bounding box center [282, 322] width 243 height 127
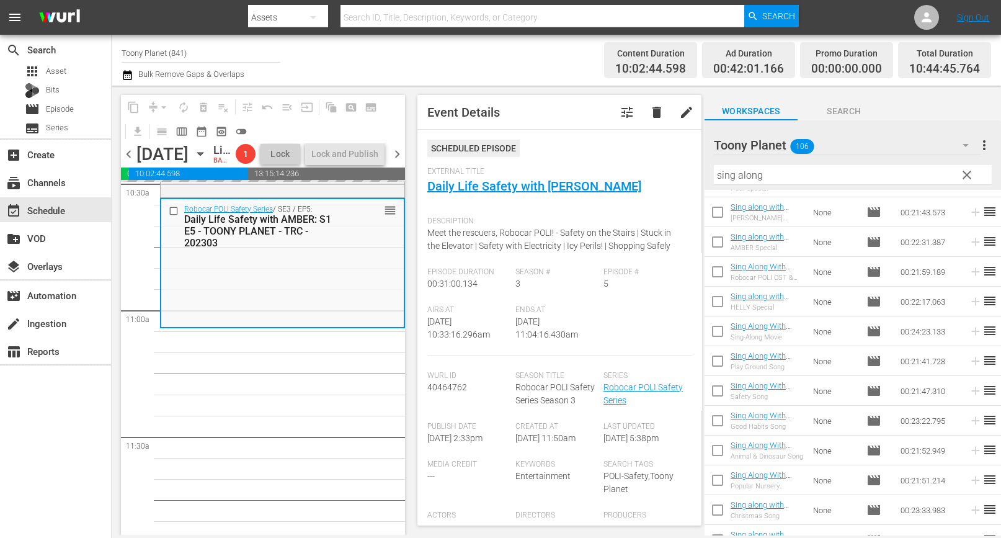
scroll to position [279, 0]
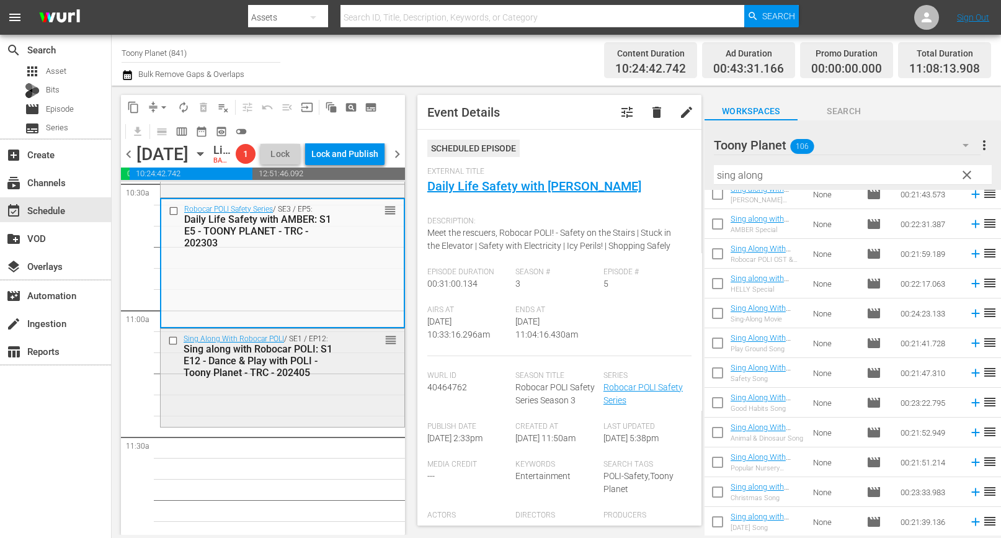
click at [332, 424] on div "Sing Along With Robocar POLI / SE1 / EP12: Sing along with Robocar POLI: S1 E12…" at bounding box center [283, 377] width 244 height 96
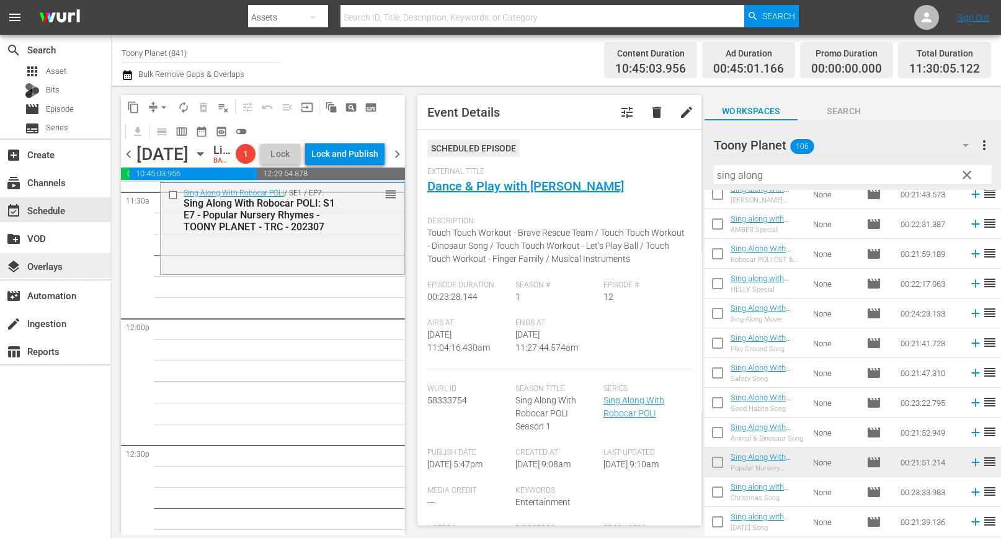
scroll to position [2733, 0]
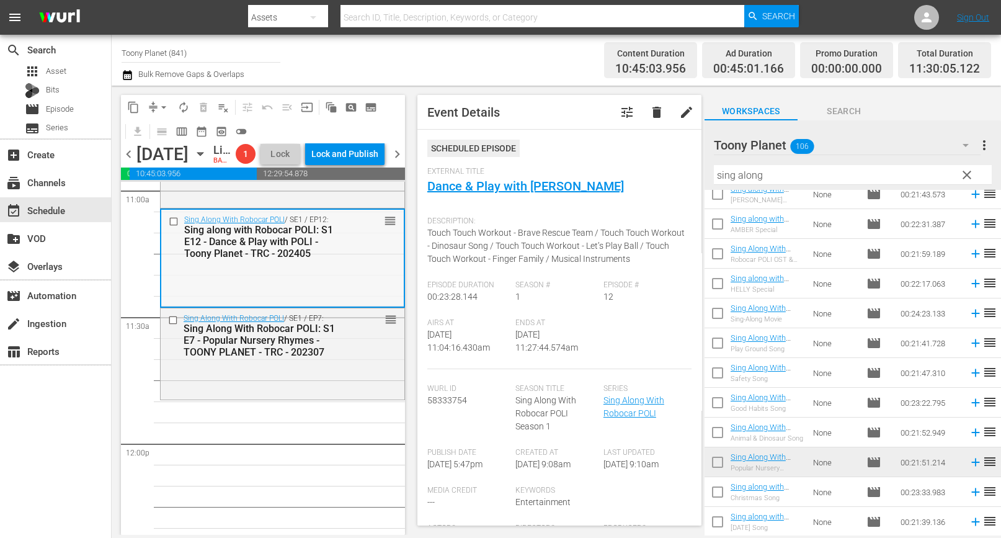
click at [381, 362] on div "Sing Along With Robocar POLI / SE1 / EP7: Sing Along With Robocar POLI: S1 E7 -…" at bounding box center [283, 335] width 244 height 54
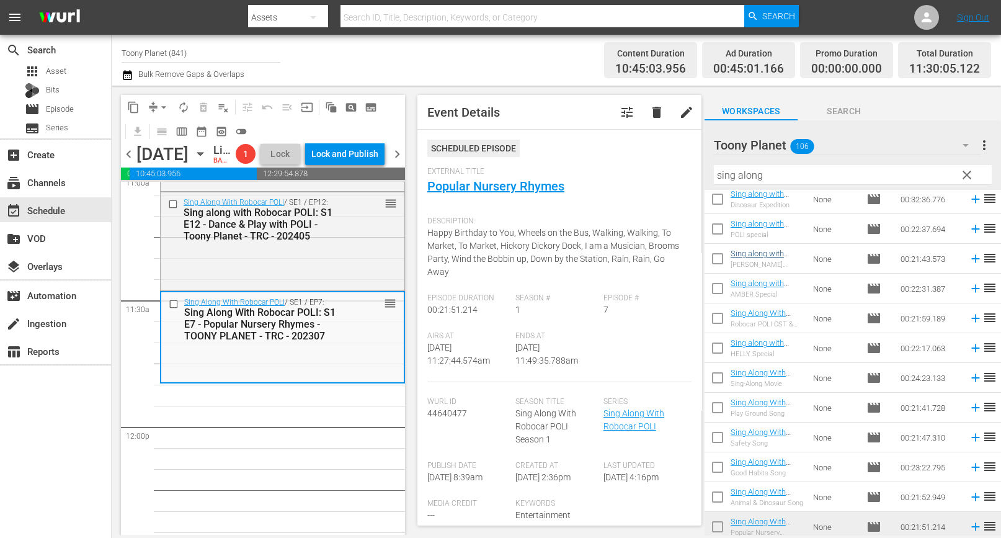
scroll to position [174, 0]
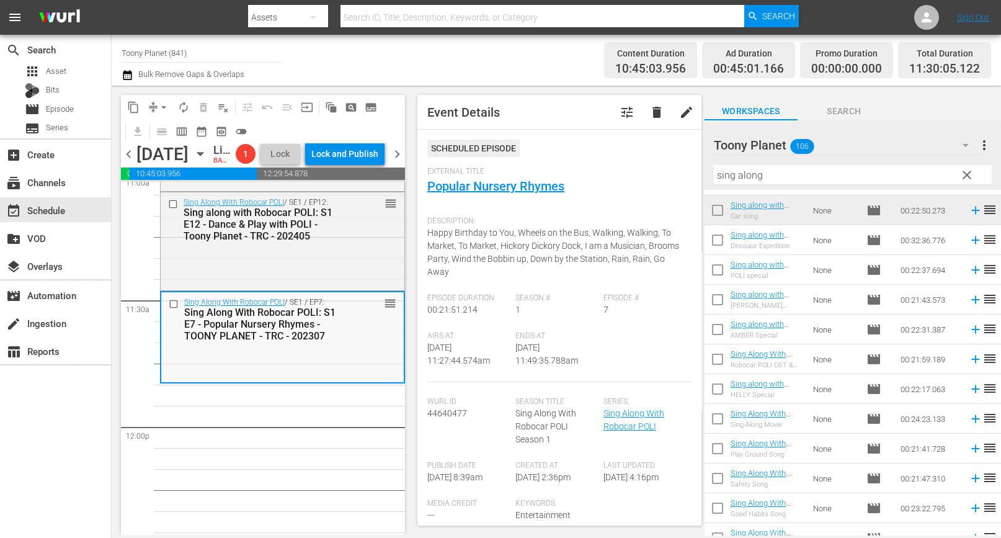
drag, startPoint x: 774, startPoint y: 183, endPoint x: 783, endPoint y: 178, distance: 10.5
click at [775, 182] on input "sing along" at bounding box center [853, 175] width 278 height 20
drag, startPoint x: 756, startPoint y: 177, endPoint x: 568, endPoint y: 141, distance: 191.4
click at [567, 160] on div "content_copy compress arrow_drop_down autorenew_outlined delete_forever_outline…" at bounding box center [557, 310] width 890 height 449
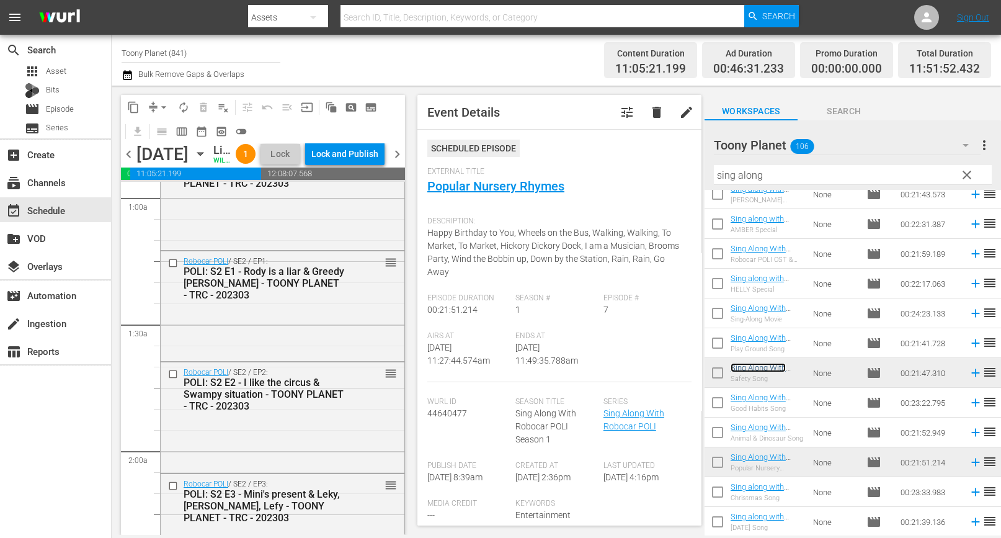
scroll to position [0, 0]
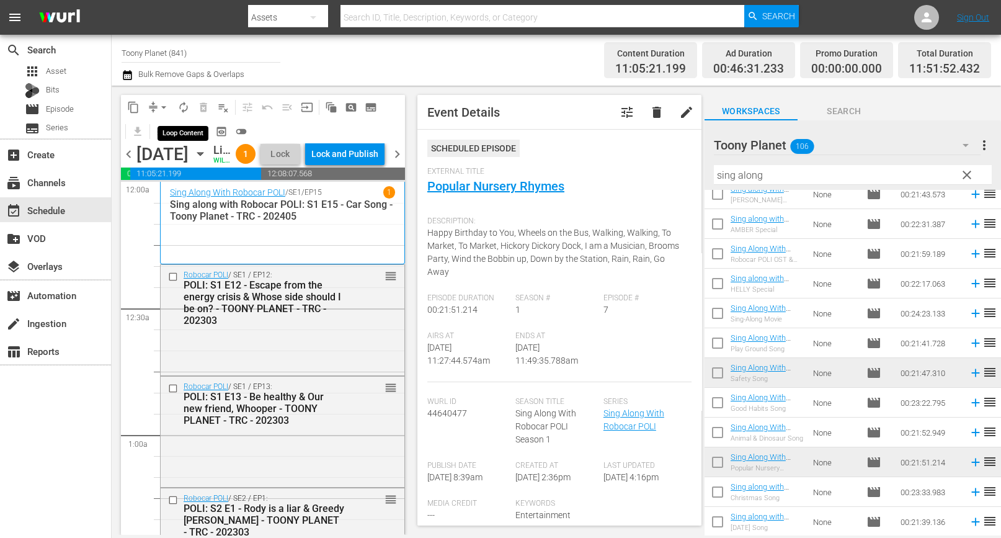
click at [192, 110] on span "autorenew_outlined" at bounding box center [184, 107] width 20 height 20
click at [184, 104] on span "autorenew_outlined" at bounding box center [183, 107] width 12 height 12
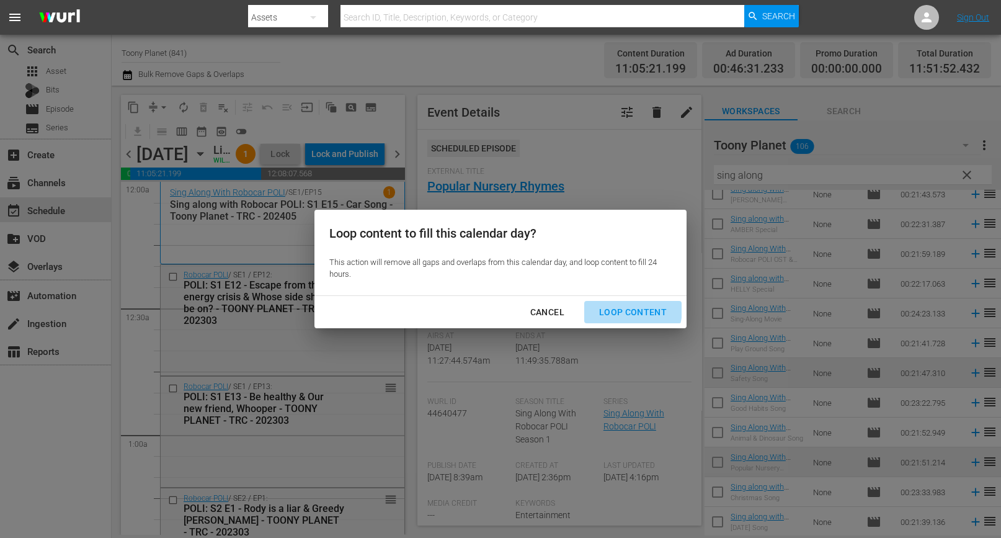
click at [619, 307] on div "Loop Content" at bounding box center [632, 313] width 87 height 16
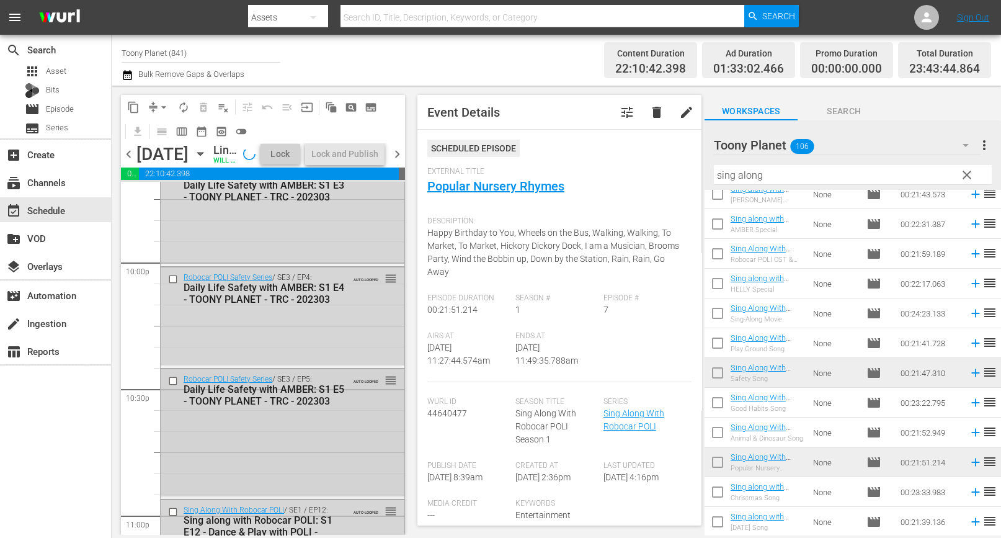
scroll to position [5756, 0]
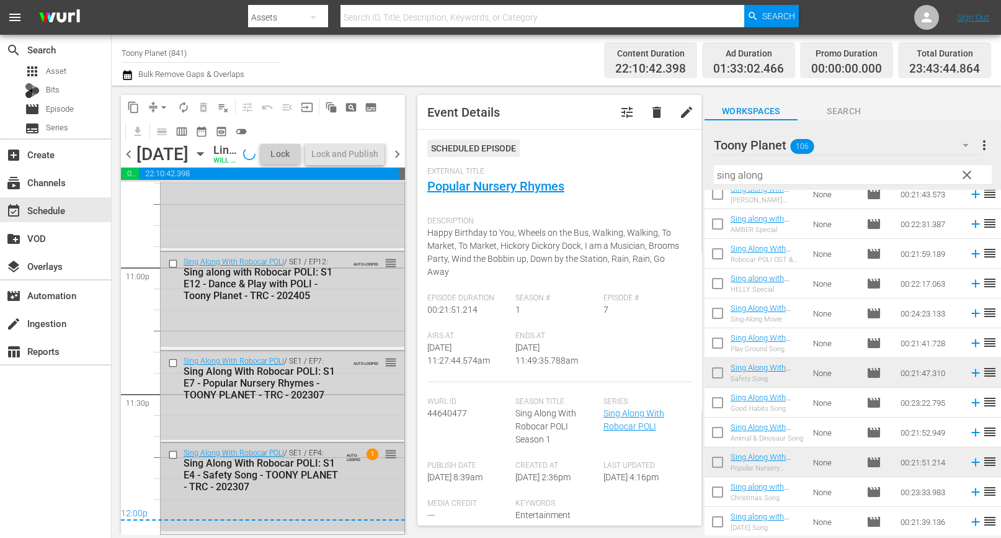
click at [319, 465] on div "Sing Along With Robocar POLI: S1 E4 - Safety Song - TOONY PLANET - TRC - 202307" at bounding box center [262, 474] width 157 height 35
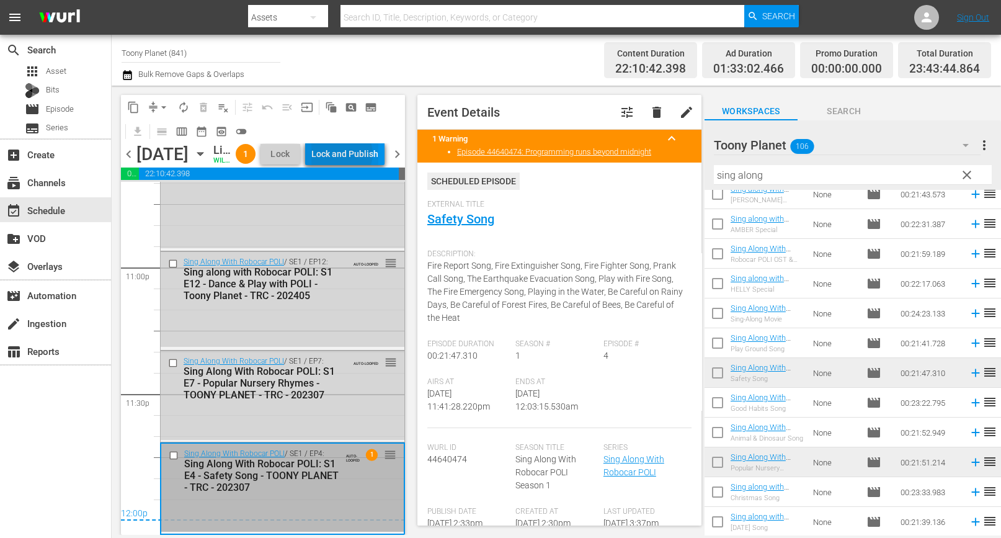
click at [369, 156] on div "Lock and Publish" at bounding box center [344, 154] width 67 height 22
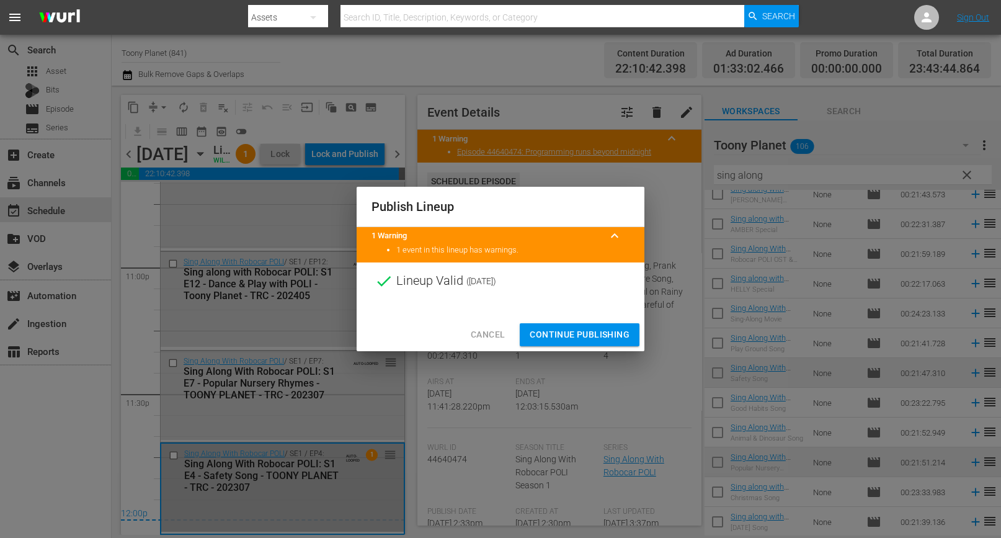
click at [545, 328] on span "Continue Publishing" at bounding box center [580, 335] width 100 height 16
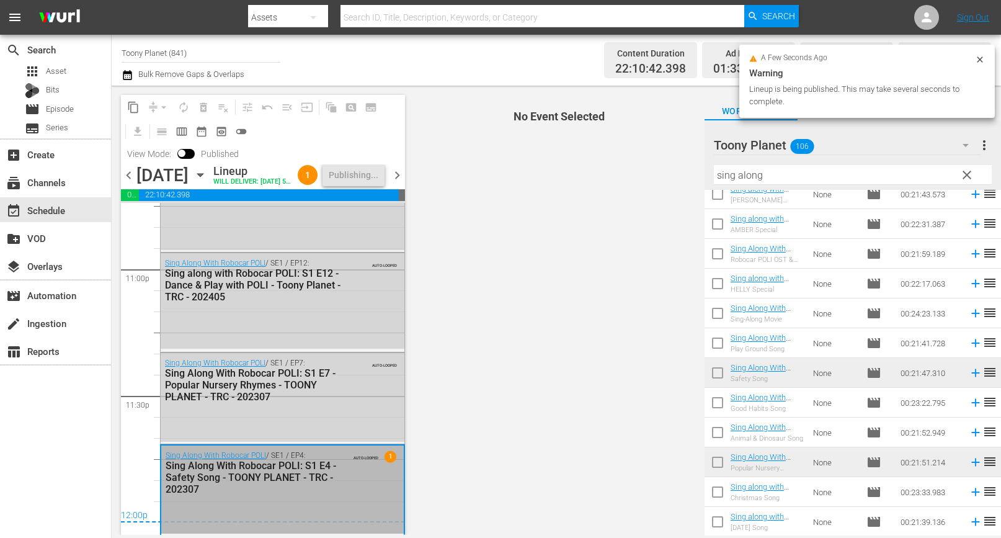
click at [556, 327] on span "No Event Selected" at bounding box center [556, 310] width 297 height 449
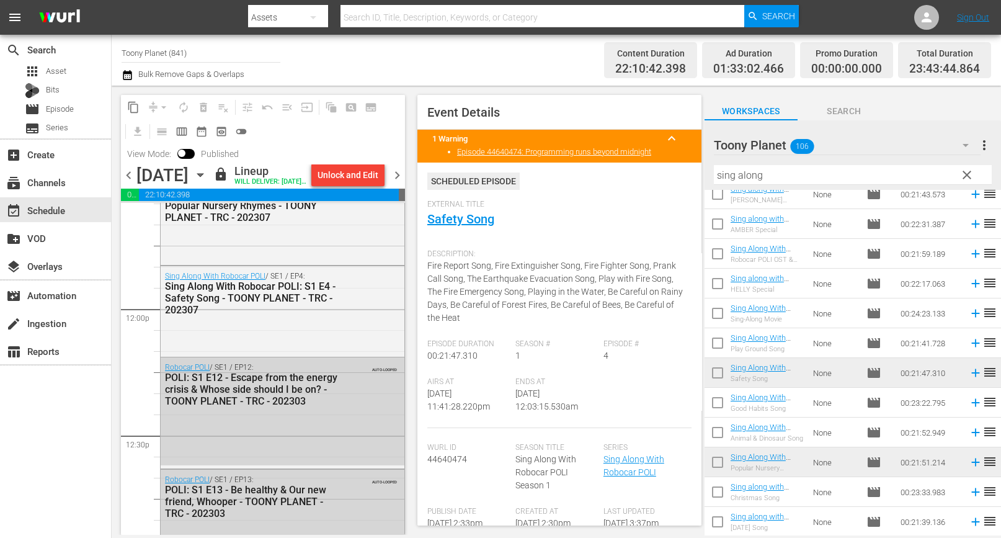
scroll to position [3015, 0]
